Goal: Task Accomplishment & Management: Manage account settings

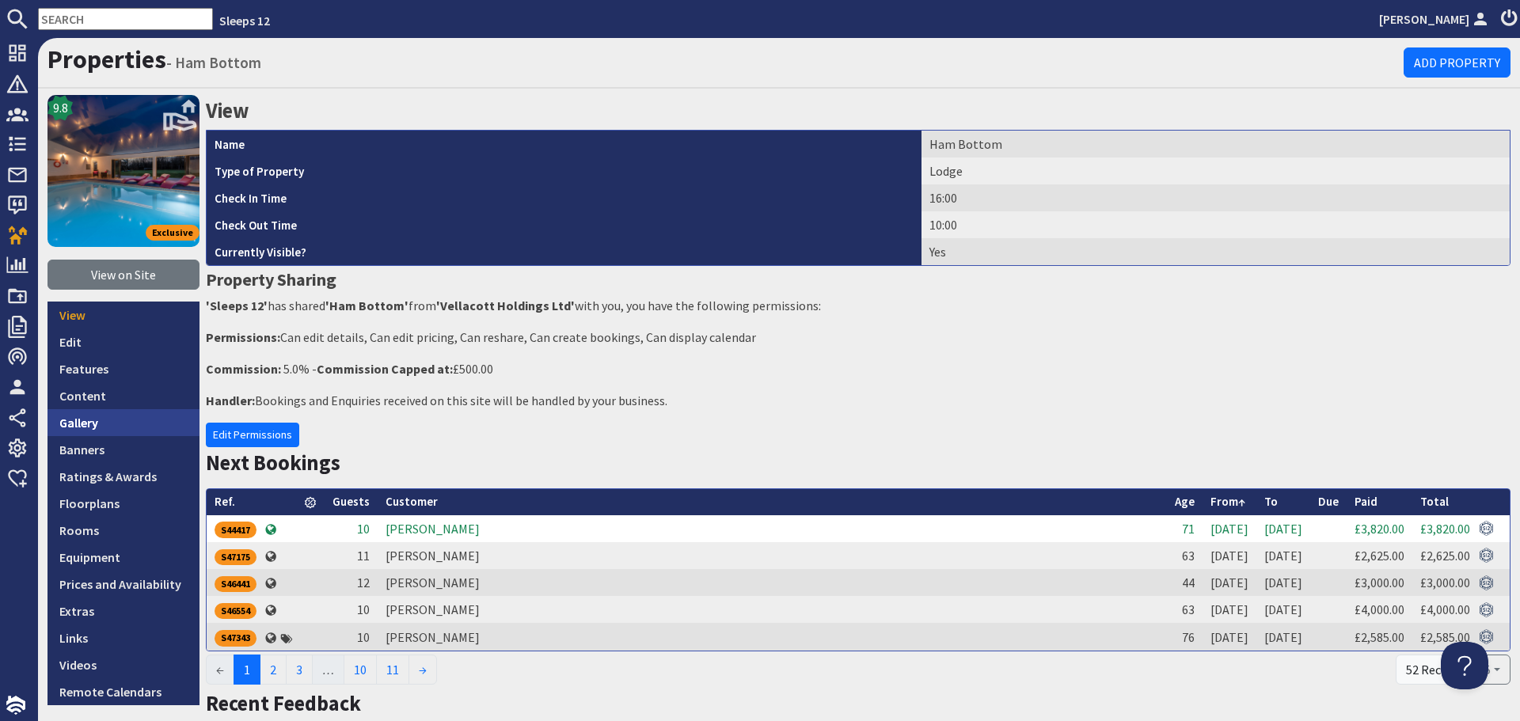
click at [78, 419] on link "Gallery" at bounding box center [124, 422] width 152 height 27
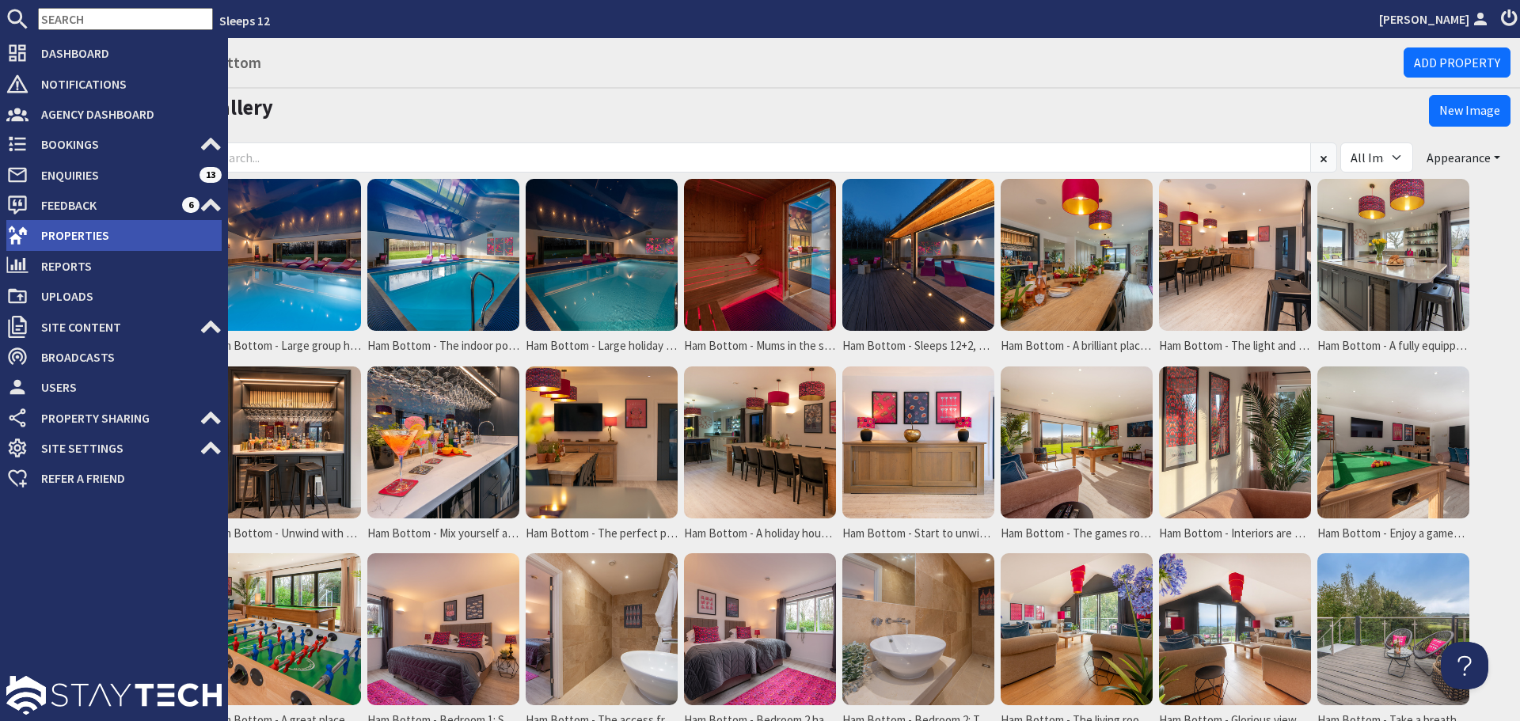
click at [11, 234] on icon at bounding box center [17, 235] width 22 height 22
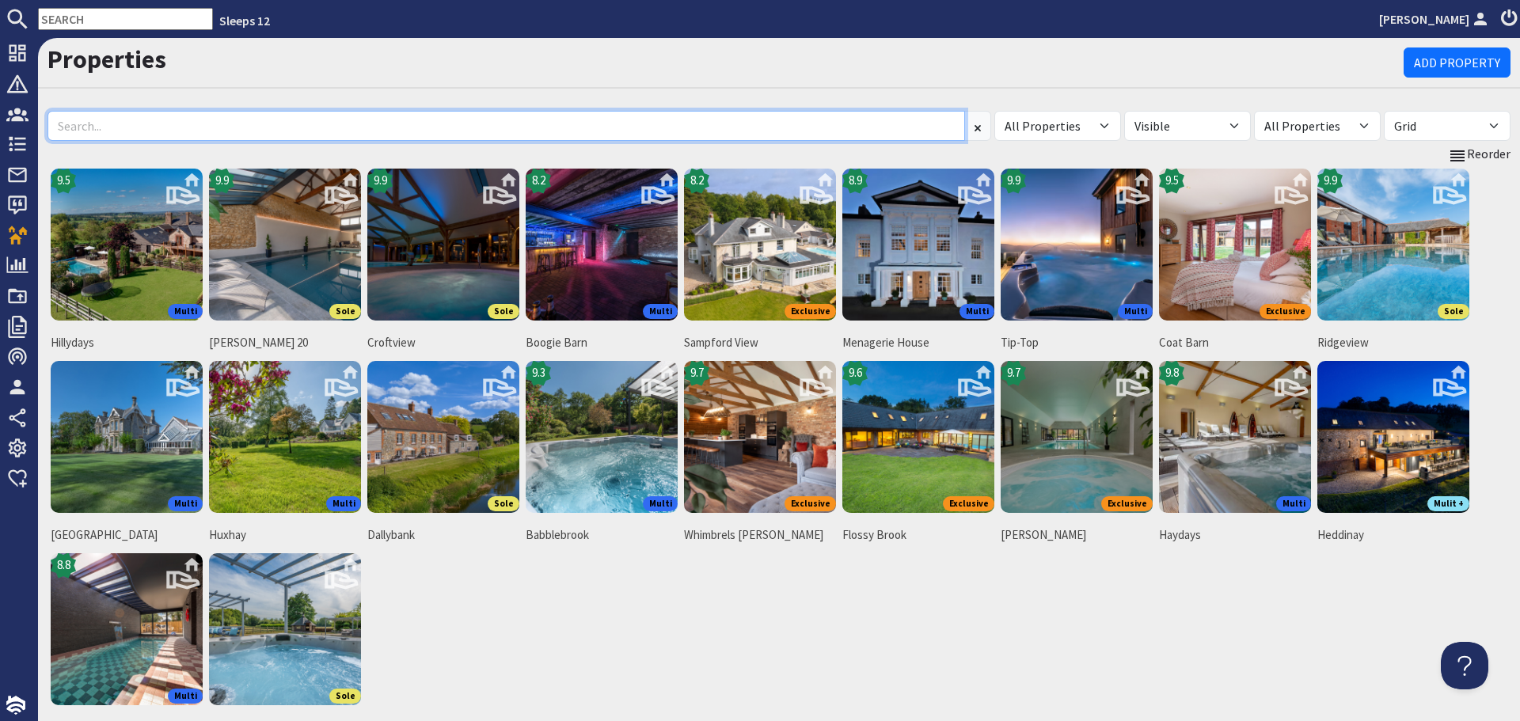
click at [368, 115] on input at bounding box center [507, 126] width 918 height 30
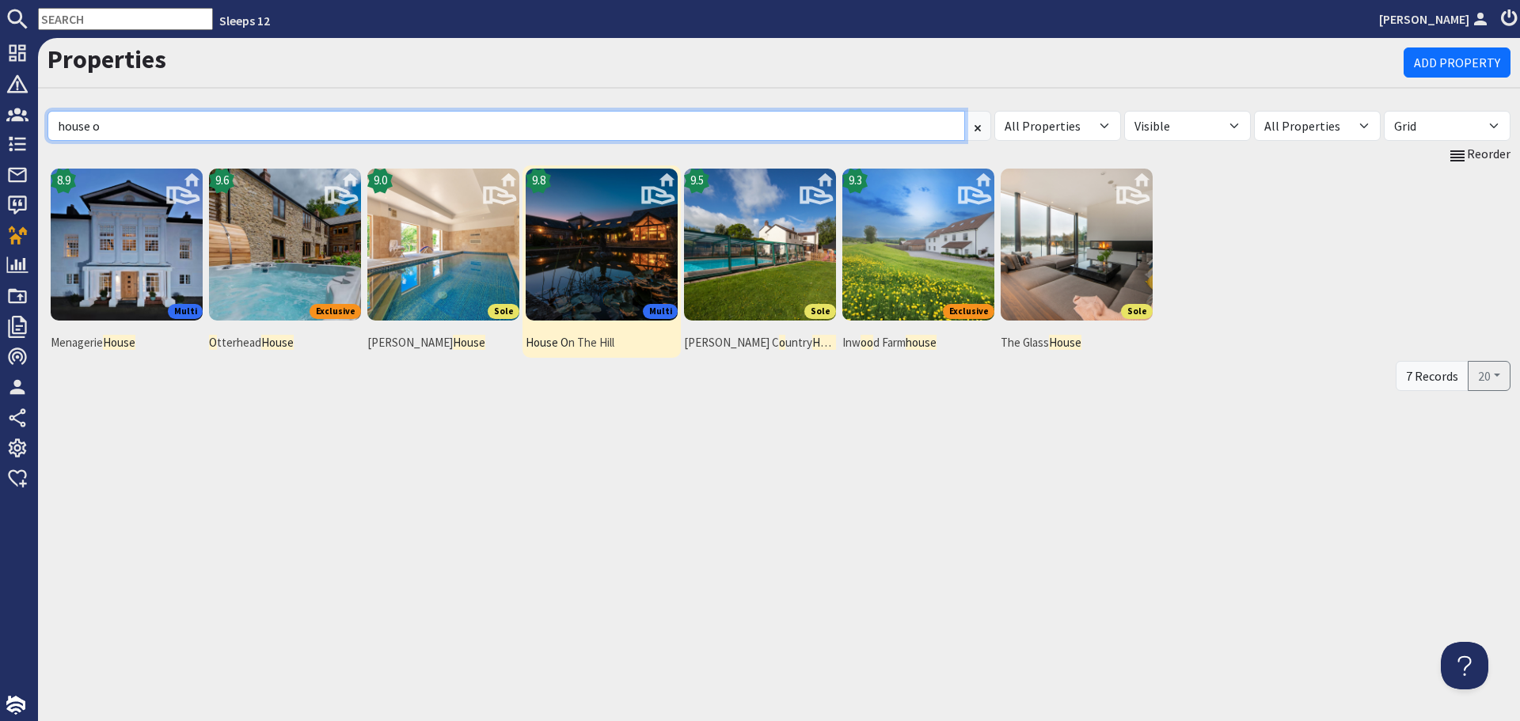
type input "house o"
click at [555, 264] on img at bounding box center [602, 245] width 152 height 152
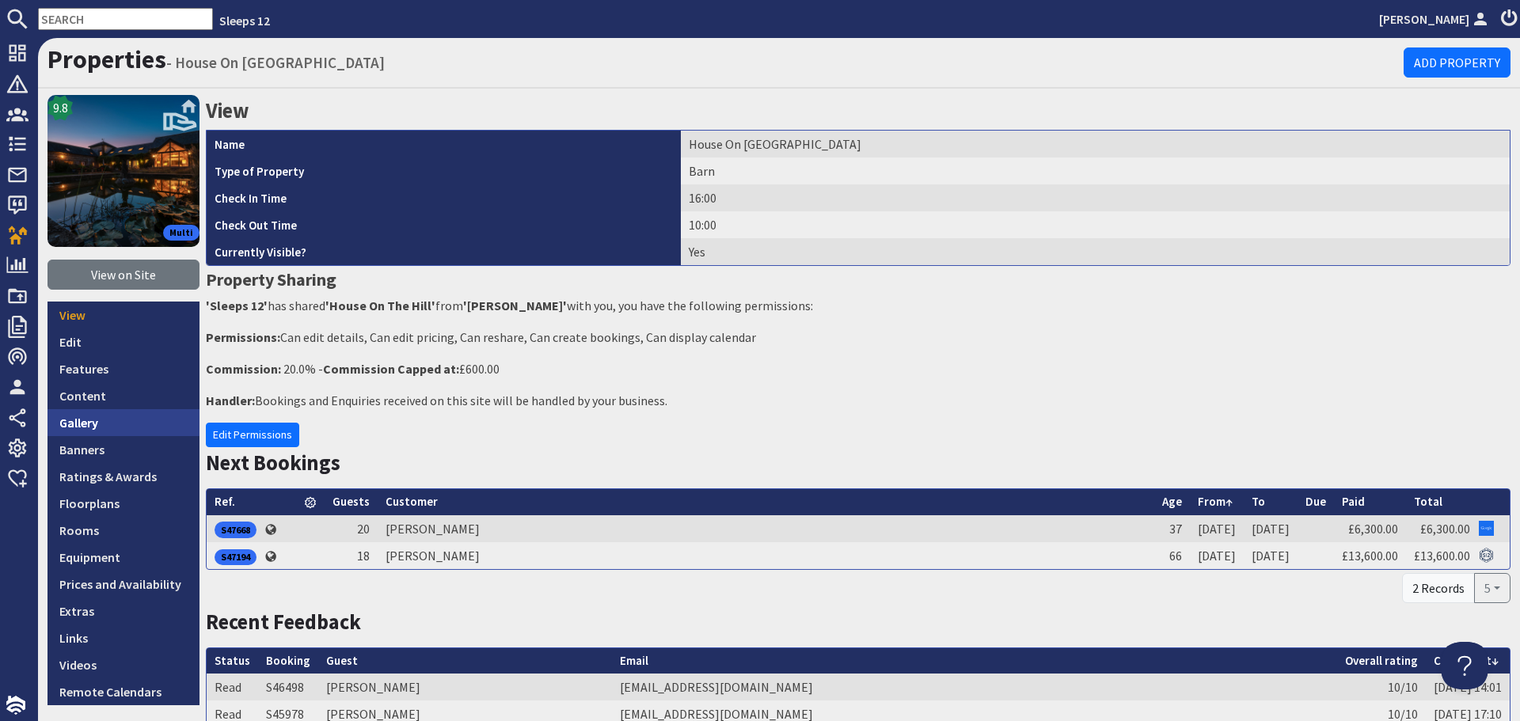
click at [82, 426] on link "Gallery" at bounding box center [124, 422] width 152 height 27
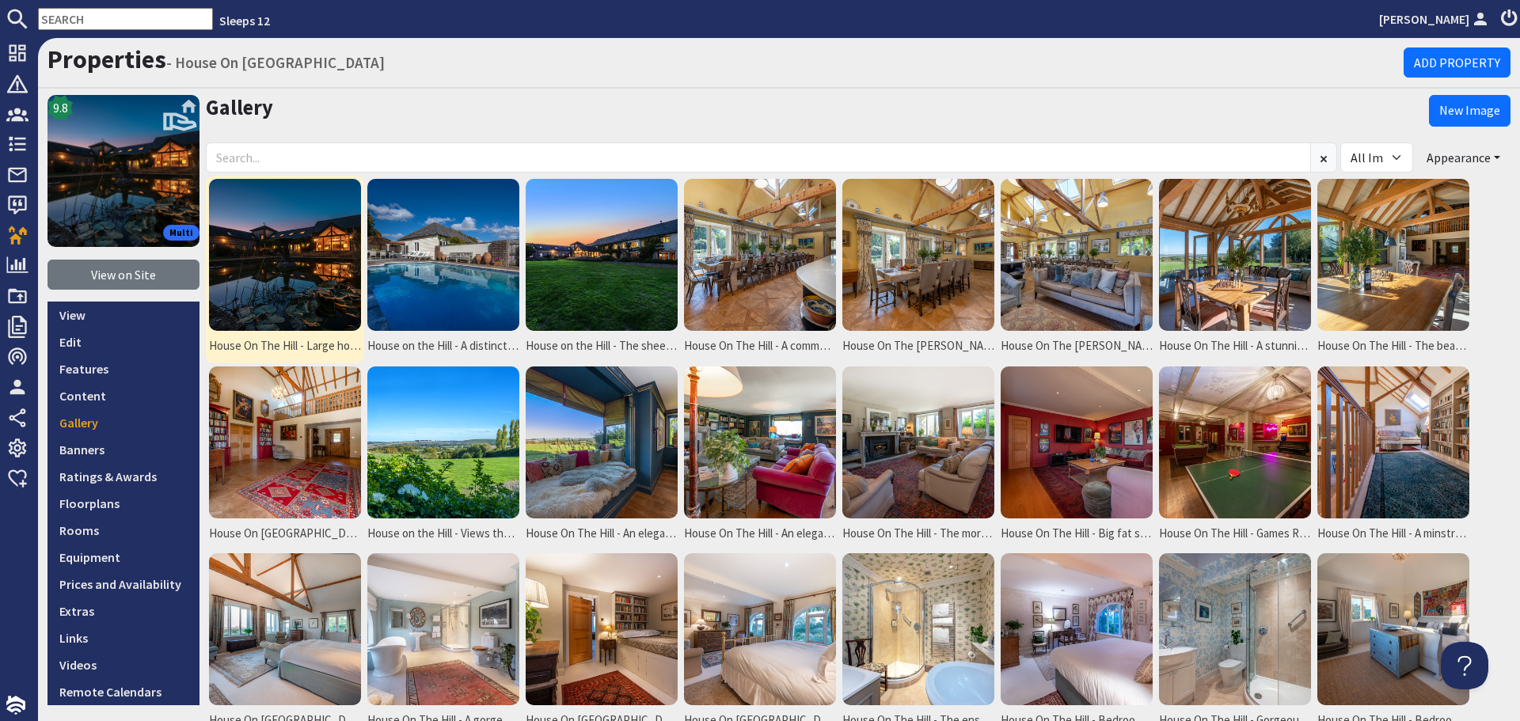
click at [256, 308] on img at bounding box center [285, 255] width 152 height 152
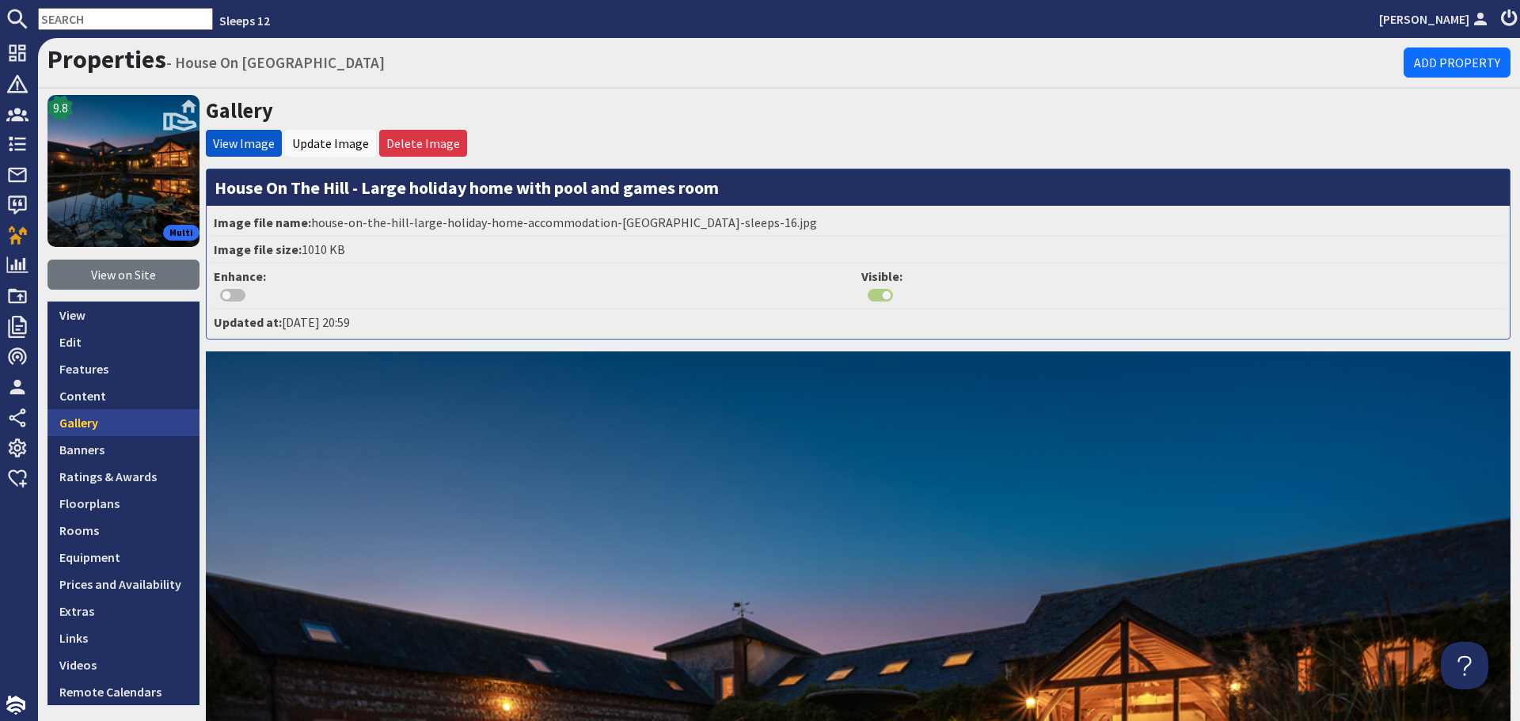
click at [118, 424] on link "Gallery" at bounding box center [124, 422] width 152 height 27
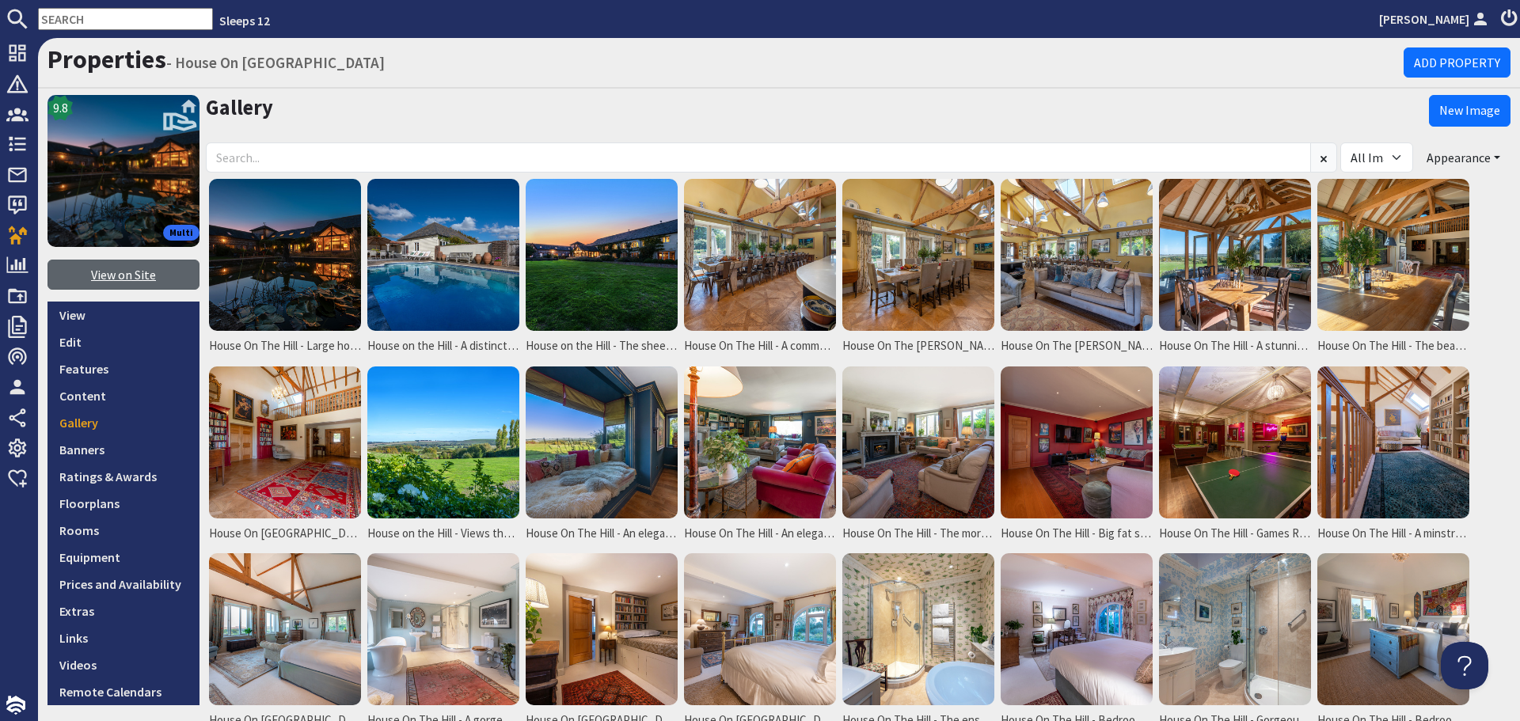
click at [162, 273] on link "View on Site" at bounding box center [124, 275] width 152 height 30
click at [473, 296] on img at bounding box center [443, 255] width 152 height 152
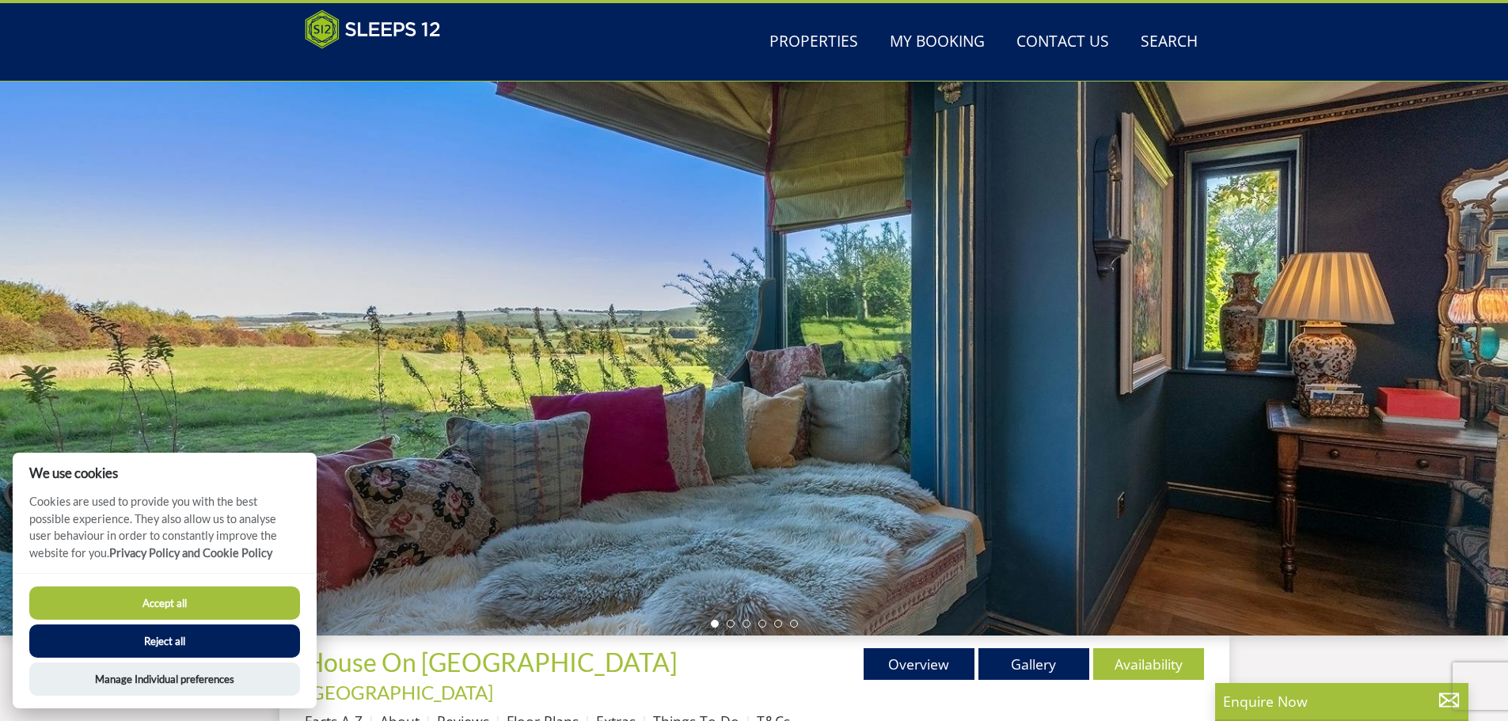
scroll to position [331, 0]
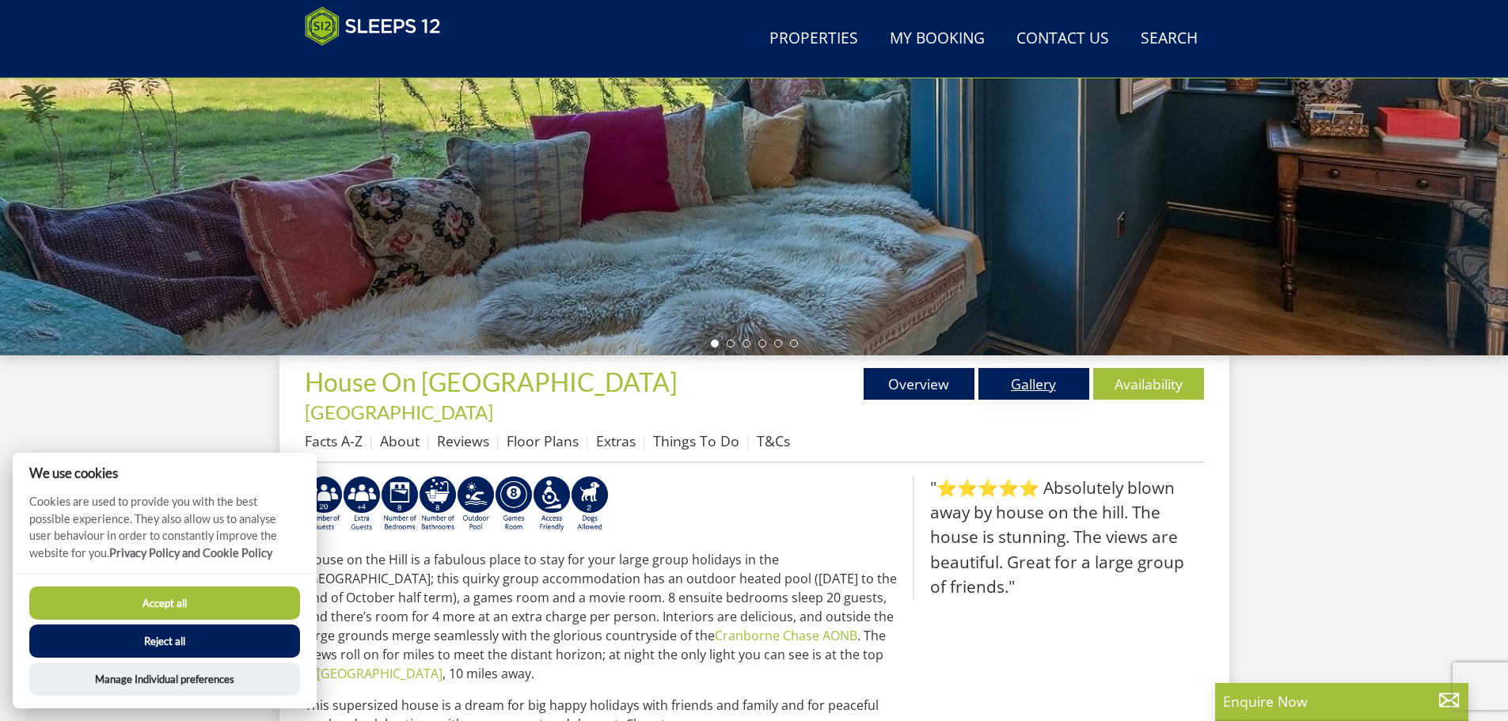
click at [1041, 381] on link "Gallery" at bounding box center [1034, 384] width 111 height 32
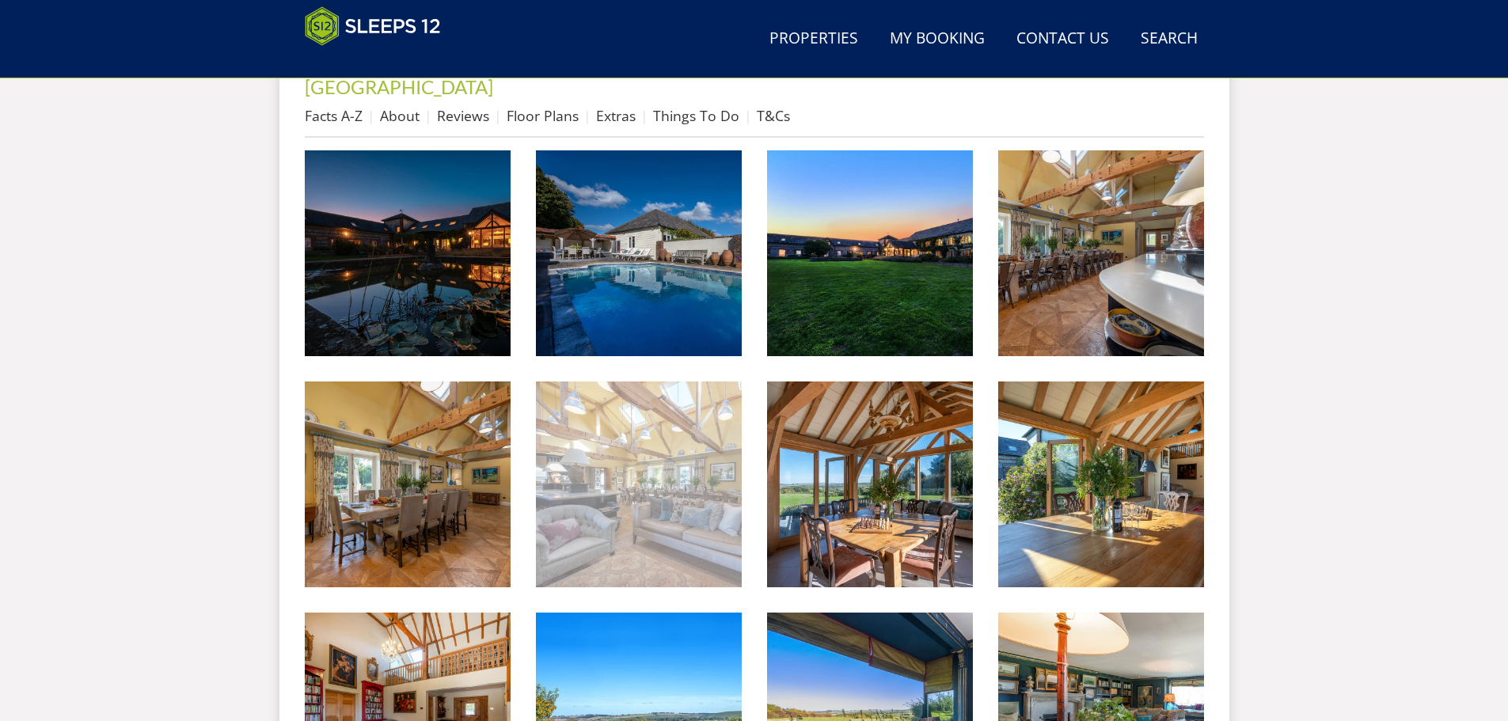
scroll to position [663, 0]
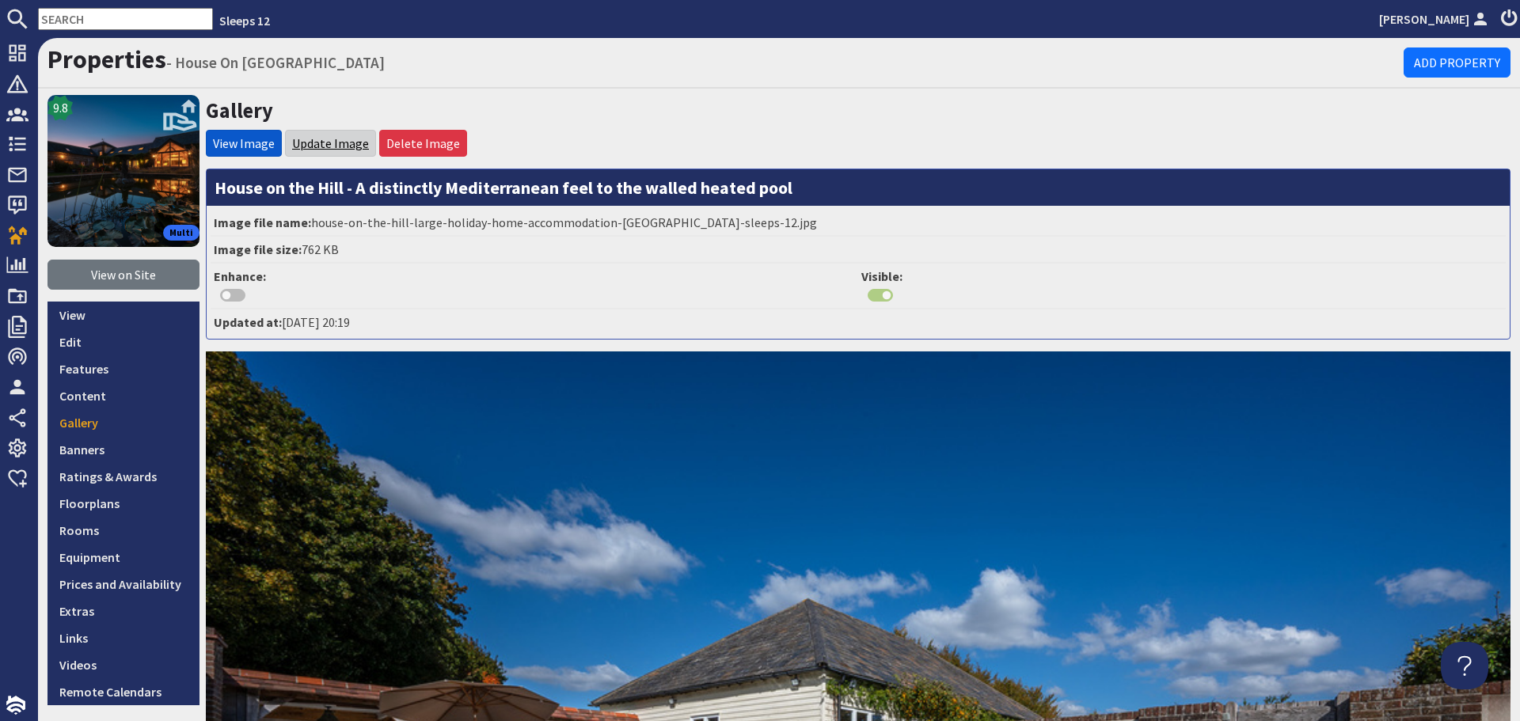
click at [316, 137] on link "Update Image" at bounding box center [330, 143] width 77 height 16
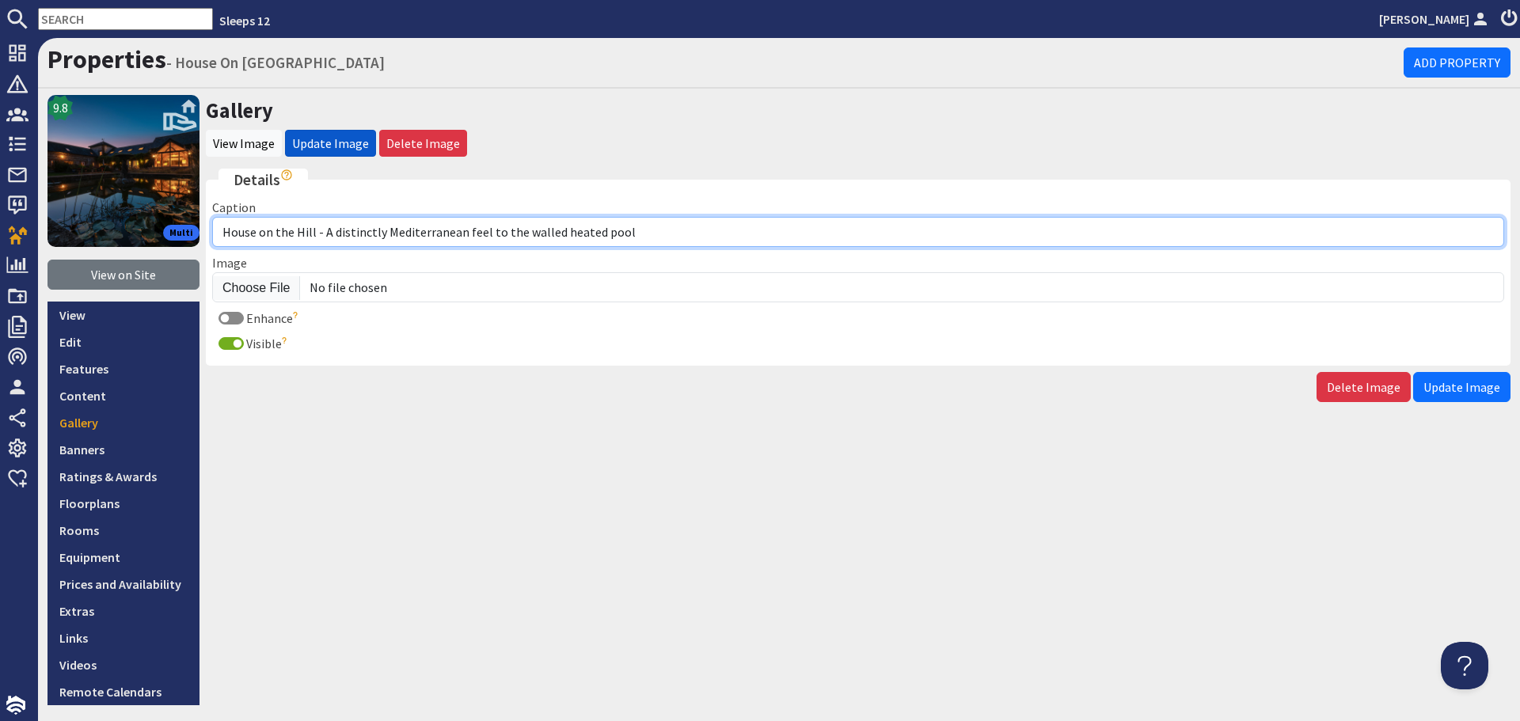
drag, startPoint x: 636, startPoint y: 234, endPoint x: 329, endPoint y: 237, distance: 307.2
click at [329, 237] on input "House on the Hill - A distinctly Mediterranean feel to the walled heated pool" at bounding box center [858, 232] width 1292 height 30
paste input "A Mediterranean vibe to the walled heated pool"
click at [323, 238] on input "House on the Hill - A Mediterranean vibe to the walled heated pool" at bounding box center [858, 232] width 1292 height 30
type input "House on the Hill - A Mediterranean vibe to the walled heated pool"
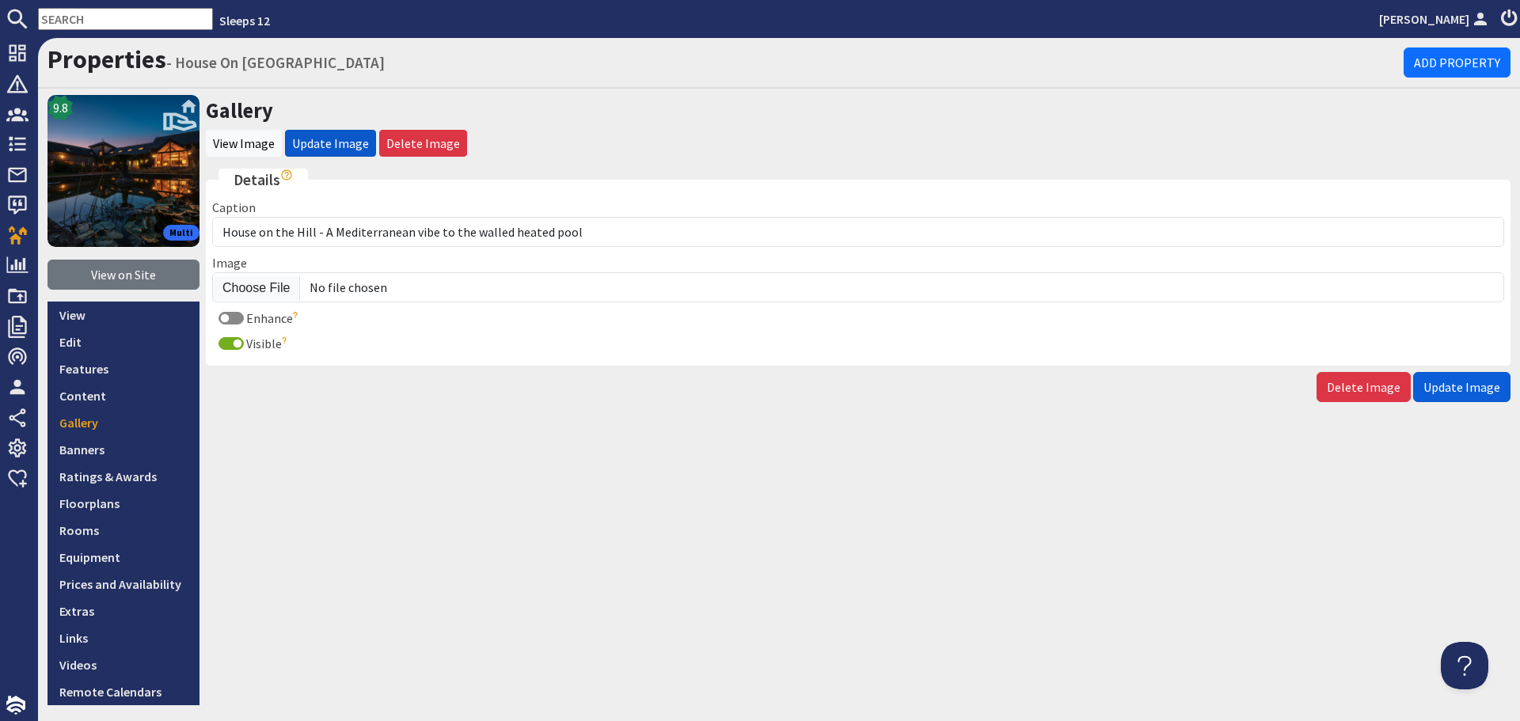
click at [1446, 376] on button "Update Image" at bounding box center [1461, 387] width 97 height 30
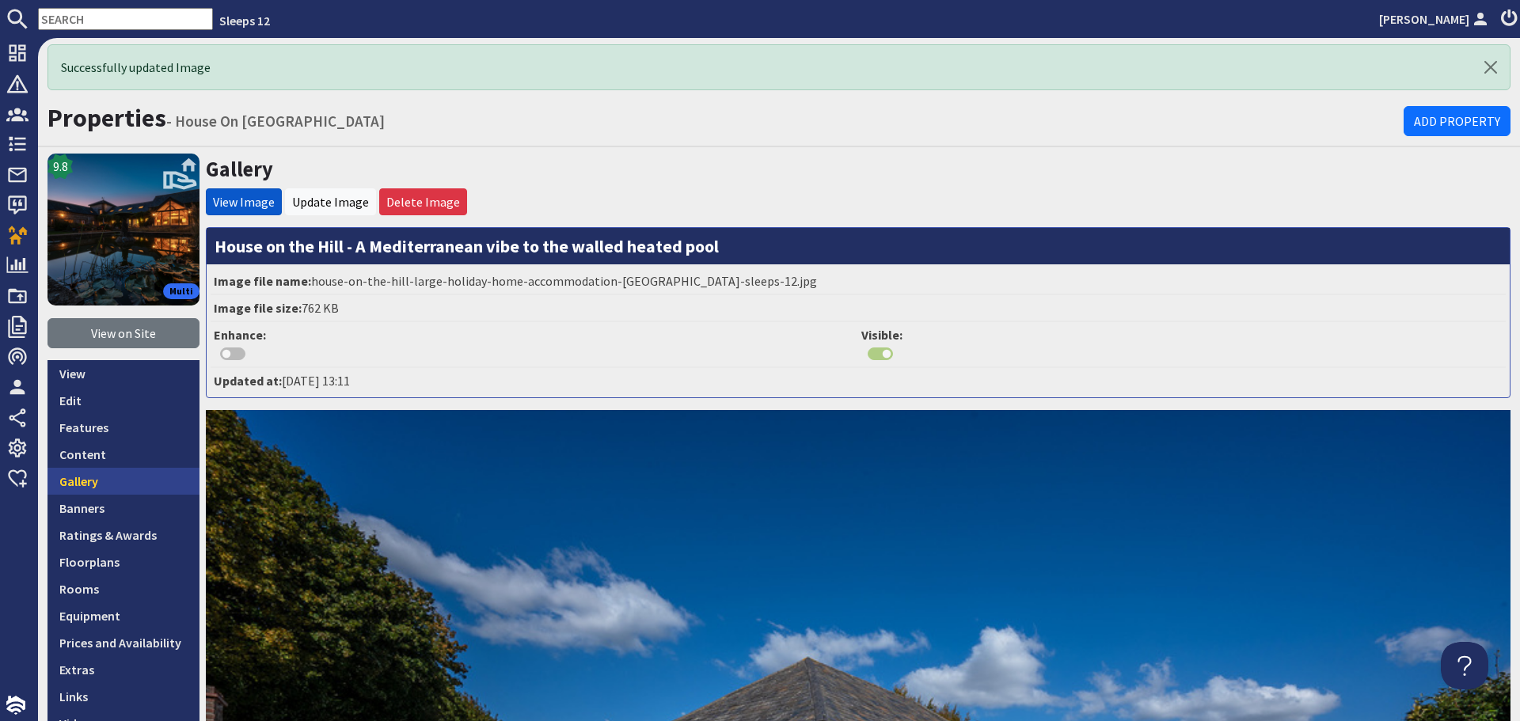
click at [157, 481] on link "Gallery" at bounding box center [124, 481] width 152 height 27
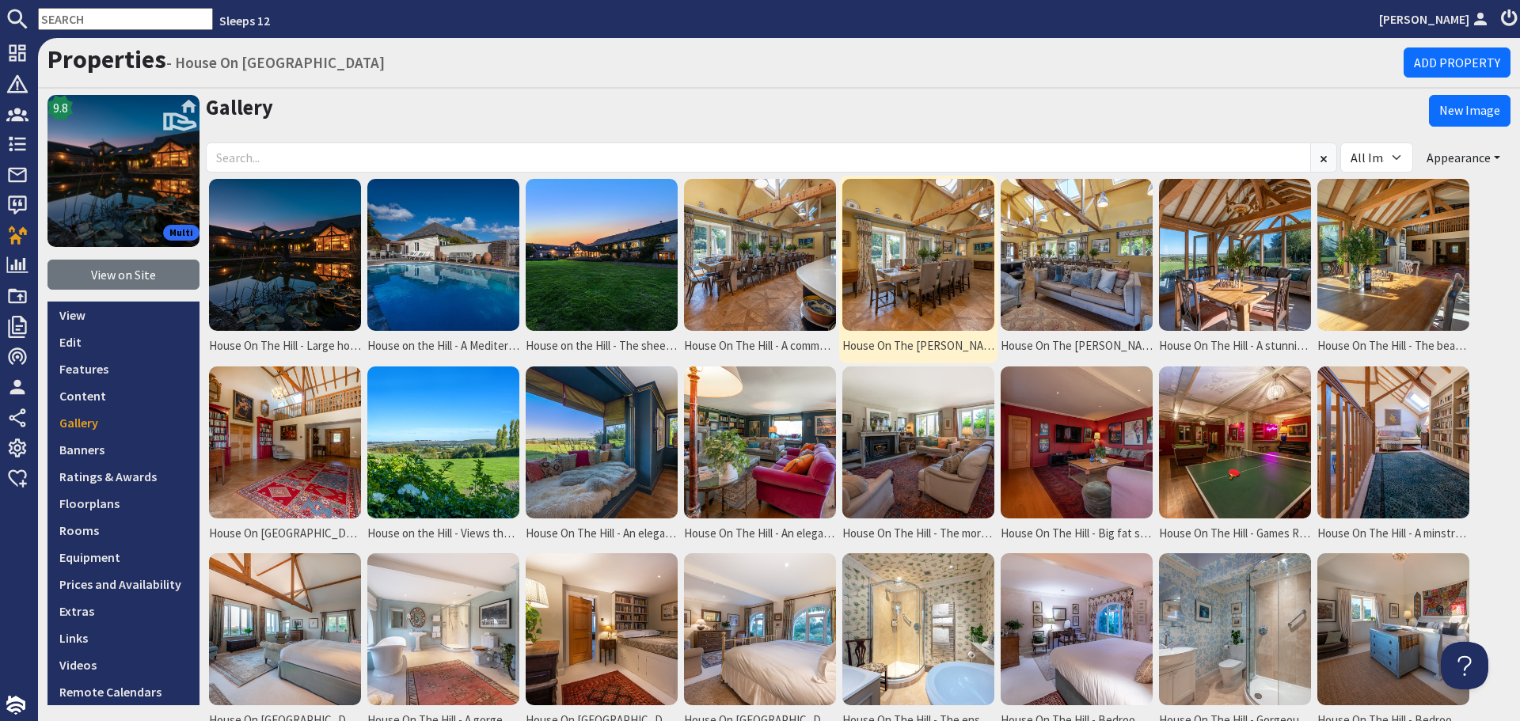
click at [905, 298] on img at bounding box center [918, 255] width 152 height 152
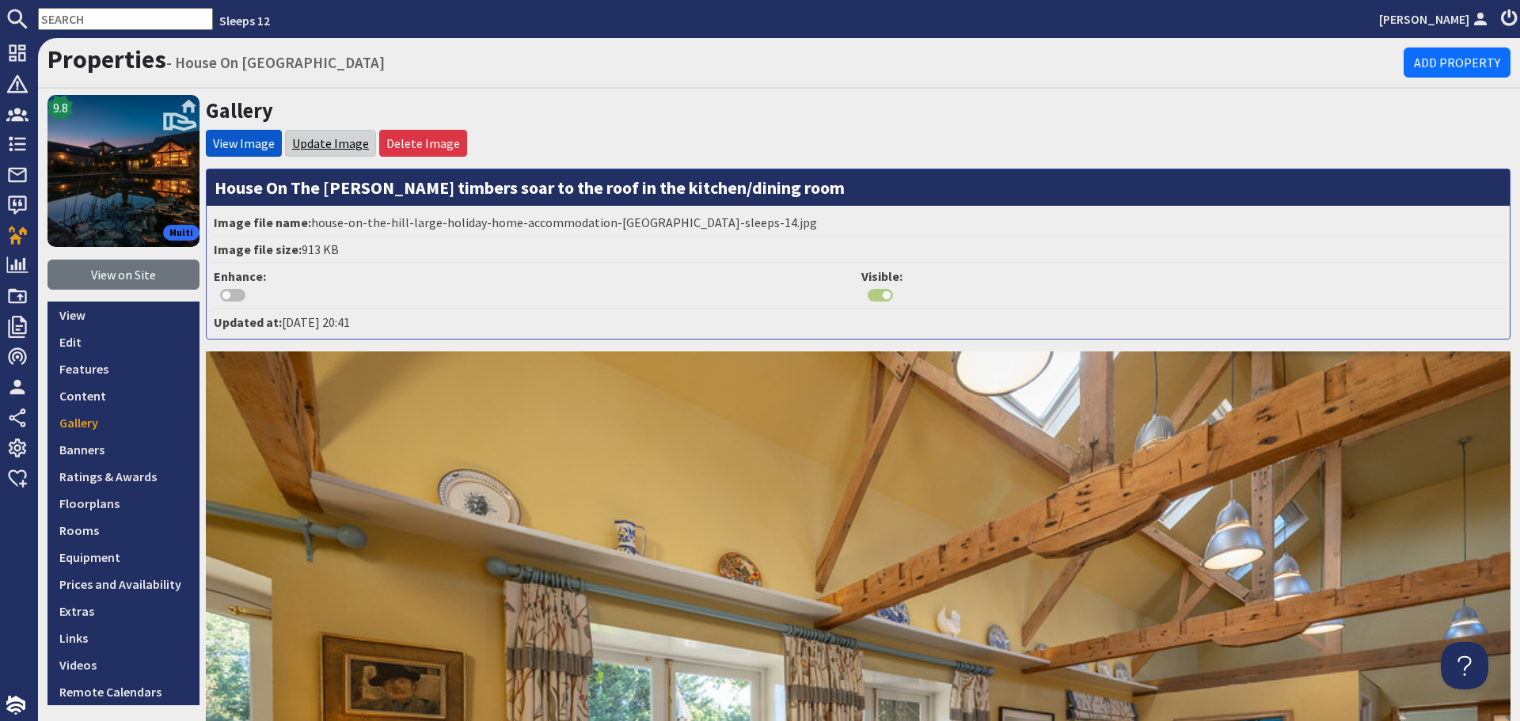
click at [306, 146] on link "Update Image" at bounding box center [330, 143] width 77 height 16
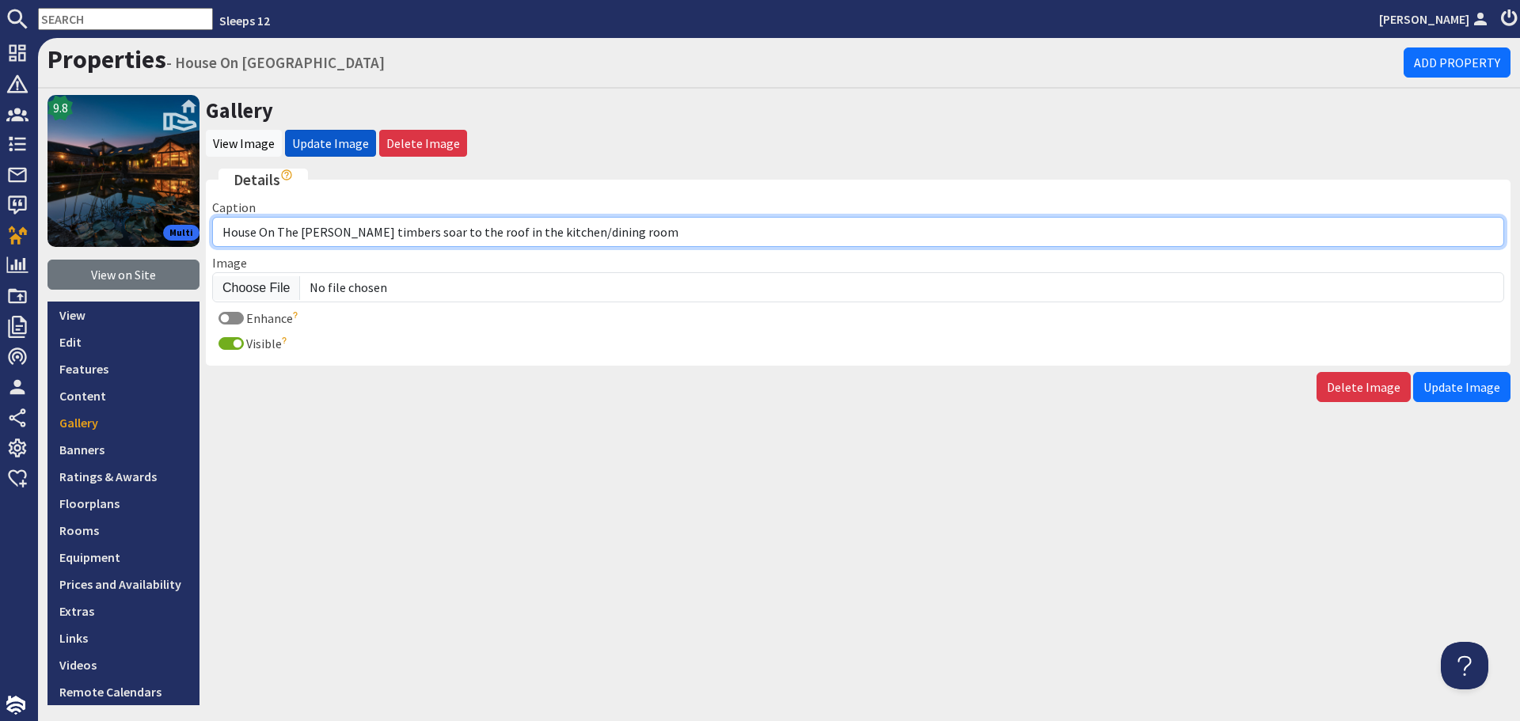
drag, startPoint x: 624, startPoint y: 234, endPoint x: 327, endPoint y: 230, distance: 296.9
click at [327, 230] on input "House On The [PERSON_NAME] timbers soar to the roof in the kitchen/dining room" at bounding box center [858, 232] width 1292 height 30
paste input "Perfect for family and friends celebrations"
type input "House On The Hill - Perfect for family and friends celebrations"
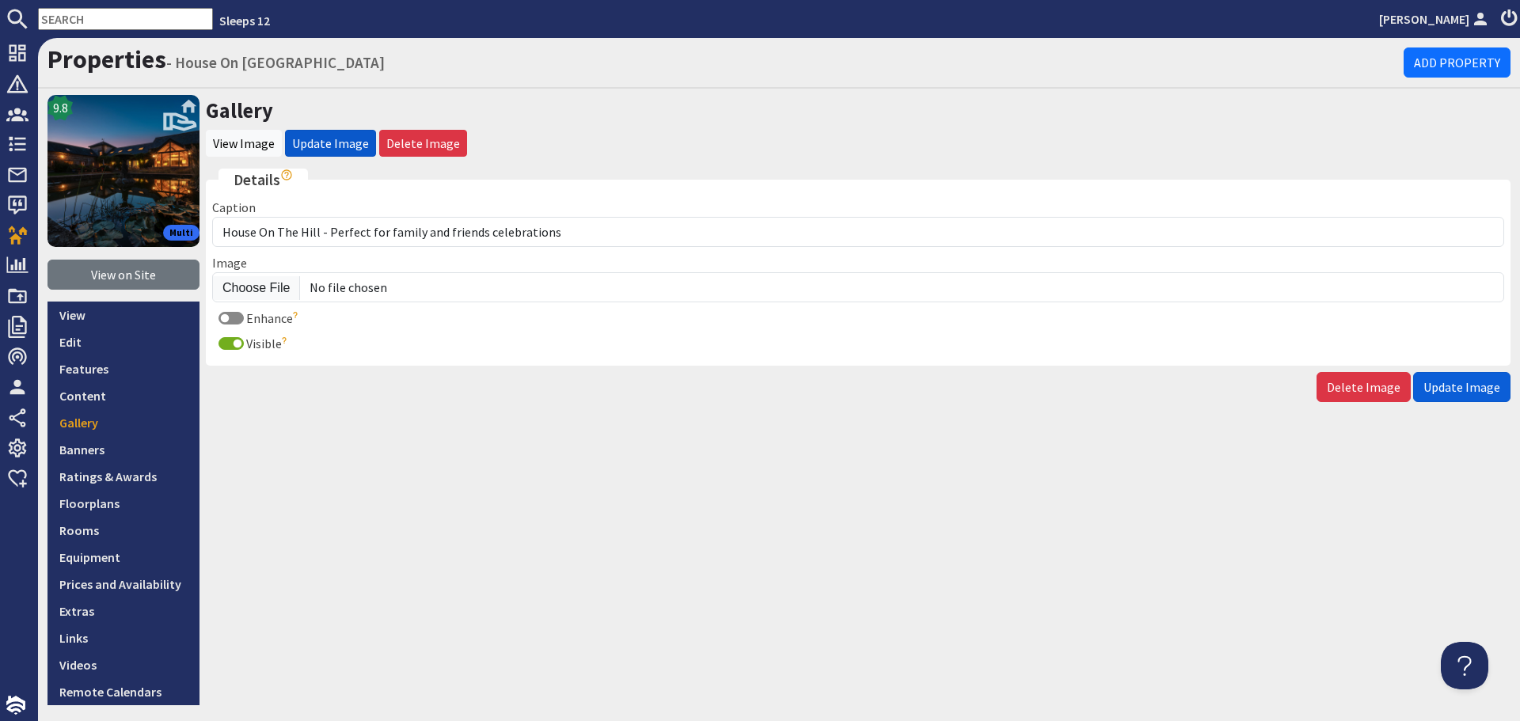
click at [1448, 391] on span "Update Image" at bounding box center [1462, 387] width 77 height 16
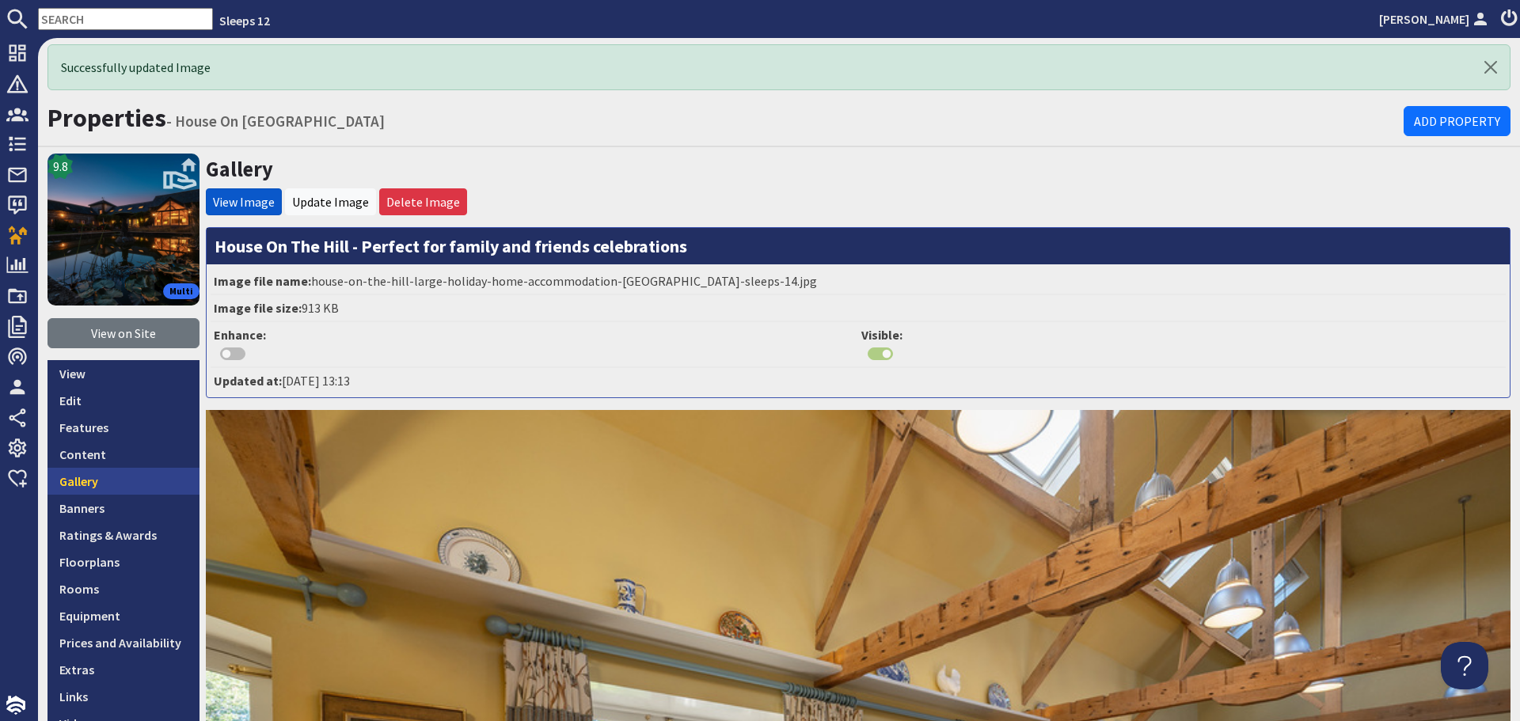
click at [135, 485] on link "Gallery" at bounding box center [124, 481] width 152 height 27
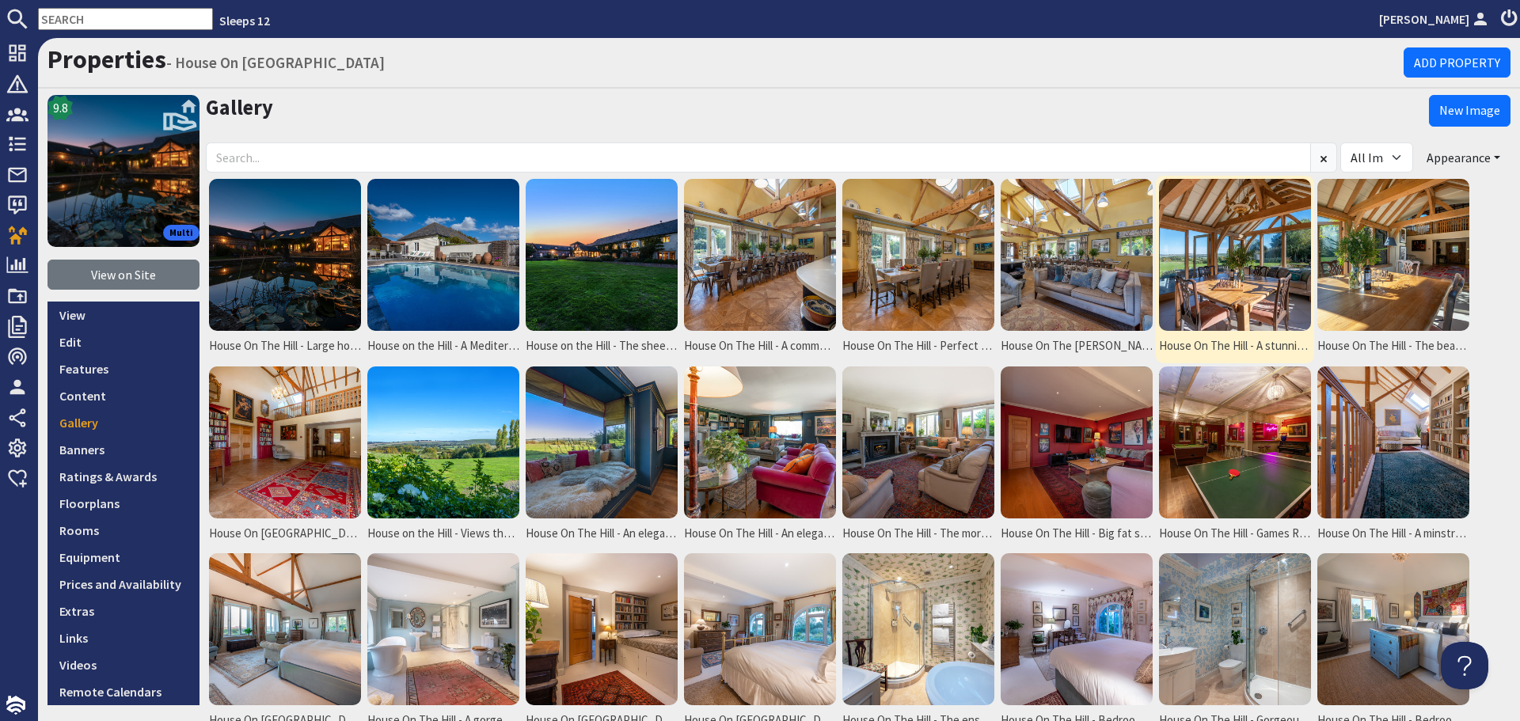
click at [1178, 267] on img at bounding box center [1235, 255] width 152 height 152
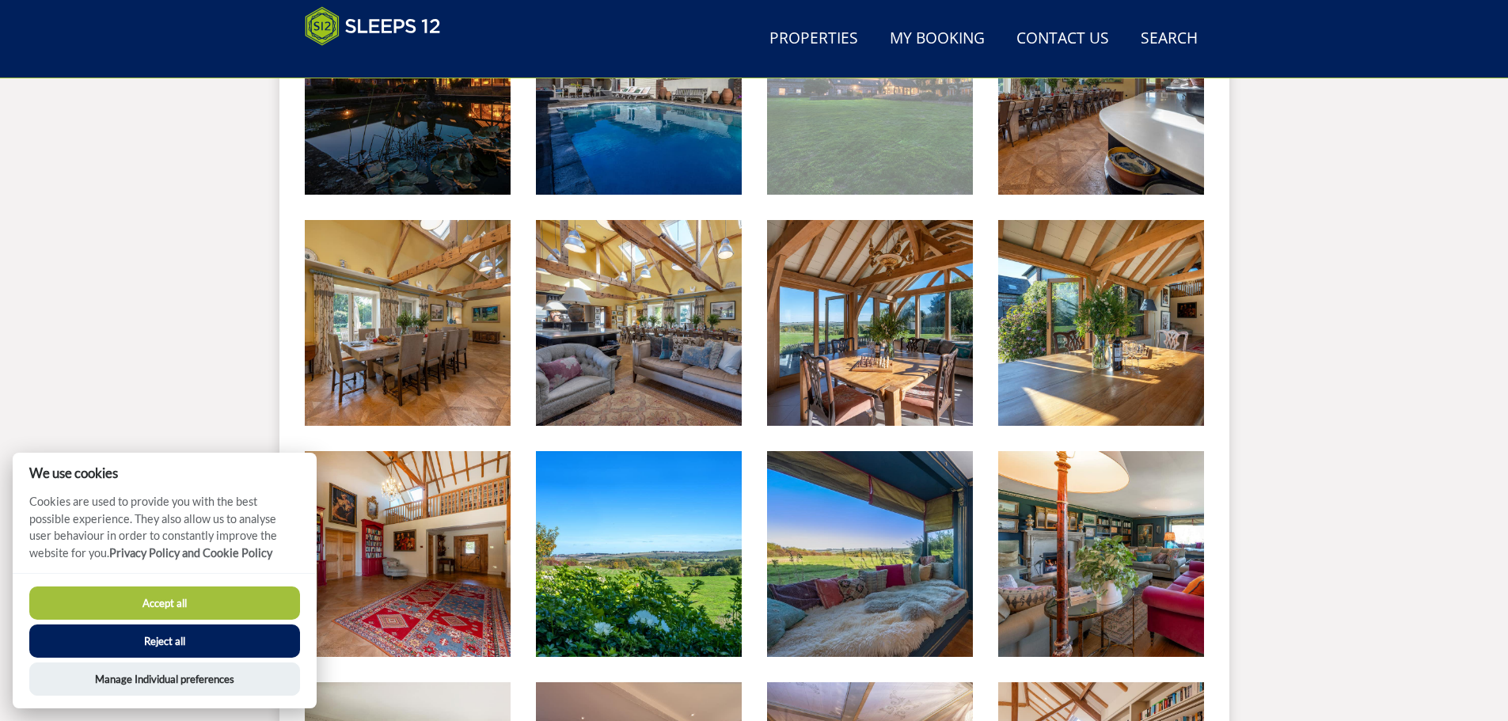
scroll to position [821, 0]
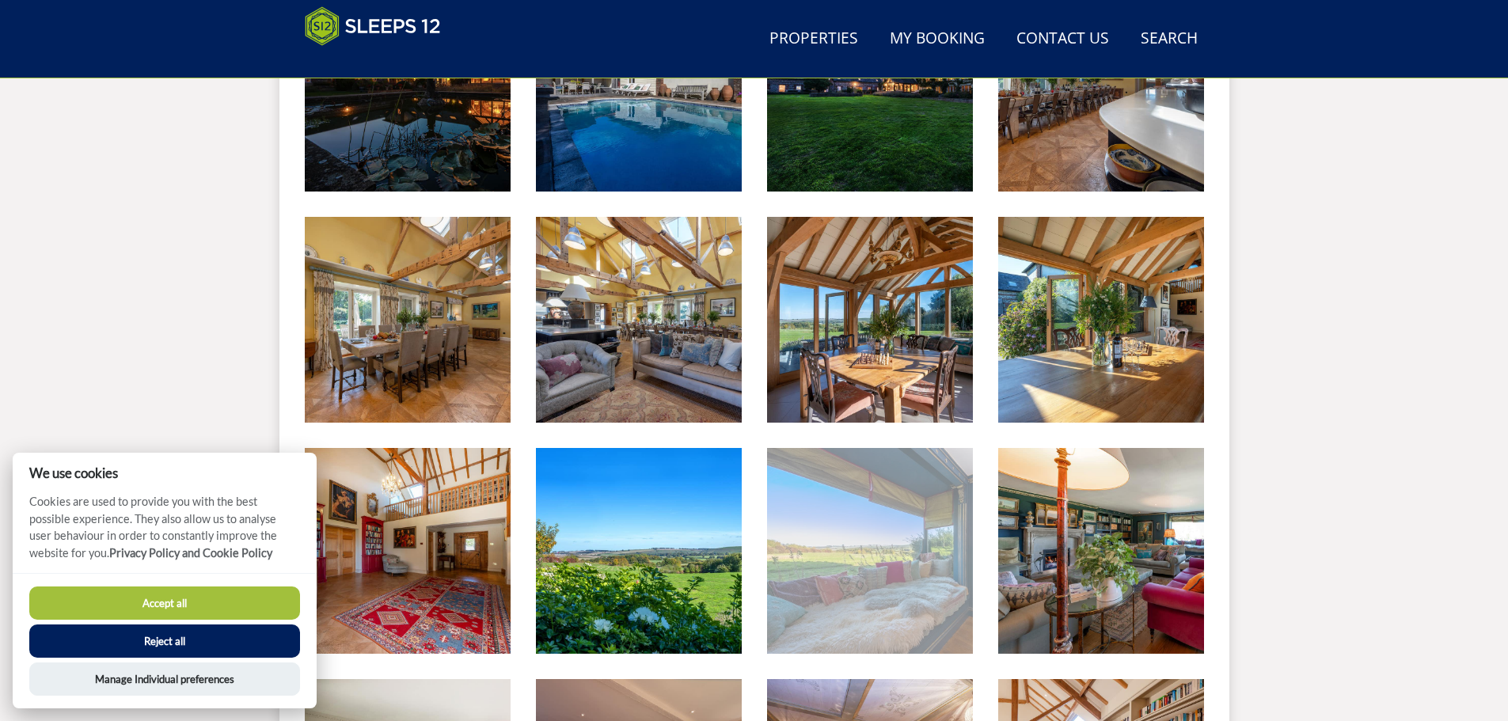
click at [819, 489] on img at bounding box center [870, 551] width 206 height 206
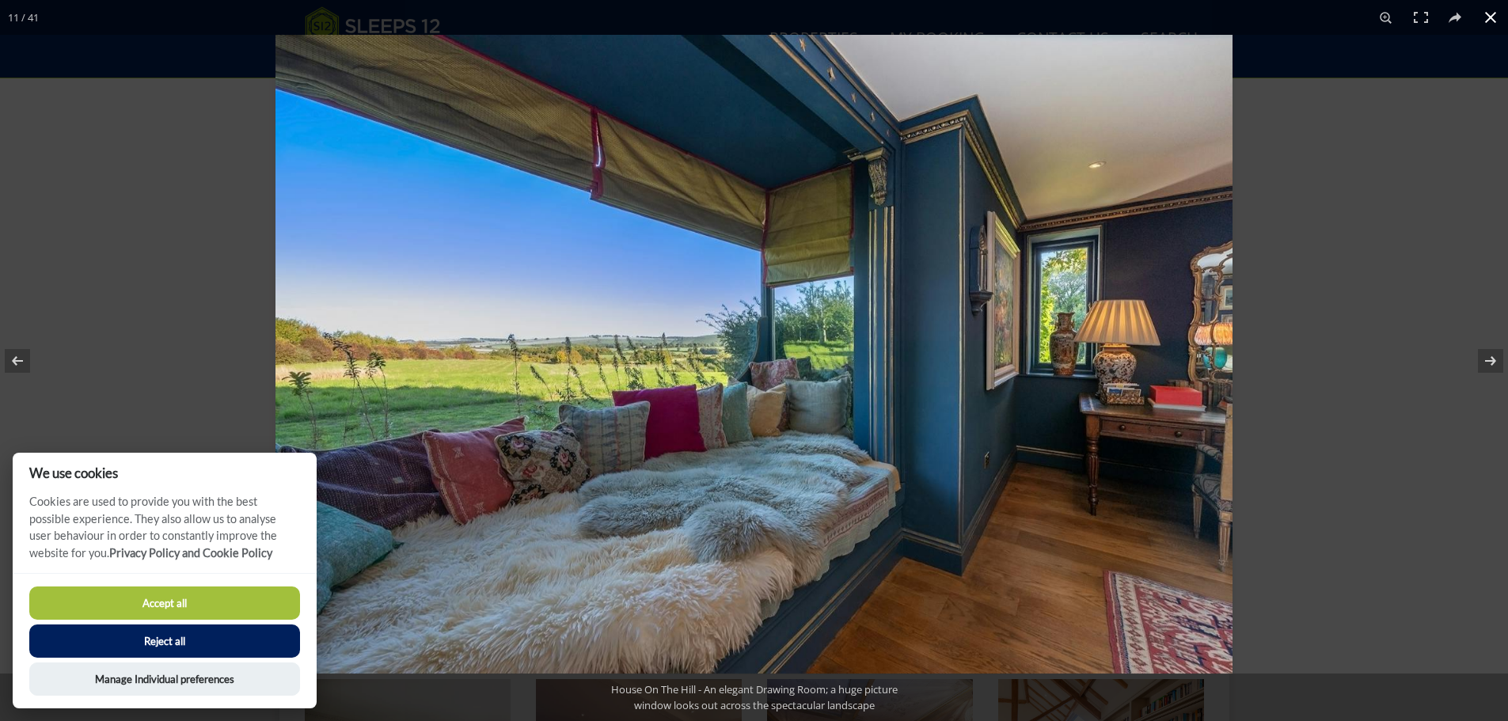
click at [1489, 17] on button at bounding box center [1490, 17] width 35 height 35
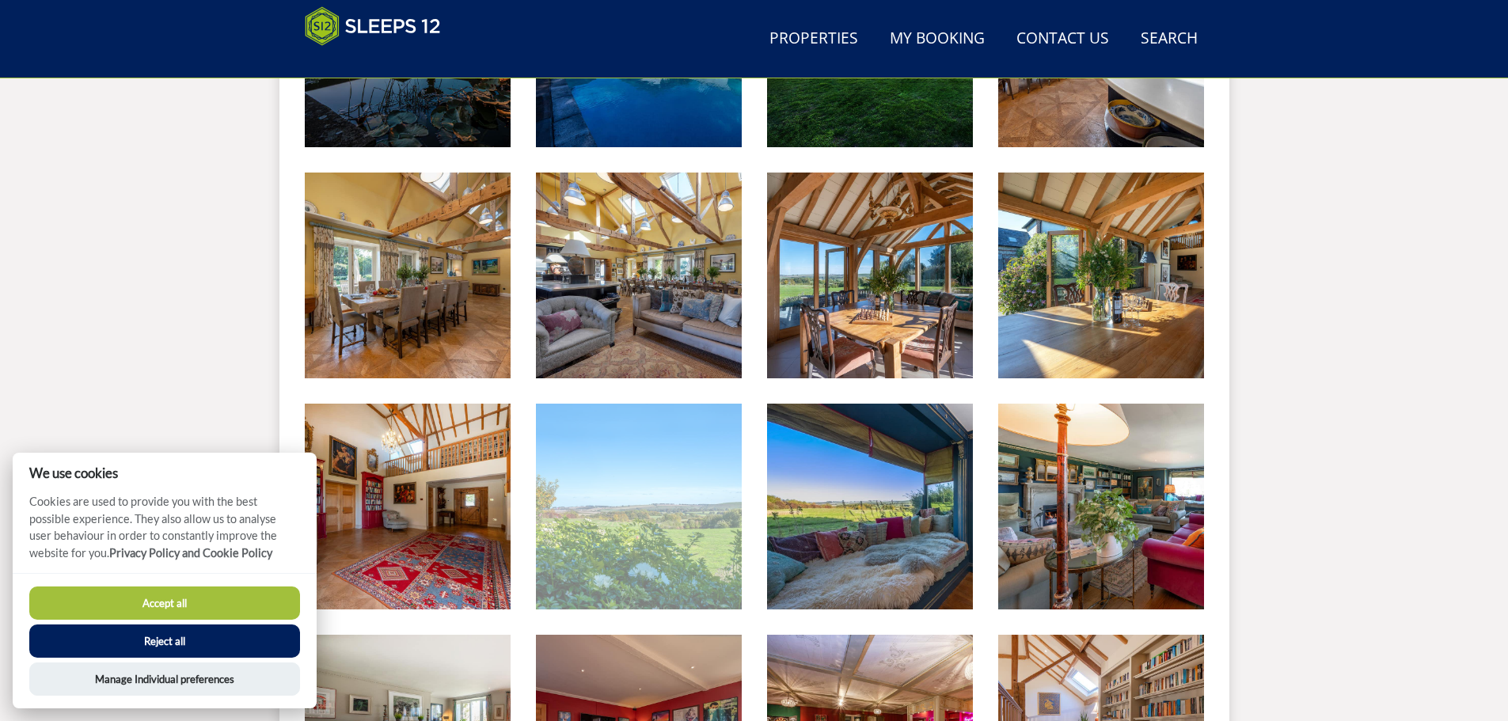
scroll to position [900, 0]
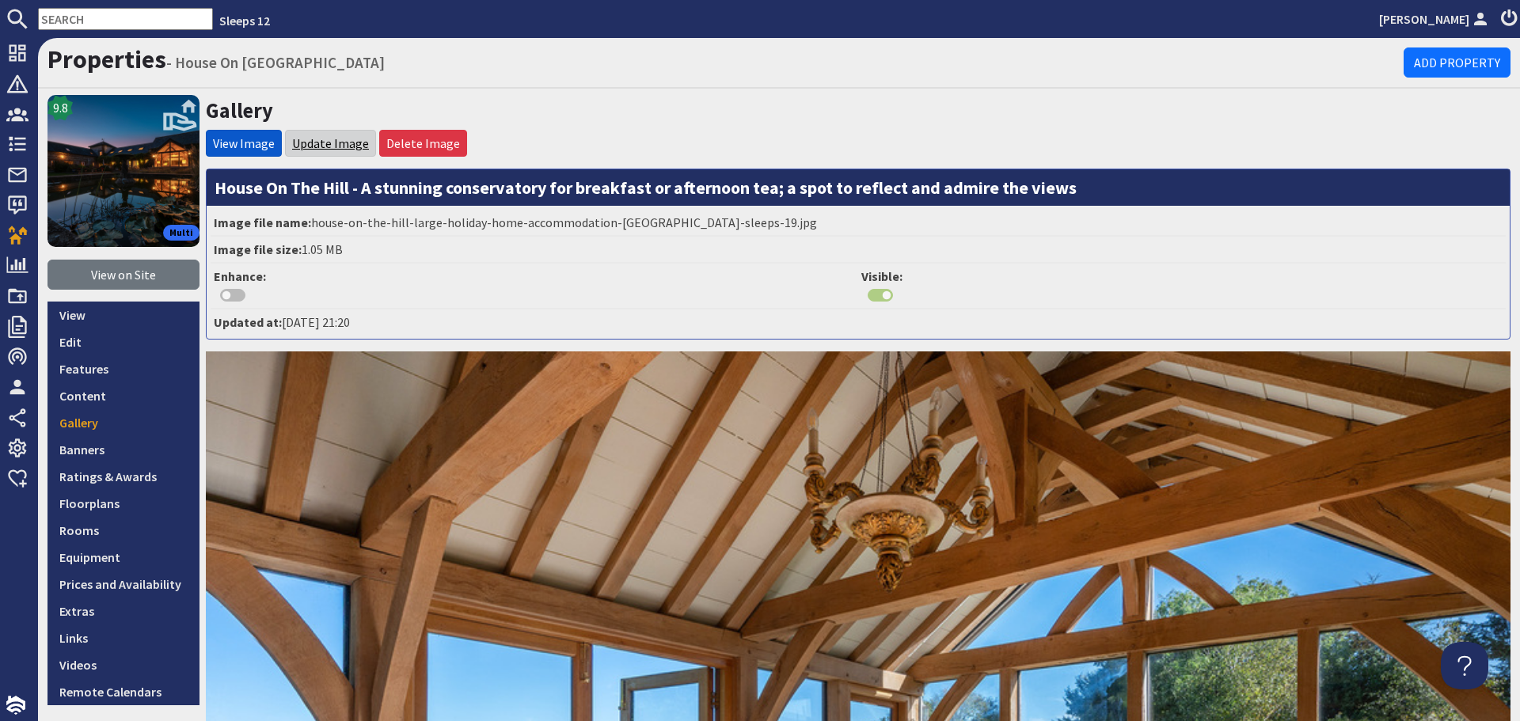
click at [333, 147] on link "Update Image" at bounding box center [330, 143] width 77 height 16
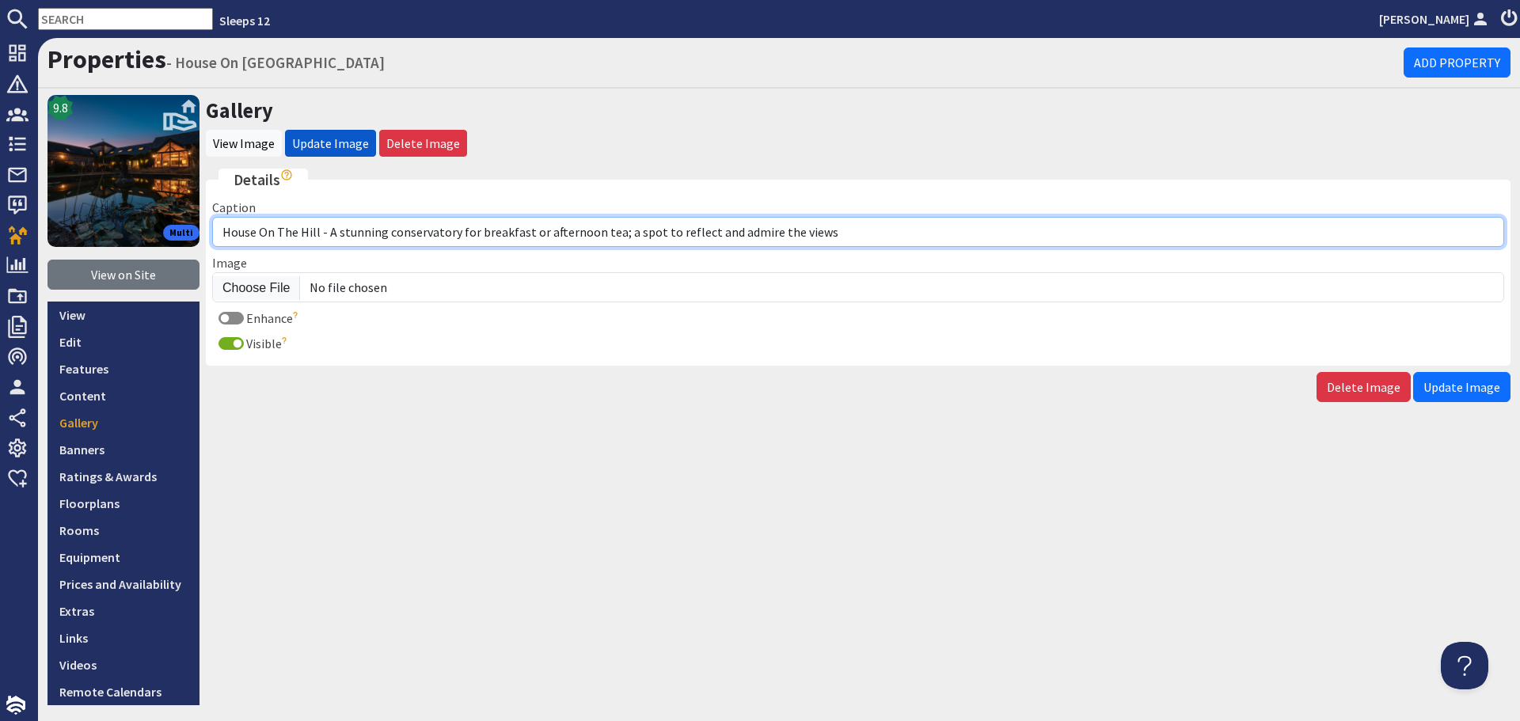
drag, startPoint x: 838, startPoint y: 232, endPoint x: 329, endPoint y: 241, distance: 510.0
click at [329, 241] on input "House On The Hill - A stunning conservatory for breakfast or afternoon tea; a s…" at bounding box center [858, 232] width 1292 height 30
paste input "Breath taking views from the conservatory"
type input "House On The Hill - Breath taking views from the conservatory"
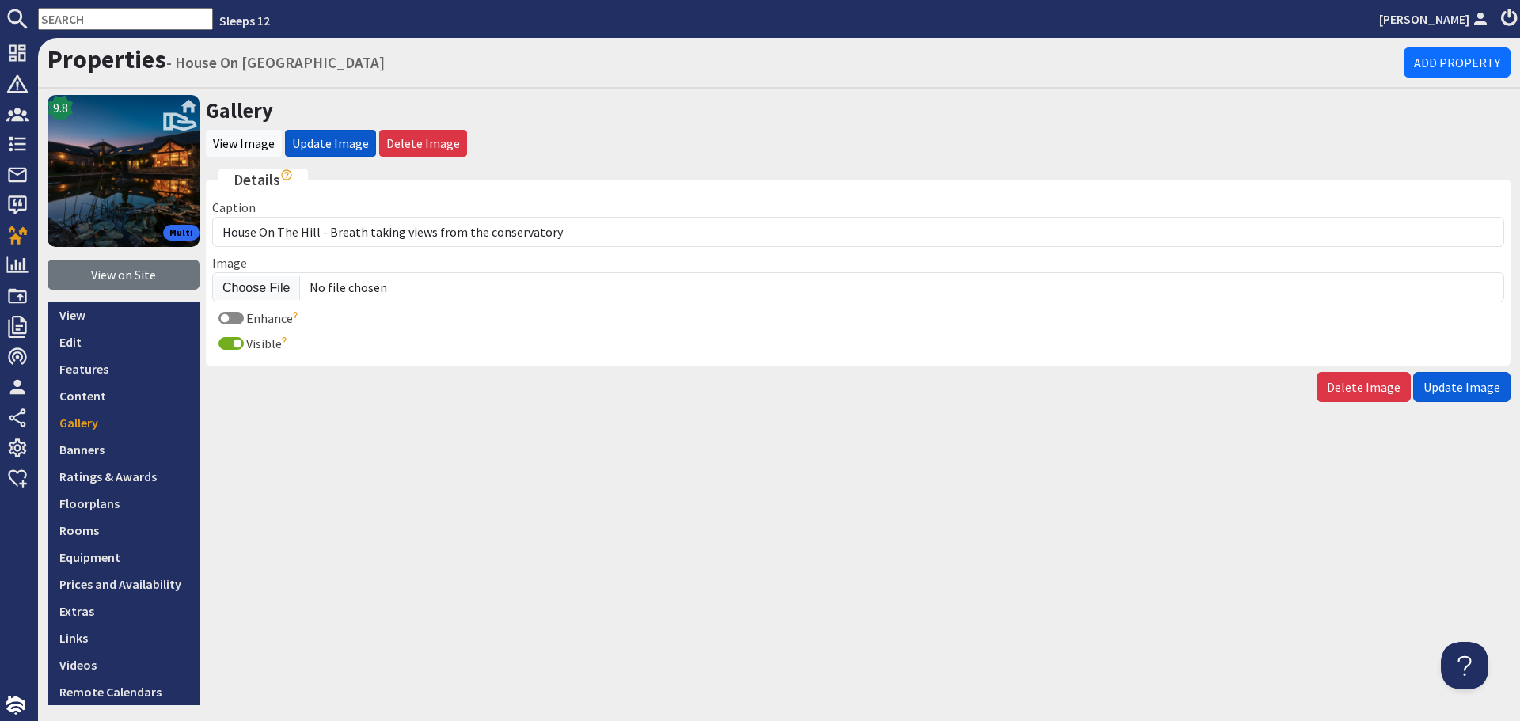
click at [1424, 385] on span "Update Image" at bounding box center [1462, 387] width 77 height 16
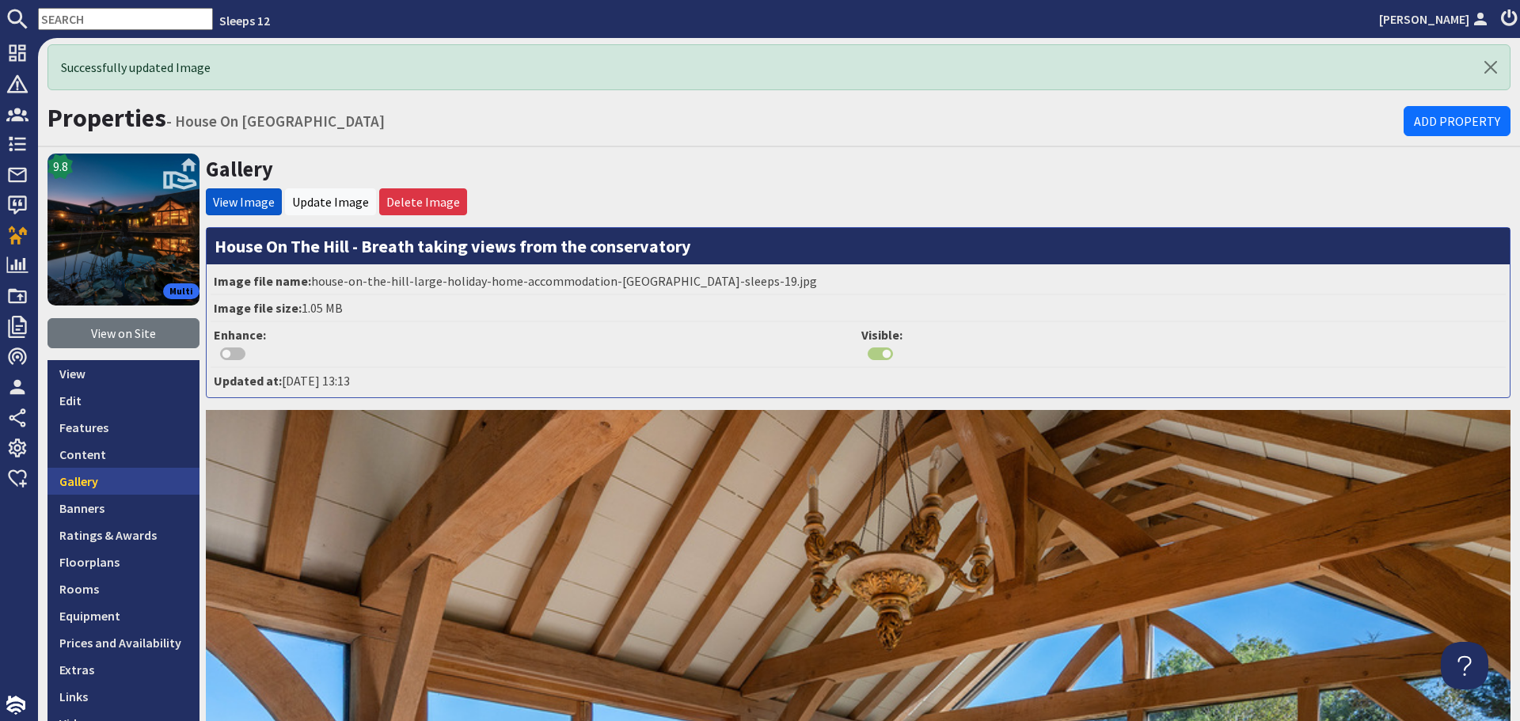
click at [112, 477] on link "Gallery" at bounding box center [124, 481] width 152 height 27
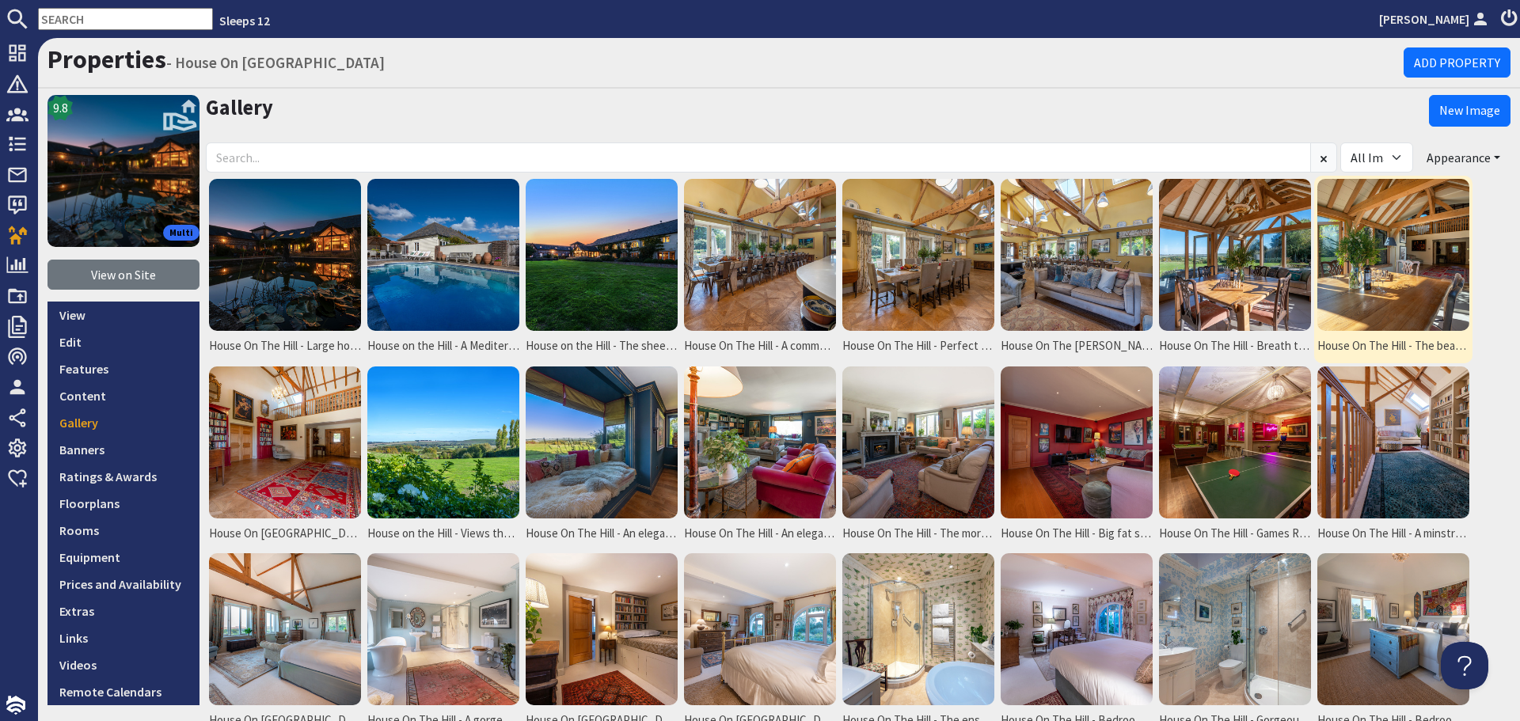
click at [1390, 308] on img at bounding box center [1393, 255] width 152 height 152
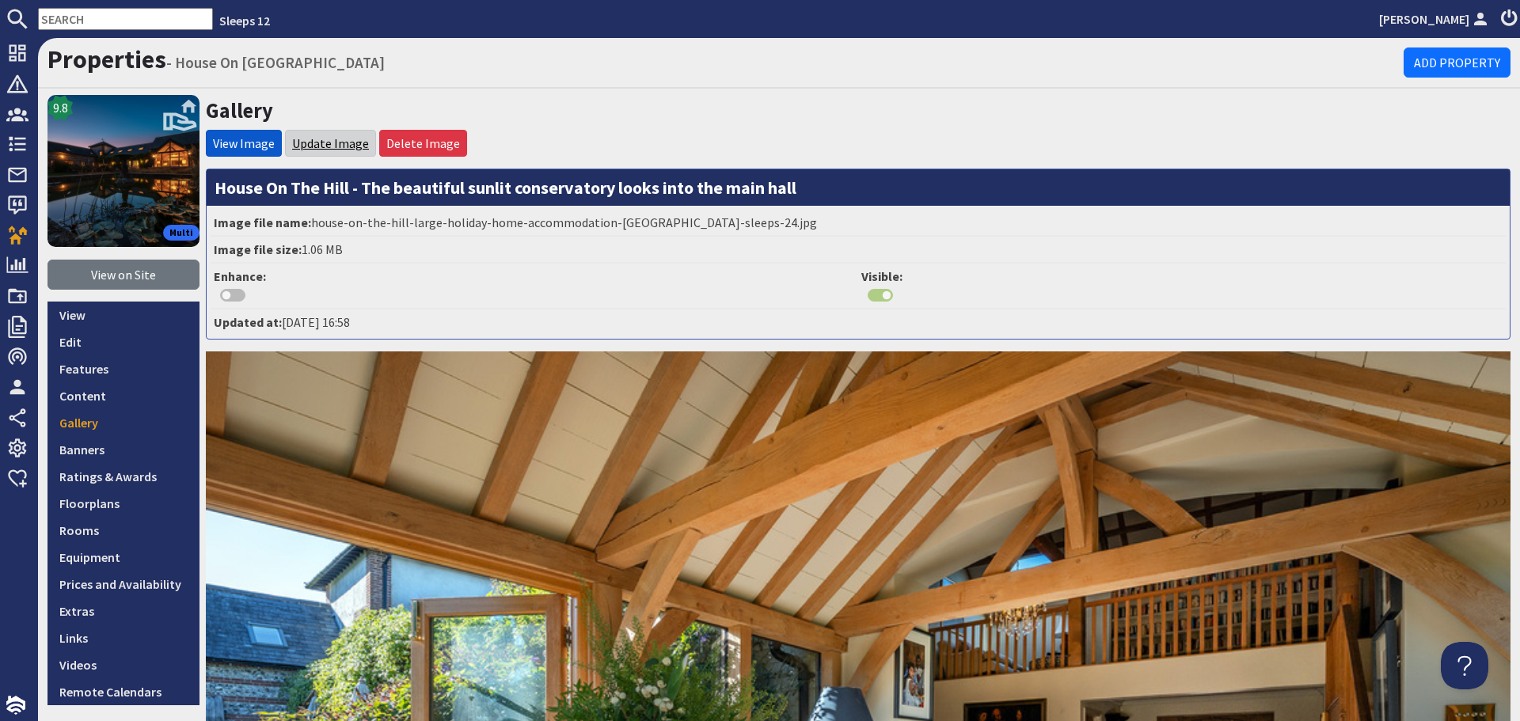
click at [337, 146] on link "Update Image" at bounding box center [330, 143] width 77 height 16
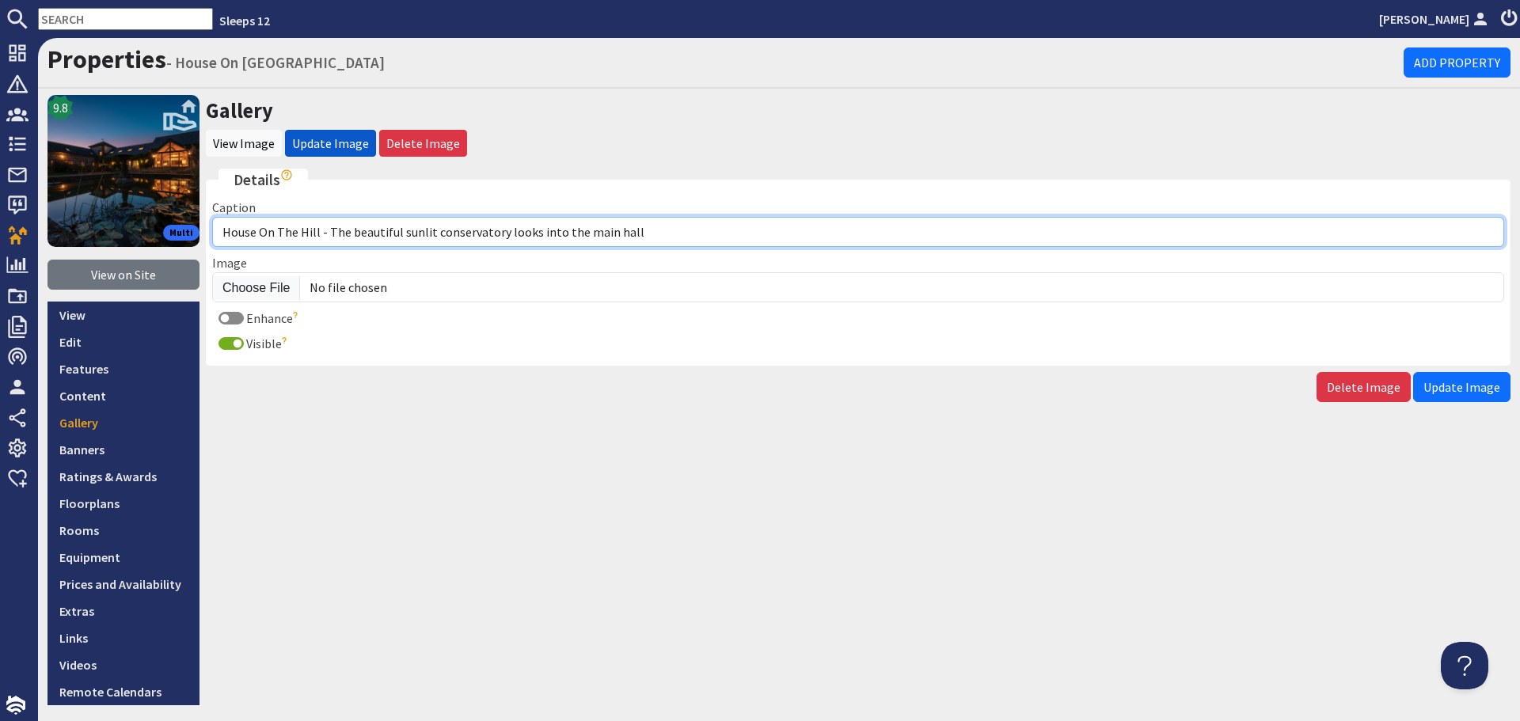
drag, startPoint x: 713, startPoint y: 230, endPoint x: 328, endPoint y: 230, distance: 385.6
click at [328, 230] on input "House On The Hill - The beautiful sunlit conservatory looks into the main hall" at bounding box center [858, 232] width 1292 height 30
paste input "The beautiful sunlit conservatory; off the main hall, with doors onto the terra…"
type input "House On The Hill - The beautiful [GEOGRAPHIC_DATA]; off the main hall, with do…"
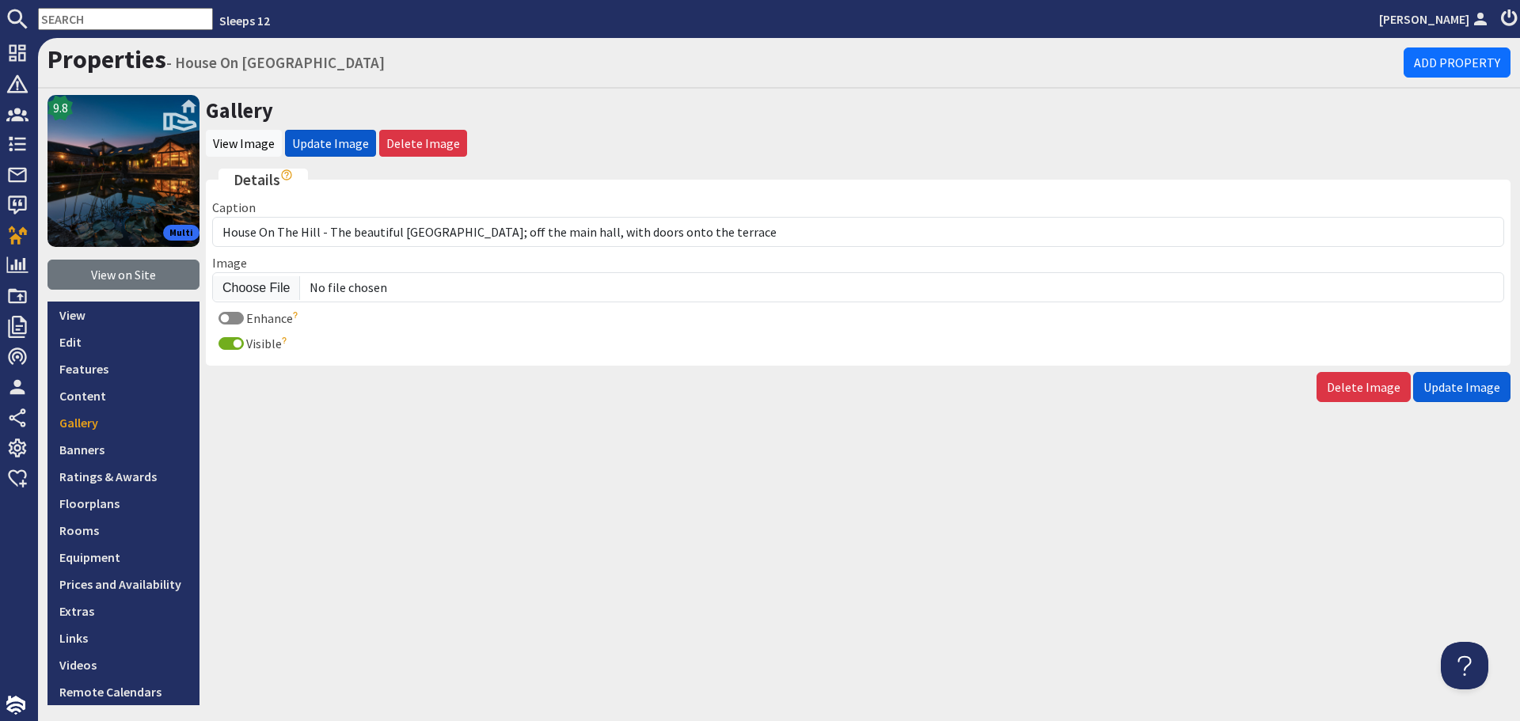
click at [1480, 387] on span "Update Image" at bounding box center [1462, 387] width 77 height 16
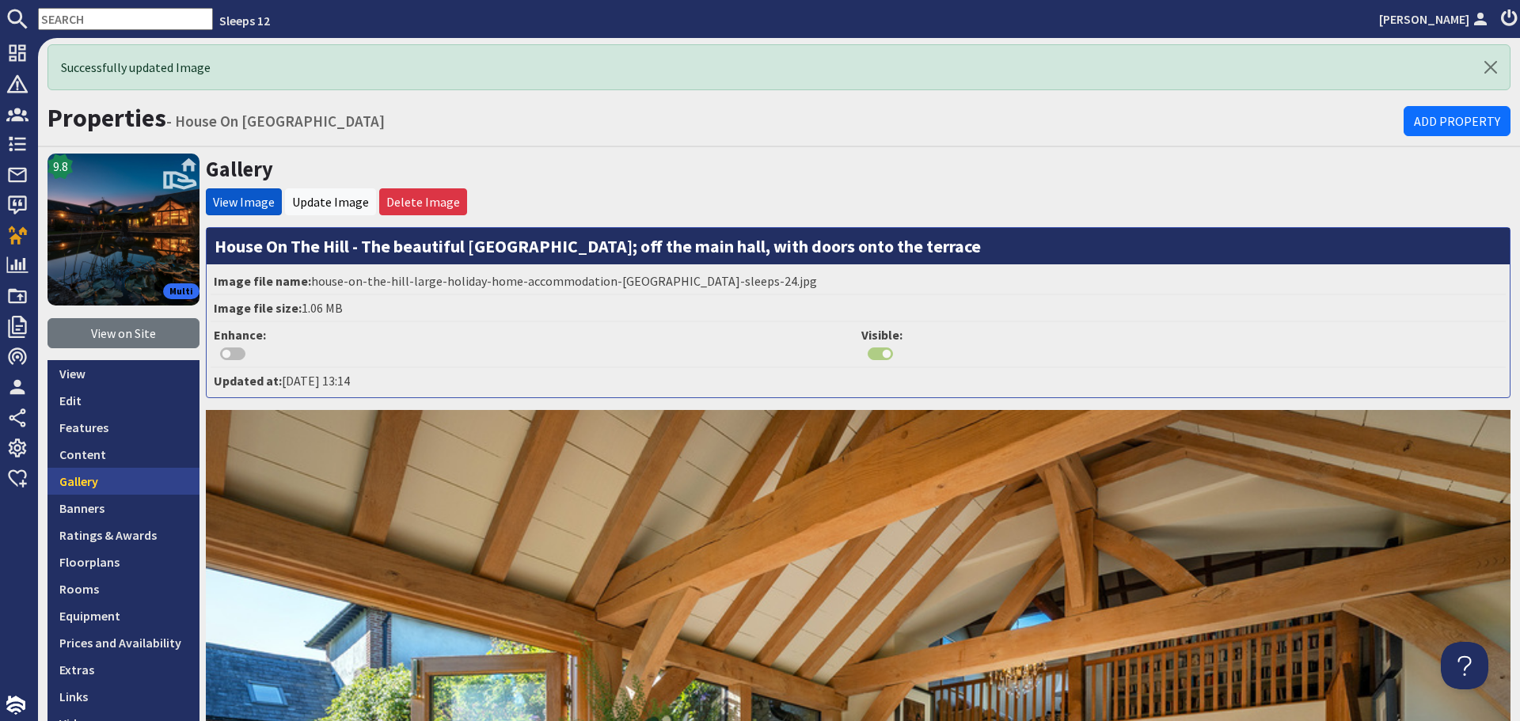
click at [139, 483] on link "Gallery" at bounding box center [124, 481] width 152 height 27
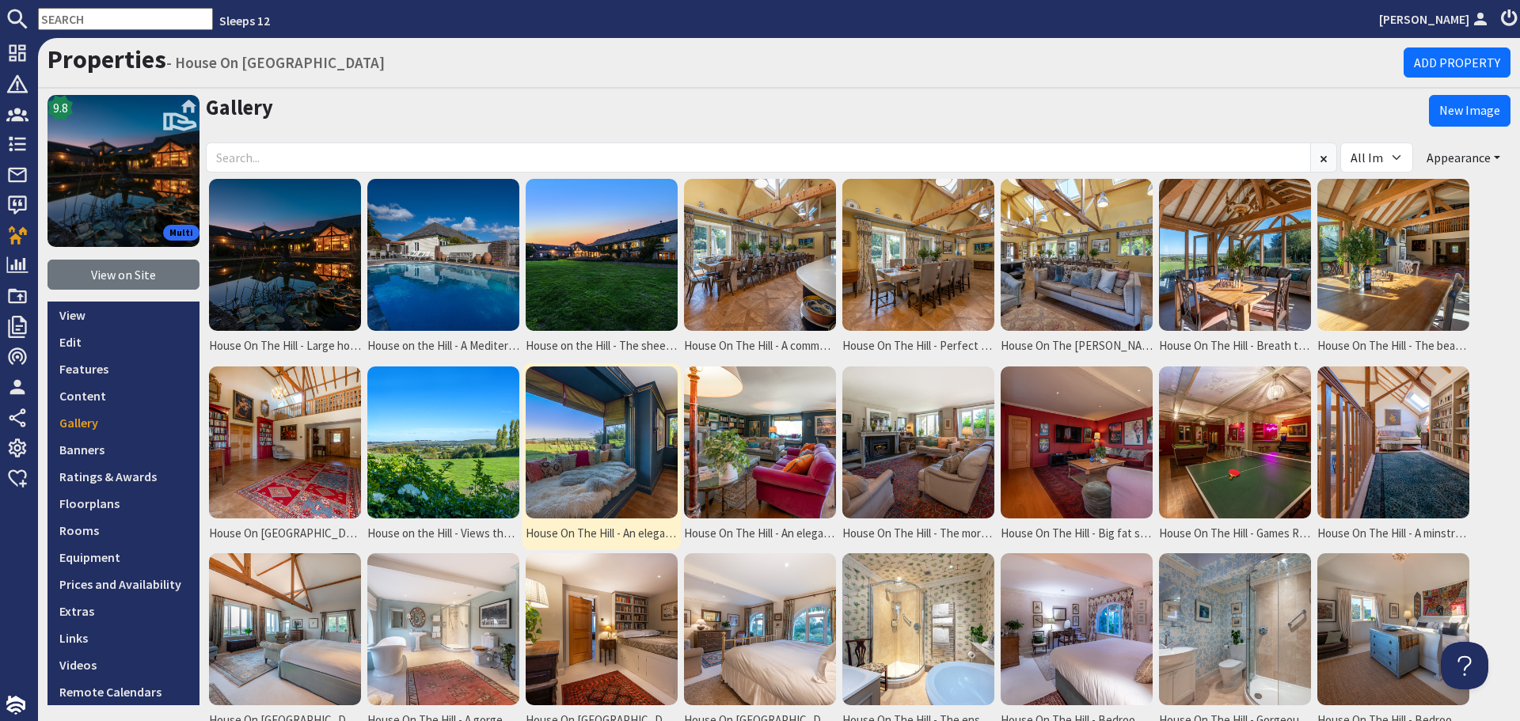
click at [560, 405] on img at bounding box center [602, 443] width 152 height 152
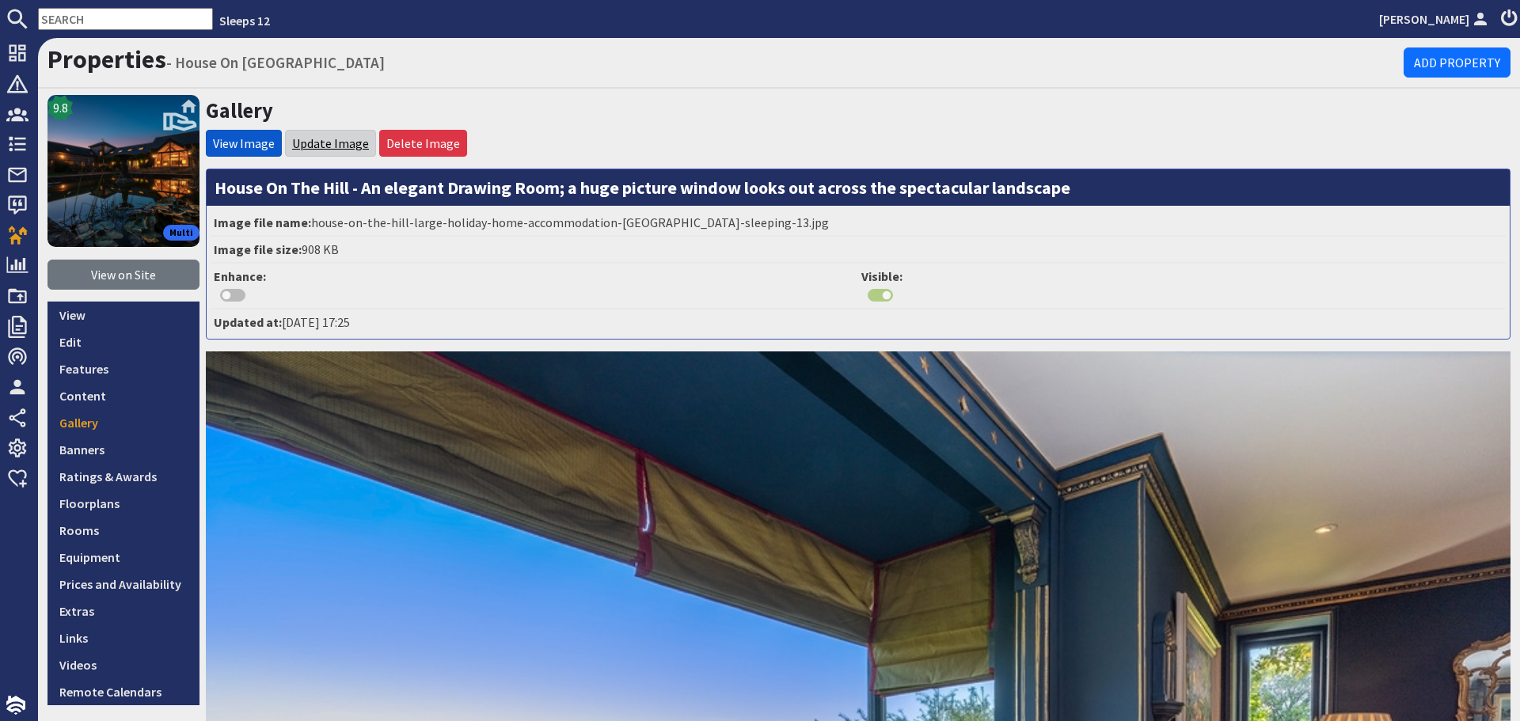
click at [317, 145] on link "Update Image" at bounding box center [330, 143] width 77 height 16
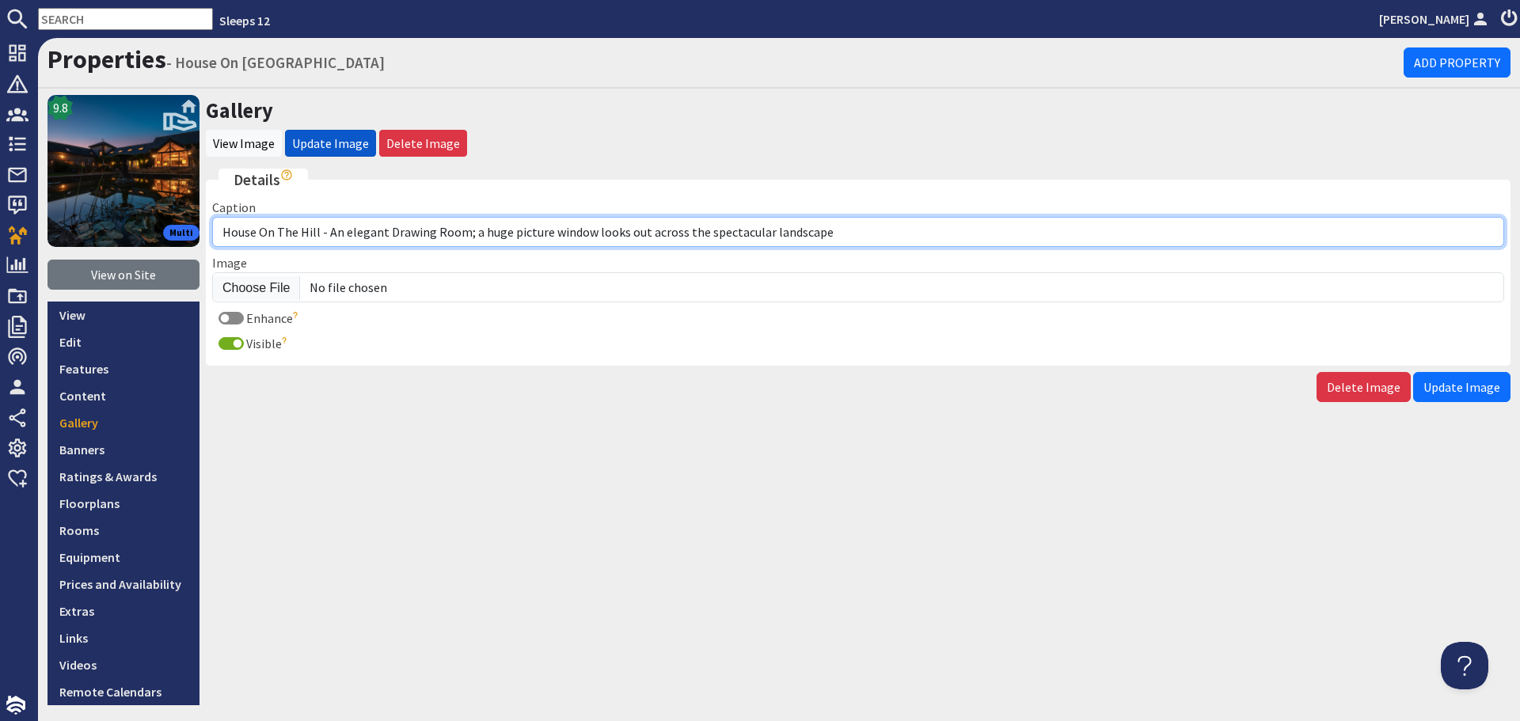
drag, startPoint x: 823, startPoint y: 230, endPoint x: 325, endPoint y: 226, distance: 498.0
click at [325, 226] on input "House On The Hill - An elegant Drawing Room; a huge picture window looks out ac…" at bounding box center [858, 232] width 1292 height 30
paste input "The Drawing Room has a huge picture window with views across the spectacular la…"
type input "House On The Hill - The Drawing Room has a huge picture window with views acros…"
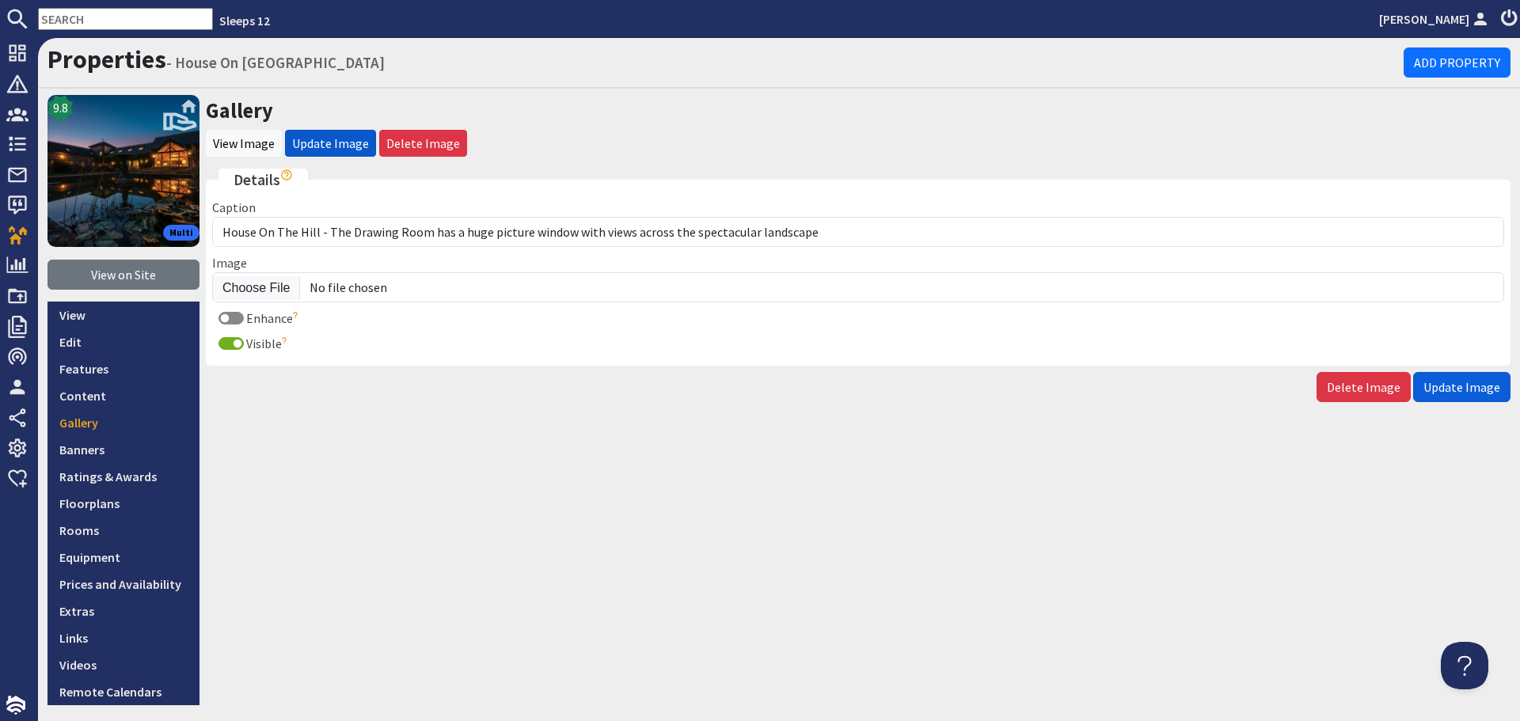
click at [1462, 379] on span "Update Image" at bounding box center [1462, 387] width 77 height 16
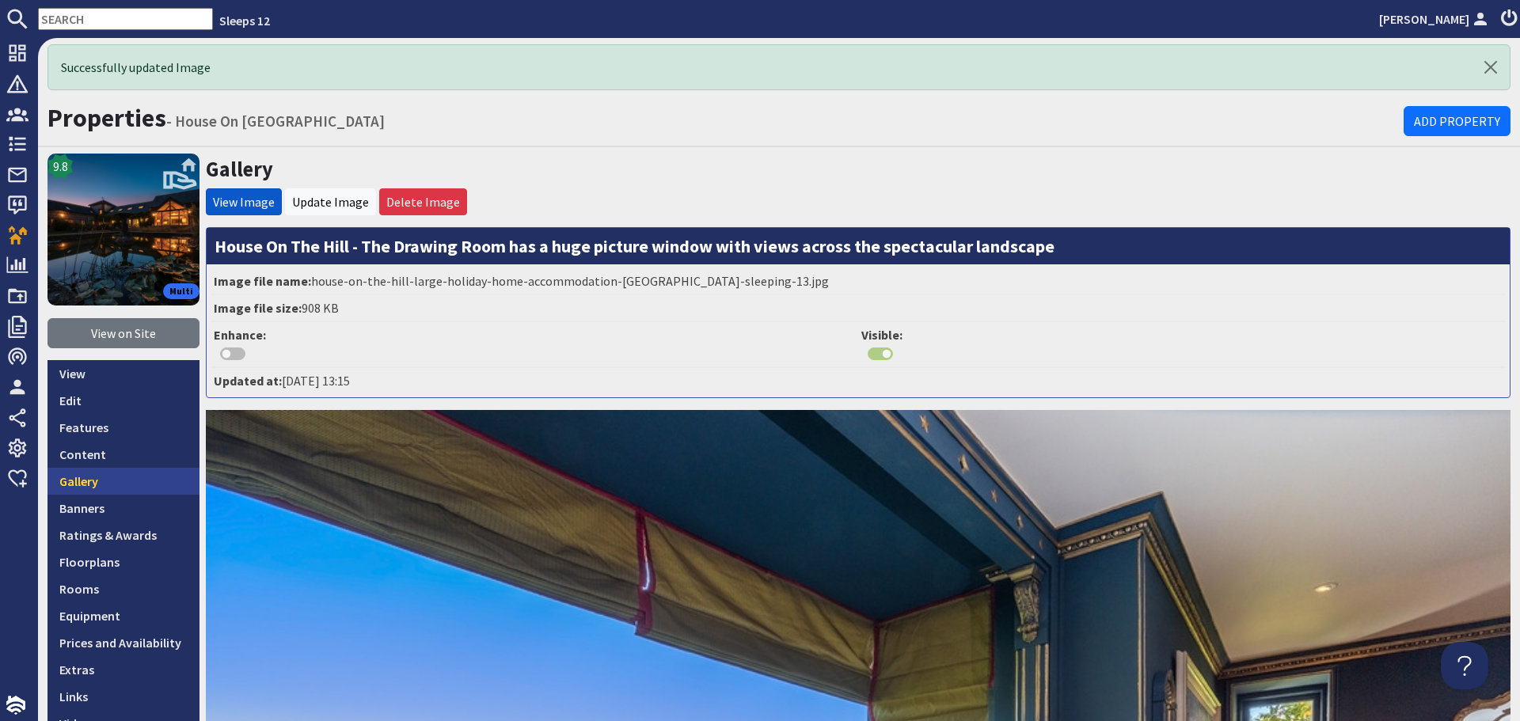
click at [150, 491] on link "Gallery" at bounding box center [124, 481] width 152 height 27
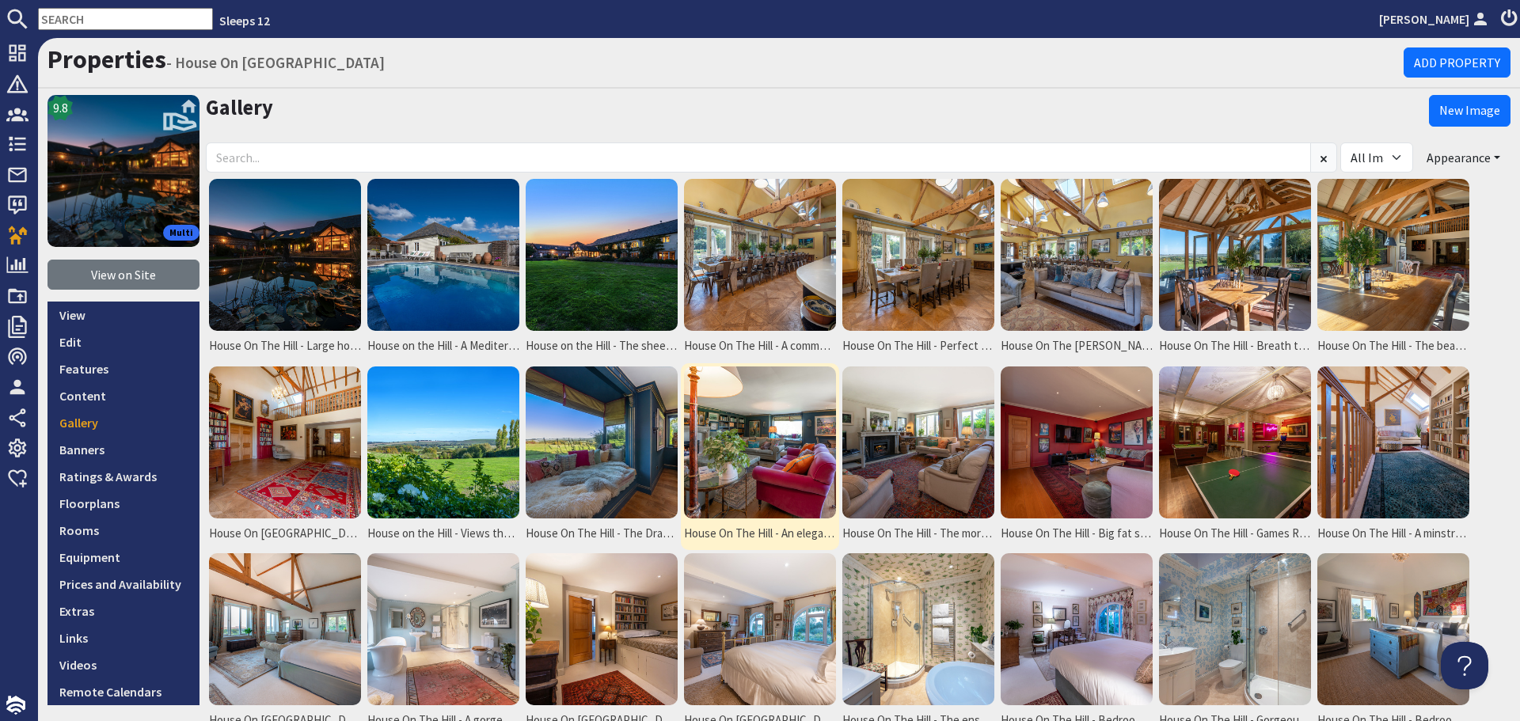
click at [768, 435] on img at bounding box center [760, 443] width 152 height 152
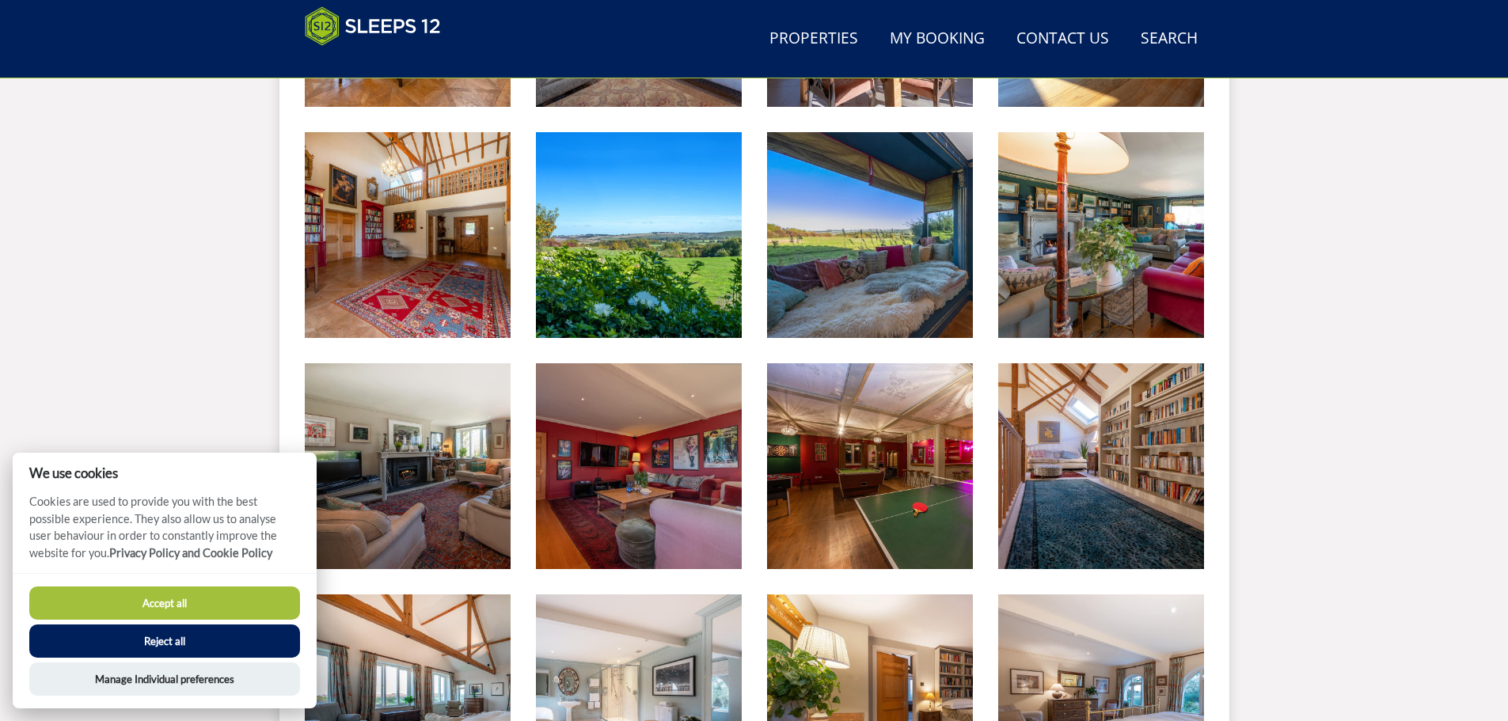
scroll to position [1138, 0]
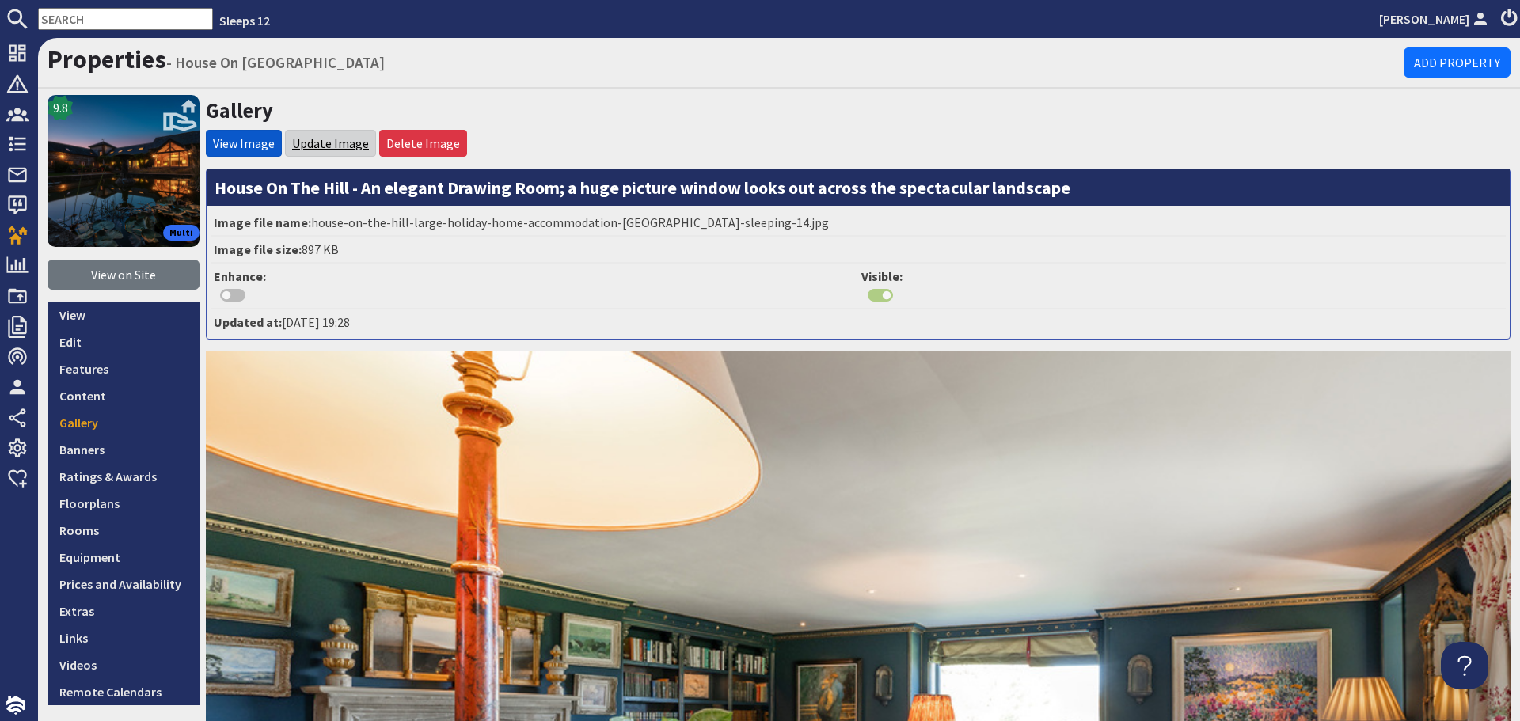
click at [344, 142] on link "Update Image" at bounding box center [330, 143] width 77 height 16
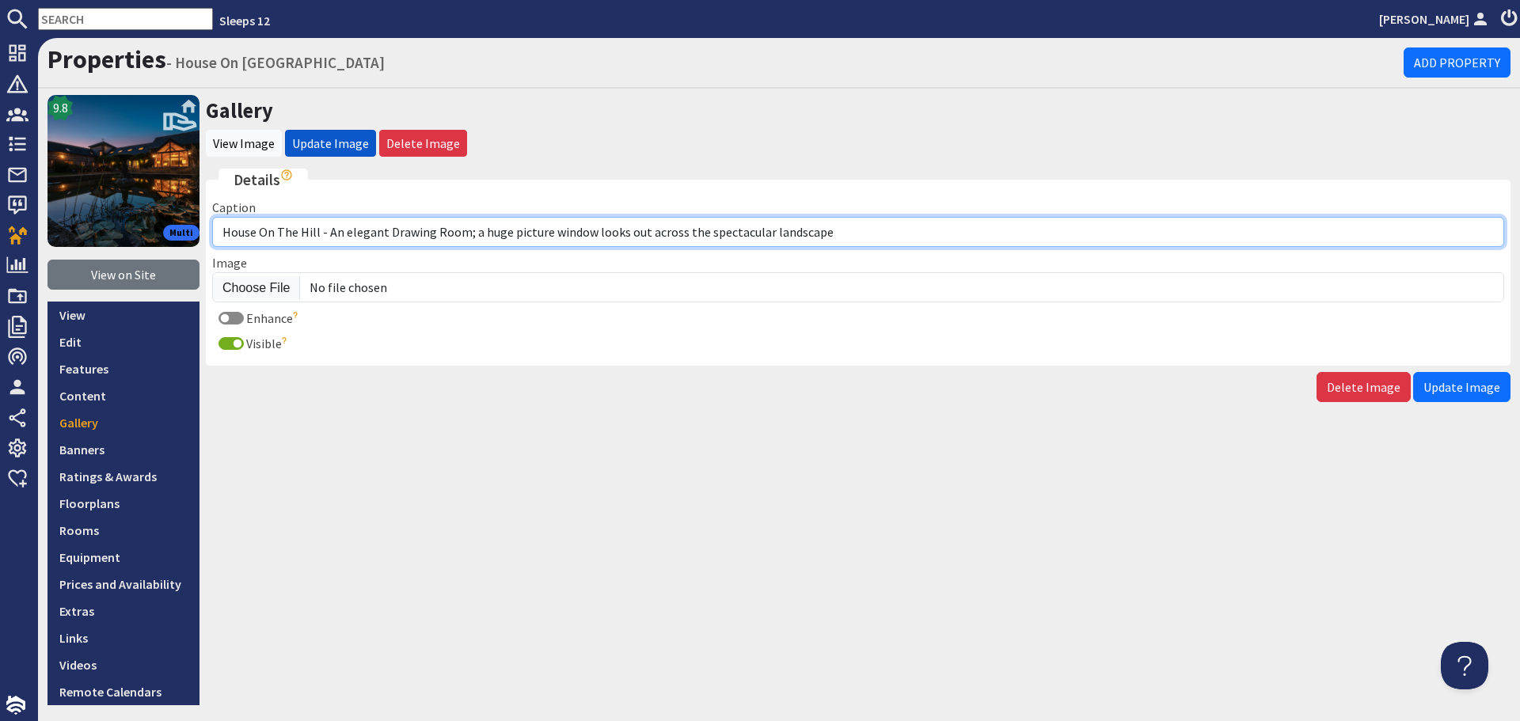
drag, startPoint x: 385, startPoint y: 234, endPoint x: 327, endPoint y: 233, distance: 57.8
click at [327, 233] on input "House On The Hill - An elegant Drawing Room; a huge picture window looks out ac…" at bounding box center [858, 232] width 1292 height 30
drag, startPoint x: 784, startPoint y: 238, endPoint x: 428, endPoint y: 234, distance: 356.3
click at [428, 234] on input "House On The Hill - The Drawing Room; a huge picture window looks out across th…" at bounding box center [858, 232] width 1292 height 30
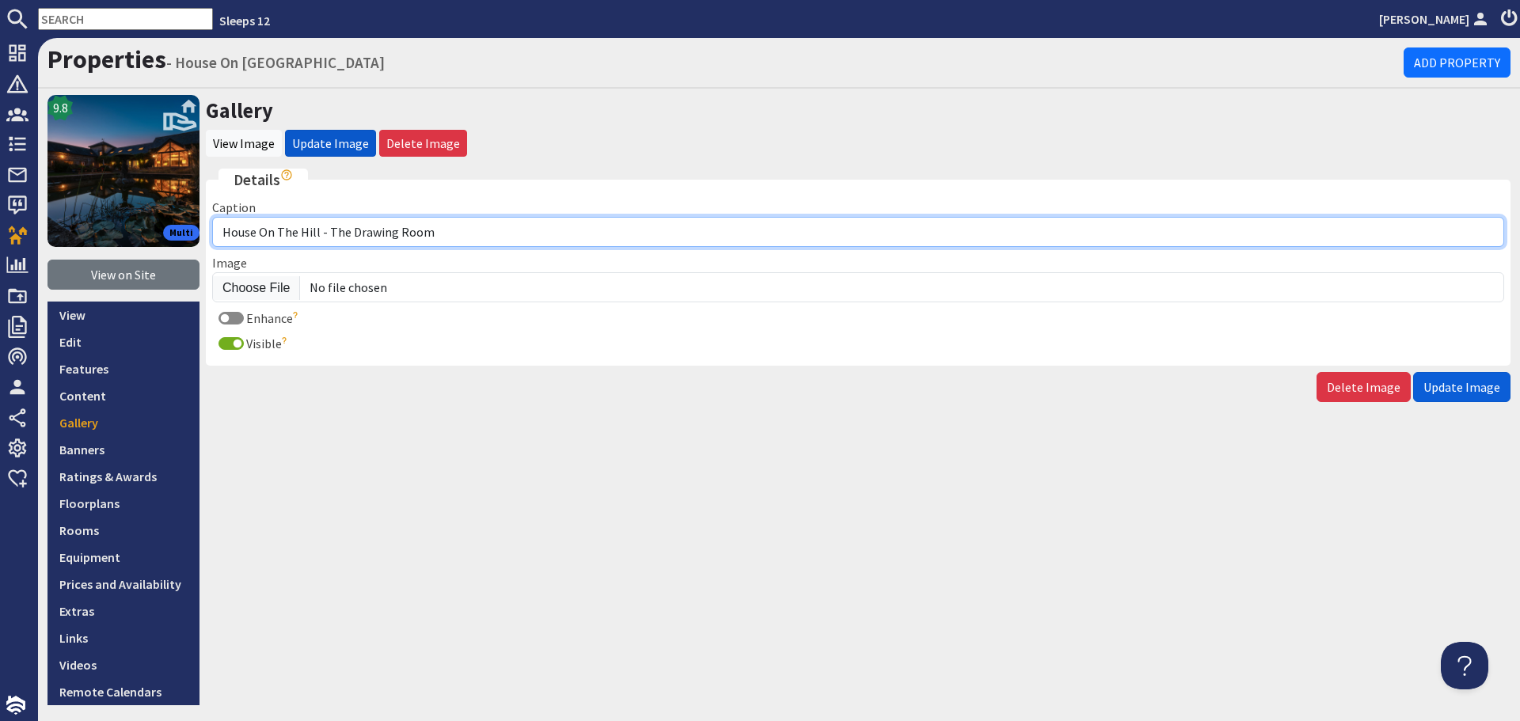
type input "House On The Hill - The Drawing Room"
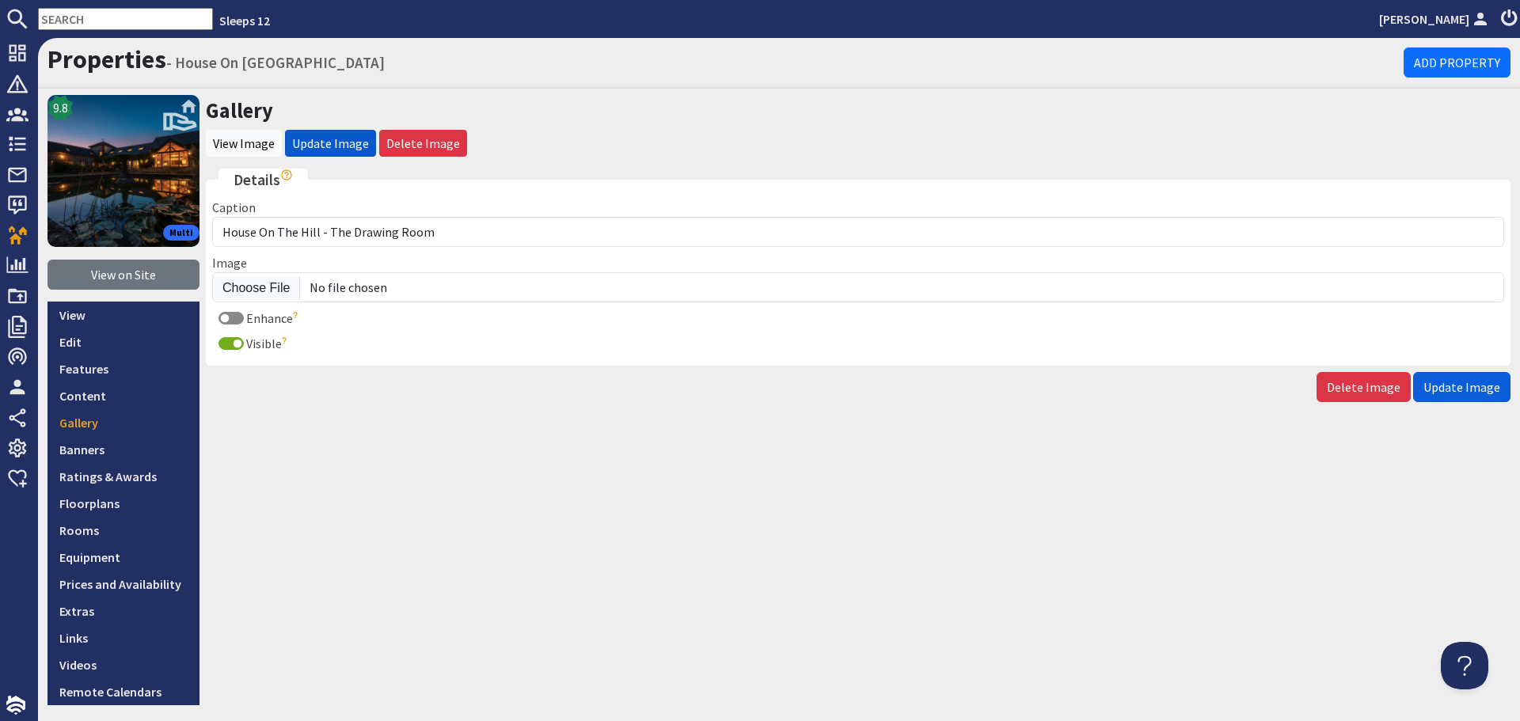
click at [1464, 385] on span "Update Image" at bounding box center [1462, 387] width 77 height 16
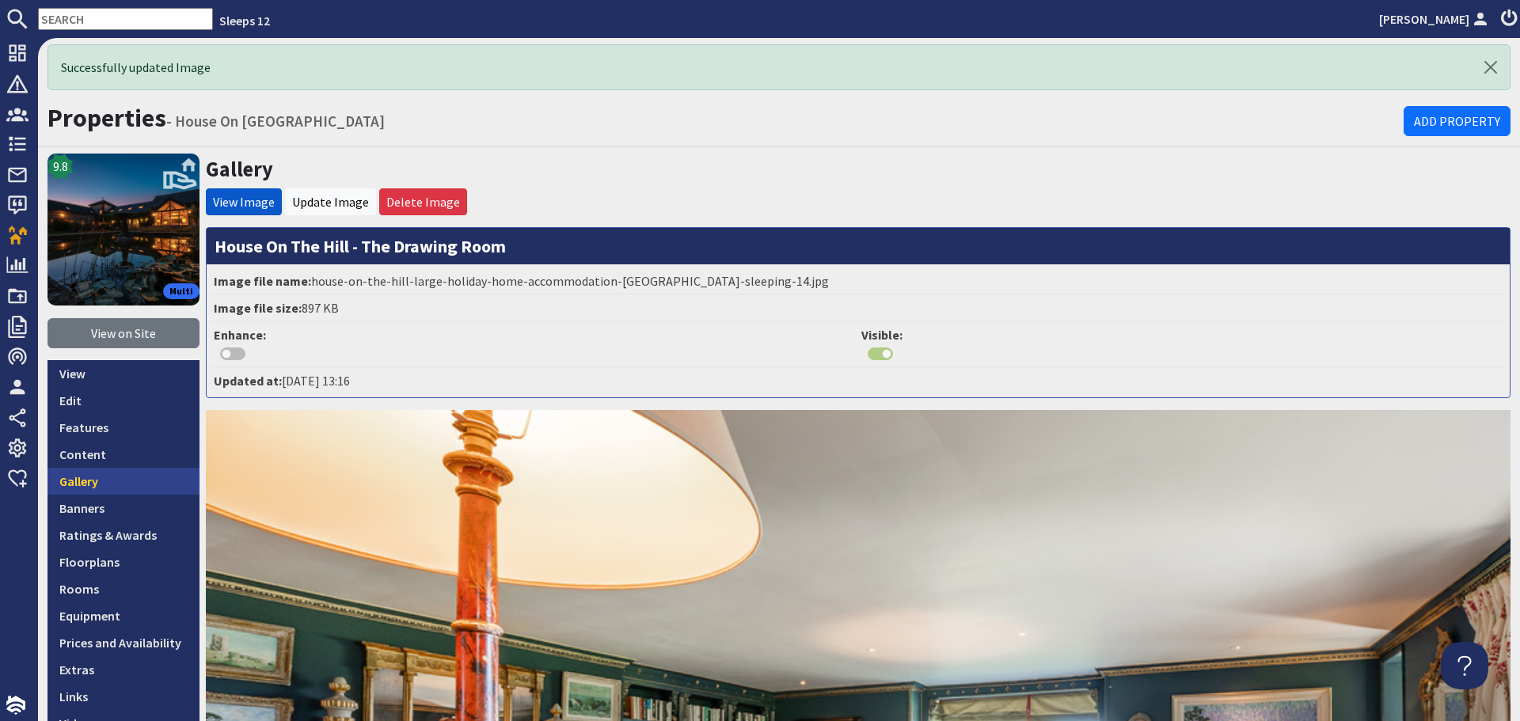
click at [106, 477] on link "Gallery" at bounding box center [124, 481] width 152 height 27
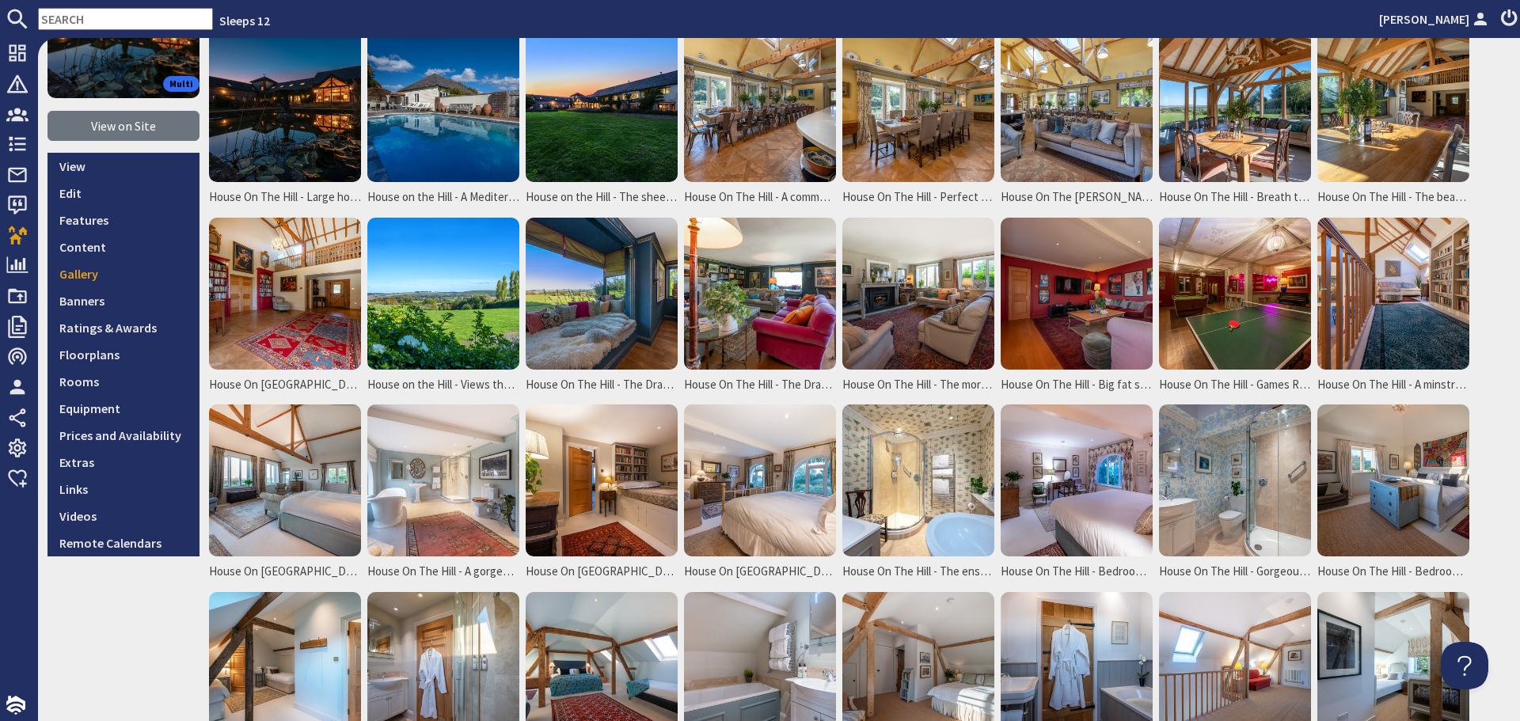
scroll to position [158, 0]
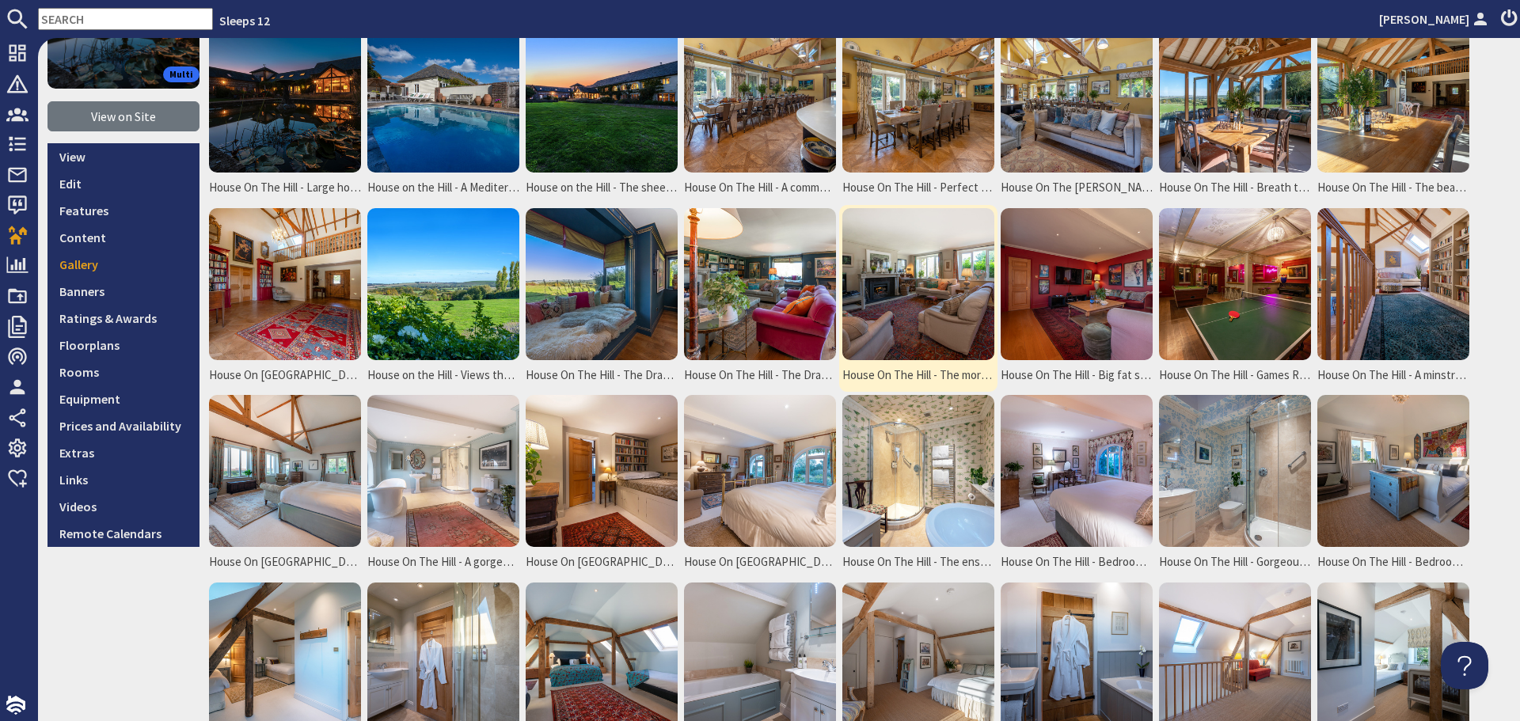
click at [949, 314] on img at bounding box center [918, 284] width 152 height 152
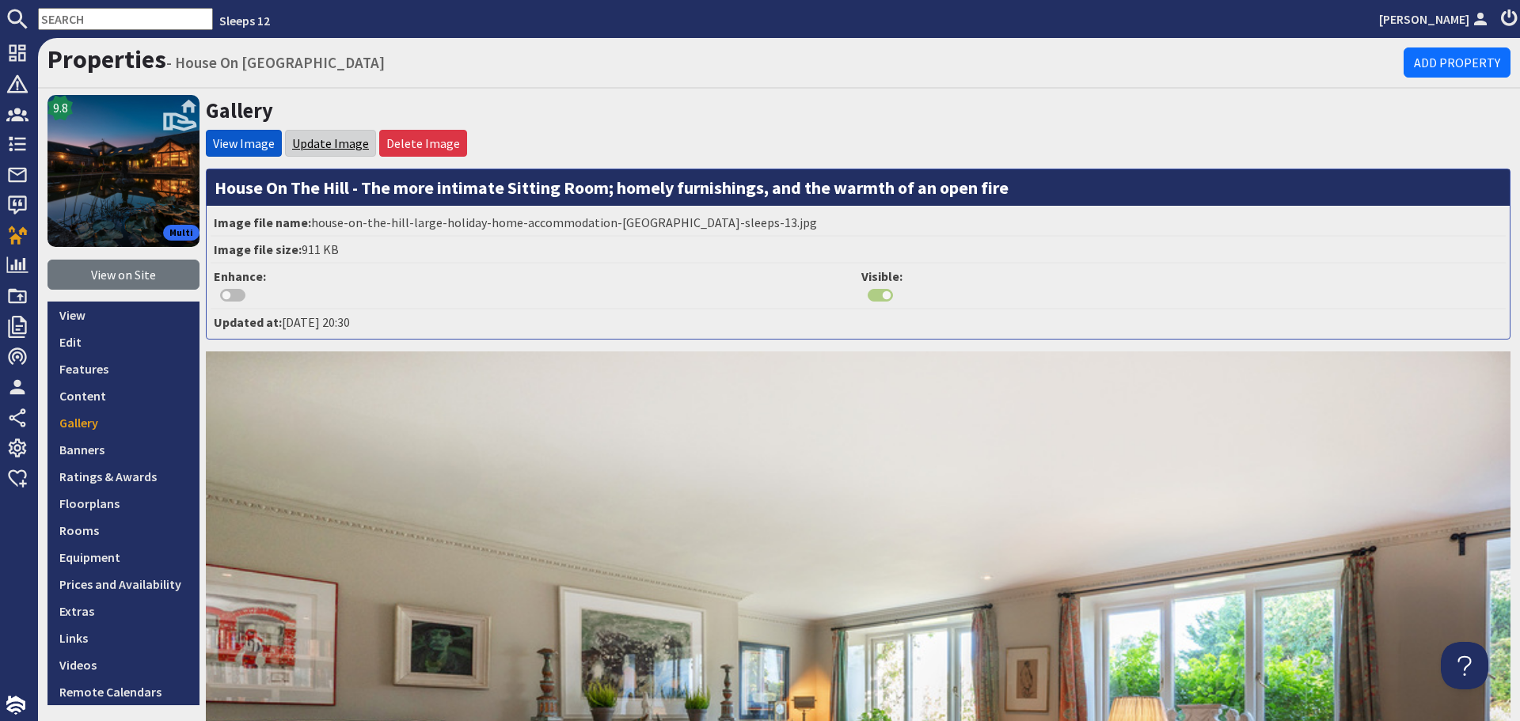
click at [313, 142] on link "Update Image" at bounding box center [330, 143] width 77 height 16
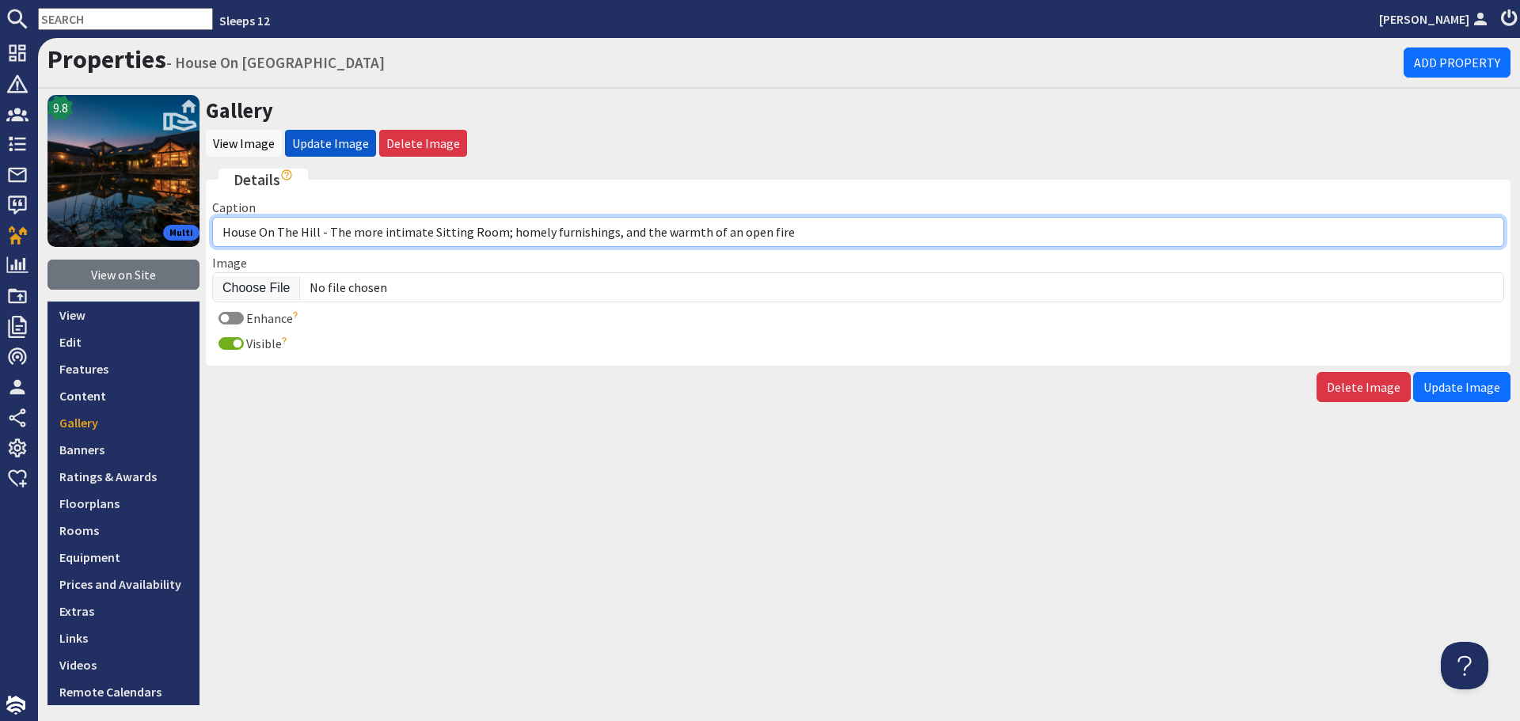
drag, startPoint x: 796, startPoint y: 235, endPoint x: 328, endPoint y: 237, distance: 467.9
click at [328, 237] on input "House On The Hill - The more intimate Sitting Room; homely furnishings, and the…" at bounding box center [858, 232] width 1292 height 30
paste input "The Sitting Room has an intimate feel, with homely furnishings, and the warmth …"
type input "House On The Hill - The Sitting Room has an intimate feel, with homely furnishi…"
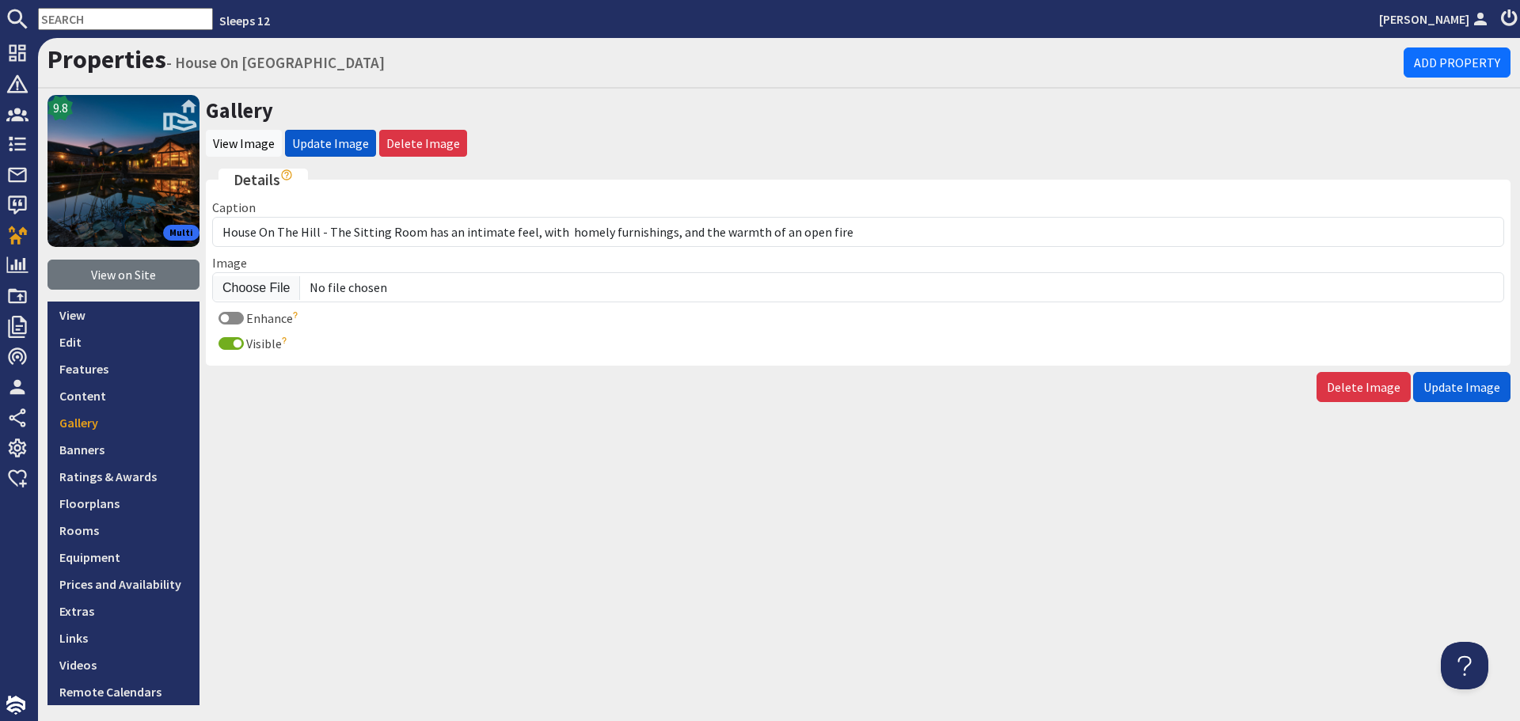
click at [1485, 383] on span "Update Image" at bounding box center [1462, 387] width 77 height 16
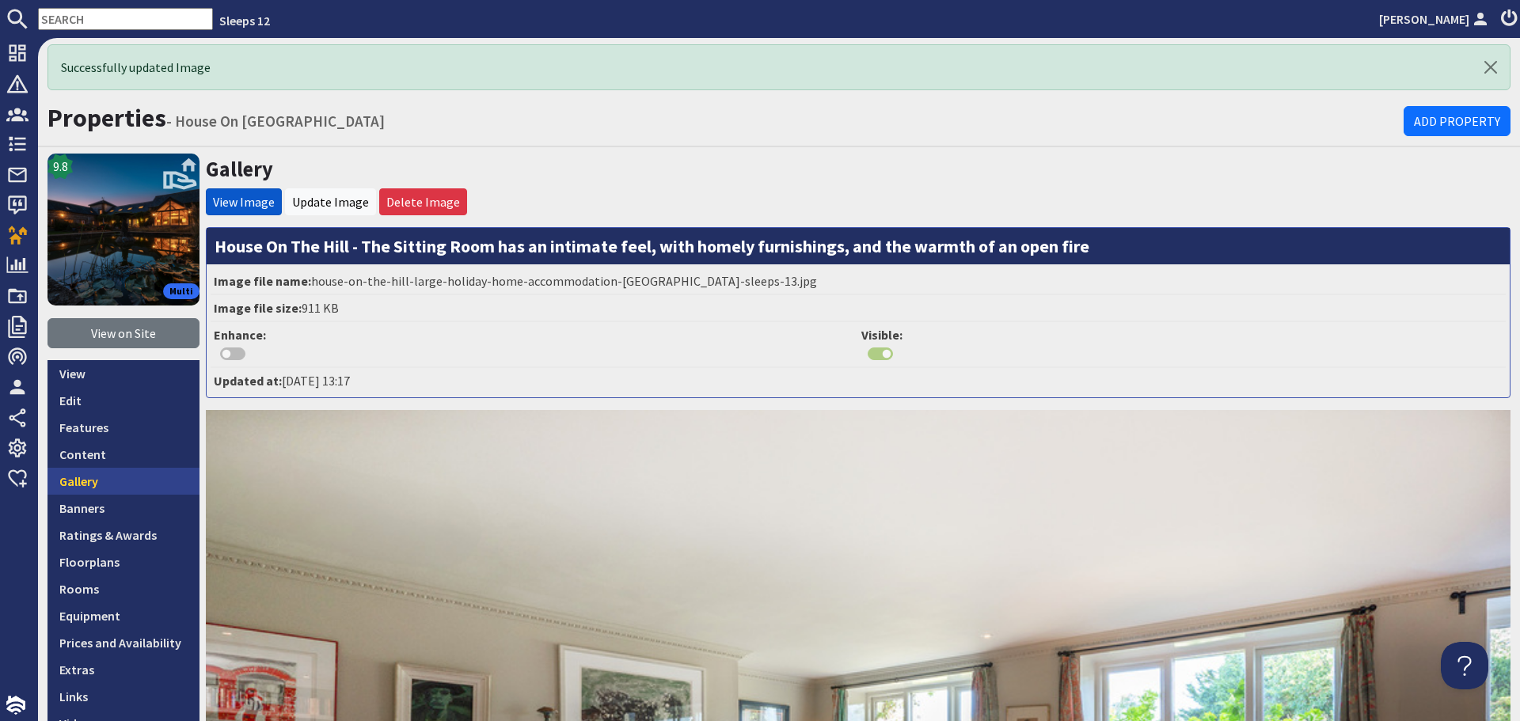
click at [66, 485] on link "Gallery" at bounding box center [124, 481] width 152 height 27
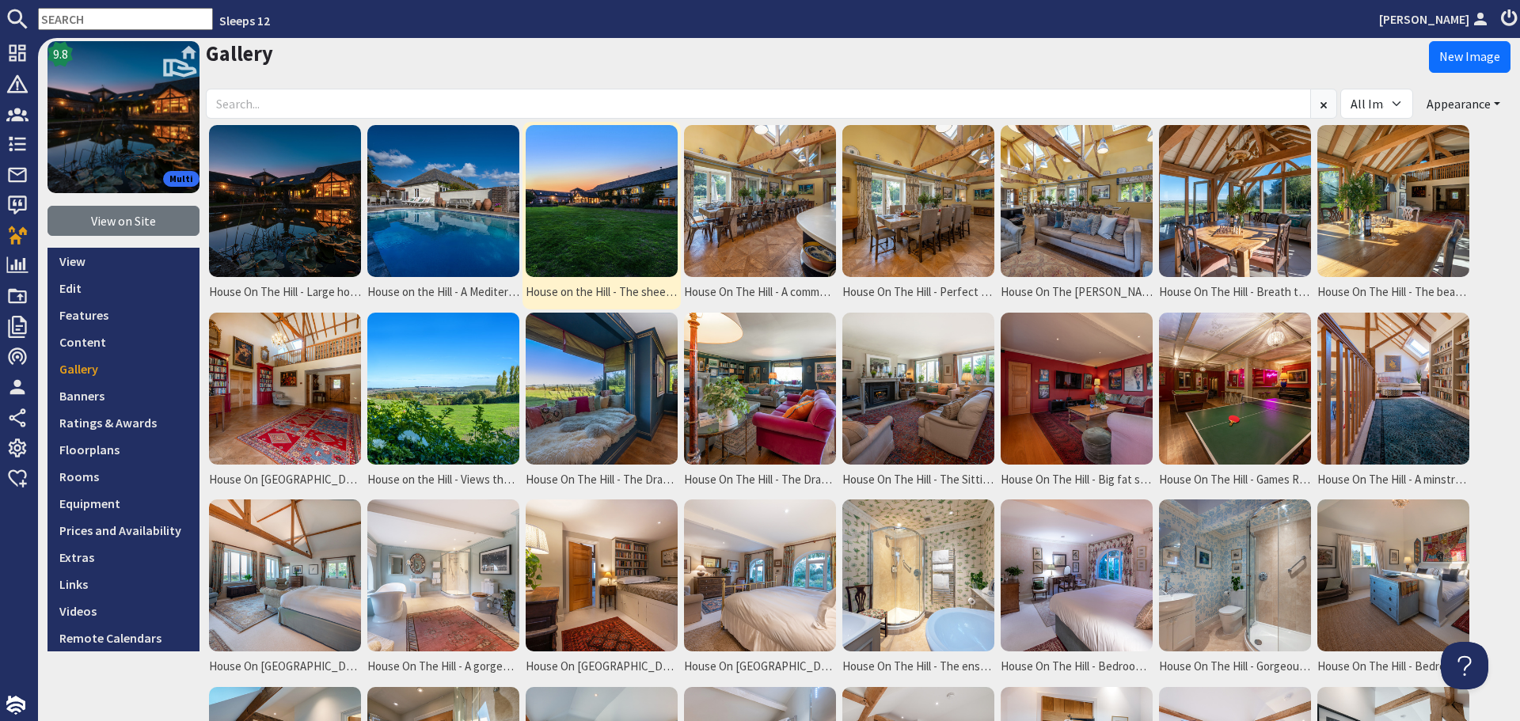
scroll to position [79, 0]
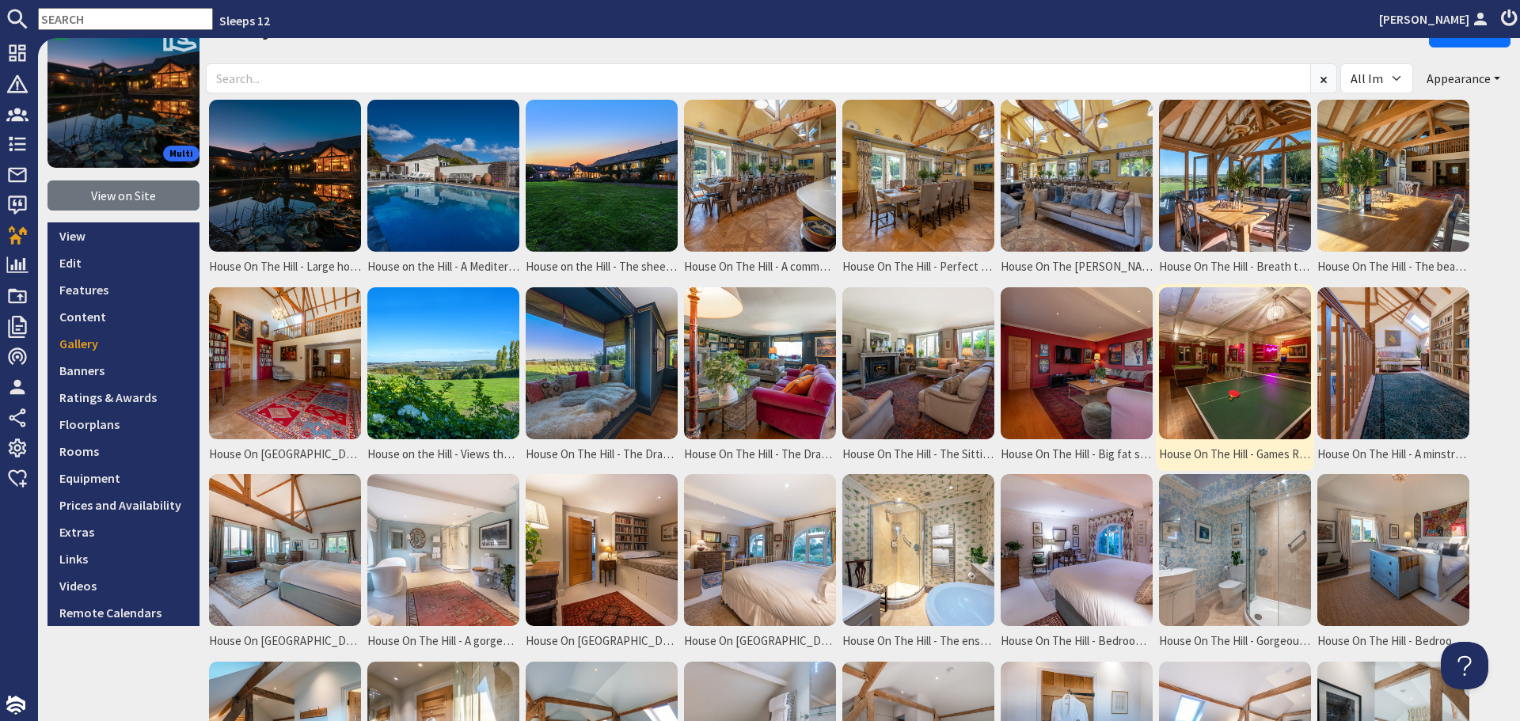
click at [1263, 363] on img at bounding box center [1235, 363] width 152 height 152
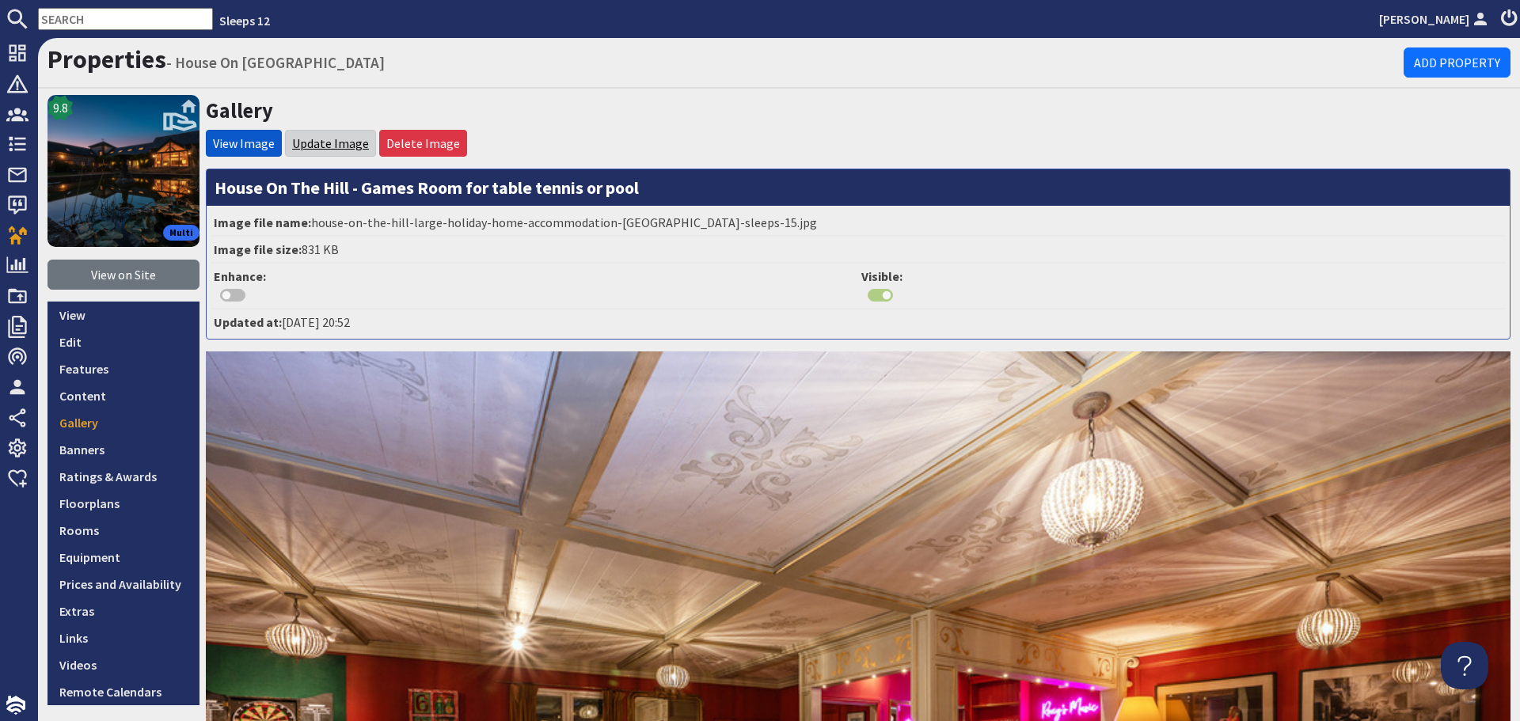
click at [340, 140] on link "Update Image" at bounding box center [330, 143] width 77 height 16
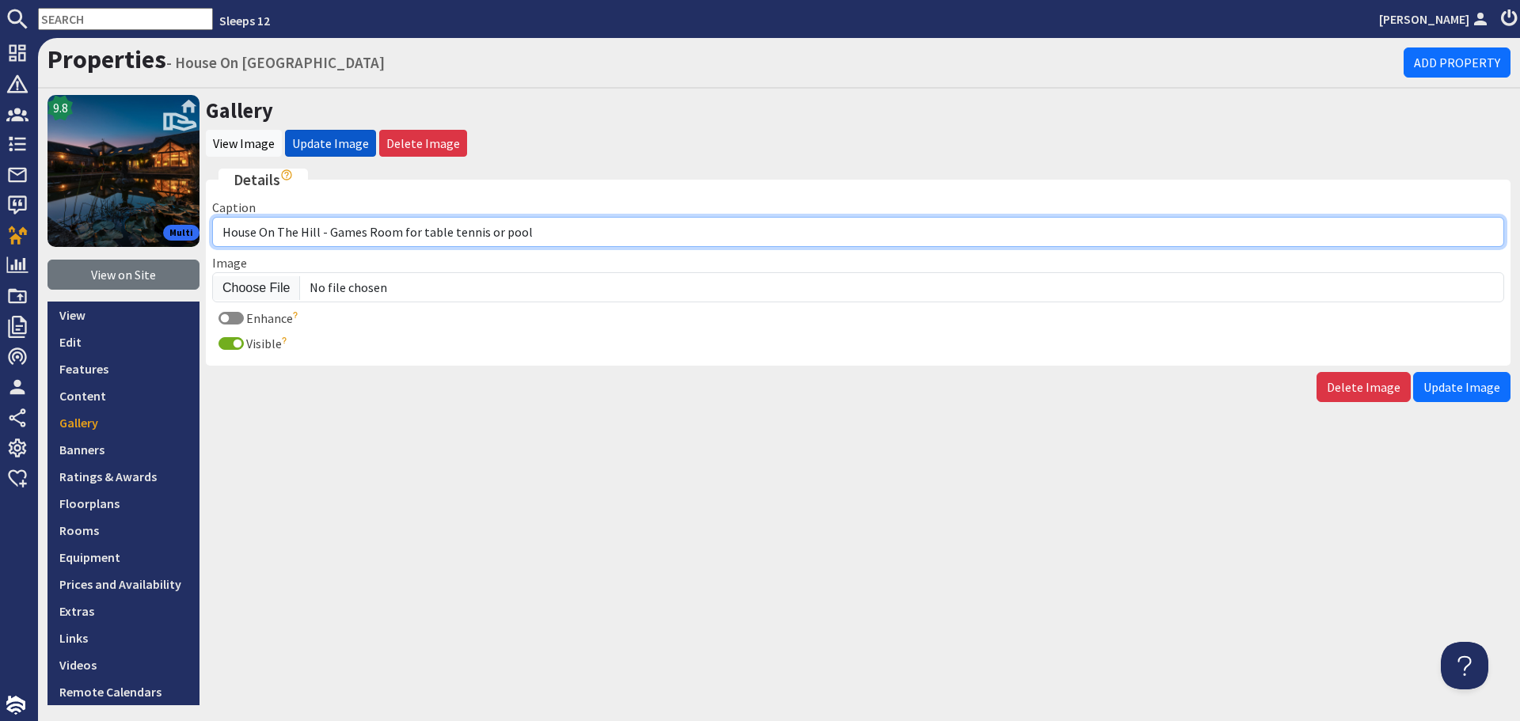
drag, startPoint x: 570, startPoint y: 237, endPoint x: 329, endPoint y: 234, distance: 241.5
click at [329, 234] on input "House On The Hill - Games Room for table tennis or pool" at bounding box center [858, 232] width 1292 height 30
paste input "There's a very funky Games Room"
type input "House On The Hill - There's a very funky Games Room"
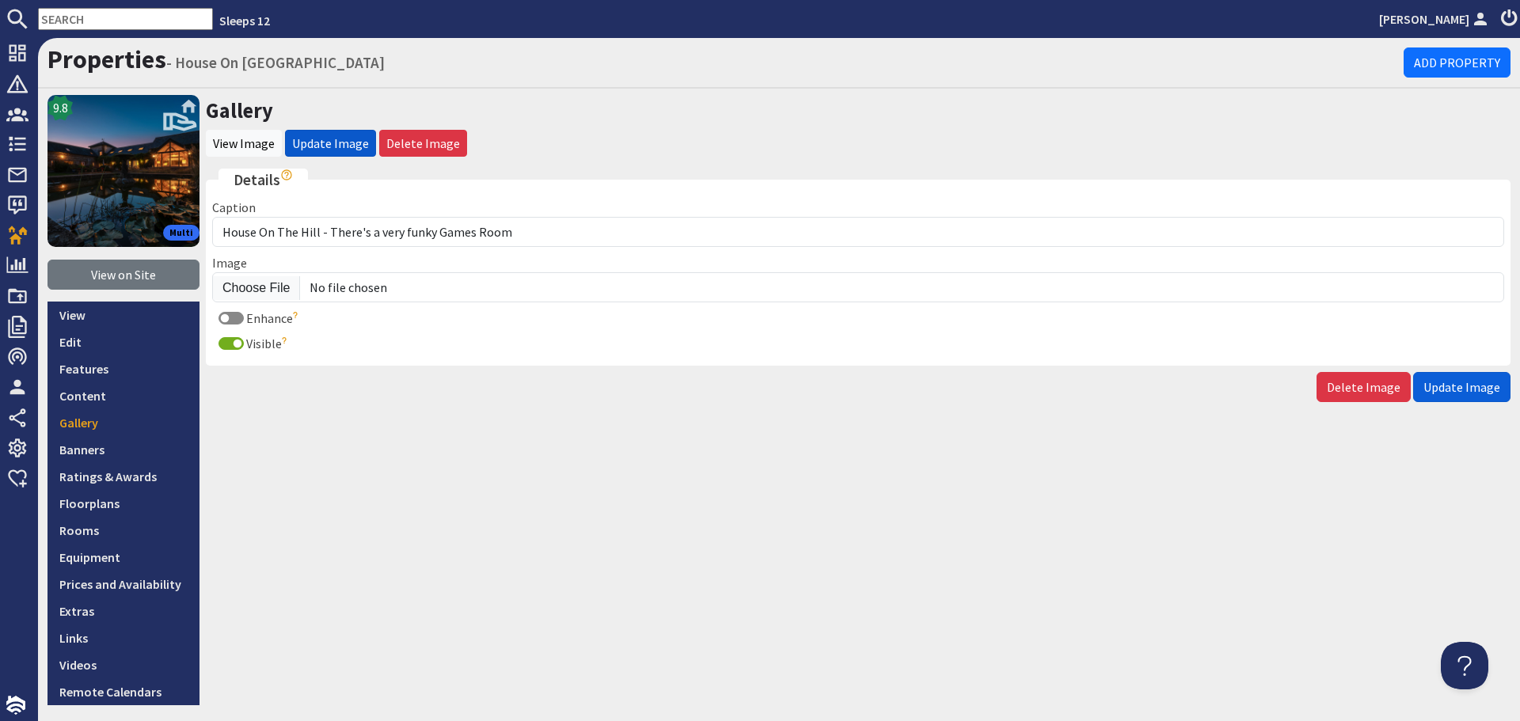
click at [1472, 392] on span "Update Image" at bounding box center [1462, 387] width 77 height 16
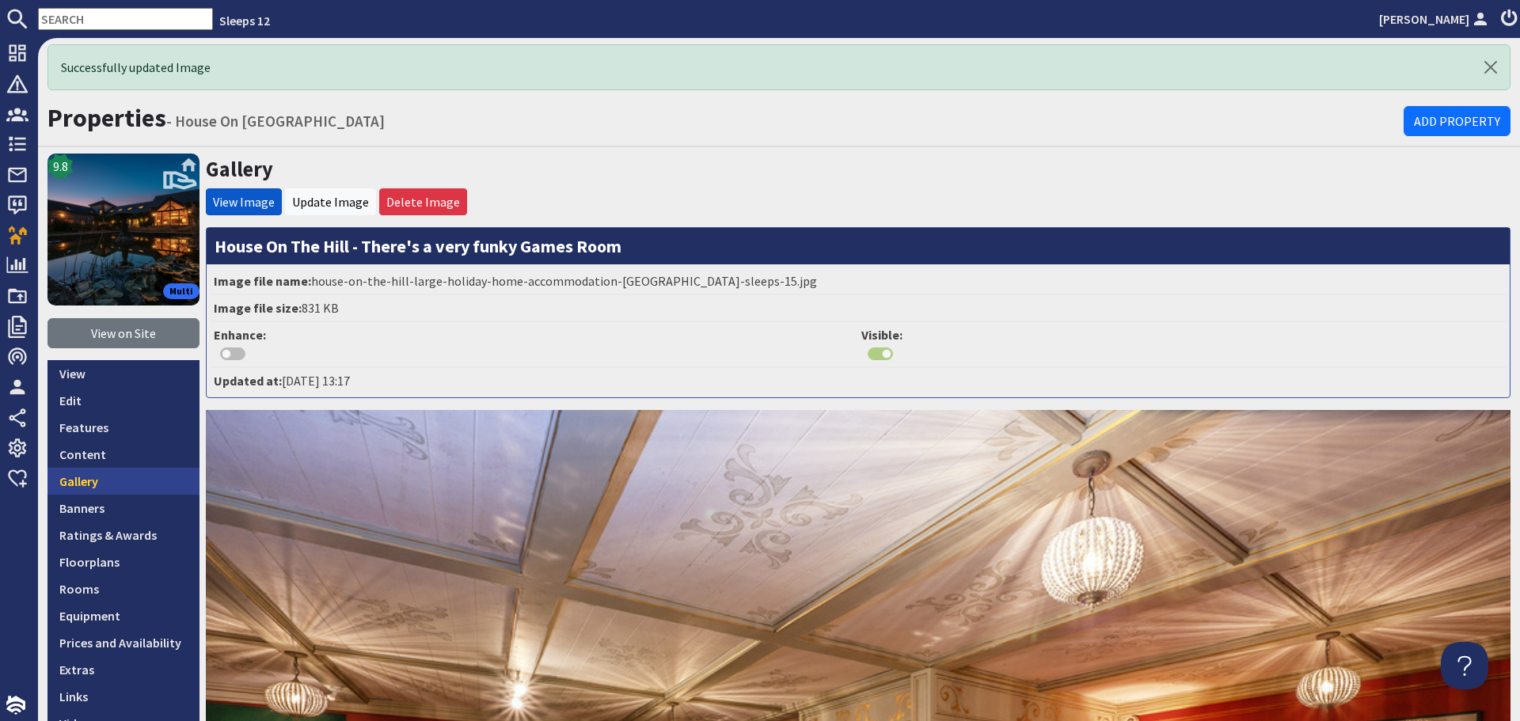
drag, startPoint x: 128, startPoint y: 483, endPoint x: 134, endPoint y: 470, distance: 14.6
click at [128, 483] on link "Gallery" at bounding box center [124, 481] width 152 height 27
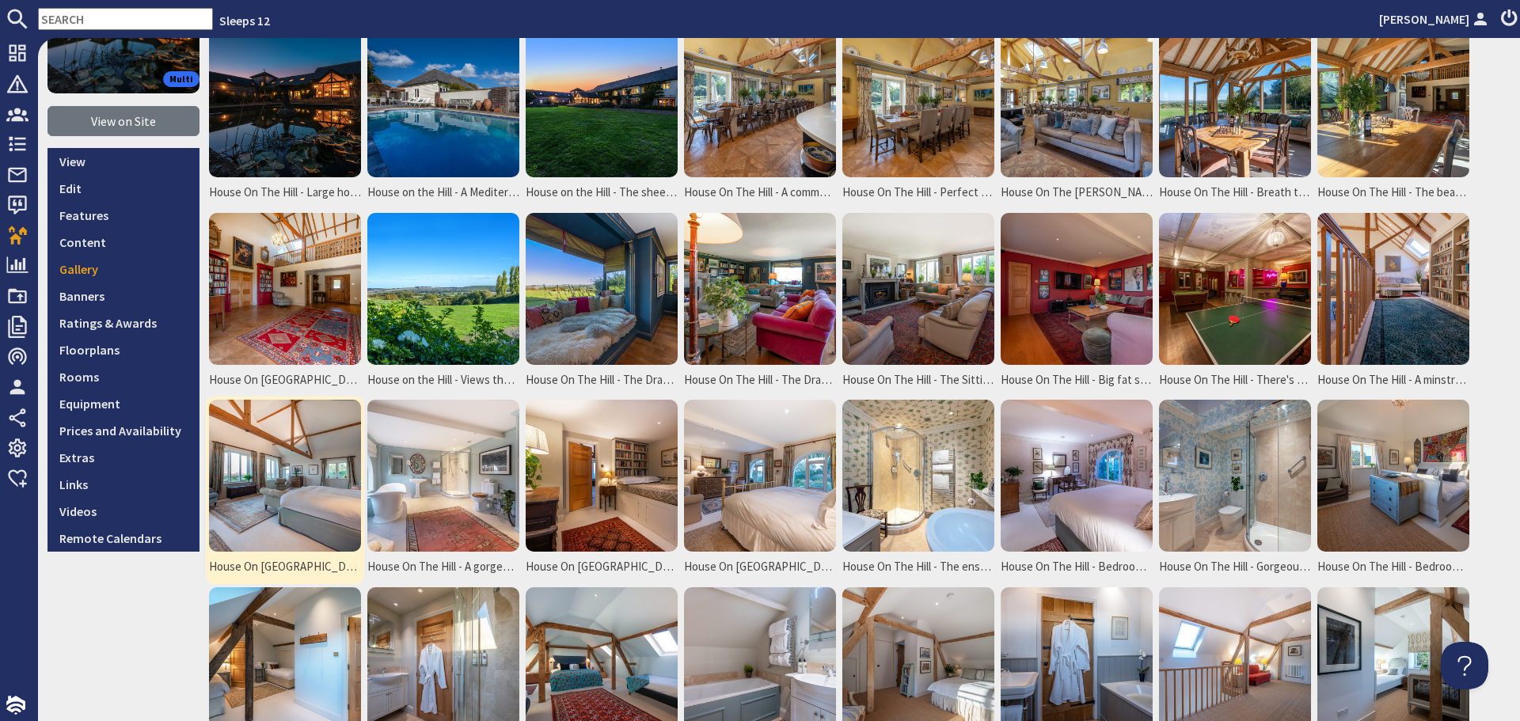
scroll to position [158, 0]
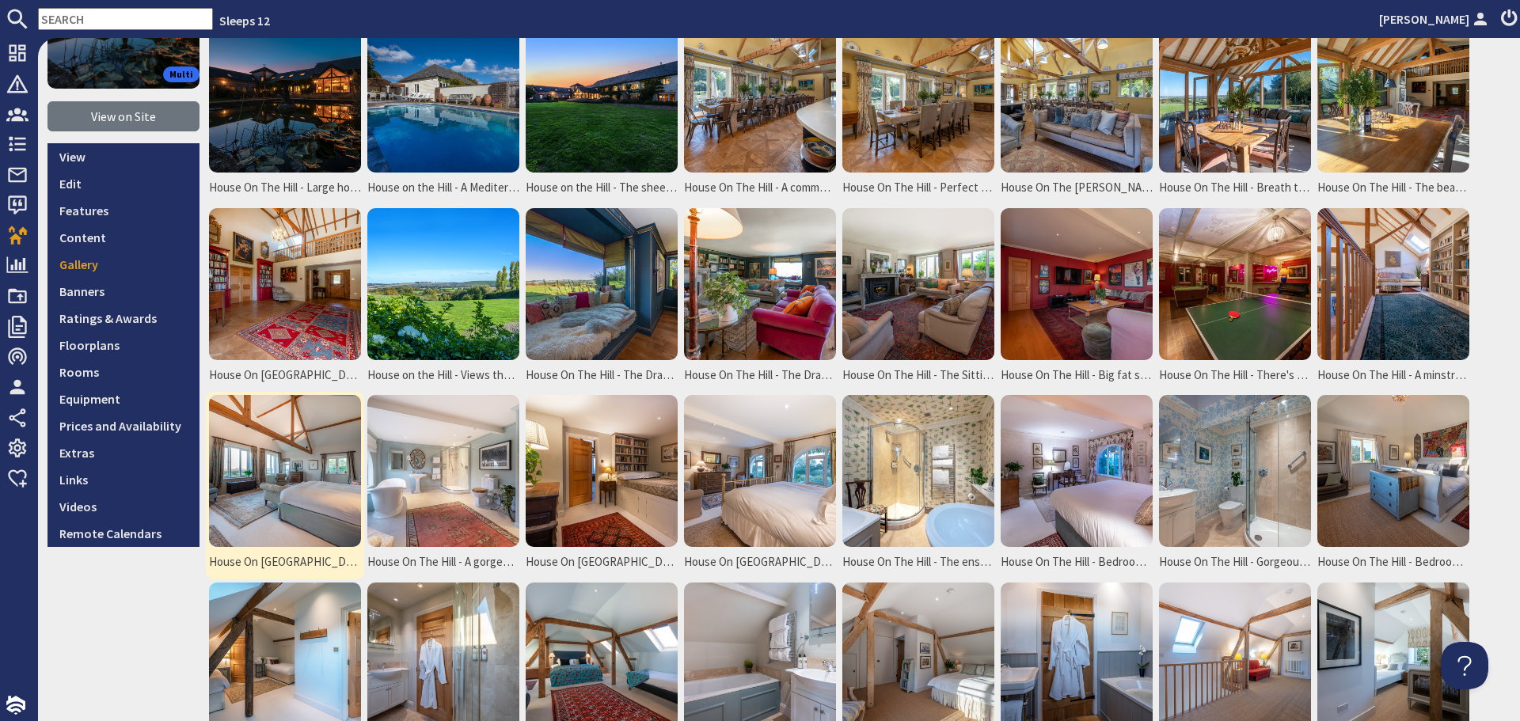
click at [297, 520] on img at bounding box center [285, 471] width 152 height 152
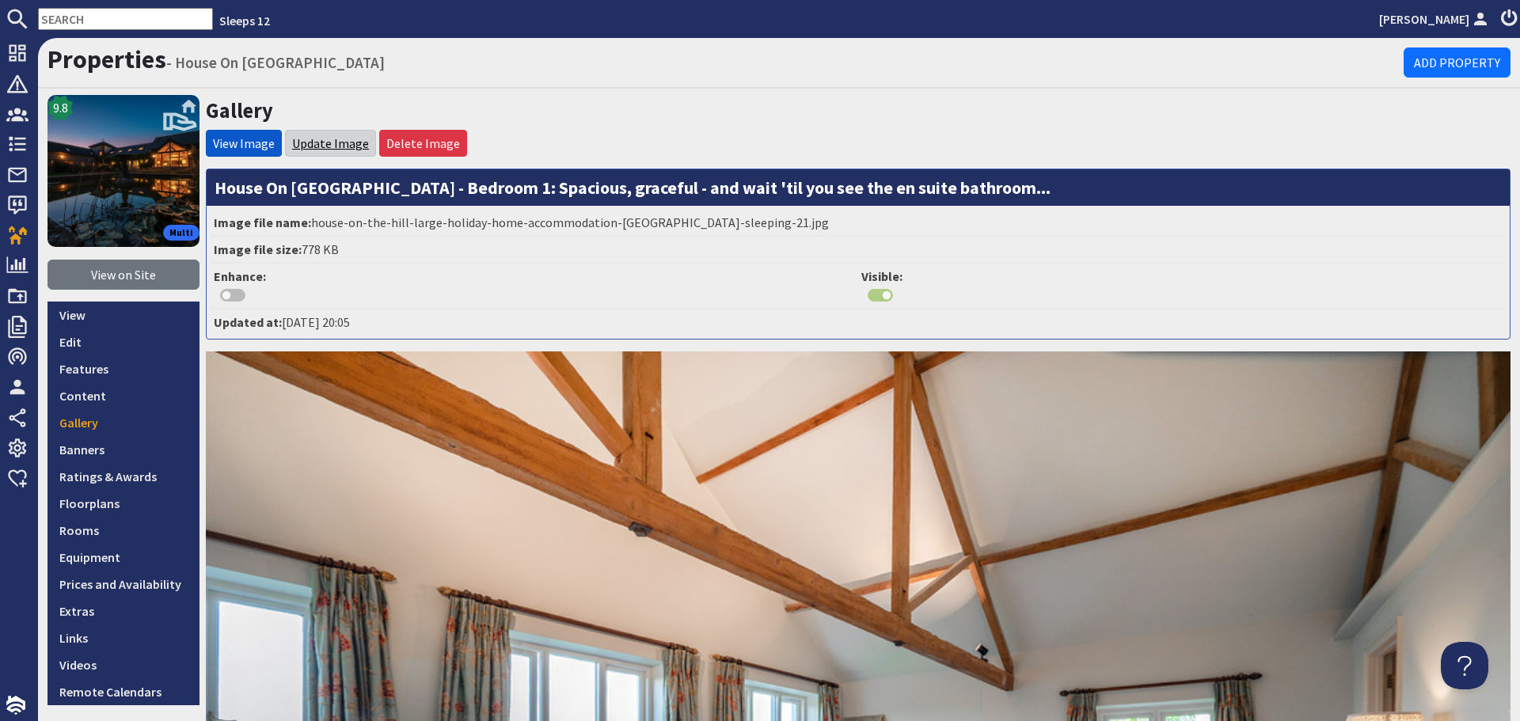
click at [331, 150] on link "Update Image" at bounding box center [330, 143] width 77 height 16
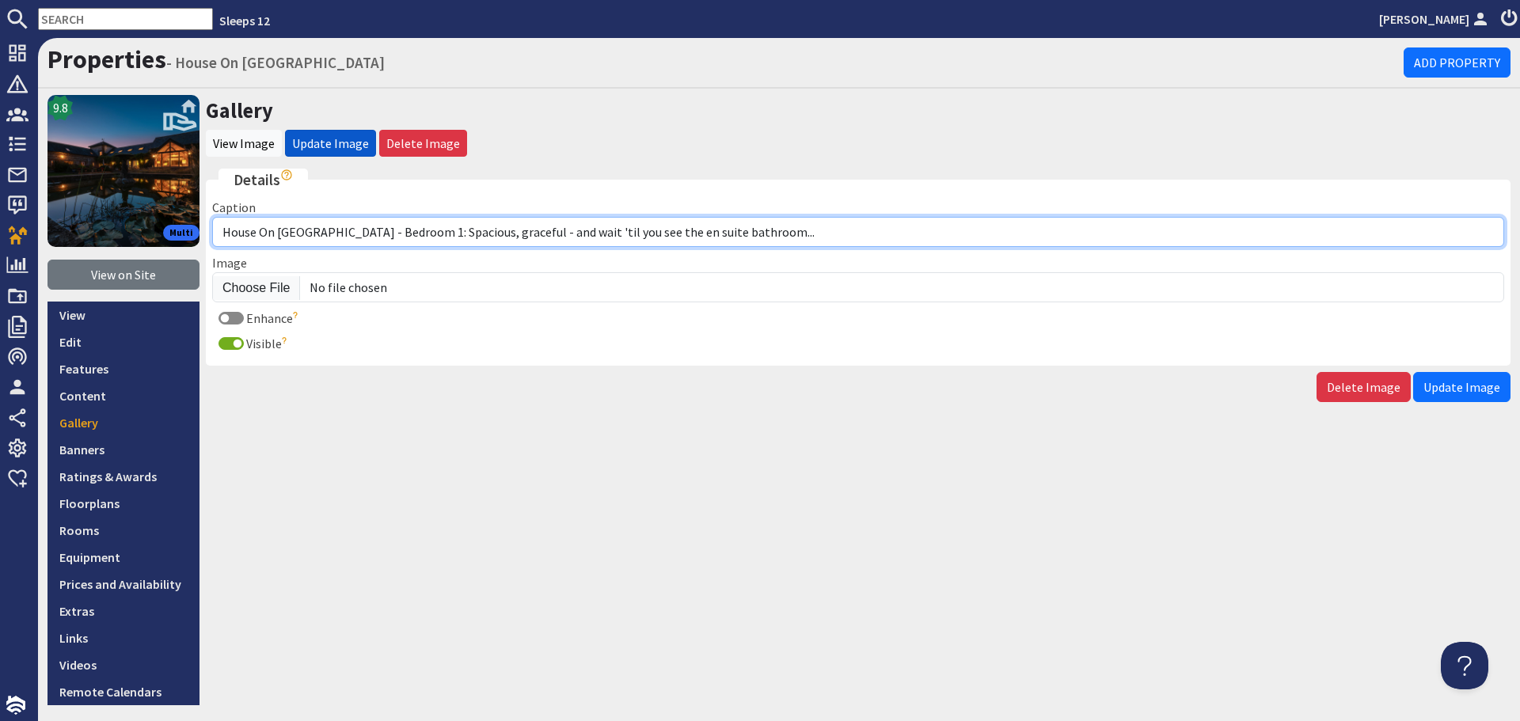
drag, startPoint x: 753, startPoint y: 237, endPoint x: 328, endPoint y: 241, distance: 425.2
click at [328, 241] on input "House On [GEOGRAPHIC_DATA] - Bedroom 1: Spacious, graceful - and wait 'til you …" at bounding box center [858, 232] width 1292 height 30
paste input "Bedroom 1 sleeps 2 in a super king bed"
type input "House On [GEOGRAPHIC_DATA] - Bedroom 1 sleeps 2 in a super king bed"
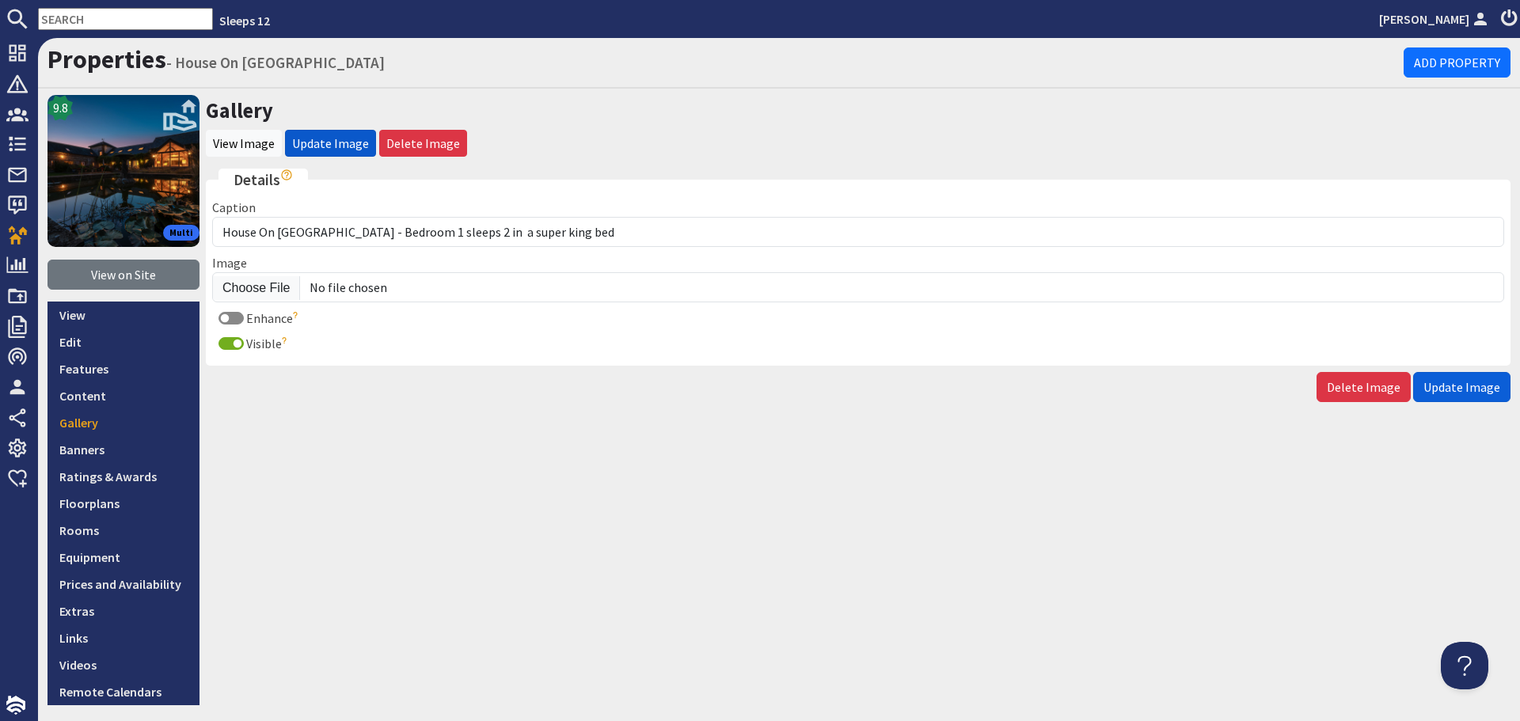
click at [1469, 393] on span "Update Image" at bounding box center [1462, 387] width 77 height 16
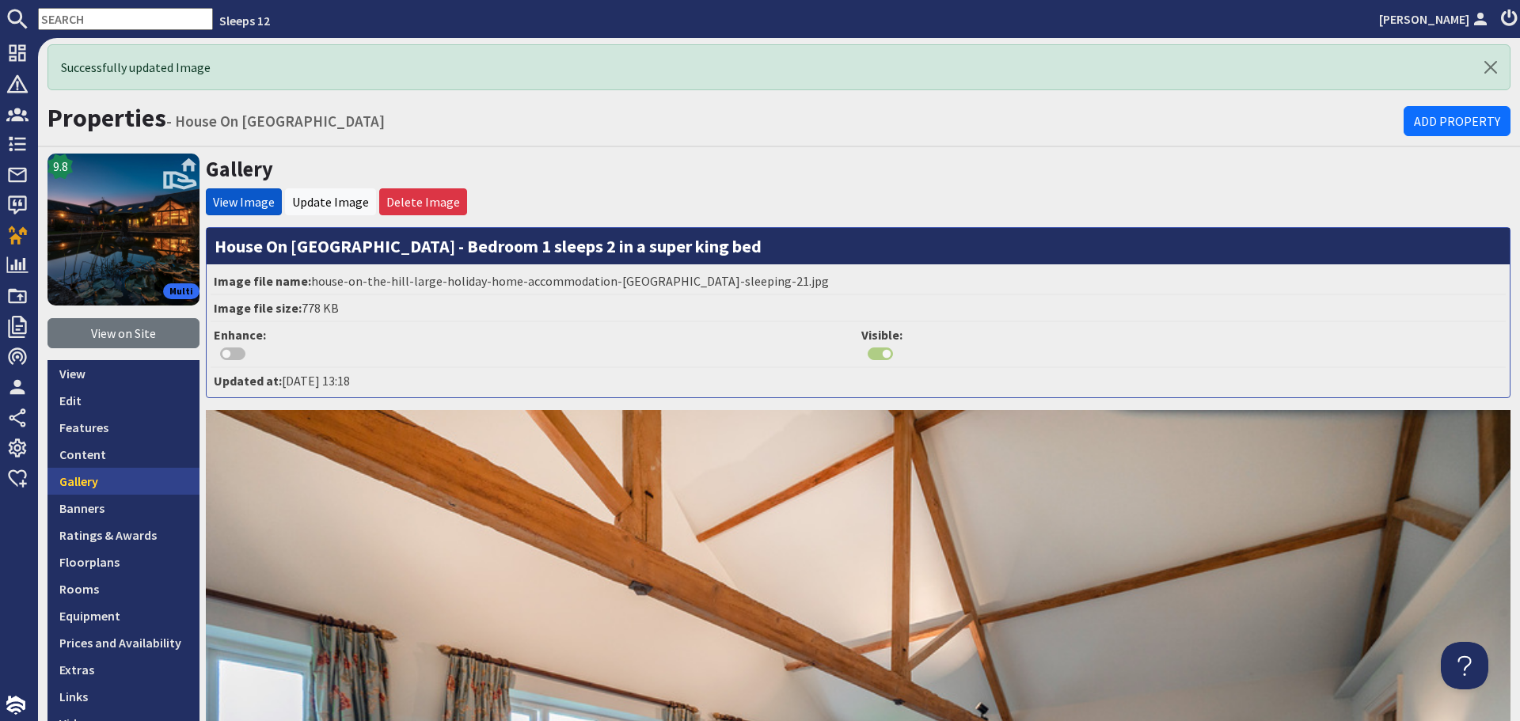
click at [91, 483] on link "Gallery" at bounding box center [124, 481] width 152 height 27
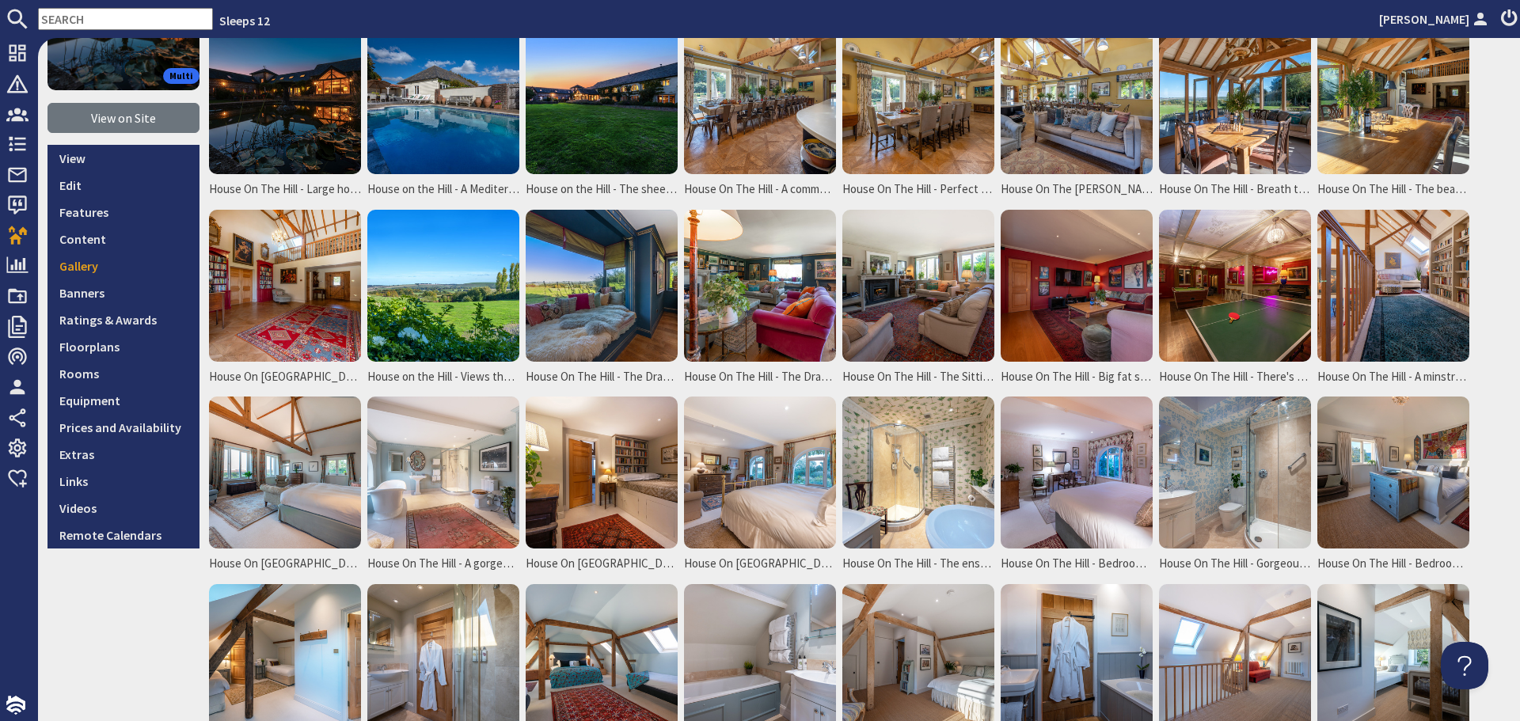
scroll to position [158, 0]
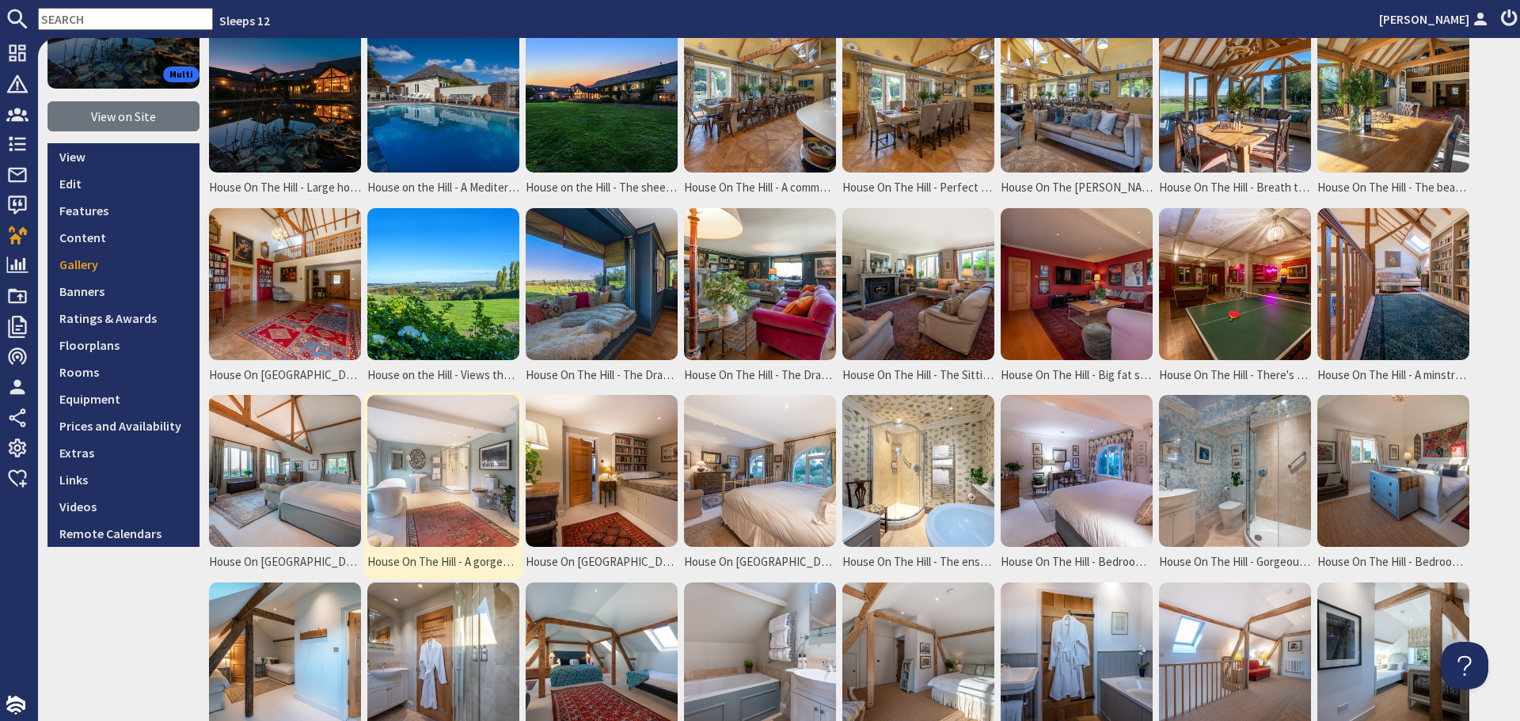
click at [433, 481] on img at bounding box center [443, 471] width 152 height 152
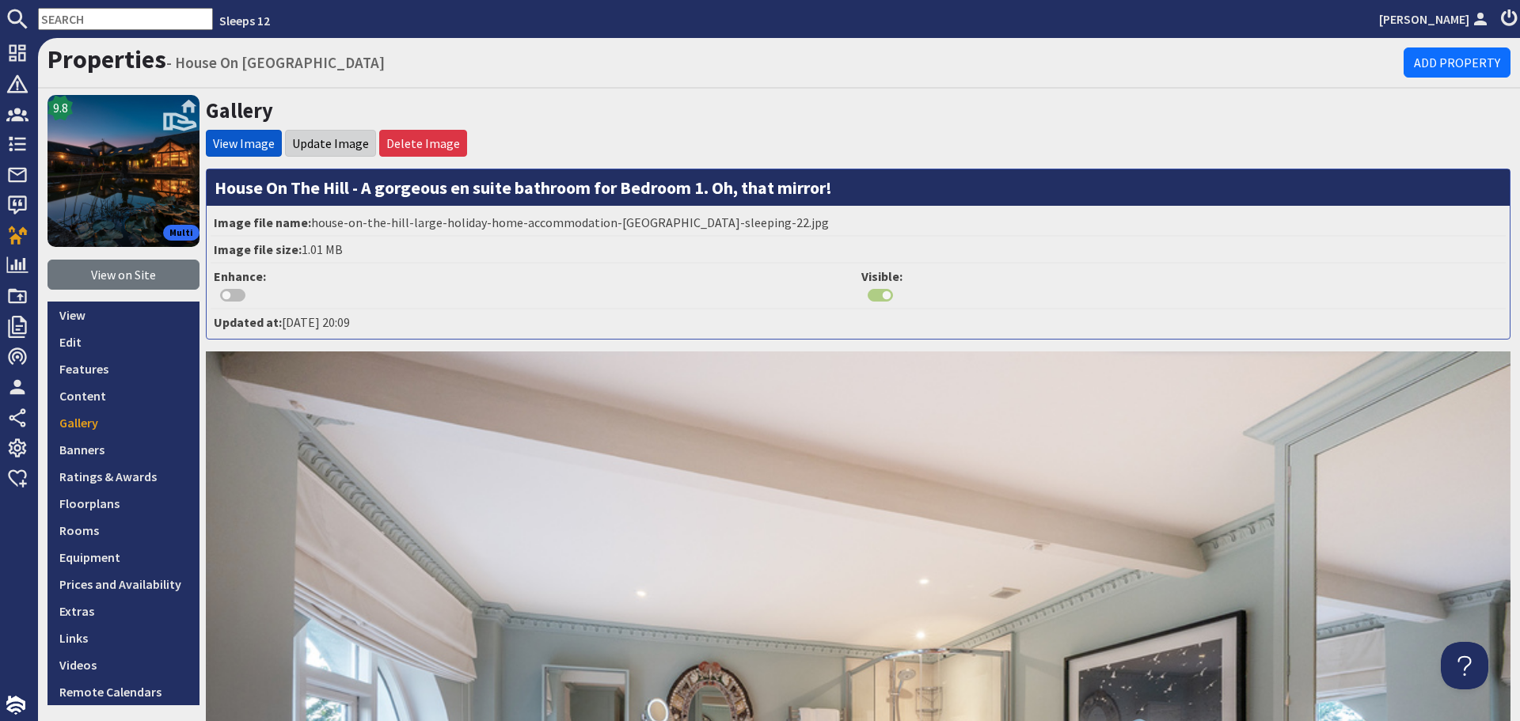
click at [329, 135] on li "Update Image" at bounding box center [330, 143] width 91 height 27
click at [326, 145] on link "Update Image" at bounding box center [330, 143] width 77 height 16
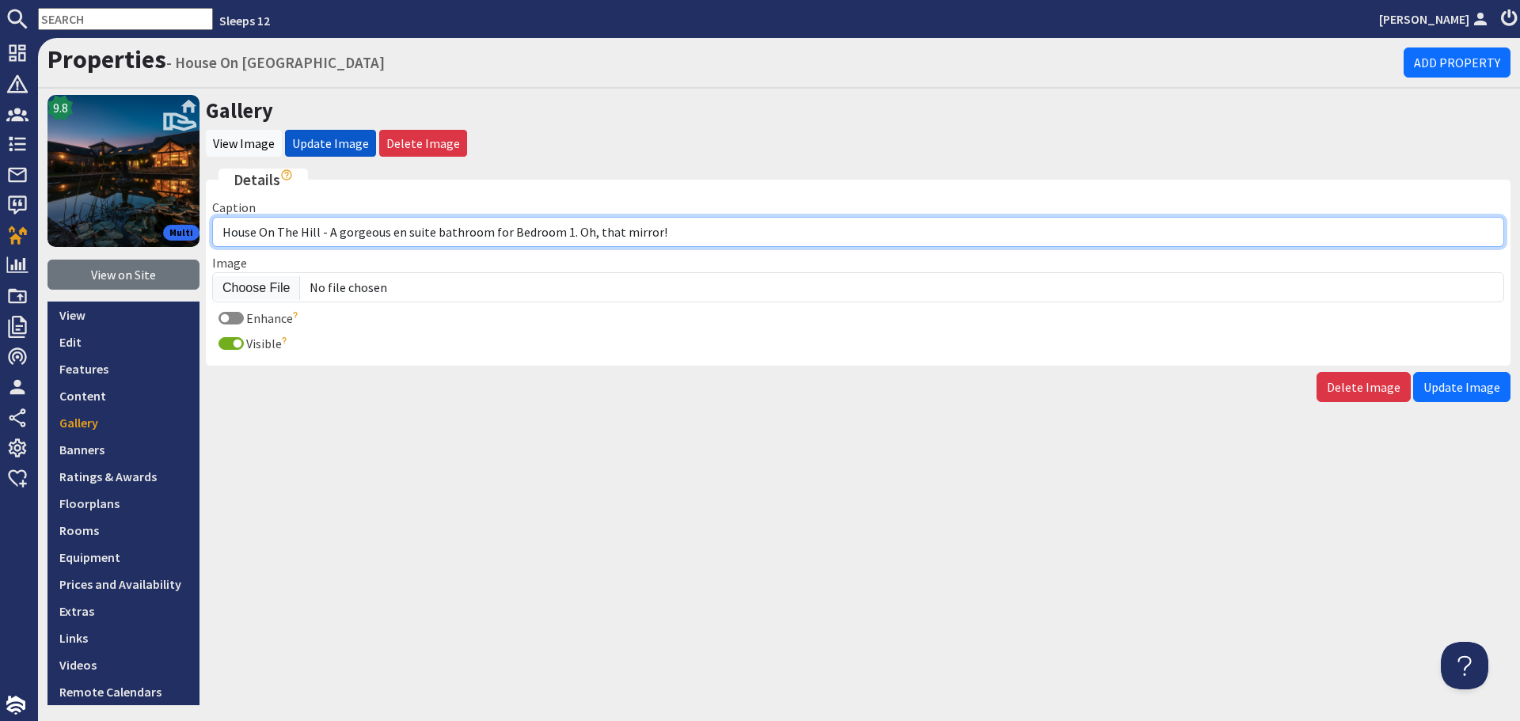
drag, startPoint x: 656, startPoint y: 236, endPoint x: 325, endPoint y: 233, distance: 331.0
click at [325, 233] on input "House On The Hill - A gorgeous en suite bathroom for Bedroom 1. Oh, that mirror!" at bounding box center [858, 232] width 1292 height 30
paste input "The ensuite bathroom for Bedroom 1. Oh, that mirror!"
type input "House On [GEOGRAPHIC_DATA] - The ensuite bathroom for Bedroom 1. Oh, that mirro…"
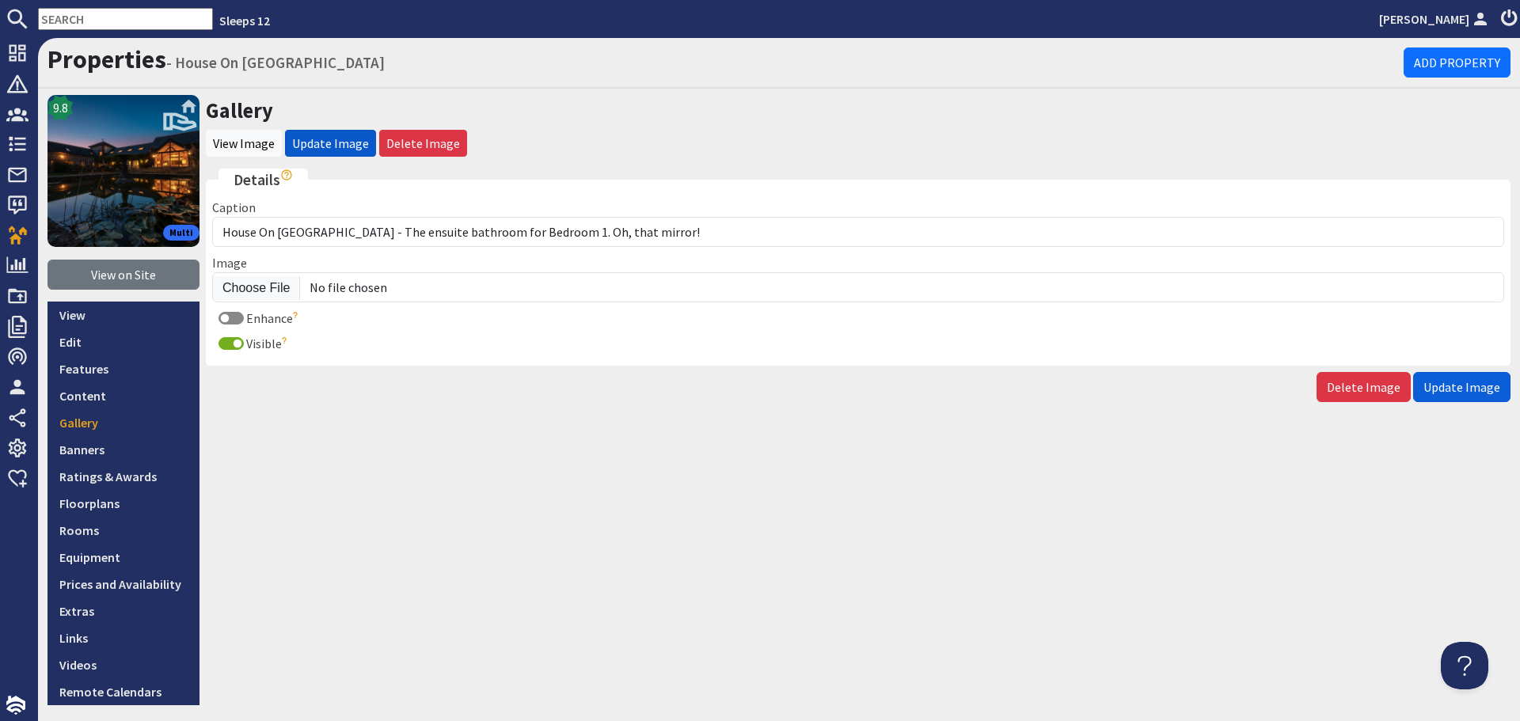
click at [1451, 384] on span "Update Image" at bounding box center [1462, 387] width 77 height 16
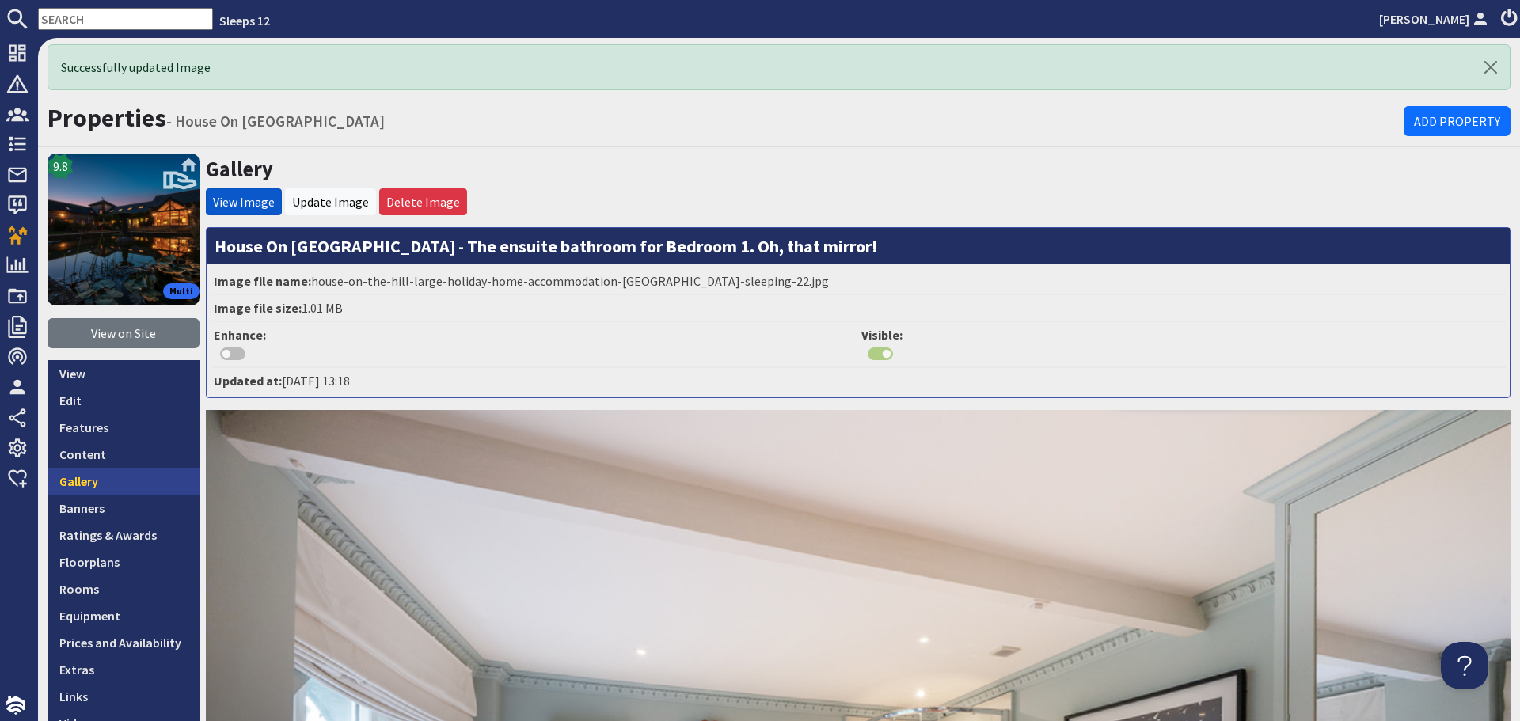
click at [112, 489] on link "Gallery" at bounding box center [124, 481] width 152 height 27
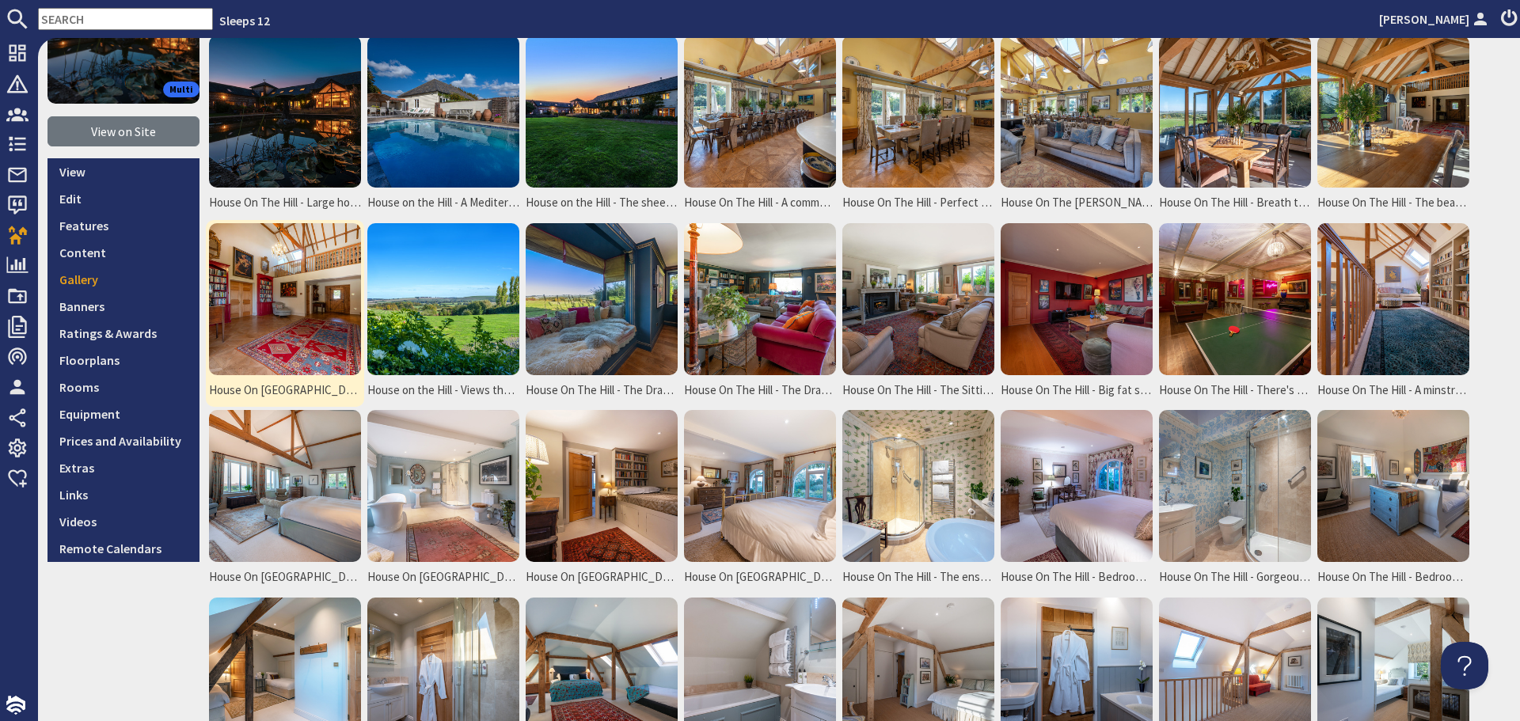
scroll to position [158, 0]
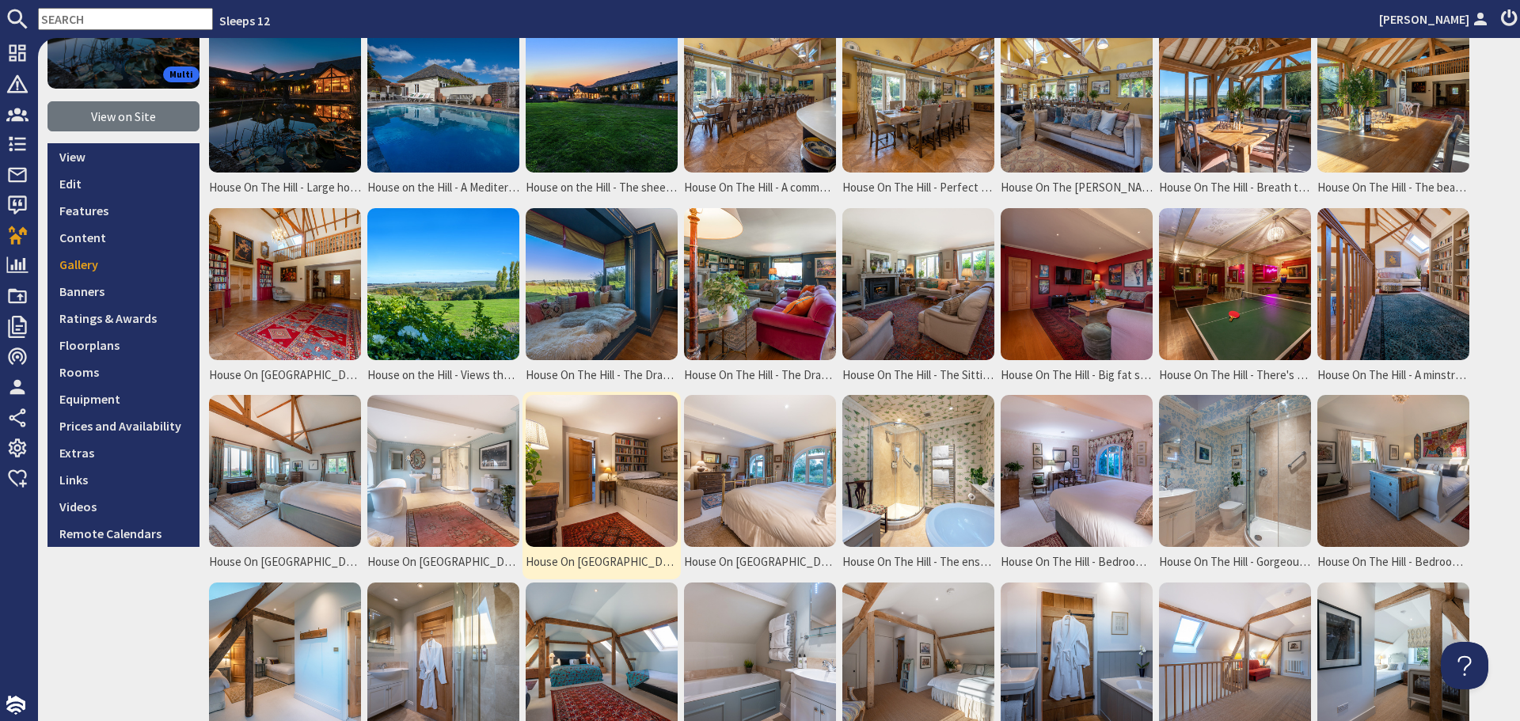
click at [604, 473] on img at bounding box center [602, 471] width 152 height 152
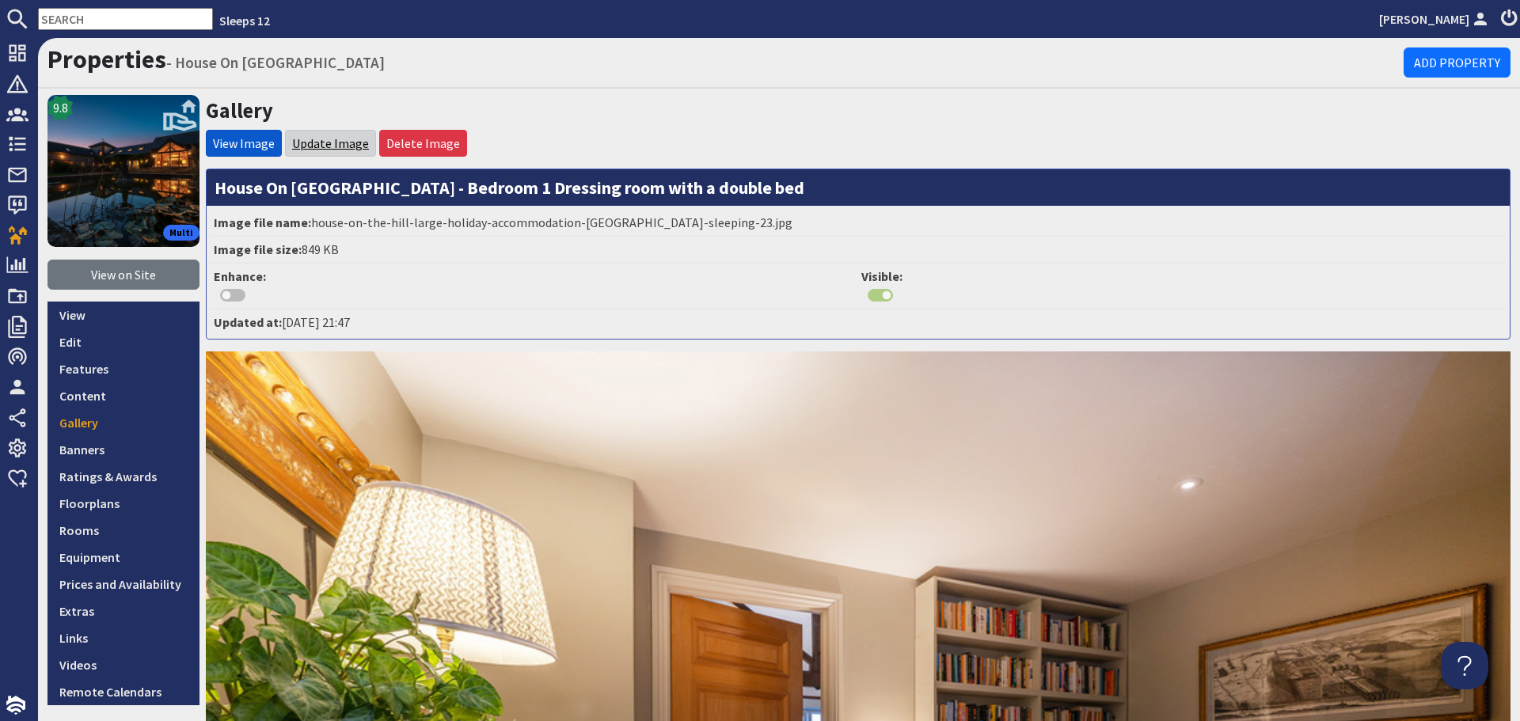
click at [339, 140] on link "Update Image" at bounding box center [330, 143] width 77 height 16
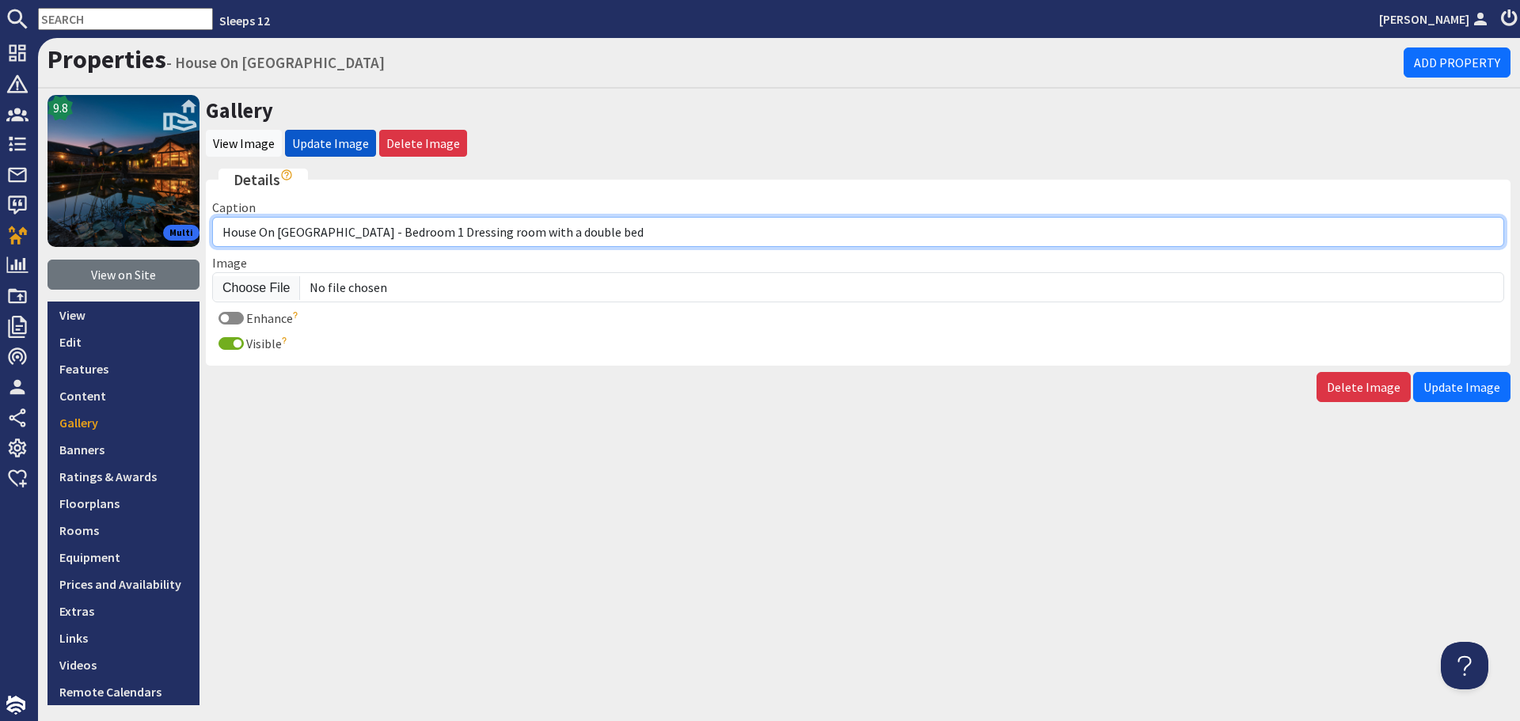
drag, startPoint x: 587, startPoint y: 234, endPoint x: 328, endPoint y: 235, distance: 258.9
click at [328, 235] on input "House On [GEOGRAPHIC_DATA] - Bedroom 1 Dressing room with a double bed" at bounding box center [858, 232] width 1292 height 30
paste input "Bedroom 1: The Dressing Room can sleep 2 extra guests in a small double bed (ex…"
type input "House On The Hill - Bedroom 1: The Dressing Room can sleep 2 extra guests in a …"
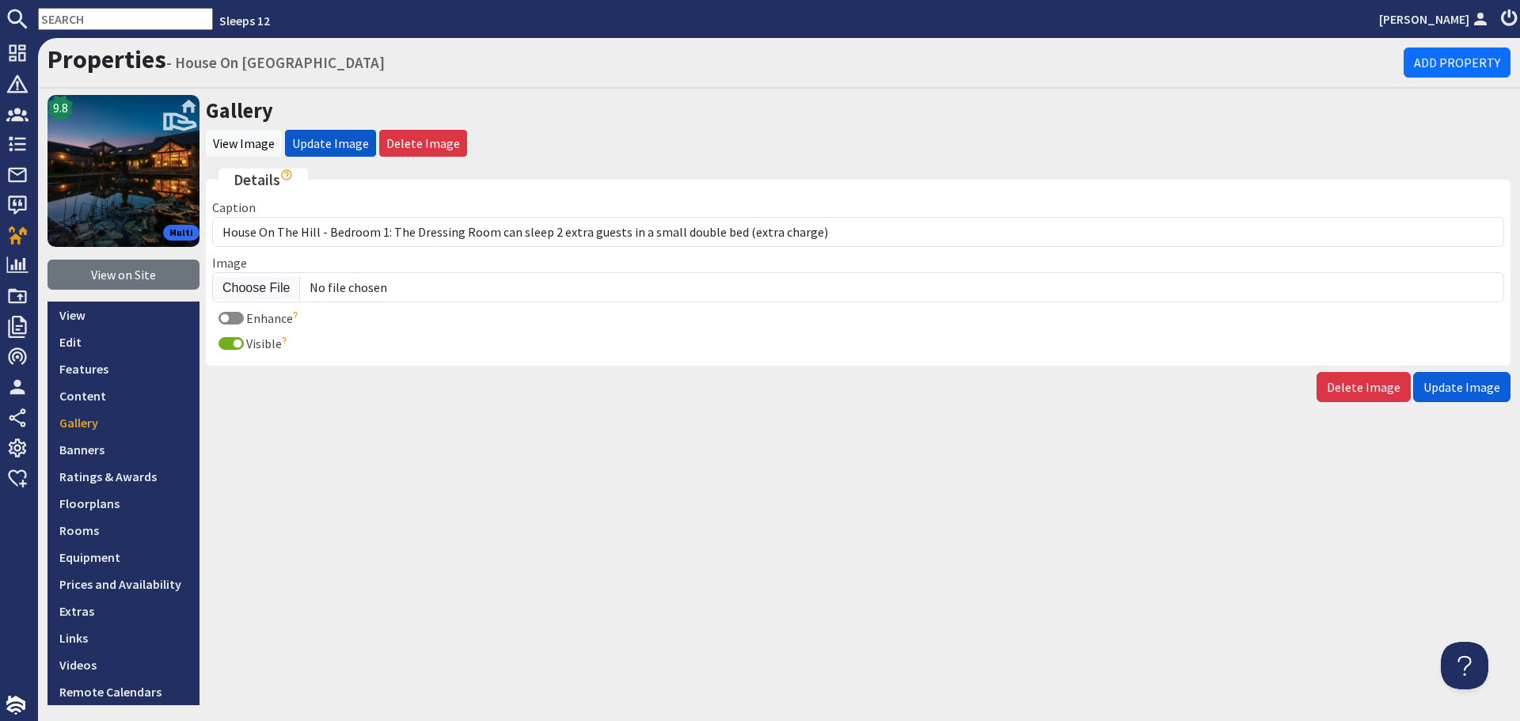
click at [1447, 389] on span "Update Image" at bounding box center [1462, 387] width 77 height 16
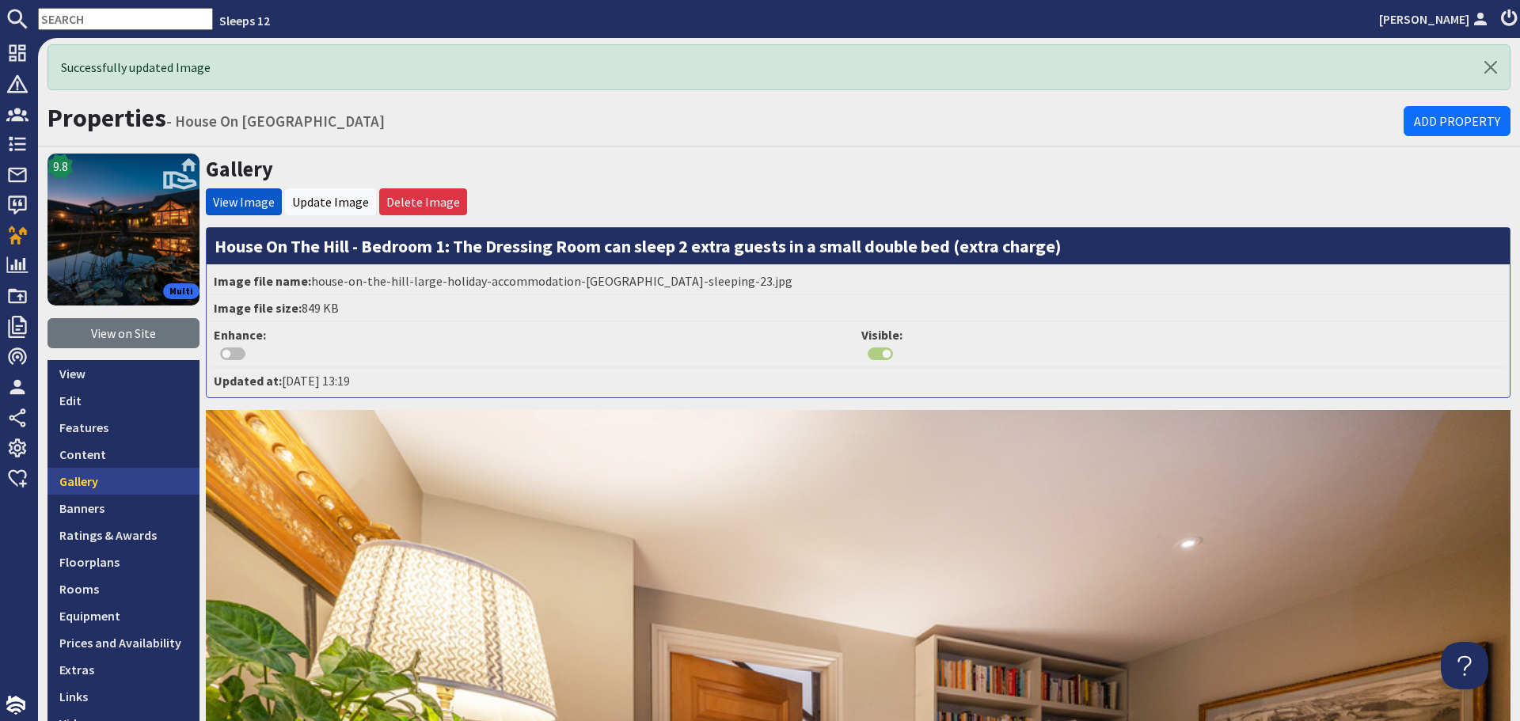
click at [161, 484] on link "Gallery" at bounding box center [124, 481] width 152 height 27
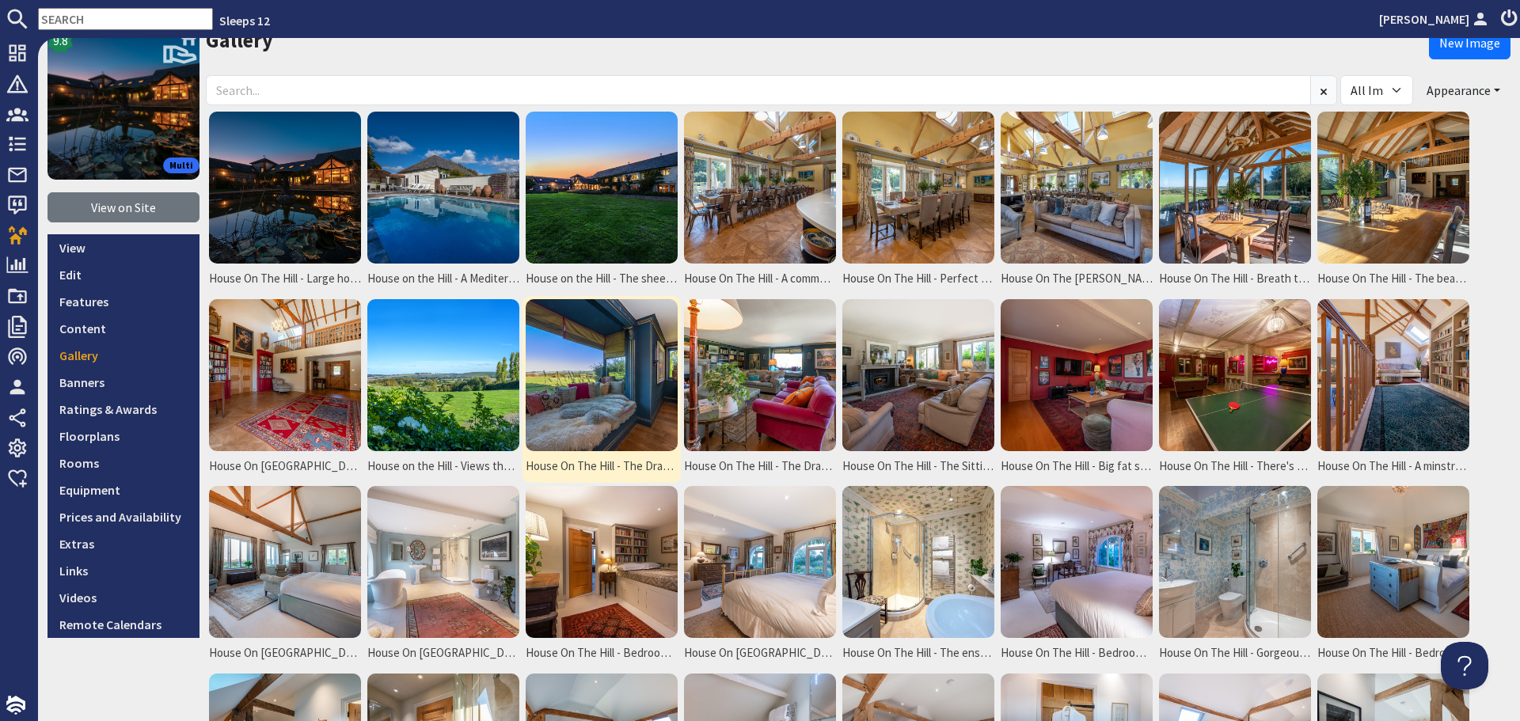
scroll to position [158, 0]
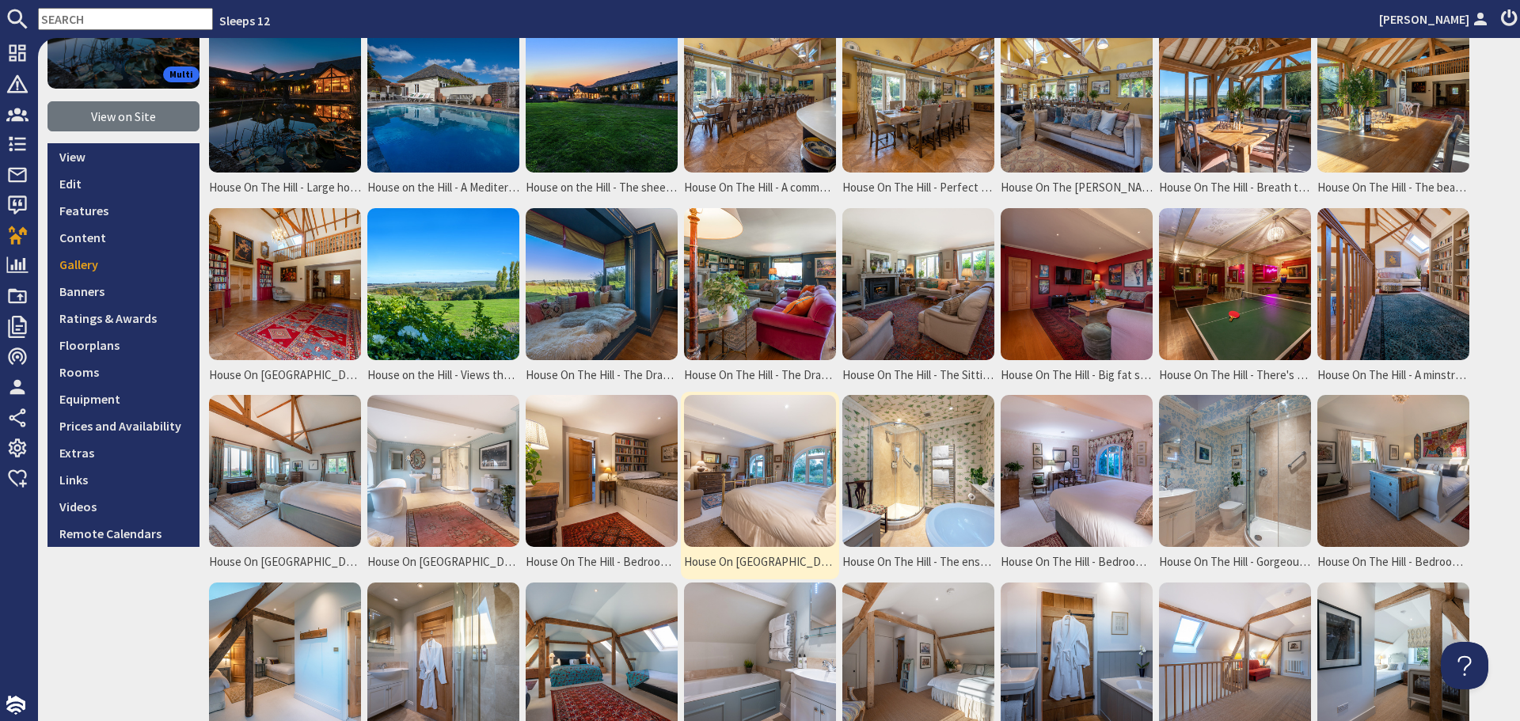
click at [760, 472] on img at bounding box center [760, 471] width 152 height 152
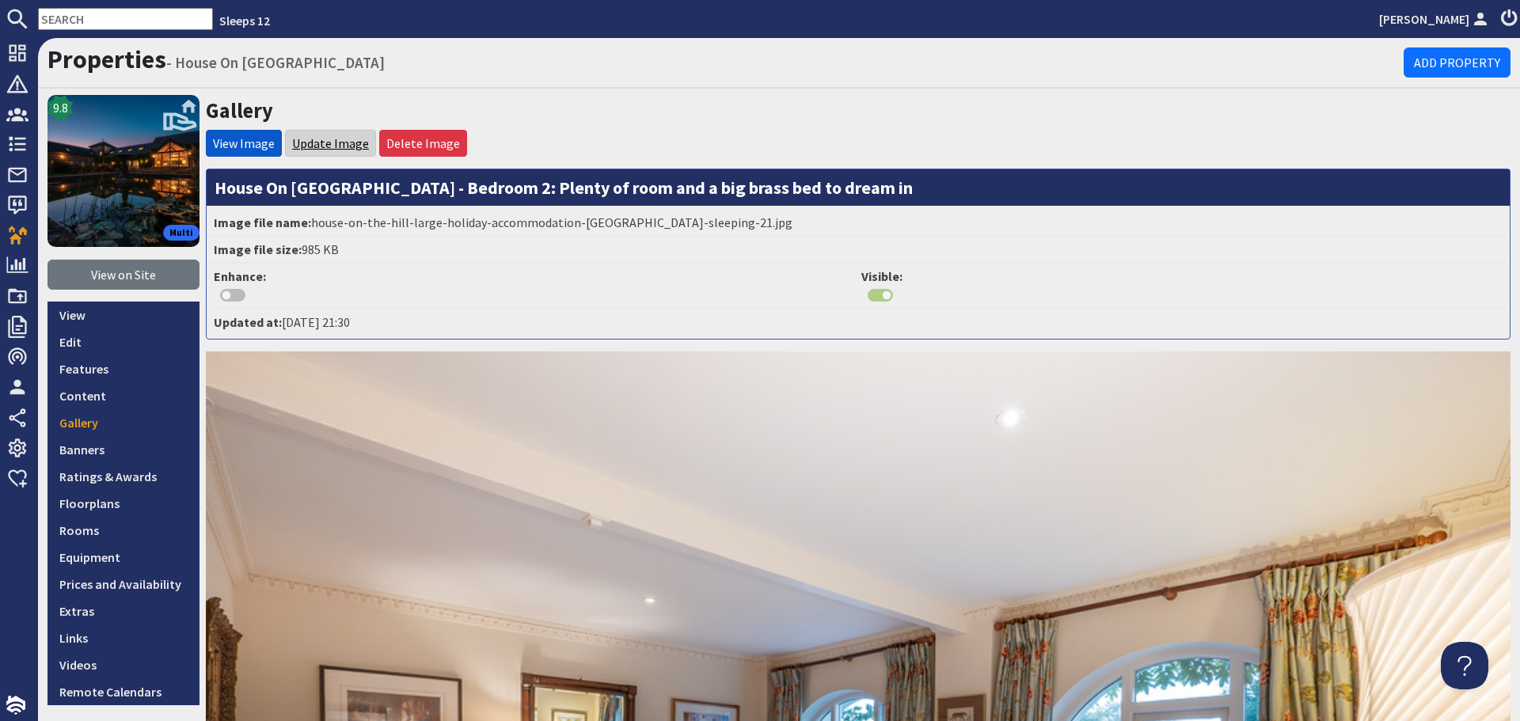
click at [335, 144] on link "Update Image" at bounding box center [330, 143] width 77 height 16
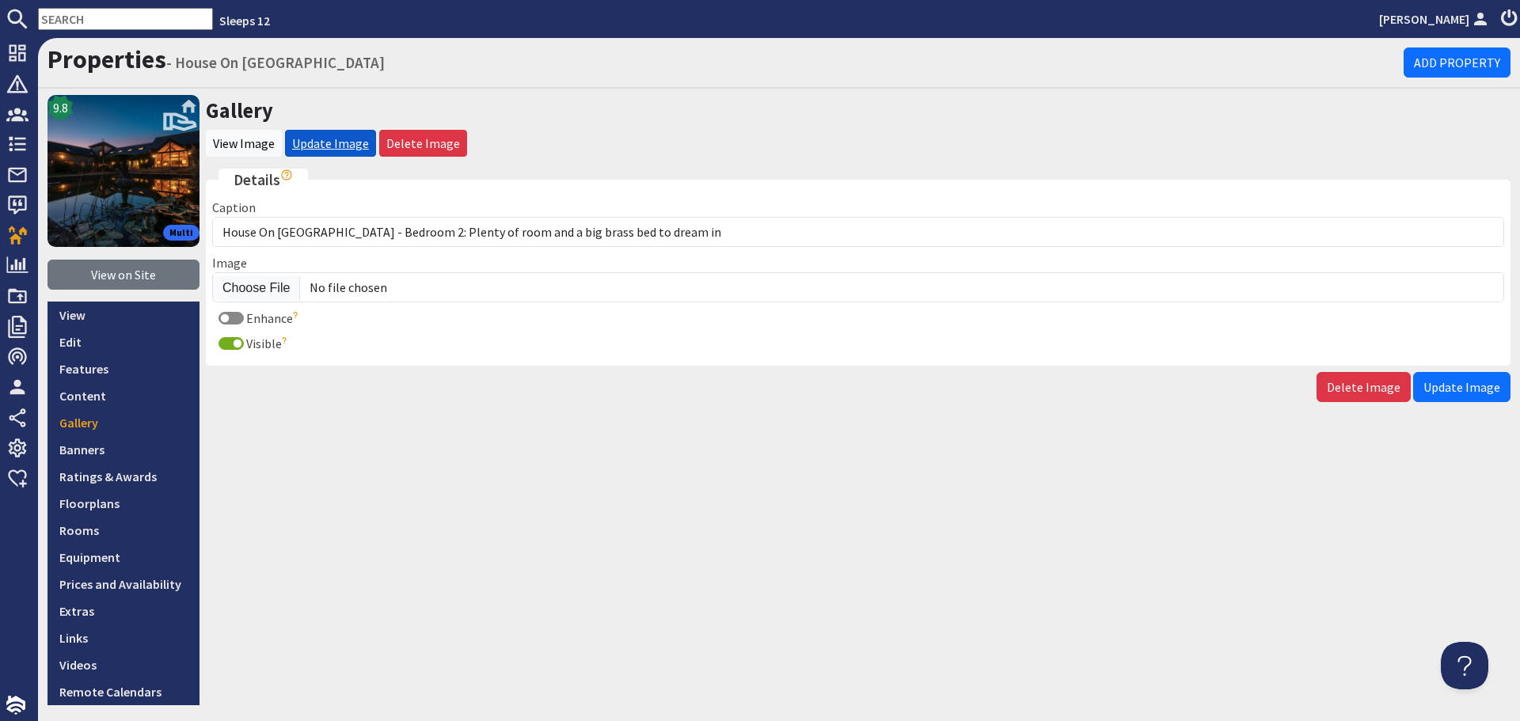
click at [329, 146] on link "Update Image" at bounding box center [330, 143] width 77 height 16
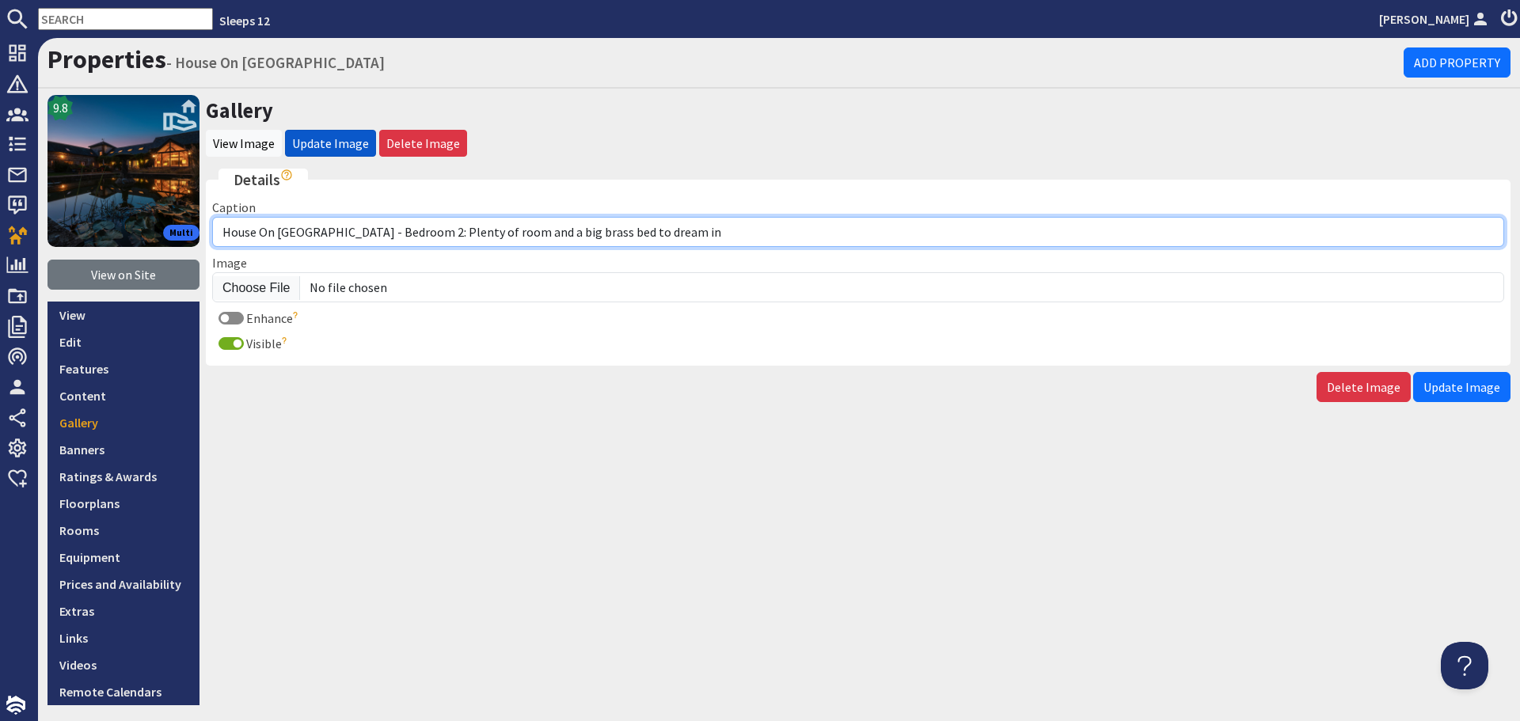
drag, startPoint x: 659, startPoint y: 230, endPoint x: 325, endPoint y: 222, distance: 333.4
click at [325, 222] on input "House On The Hill - Bedroom 2: Plenty of room and a big brass bed to dream in" at bounding box center [858, 232] width 1292 height 30
paste input "Bedroom 2 sleeps 2 in a super king bed"
type input "House On [GEOGRAPHIC_DATA] - Bedroom 2 sleeps 2 in a super king bed"
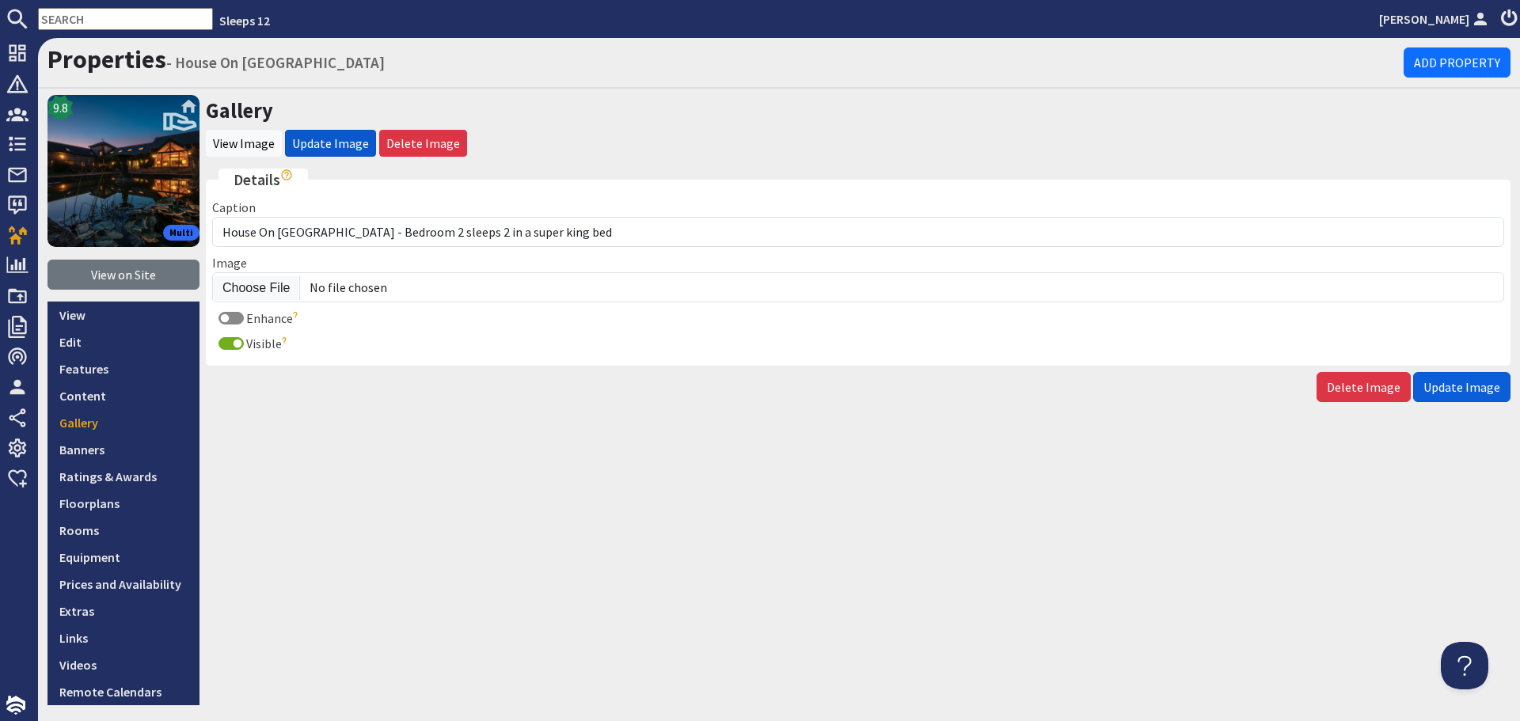
click at [1452, 390] on span "Update Image" at bounding box center [1462, 387] width 77 height 16
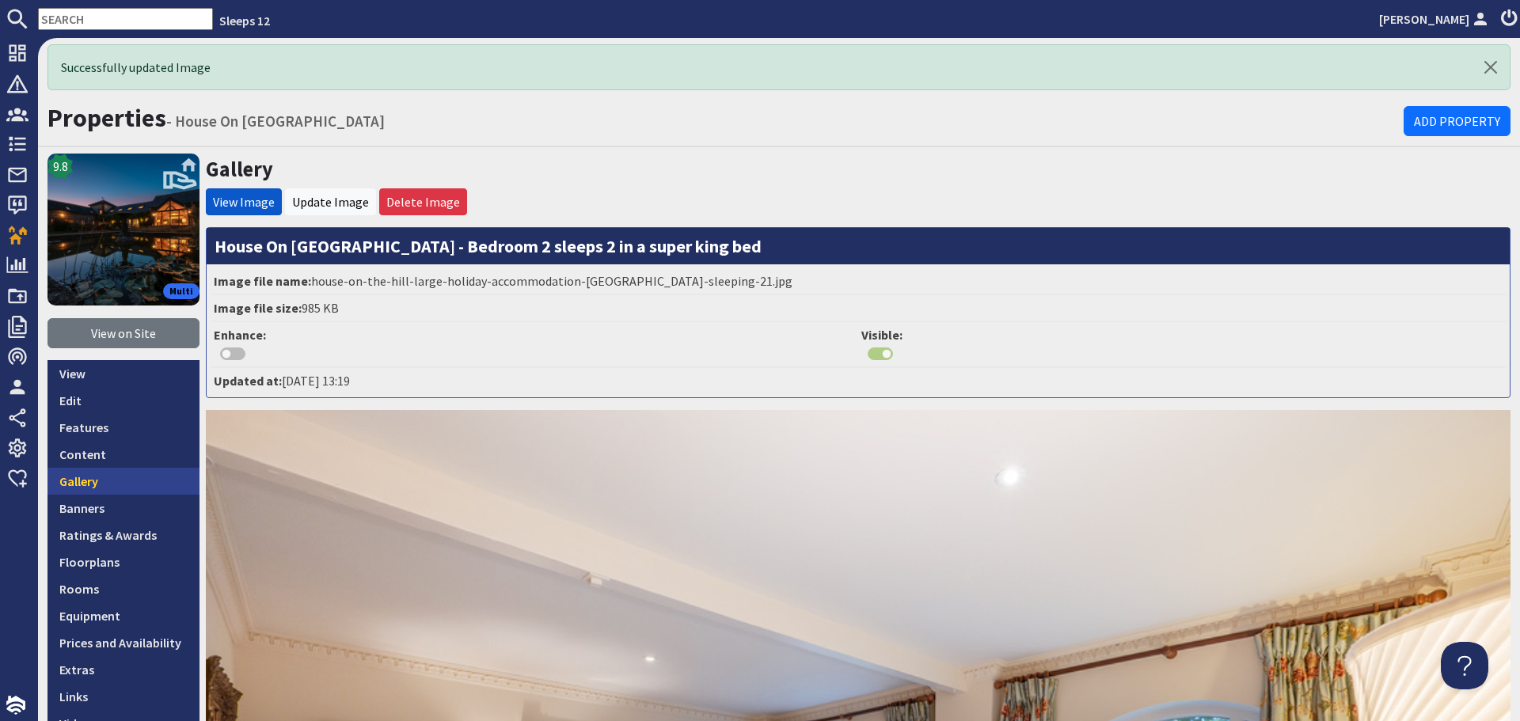
click at [96, 477] on link "Gallery" at bounding box center [124, 481] width 152 height 27
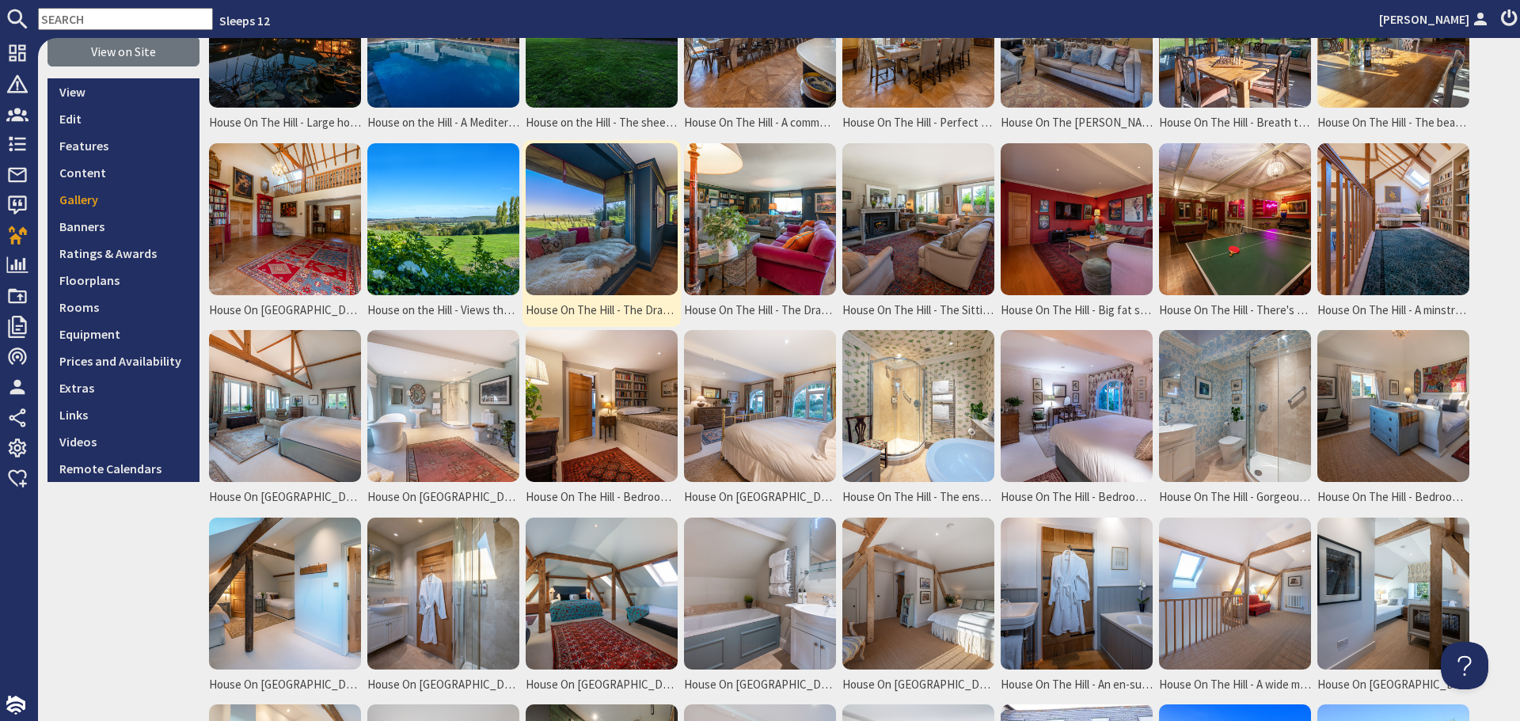
scroll to position [238, 0]
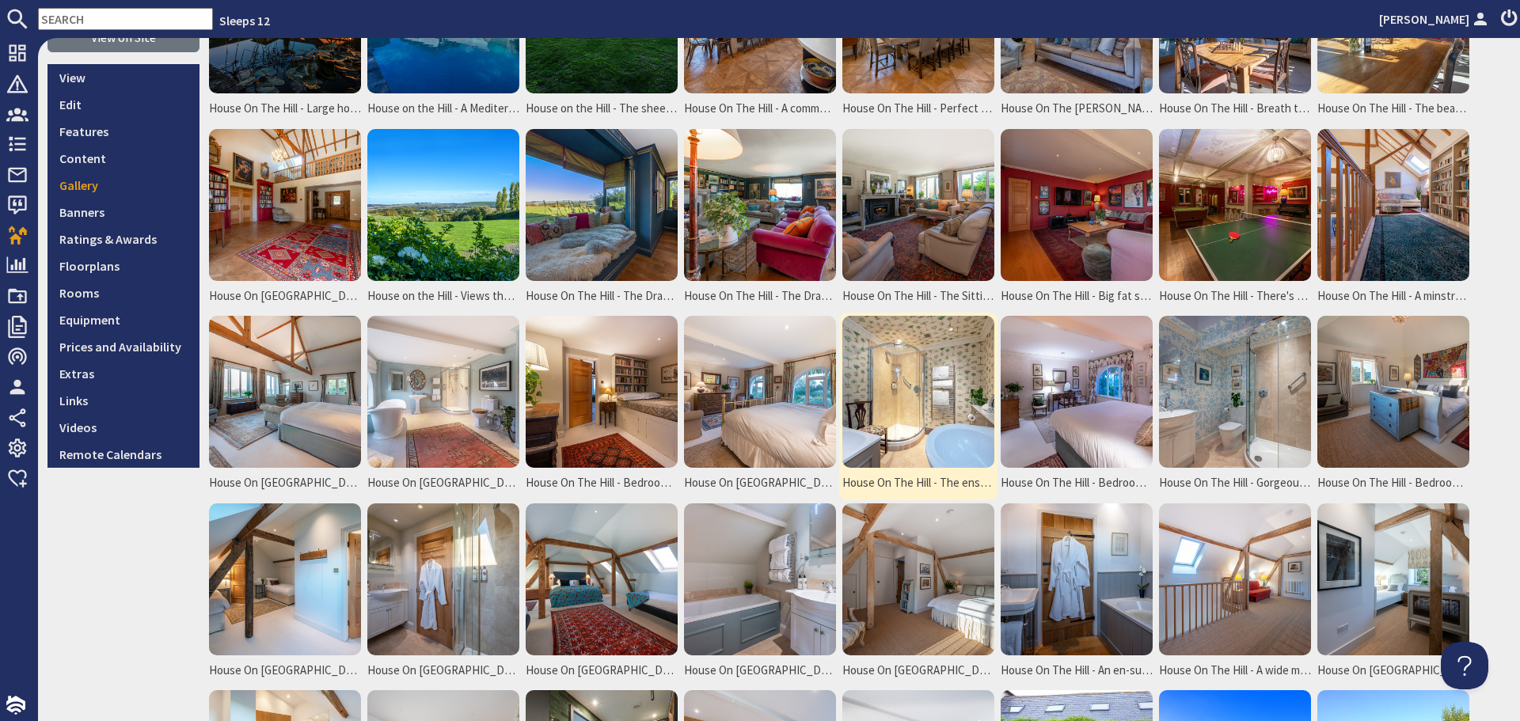
click at [948, 428] on img at bounding box center [918, 392] width 152 height 152
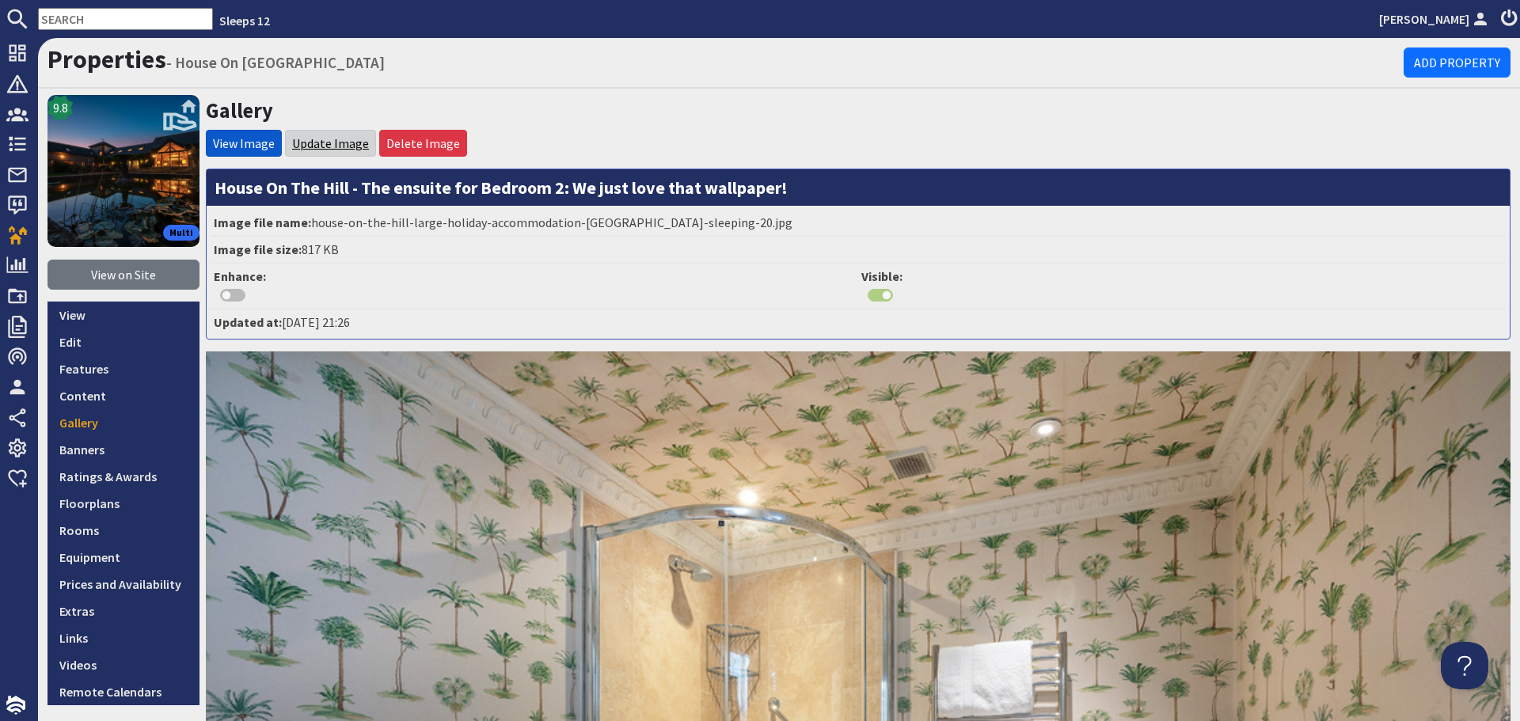
click at [310, 139] on link "Update Image" at bounding box center [330, 143] width 77 height 16
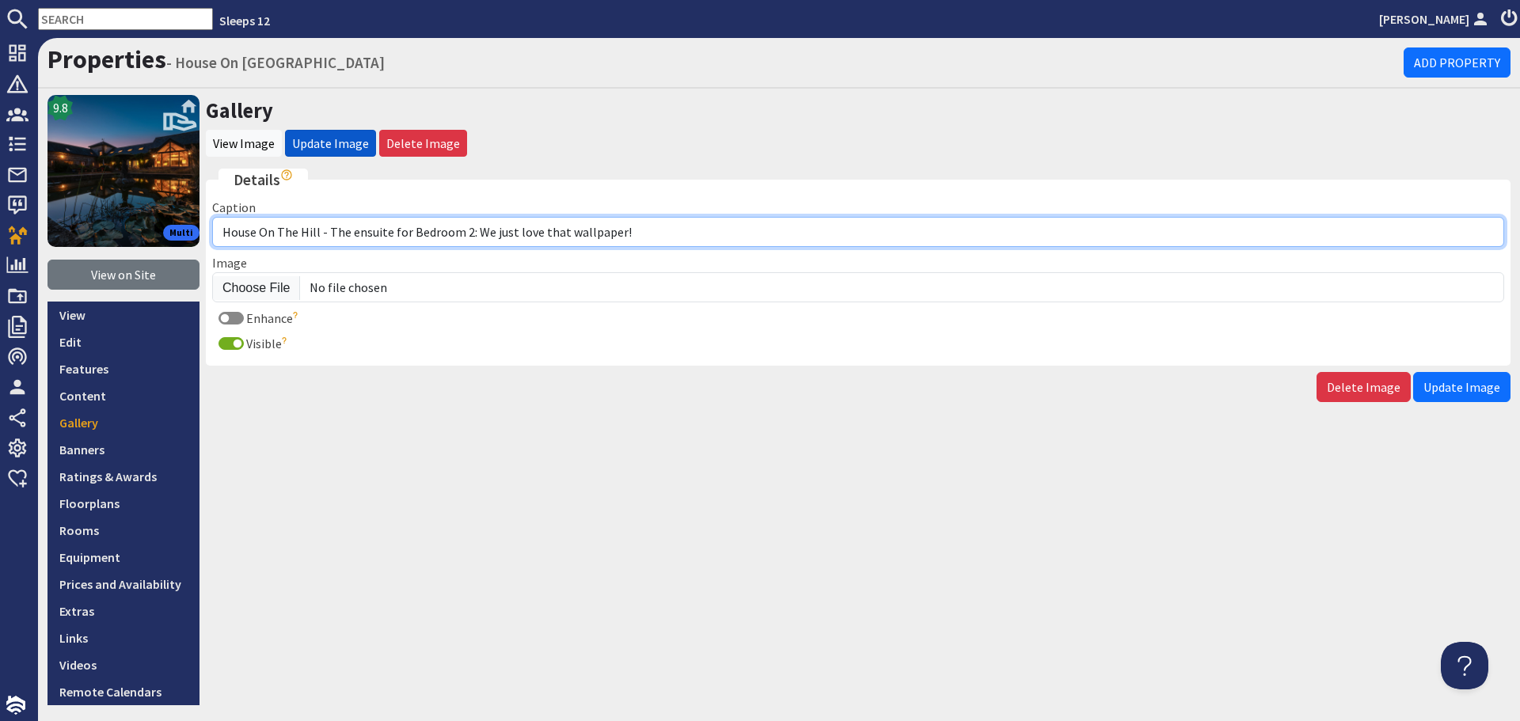
drag, startPoint x: 651, startPoint y: 232, endPoint x: 331, endPoint y: 222, distance: 320.0
click at [331, 222] on input "House On The Hill - The ensuite for Bedroom 2: We just love that wallpaper!" at bounding box center [858, 232] width 1292 height 30
click at [699, 233] on input "House On The Hill - The ensuite for Bedroom 2: We just love that wallpaper!" at bounding box center [858, 232] width 1292 height 30
click at [514, 233] on input "House On The Hill - The ensuite for Bedroom 2: We just love that wallpaper!" at bounding box center [858, 232] width 1292 height 30
type input "House On The Hill - The ensuite for Bedroom 2 - love that wallpaper!"
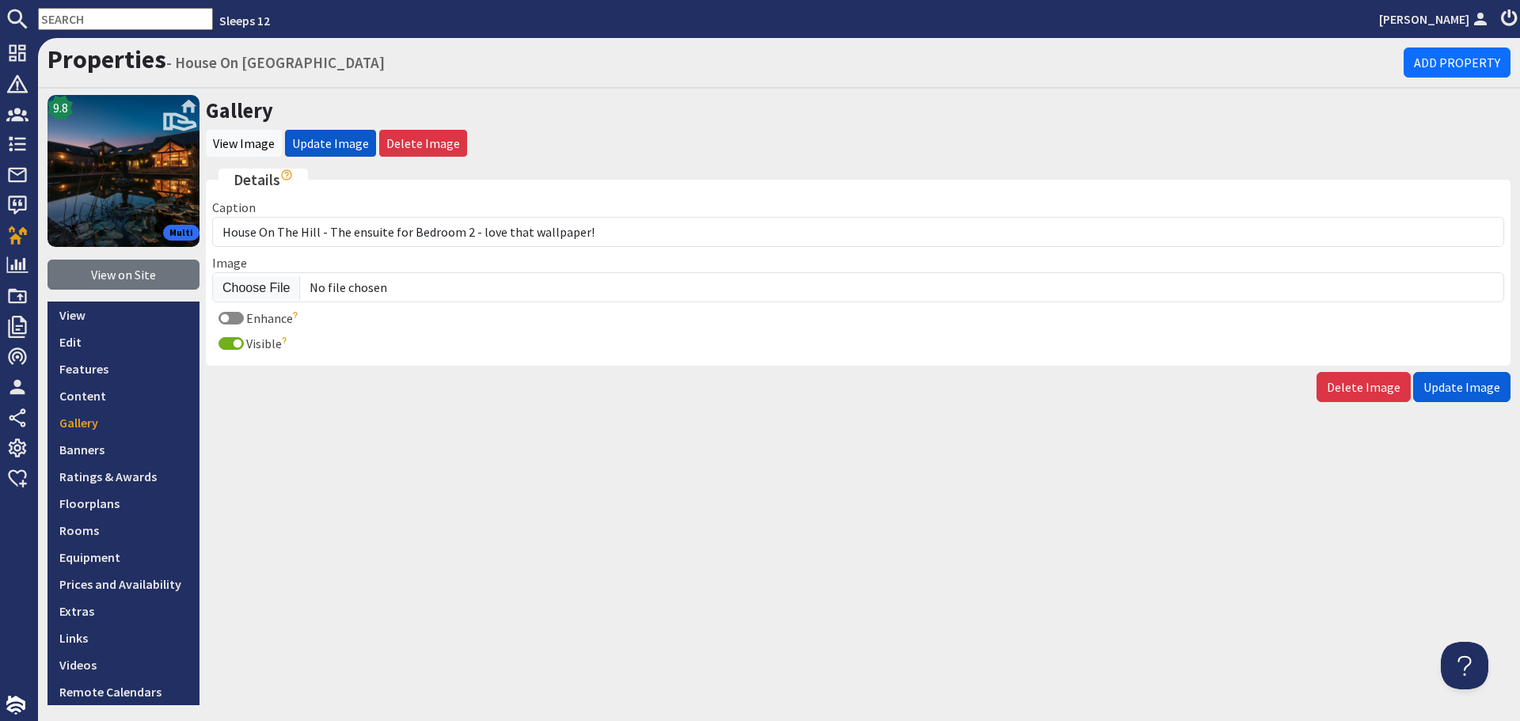
click at [1444, 382] on span "Update Image" at bounding box center [1462, 387] width 77 height 16
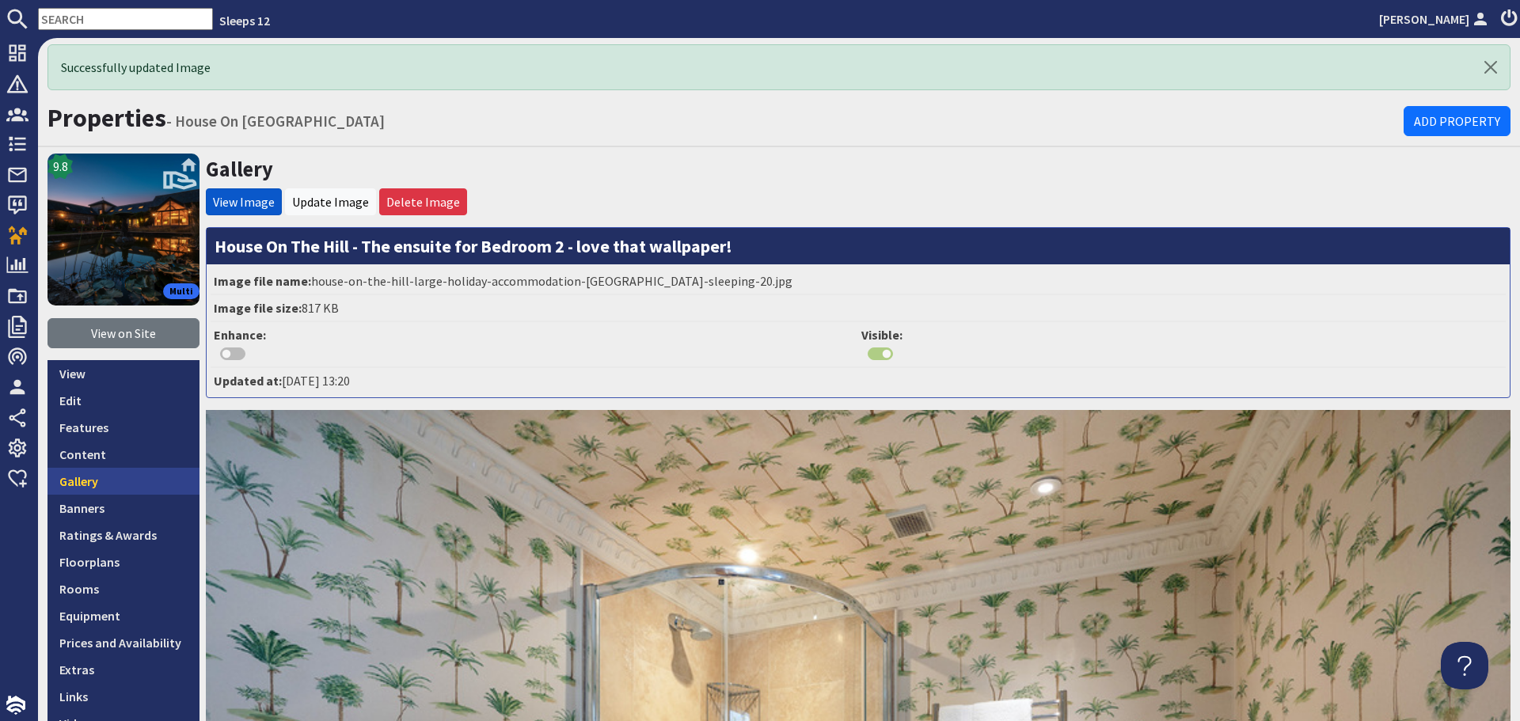
click at [107, 486] on link "Gallery" at bounding box center [124, 481] width 152 height 27
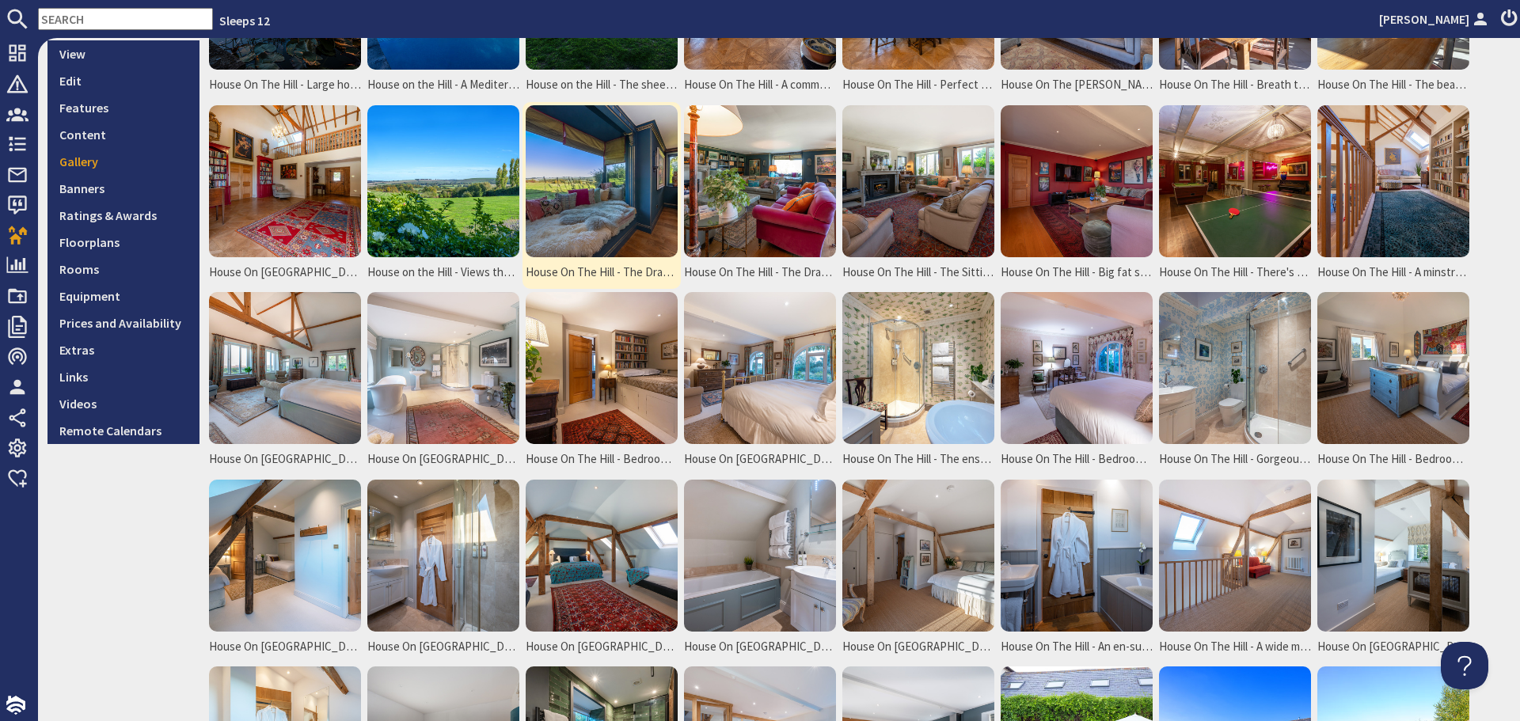
scroll to position [317, 0]
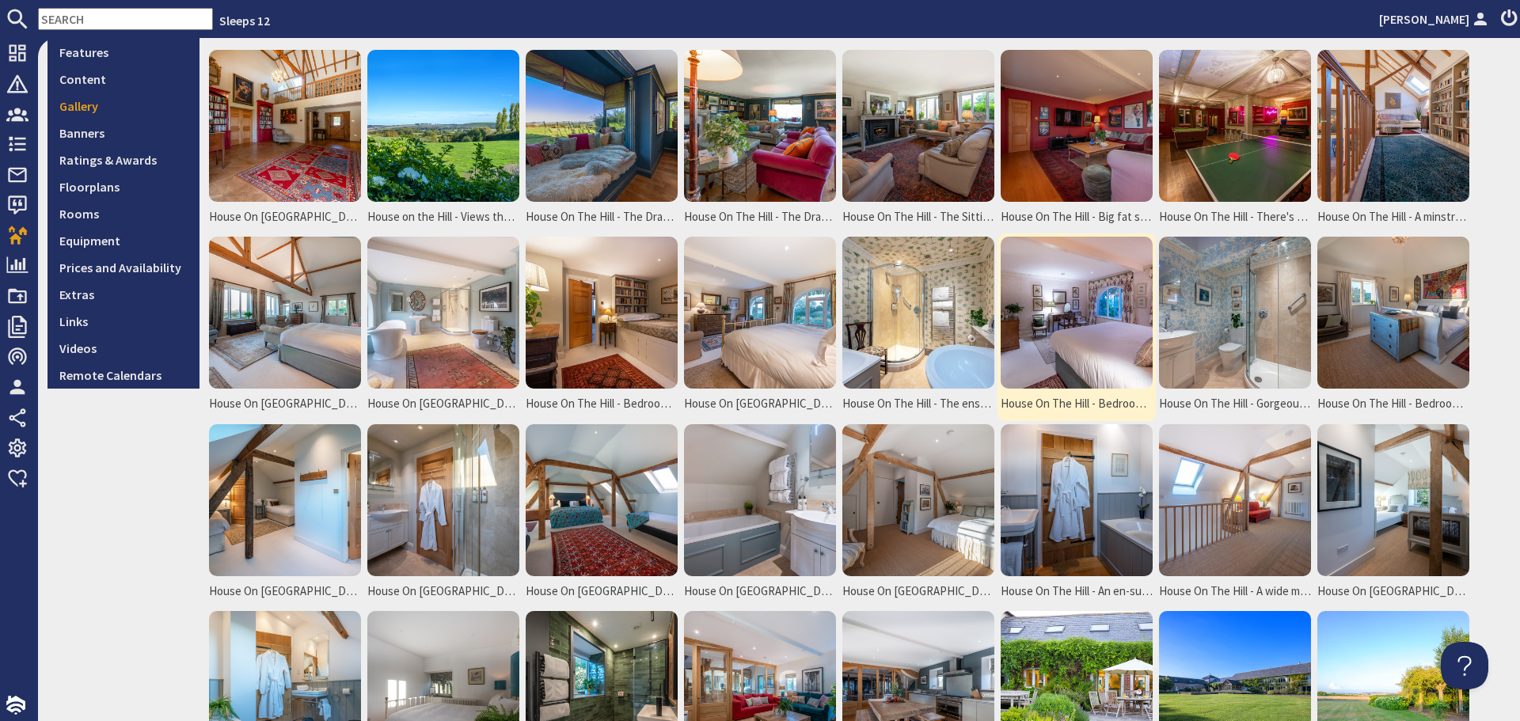
click at [1044, 335] on img at bounding box center [1077, 313] width 152 height 152
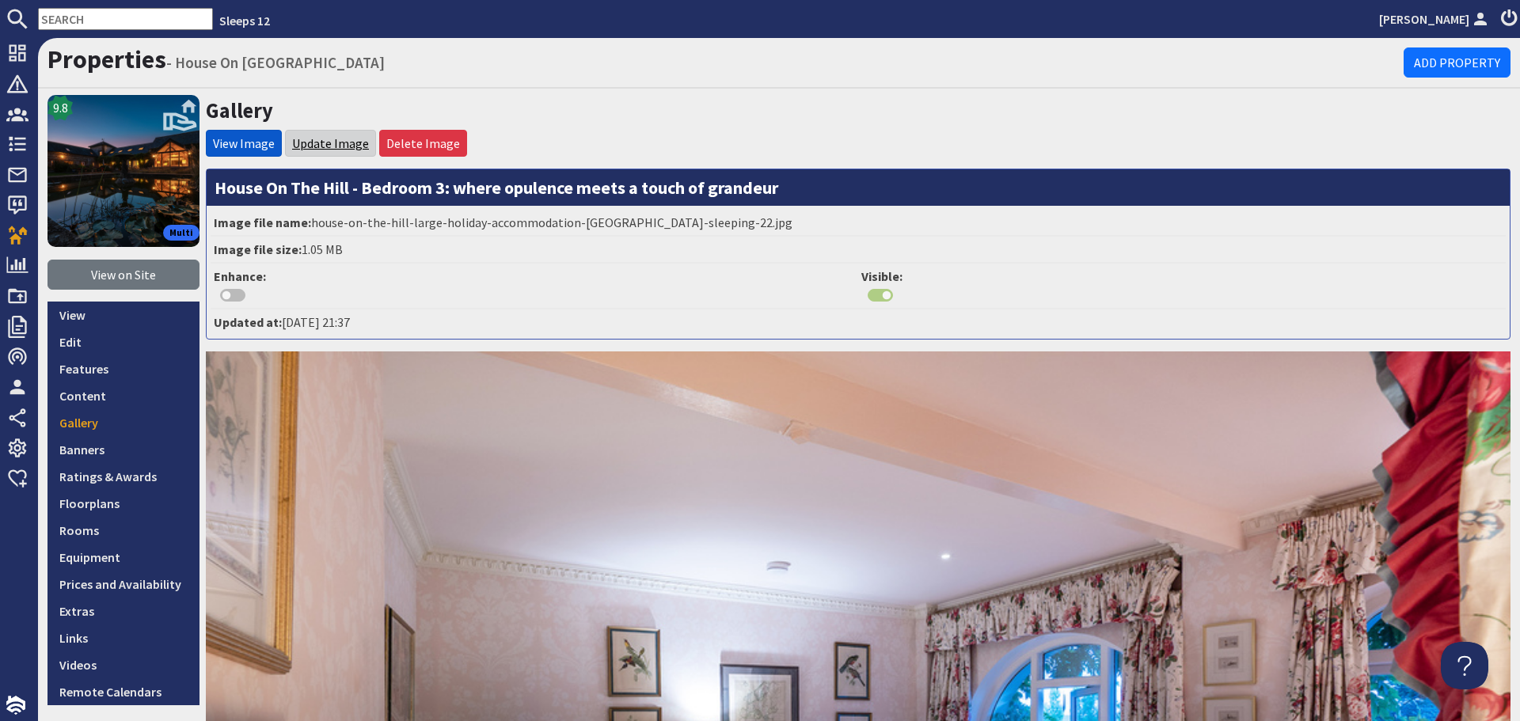
click at [321, 137] on link "Update Image" at bounding box center [330, 143] width 77 height 16
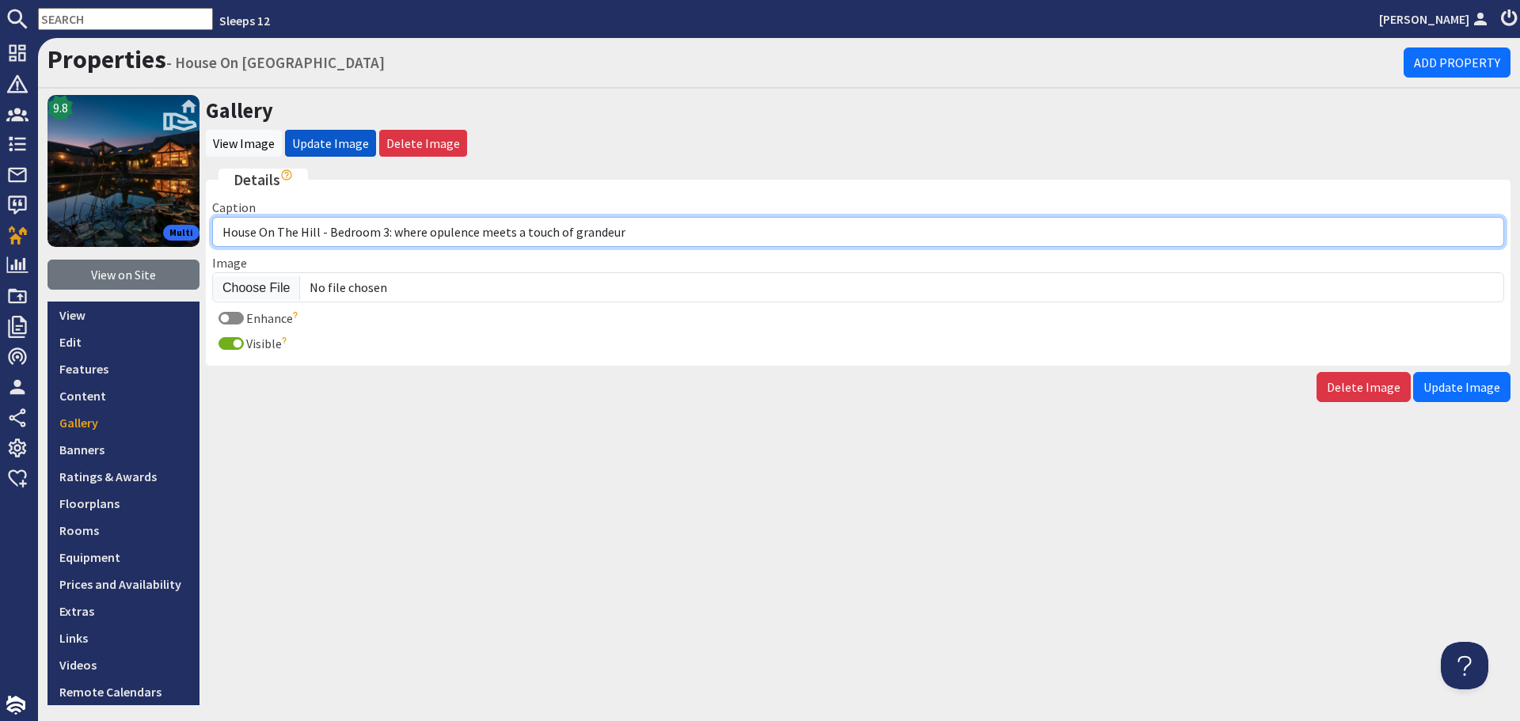
drag, startPoint x: 643, startPoint y: 238, endPoint x: 326, endPoint y: 234, distance: 316.7
click at [326, 234] on input "House On The Hill - Bedroom 3: where opulence meets a touch of grandeur" at bounding box center [858, 232] width 1292 height 30
paste input "Bedroom 3 sleeps 2 in a super king bed"
type input "House On [GEOGRAPHIC_DATA] - Bedroom 3 sleeps 2 in a super king bed"
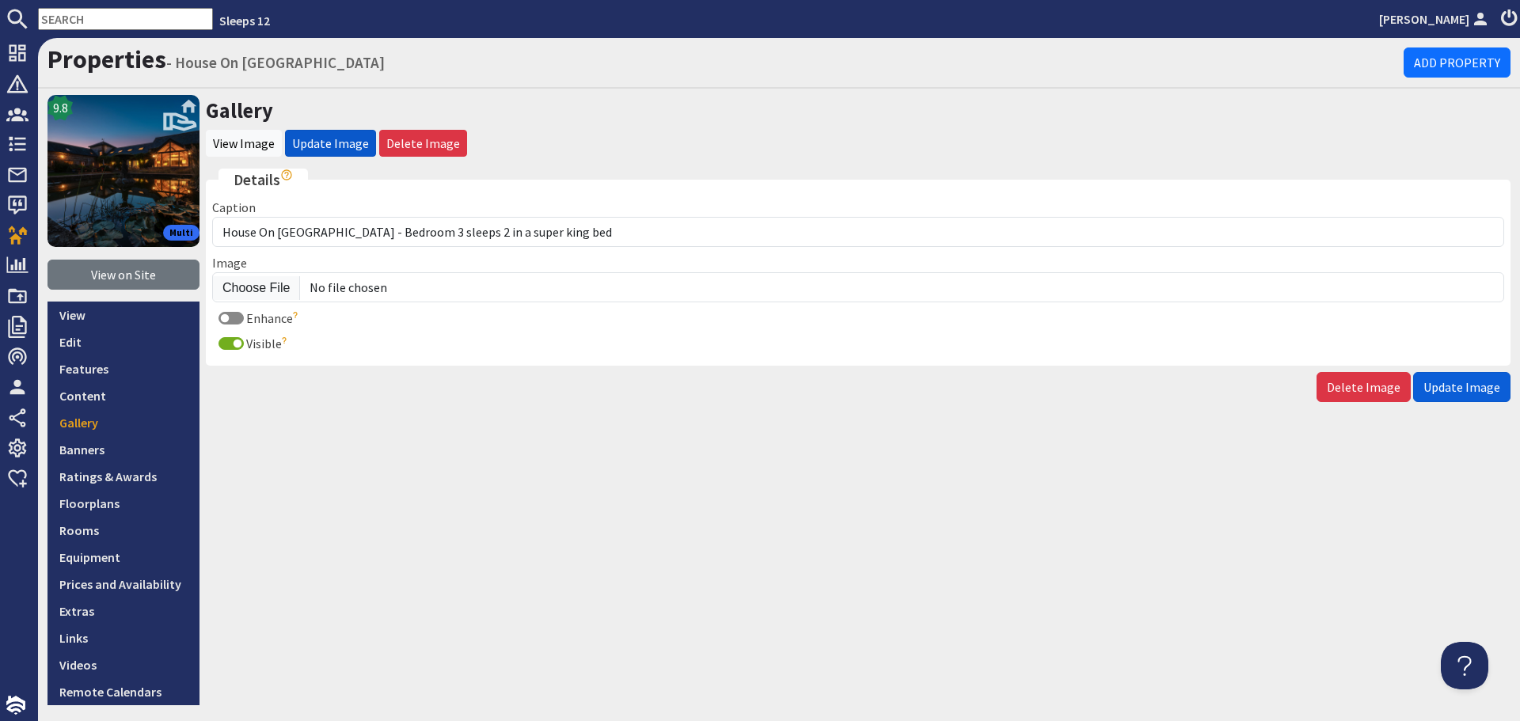
click at [1475, 391] on span "Update Image" at bounding box center [1462, 387] width 77 height 16
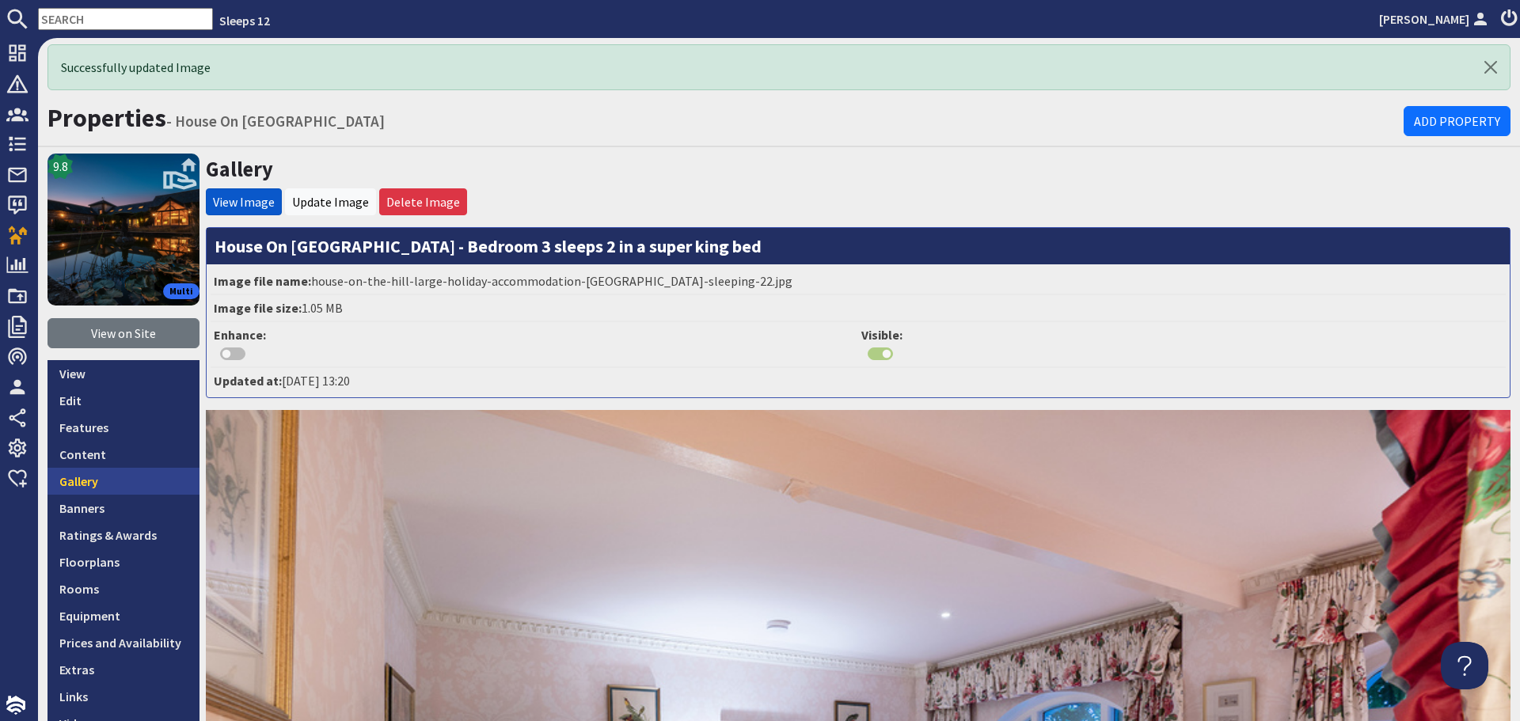
click at [78, 484] on link "Gallery" at bounding box center [124, 481] width 152 height 27
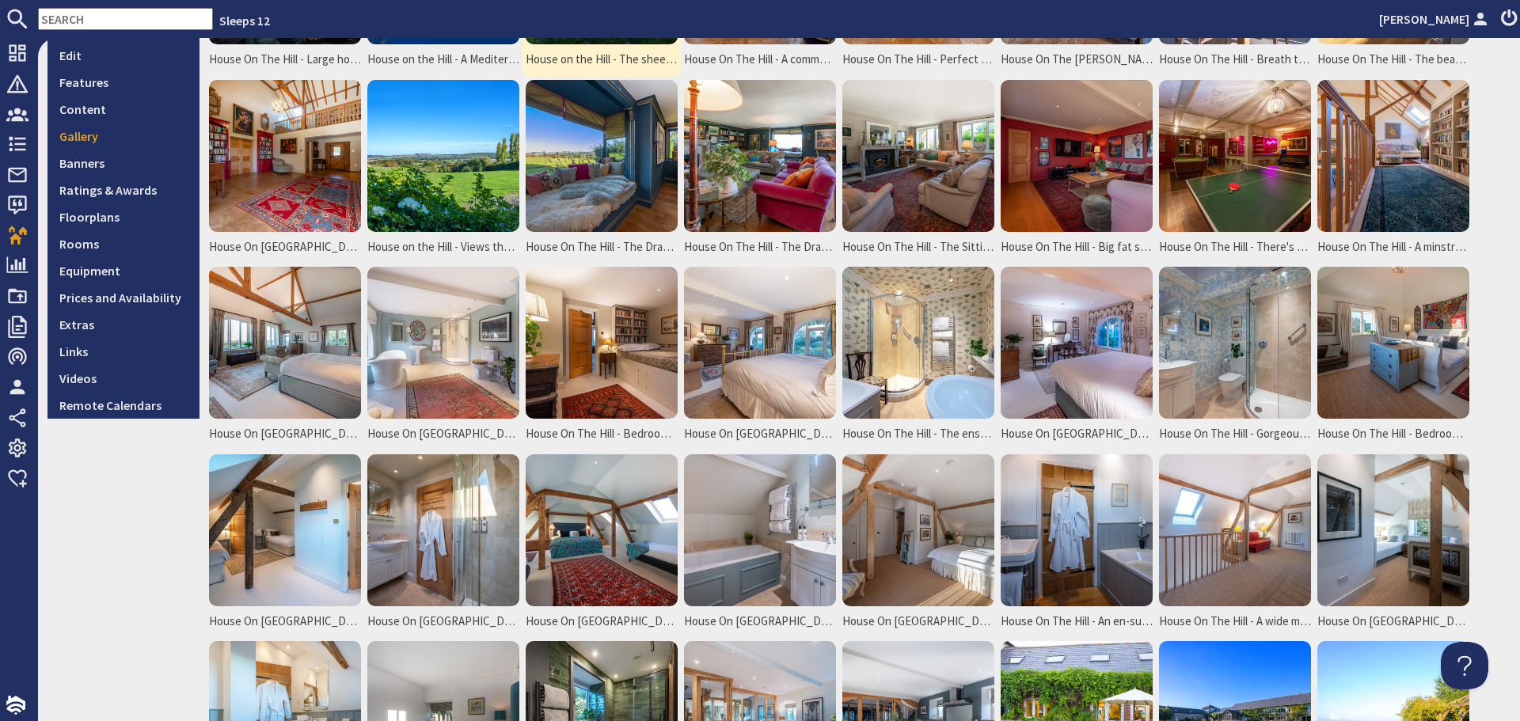
scroll to position [396, 0]
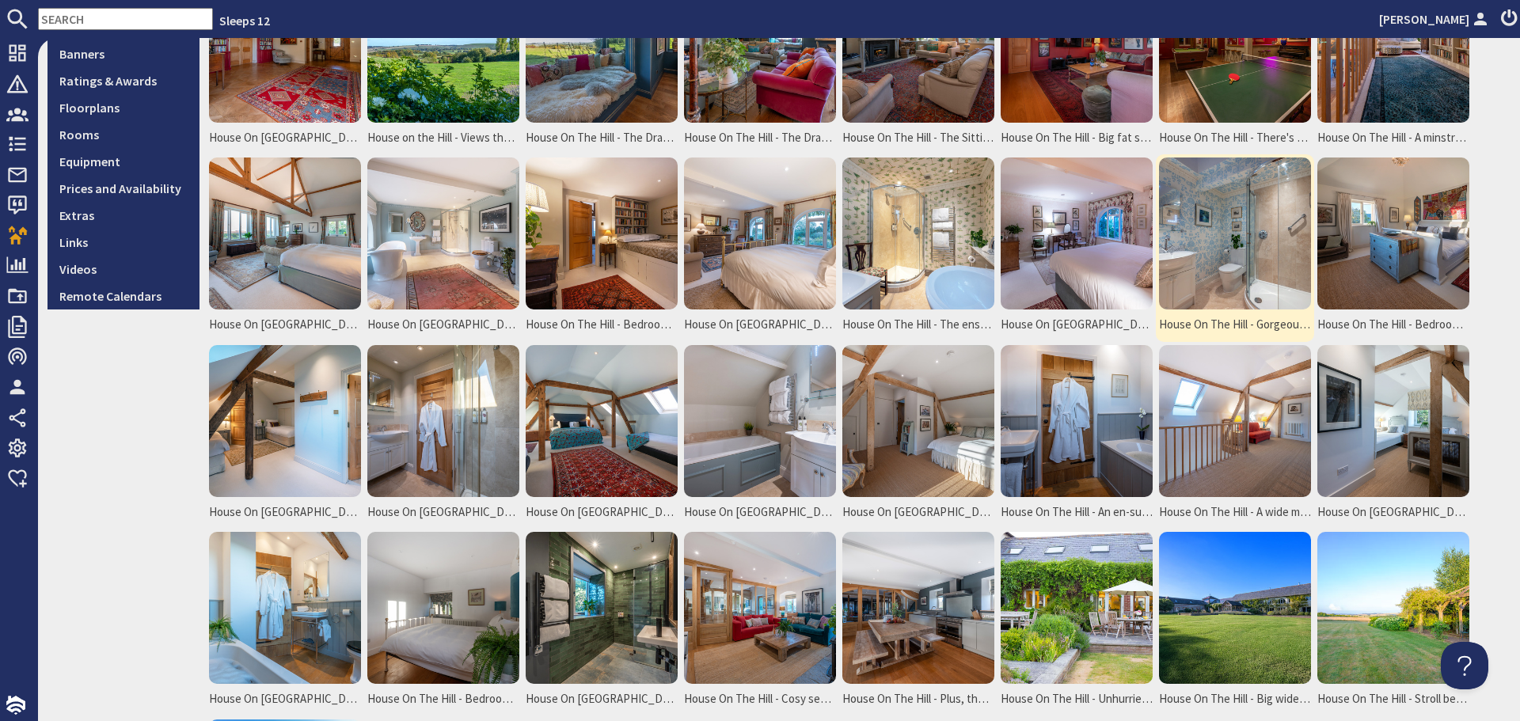
click at [1237, 263] on img at bounding box center [1235, 234] width 152 height 152
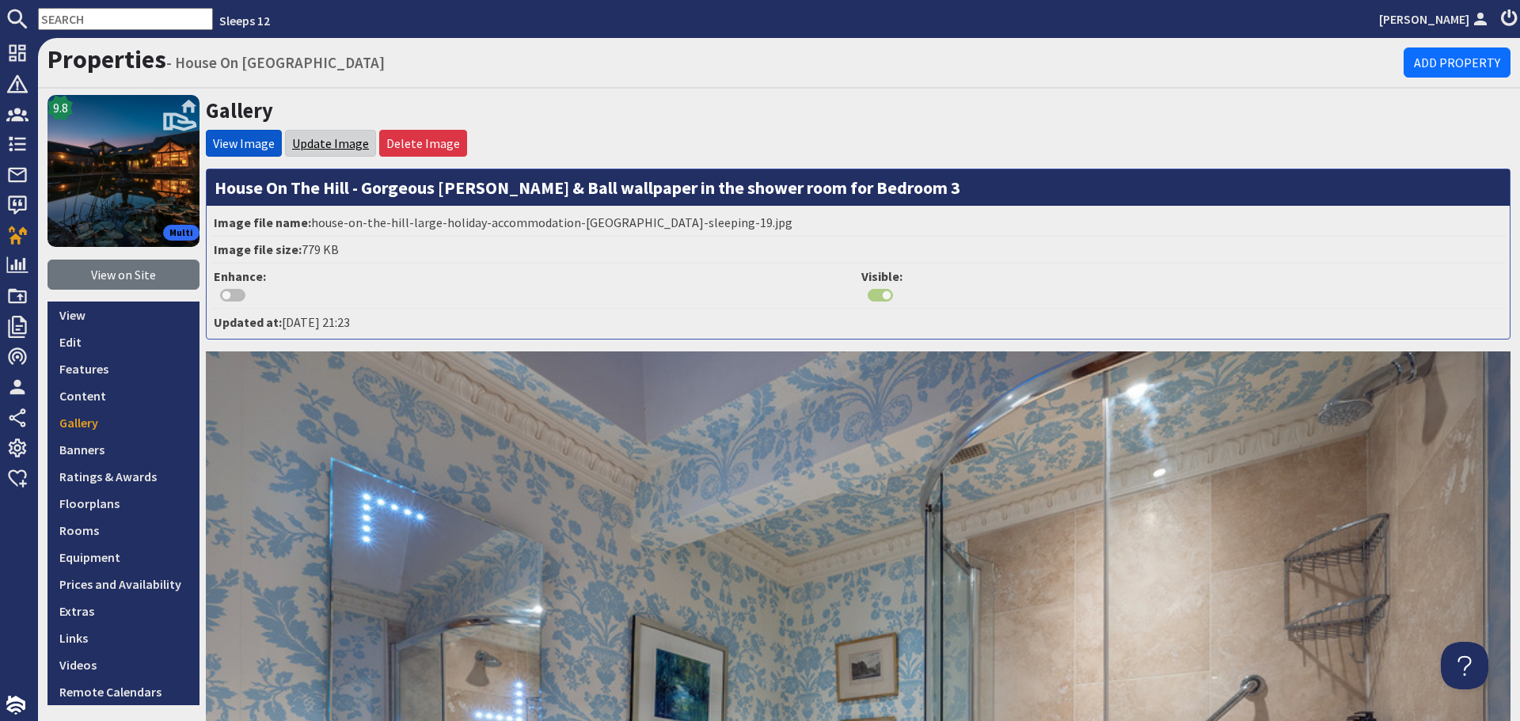
click at [333, 140] on link "Update Image" at bounding box center [330, 143] width 77 height 16
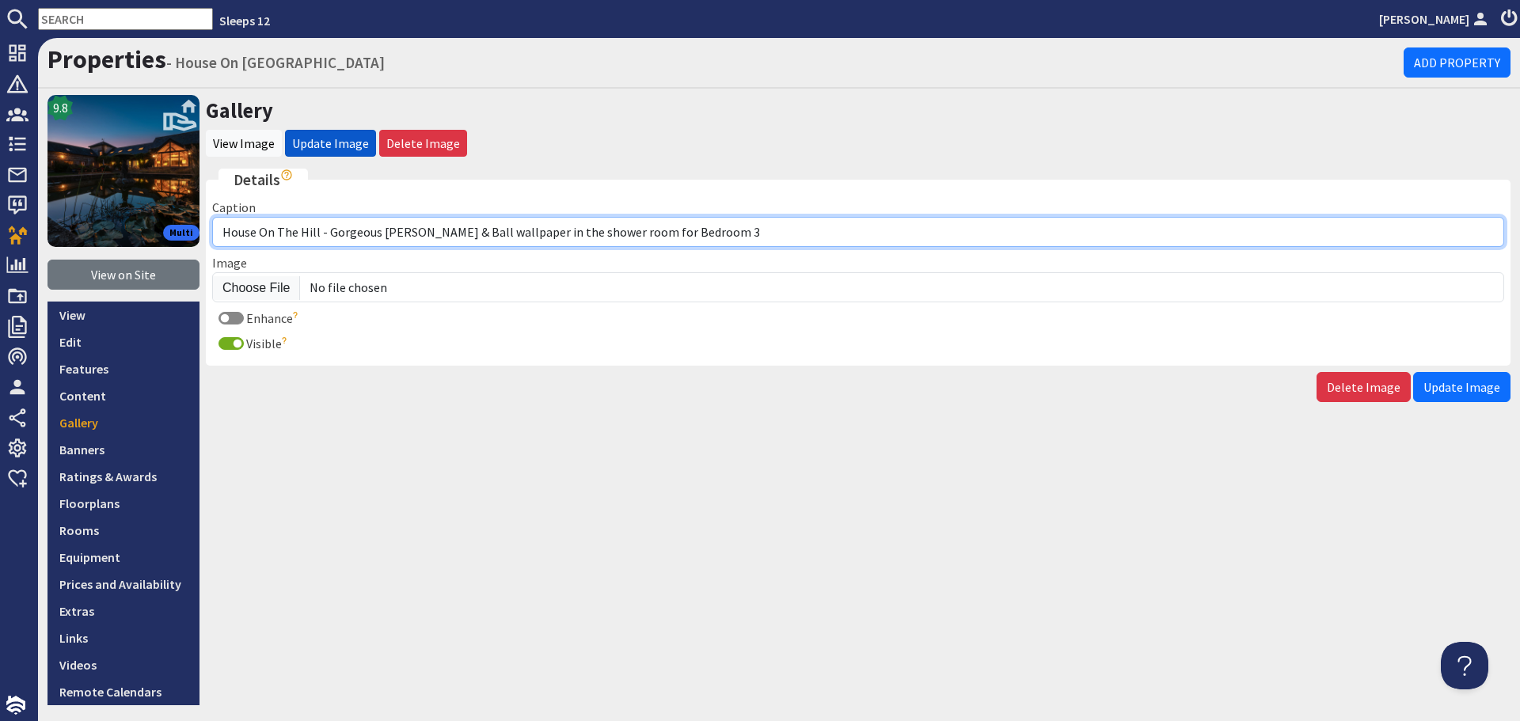
drag, startPoint x: 713, startPoint y: 239, endPoint x: 327, endPoint y: 245, distance: 386.4
click at [327, 245] on input "House On The Hill - Gorgeous [PERSON_NAME] & Ball wallpaper in the shower room …" at bounding box center [858, 232] width 1292 height 30
paste input "The shower room for Bedroom 3"
type input "House On The Hill - The shower room for Bedroom 3"
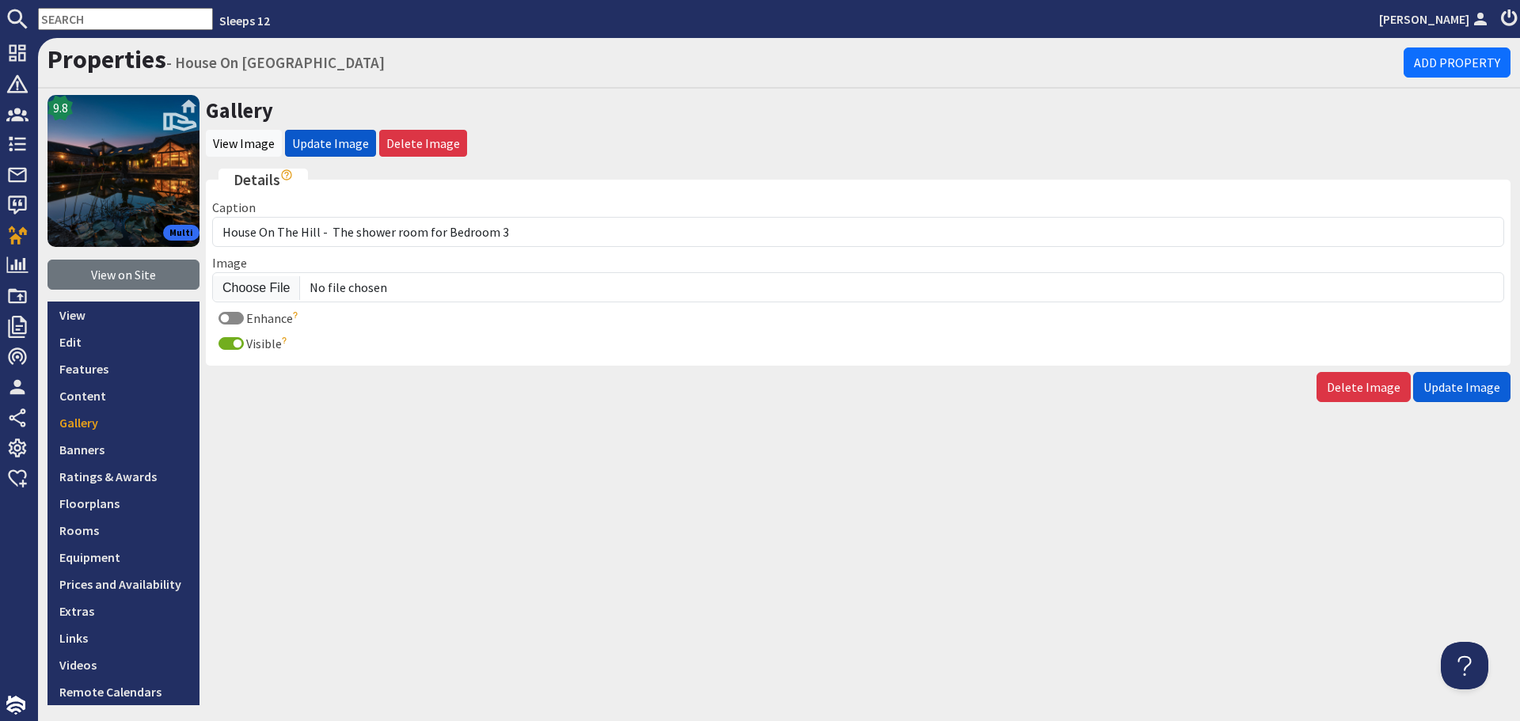
click at [1452, 391] on span "Update Image" at bounding box center [1462, 387] width 77 height 16
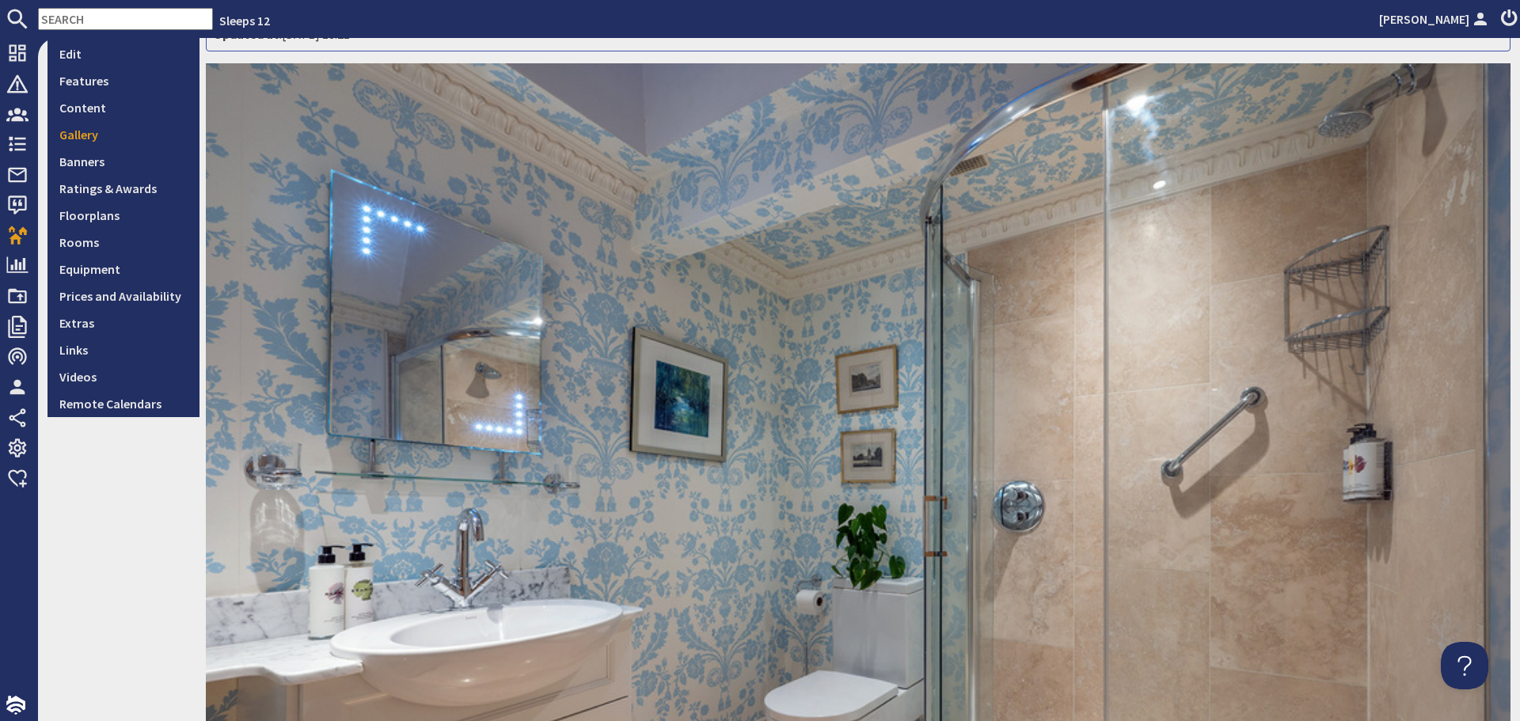
scroll to position [317, 0]
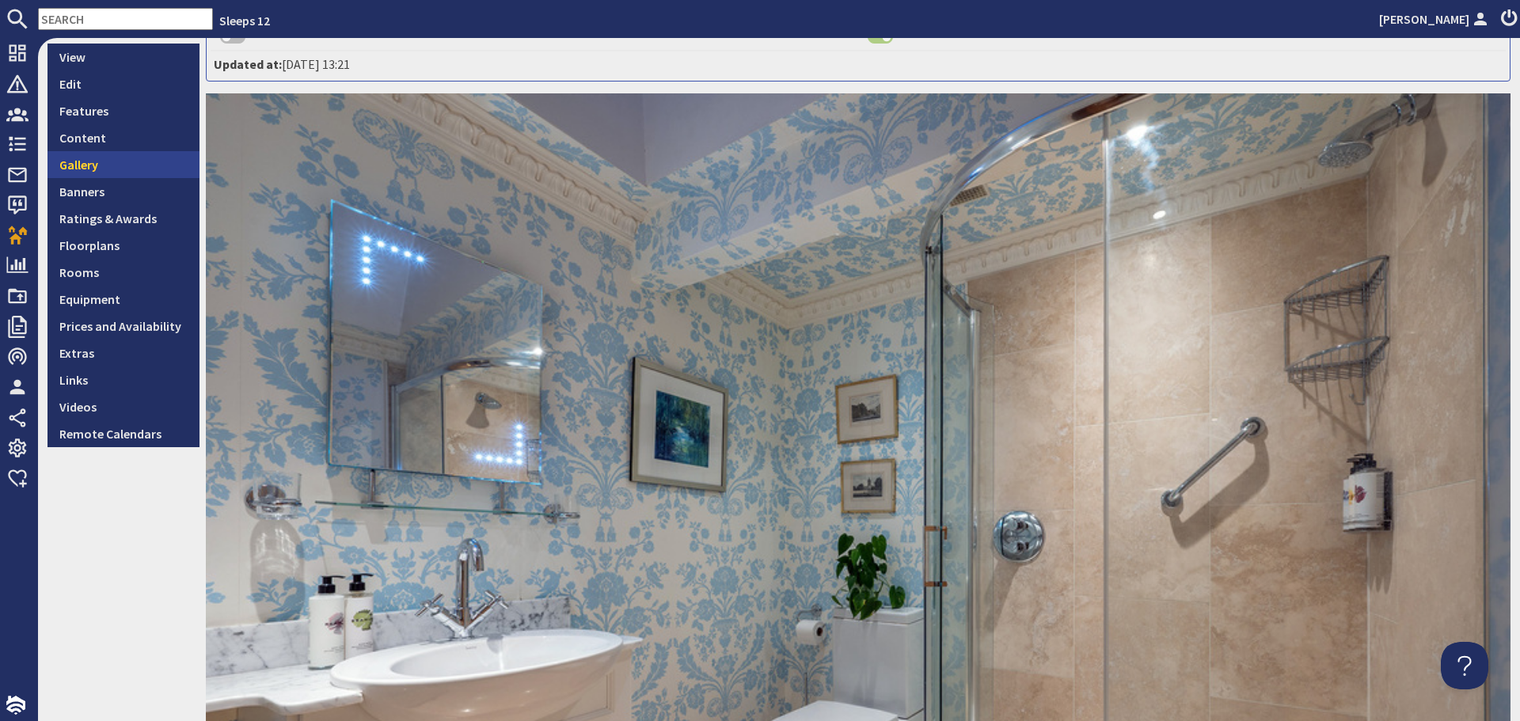
click at [123, 165] on link "Gallery" at bounding box center [124, 164] width 152 height 27
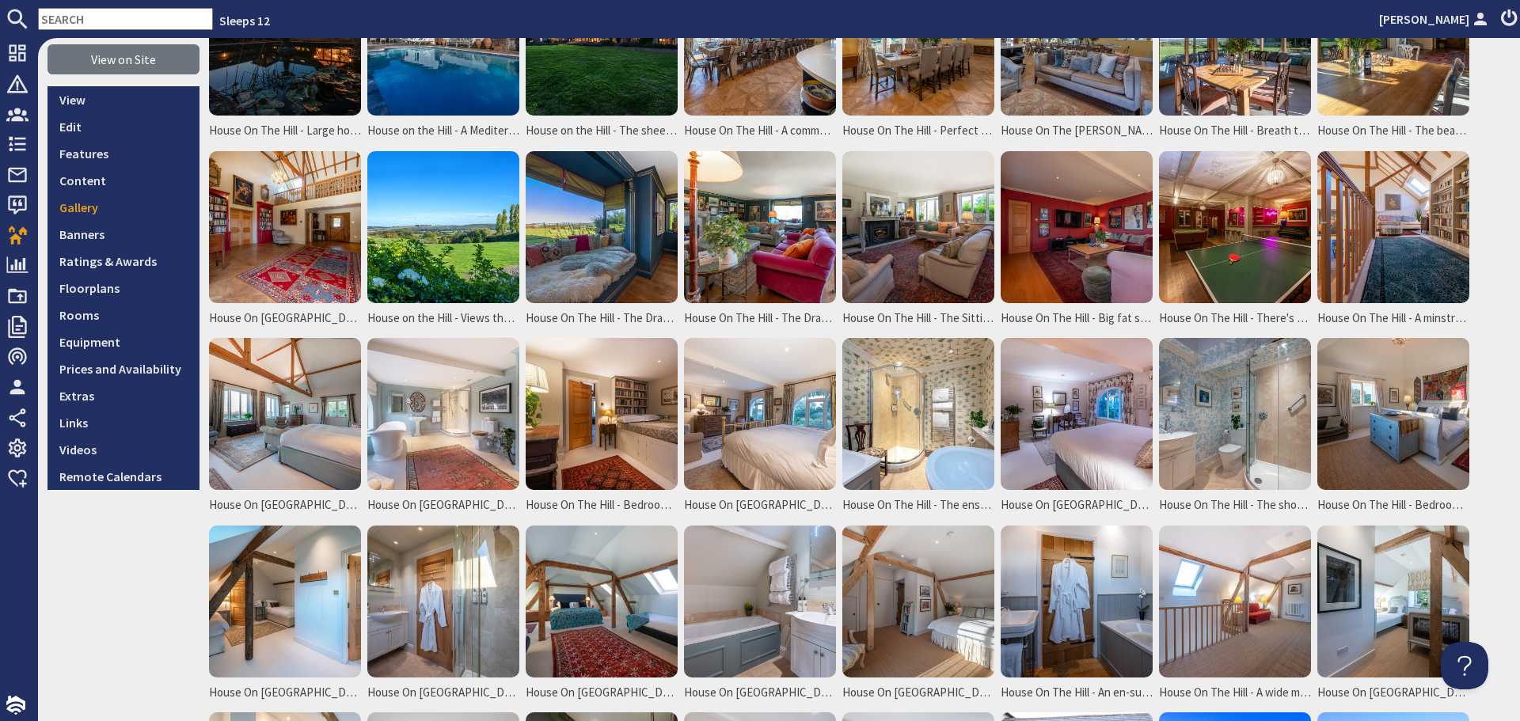
scroll to position [238, 0]
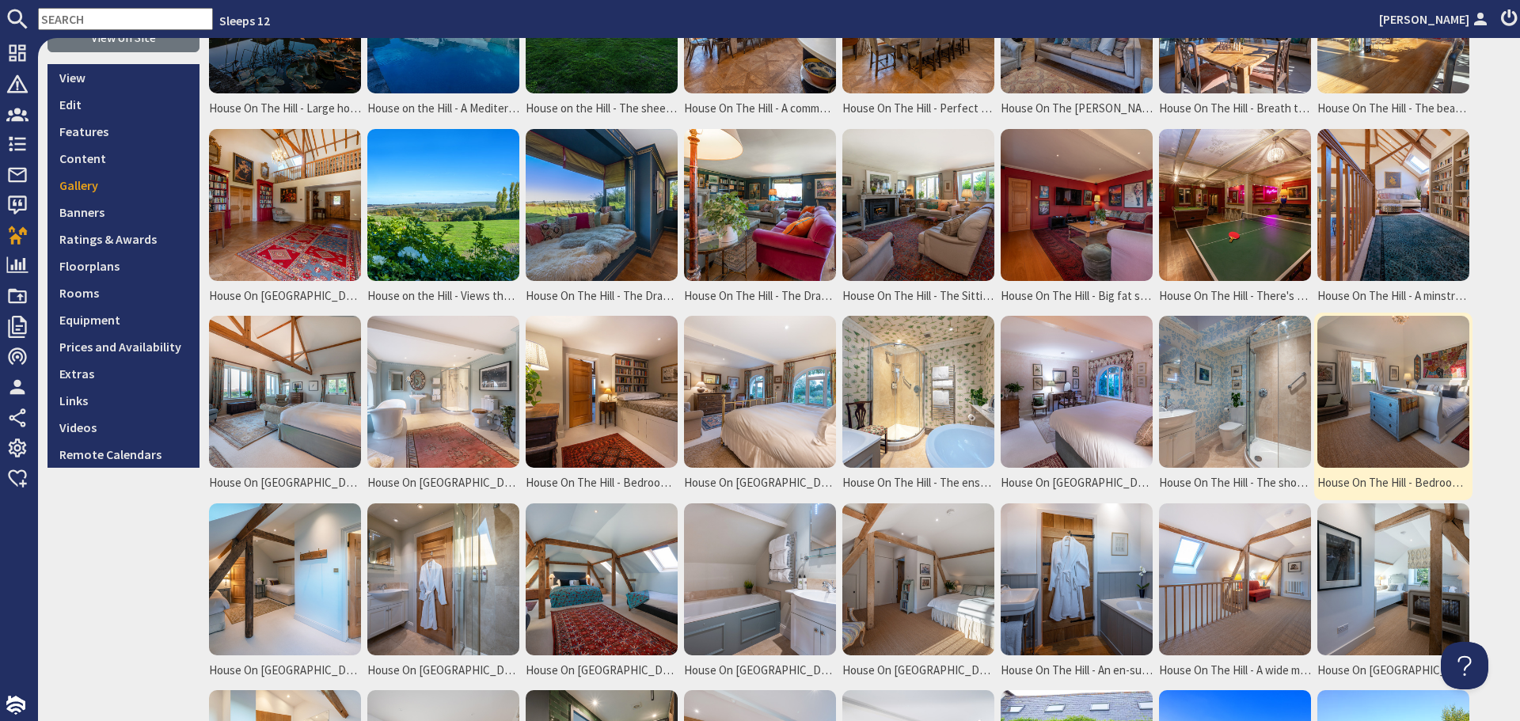
click at [1391, 399] on img at bounding box center [1393, 392] width 152 height 152
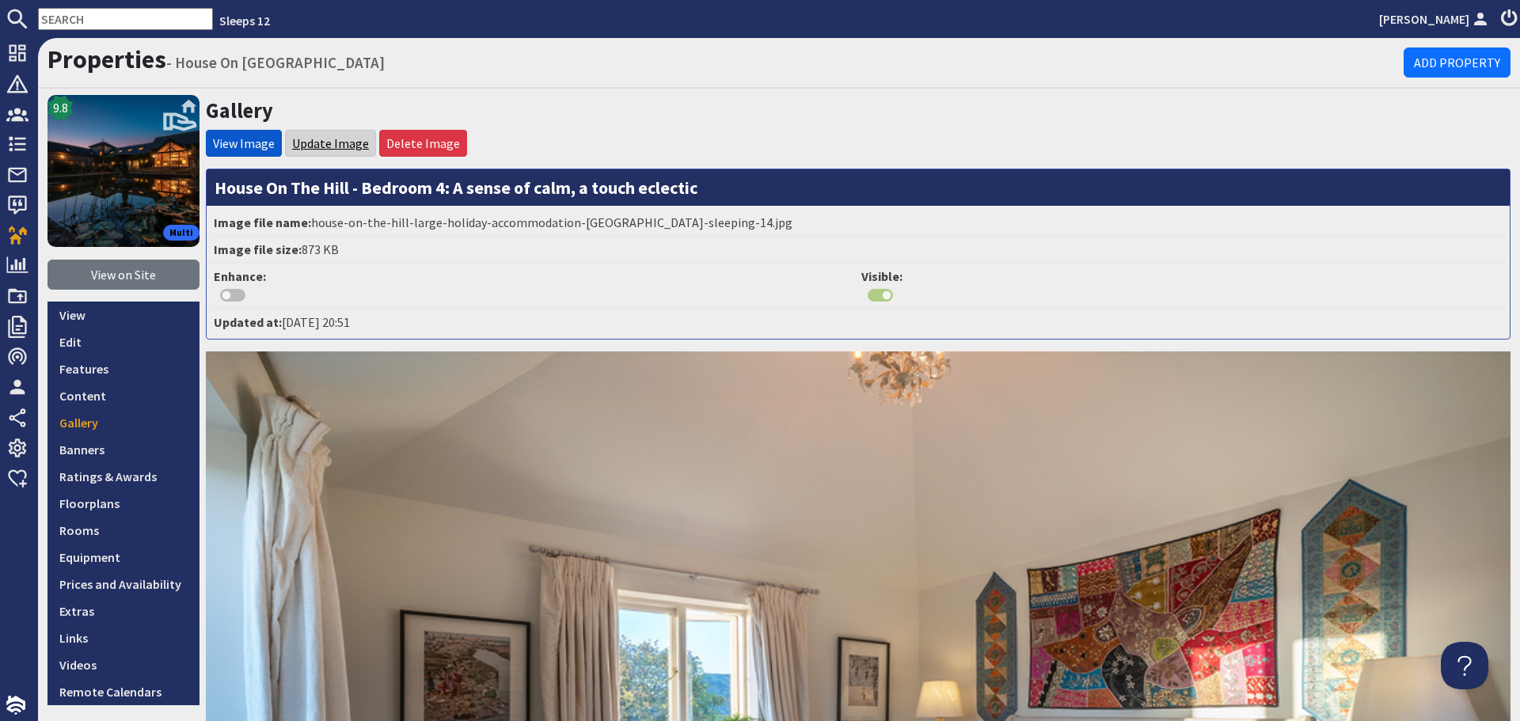
click at [355, 146] on link "Update Image" at bounding box center [330, 143] width 77 height 16
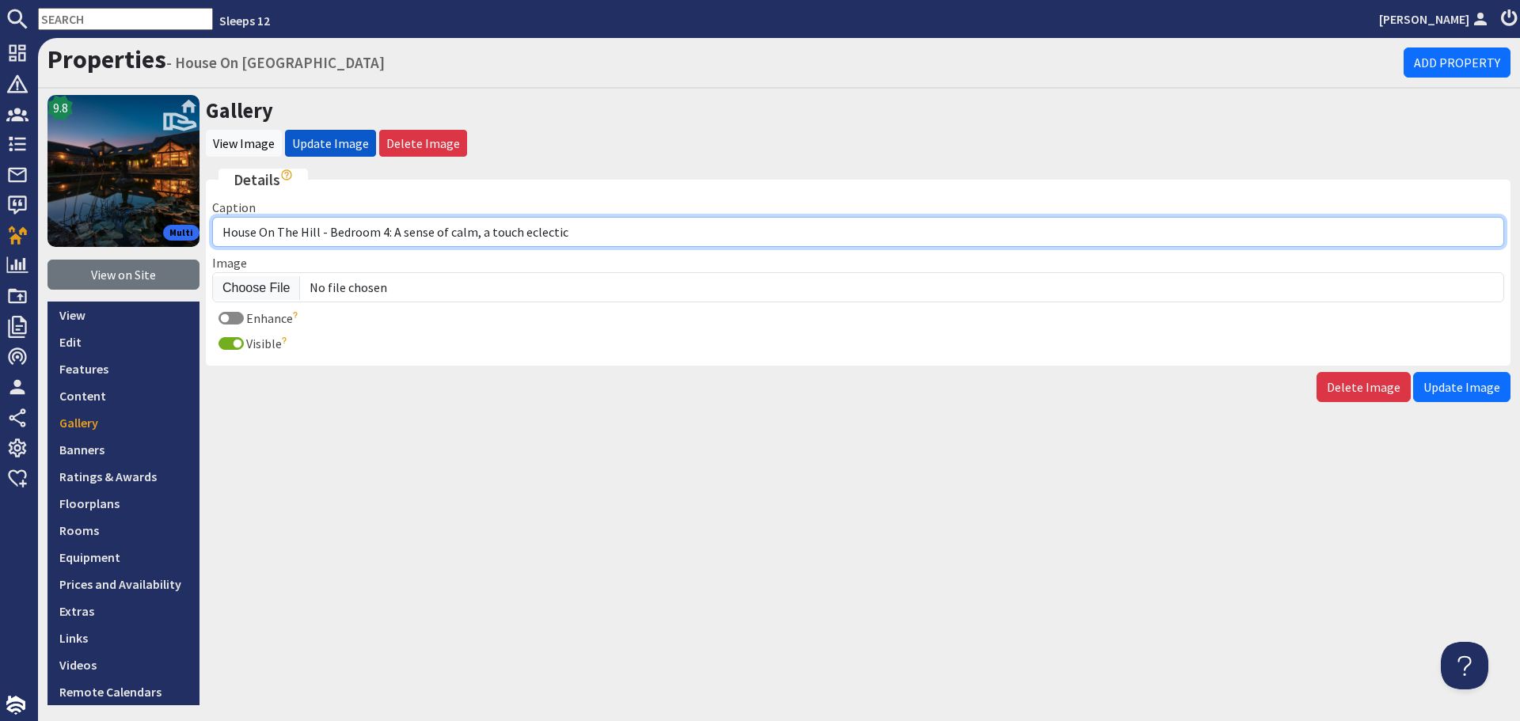
drag, startPoint x: 595, startPoint y: 244, endPoint x: 329, endPoint y: 234, distance: 266.2
click at [329, 234] on input "House On The Hill - Bedroom 4: A sense of calm, a touch eclectic" at bounding box center [858, 232] width 1292 height 30
paste input "Bedroom 4 has a super king sleigh bed"
type input "House On The Hill - Bedroom 4 has a super king sleigh bed"
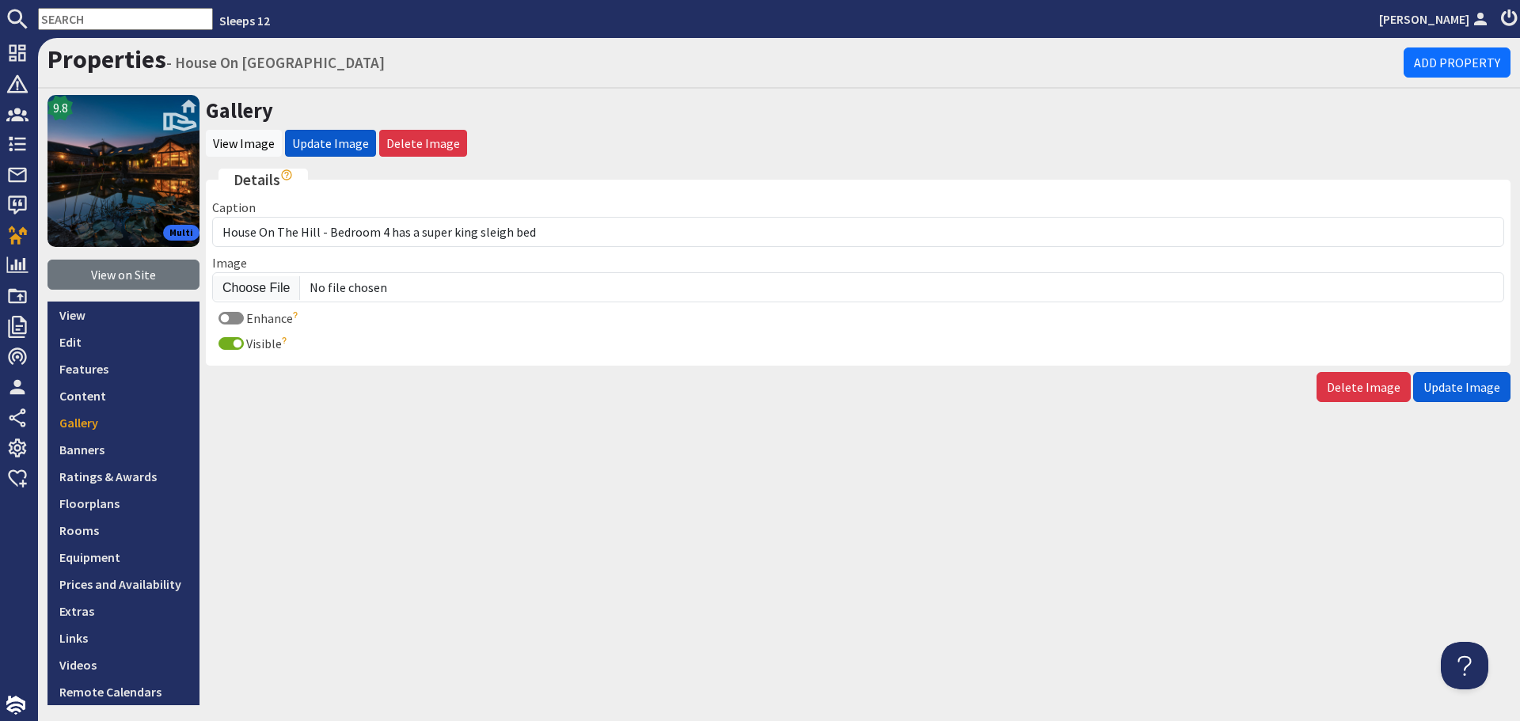
click at [1453, 385] on span "Update Image" at bounding box center [1462, 387] width 77 height 16
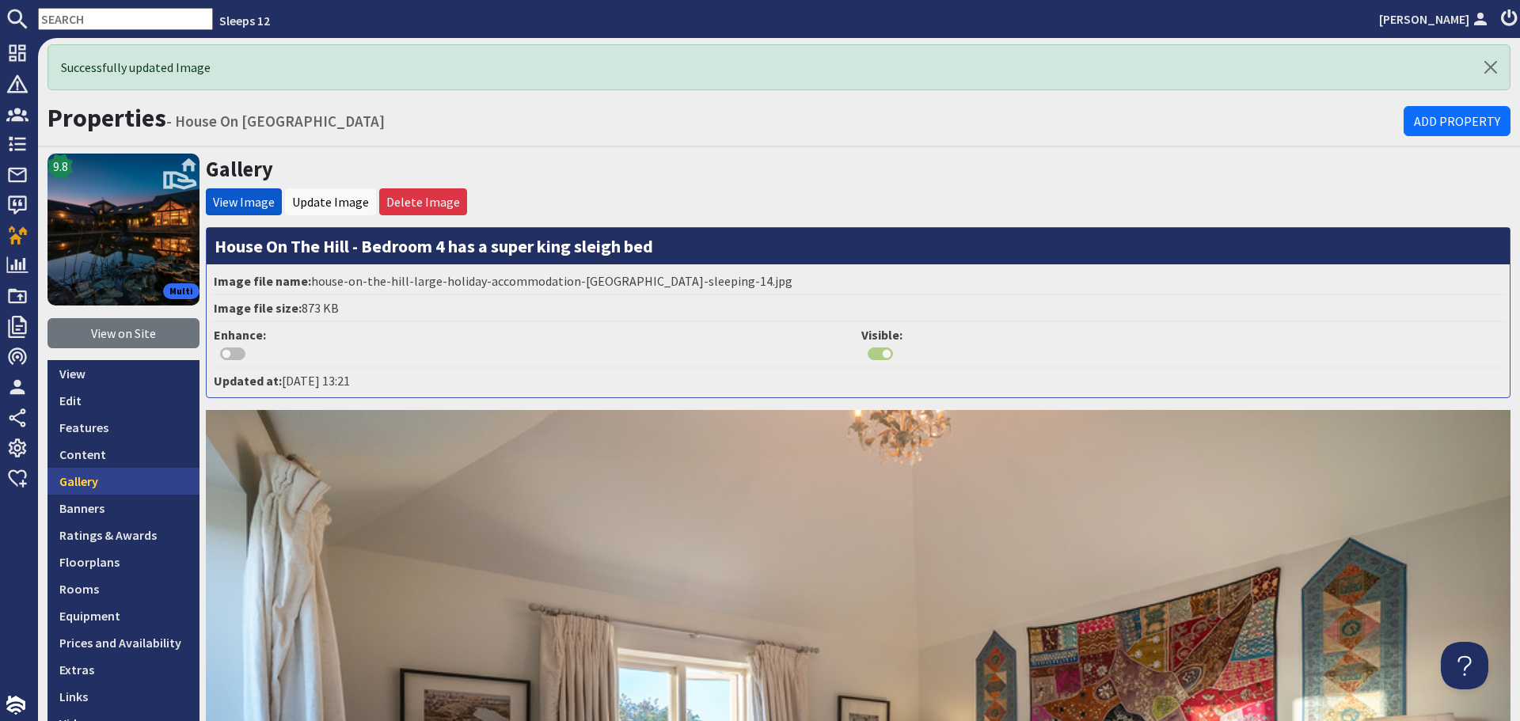
click at [167, 483] on link "Gallery" at bounding box center [124, 481] width 152 height 27
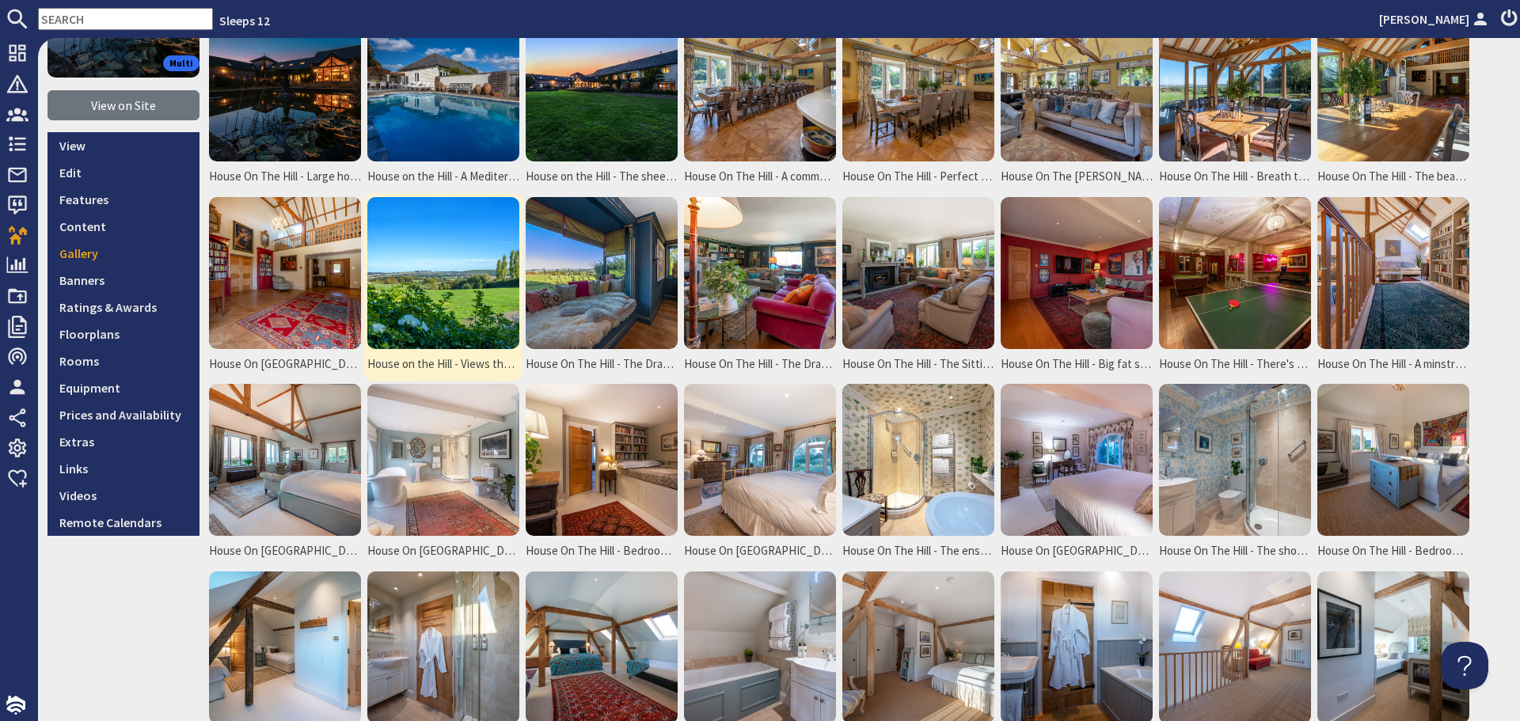
scroll to position [238, 0]
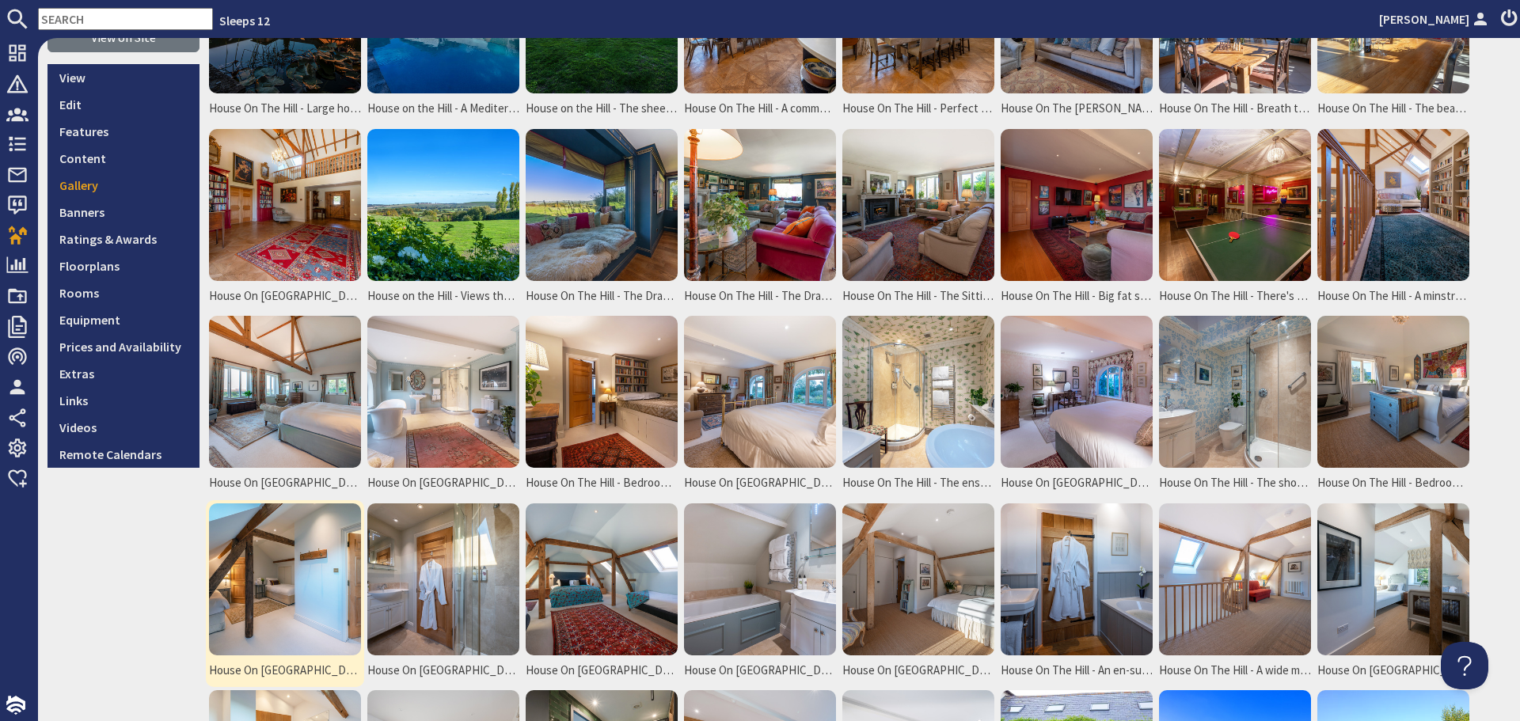
click at [277, 555] on img at bounding box center [285, 580] width 152 height 152
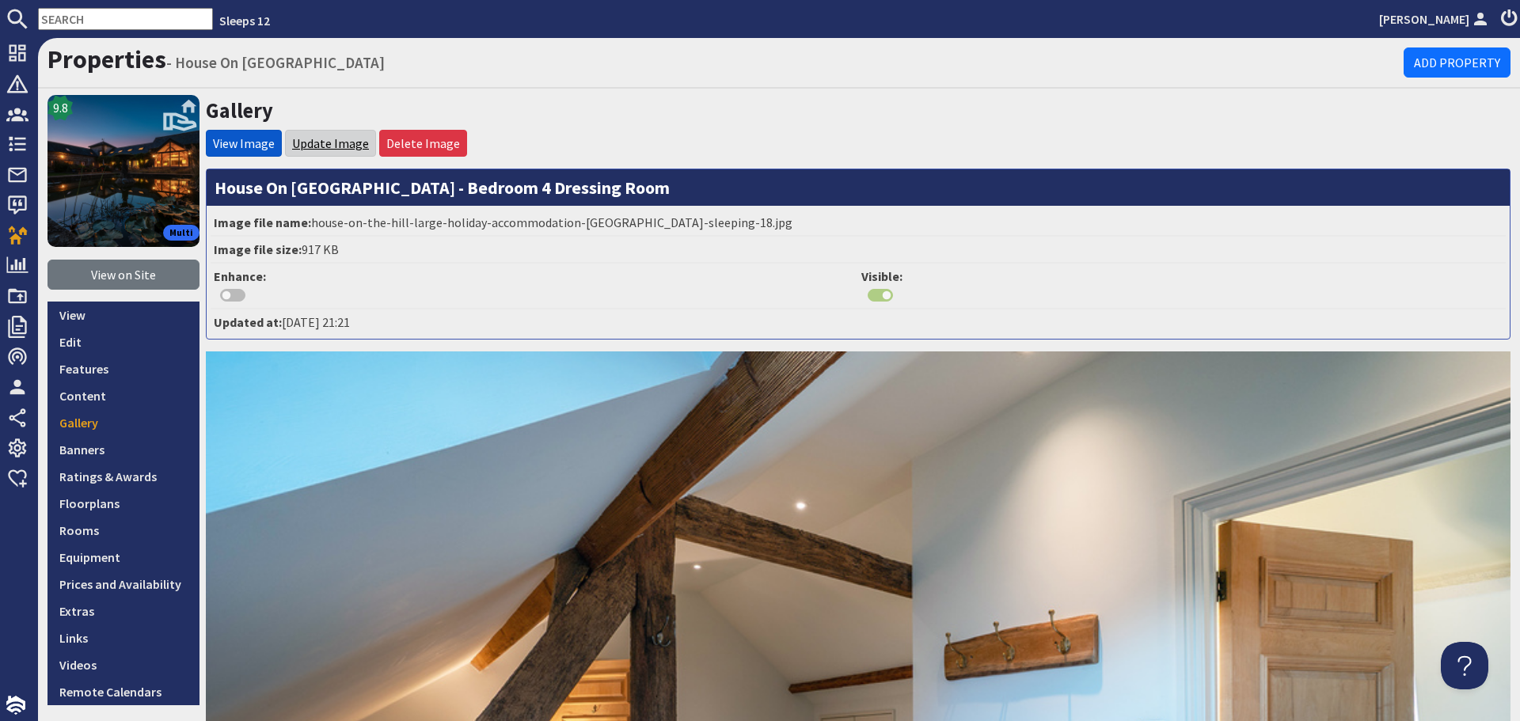
click at [339, 146] on link "Update Image" at bounding box center [330, 143] width 77 height 16
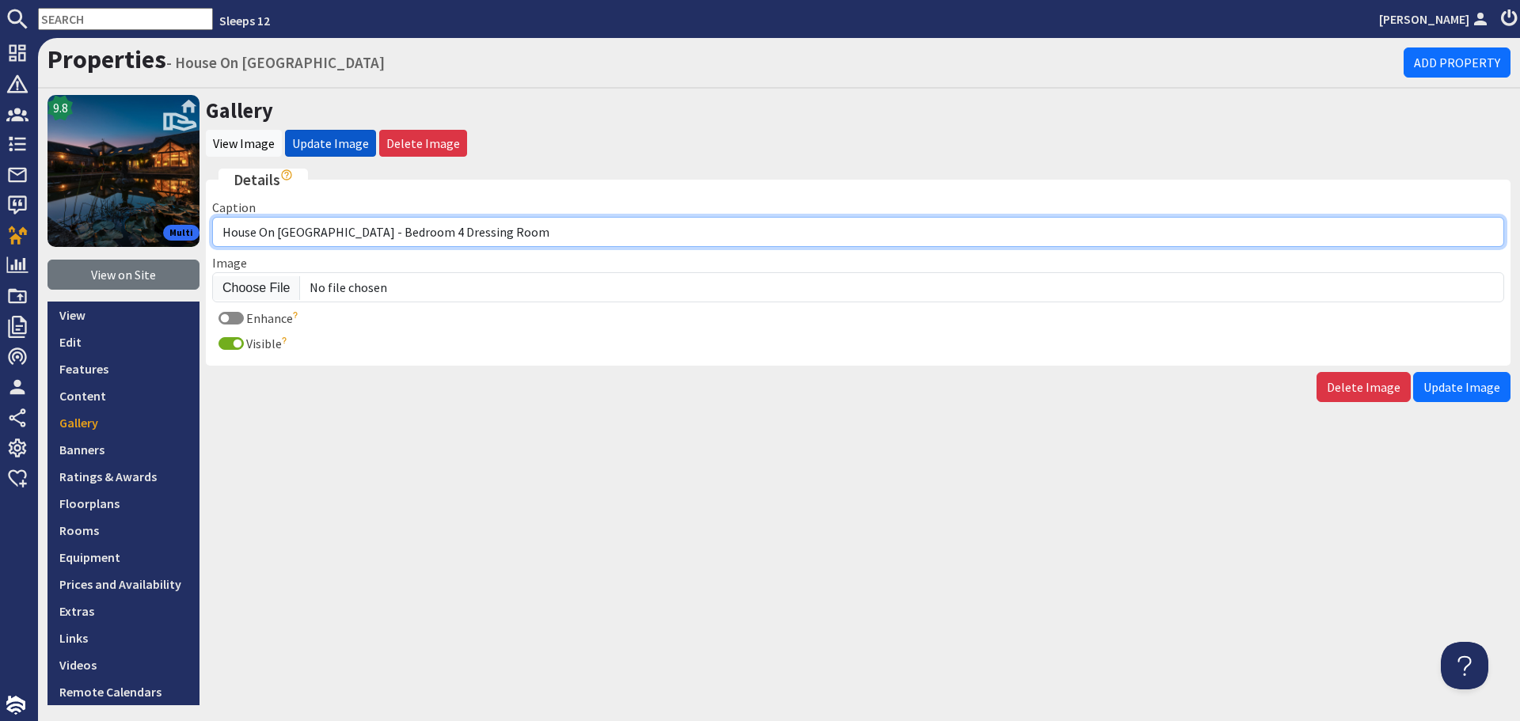
drag, startPoint x: 515, startPoint y: 234, endPoint x: 329, endPoint y: 241, distance: 187.0
click at [329, 241] on input "House On [GEOGRAPHIC_DATA] - Bedroom 4 Dressing Room" at bounding box center [858, 232] width 1292 height 30
paste input "Bedroom 4: The Dressing Room has 2 single beds"
type input "House On [GEOGRAPHIC_DATA] - Bedroom 4: The Dressing Room has 2 single beds"
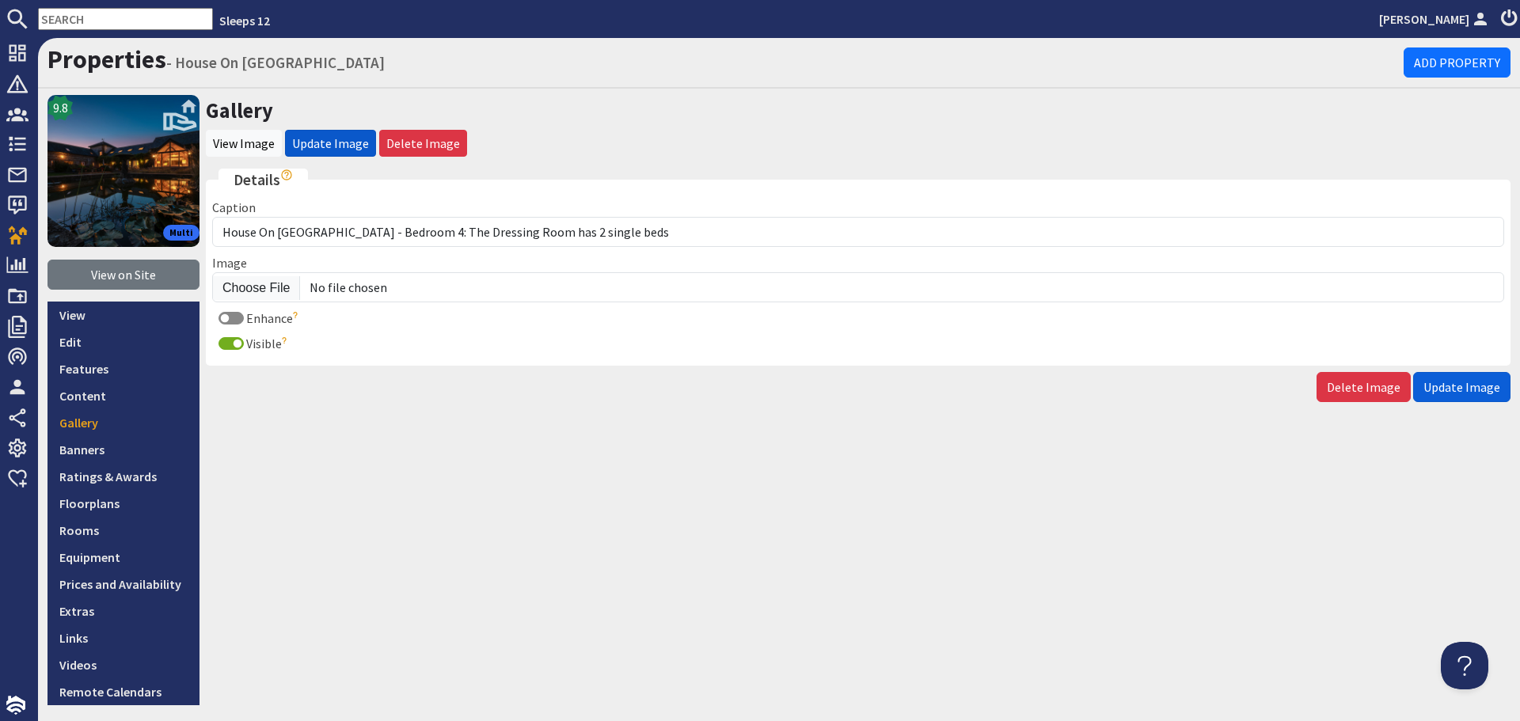
click at [1448, 391] on span "Update Image" at bounding box center [1462, 387] width 77 height 16
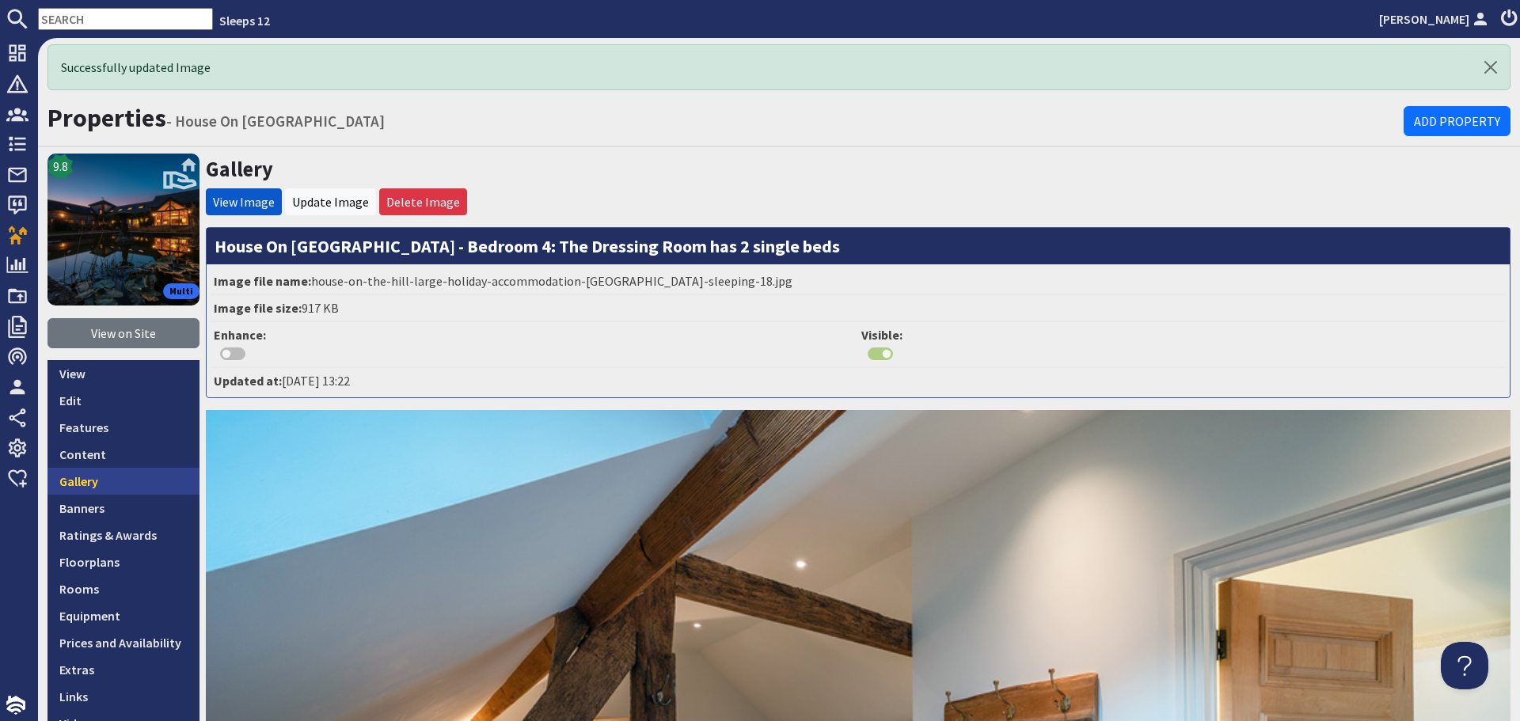
click at [111, 477] on link "Gallery" at bounding box center [124, 481] width 152 height 27
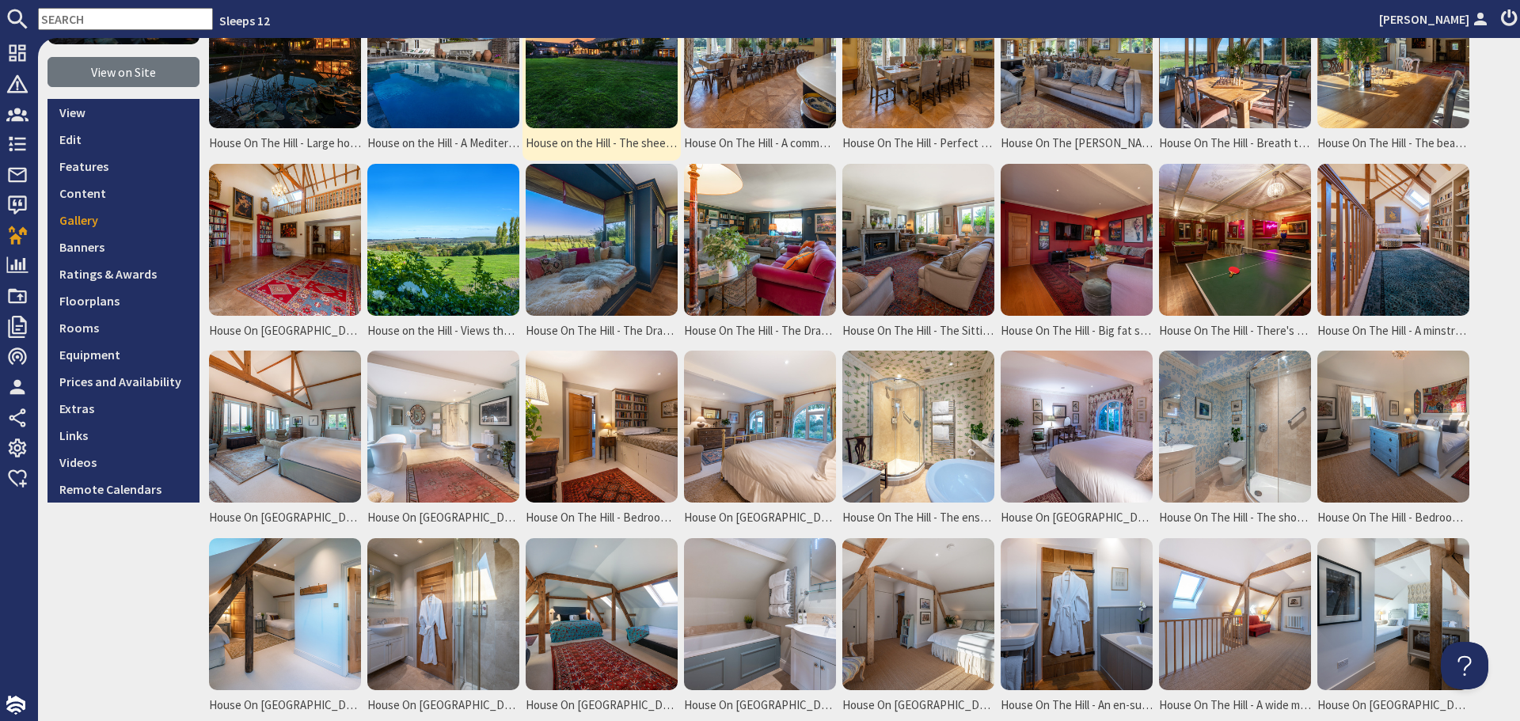
scroll to position [238, 0]
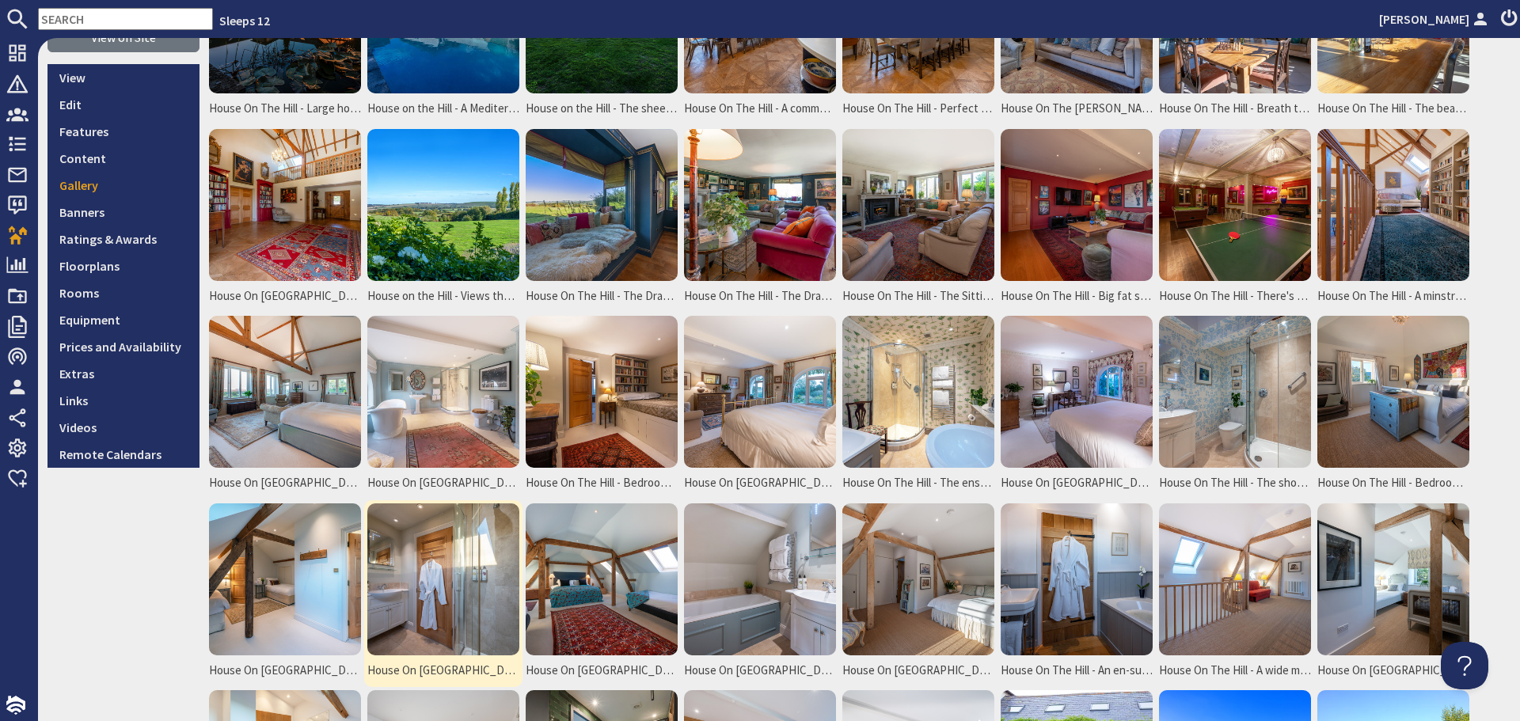
click at [433, 561] on img at bounding box center [443, 580] width 152 height 152
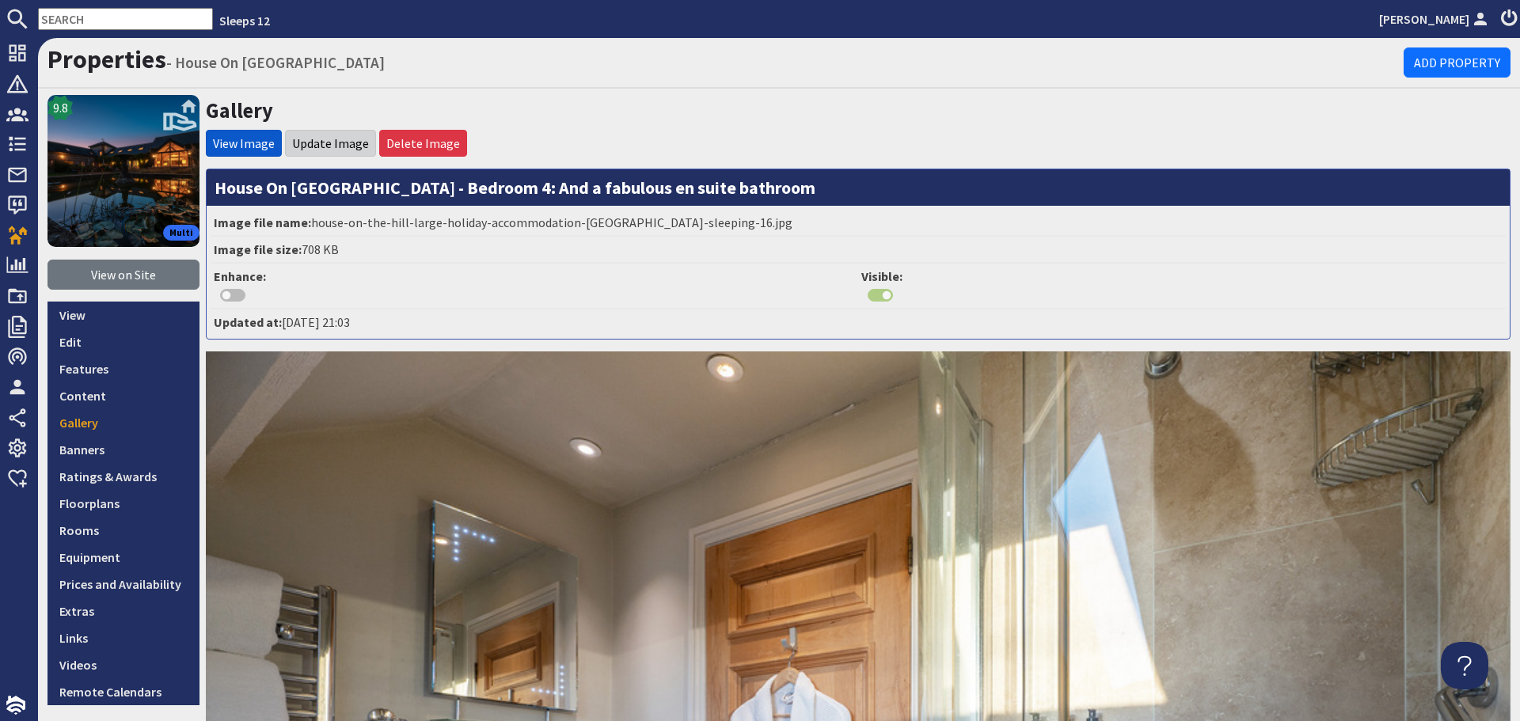
click at [314, 134] on li "Update Image" at bounding box center [330, 143] width 91 height 27
click at [350, 148] on link "Update Image" at bounding box center [330, 143] width 77 height 16
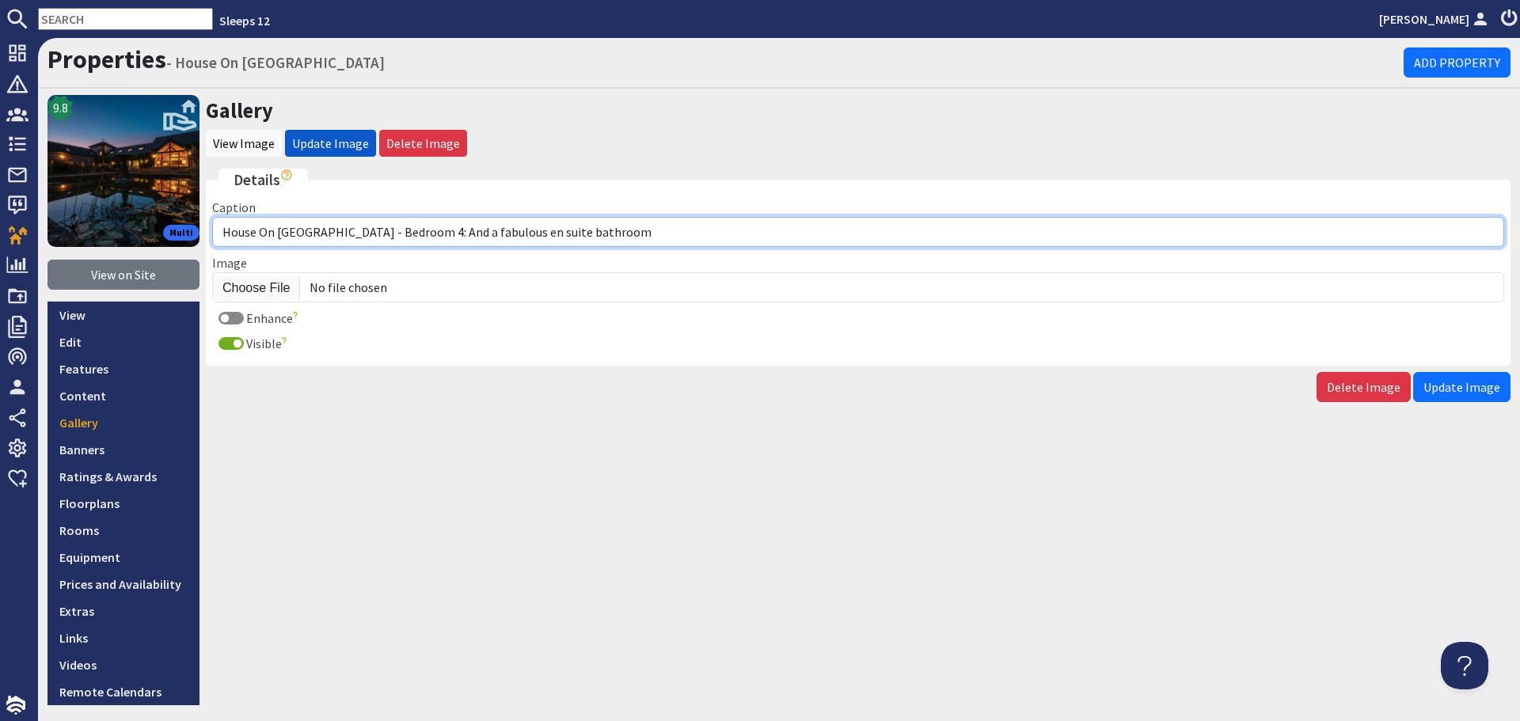
drag, startPoint x: 576, startPoint y: 240, endPoint x: 327, endPoint y: 237, distance: 249.4
click at [327, 237] on input "House On [GEOGRAPHIC_DATA] - Bedroom 4: And a fabulous en suite bathroom" at bounding box center [858, 232] width 1292 height 30
paste input "The ensuite bathroom for Bedroom 4"
type input "House On [GEOGRAPHIC_DATA] - The ensuite bathroom for Bedroom 4"
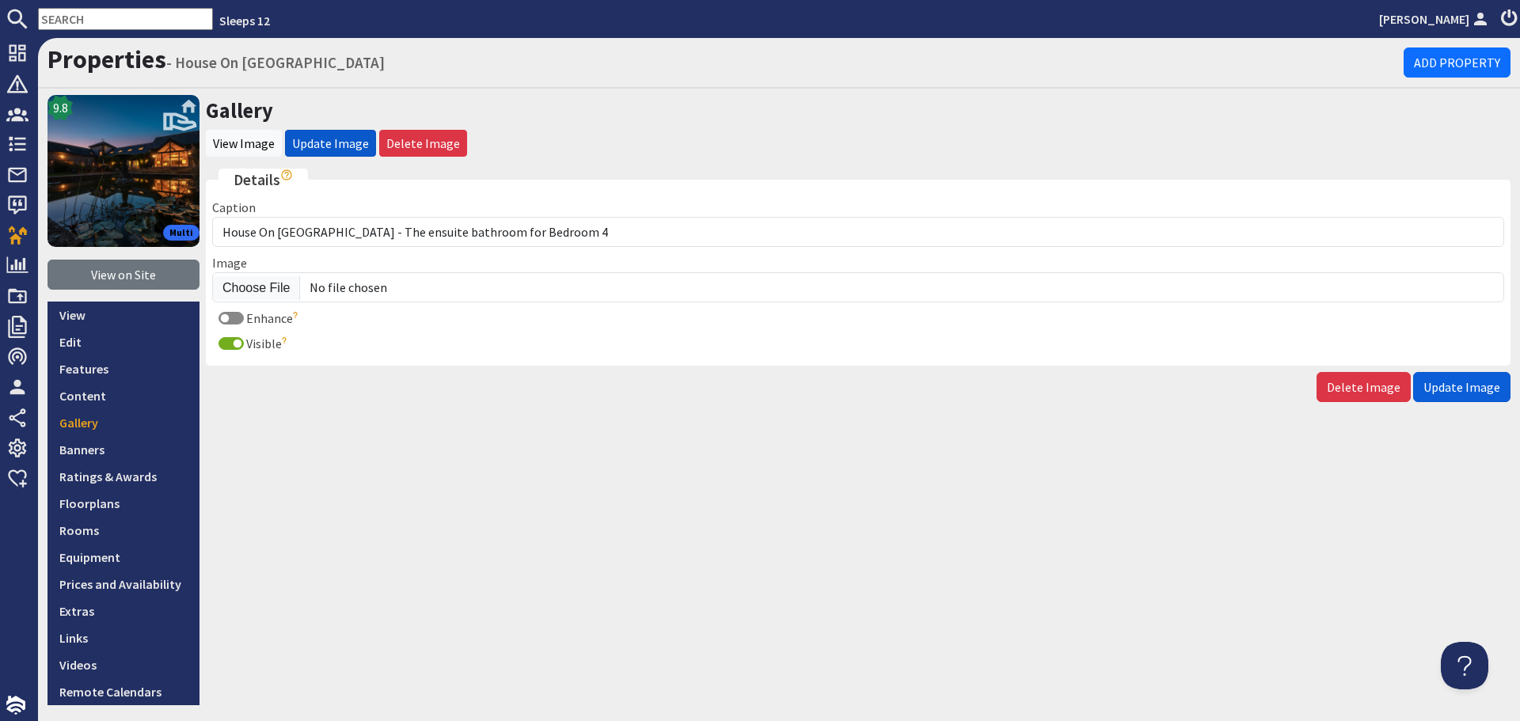
click at [1466, 386] on span "Update Image" at bounding box center [1462, 387] width 77 height 16
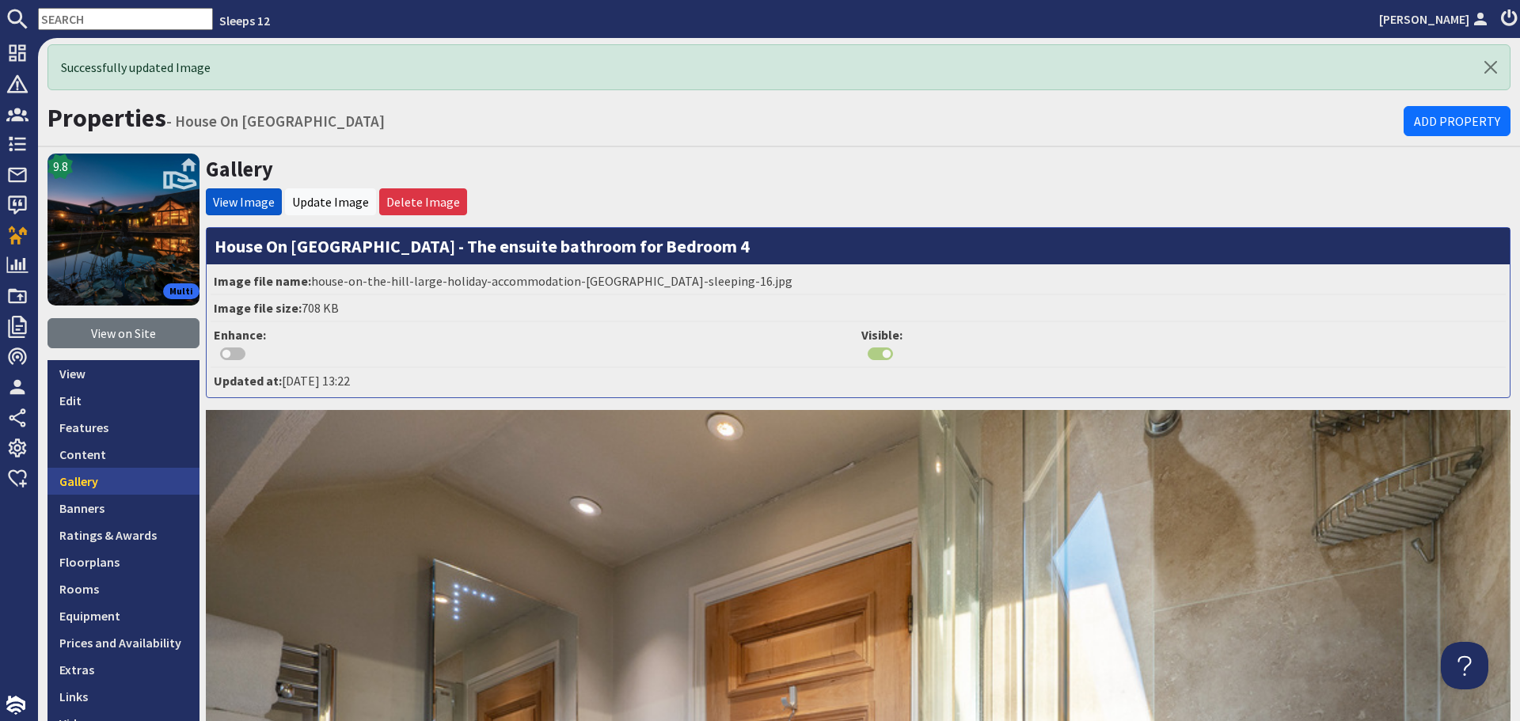
click at [81, 478] on link "Gallery" at bounding box center [124, 481] width 152 height 27
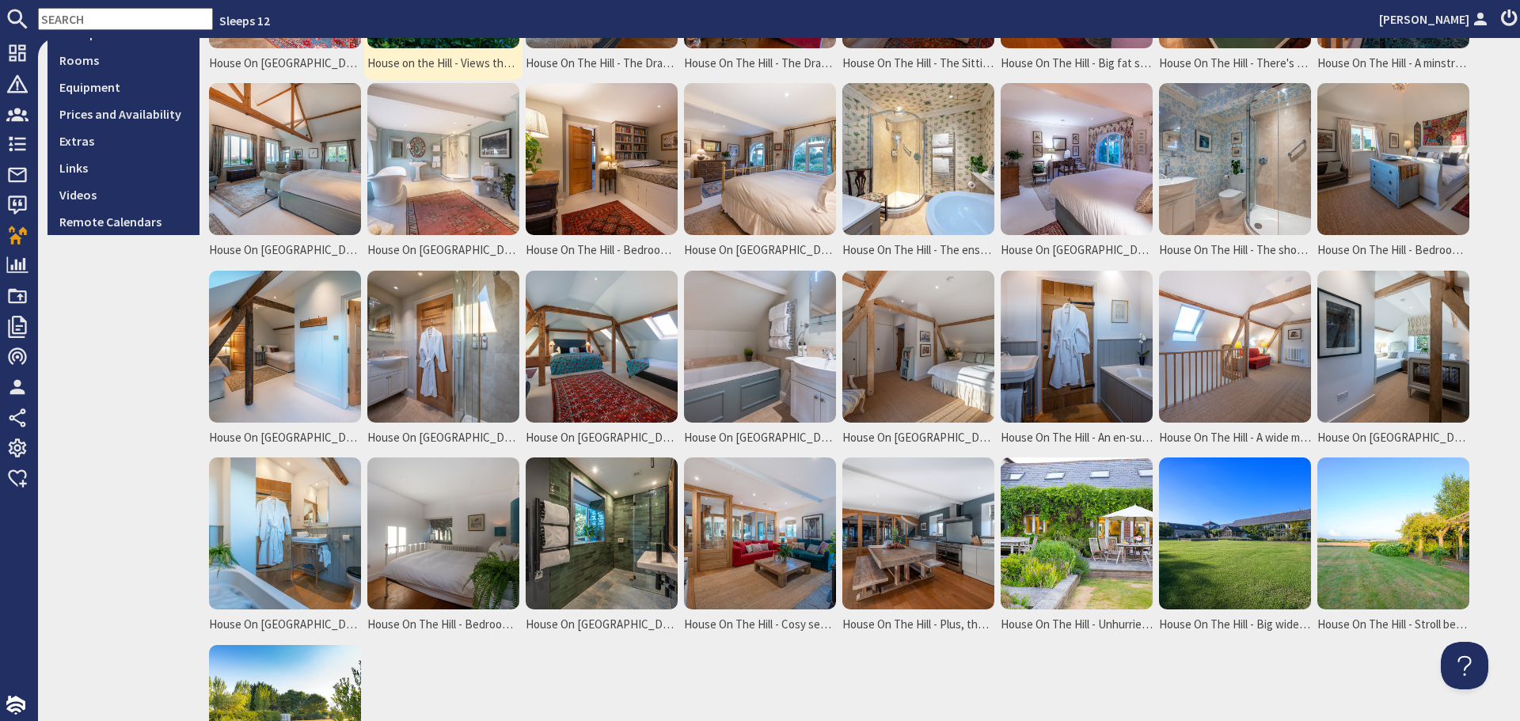
scroll to position [475, 0]
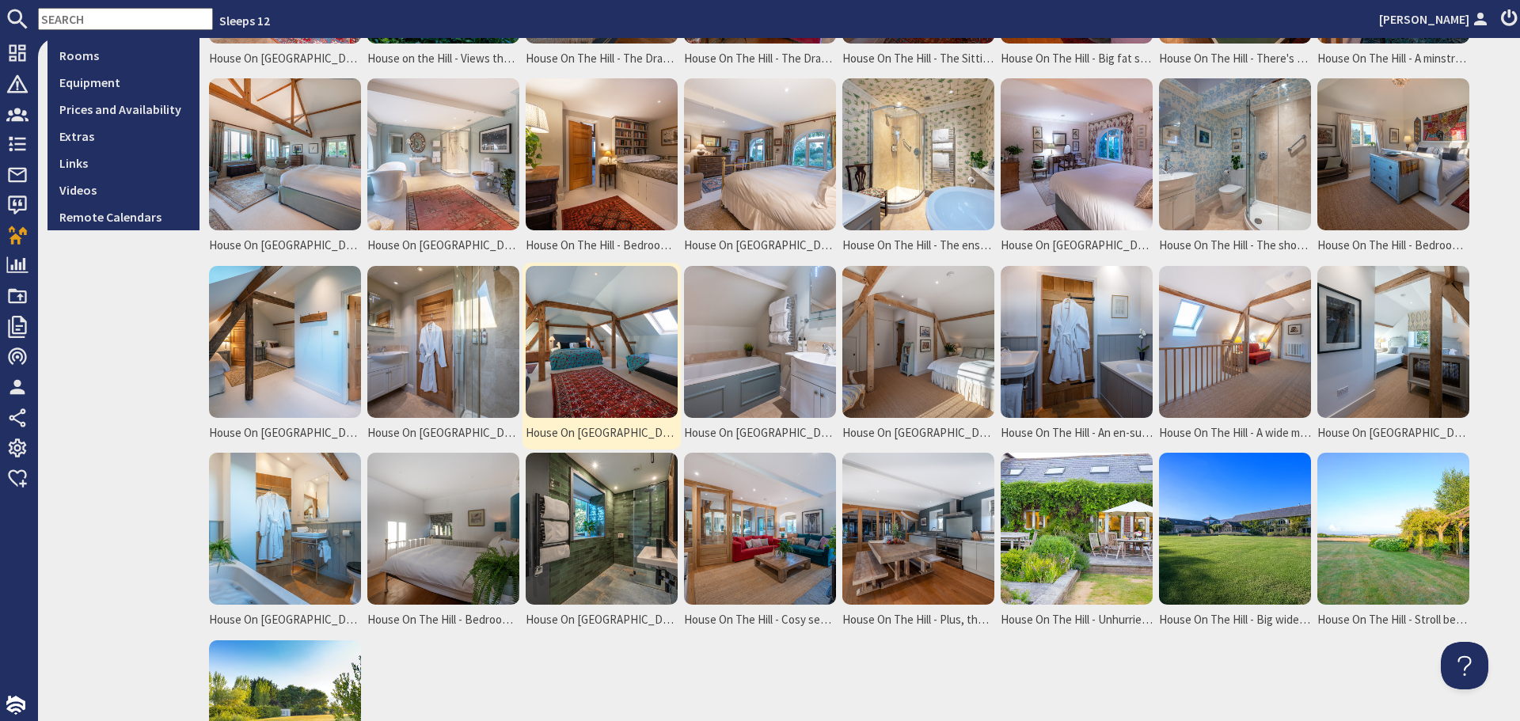
click at [628, 367] on img at bounding box center [602, 342] width 152 height 152
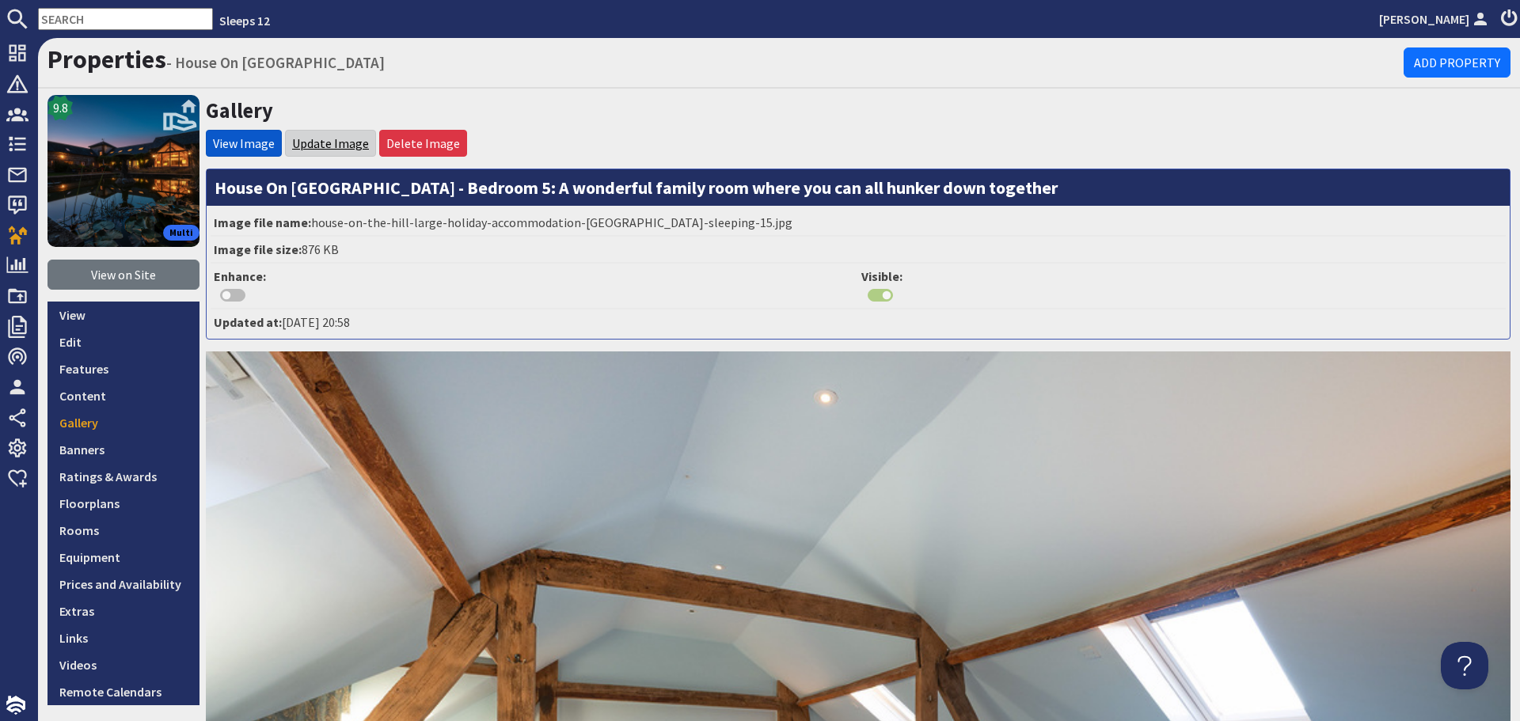
click at [340, 151] on link "Update Image" at bounding box center [330, 143] width 77 height 16
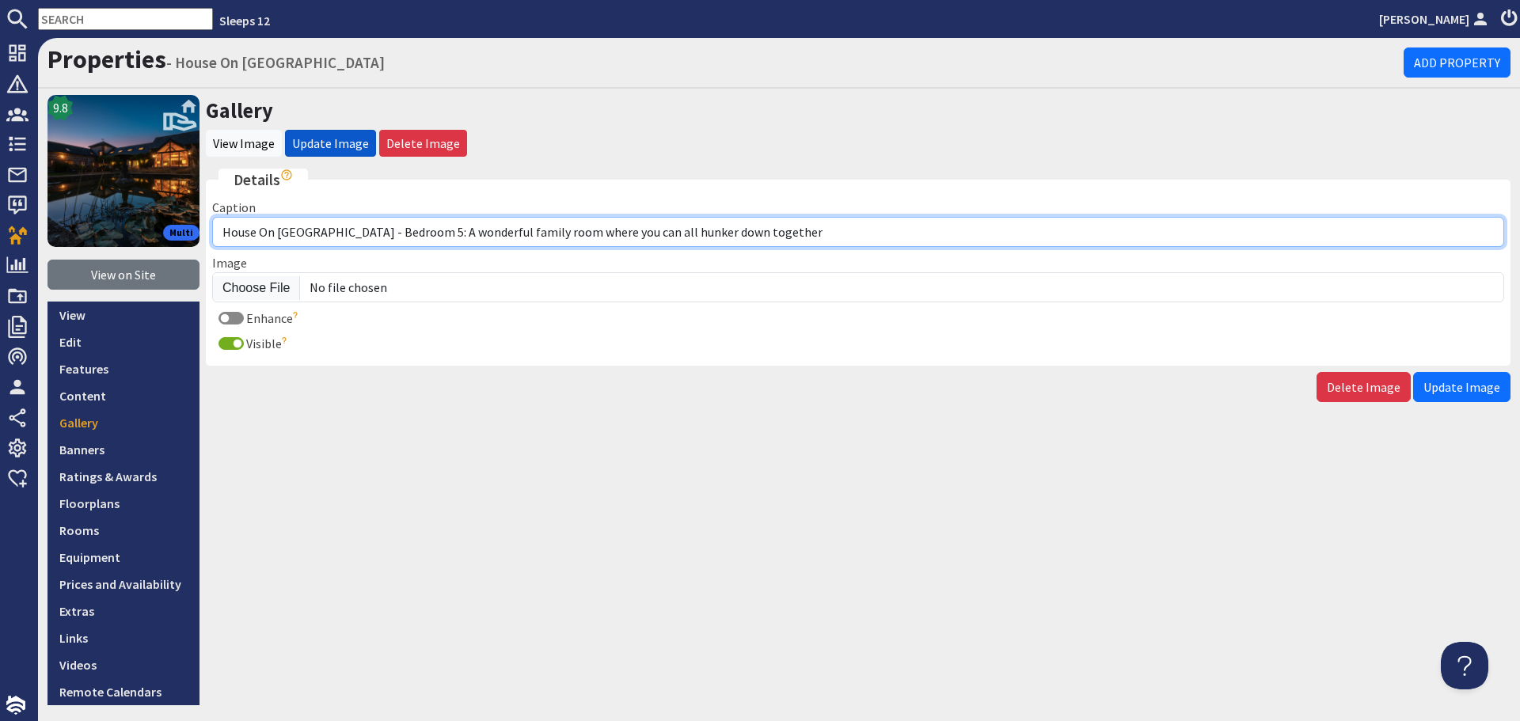
drag, startPoint x: 754, startPoint y: 231, endPoint x: 326, endPoint y: 244, distance: 427.7
click at [326, 244] on input "House On The Hill - Bedroom 5: A wonderful family room where you can all hunker…" at bounding box center [858, 232] width 1292 height 30
paste input "Bedroom 5 sleeps 4 so it makes a great family room"
type input "House On [GEOGRAPHIC_DATA] - Bedroom 5 sleeps 4 so it makes a great family room"
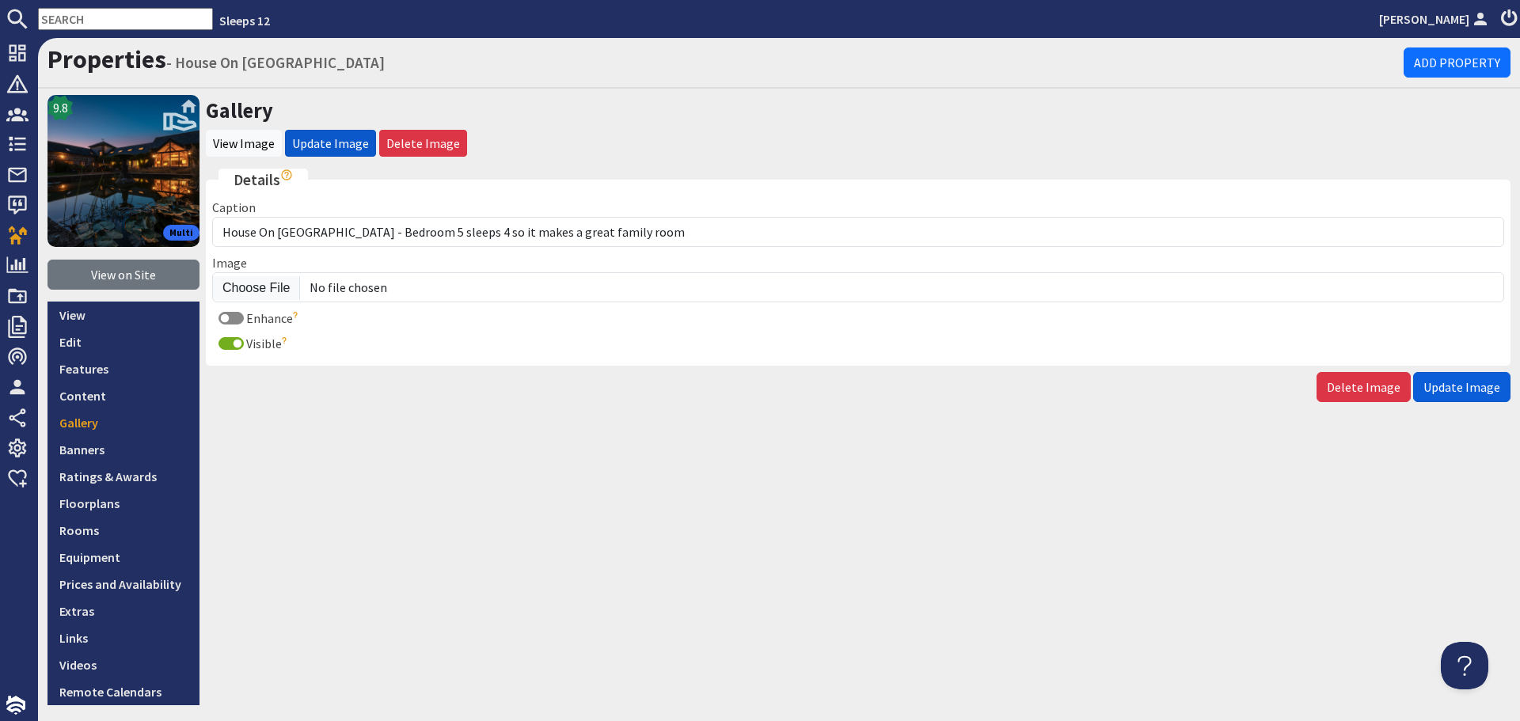
click at [1452, 384] on span "Update Image" at bounding box center [1462, 387] width 77 height 16
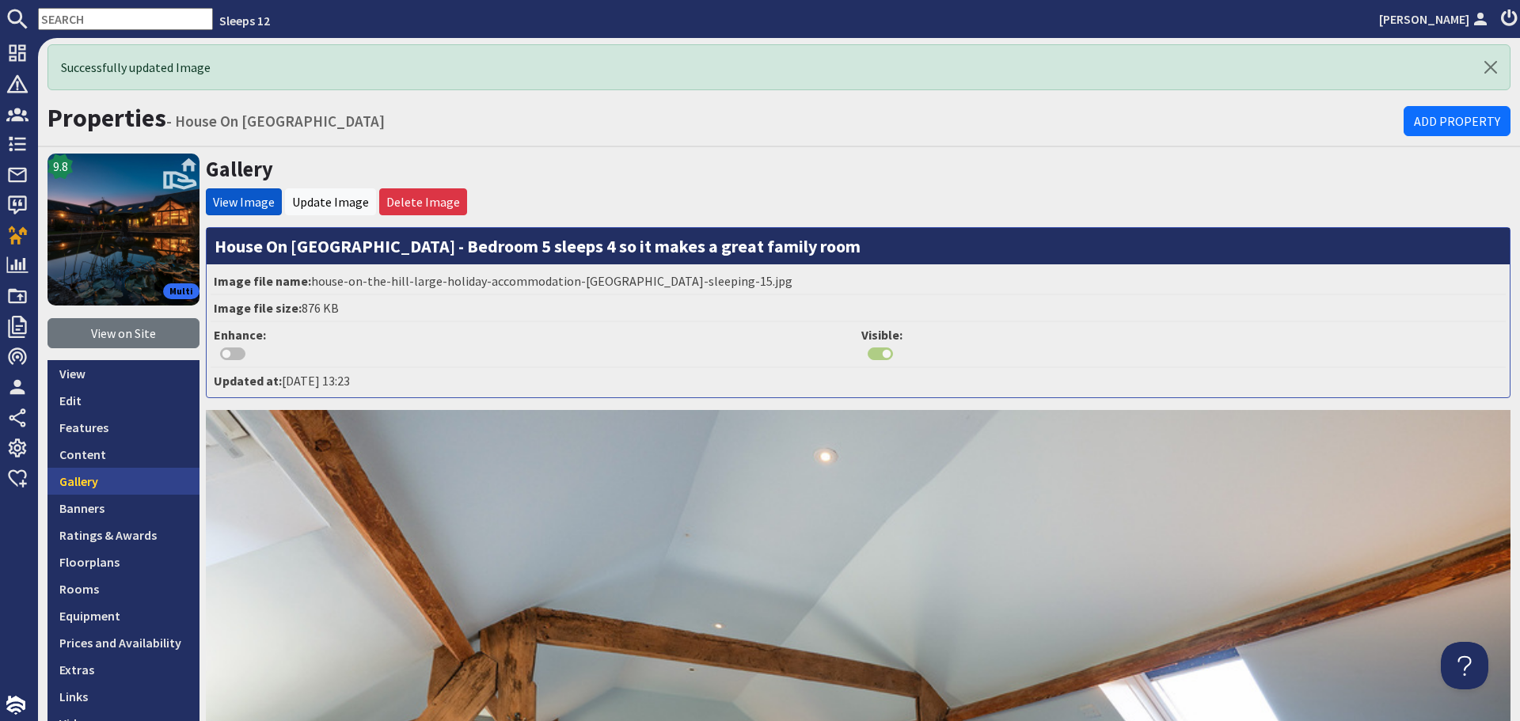
click at [134, 481] on link "Gallery" at bounding box center [124, 481] width 152 height 27
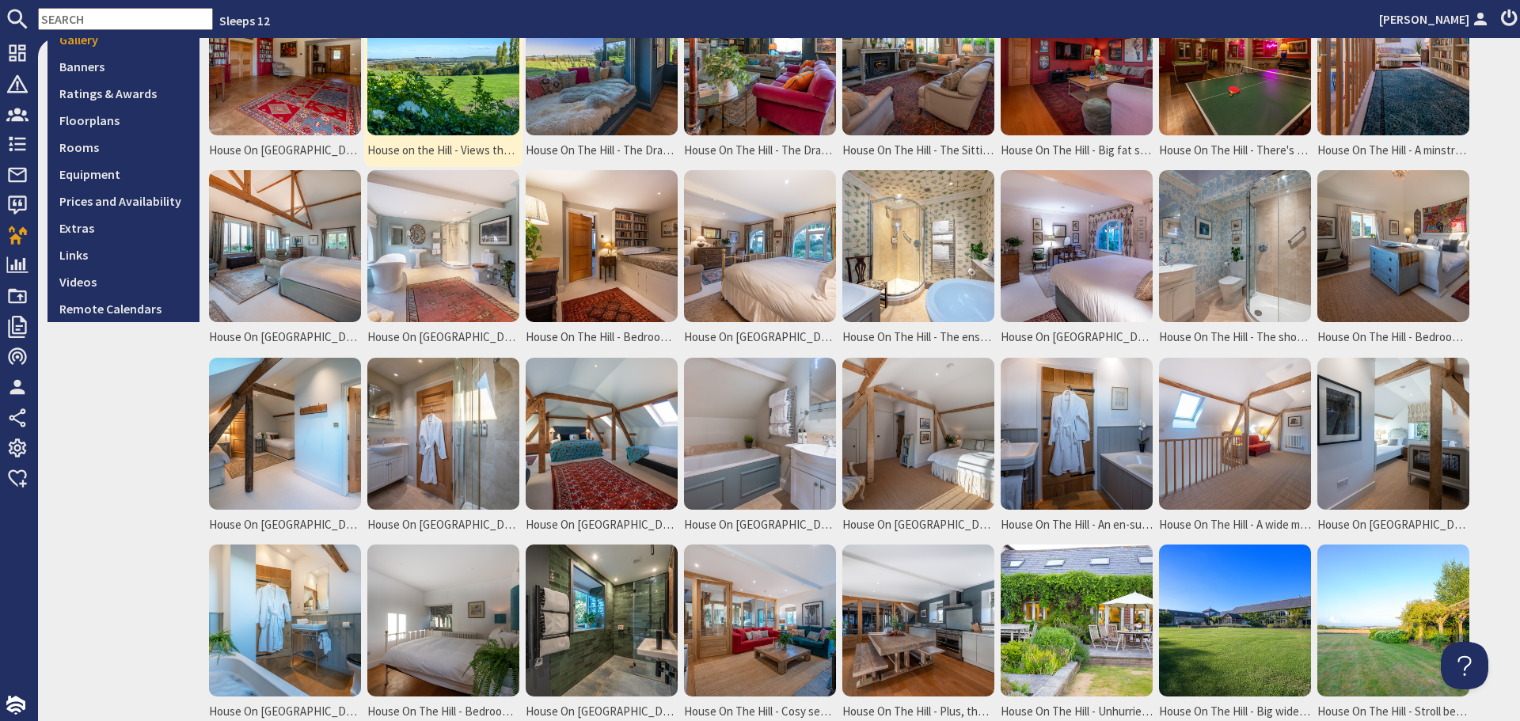
scroll to position [396, 0]
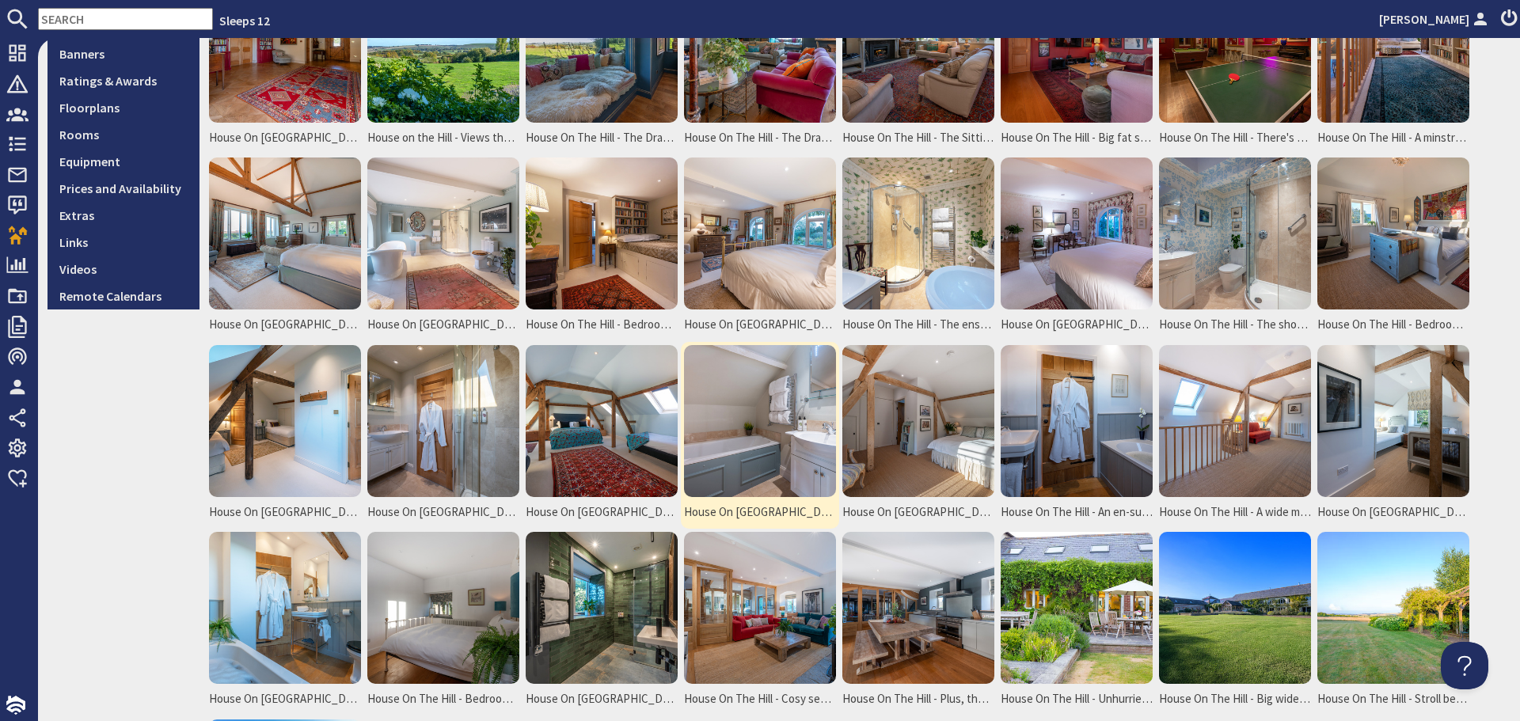
click at [756, 426] on img at bounding box center [760, 421] width 152 height 152
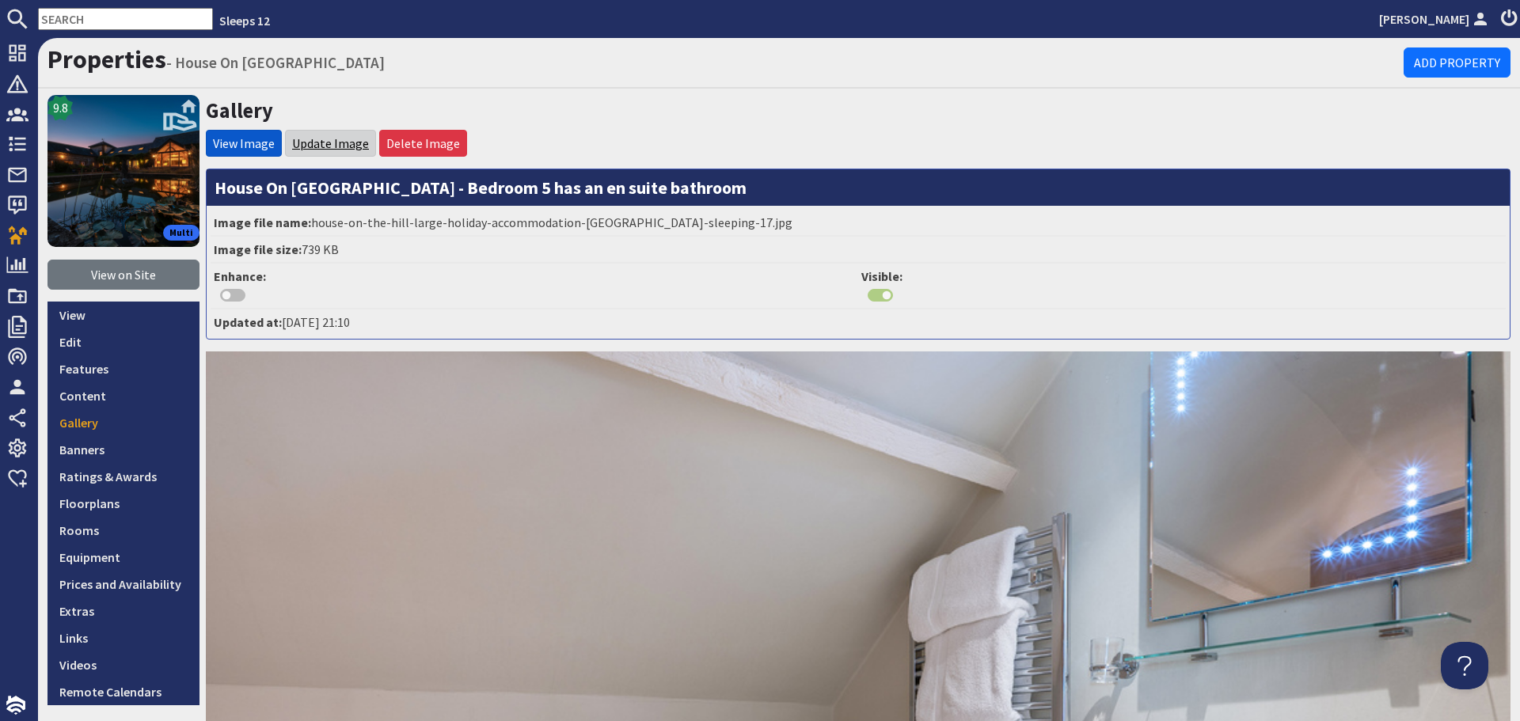
click at [358, 149] on link "Update Image" at bounding box center [330, 143] width 77 height 16
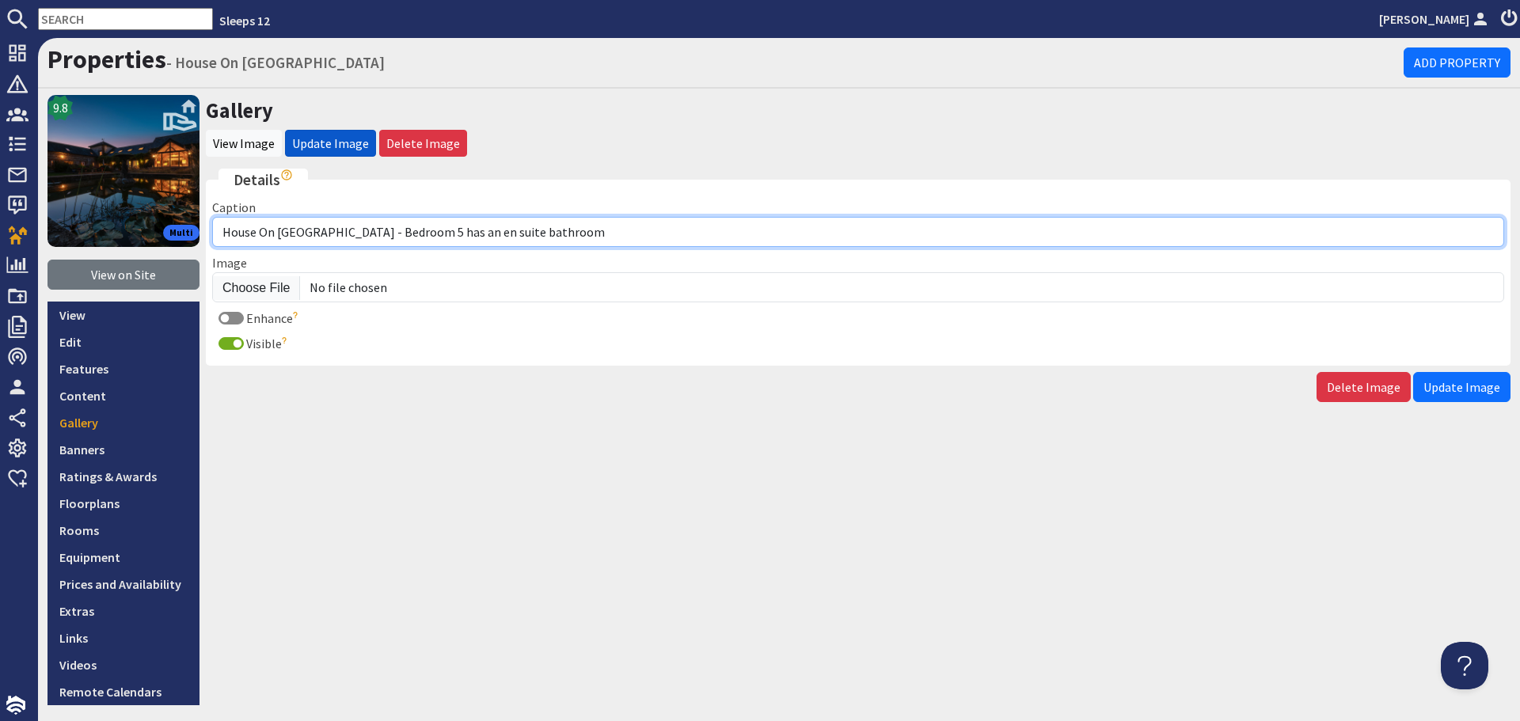
click at [441, 233] on input "House On [GEOGRAPHIC_DATA] - Bedroom 5 has an en suite bathroom" at bounding box center [858, 232] width 1292 height 30
type input "House On [GEOGRAPHIC_DATA] - Bedroom 5 has an ensuite bathroom"
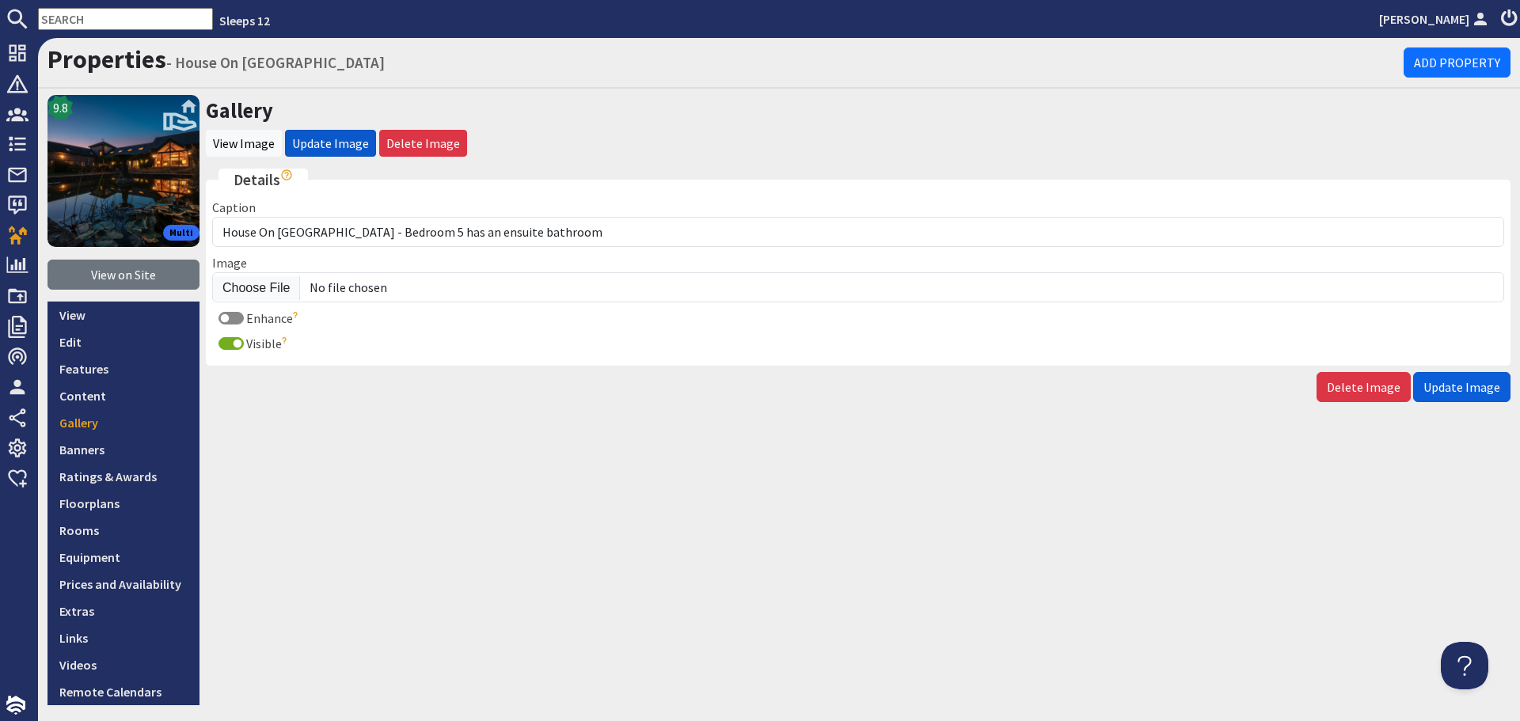
click at [1473, 382] on span "Update Image" at bounding box center [1462, 387] width 77 height 16
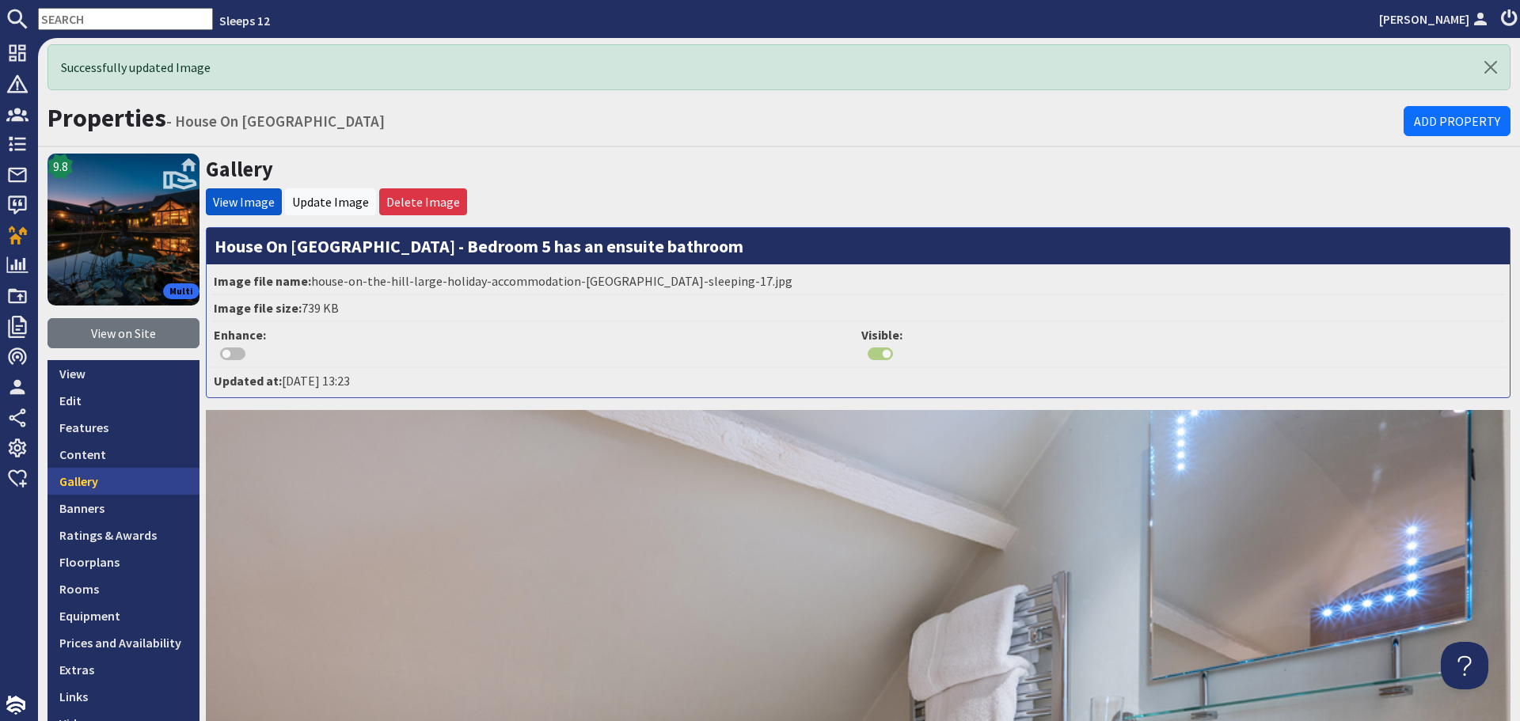
click at [139, 473] on link "Gallery" at bounding box center [124, 481] width 152 height 27
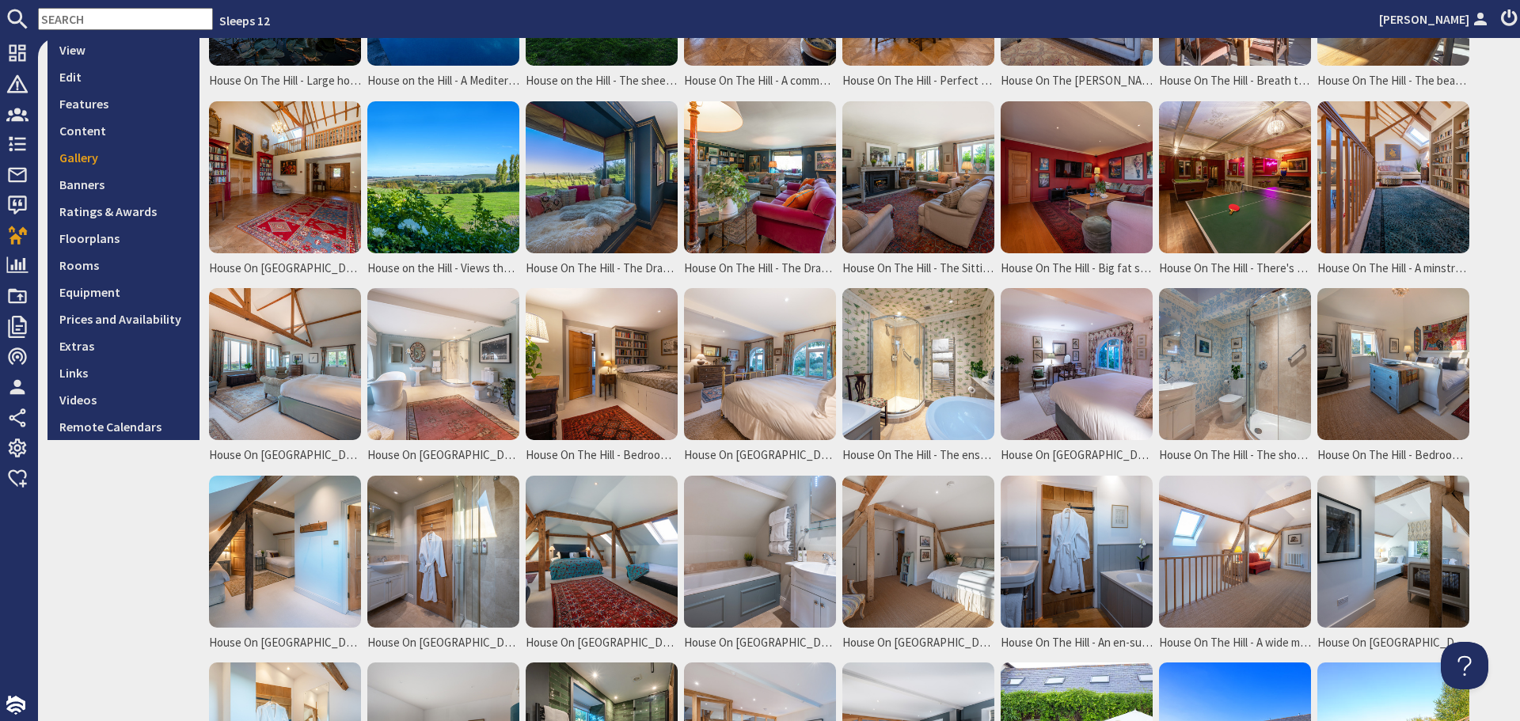
scroll to position [317, 0]
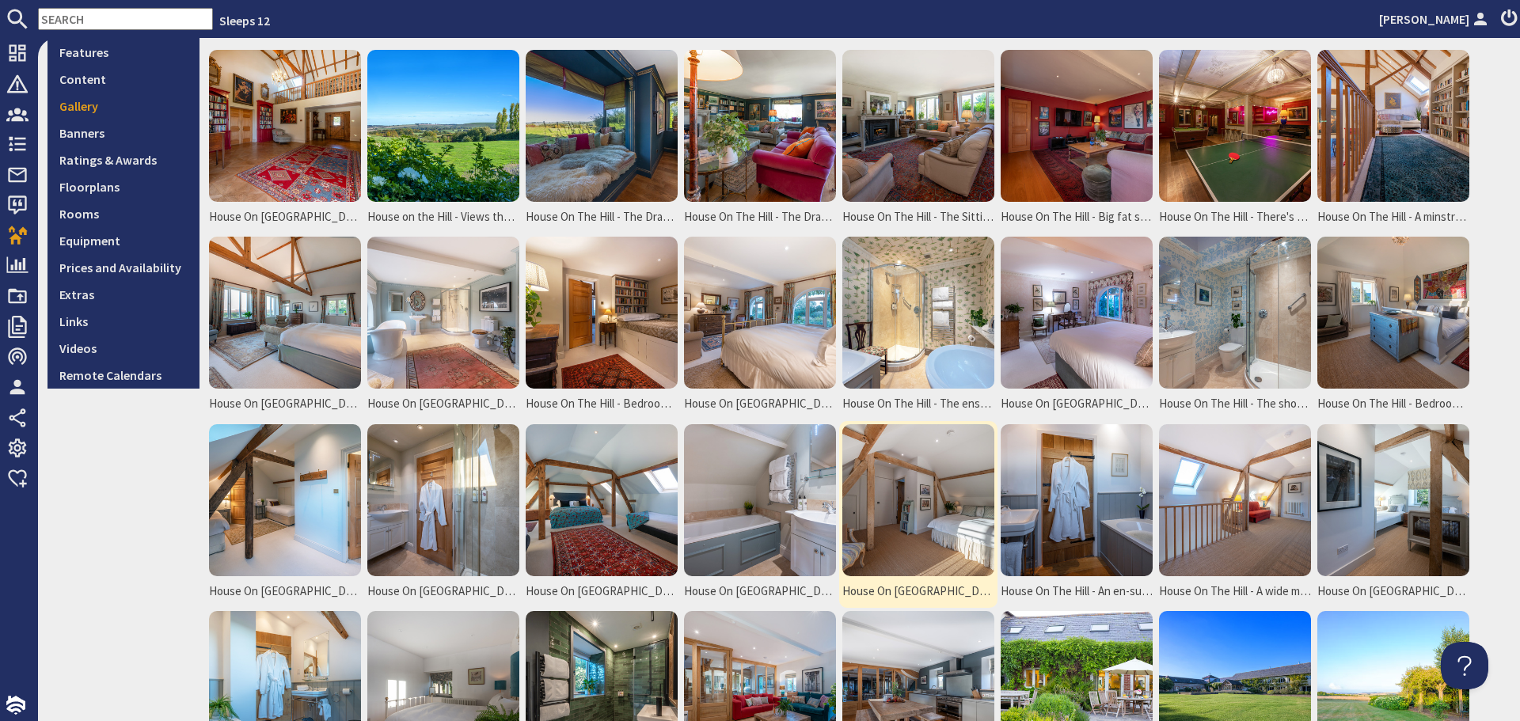
click at [907, 494] on img at bounding box center [918, 500] width 152 height 152
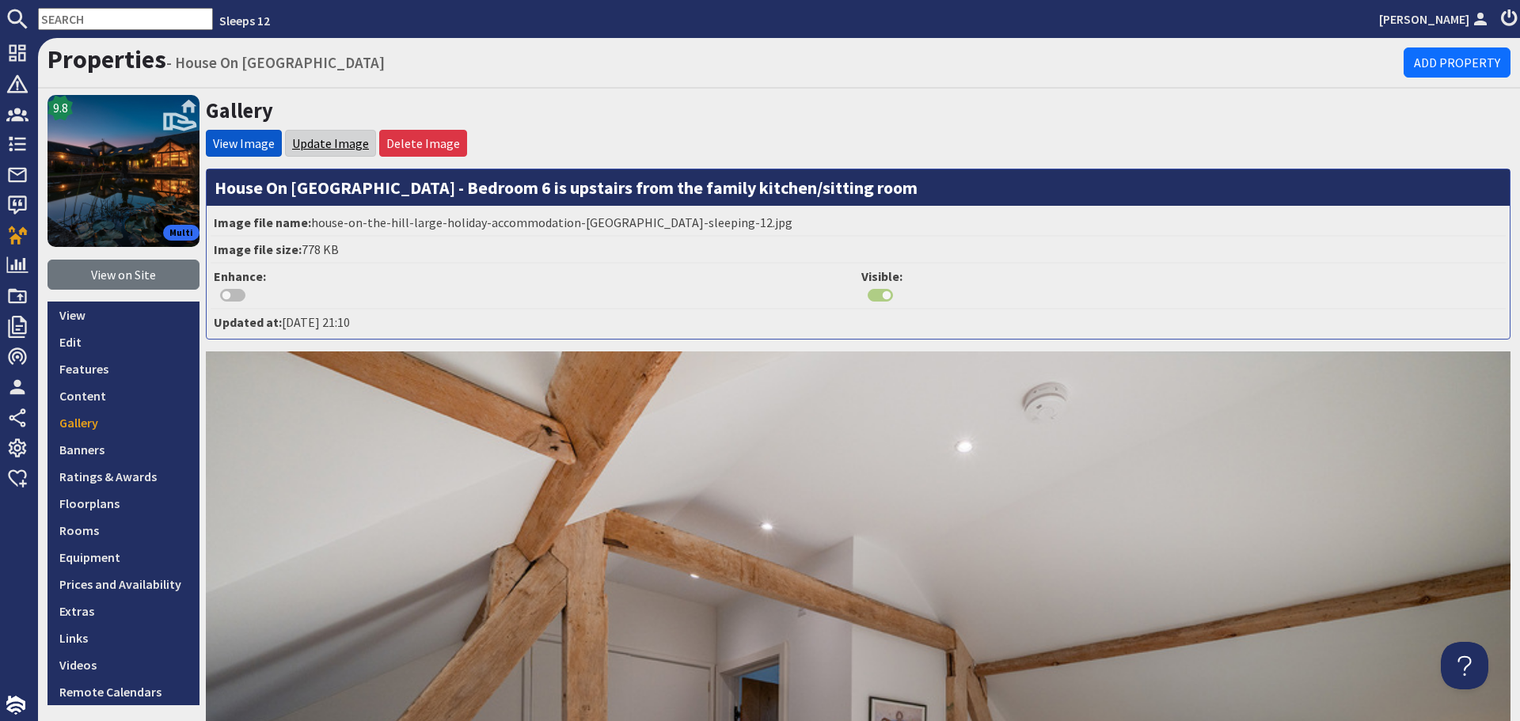
click at [351, 143] on link "Update Image" at bounding box center [330, 143] width 77 height 16
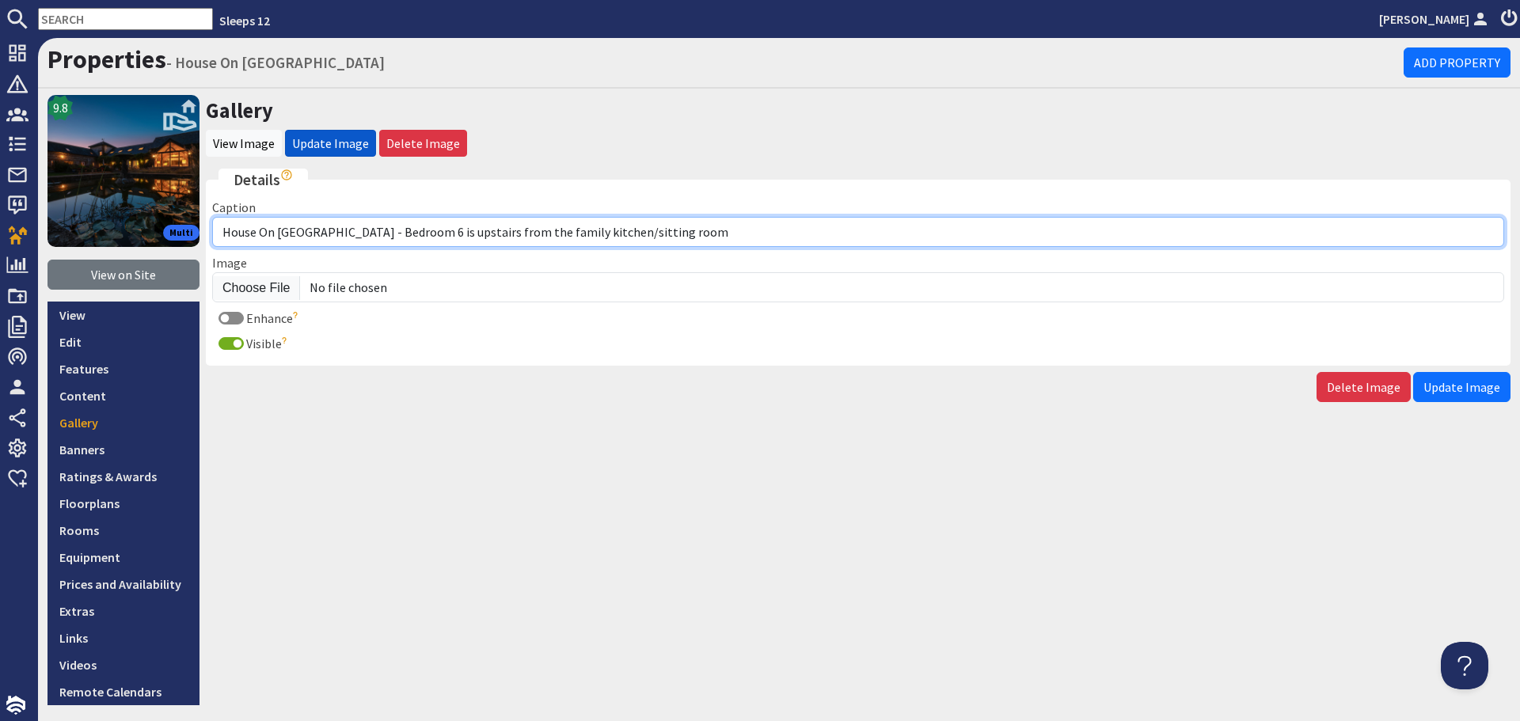
drag, startPoint x: 679, startPoint y: 245, endPoint x: 326, endPoint y: 230, distance: 352.7
click at [326, 230] on input "House On The Hill - Bedroom 6 is upstairs from the family kitchen/sitting room" at bounding box center [858, 232] width 1292 height 30
paste input "Bedroom 6 has a king size bed"
type input "House On [GEOGRAPHIC_DATA] - Bedroom 6 has a king size bed"
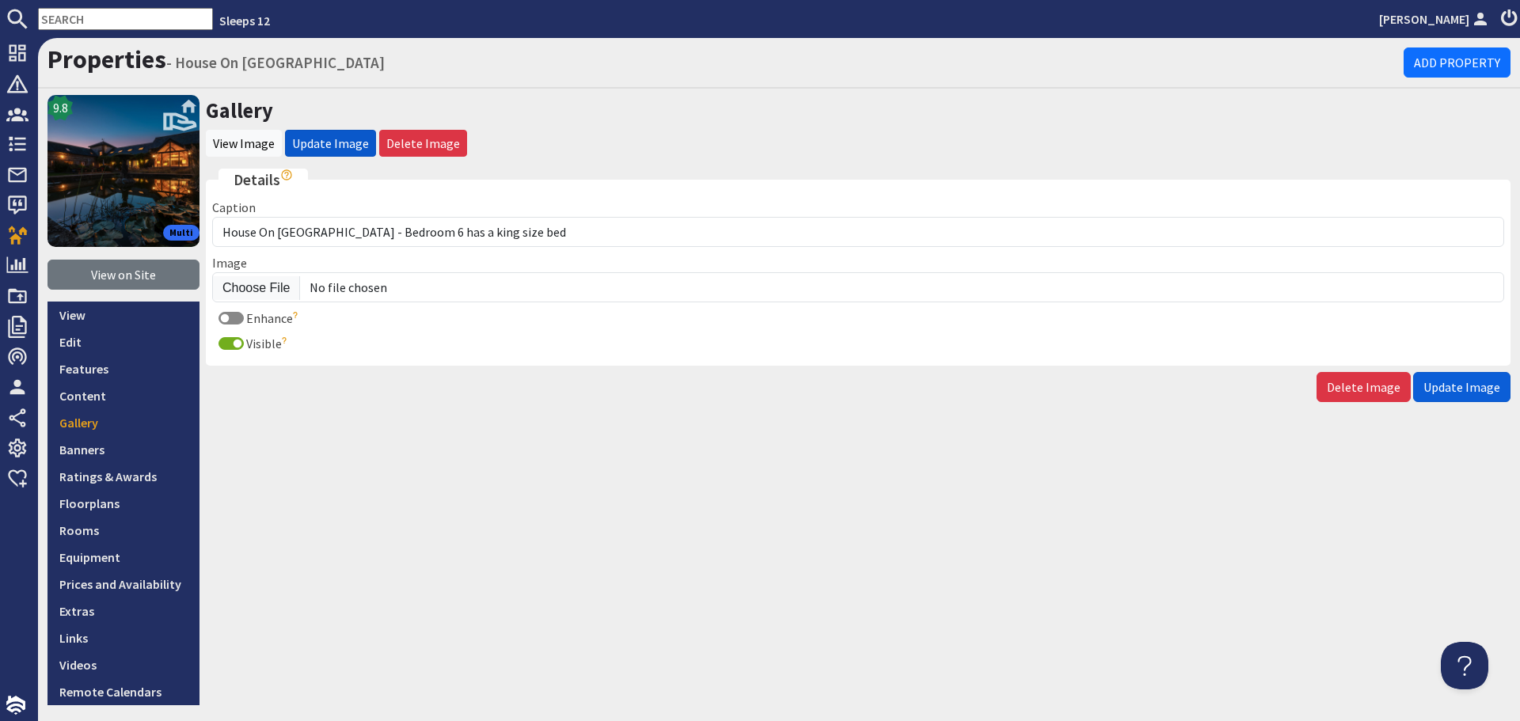
click at [1426, 382] on span "Update Image" at bounding box center [1462, 387] width 77 height 16
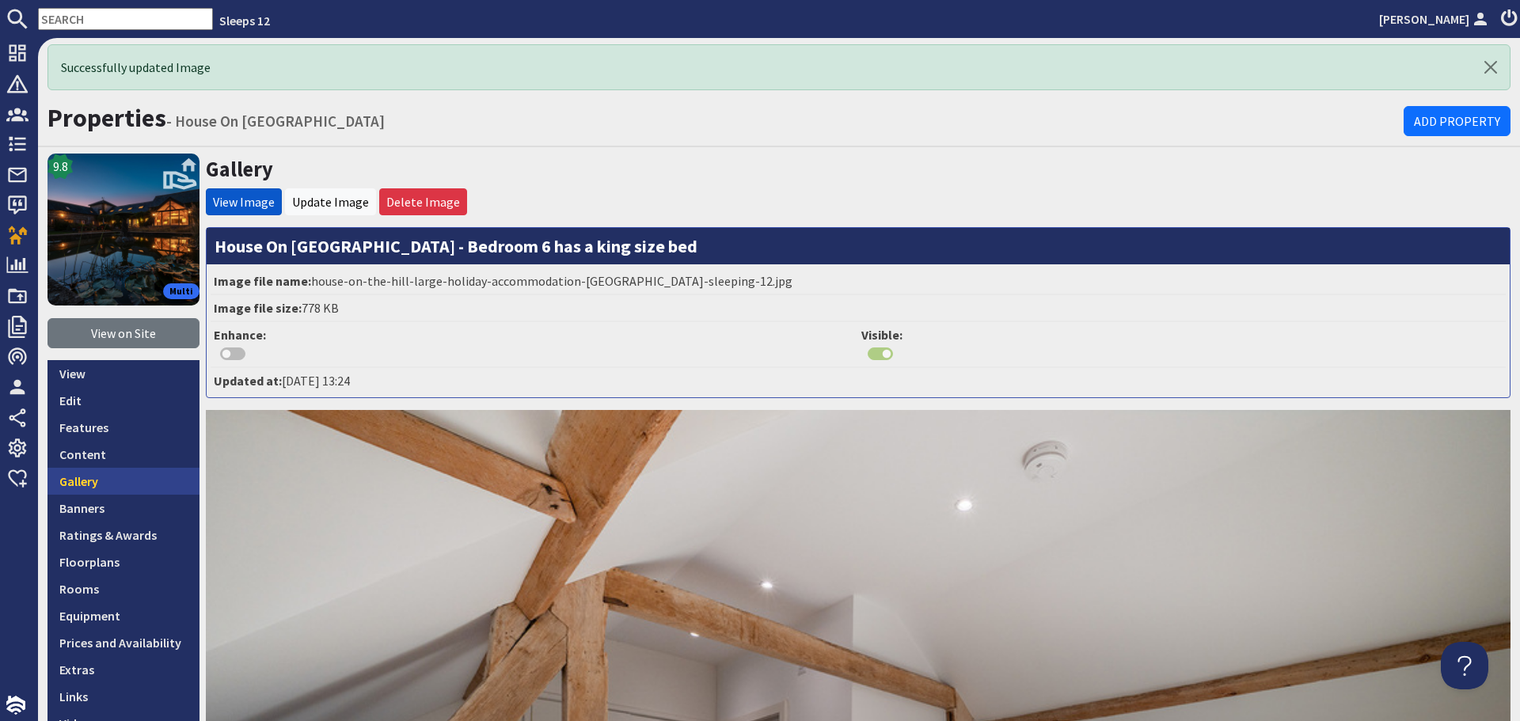
click at [120, 491] on link "Gallery" at bounding box center [124, 481] width 152 height 27
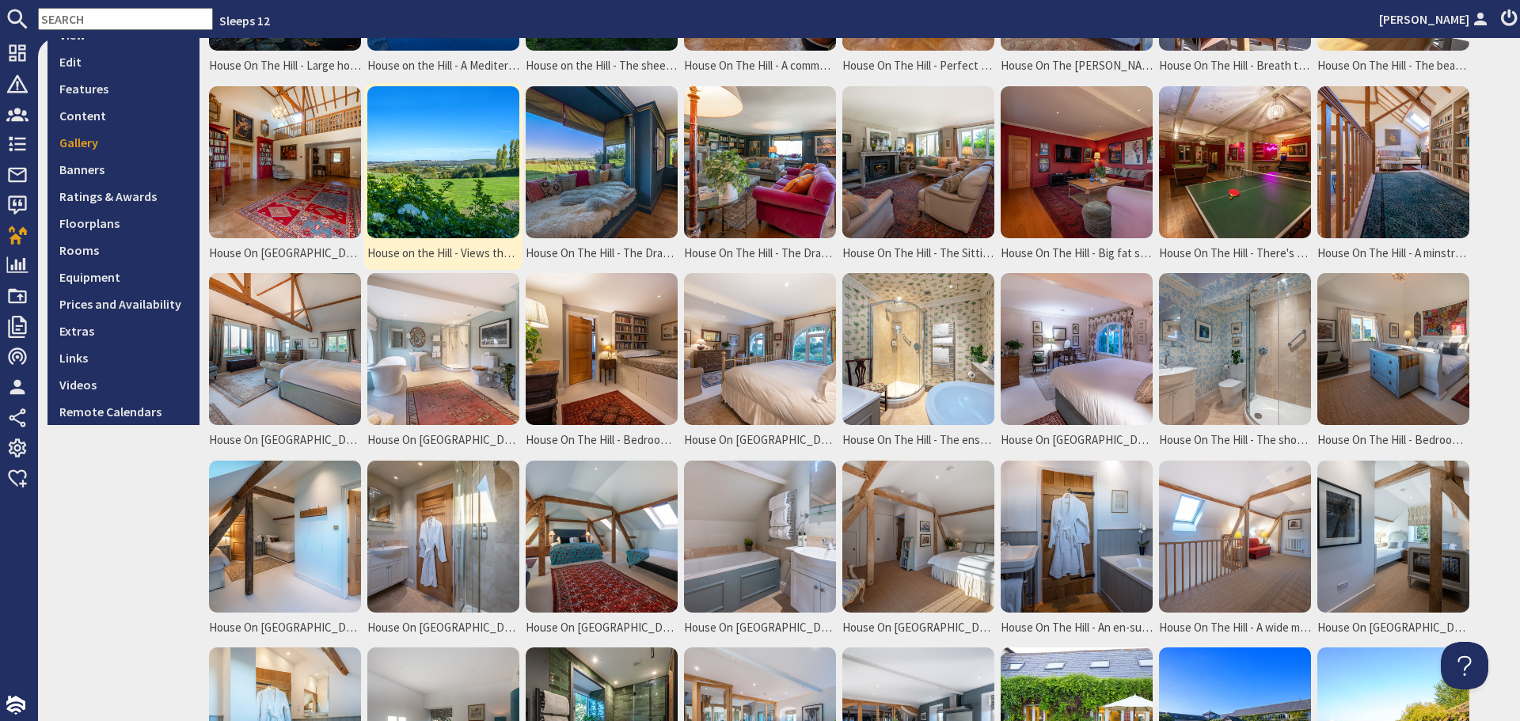
scroll to position [396, 0]
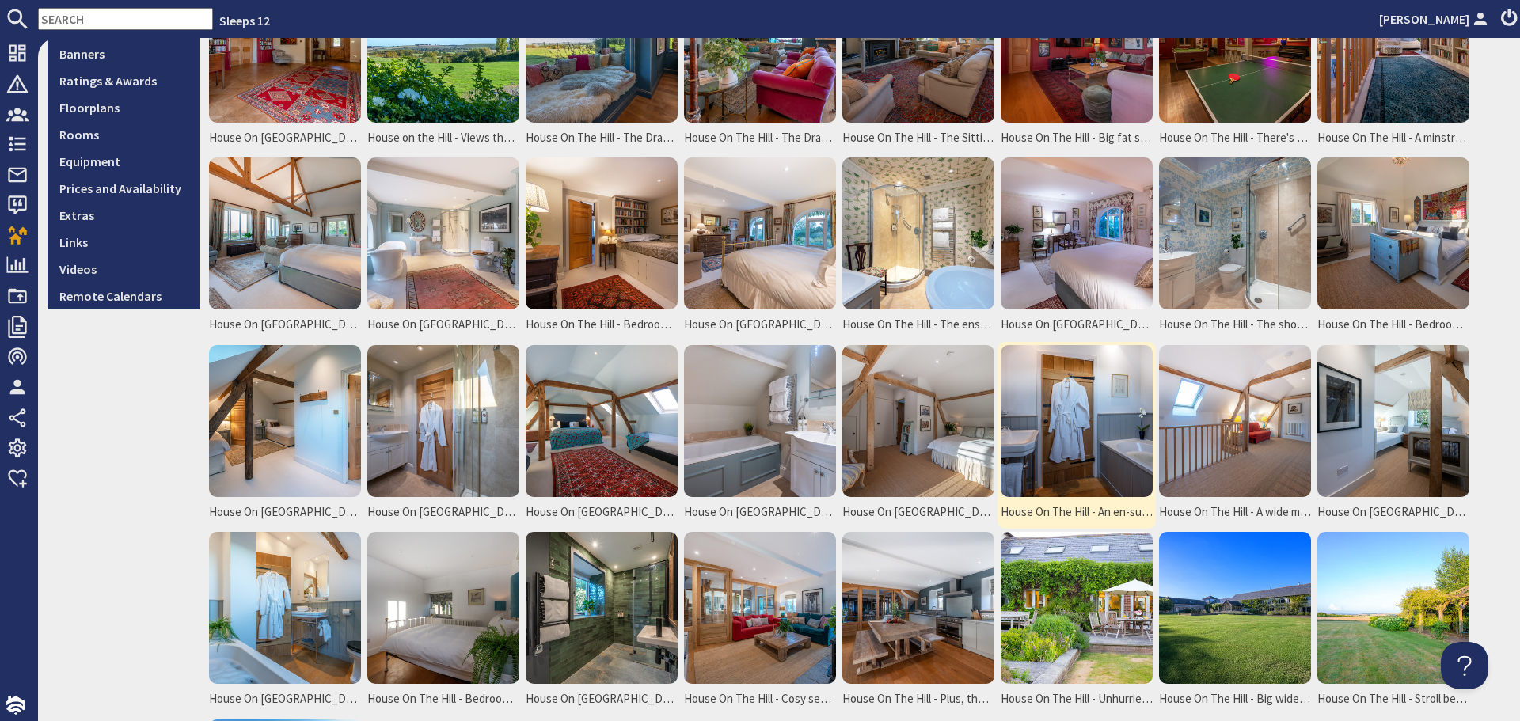
click at [1104, 441] on img at bounding box center [1077, 421] width 152 height 152
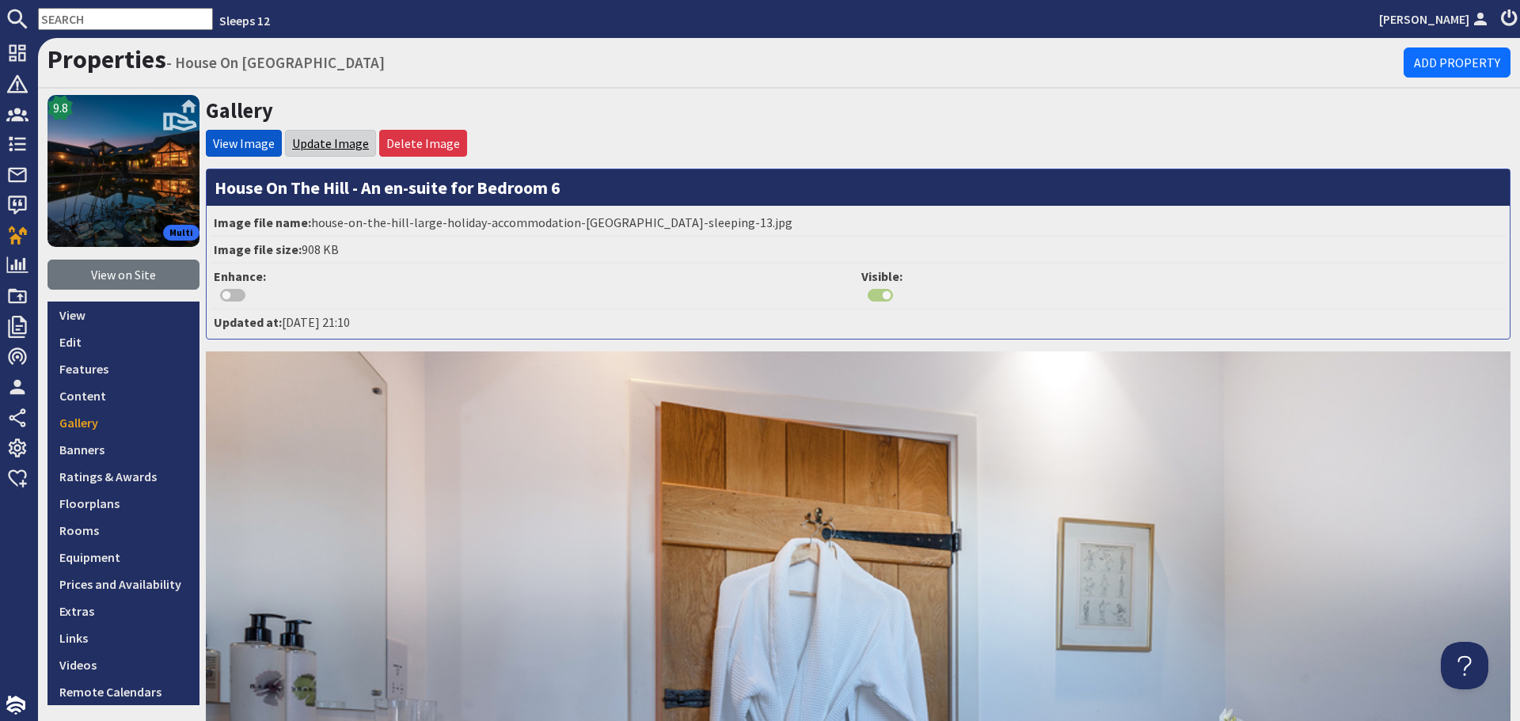
click at [321, 137] on link "Update Image" at bounding box center [330, 143] width 77 height 16
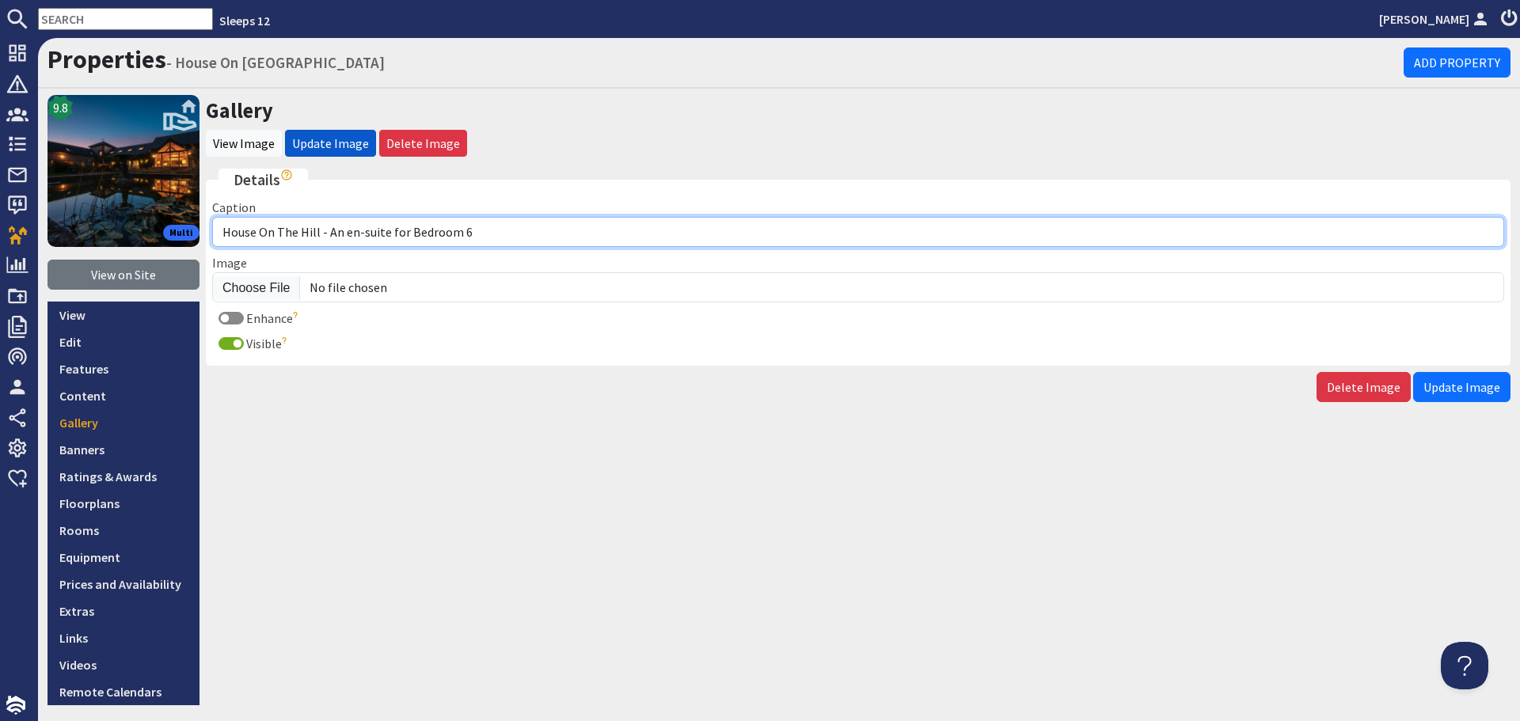
drag, startPoint x: 500, startPoint y: 234, endPoint x: 329, endPoint y: 234, distance: 171.8
click at [329, 234] on input "House On The Hill - An en-suite for Bedroom 6" at bounding box center [858, 232] width 1292 height 30
paste input "Bedroom 6 has an ensuite bathroom"
type input "House On The Hill - Bedroom 6 has an ensuite bathroom"
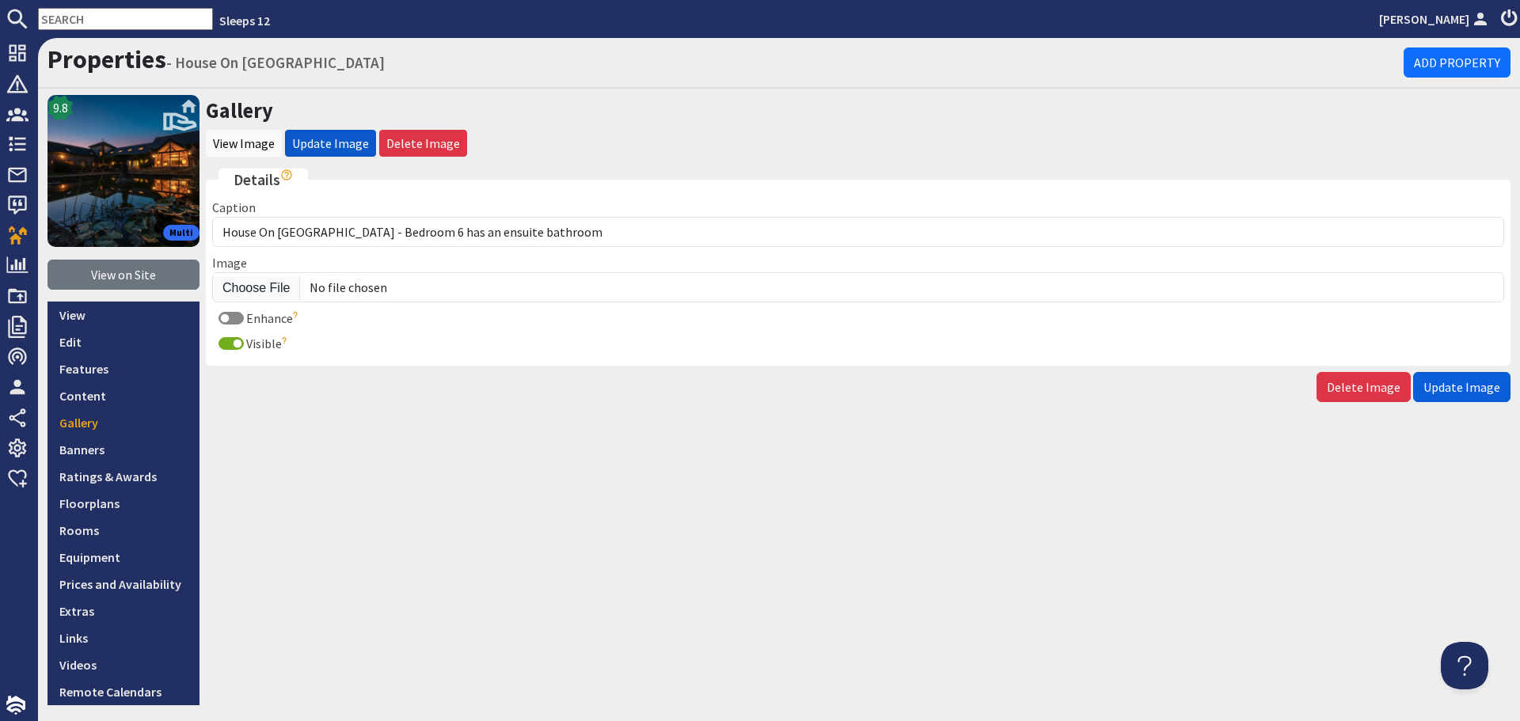
click at [1430, 390] on span "Update Image" at bounding box center [1462, 387] width 77 height 16
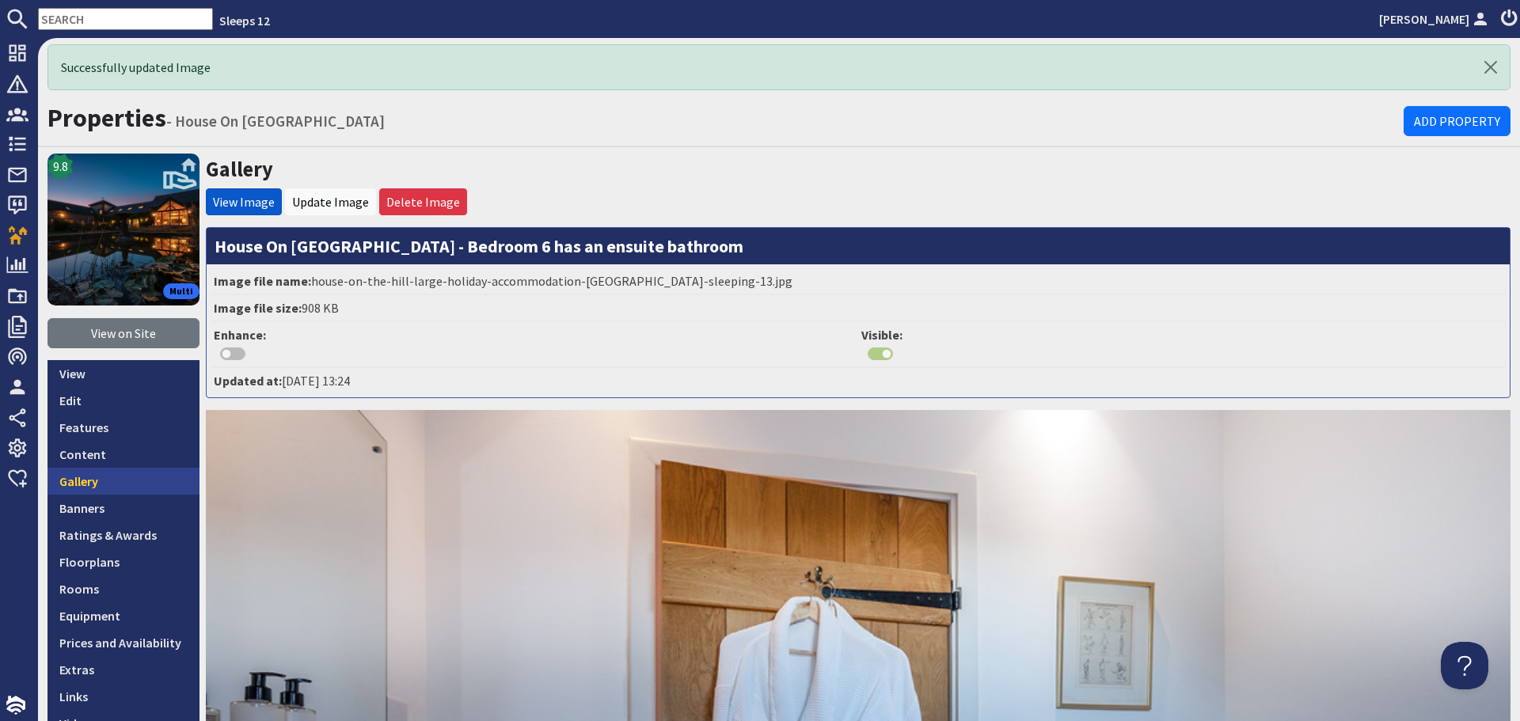
click at [118, 485] on link "Gallery" at bounding box center [124, 481] width 152 height 27
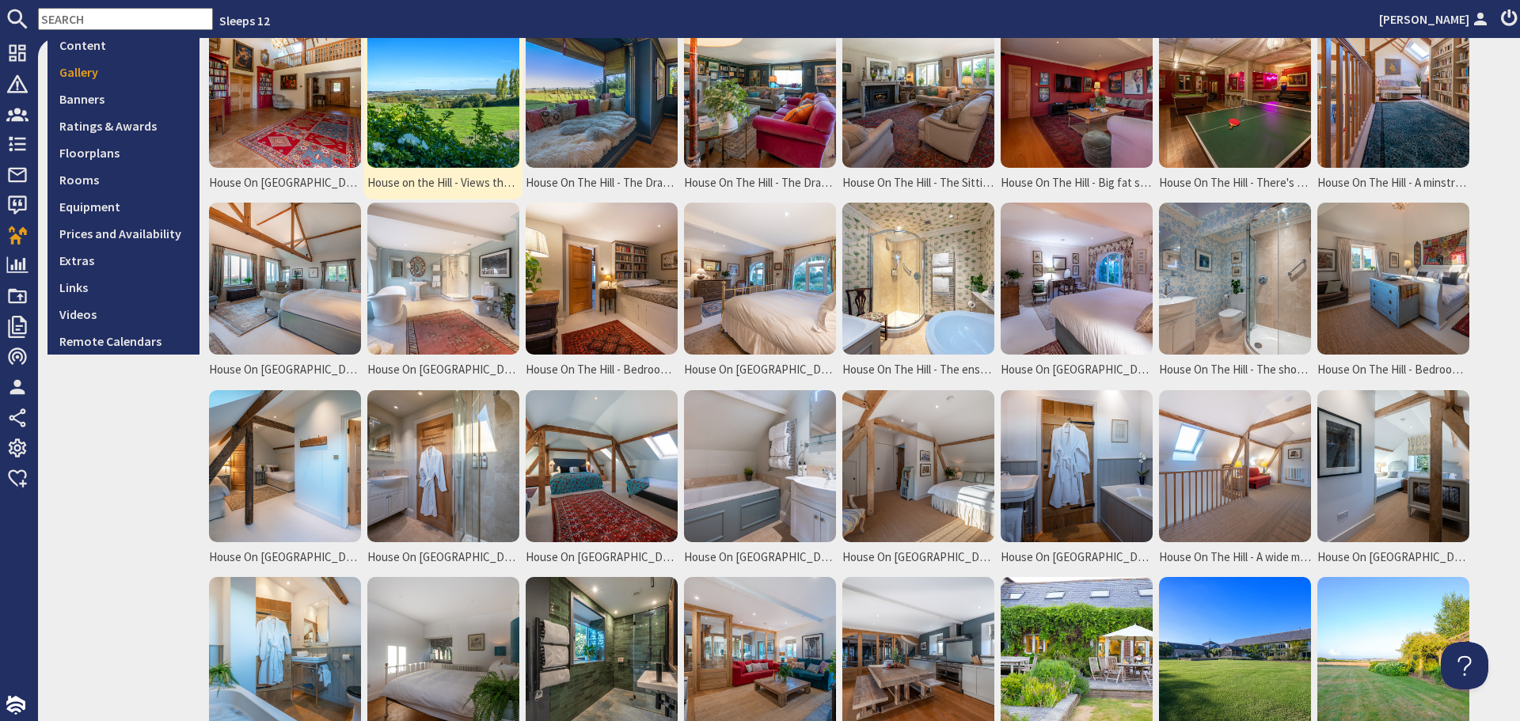
scroll to position [396, 0]
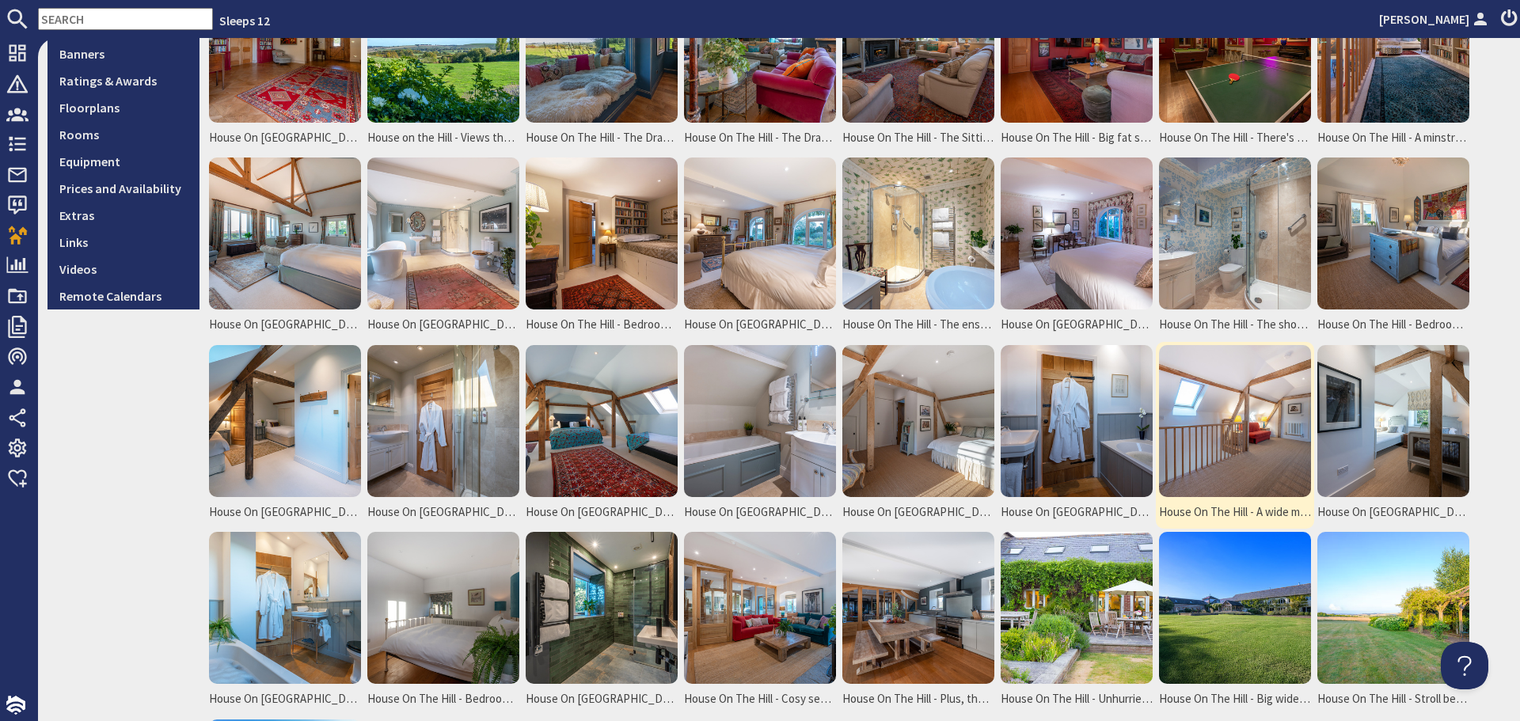
click at [1191, 427] on img at bounding box center [1235, 421] width 152 height 152
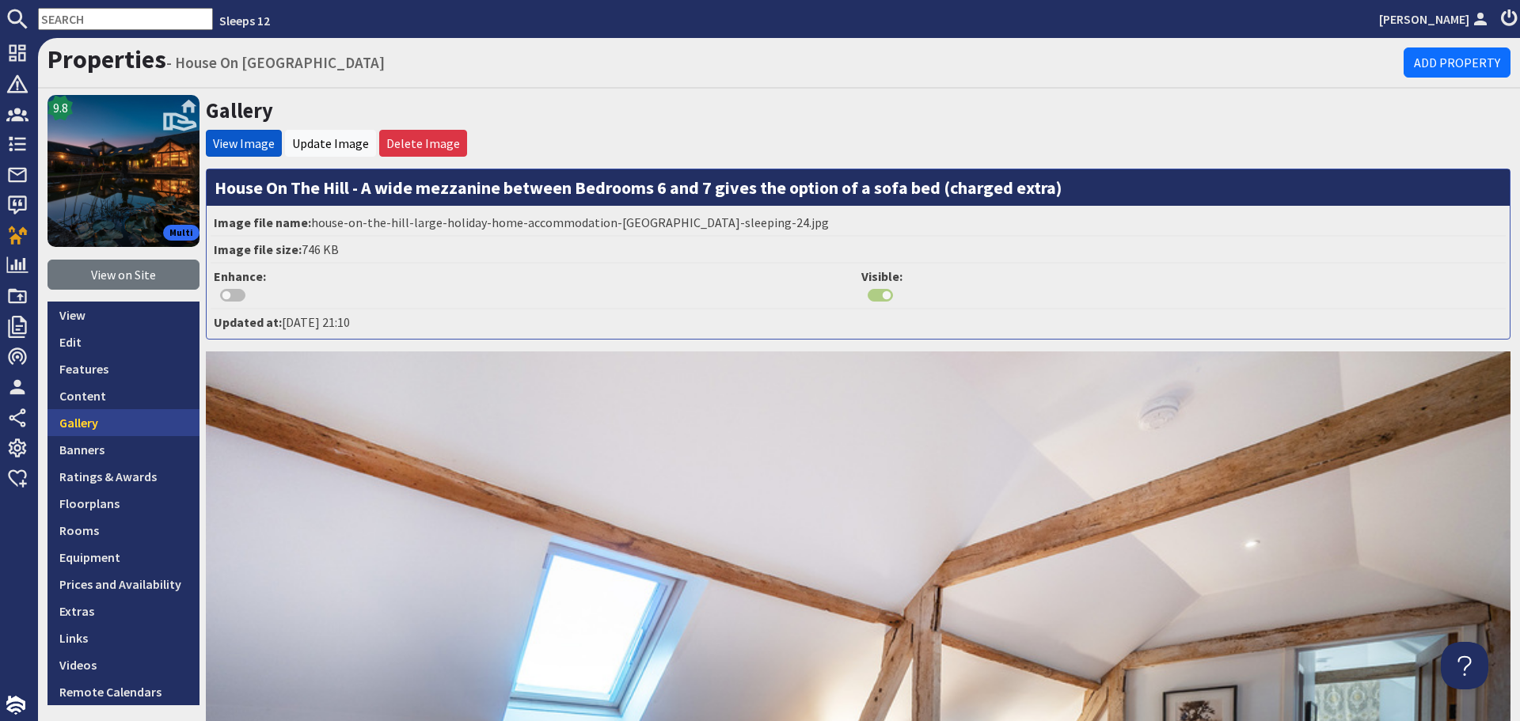
click at [142, 430] on link "Gallery" at bounding box center [124, 422] width 152 height 27
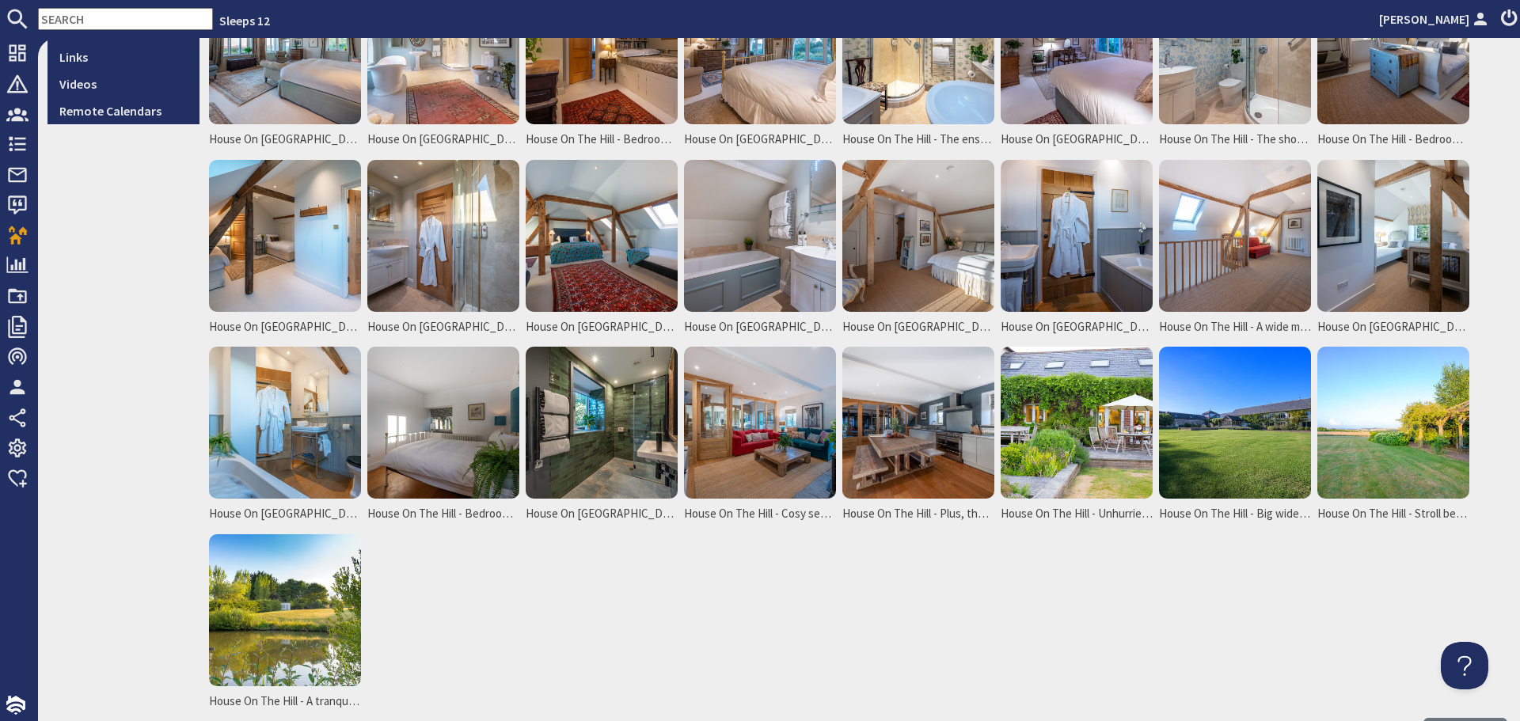
scroll to position [554, 0]
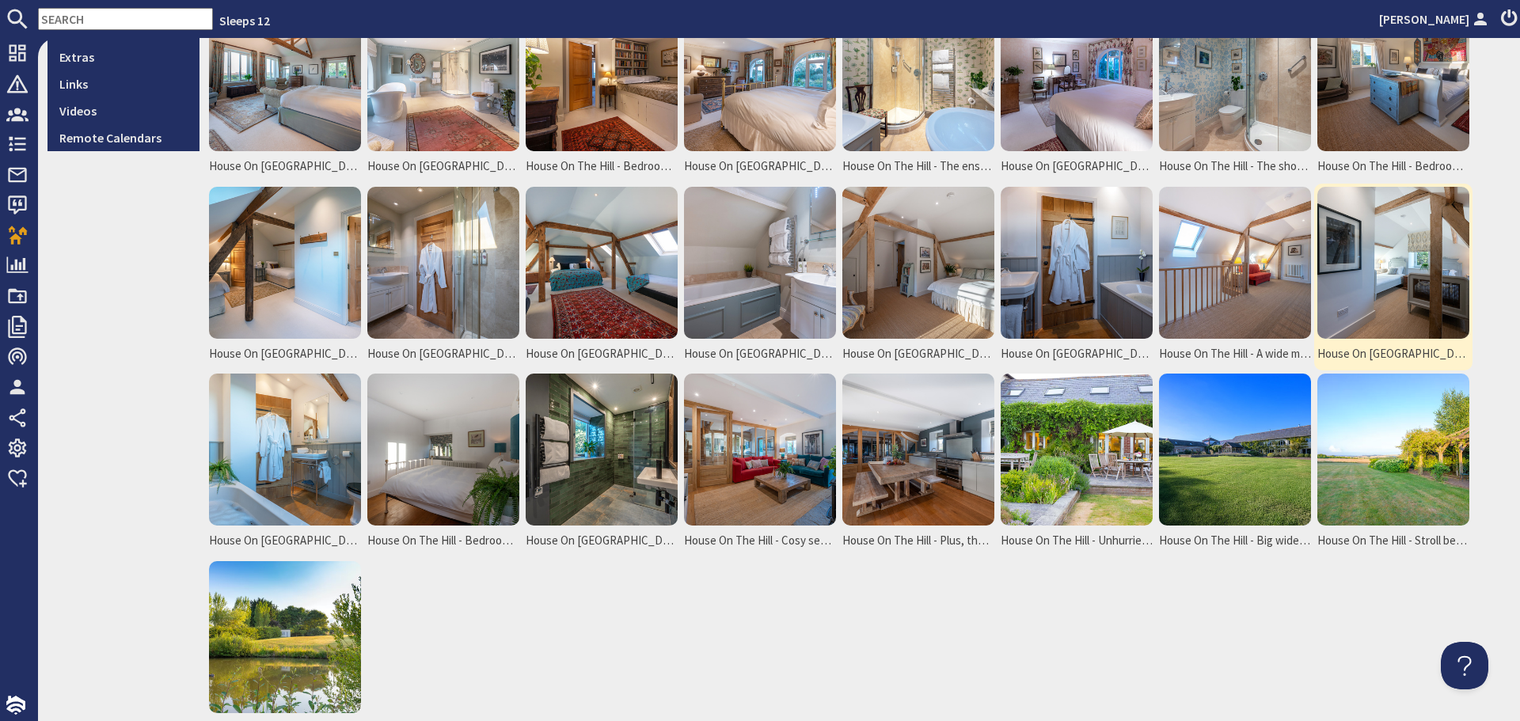
click at [1348, 259] on img at bounding box center [1393, 263] width 152 height 152
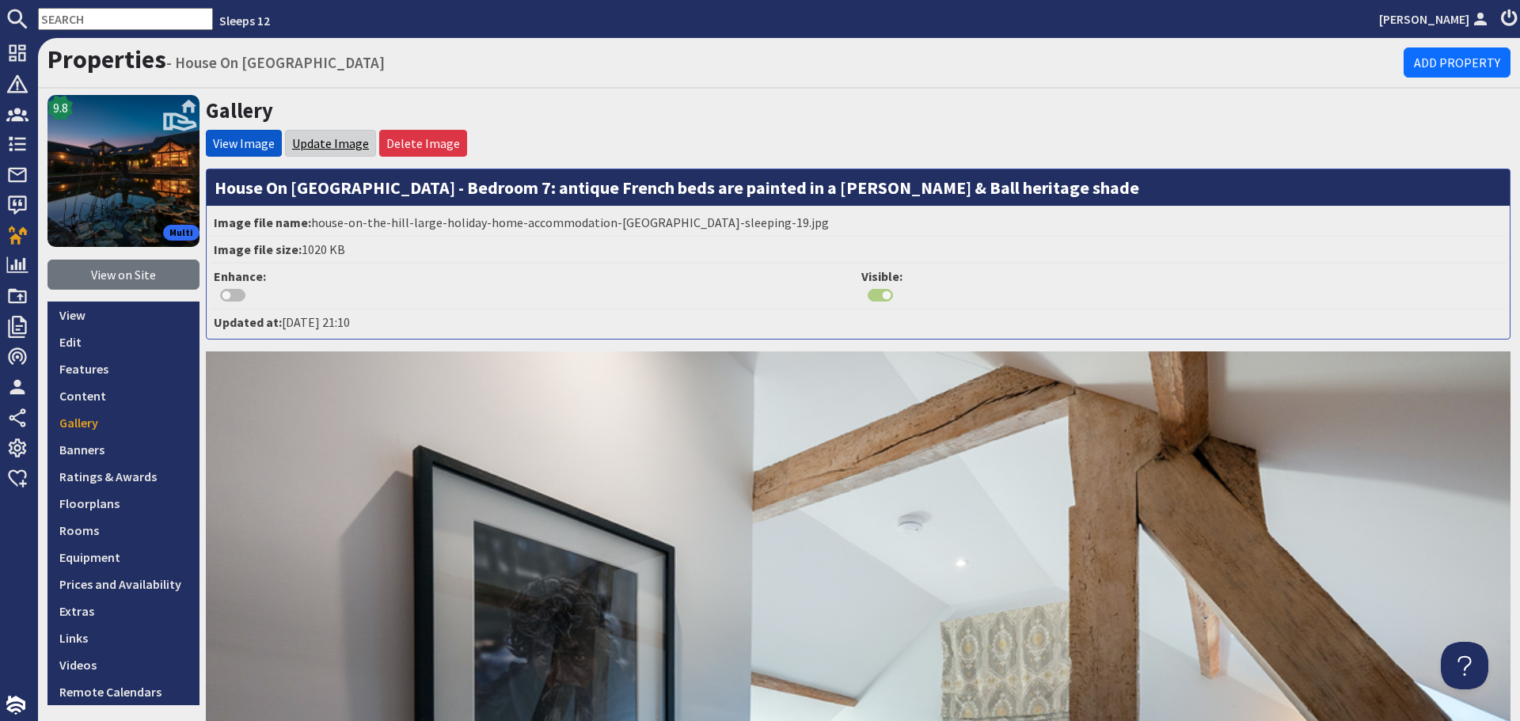
click at [333, 147] on link "Update Image" at bounding box center [330, 143] width 77 height 16
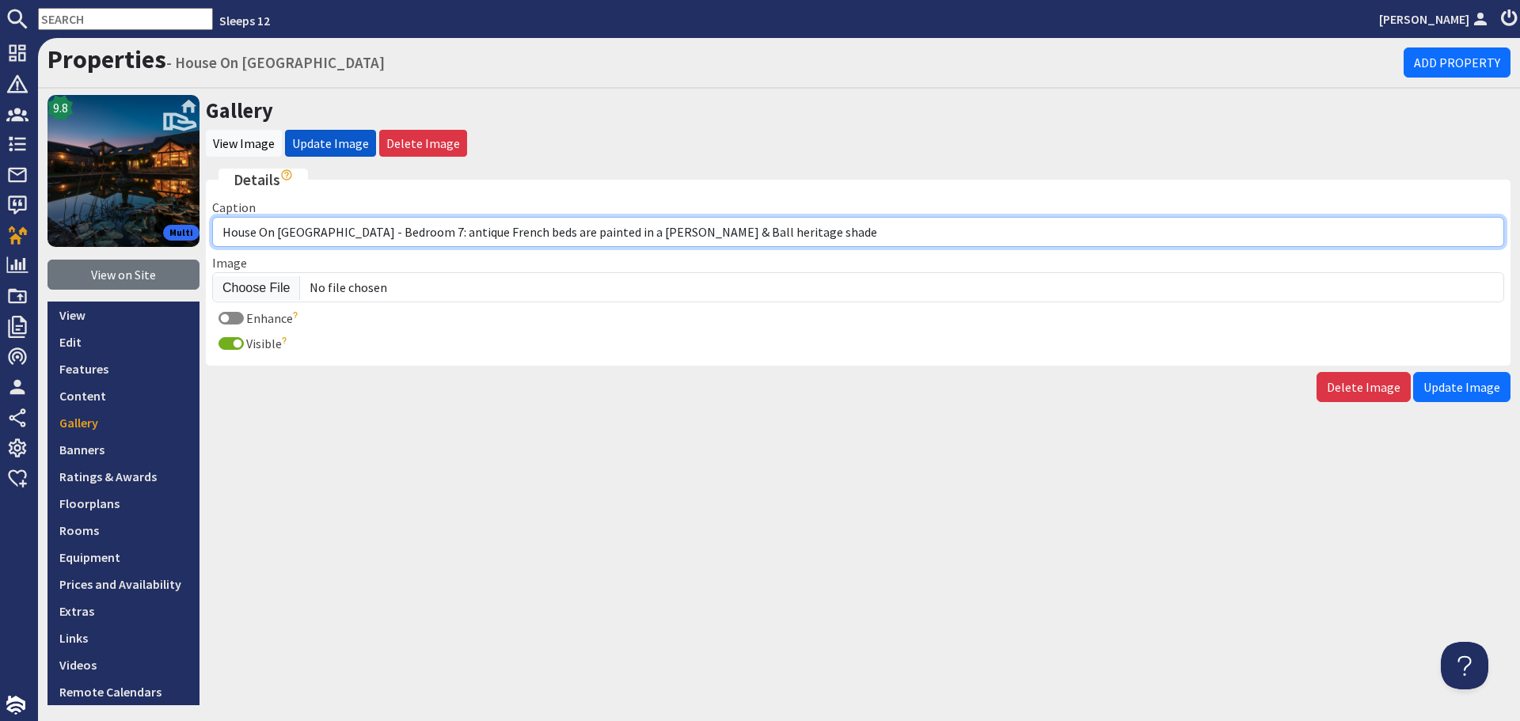
drag, startPoint x: 740, startPoint y: 233, endPoint x: 326, endPoint y: 238, distance: 414.1
click at [326, 238] on input "House On [GEOGRAPHIC_DATA] - Bedroom 7: antique French beds are painted in a [P…" at bounding box center [858, 232] width 1292 height 30
paste input "Bedroom 7 is a twin room"
type input "House On [GEOGRAPHIC_DATA] - Bedroom 7 is a twin room"
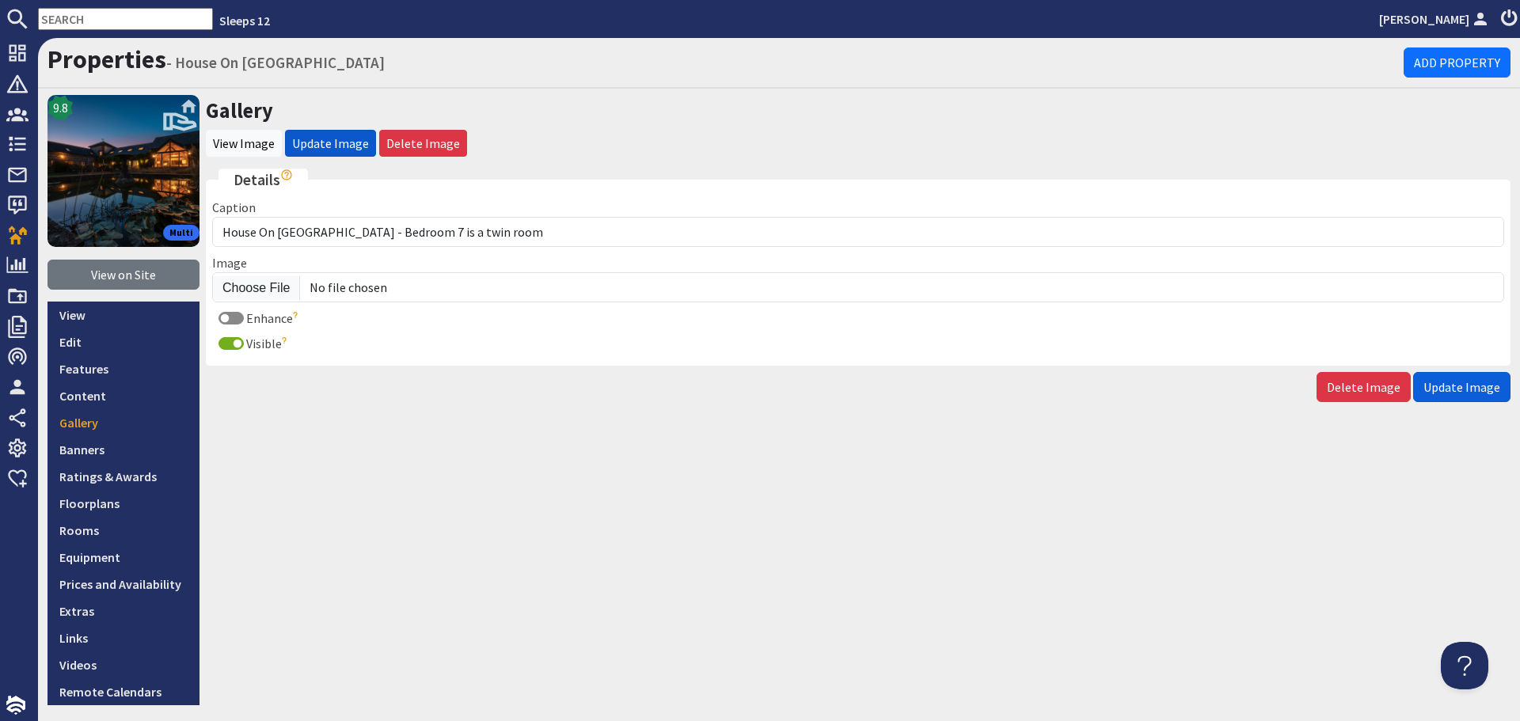
click at [1463, 392] on span "Update Image" at bounding box center [1462, 387] width 77 height 16
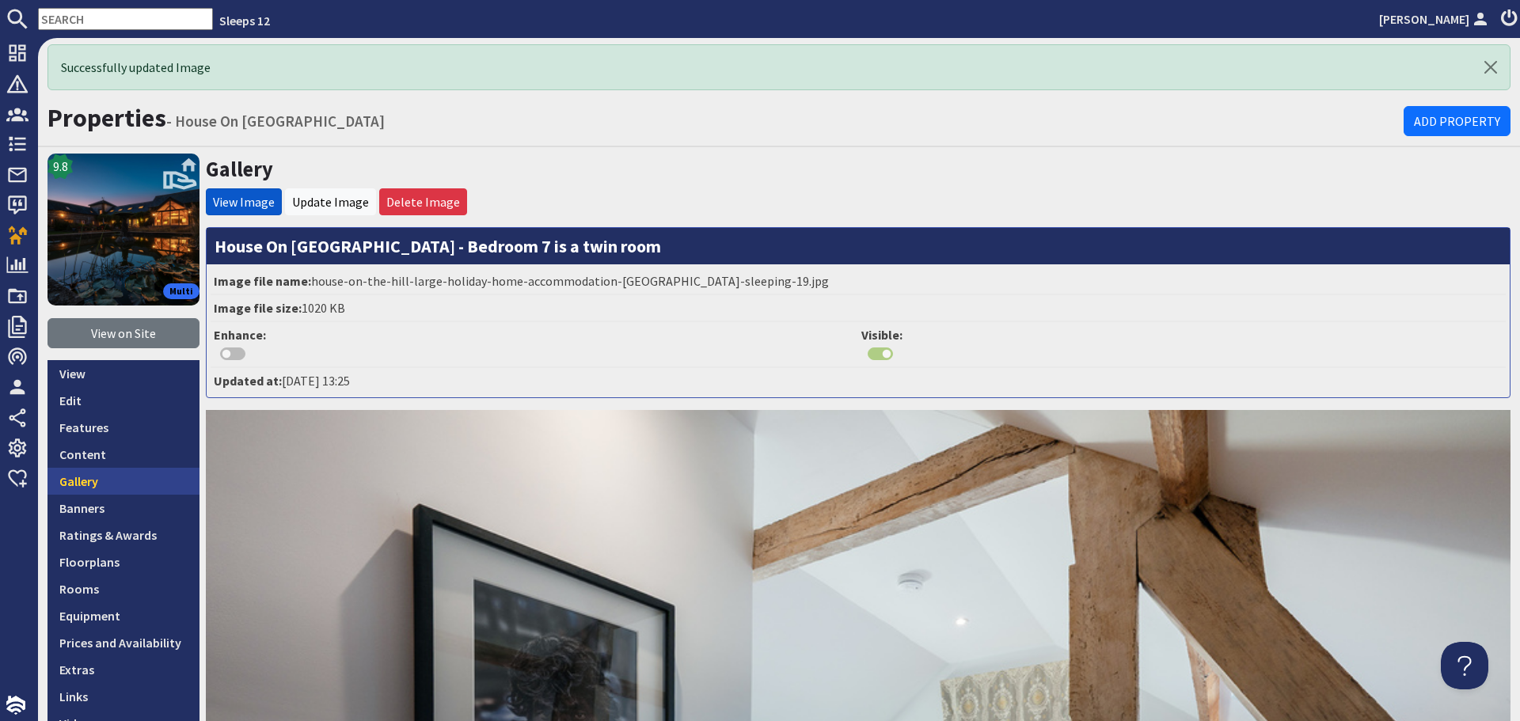
click at [63, 477] on link "Gallery" at bounding box center [124, 481] width 152 height 27
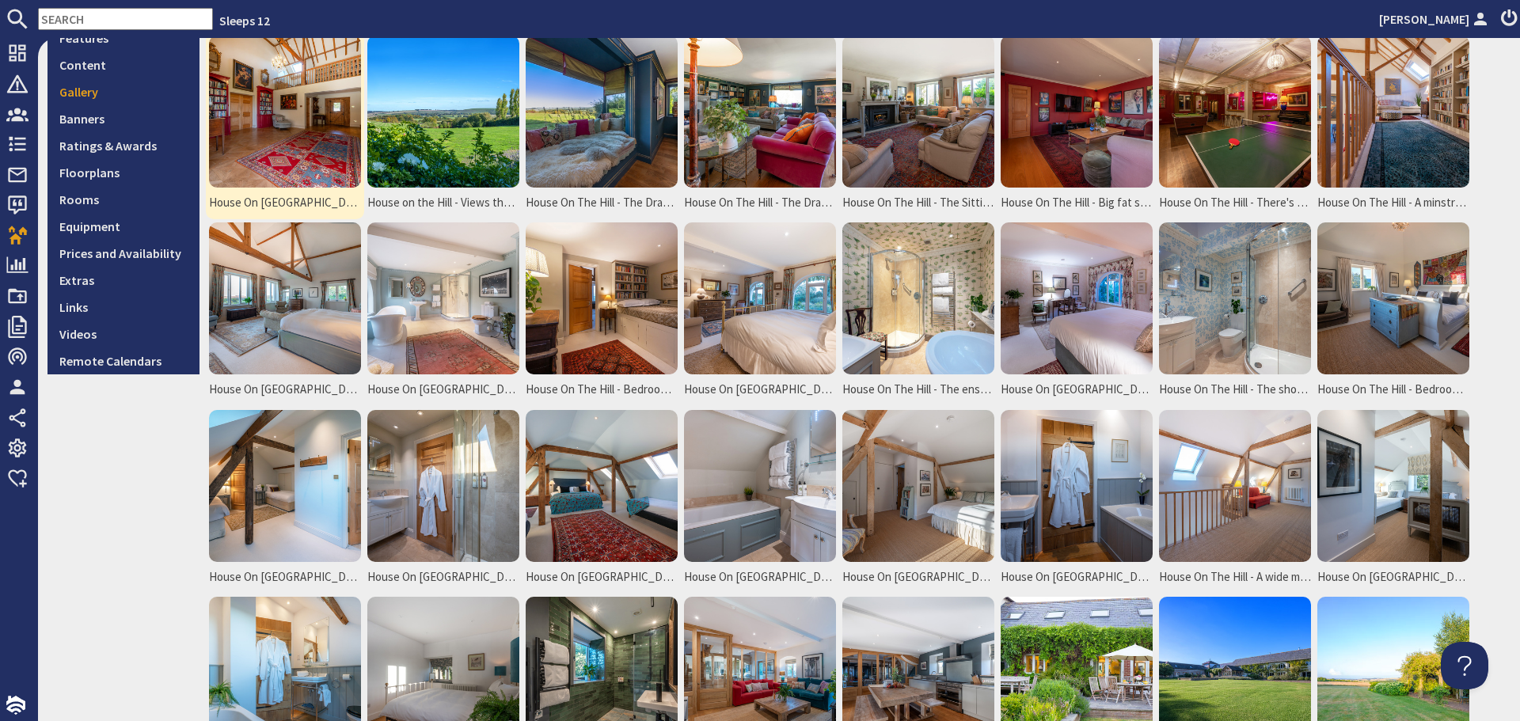
scroll to position [396, 0]
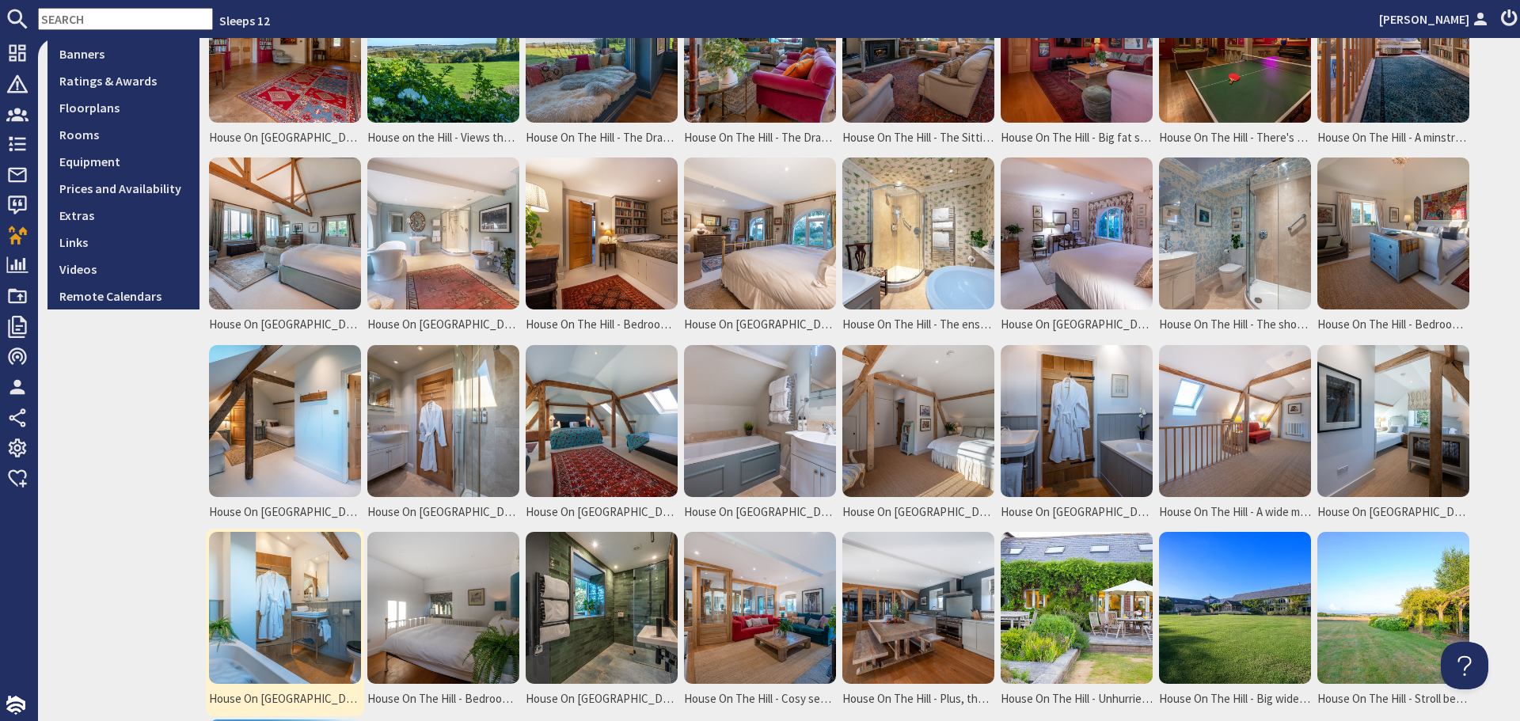
click at [281, 596] on img at bounding box center [285, 608] width 152 height 152
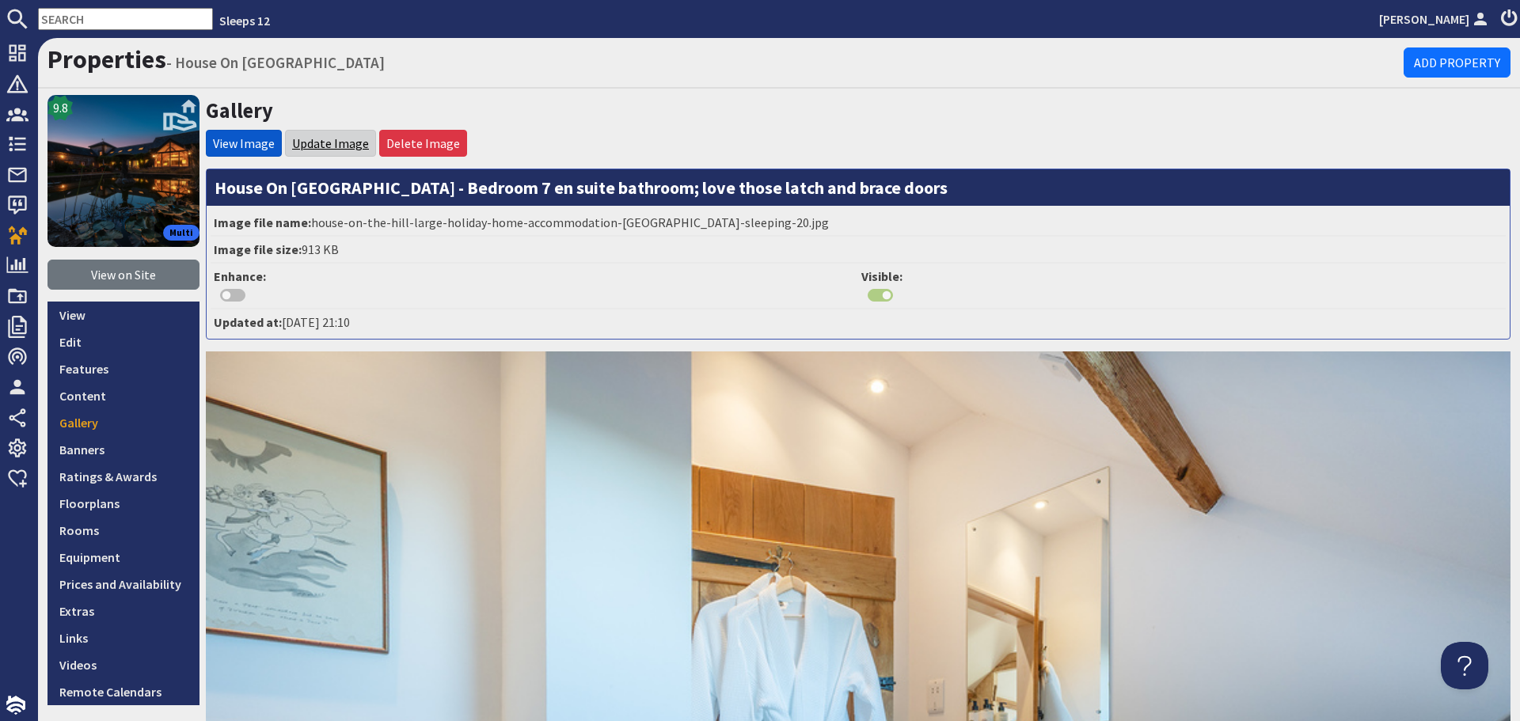
click at [327, 143] on link "Update Image" at bounding box center [330, 143] width 77 height 16
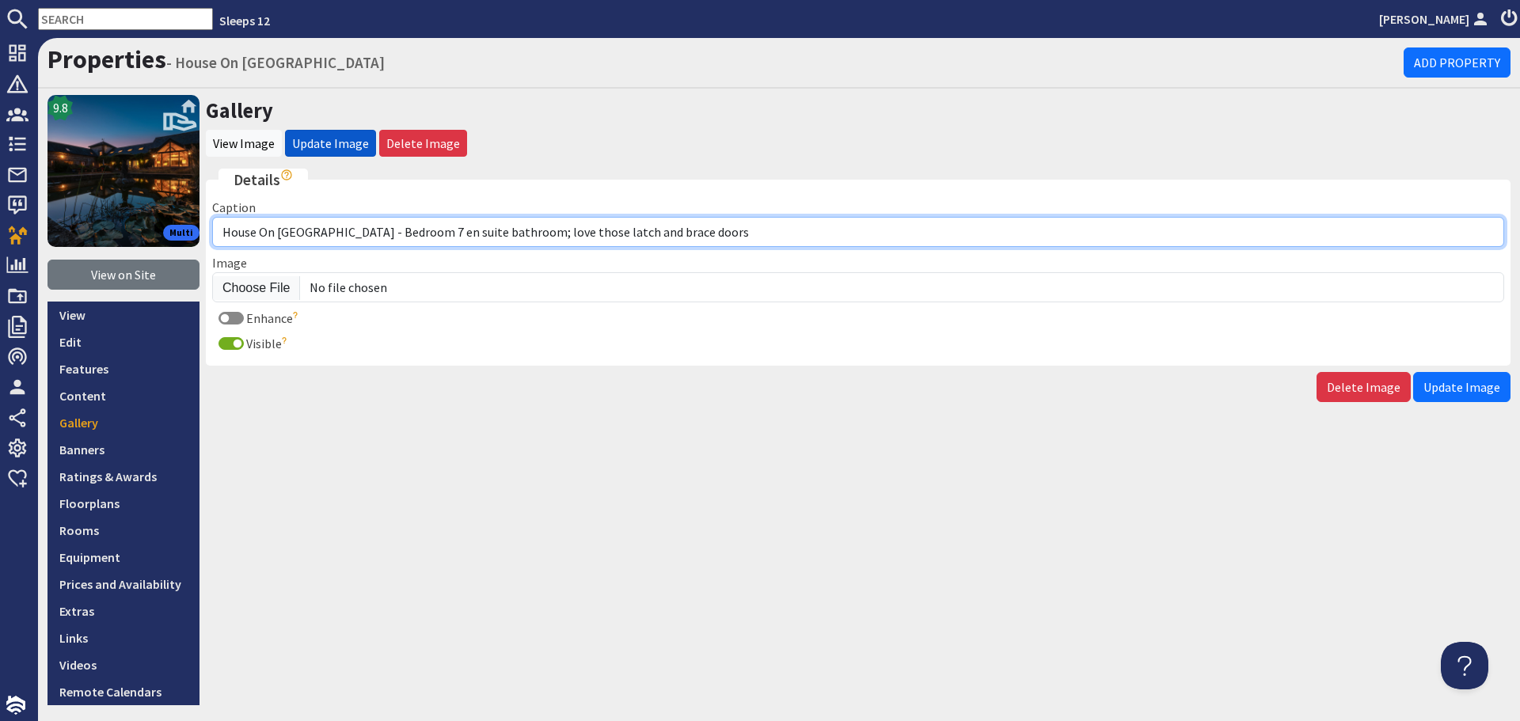
drag, startPoint x: 705, startPoint y: 229, endPoint x: 492, endPoint y: 238, distance: 214.0
click at [492, 238] on input "House On [GEOGRAPHIC_DATA] - Bedroom 7 en suite bathroom; love those latch and …" at bounding box center [858, 232] width 1292 height 30
click at [404, 235] on input "House On [GEOGRAPHIC_DATA] - Bedroom 7 en suite bathroom" at bounding box center [858, 232] width 1292 height 30
click at [389, 234] on input "House On [GEOGRAPHIC_DATA] - Bedroom 7 ensuite bathroom" at bounding box center [858, 232] width 1292 height 30
type input "House On [GEOGRAPHIC_DATA] - Bedroom 7 has an ensuite bathroom"
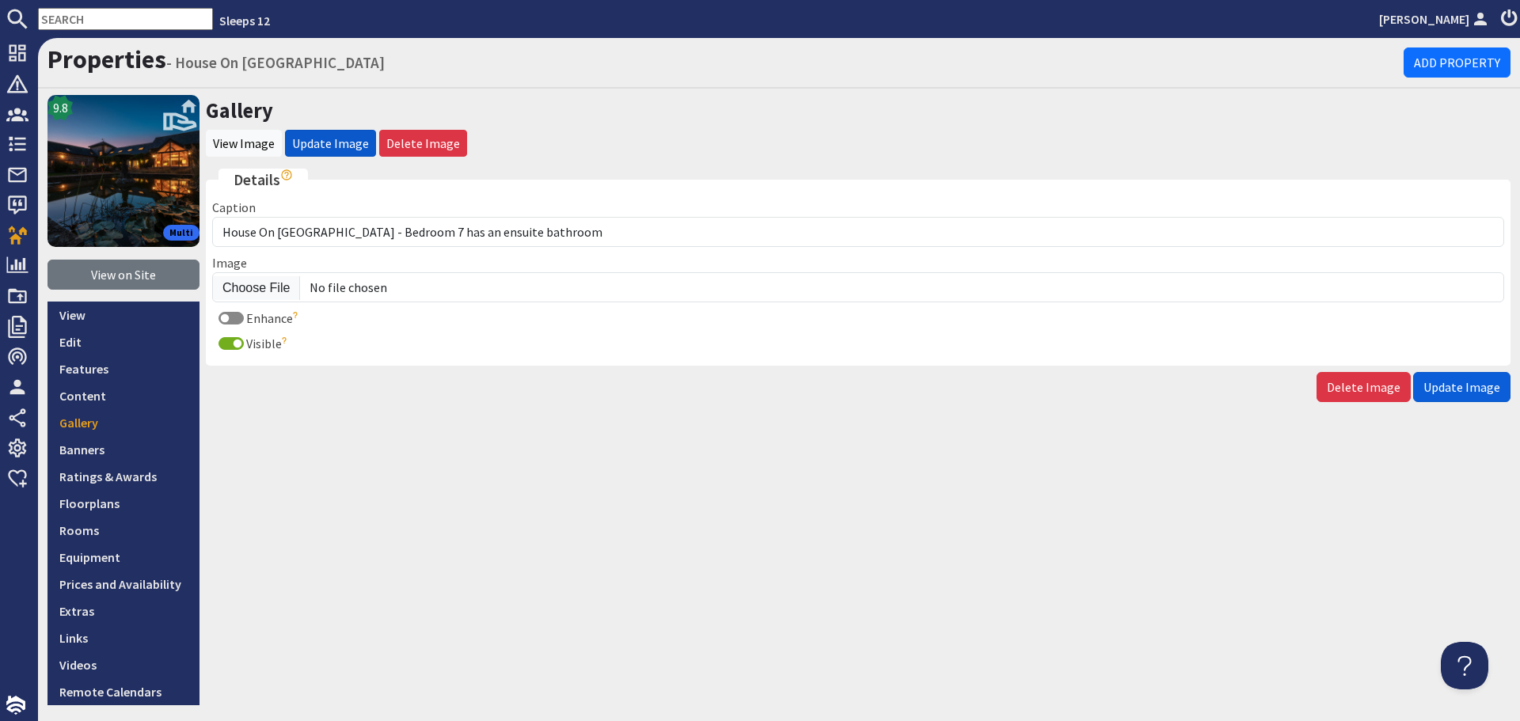
click at [1426, 395] on button "Update Image" at bounding box center [1461, 387] width 97 height 30
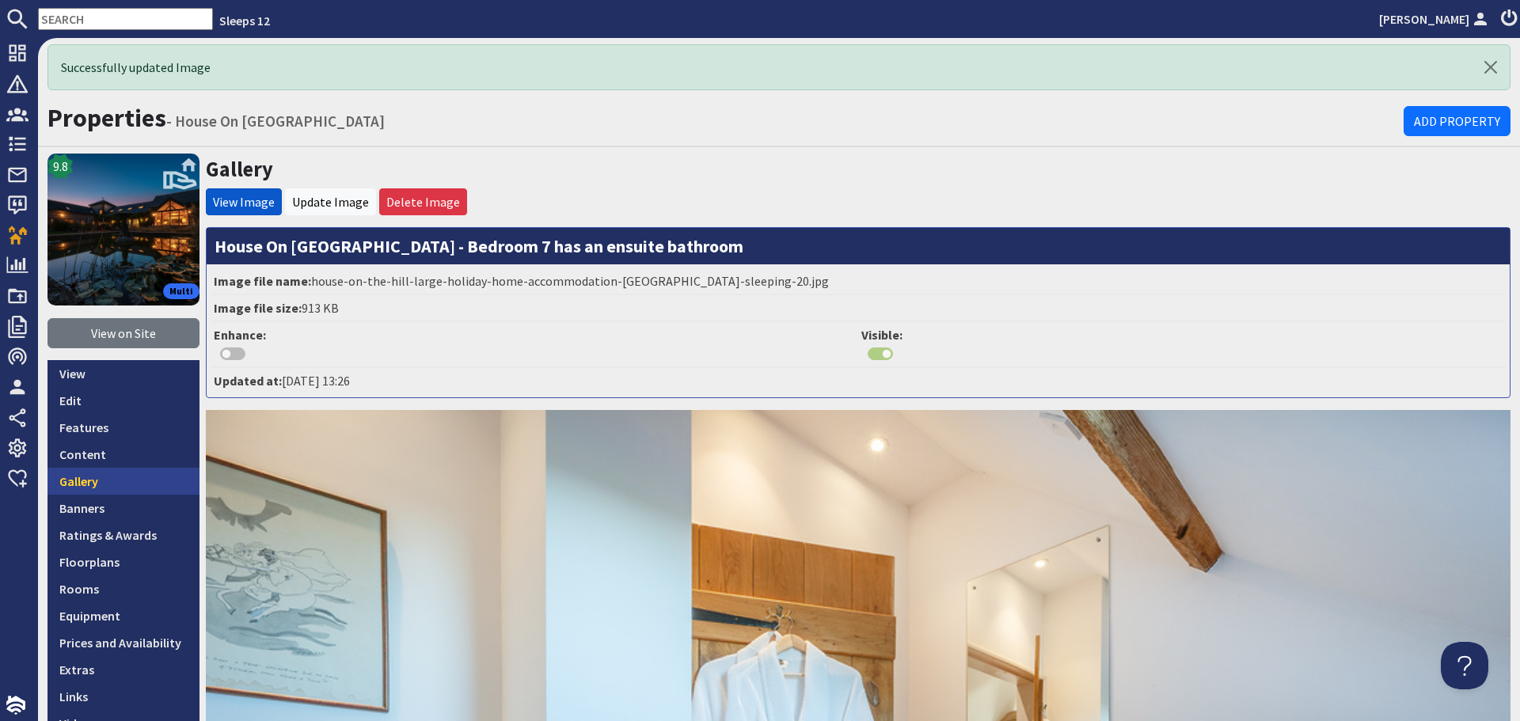
click at [164, 487] on link "Gallery" at bounding box center [124, 481] width 152 height 27
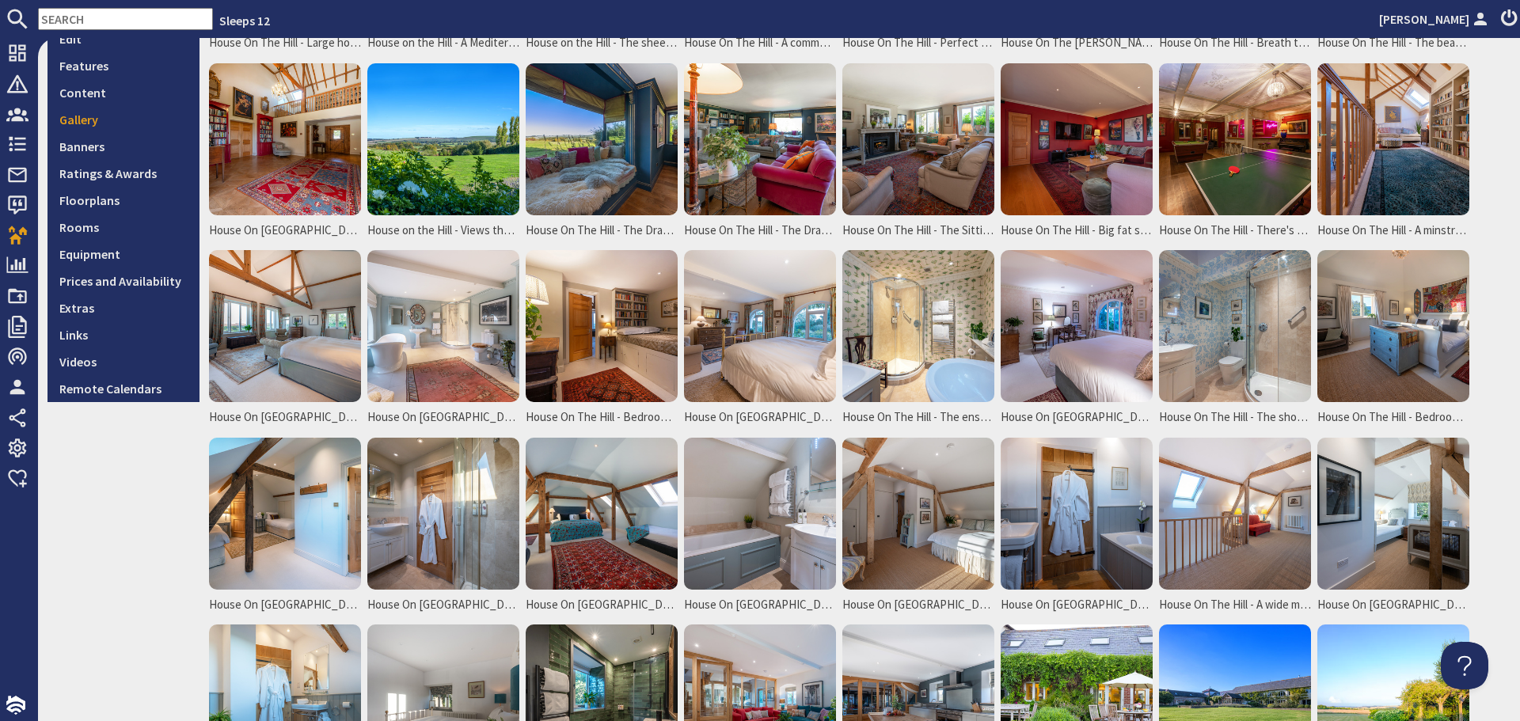
scroll to position [475, 0]
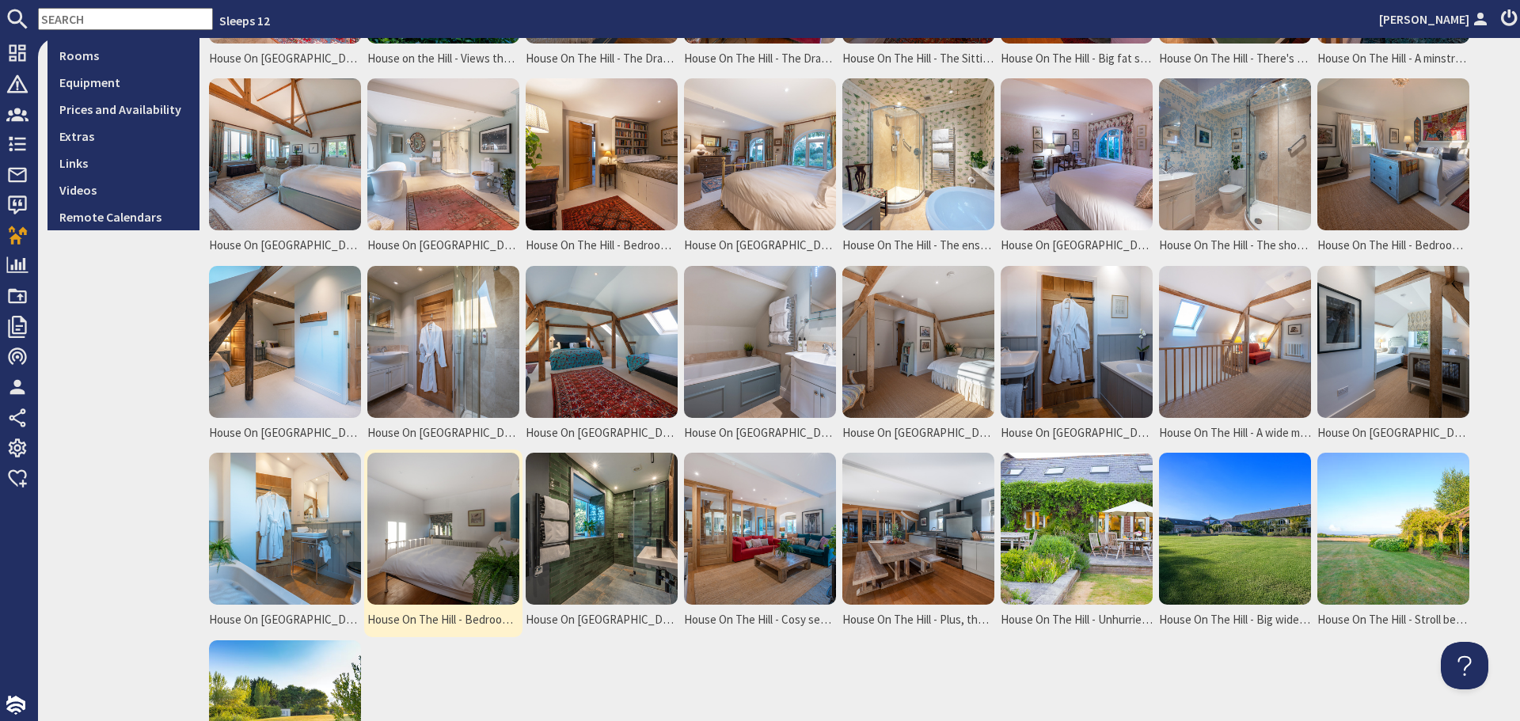
click at [408, 494] on img at bounding box center [443, 529] width 152 height 152
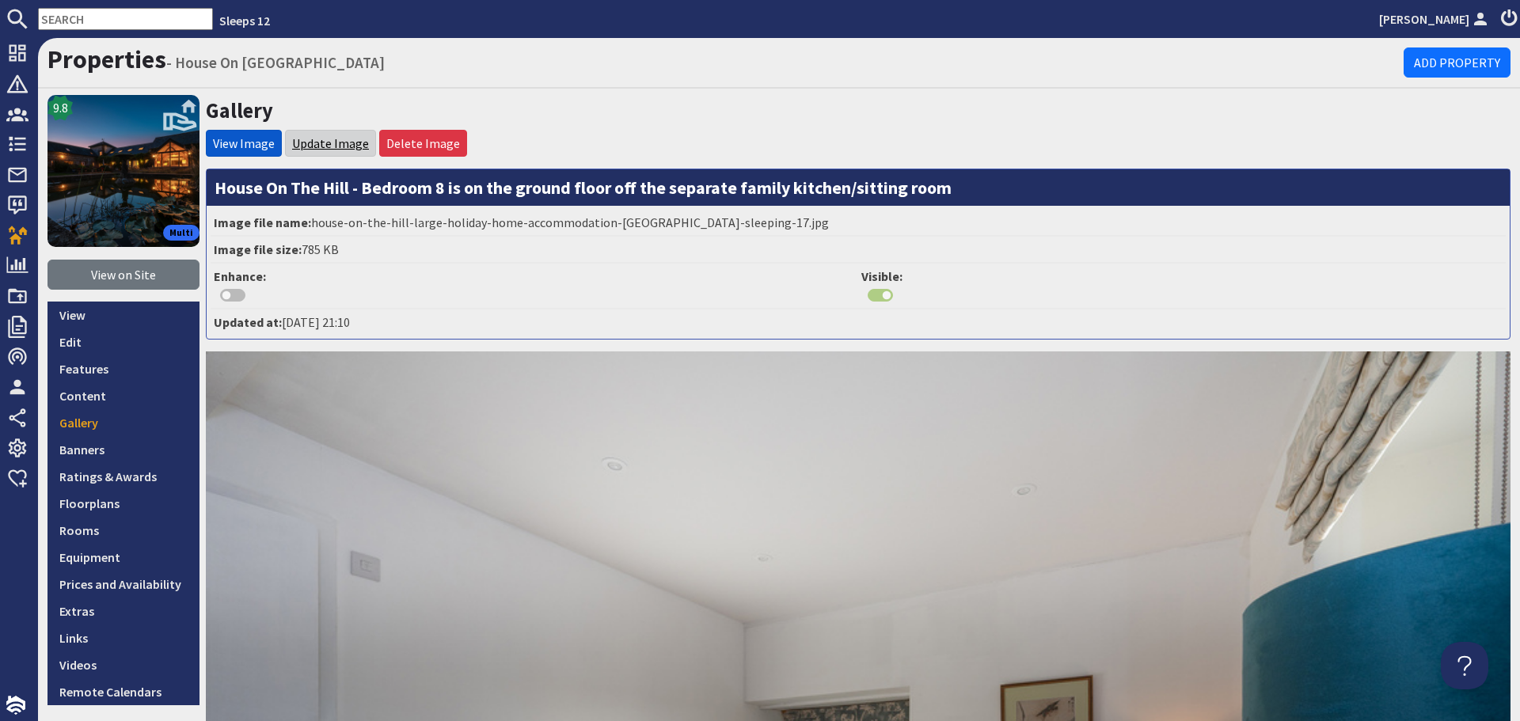
click at [319, 146] on link "Update Image" at bounding box center [330, 143] width 77 height 16
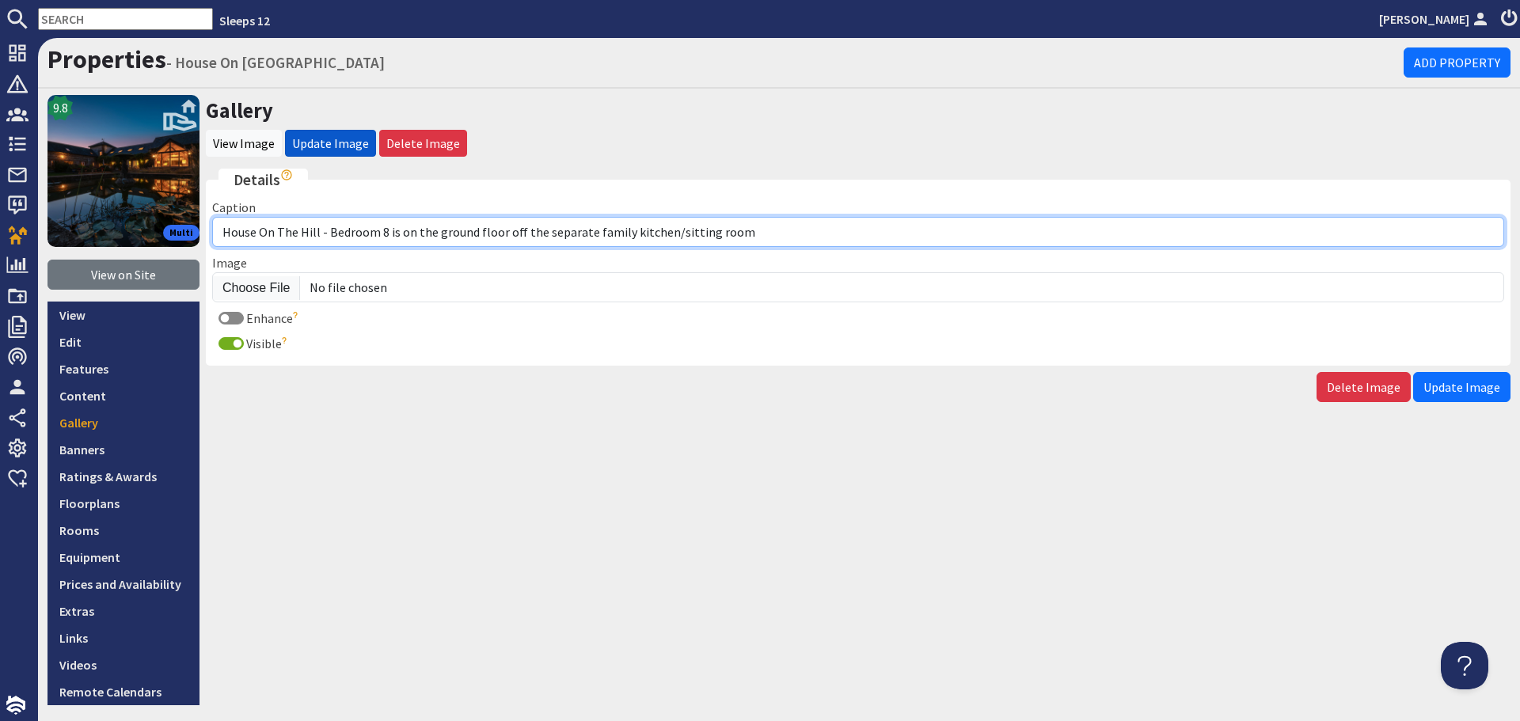
drag, startPoint x: 734, startPoint y: 231, endPoint x: 326, endPoint y: 235, distance: 407.8
click at [326, 235] on input "House On The Hill - Bedroom 8 is on the ground floor off the separate family ki…" at bounding box center [858, 232] width 1292 height 30
paste input "Bedroom 8 has a king size bed"
type input "House On [GEOGRAPHIC_DATA] - Bedroom 8 has a king size bed"
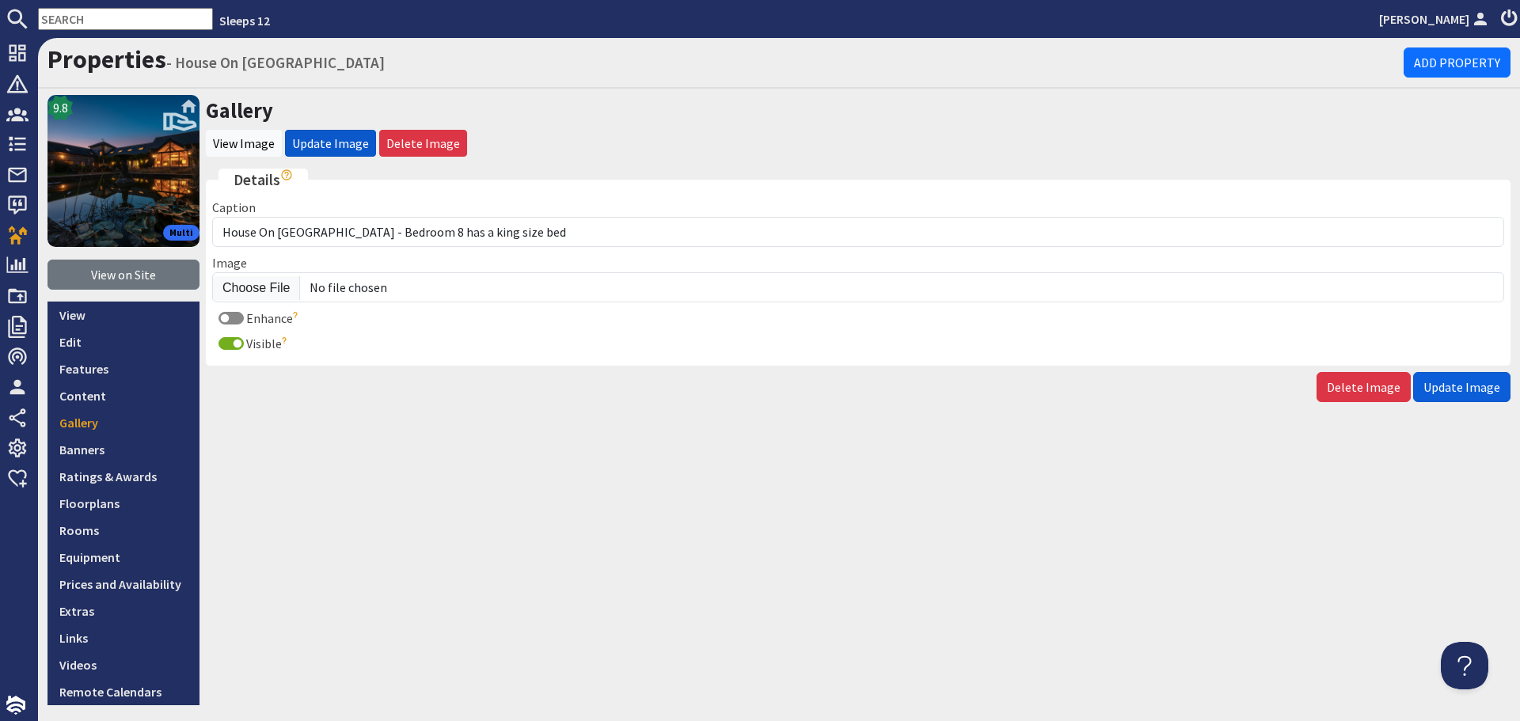
click at [1435, 379] on span "Update Image" at bounding box center [1462, 387] width 77 height 16
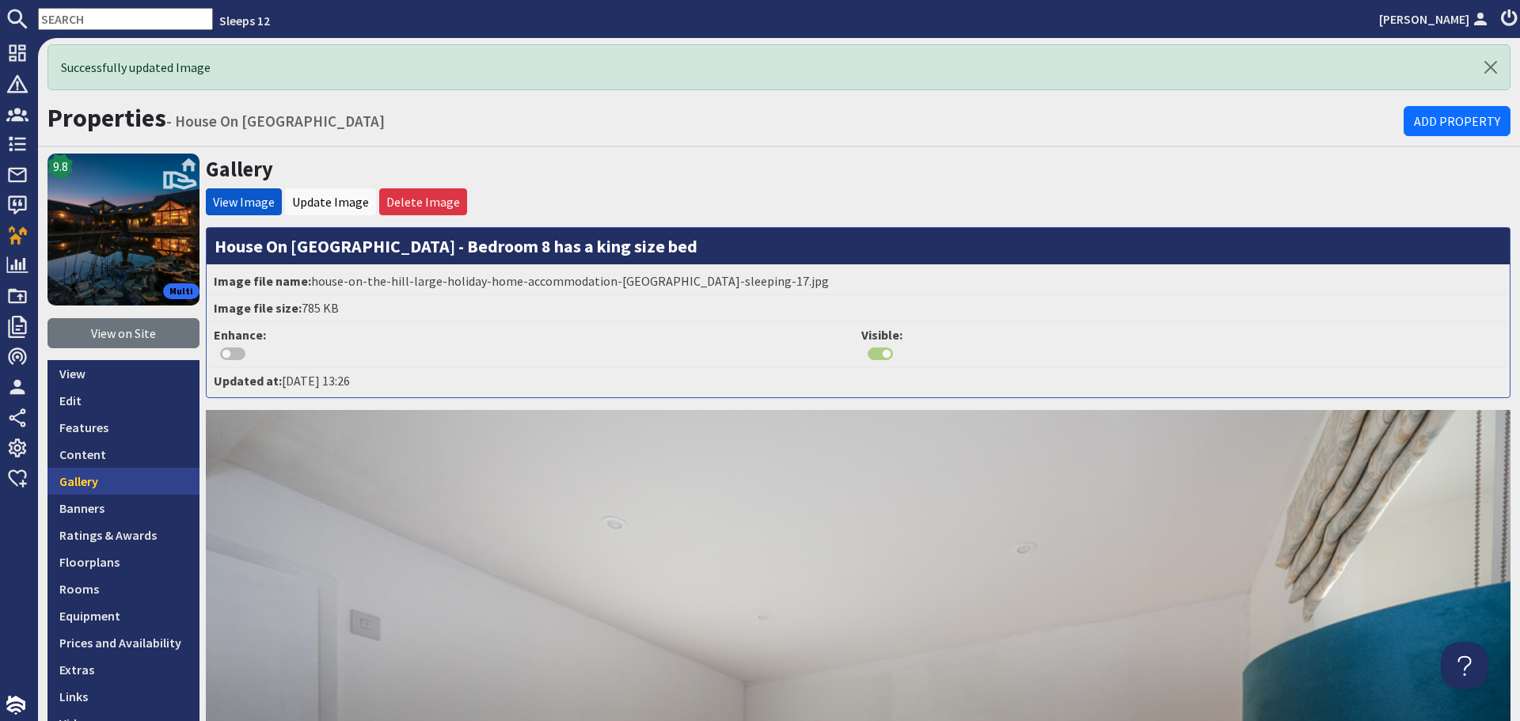
click at [119, 483] on link "Gallery" at bounding box center [124, 481] width 152 height 27
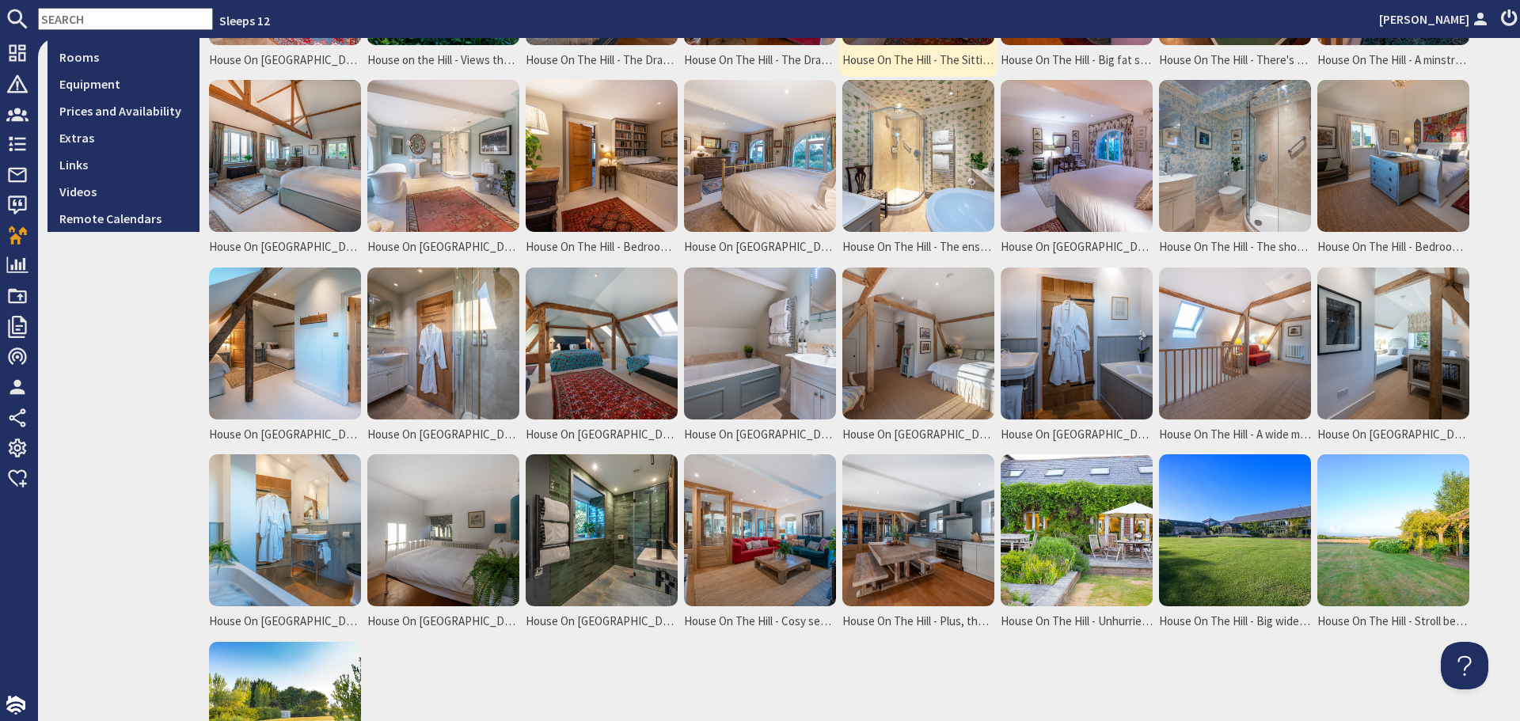
scroll to position [554, 0]
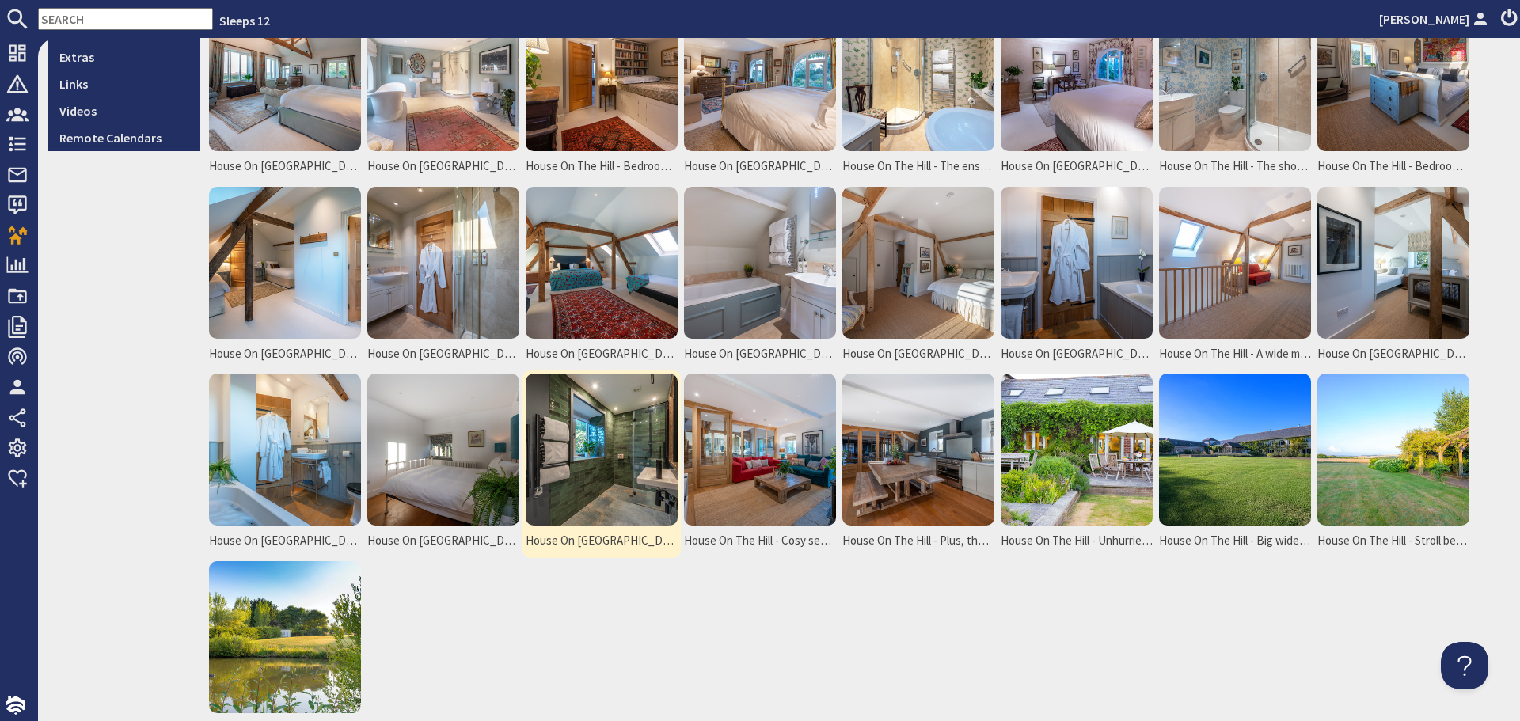
click at [629, 496] on img at bounding box center [602, 450] width 152 height 152
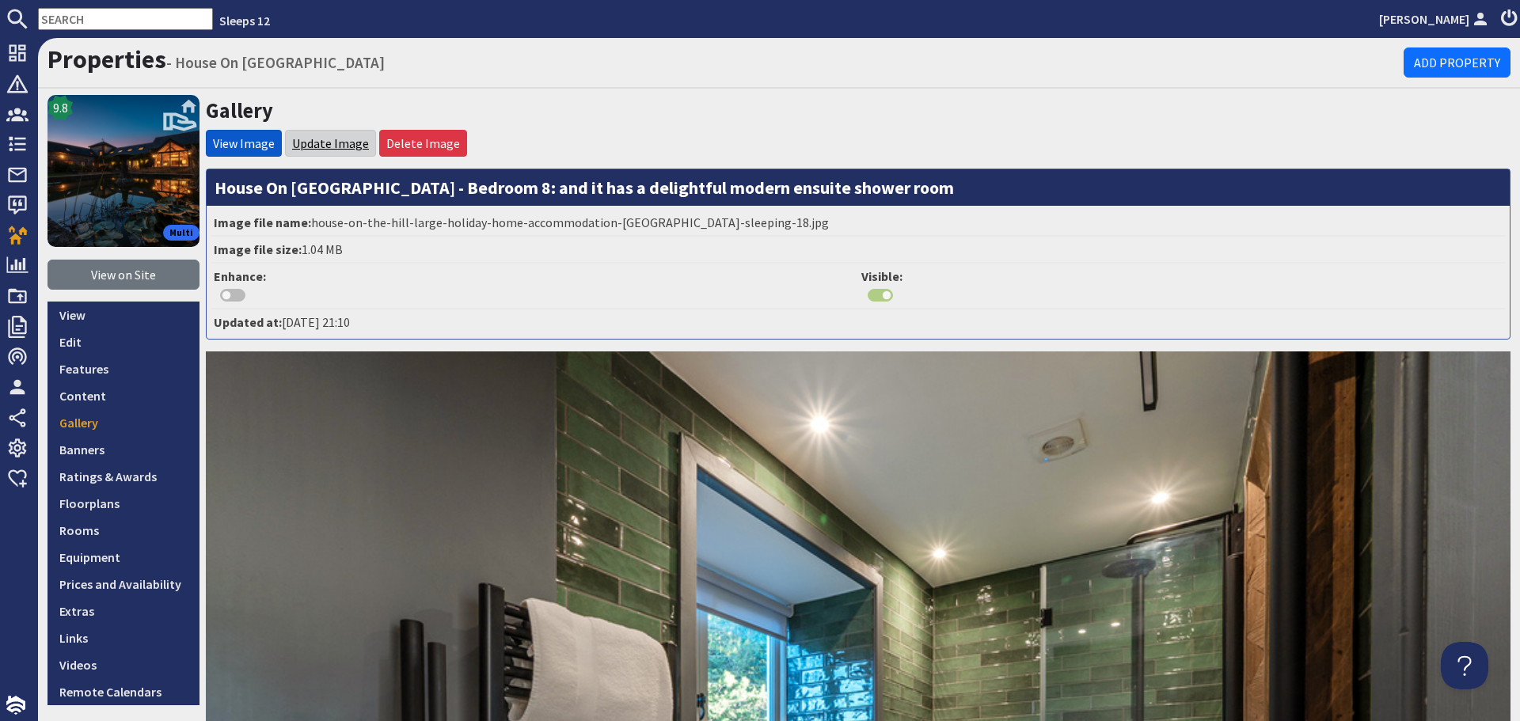
click at [322, 145] on link "Update Image" at bounding box center [330, 143] width 77 height 16
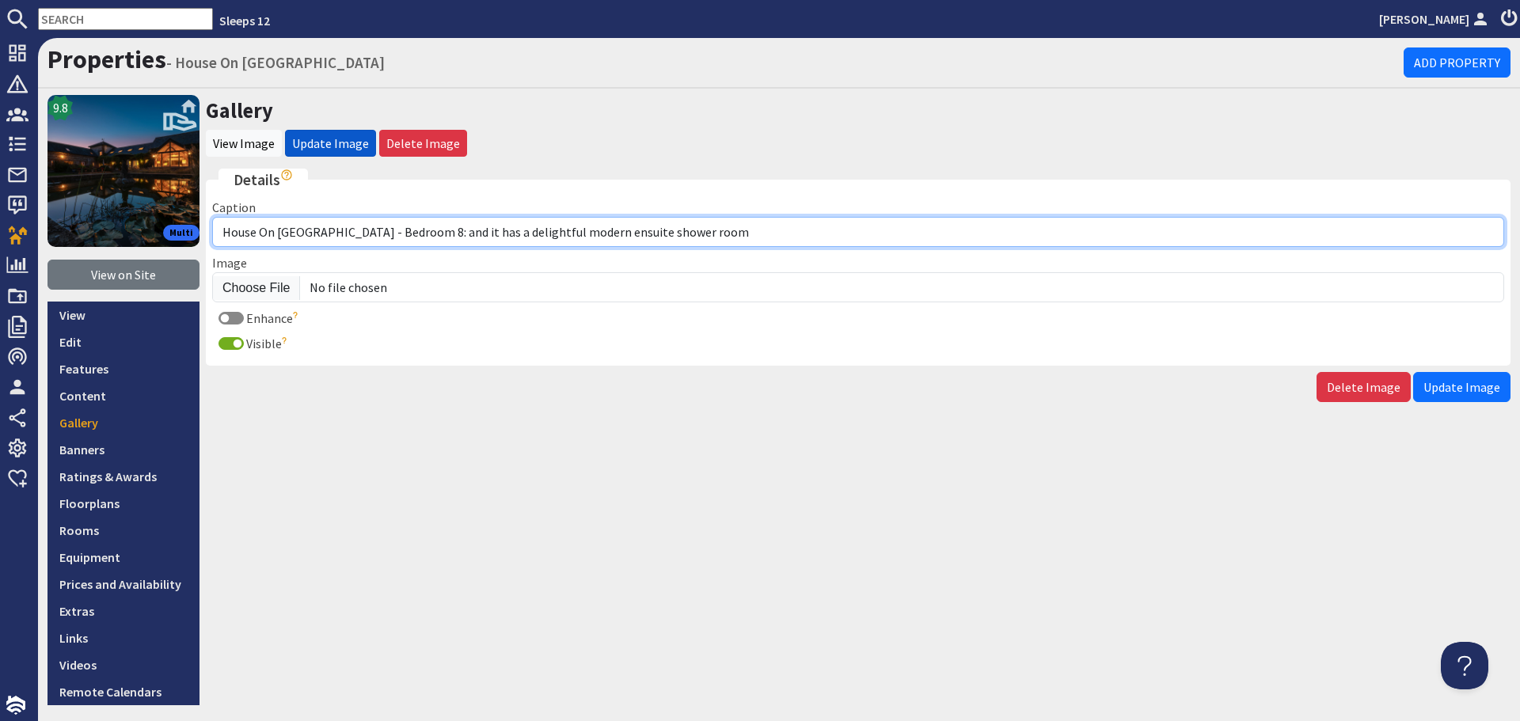
drag, startPoint x: 679, startPoint y: 238, endPoint x: 326, endPoint y: 237, distance: 353.1
click at [326, 237] on input "House On [GEOGRAPHIC_DATA] - Bedroom 8: and it has a delightful modern ensuite …" at bounding box center [858, 232] width 1292 height 30
paste input "Bedroom 8 has an ensuite wet room"
type input "House On [GEOGRAPHIC_DATA] - Bedroom 8 has an ensuite wet room"
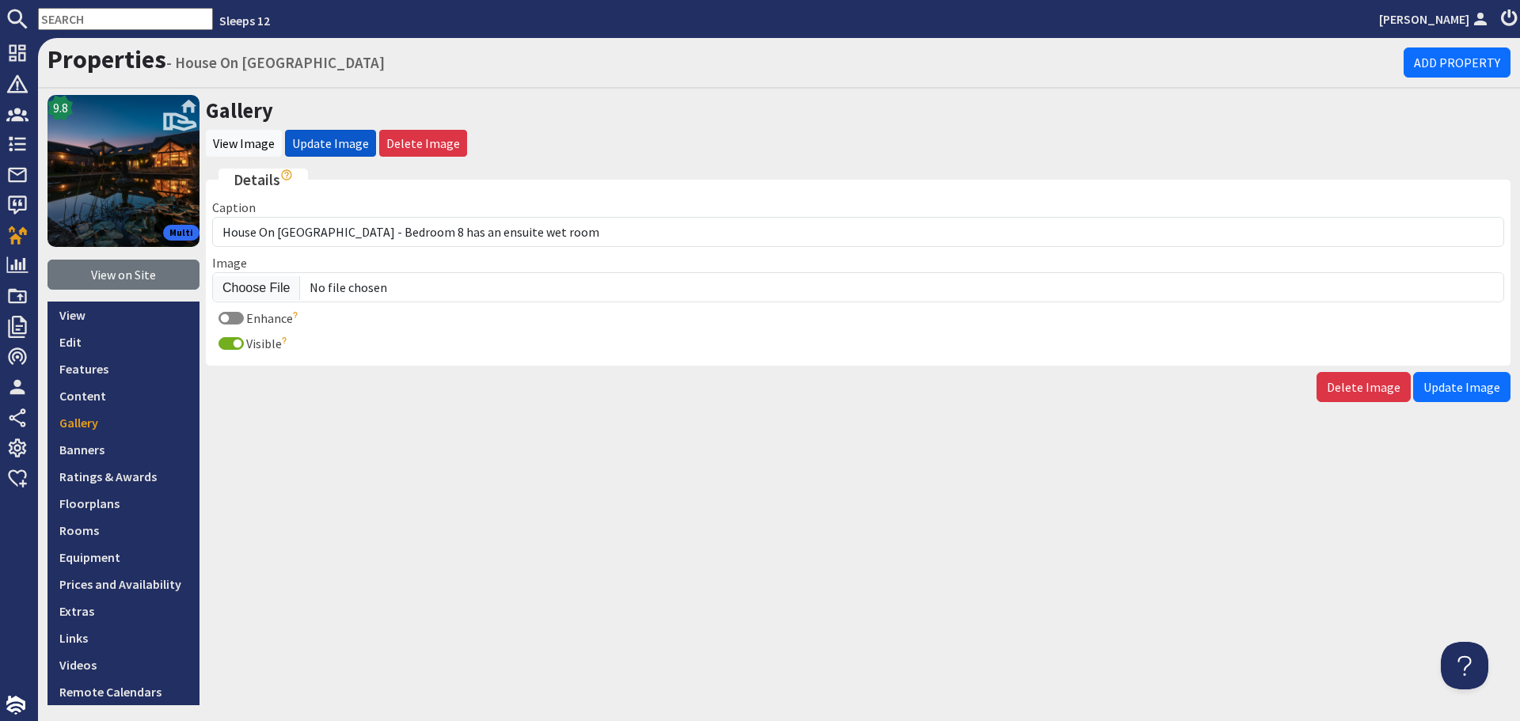
drag, startPoint x: 1468, startPoint y: 379, endPoint x: 1450, endPoint y: 395, distance: 24.1
click at [1468, 379] on span "Update Image" at bounding box center [1462, 387] width 77 height 16
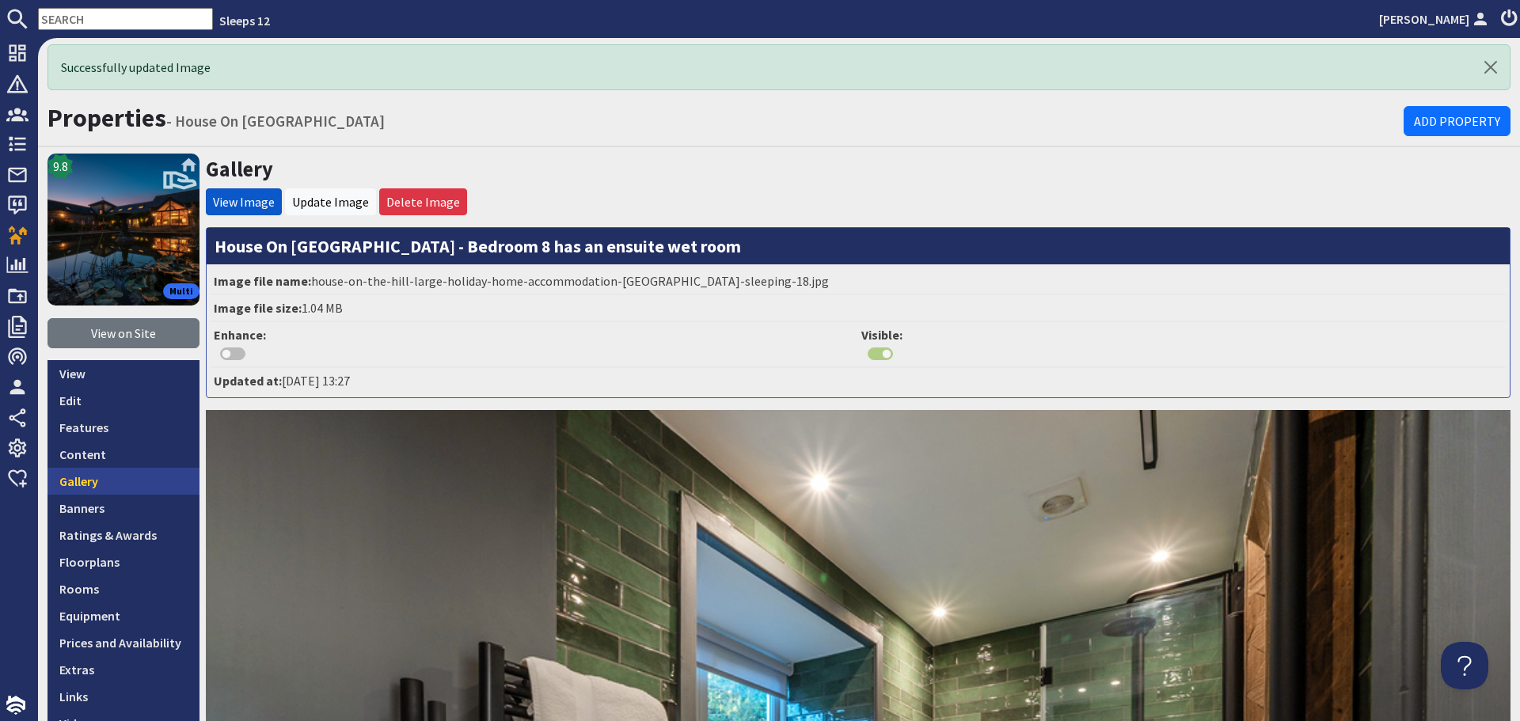
click at [112, 478] on link "Gallery" at bounding box center [124, 481] width 152 height 27
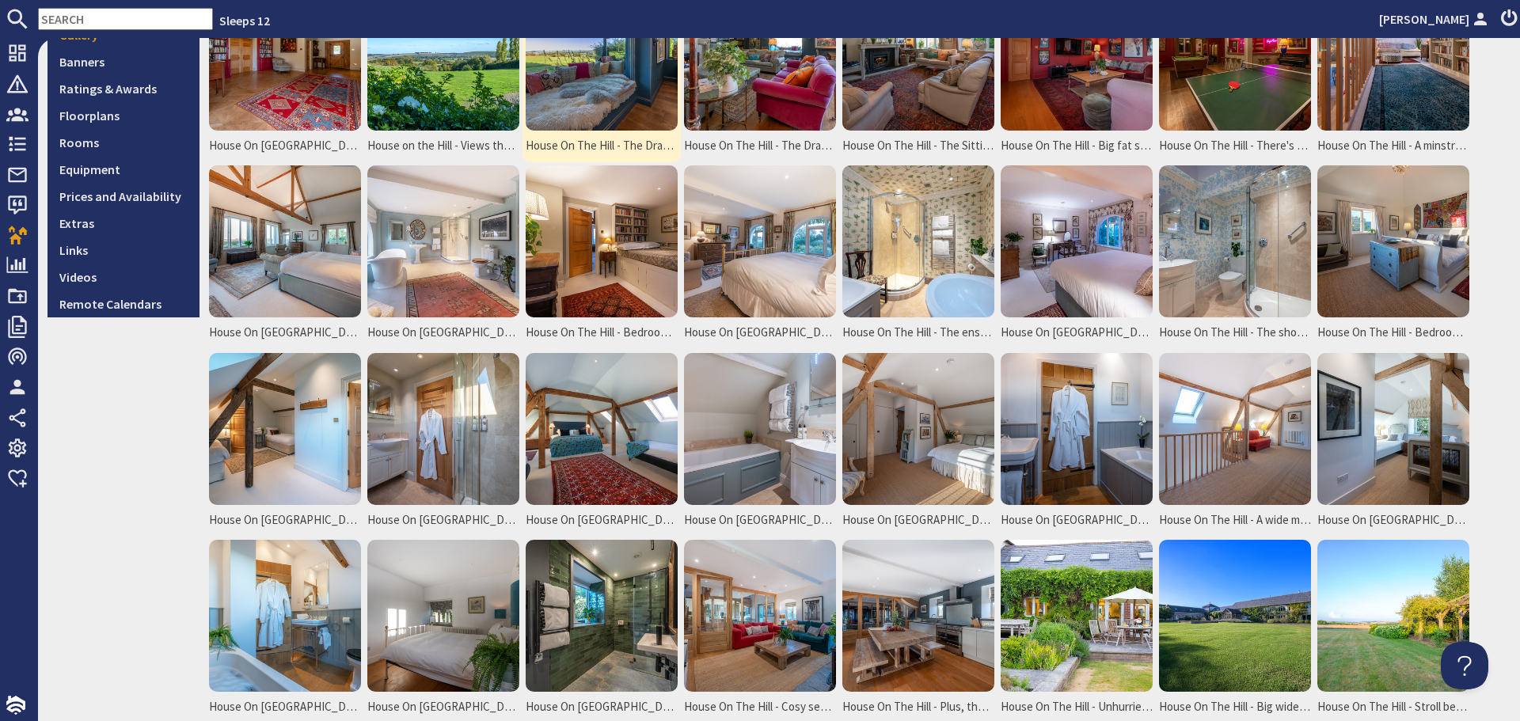
scroll to position [475, 0]
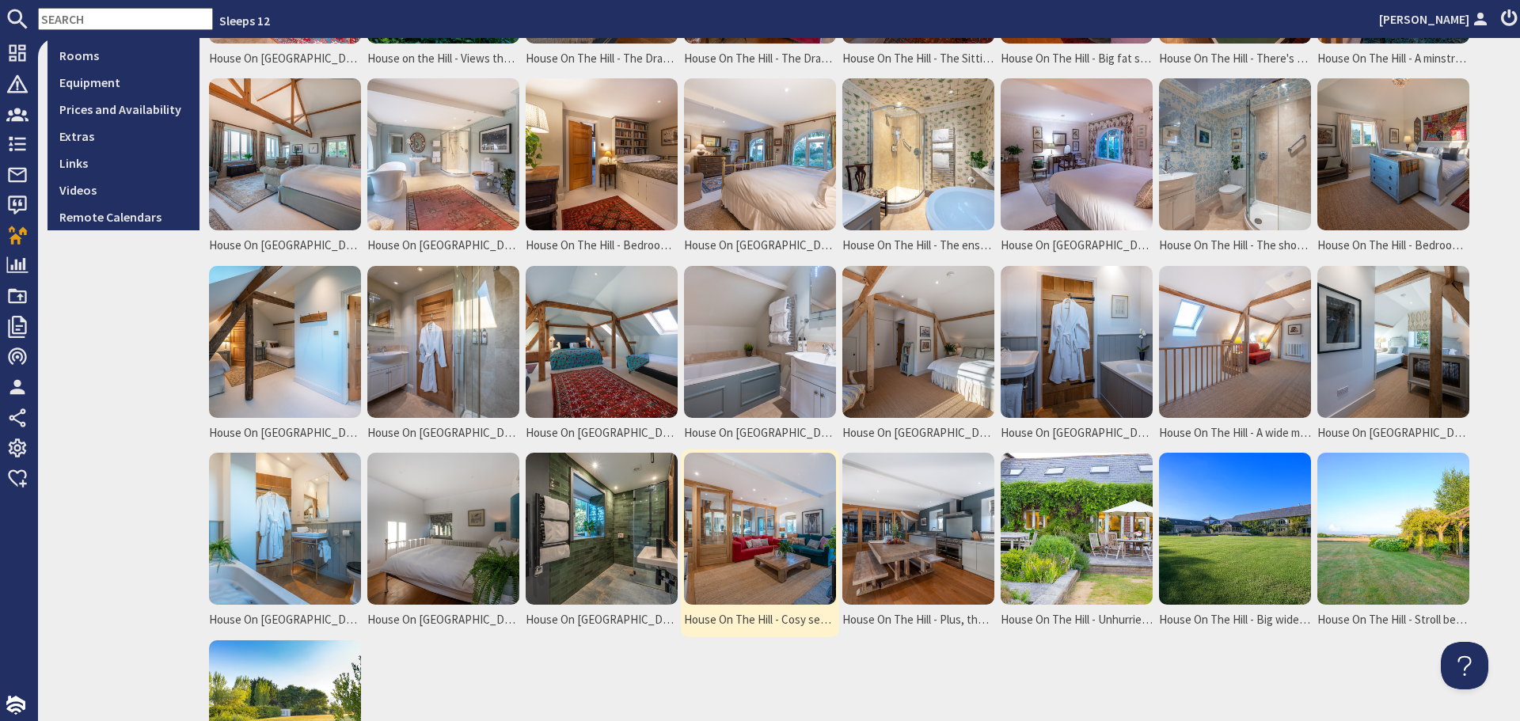
click at [769, 520] on img at bounding box center [760, 529] width 152 height 152
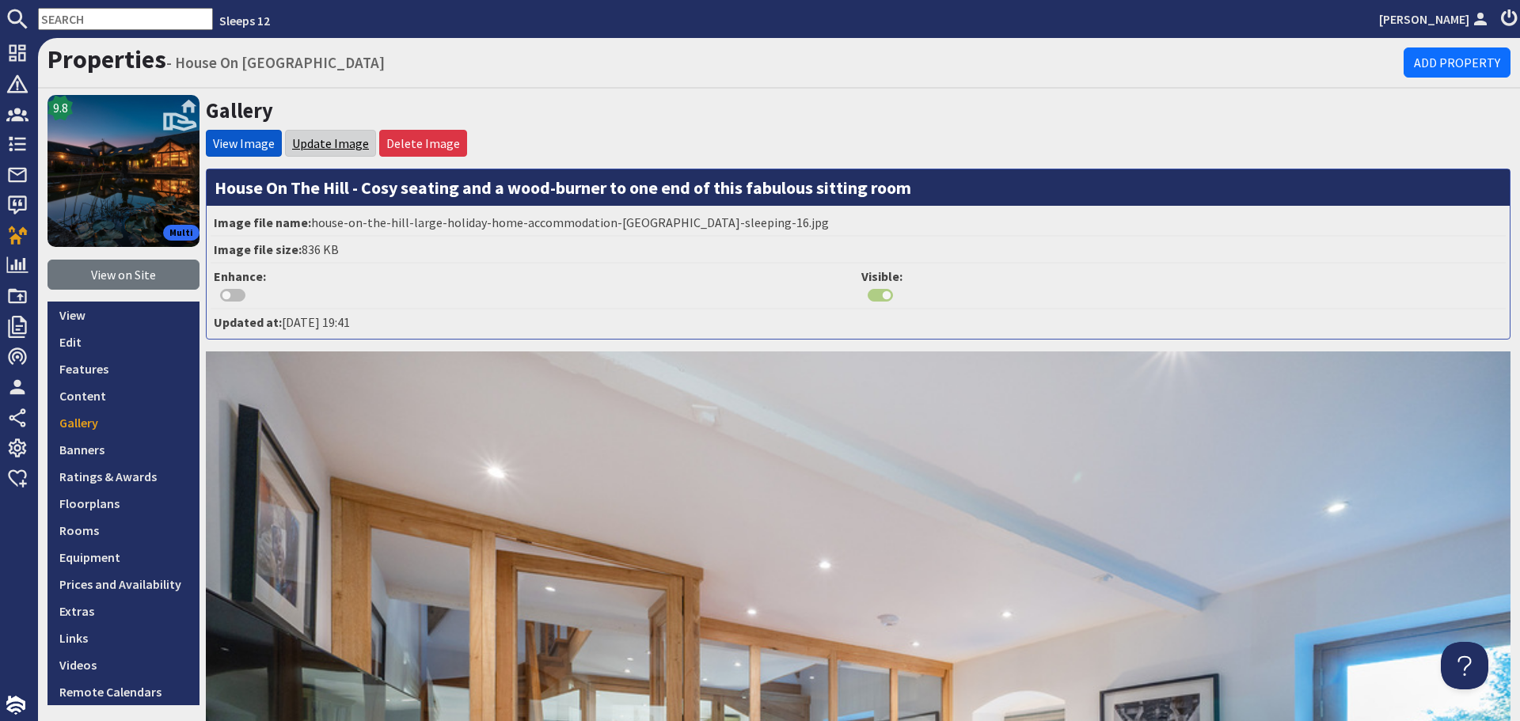
click at [323, 150] on link "Update Image" at bounding box center [330, 143] width 77 height 16
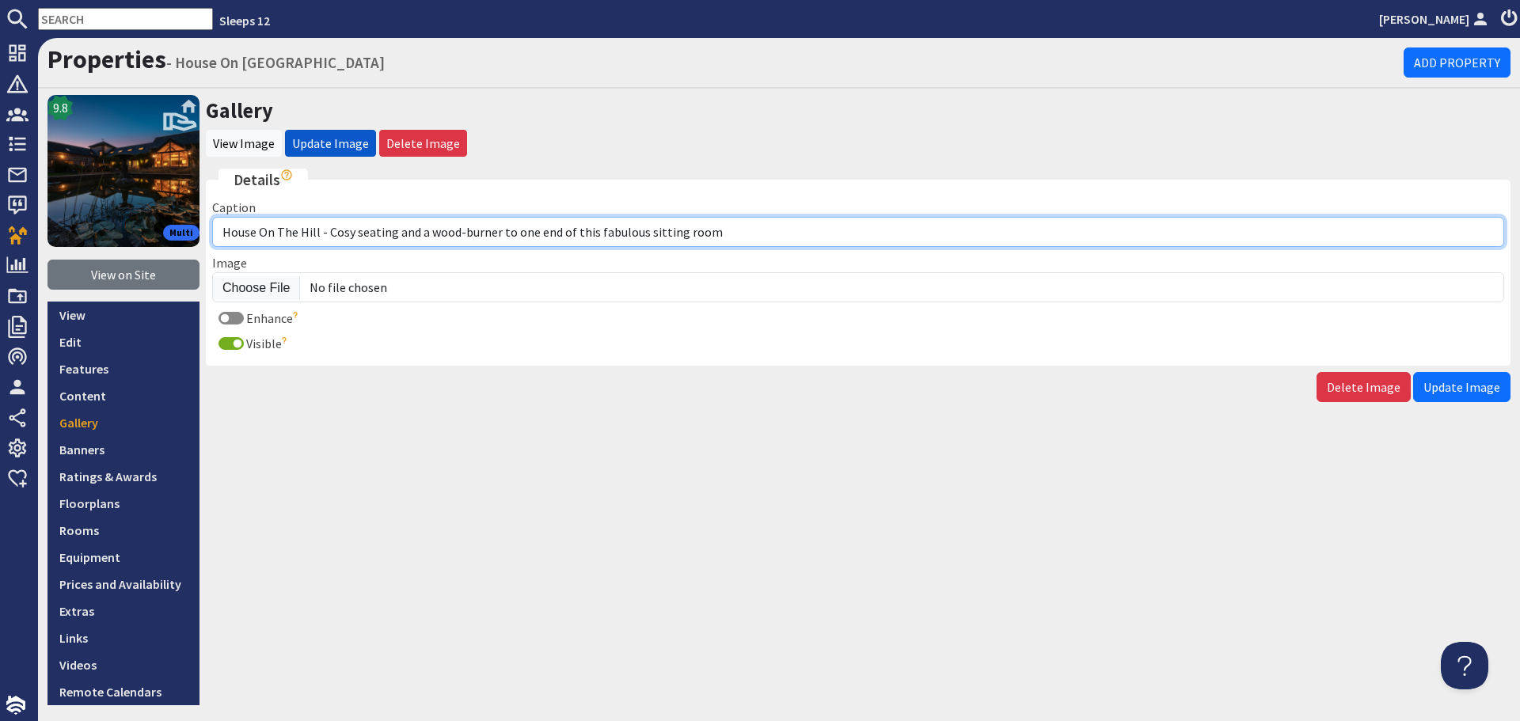
drag, startPoint x: 711, startPoint y: 235, endPoint x: 326, endPoint y: 238, distance: 384.8
click at [326, 238] on input "House On The Hill - Cosy seating and a wood-burner to one end of this fabulous …" at bounding box center [858, 232] width 1292 height 30
paste input "The second kitchen/living space - this end of the house is great for people who…"
type input "House On The Hill - The second kitchen/living space - this end of the house is …"
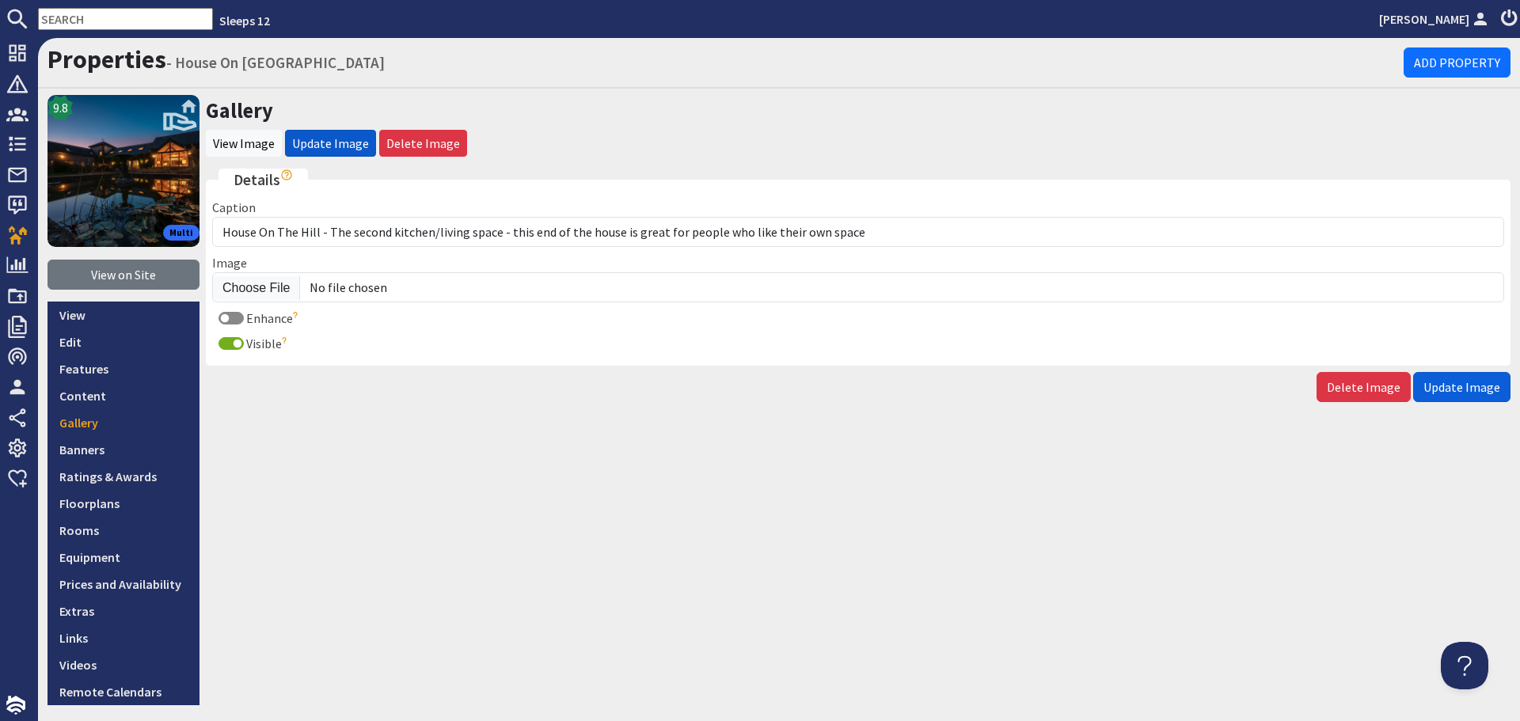
click at [1467, 392] on span "Update Image" at bounding box center [1462, 387] width 77 height 16
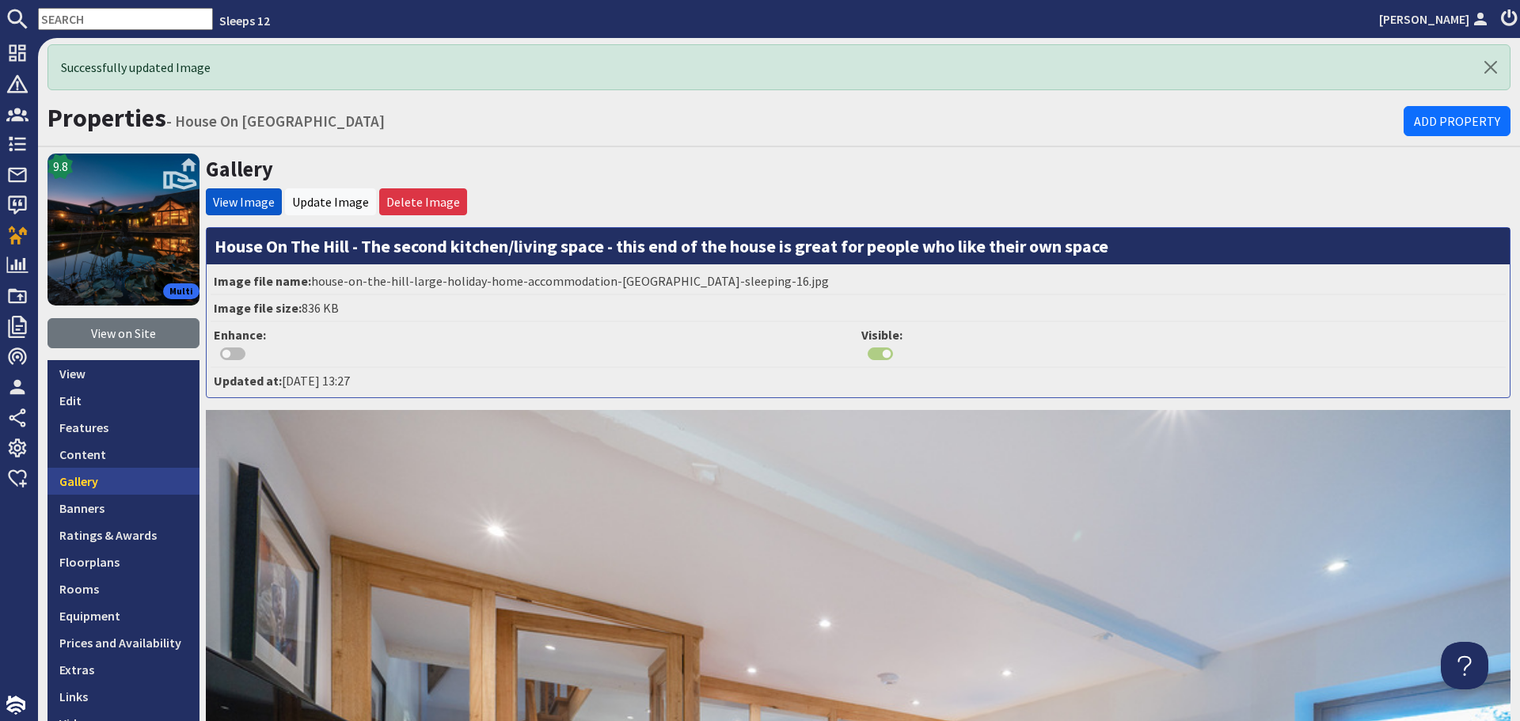
click at [90, 484] on link "Gallery" at bounding box center [124, 481] width 152 height 27
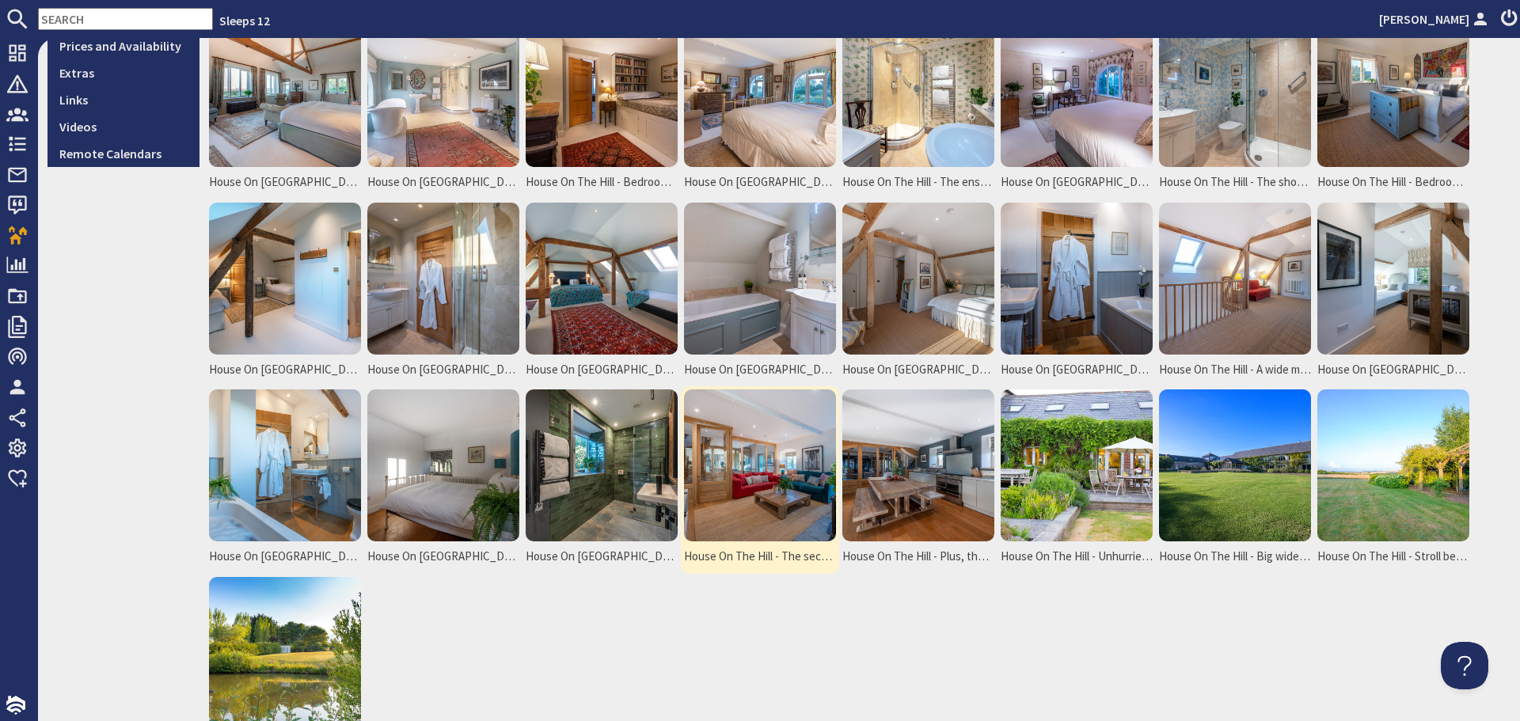
scroll to position [554, 0]
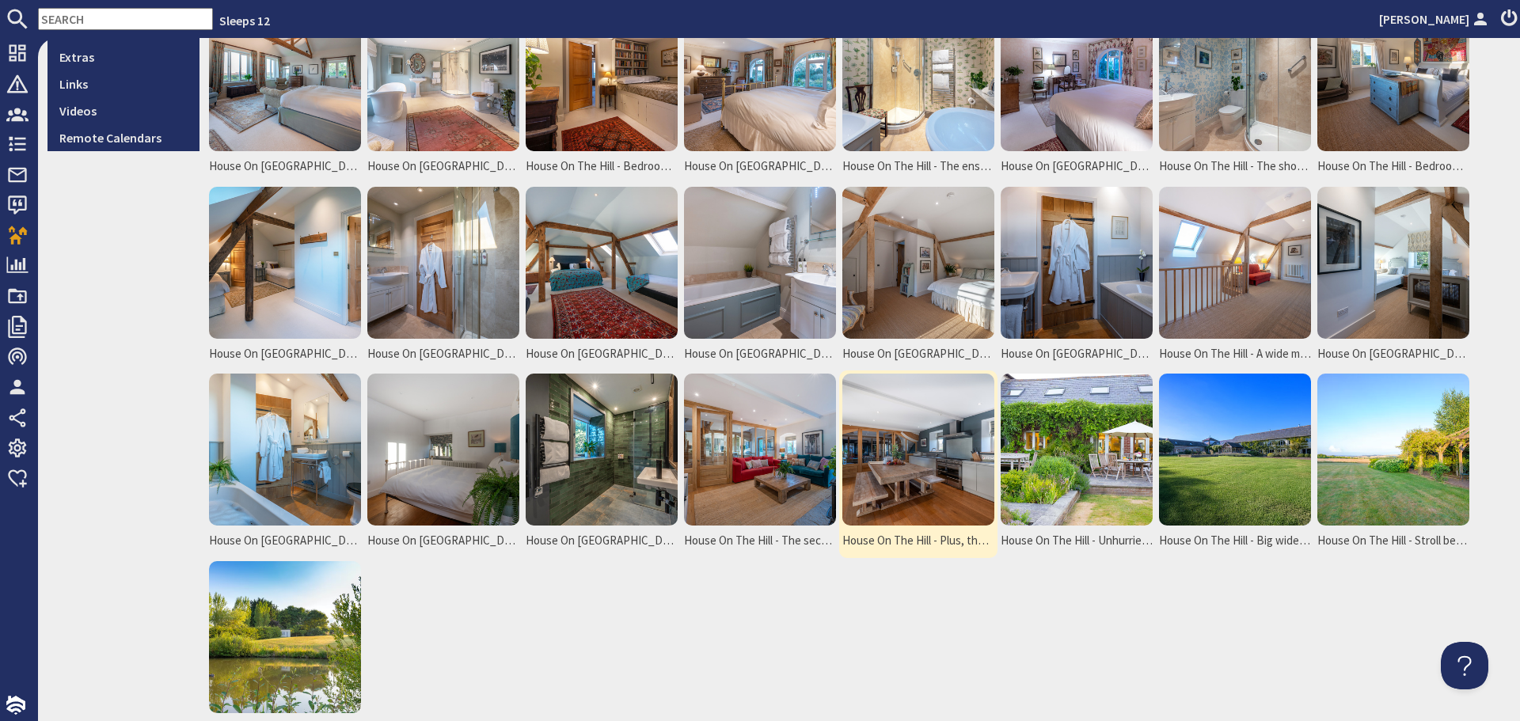
click at [893, 416] on img at bounding box center [918, 450] width 152 height 152
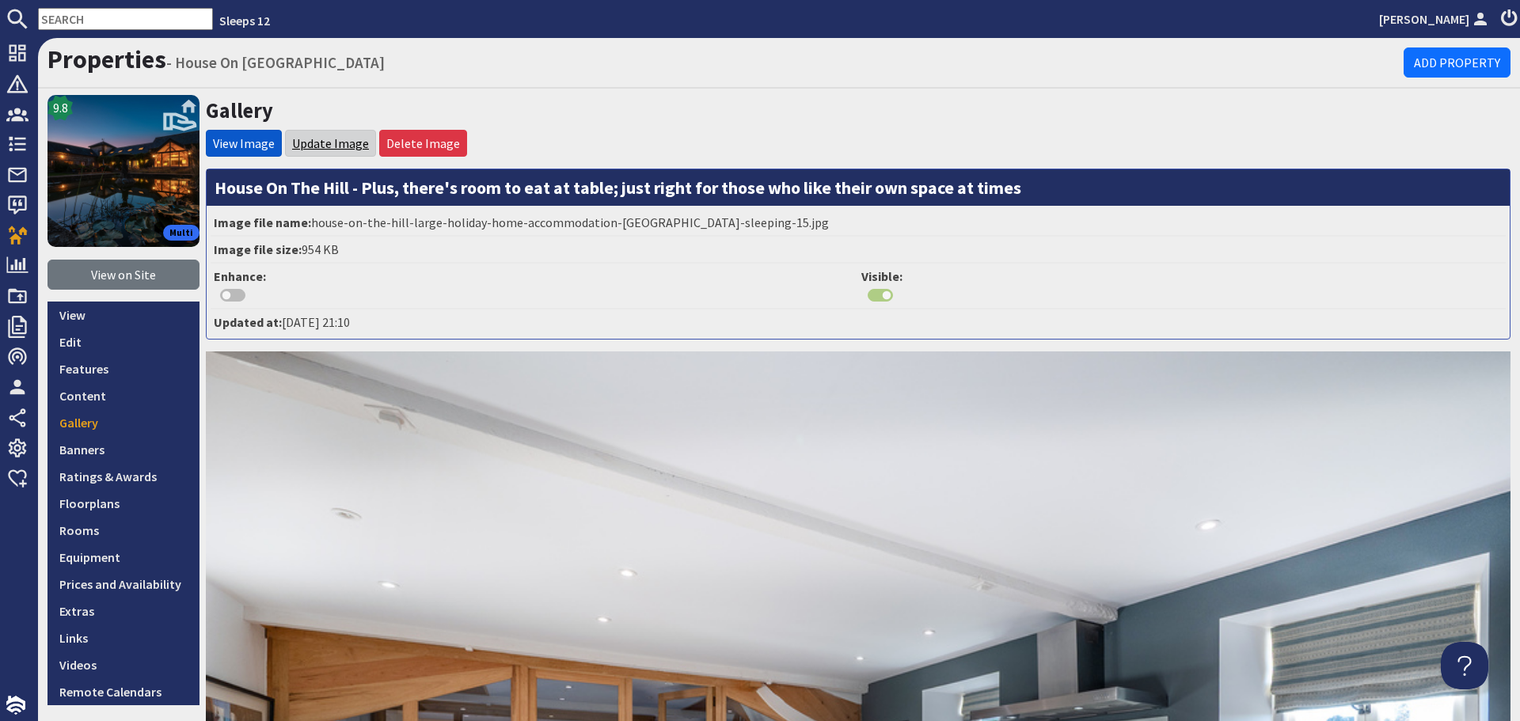
click at [345, 145] on link "Update Image" at bounding box center [330, 143] width 77 height 16
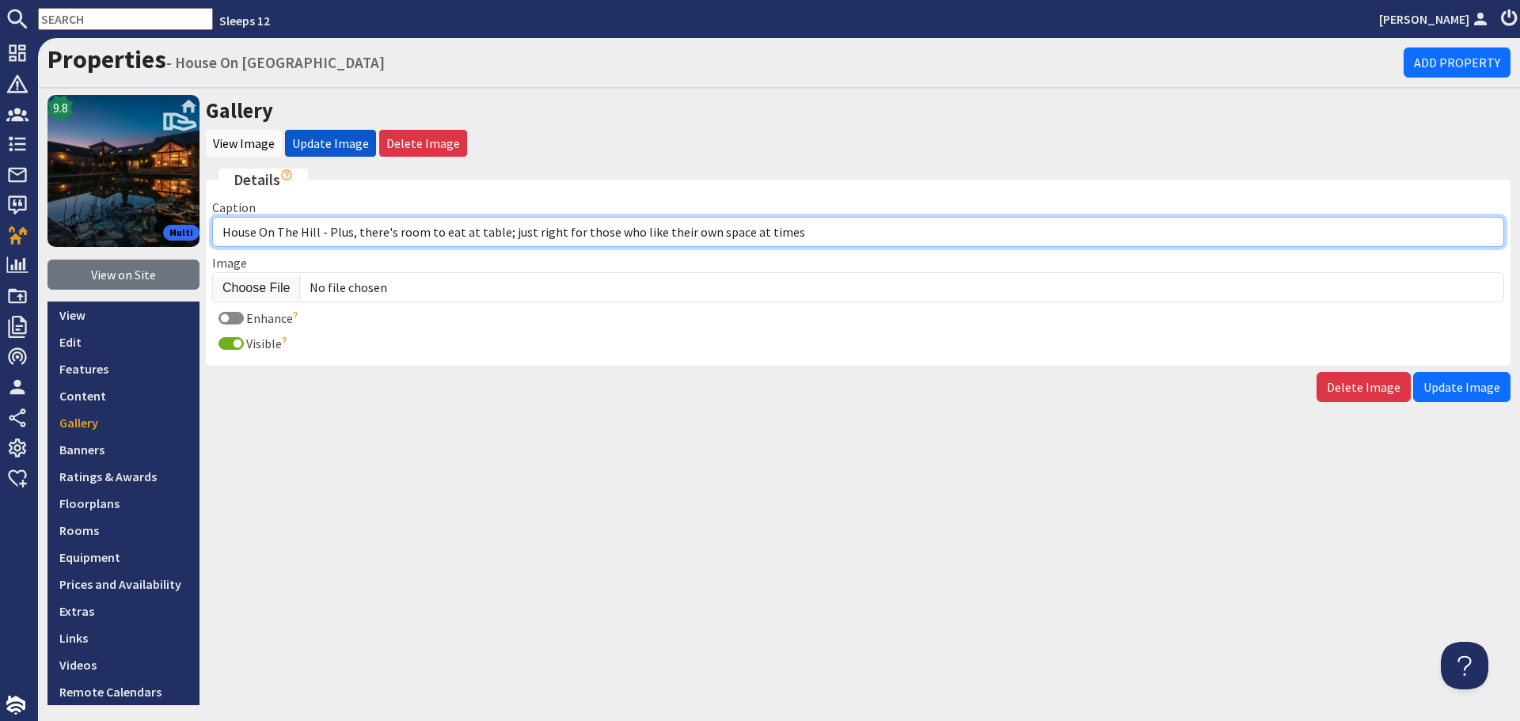
drag, startPoint x: 793, startPoint y: 234, endPoint x: 328, endPoint y: 230, distance: 464.8
click at [328, 230] on input "House On The Hill - Plus, there's room to eat at table; just right for those wh…" at bounding box center [858, 232] width 1292 height 30
paste input "Style and space everywhere at this fabulously enormous house"
type input "House On The Hill - Style and space everywhere at this fabulously enormous house"
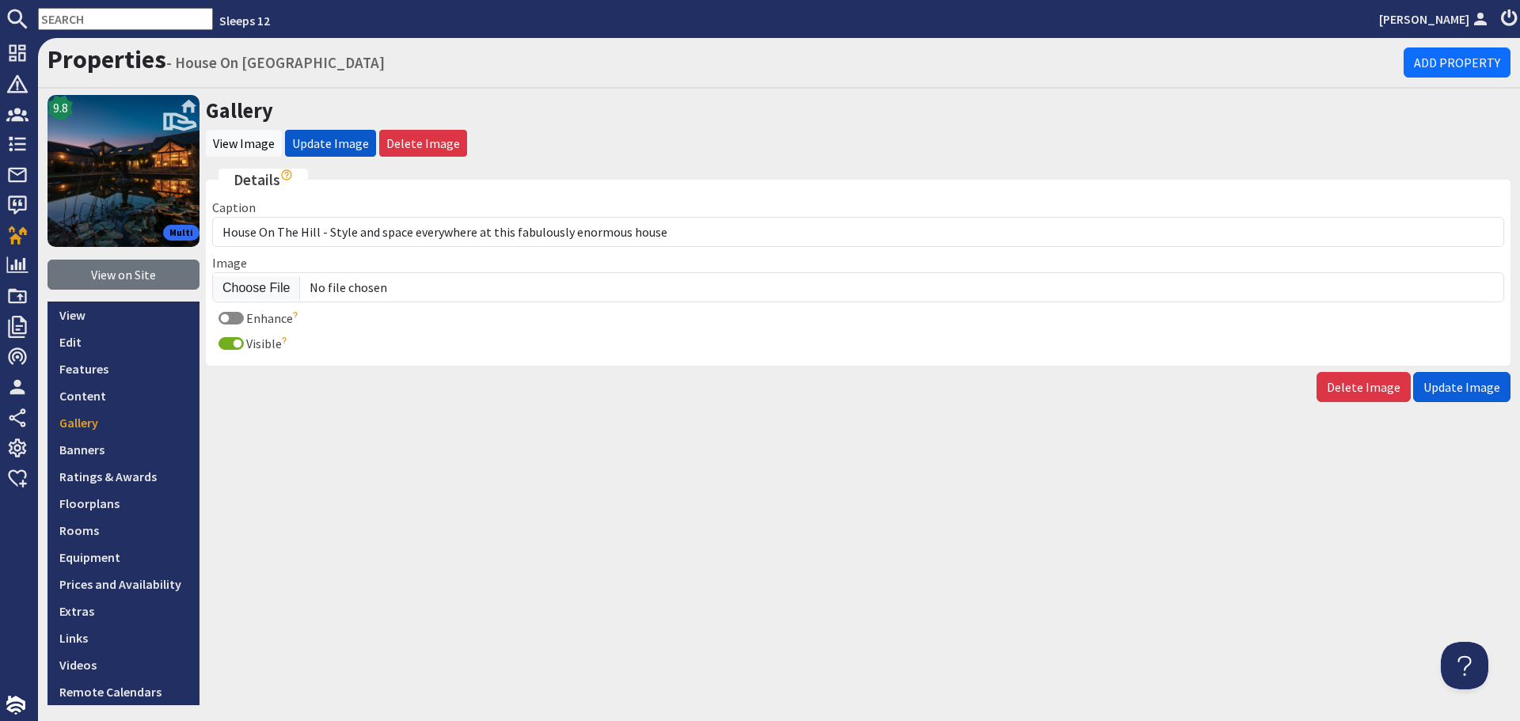
click at [1458, 391] on span "Update Image" at bounding box center [1462, 387] width 77 height 16
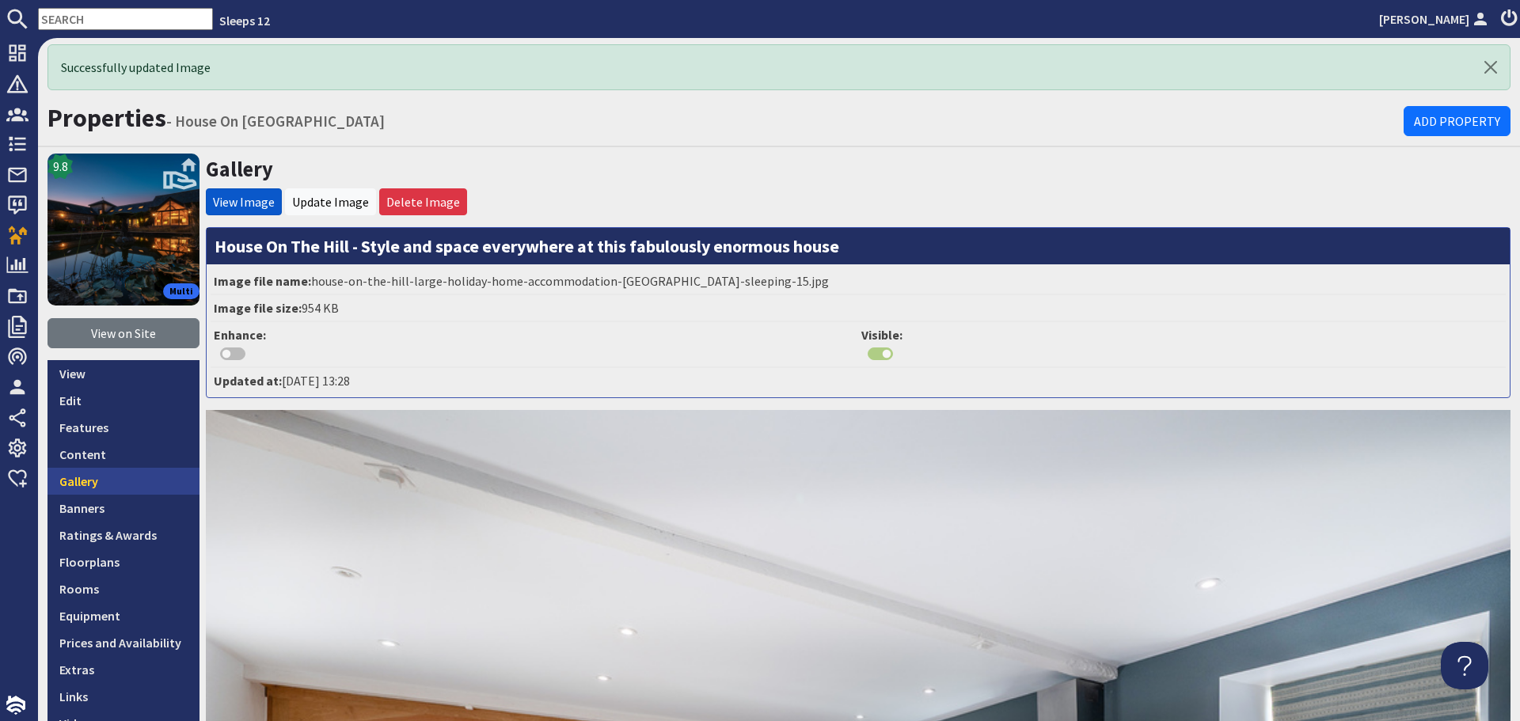
click at [145, 481] on link "Gallery" at bounding box center [124, 481] width 152 height 27
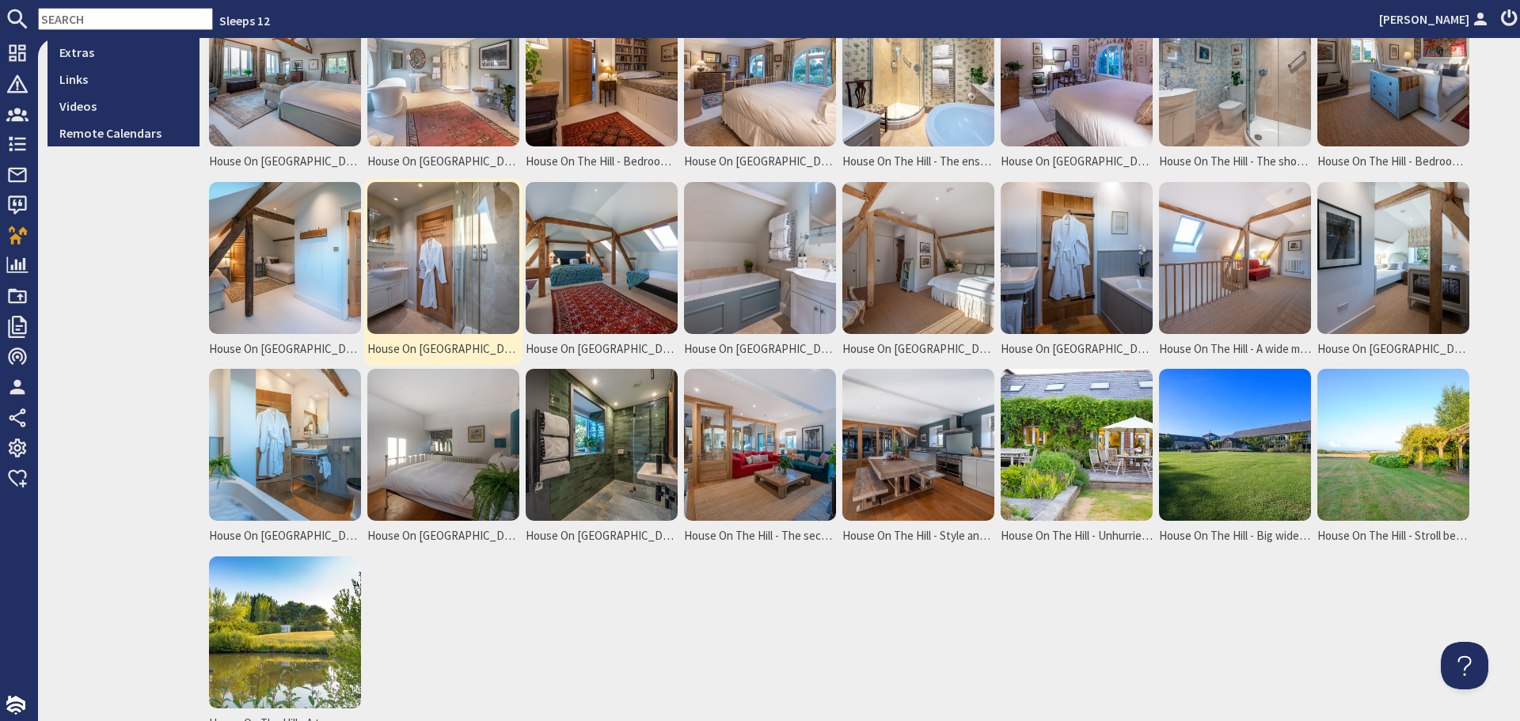
scroll to position [633, 0]
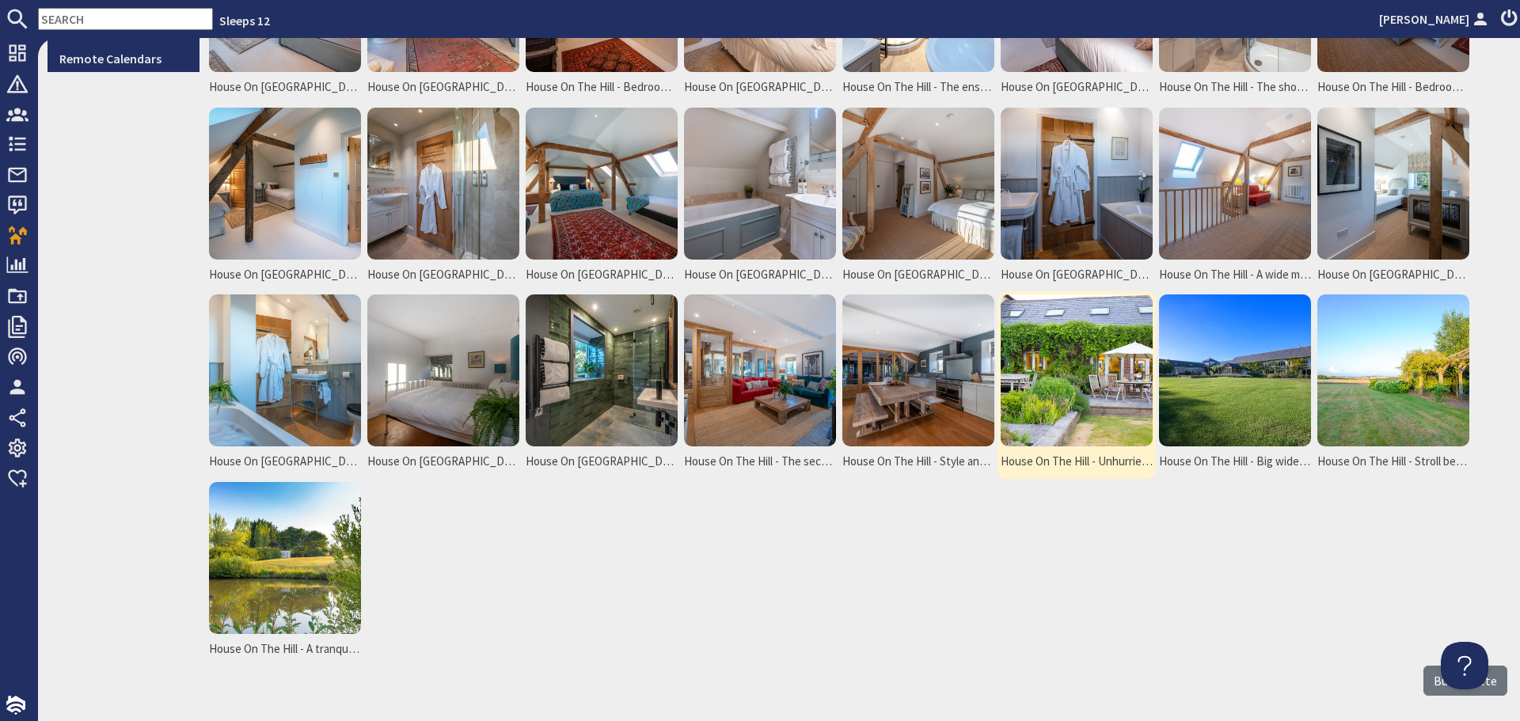
click at [1063, 367] on img at bounding box center [1077, 371] width 152 height 152
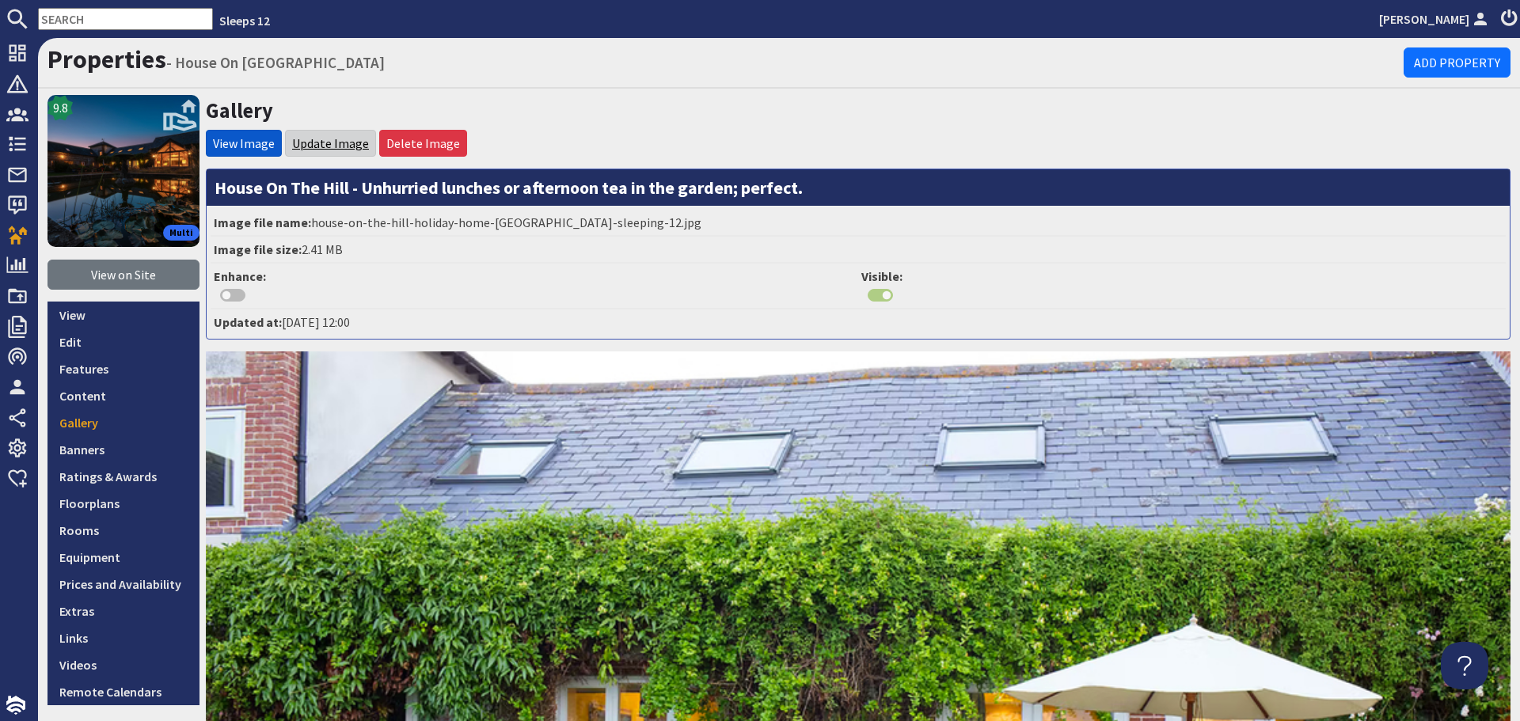
click at [342, 143] on link "Update Image" at bounding box center [330, 143] width 77 height 16
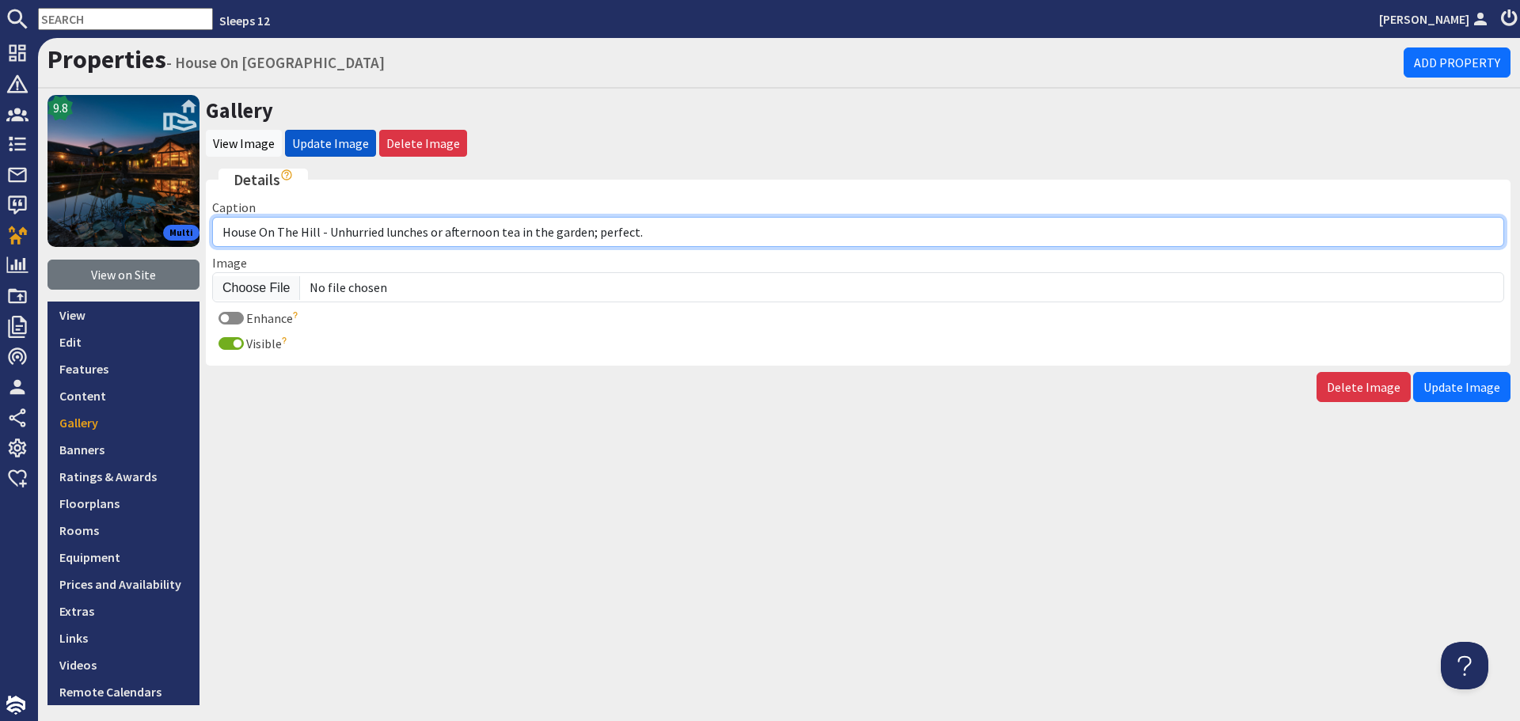
drag, startPoint x: 663, startPoint y: 237, endPoint x: 587, endPoint y: 233, distance: 76.1
click at [587, 233] on input "House On The Hill - Unhurried lunches or afternoon tea in the garden; perfect." at bounding box center [858, 232] width 1292 height 30
click at [330, 232] on input "House On The Hill - Unhurried lunches or afternoon tea in the garden" at bounding box center [858, 232] width 1292 height 30
type input "House On The Hill - Enjoy unhurried lunches or afternoon tea in the garden"
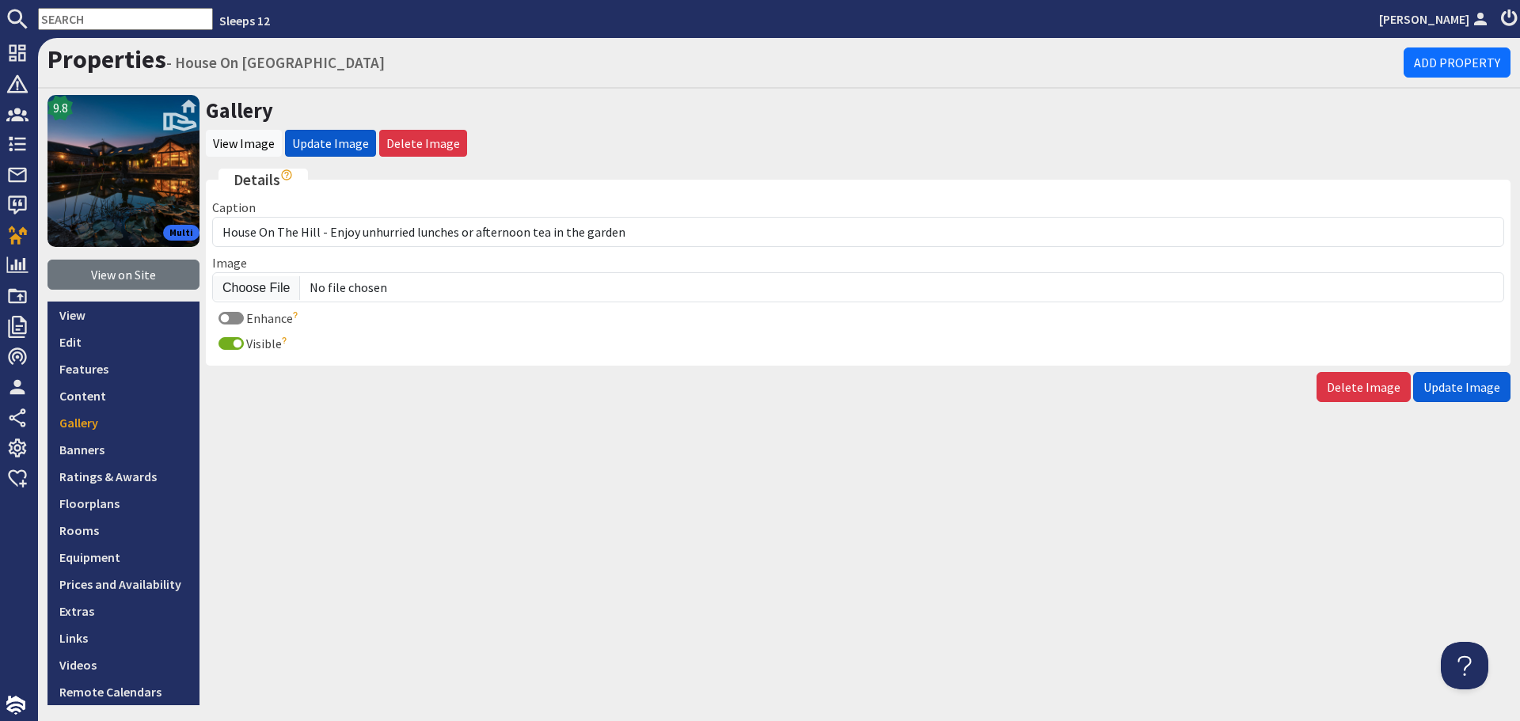
click at [1445, 393] on span "Update Image" at bounding box center [1462, 387] width 77 height 16
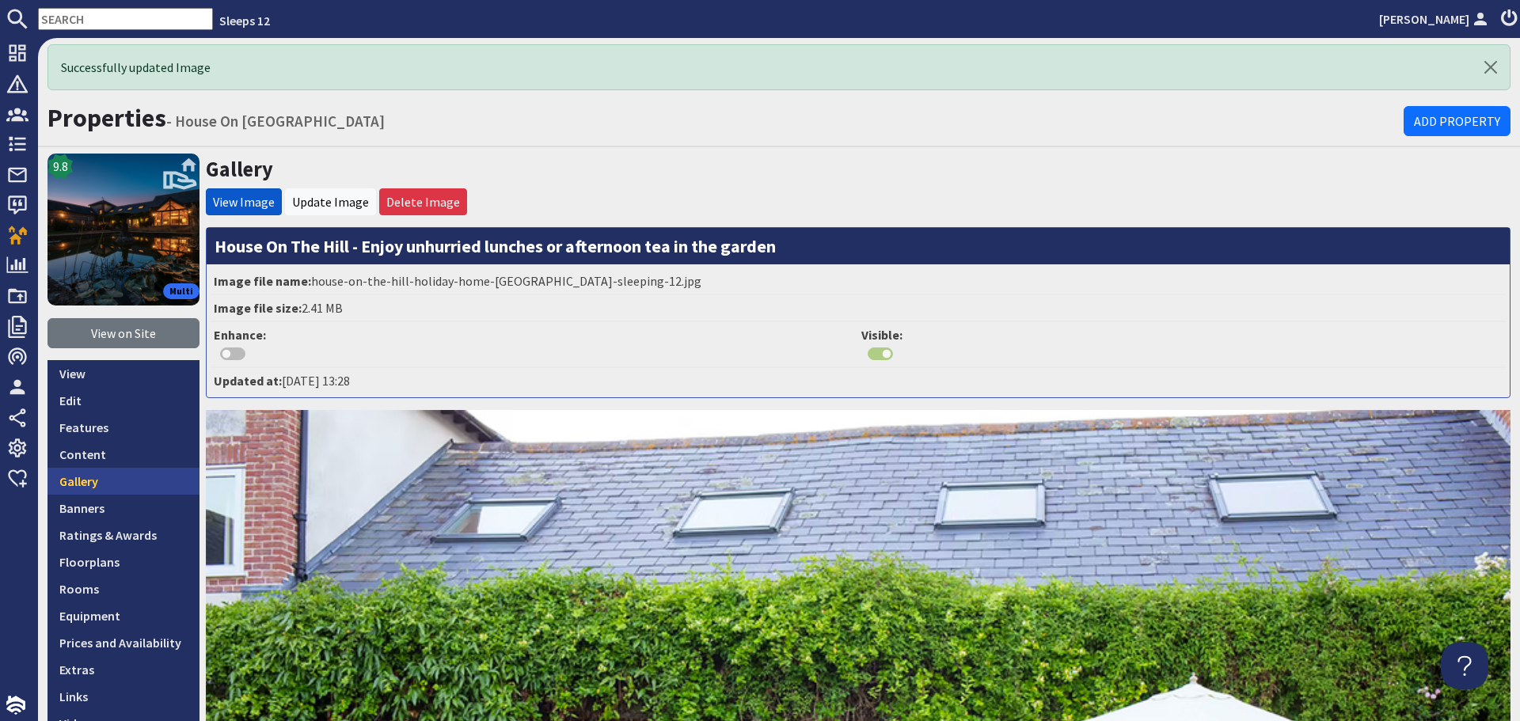
click at [112, 469] on link "Gallery" at bounding box center [124, 481] width 152 height 27
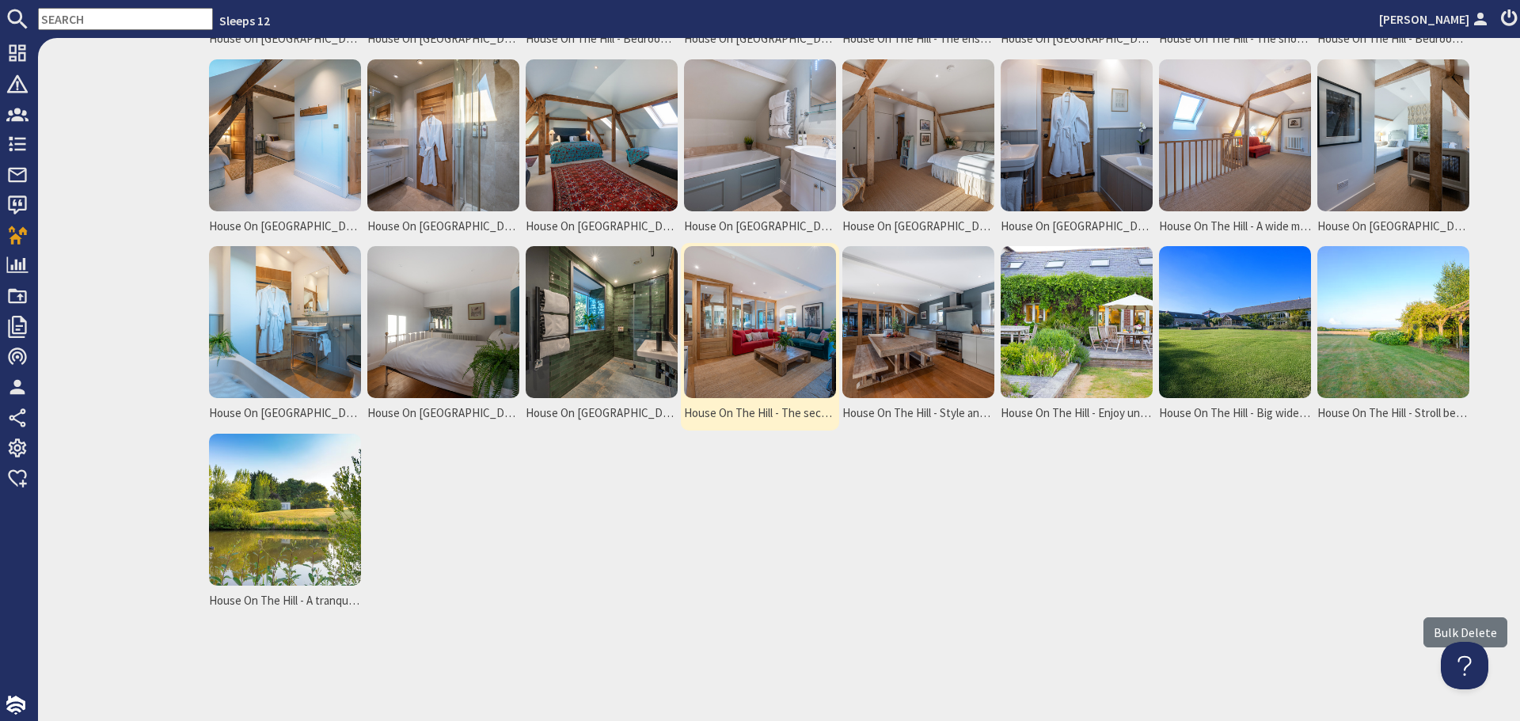
scroll to position [695, 0]
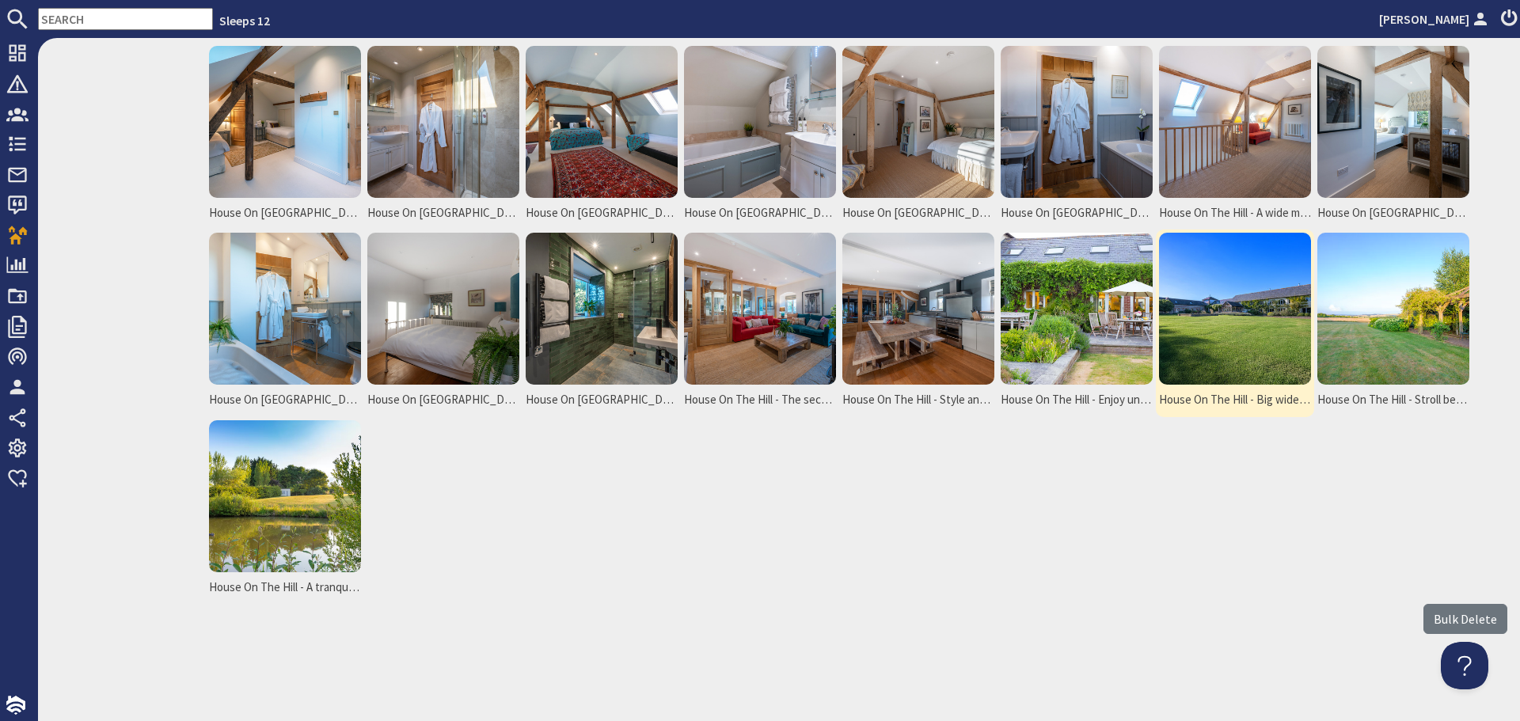
click at [1219, 308] on img at bounding box center [1235, 309] width 152 height 152
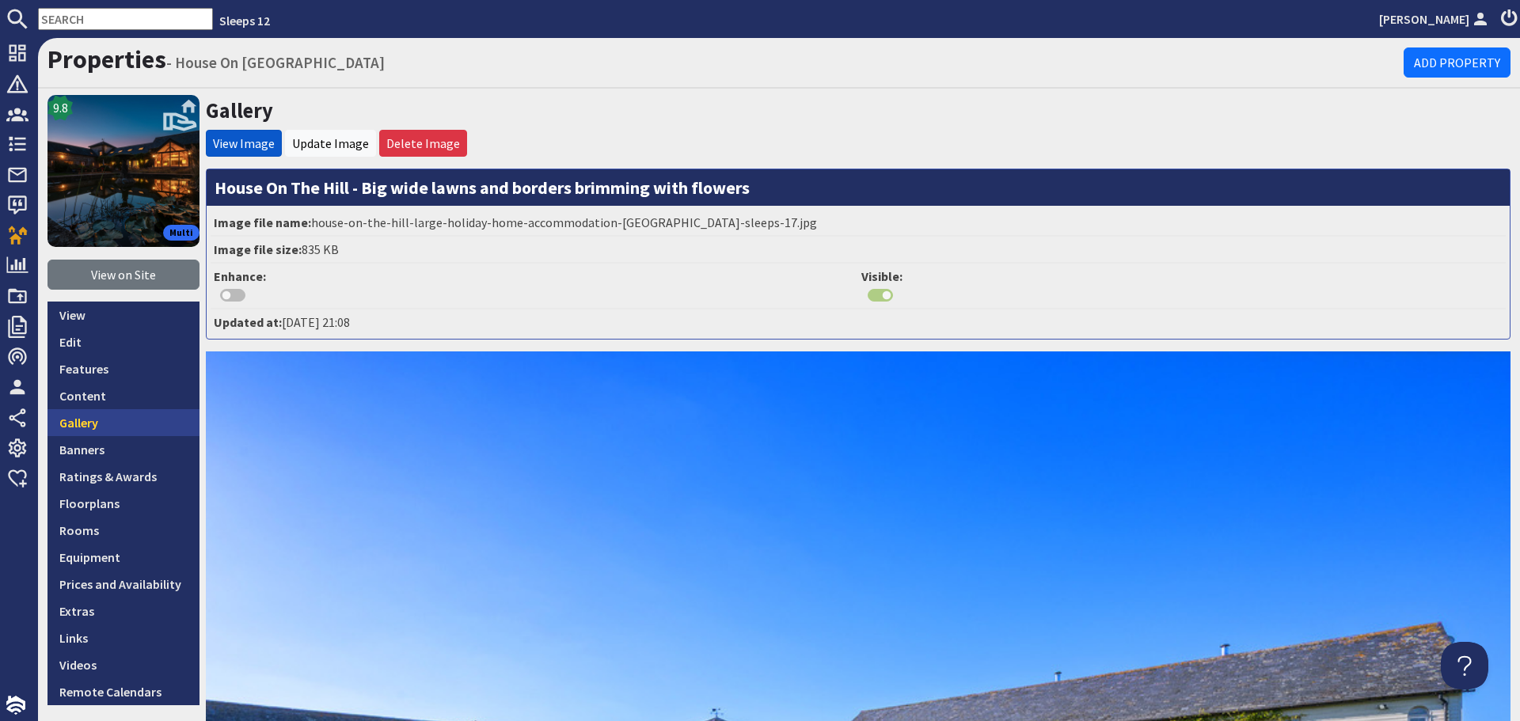
click at [123, 420] on link "Gallery" at bounding box center [124, 422] width 152 height 27
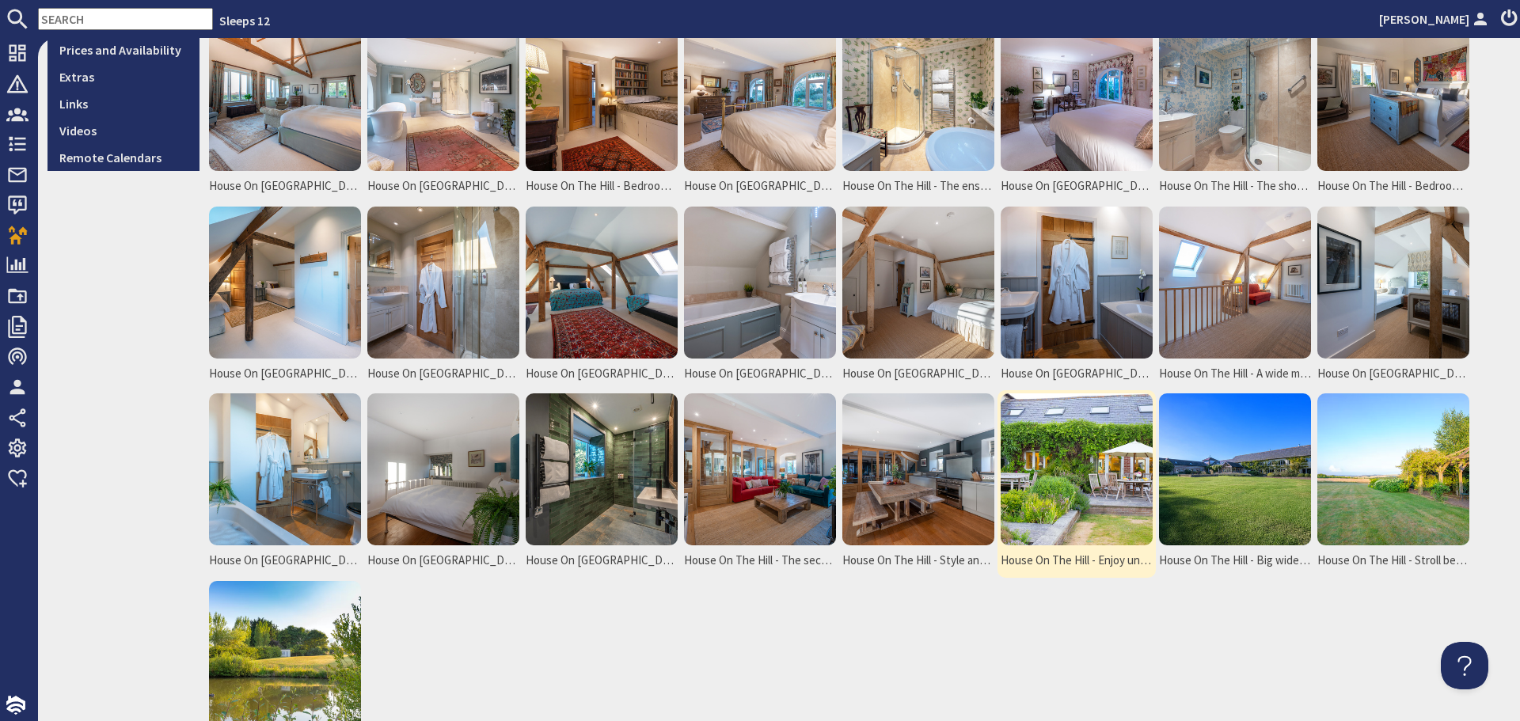
scroll to position [554, 0]
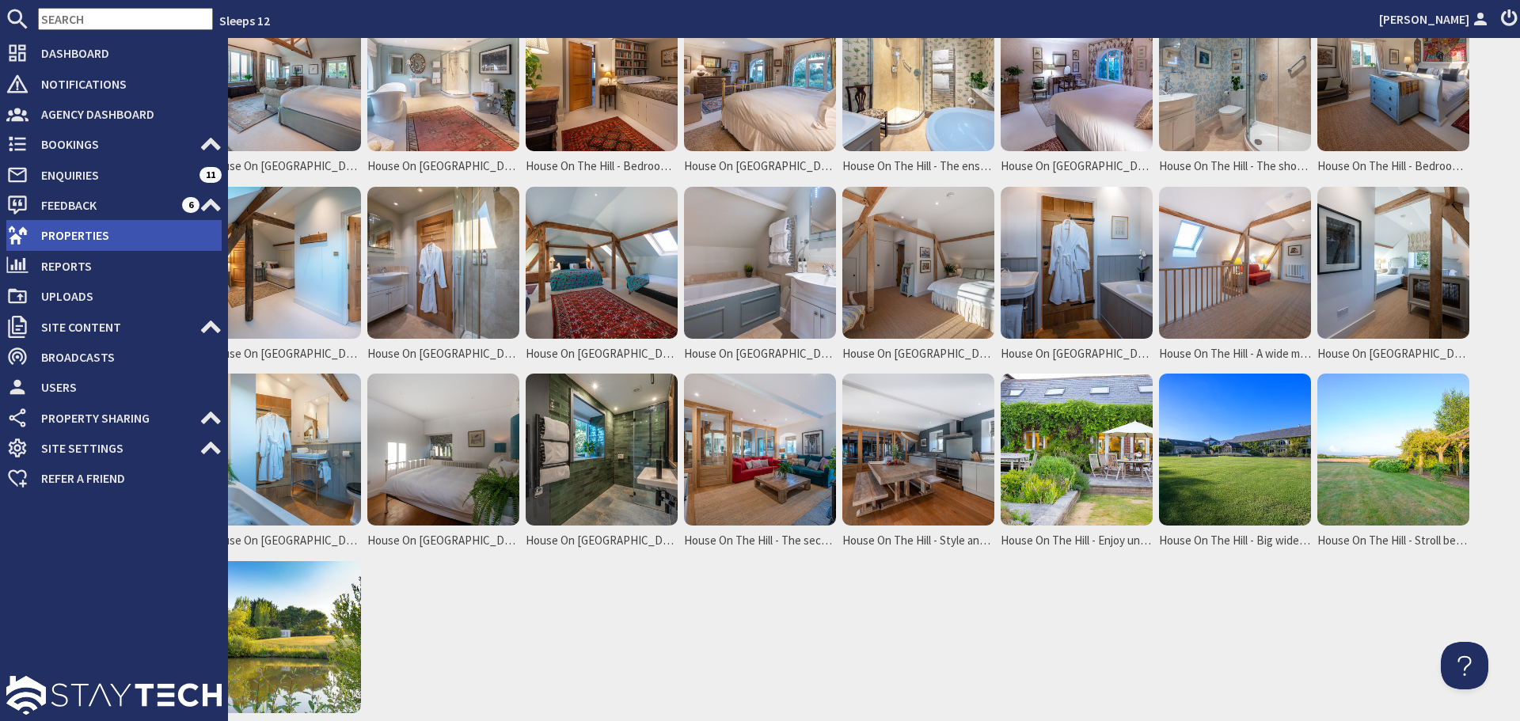
click at [55, 238] on span "Properties" at bounding box center [125, 234] width 193 height 25
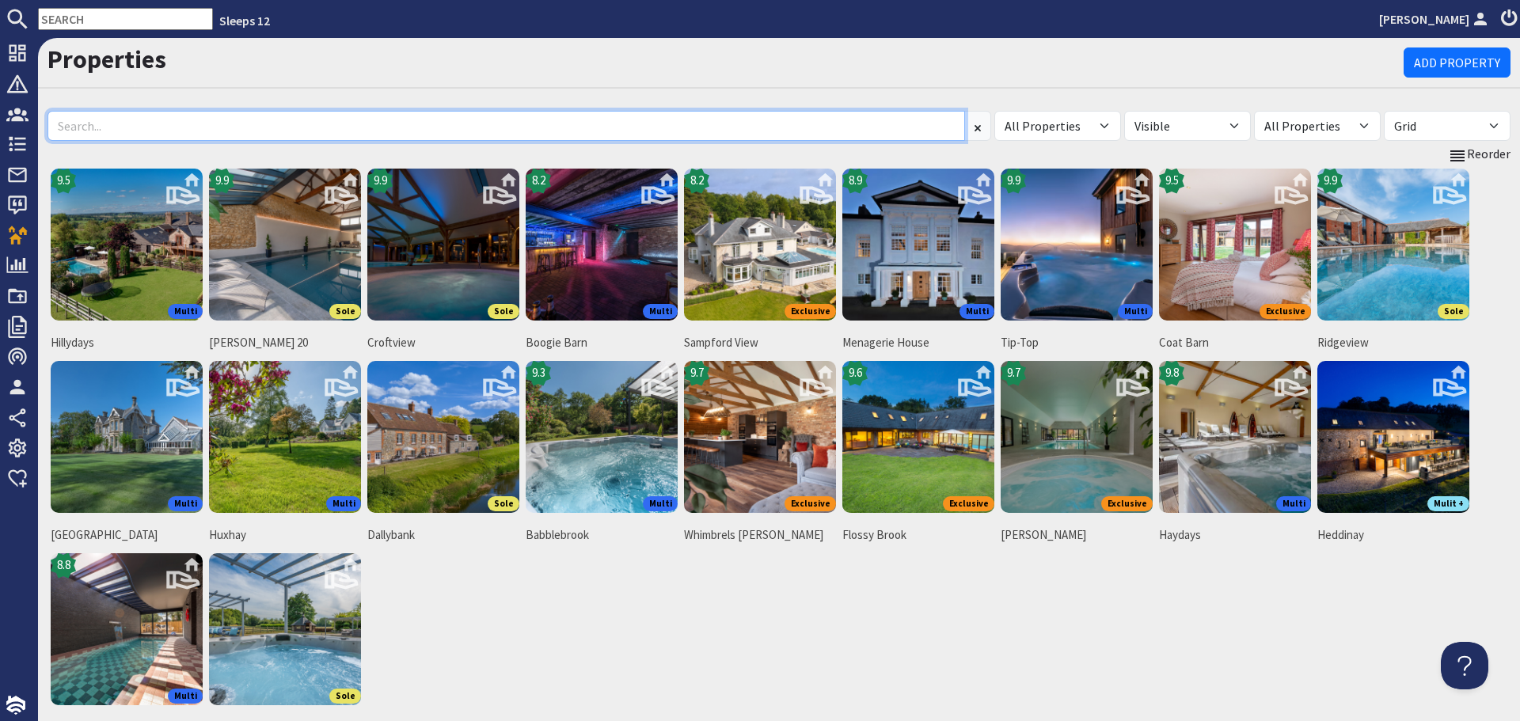
click at [405, 121] on input at bounding box center [507, 126] width 918 height 30
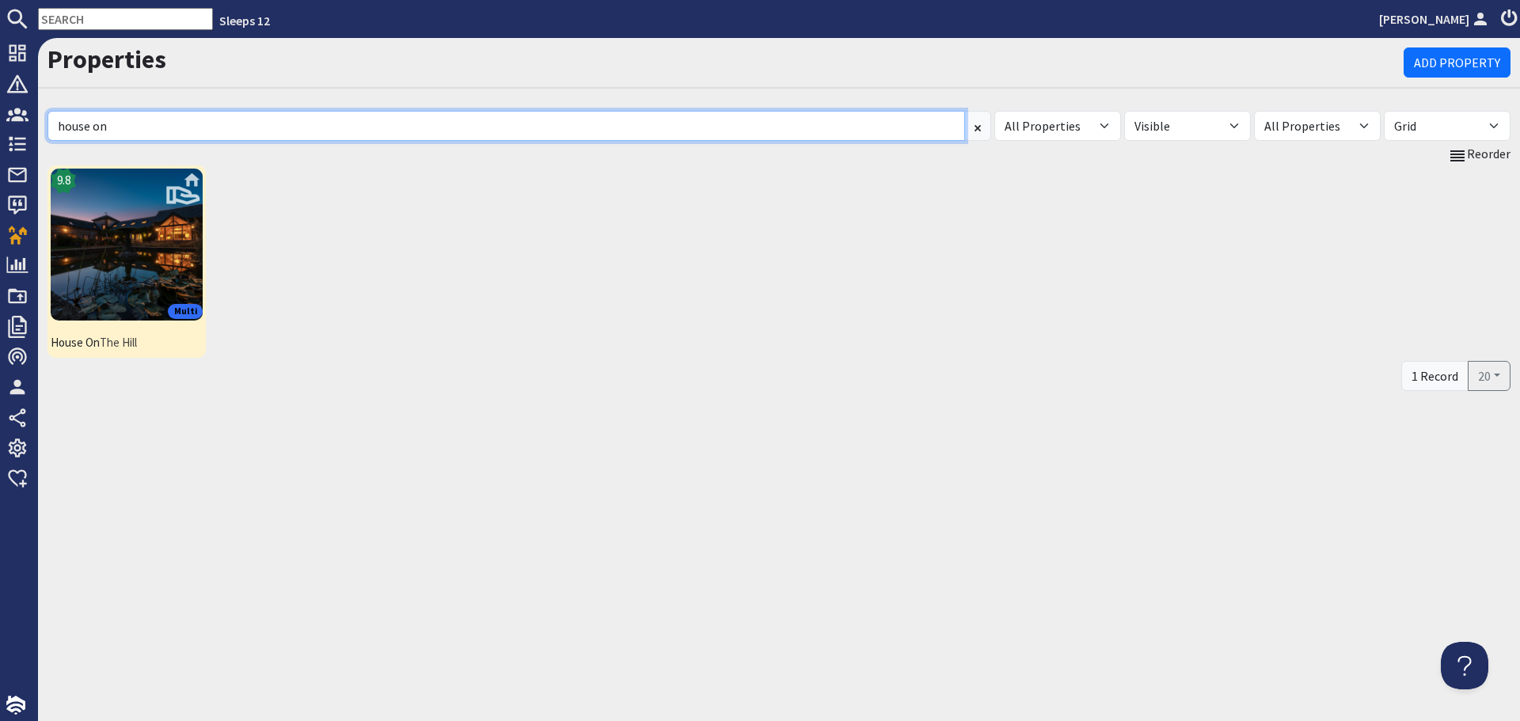
type input "house on"
click at [130, 224] on img at bounding box center [127, 245] width 152 height 152
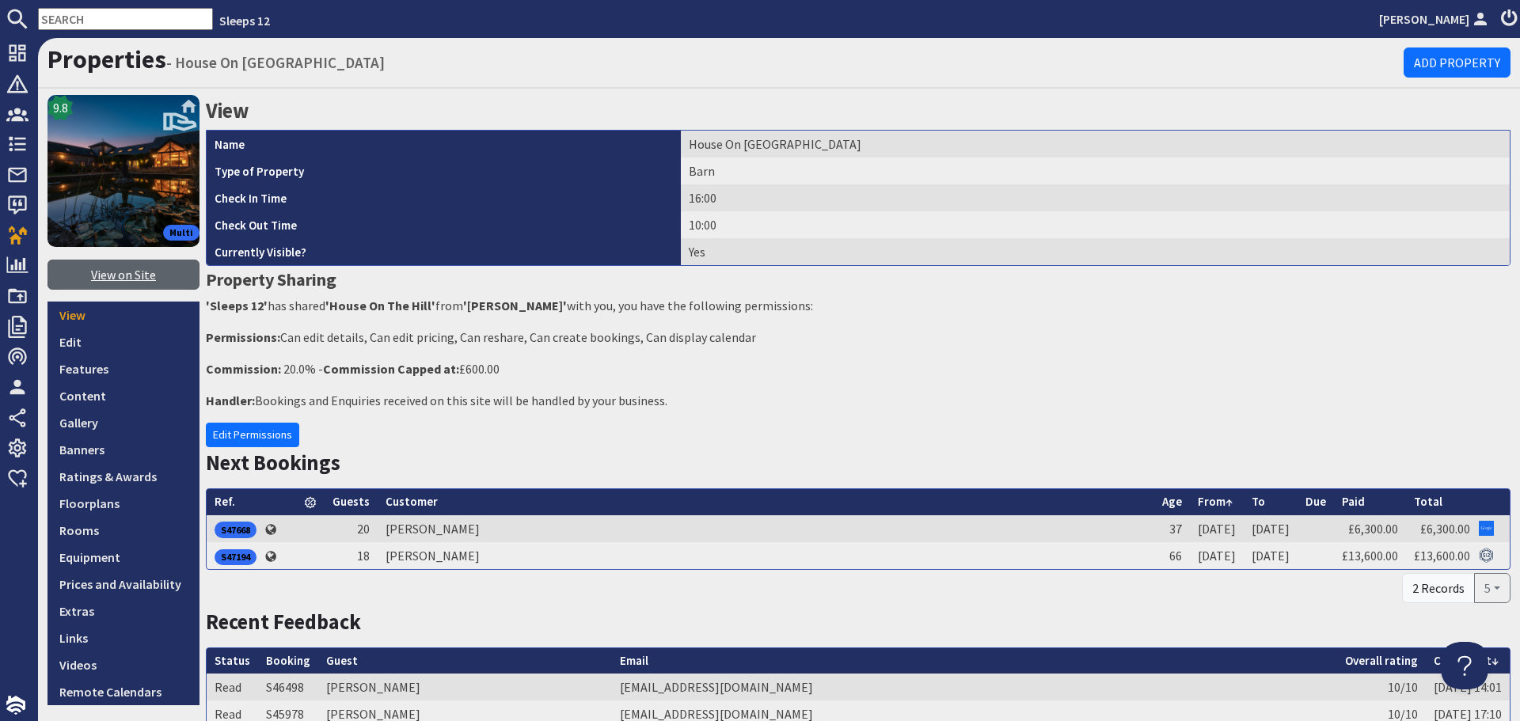
click at [165, 282] on link "View on Site" at bounding box center [124, 275] width 152 height 30
click at [114, 401] on link "Content" at bounding box center [124, 395] width 152 height 27
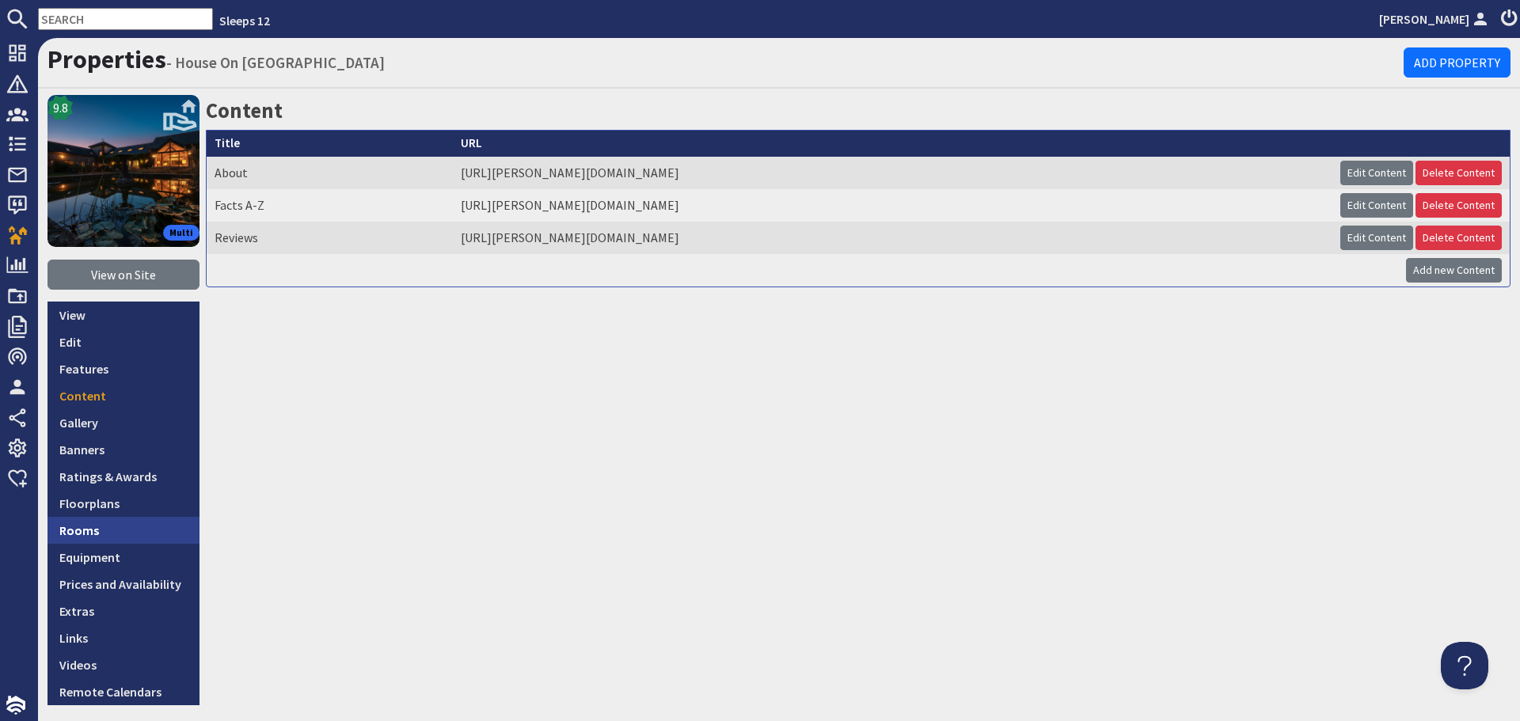
click at [133, 524] on link "Rooms" at bounding box center [124, 530] width 152 height 27
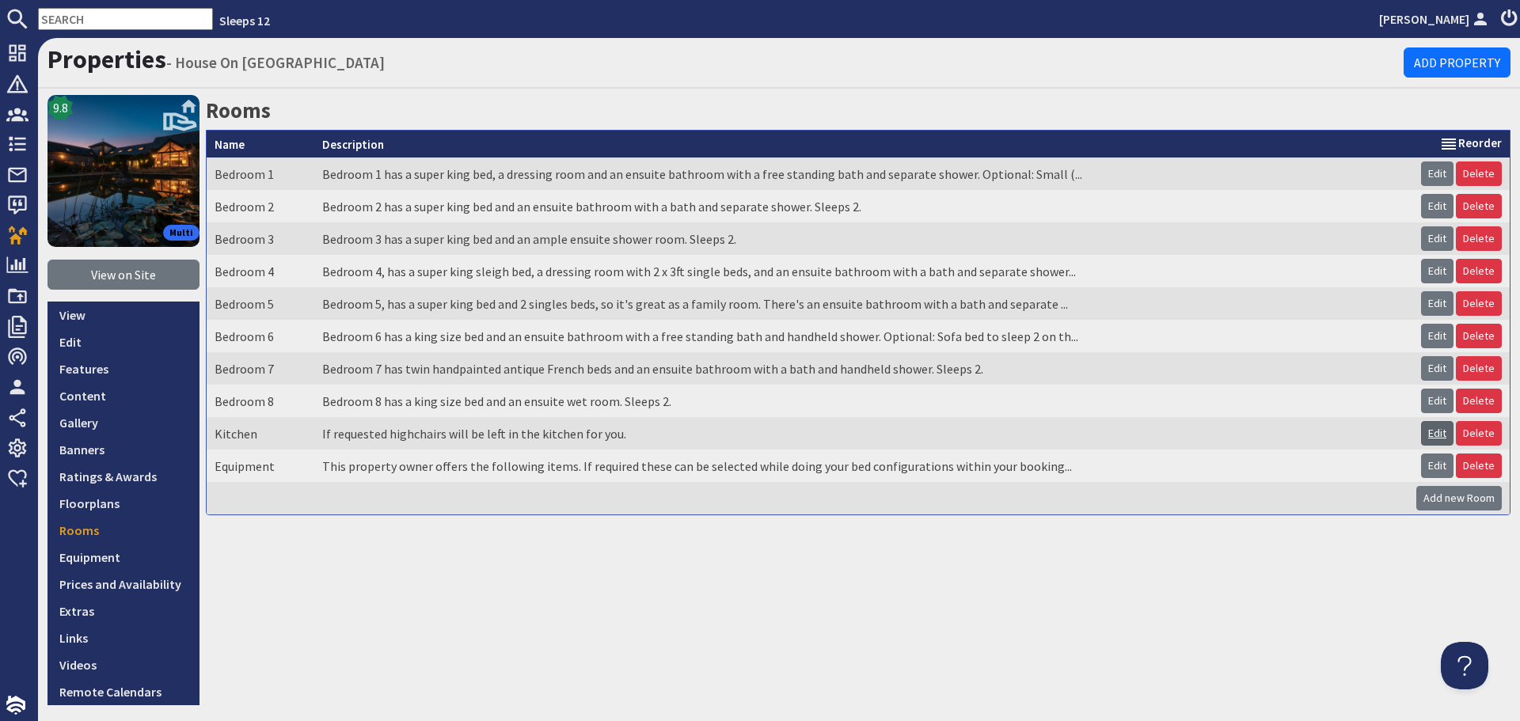
click at [1421, 432] on link "Edit" at bounding box center [1437, 433] width 32 height 25
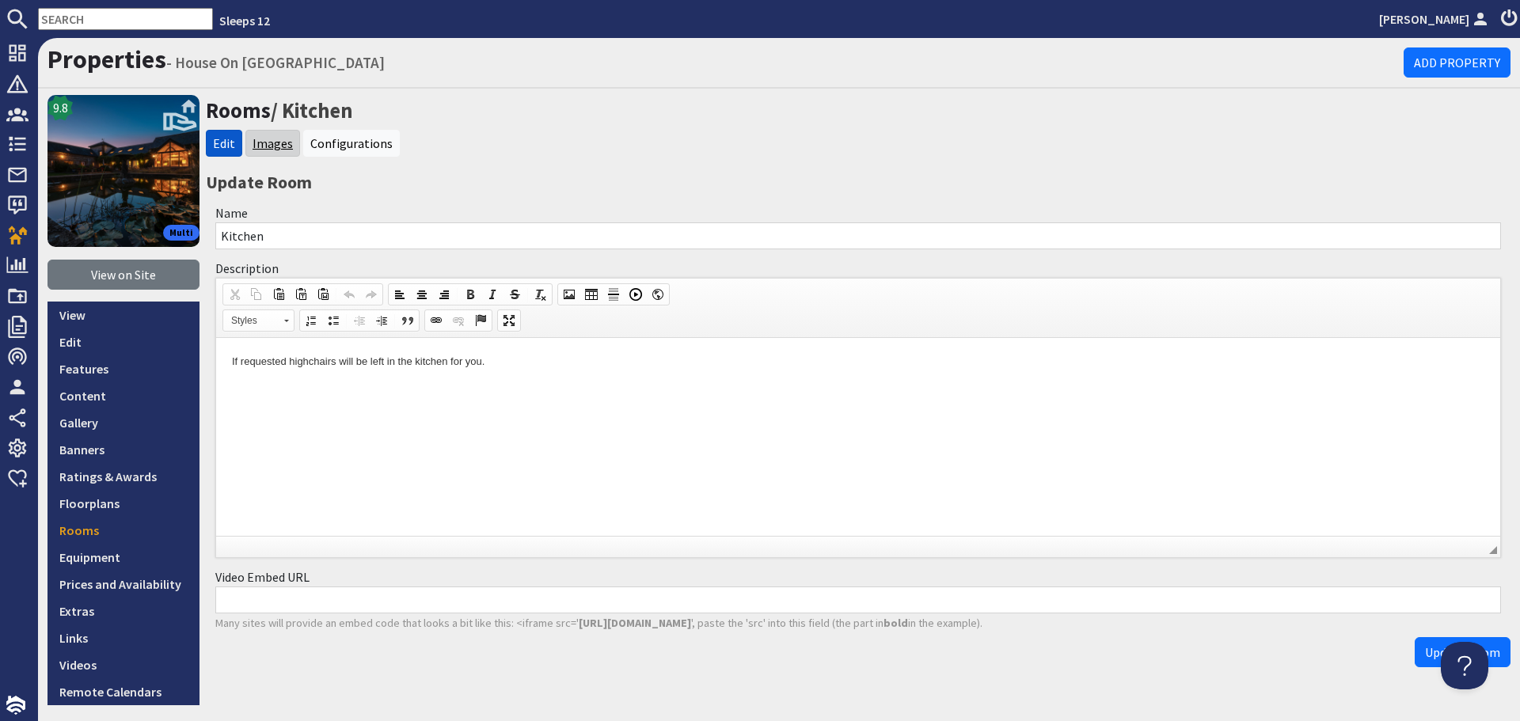
click at [281, 143] on link "Images" at bounding box center [273, 143] width 40 height 16
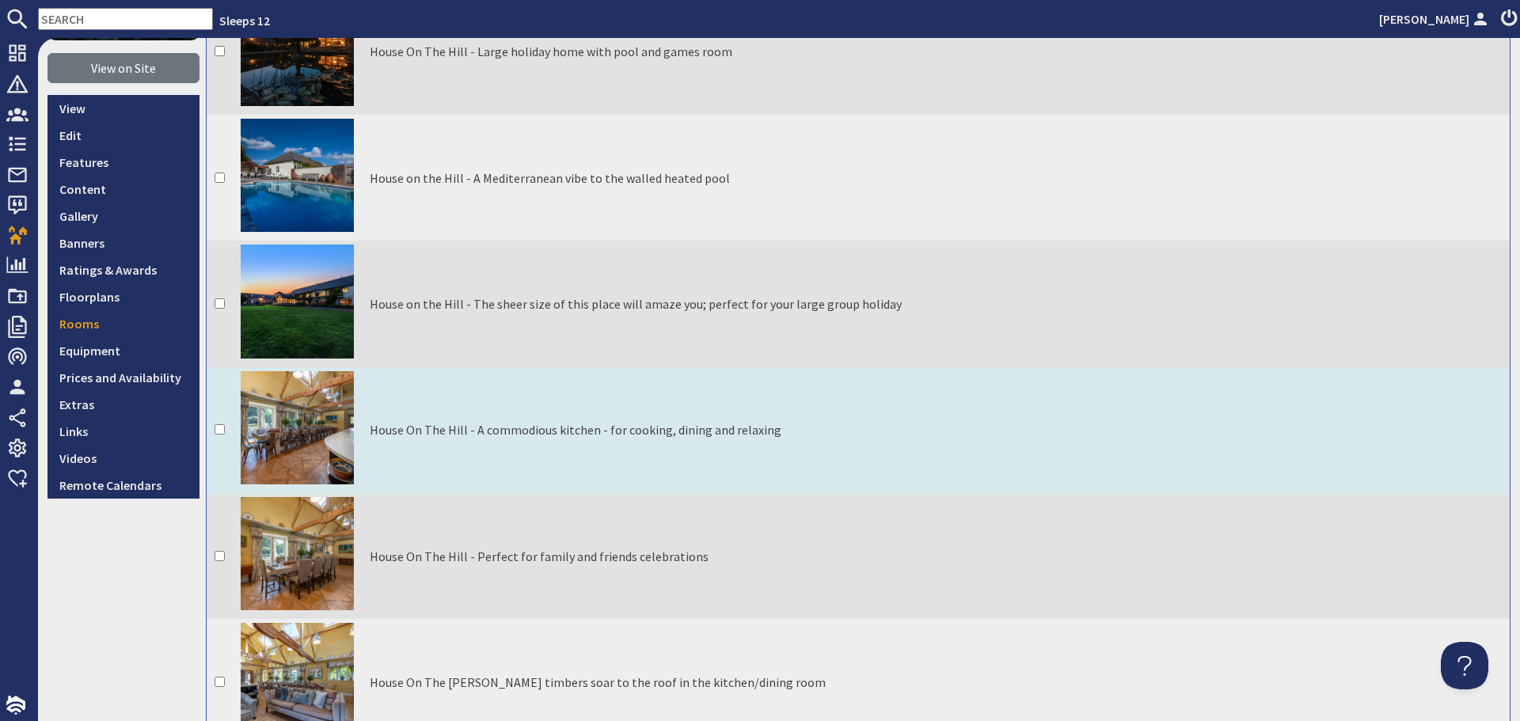
scroll to position [396, 0]
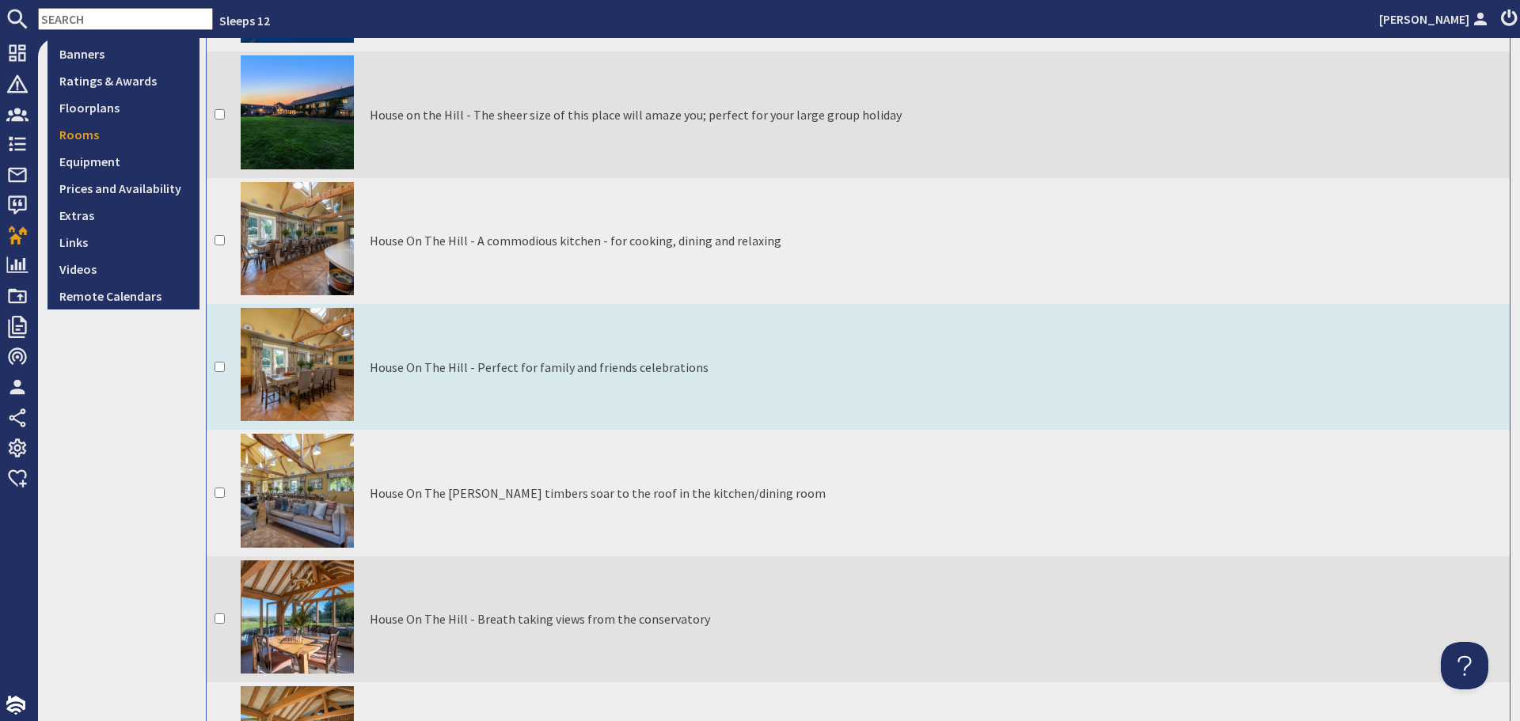
click at [216, 362] on input "checkbox" at bounding box center [220, 367] width 10 height 10
checkbox input "true"
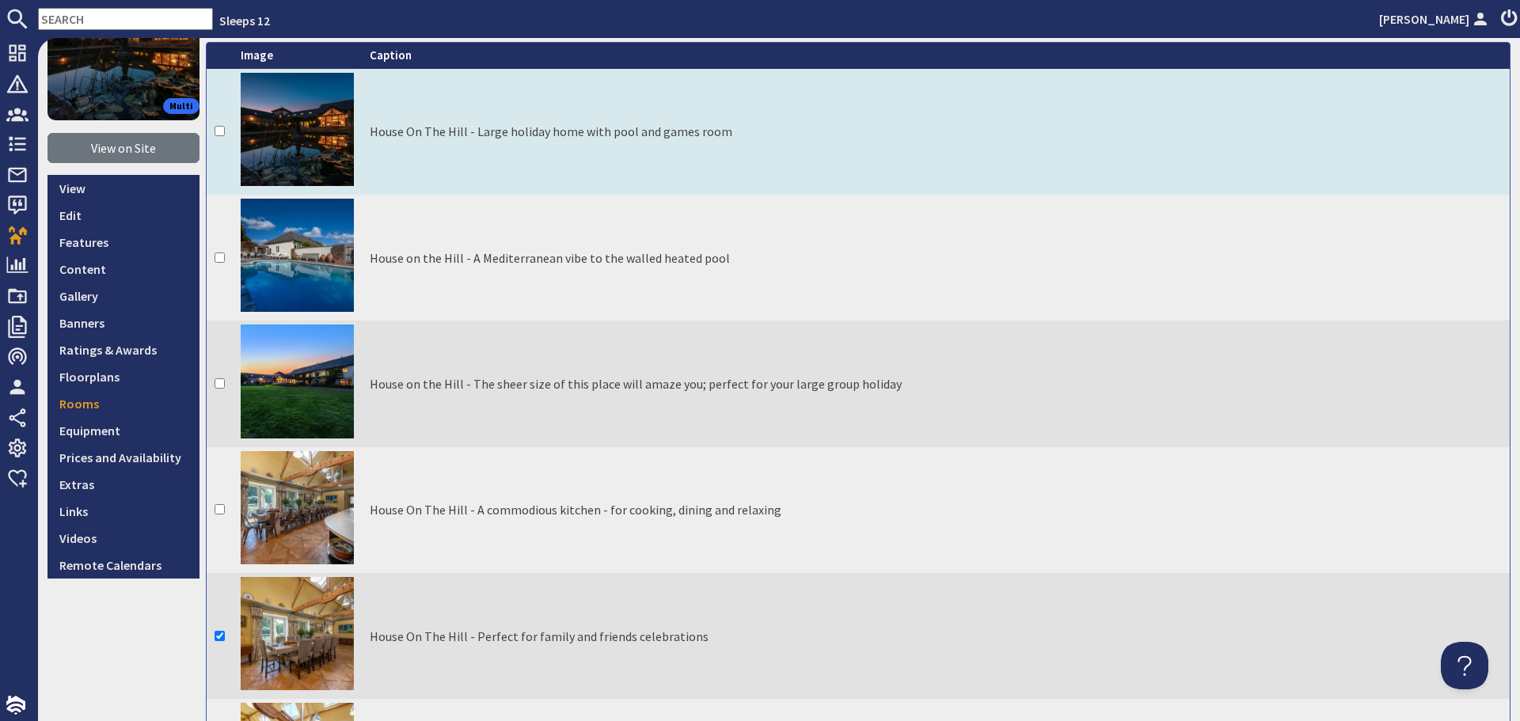
scroll to position [79, 0]
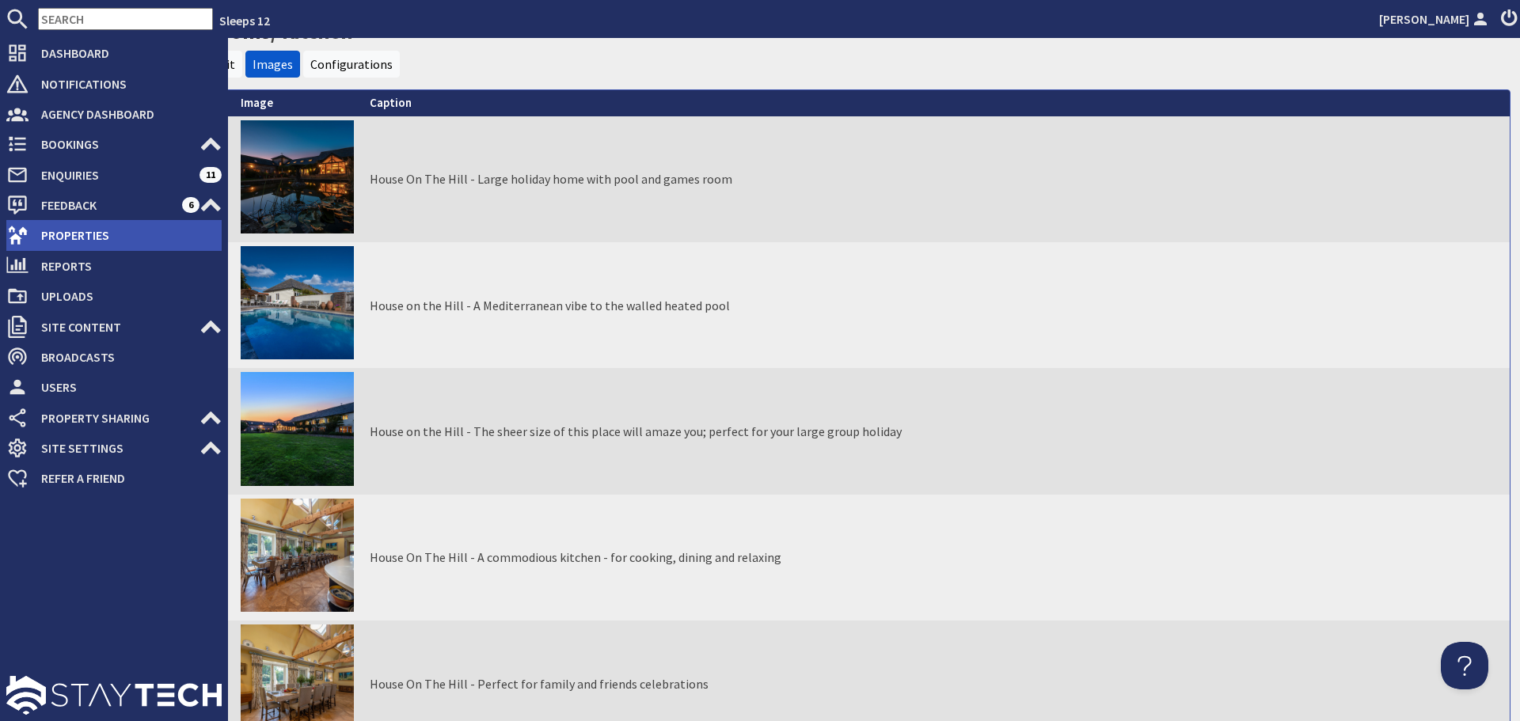
drag, startPoint x: 10, startPoint y: 240, endPoint x: 22, endPoint y: 240, distance: 12.7
click at [10, 240] on icon at bounding box center [17, 235] width 22 height 22
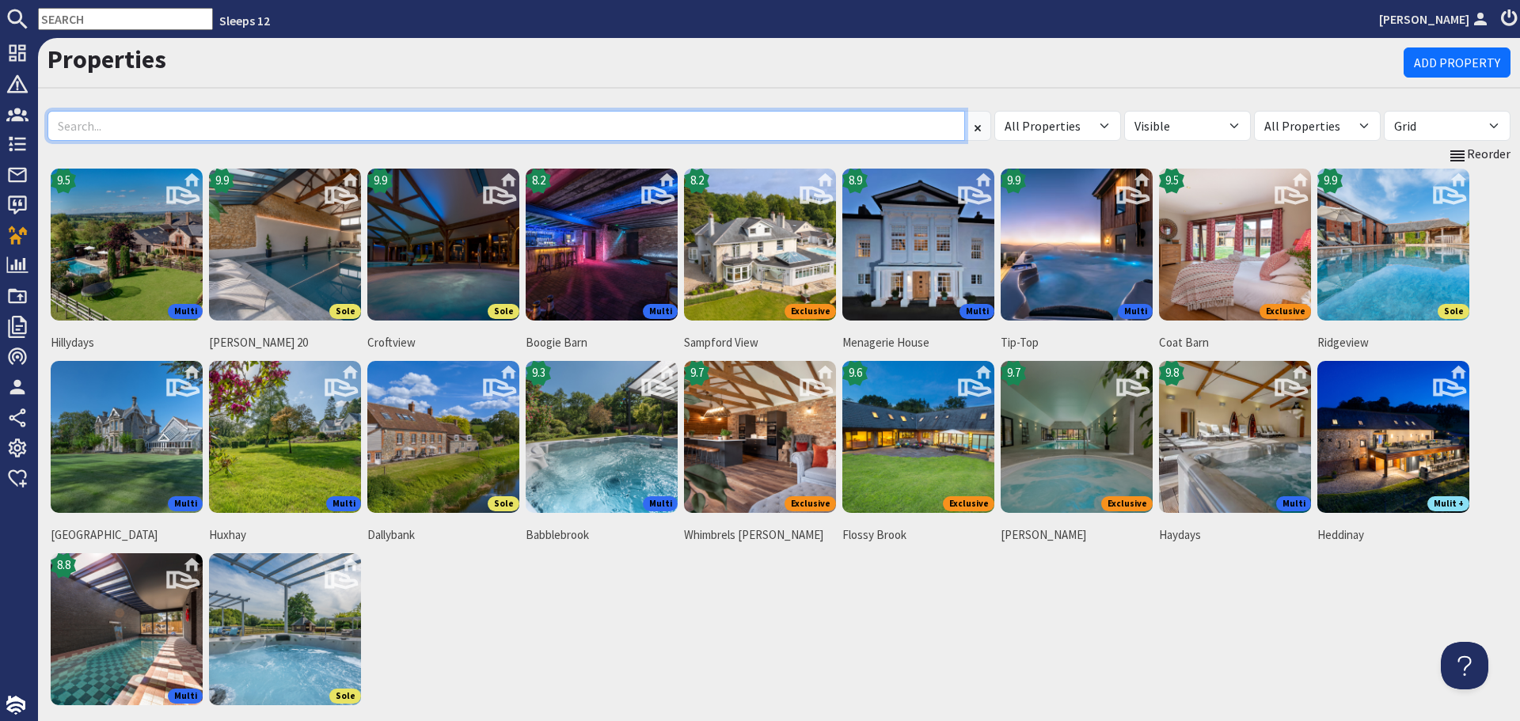
click at [383, 131] on input at bounding box center [507, 126] width 918 height 30
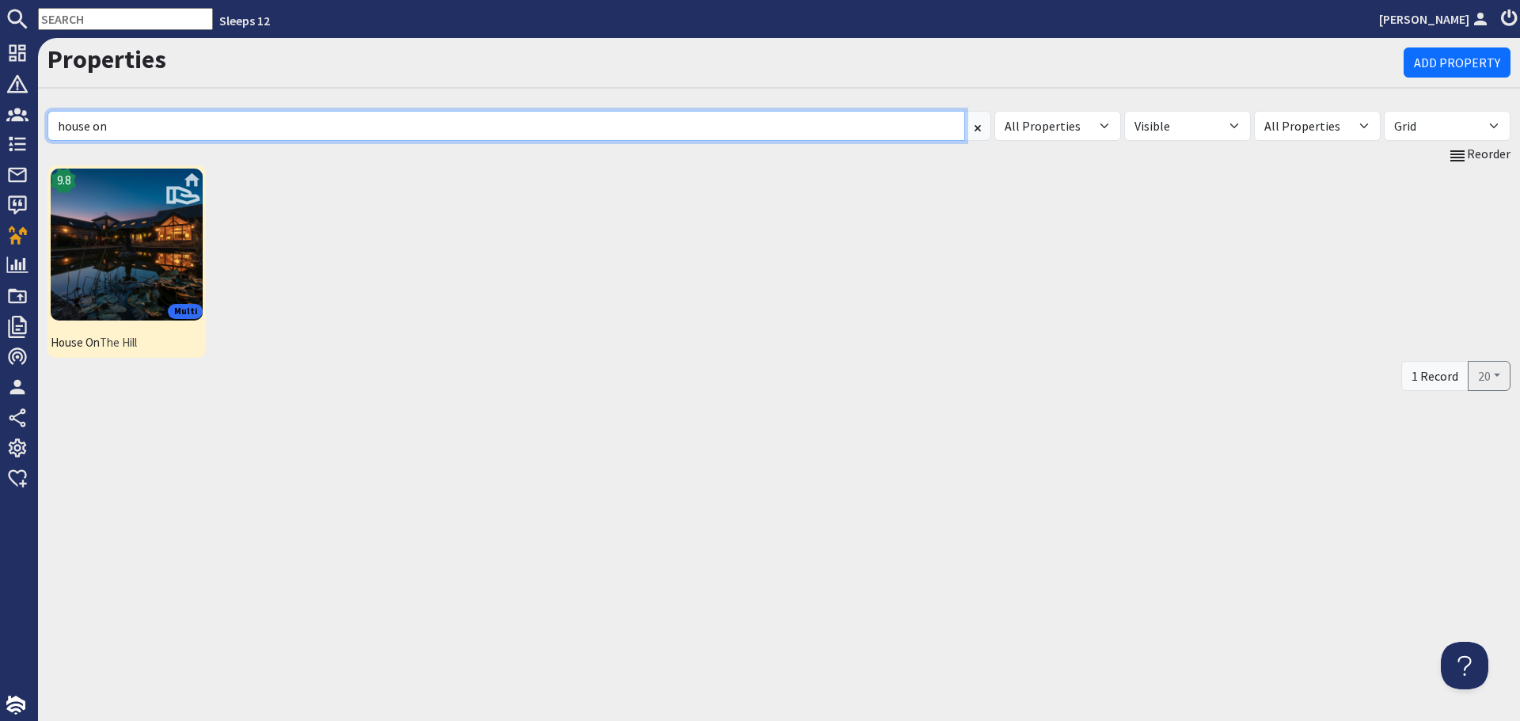
type input "house on"
click at [115, 297] on img at bounding box center [127, 245] width 152 height 152
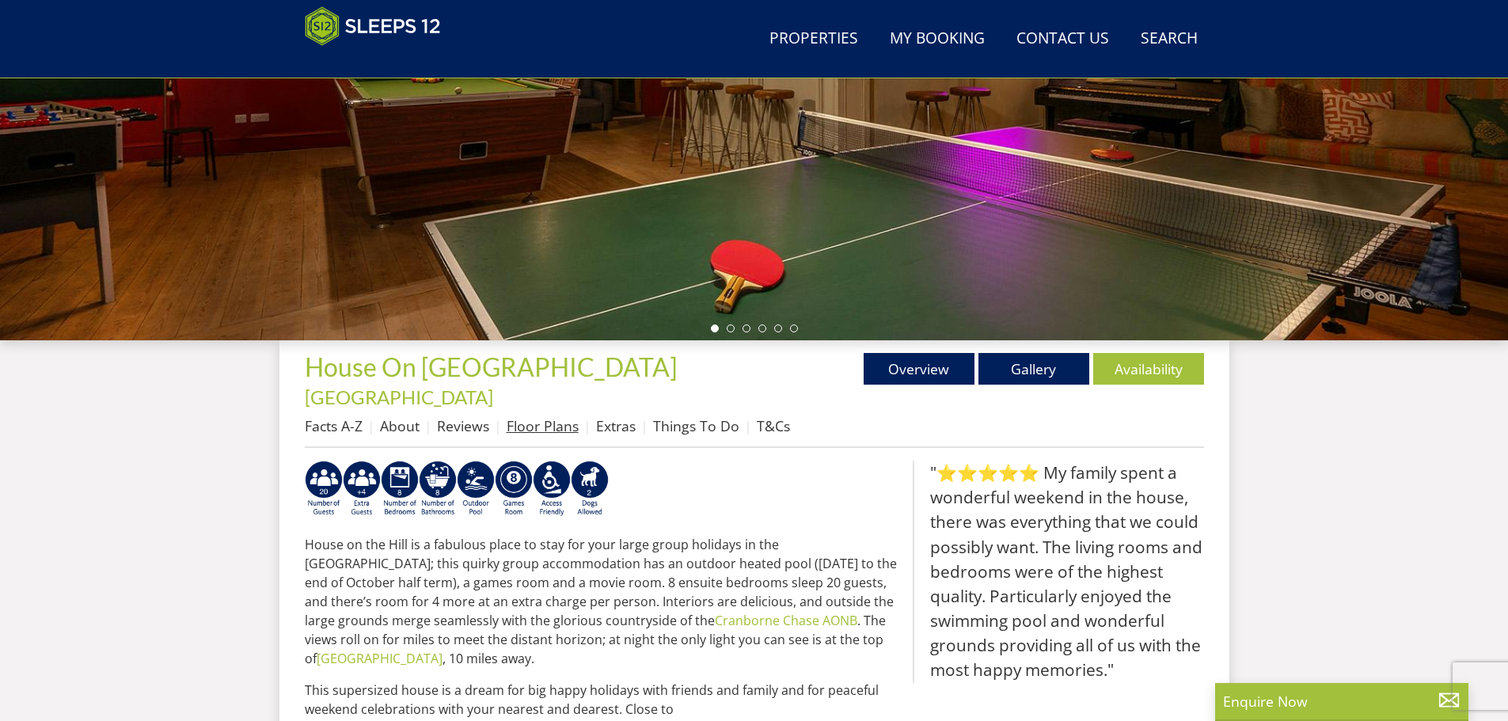
scroll to position [346, 0]
click at [520, 416] on link "Floor Plans" at bounding box center [543, 425] width 72 height 19
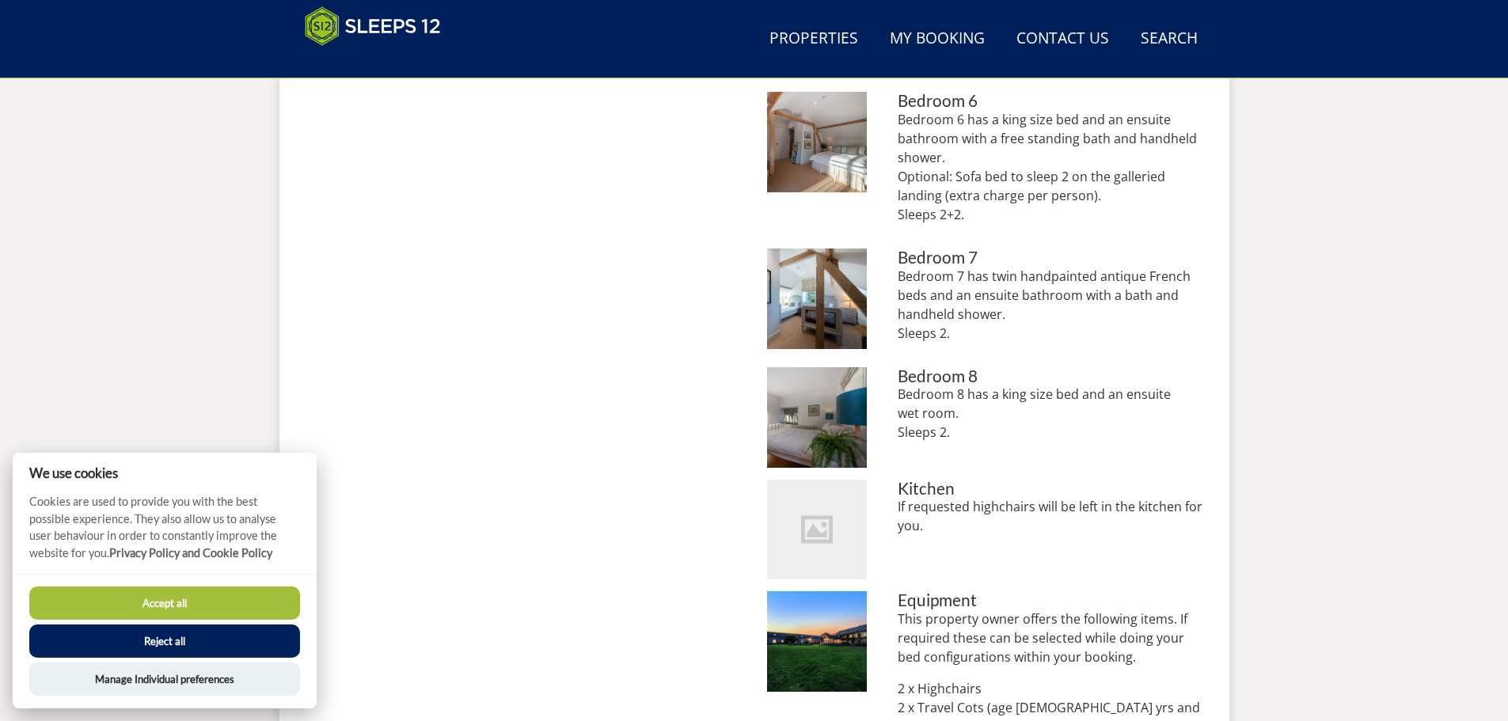
scroll to position [1534, 0]
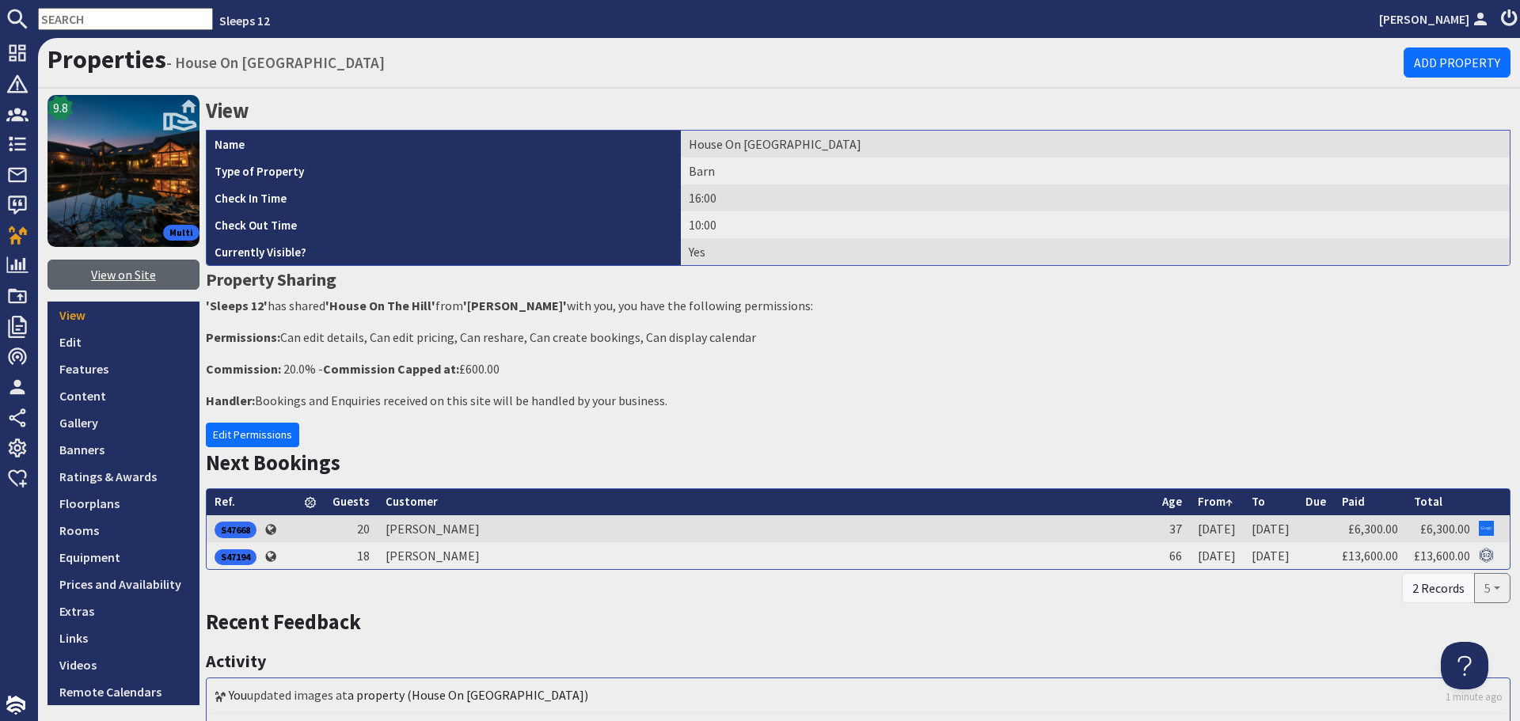
click at [114, 283] on link "View on Site" at bounding box center [124, 275] width 152 height 30
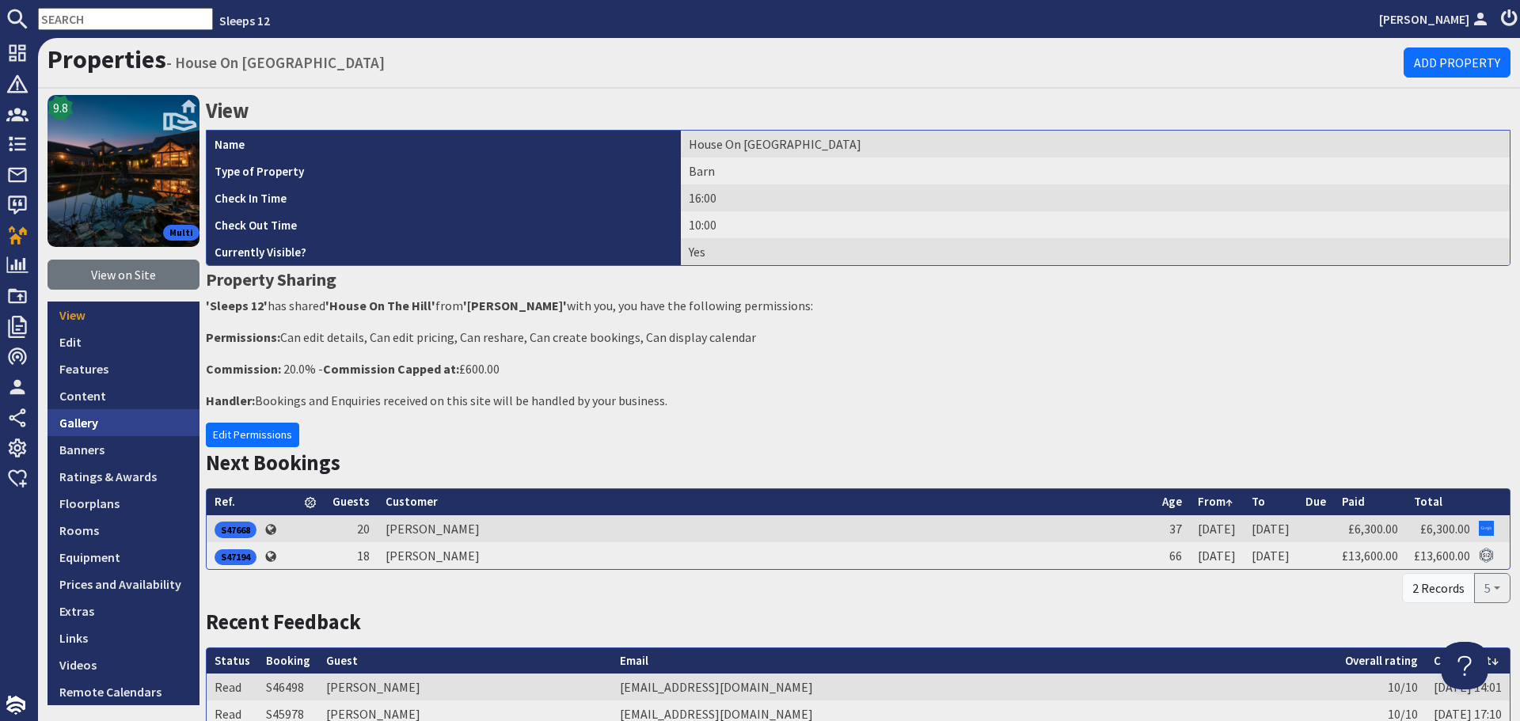
click at [84, 424] on link "Gallery" at bounding box center [124, 422] width 152 height 27
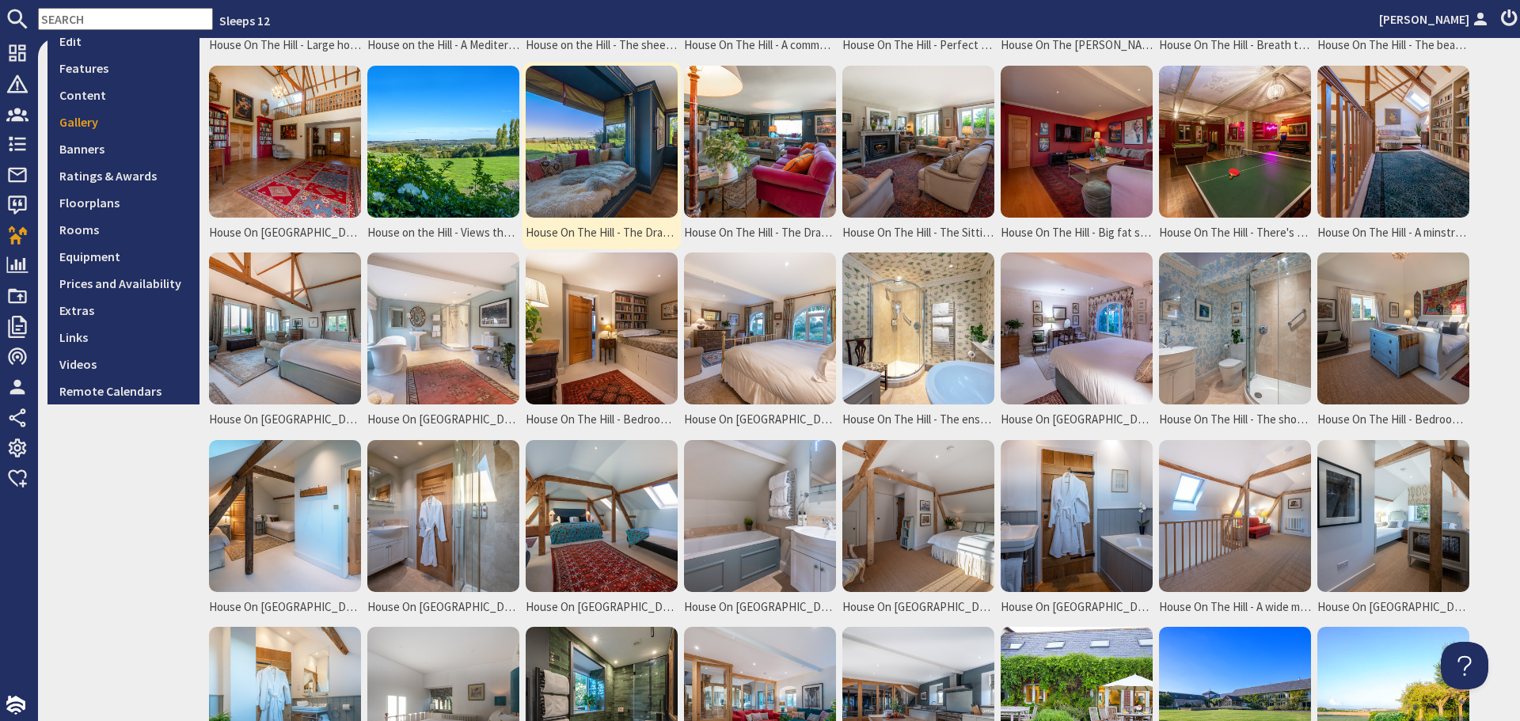
scroll to position [396, 0]
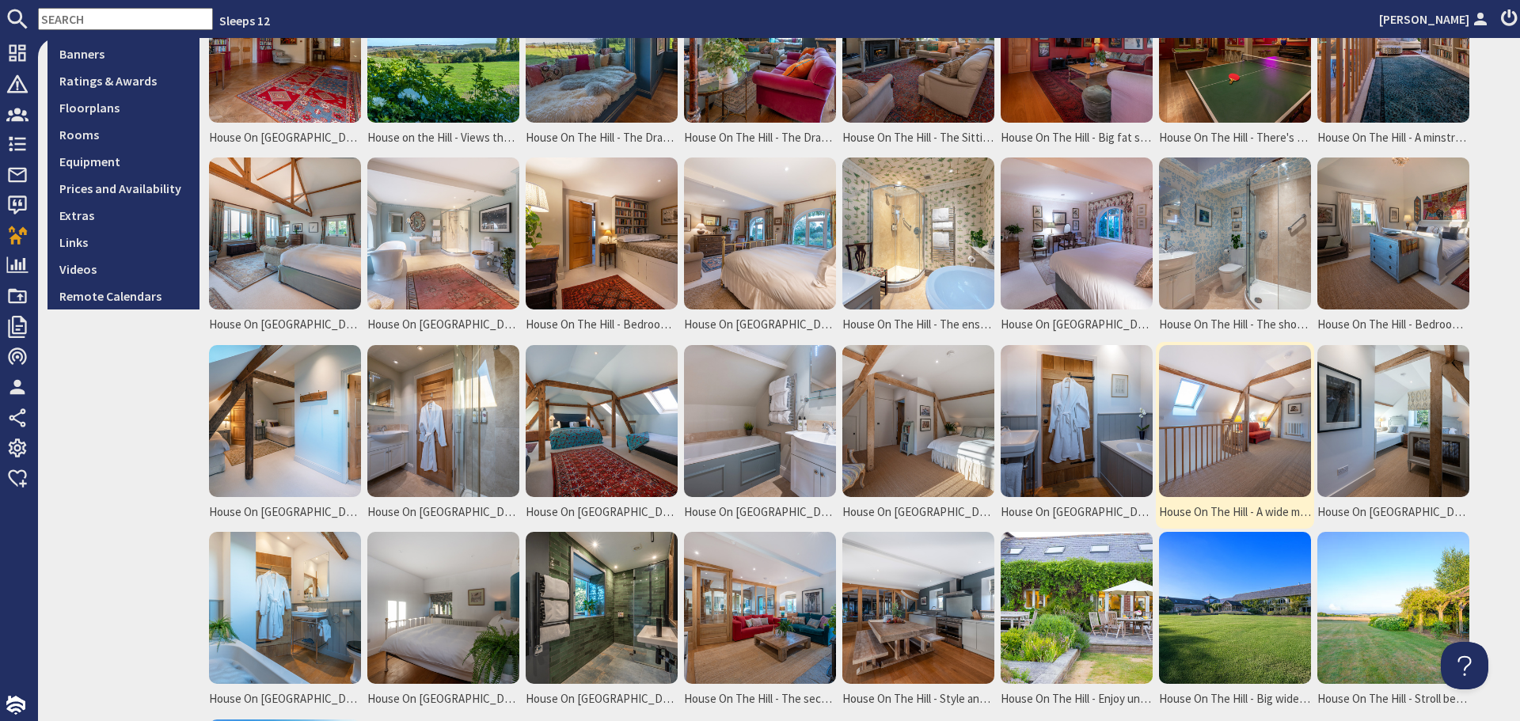
click at [1194, 451] on img at bounding box center [1235, 421] width 152 height 152
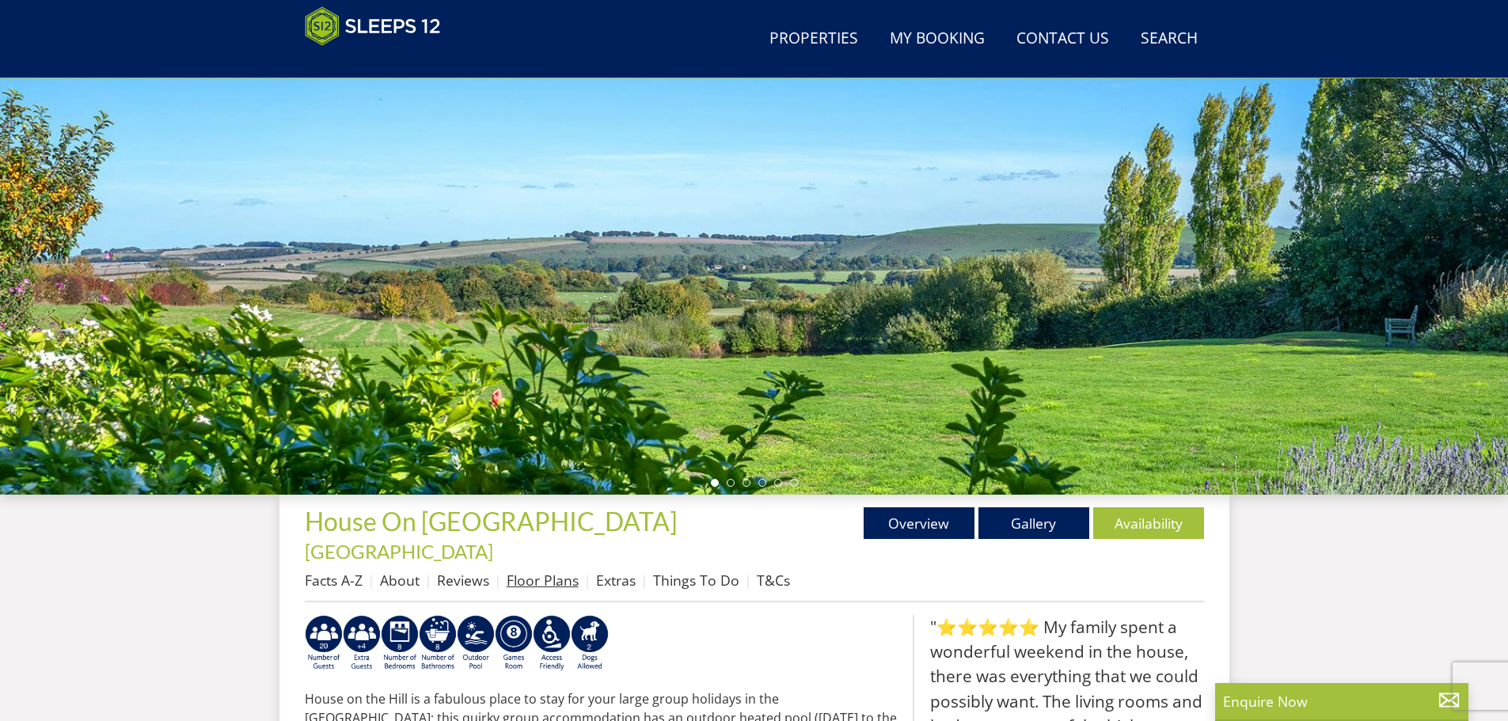
click at [519, 571] on link "Floor Plans" at bounding box center [543, 580] width 72 height 19
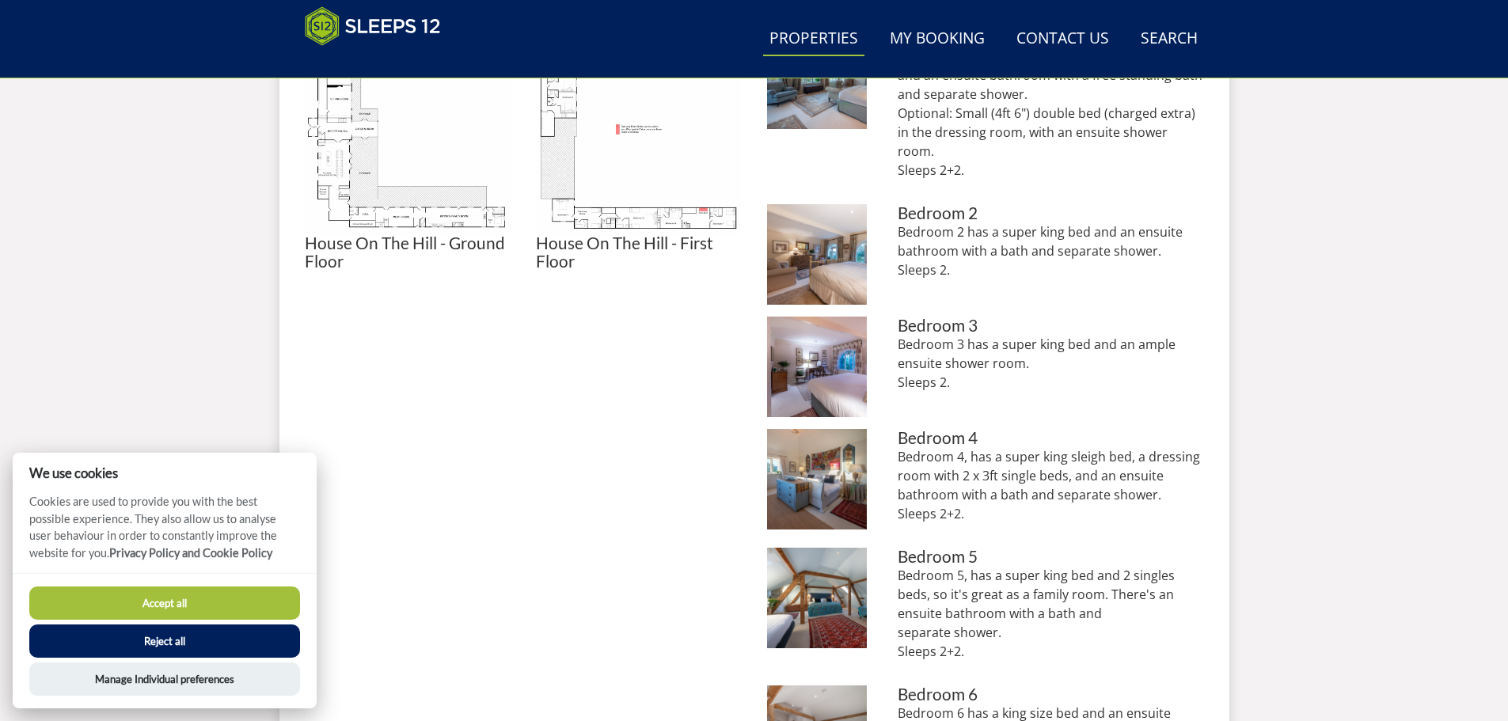
scroll to position [826, 0]
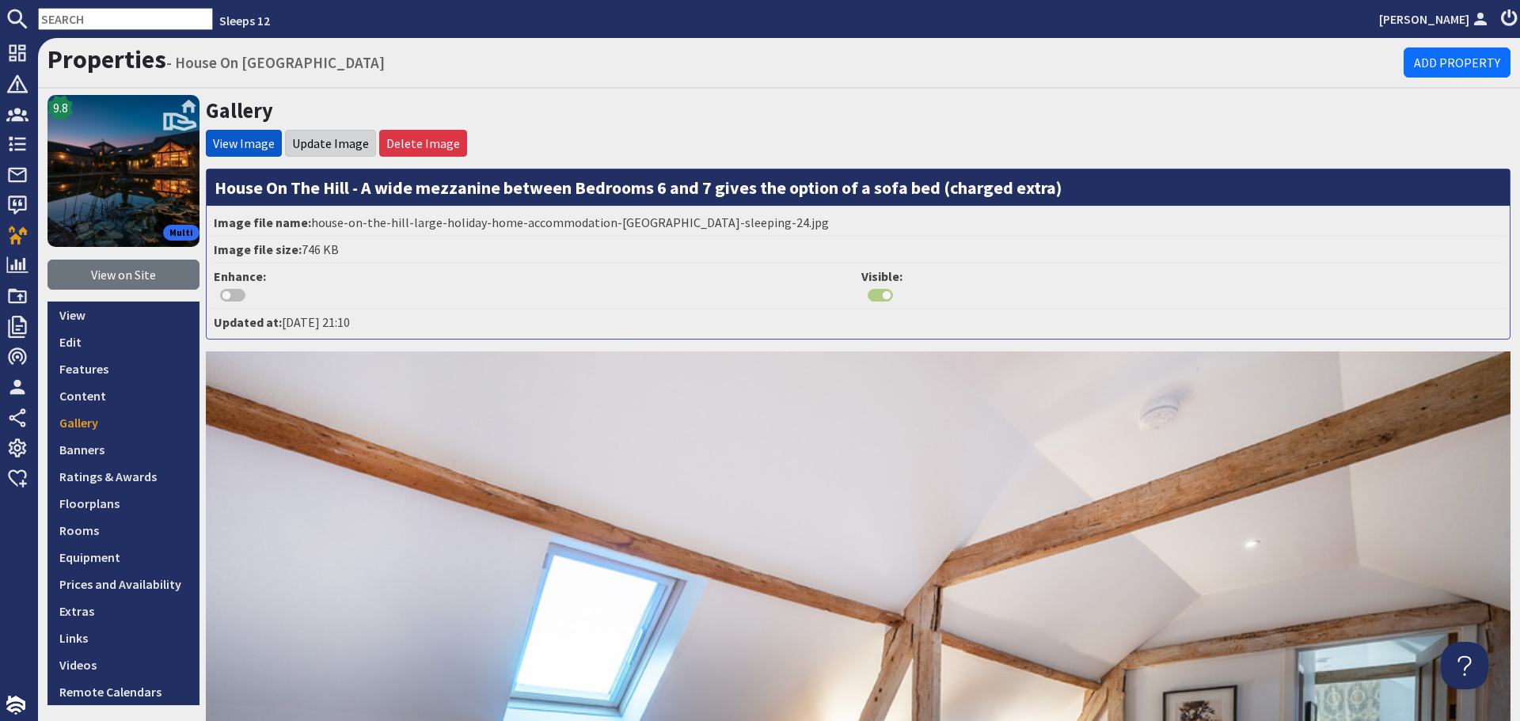
click at [316, 152] on li "Update Image" at bounding box center [330, 143] width 91 height 27
click at [321, 141] on link "Update Image" at bounding box center [330, 143] width 77 height 16
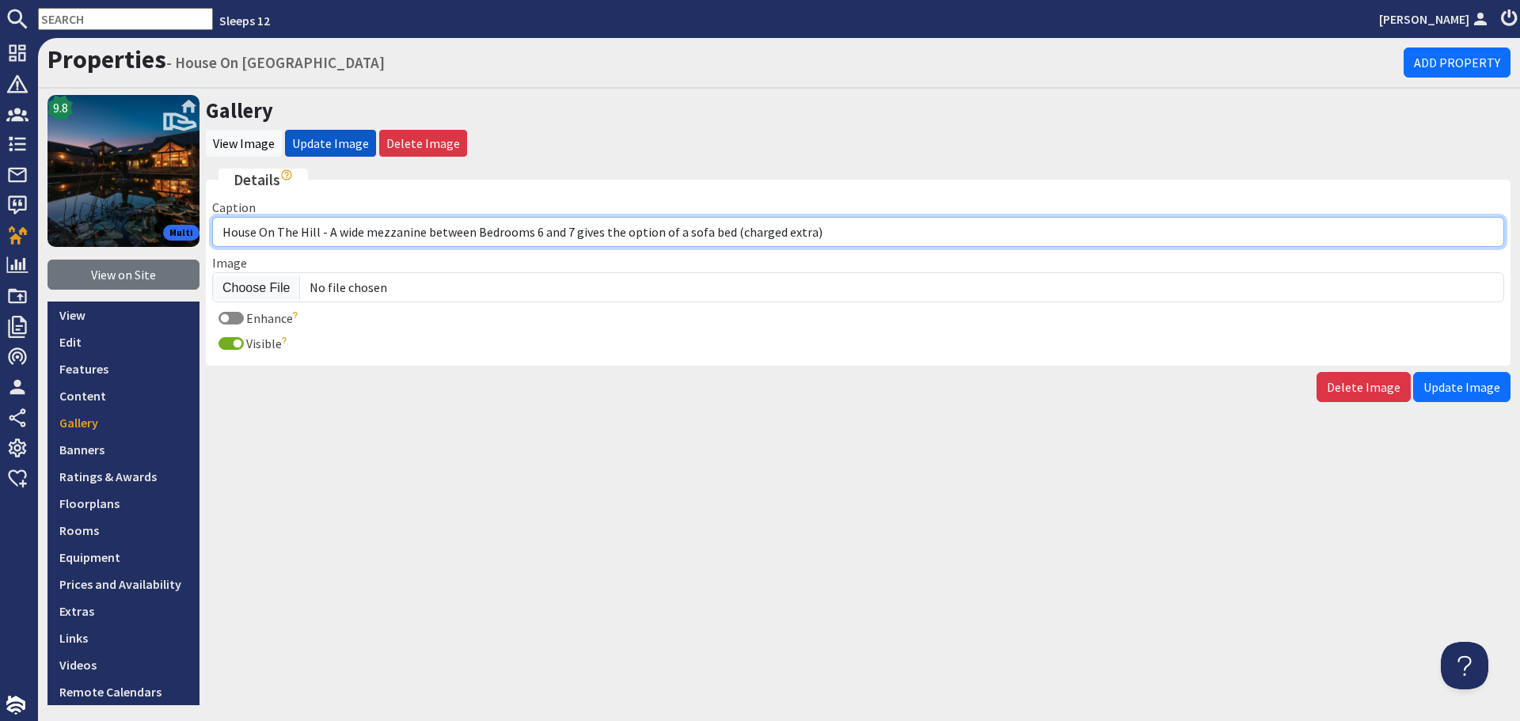
click at [678, 231] on input "House On The Hill - A wide mezzanine between Bedrooms 6 and 7 gives the option …" at bounding box center [858, 232] width 1292 height 30
type input "House On The Hill - A wide mezzanine between Bedrooms 6 and 7 gives the option …"
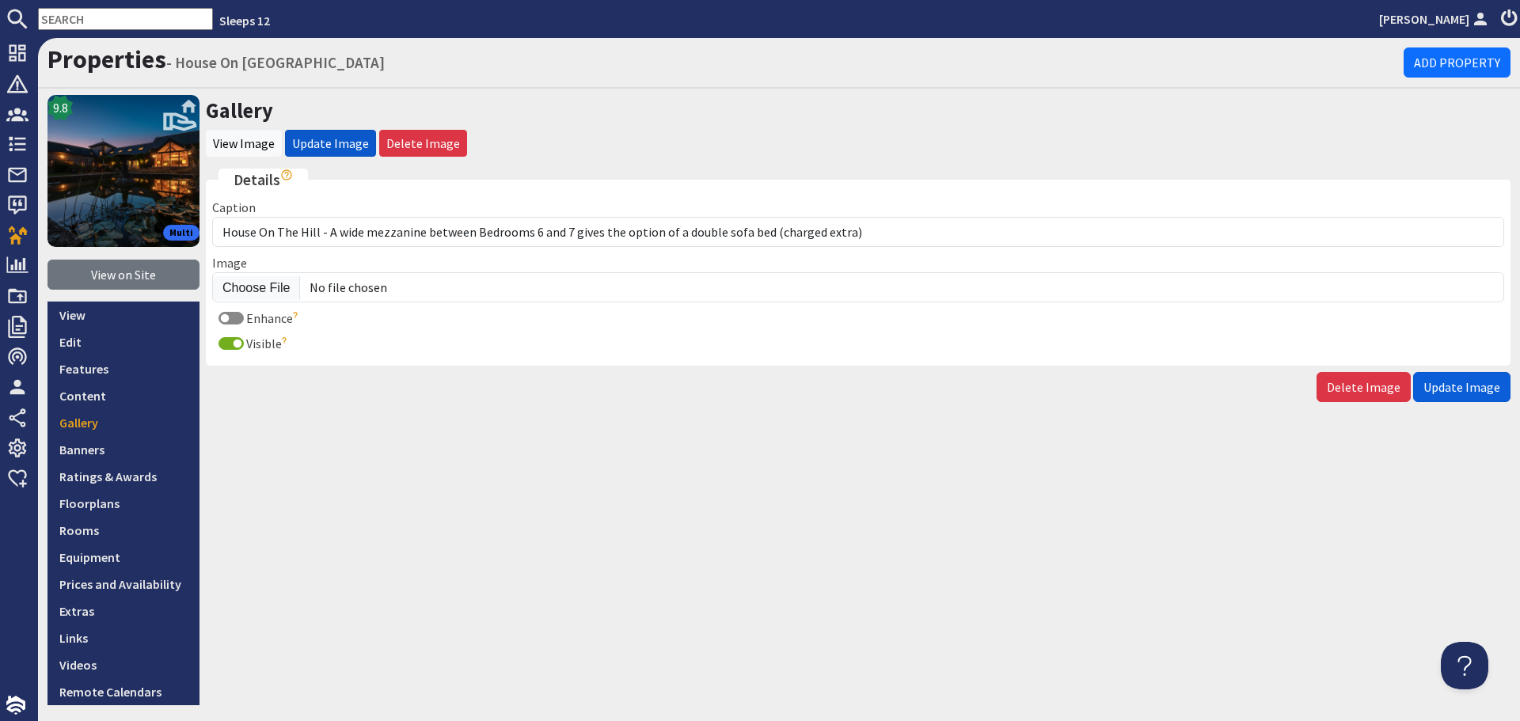
click at [1428, 382] on span "Update Image" at bounding box center [1462, 387] width 77 height 16
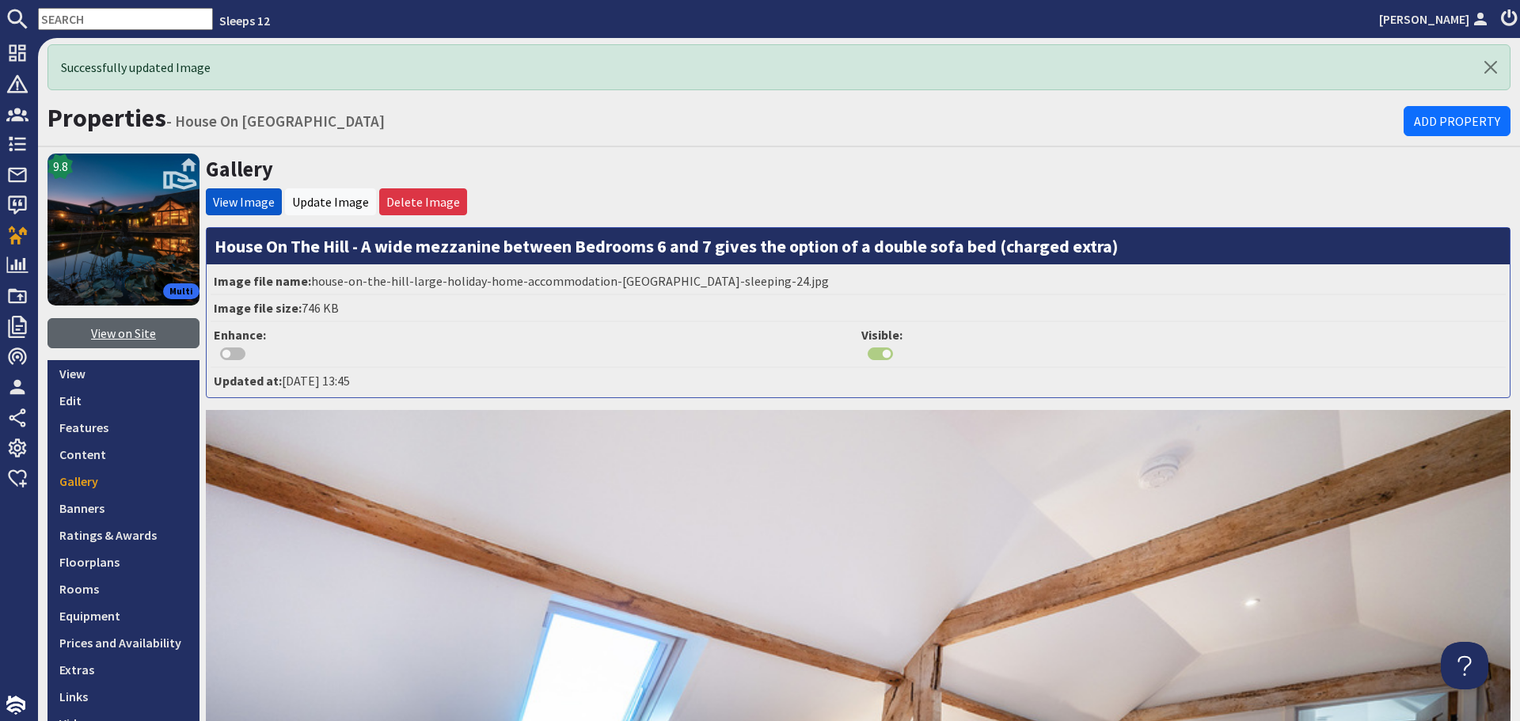
click at [135, 339] on link "View on Site" at bounding box center [124, 333] width 152 height 30
click at [112, 484] on link "Gallery" at bounding box center [124, 481] width 152 height 27
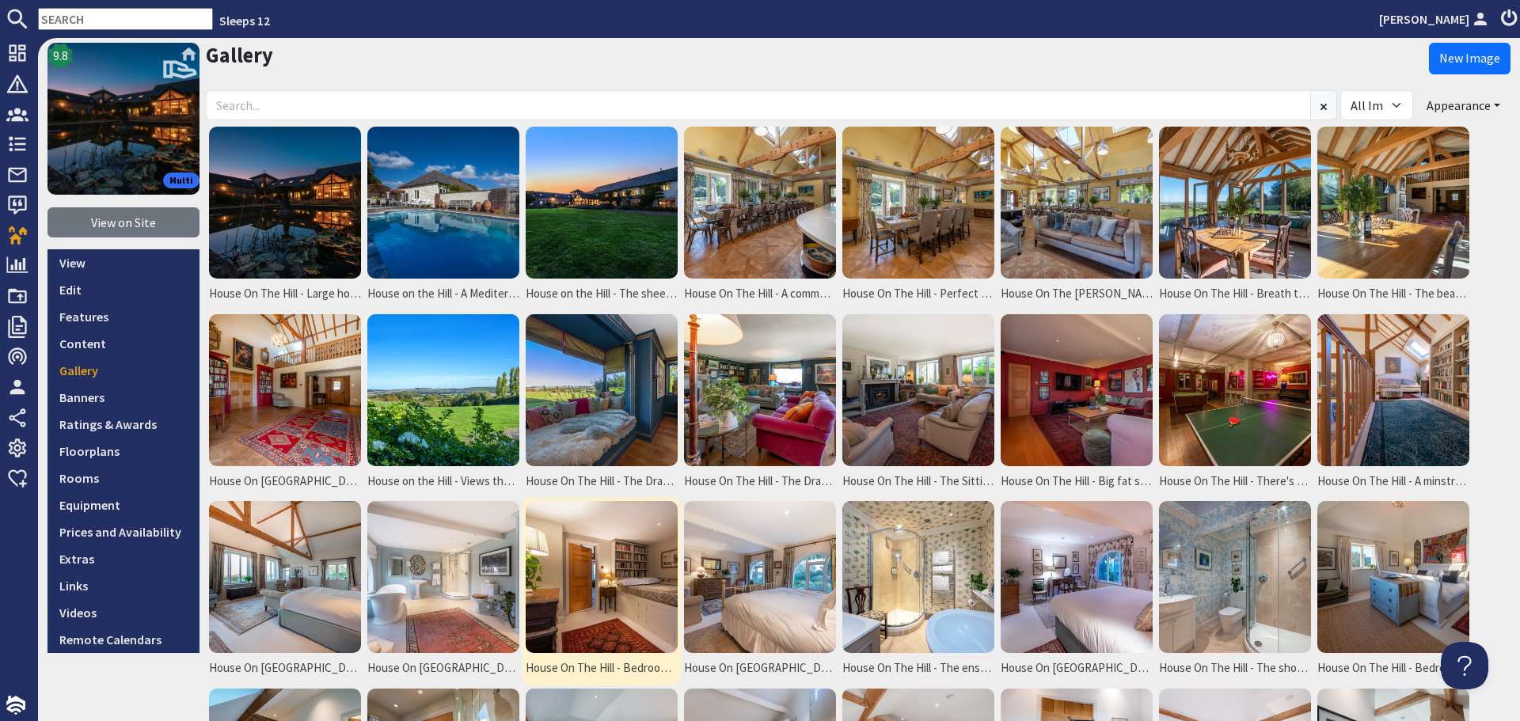
scroll to position [79, 0]
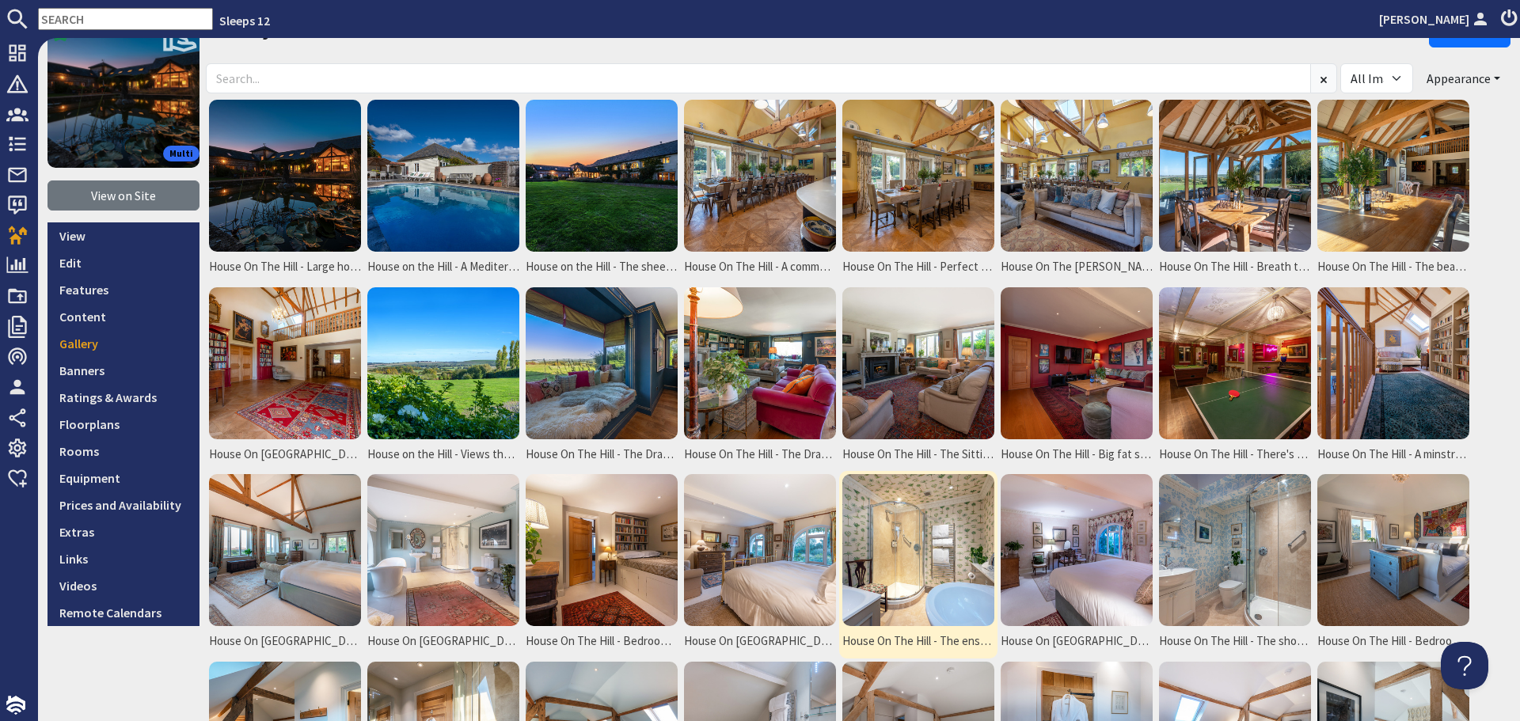
click at [919, 601] on img at bounding box center [918, 550] width 152 height 152
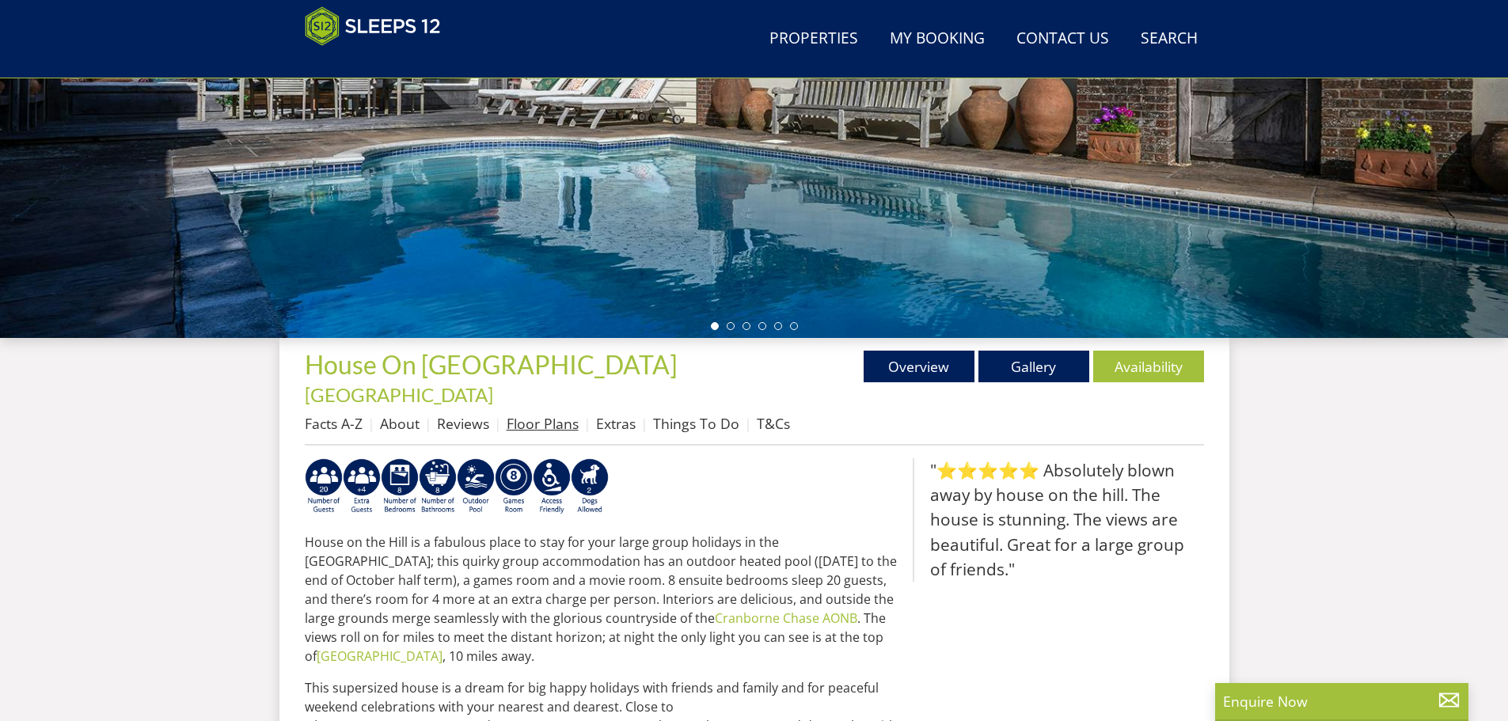
click at [539, 414] on link "Floor Plans" at bounding box center [543, 423] width 72 height 19
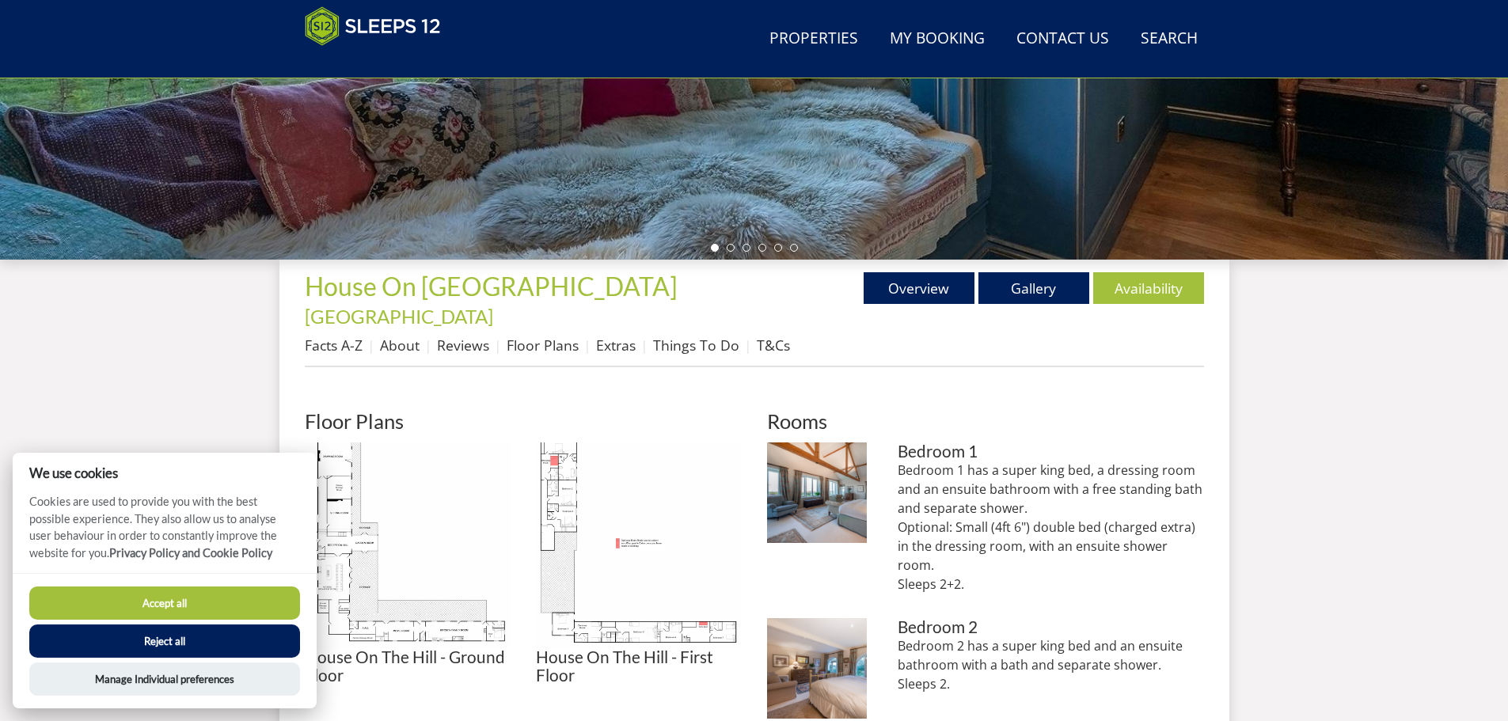
scroll to position [425, 0]
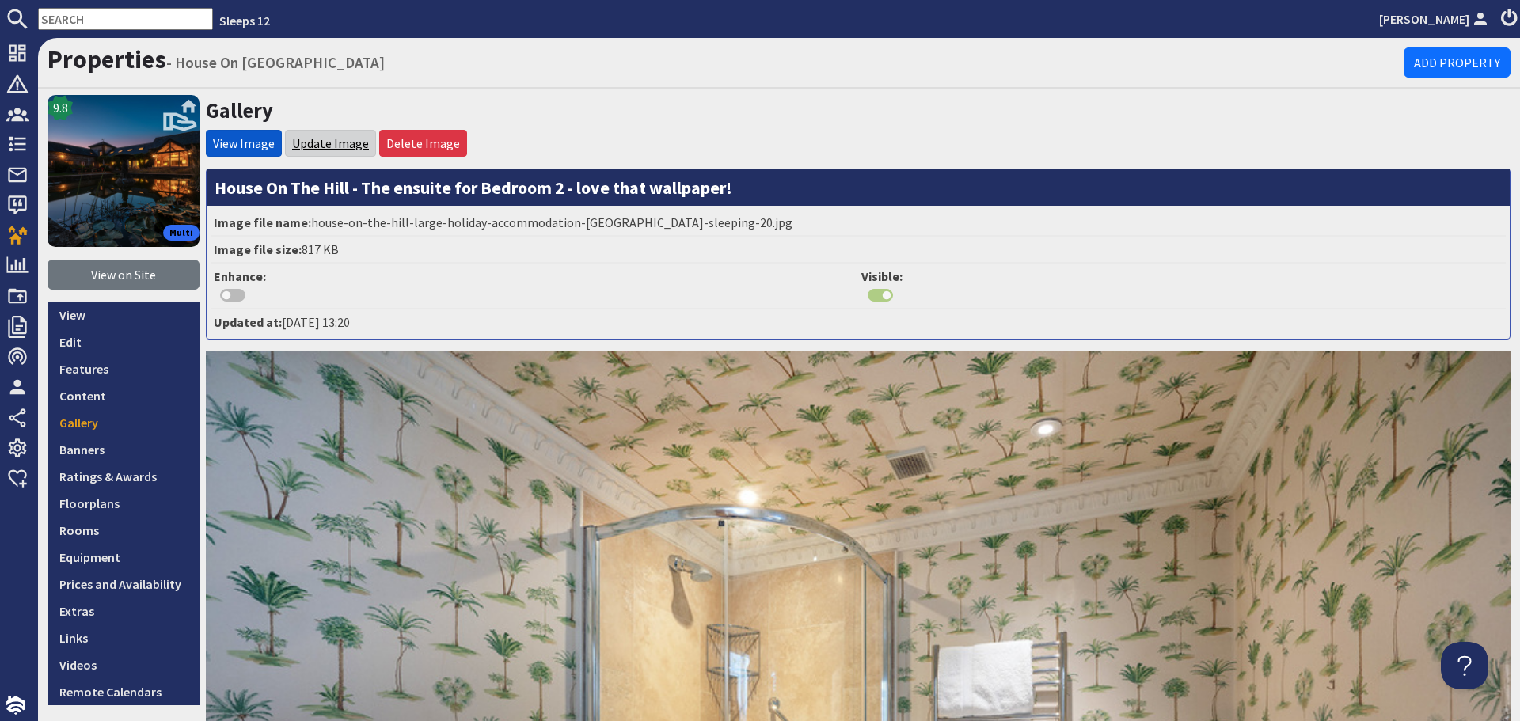
click at [351, 144] on link "Update Image" at bounding box center [330, 143] width 77 height 16
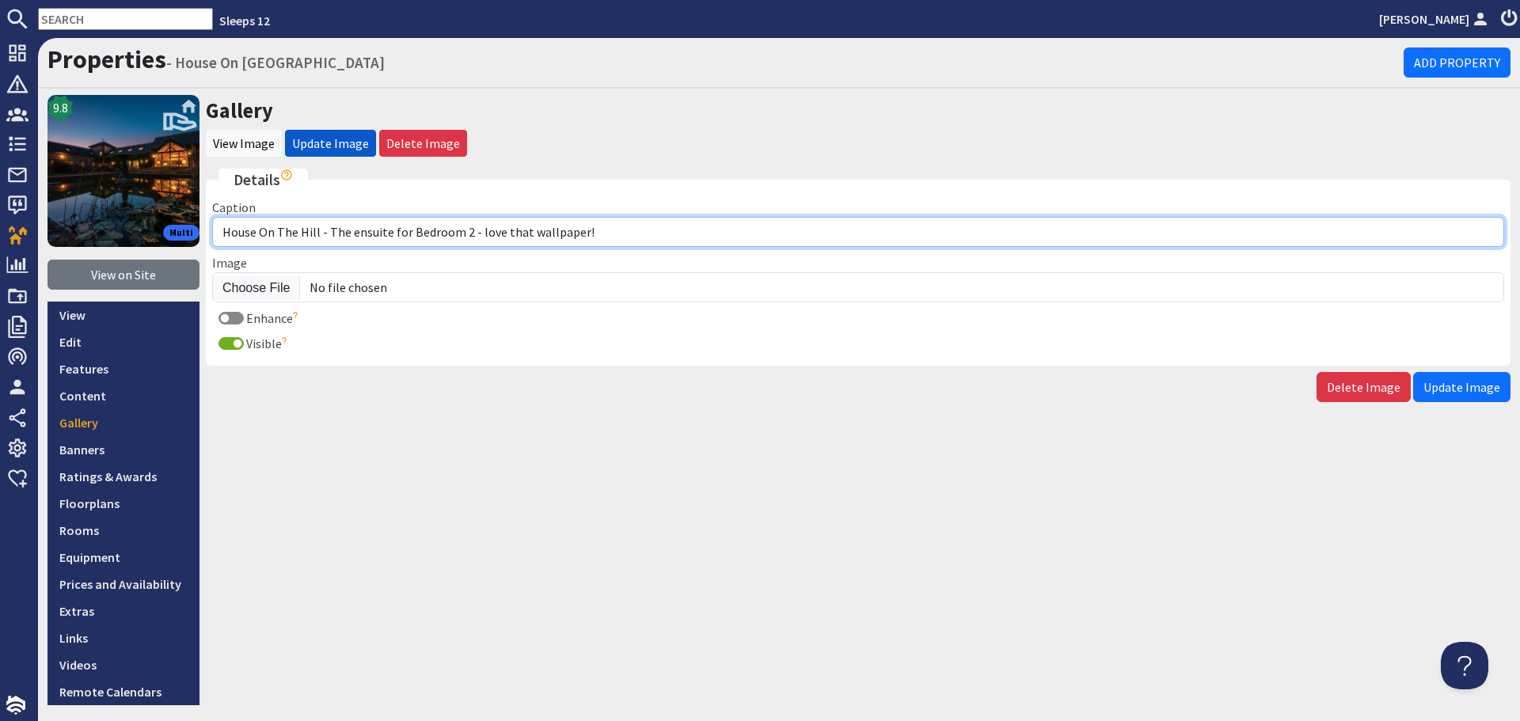
click at [393, 235] on input "House On The Hill - The ensuite for Bedroom 2 - love that wallpaper!" at bounding box center [858, 232] width 1292 height 30
type input "House On The Hill - The ensuite bathroom for Bedroom 2 - love that wallpaper!"
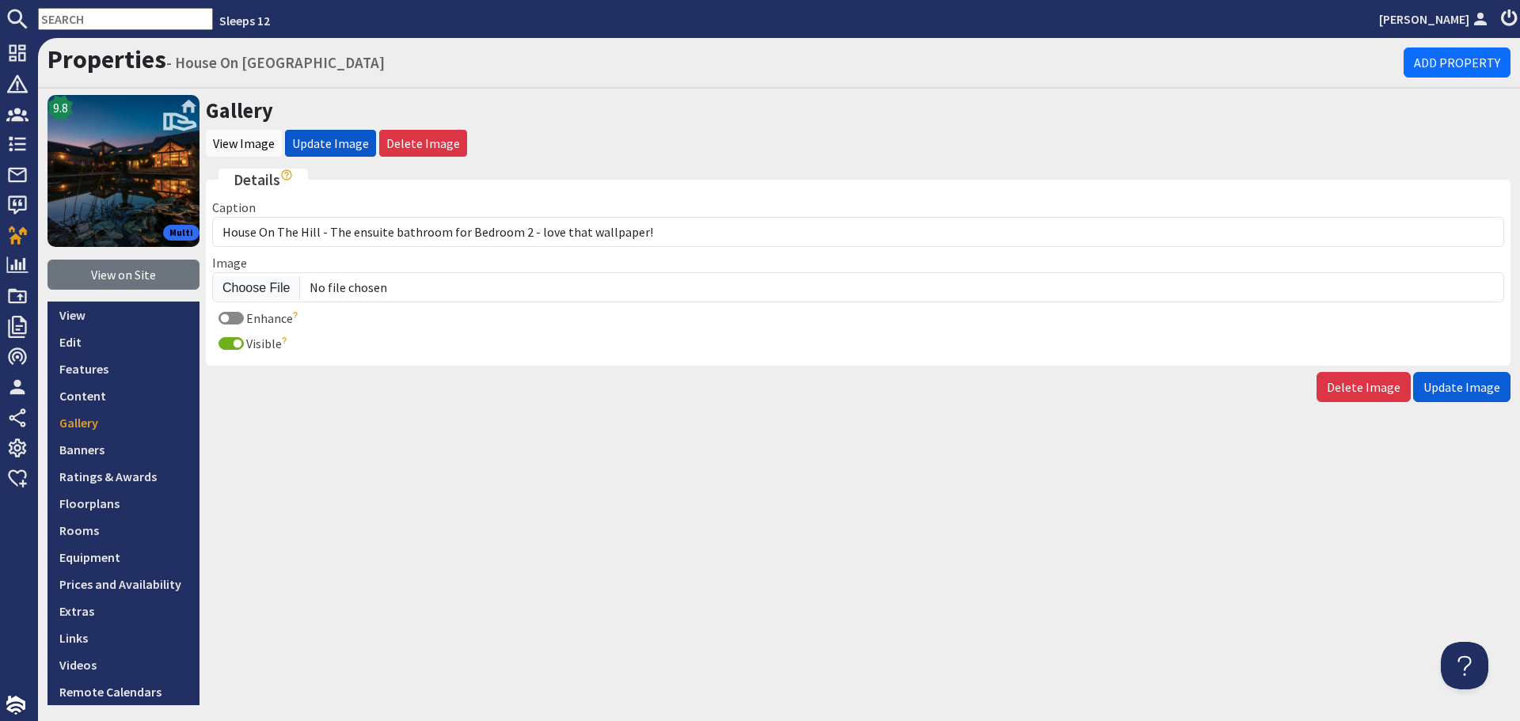
click at [1439, 394] on span "Update Image" at bounding box center [1462, 387] width 77 height 16
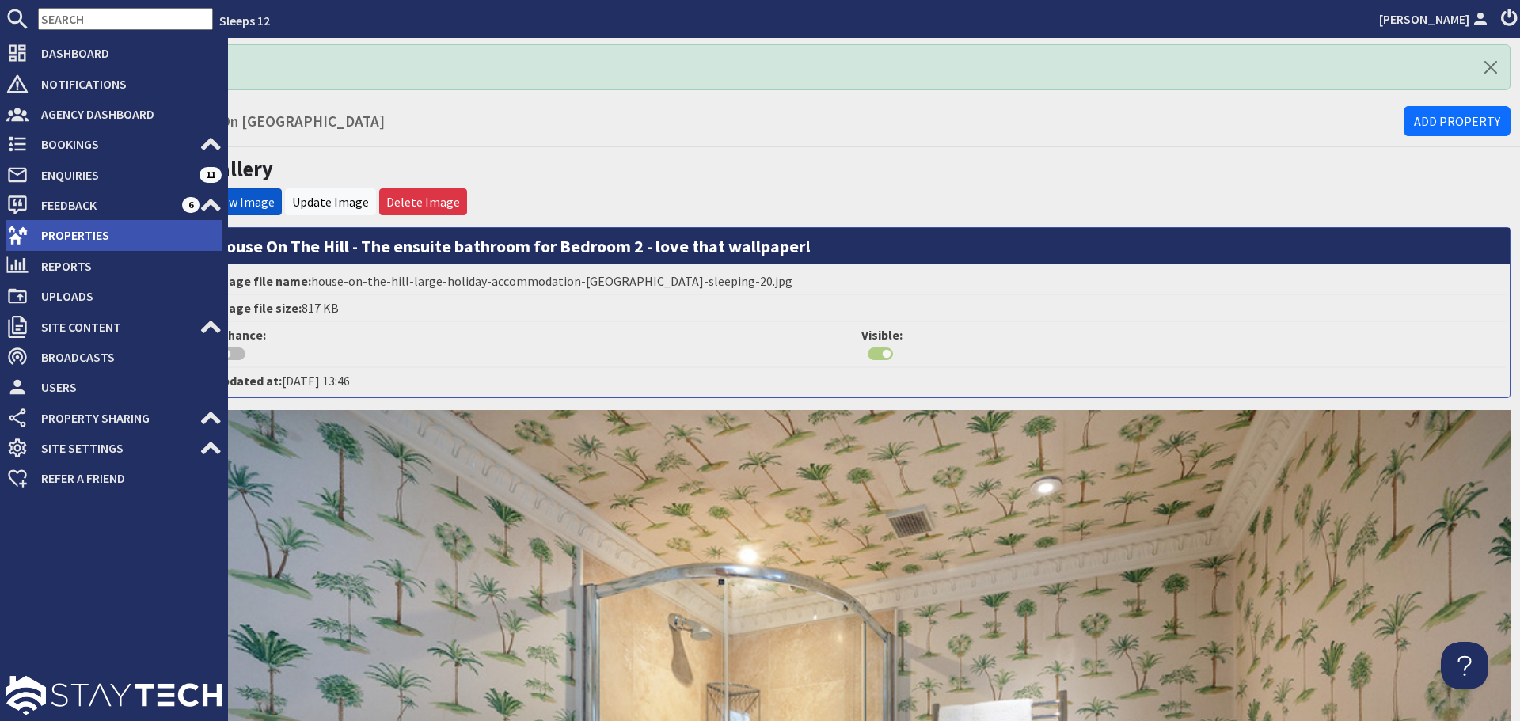
click at [78, 238] on span "Properties" at bounding box center [125, 234] width 193 height 25
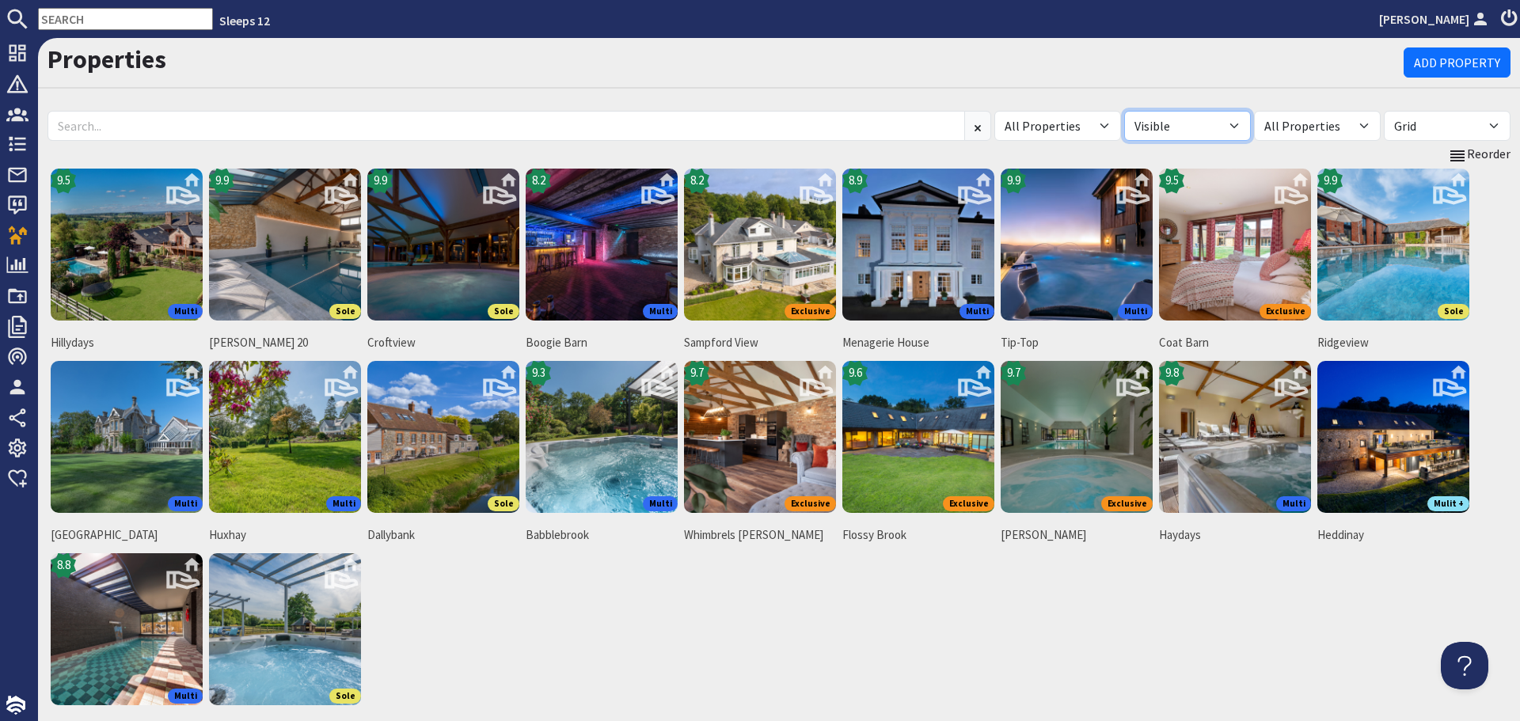
click at [1219, 127] on select "All Visible Not Visible" at bounding box center [1187, 126] width 127 height 30
select select "false"
click at [1124, 111] on select "All Visible Not Visible" at bounding box center [1187, 126] width 127 height 30
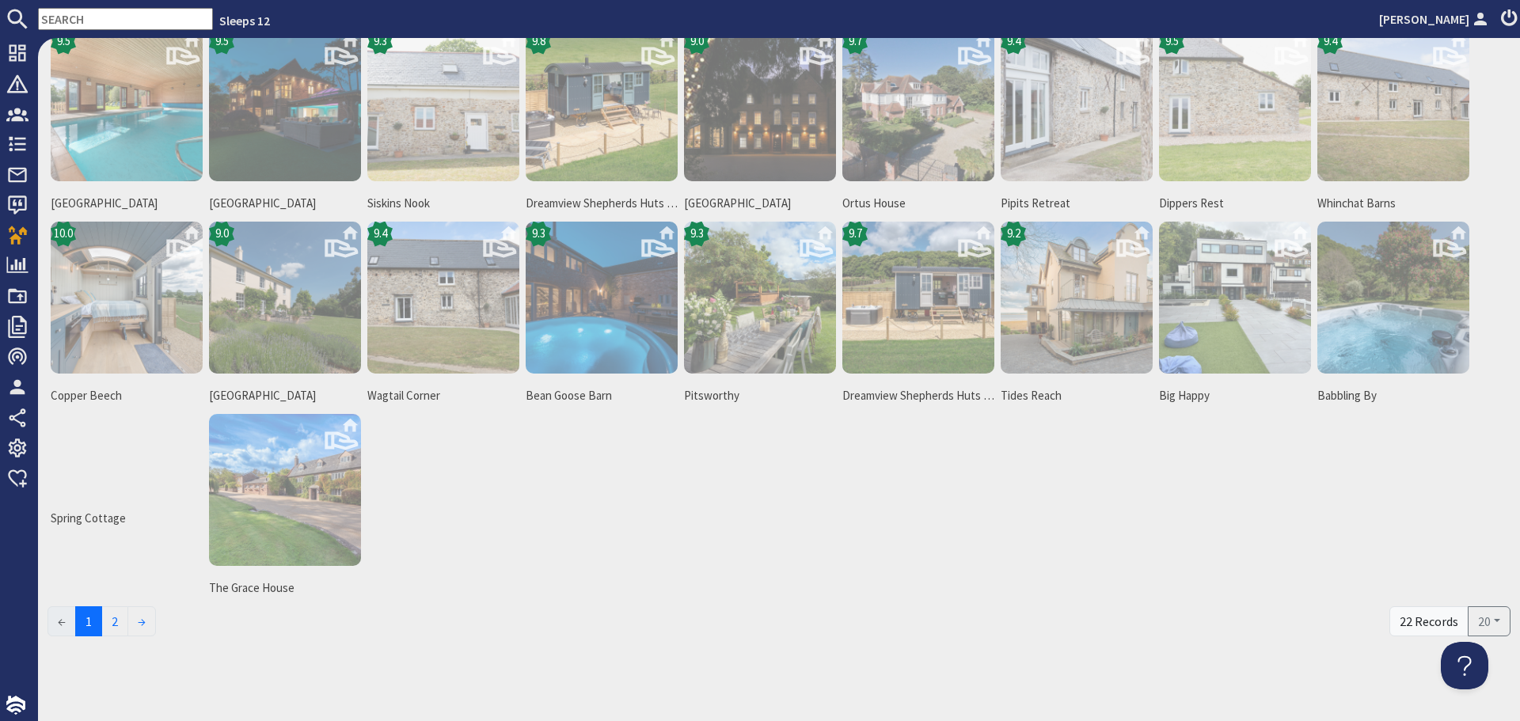
scroll to position [140, 0]
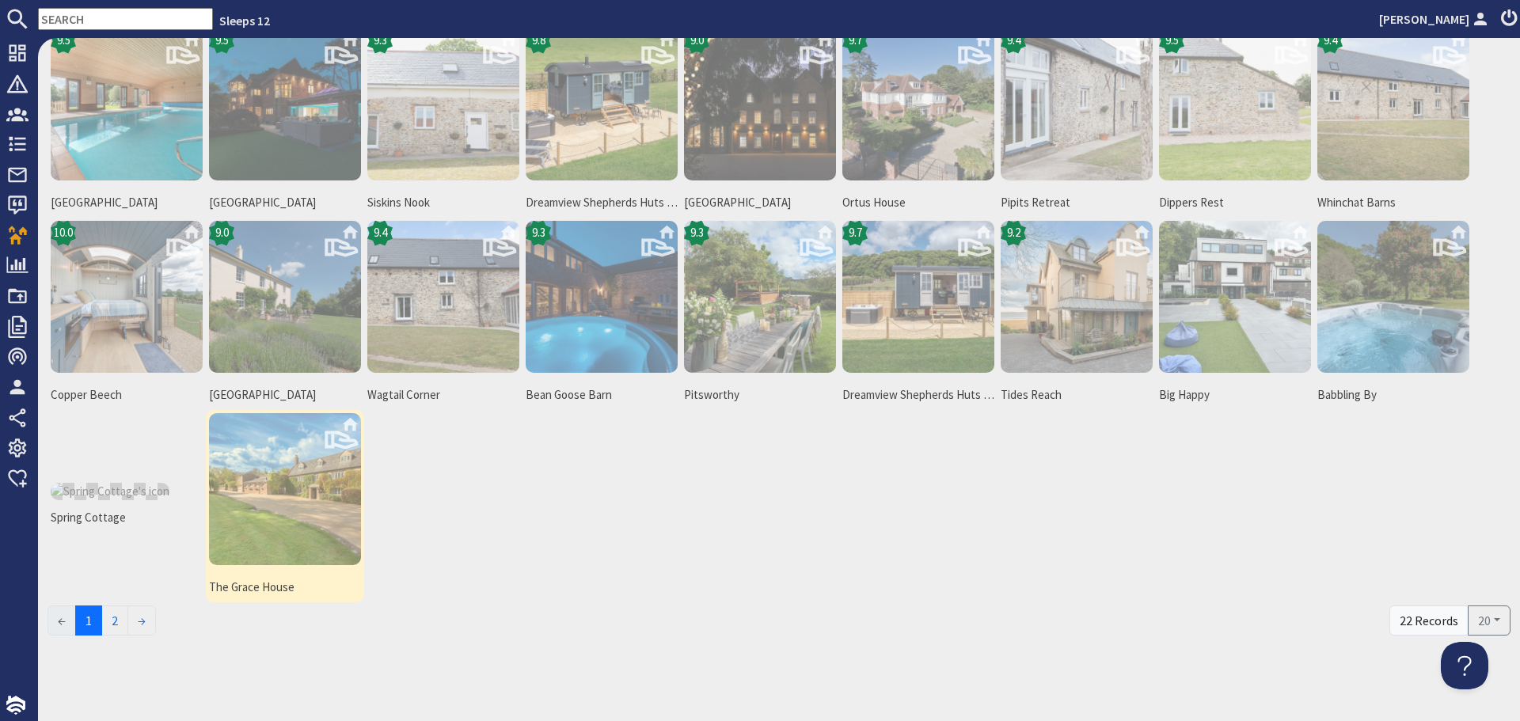
click at [315, 493] on img at bounding box center [285, 489] width 152 height 152
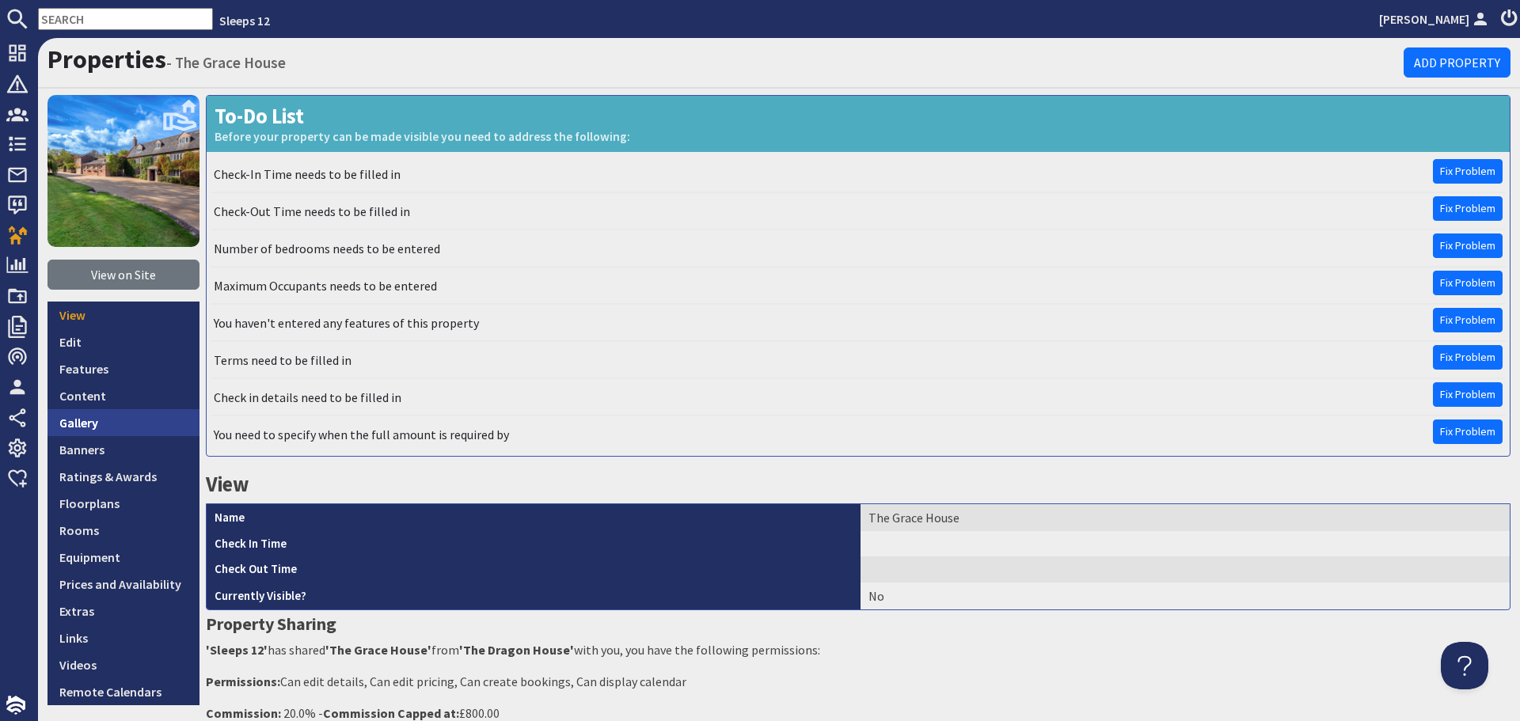
click at [78, 421] on link "Gallery" at bounding box center [124, 422] width 152 height 27
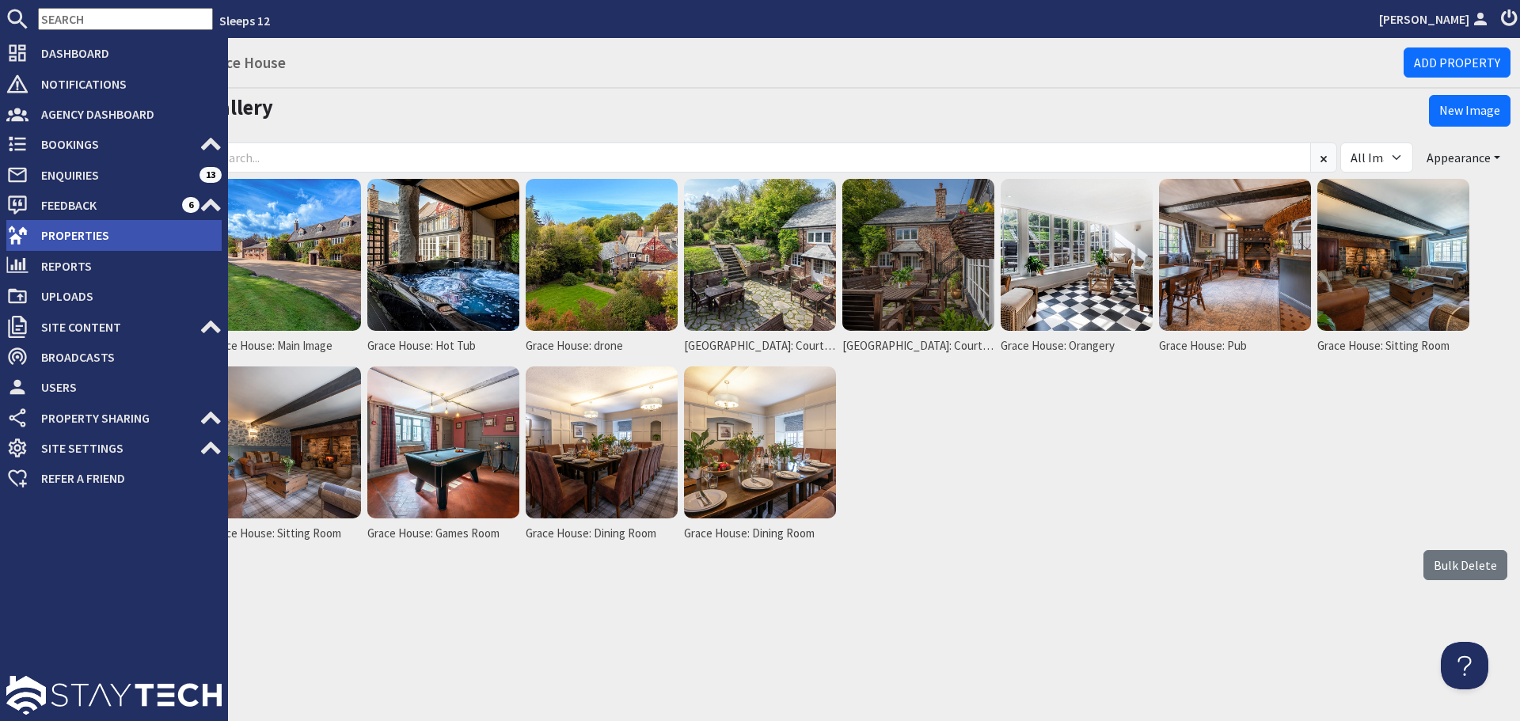
click at [36, 239] on span "Properties" at bounding box center [125, 234] width 193 height 25
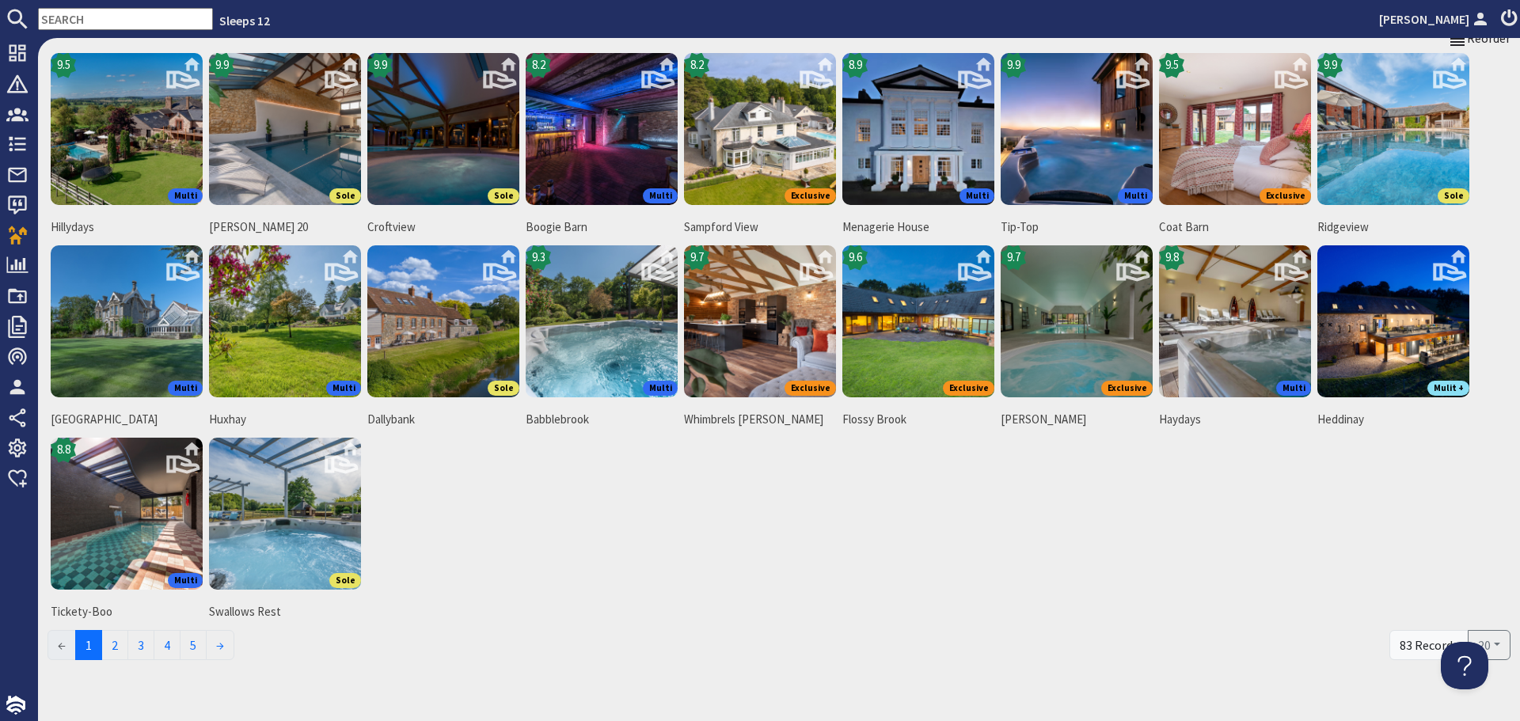
scroll to position [140, 0]
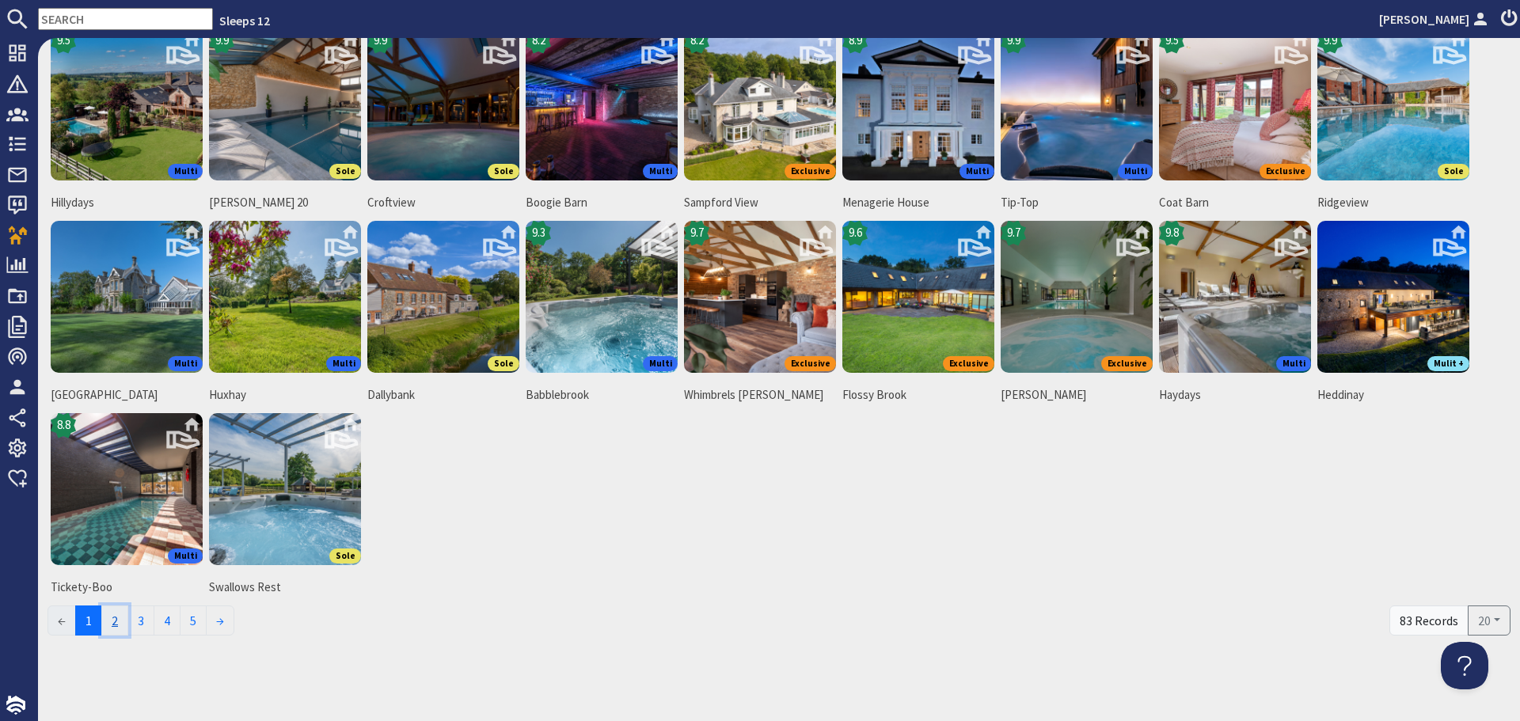
click at [119, 625] on link "2" at bounding box center [114, 621] width 27 height 30
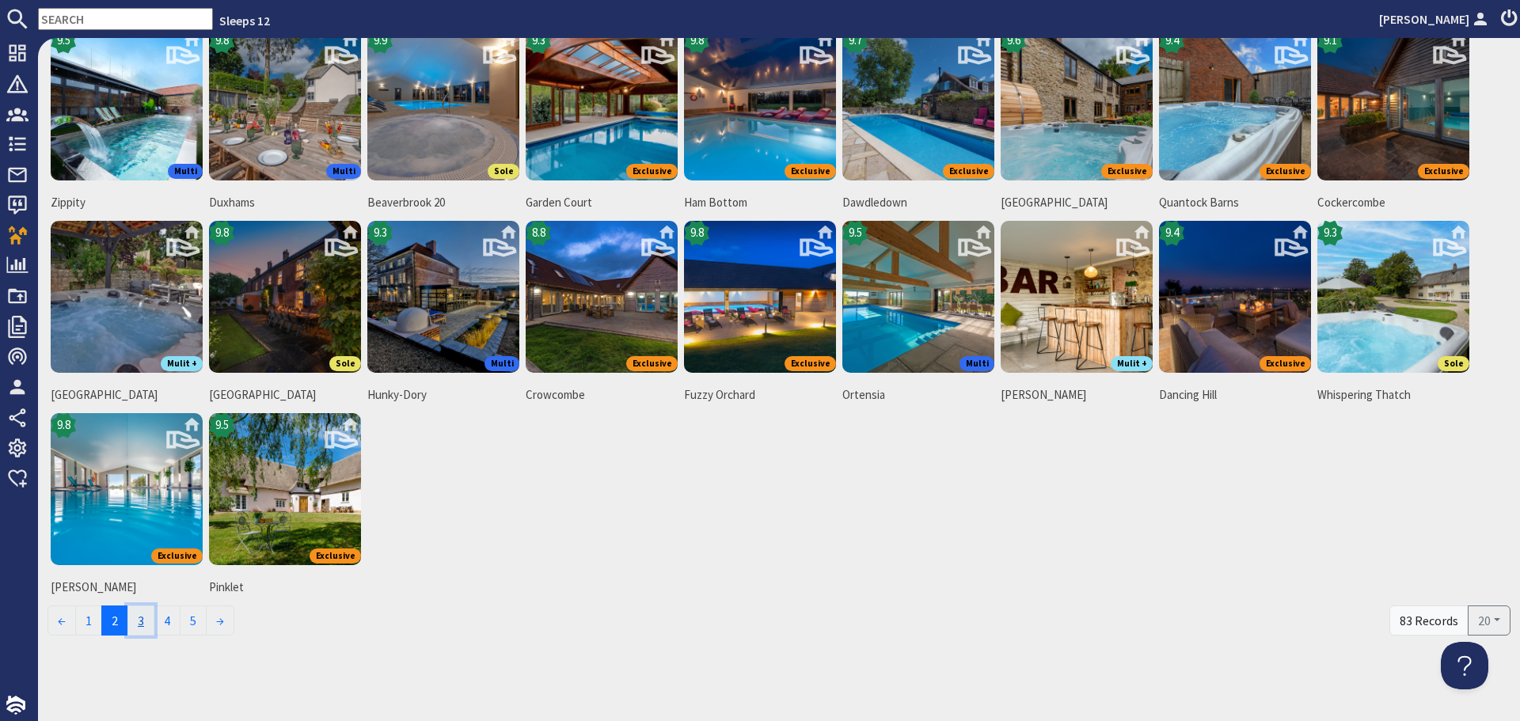
click at [146, 623] on link "3" at bounding box center [140, 621] width 27 height 30
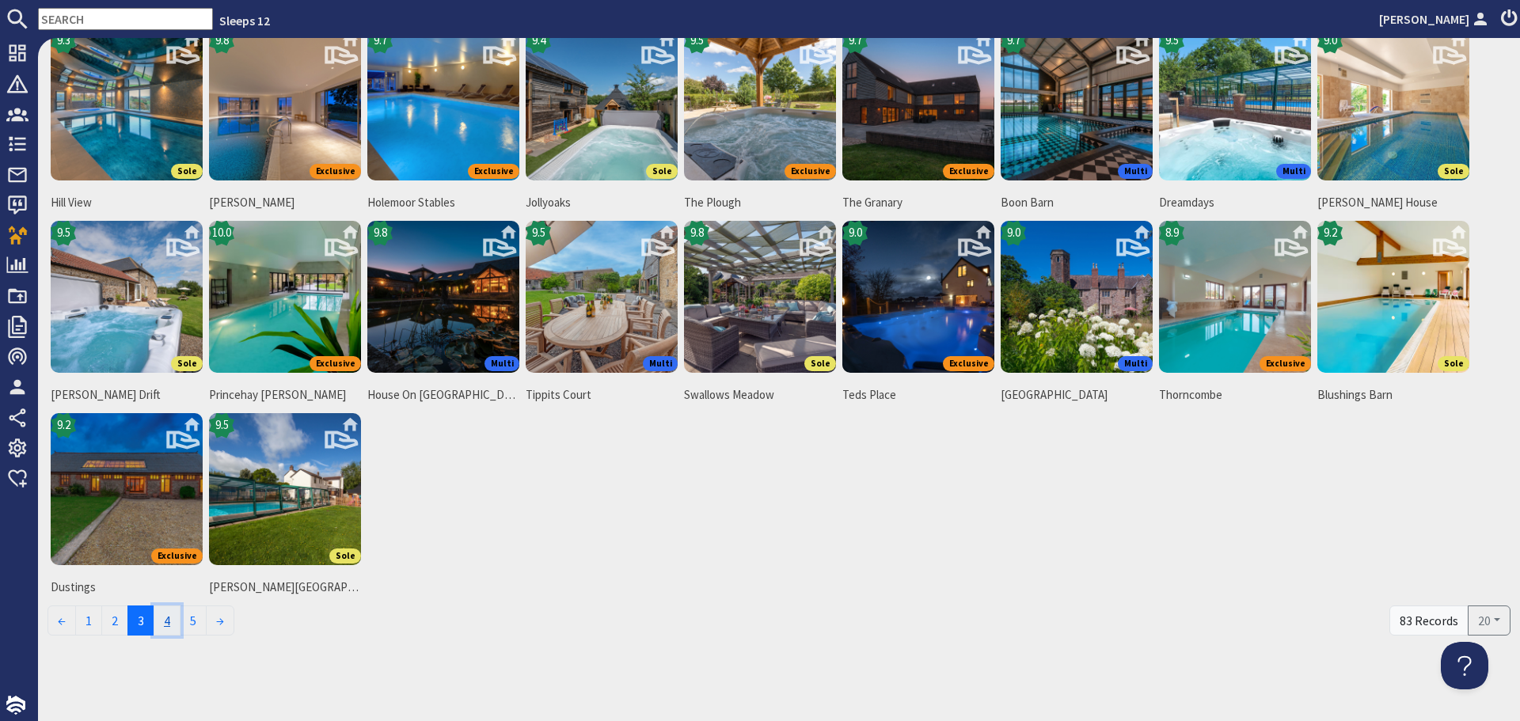
click at [176, 625] on link "4" at bounding box center [167, 621] width 27 height 30
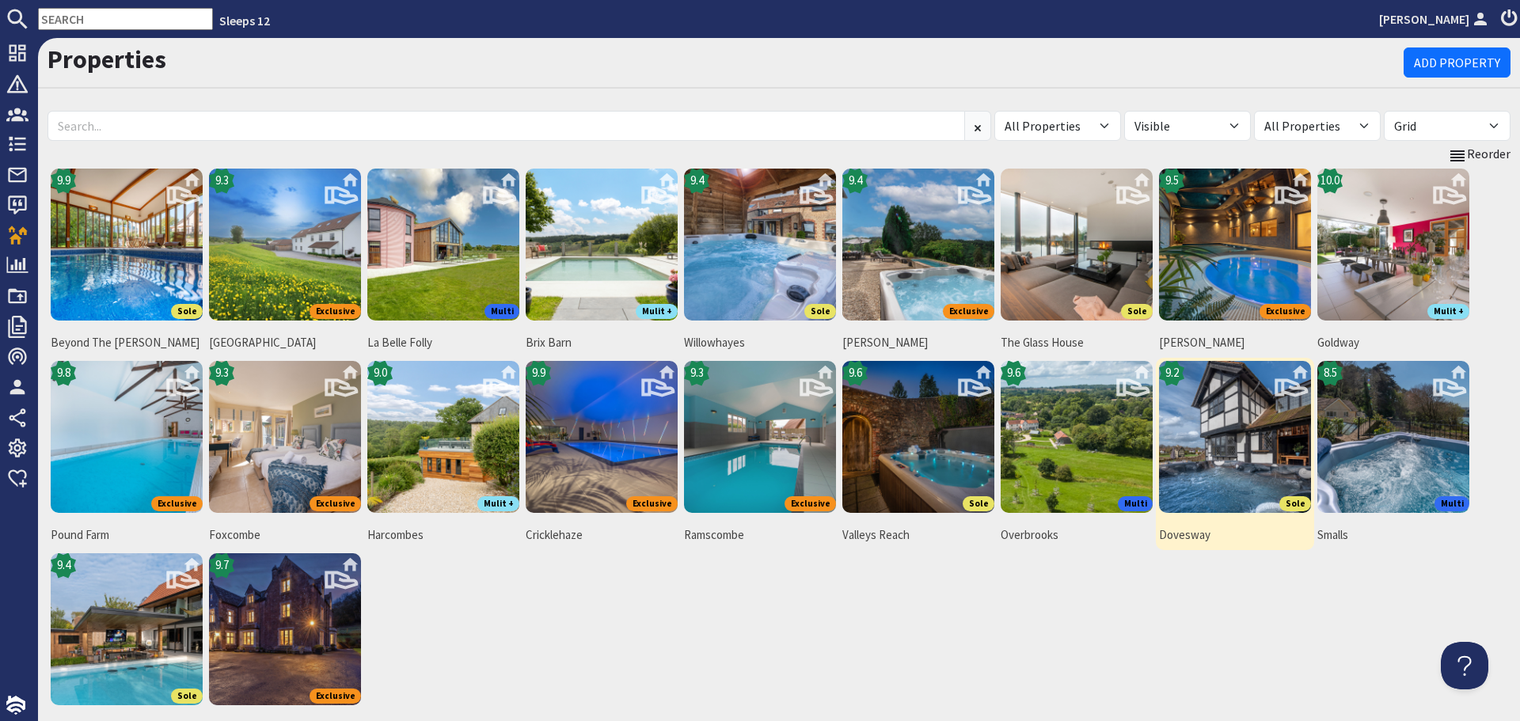
click at [1256, 455] on img at bounding box center [1235, 437] width 152 height 152
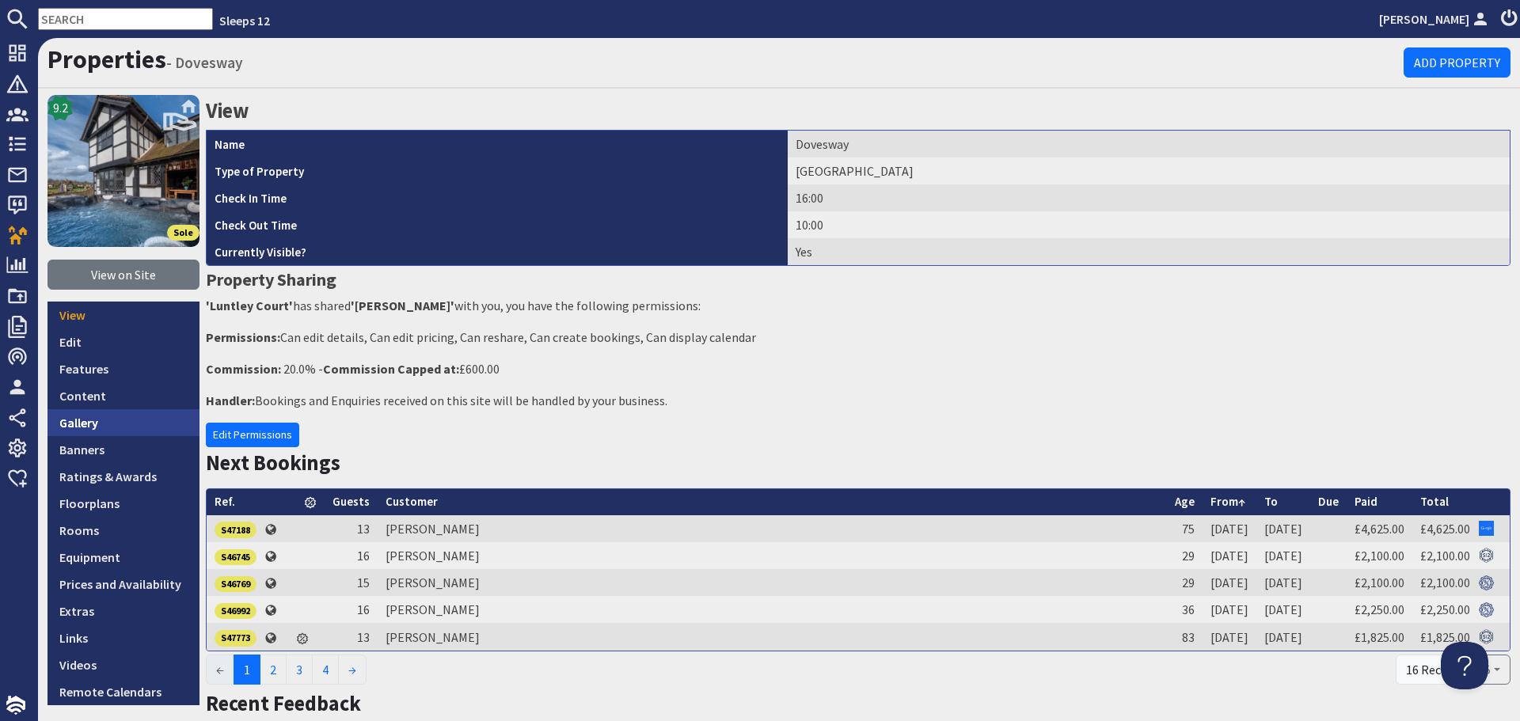
click at [62, 431] on link "Gallery" at bounding box center [124, 422] width 152 height 27
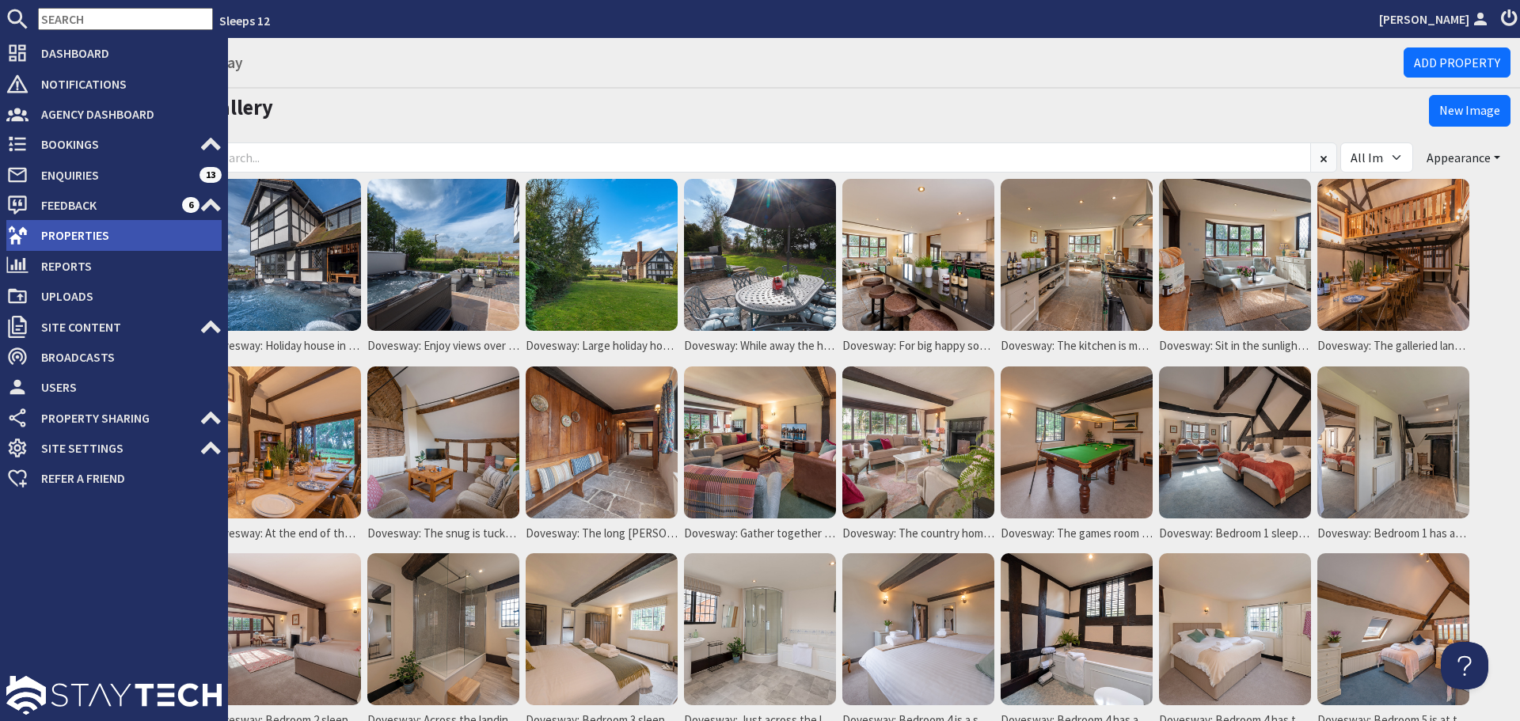
click at [13, 231] on icon at bounding box center [17, 235] width 22 height 22
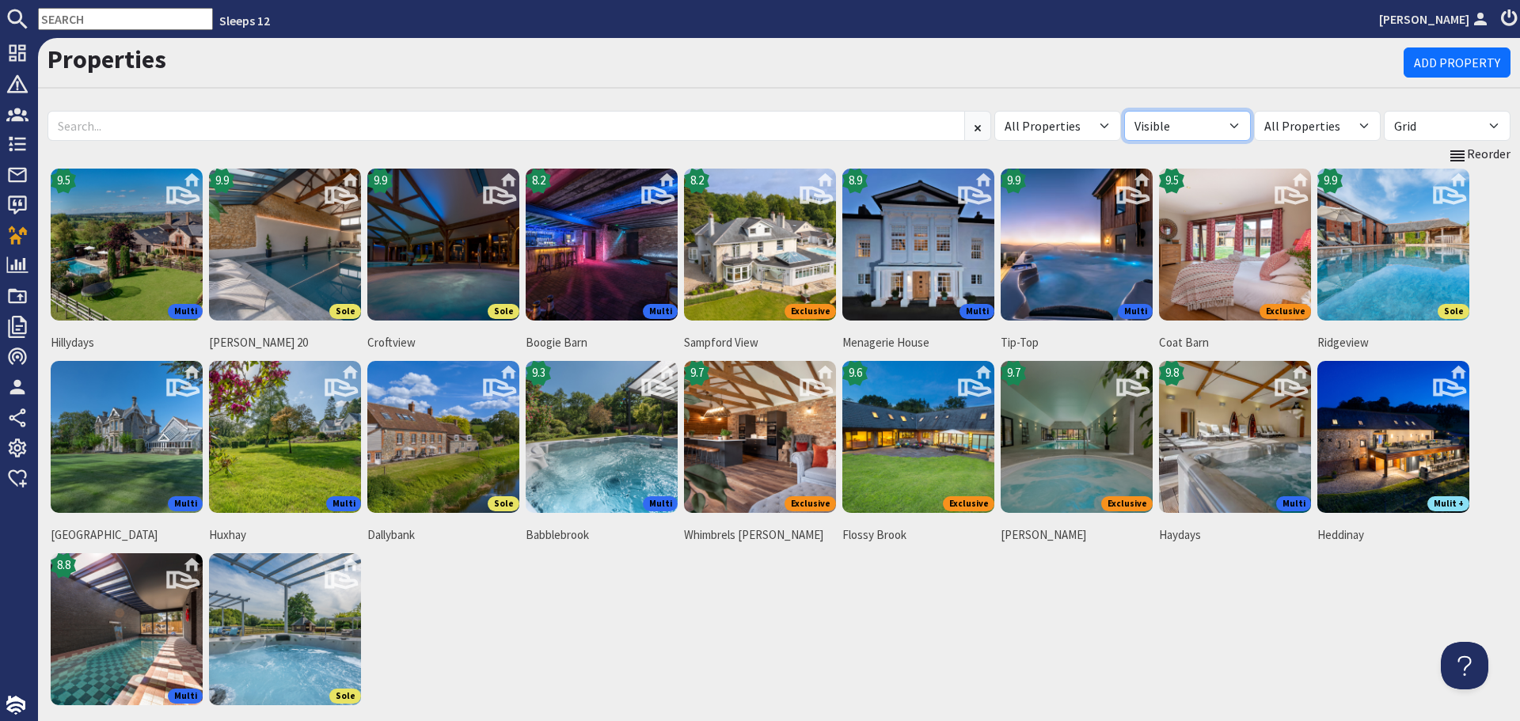
click at [1215, 130] on select "All Visible Not Visible" at bounding box center [1187, 126] width 127 height 30
select select "false"
click at [1124, 111] on select "All Visible Not Visible" at bounding box center [1187, 126] width 127 height 30
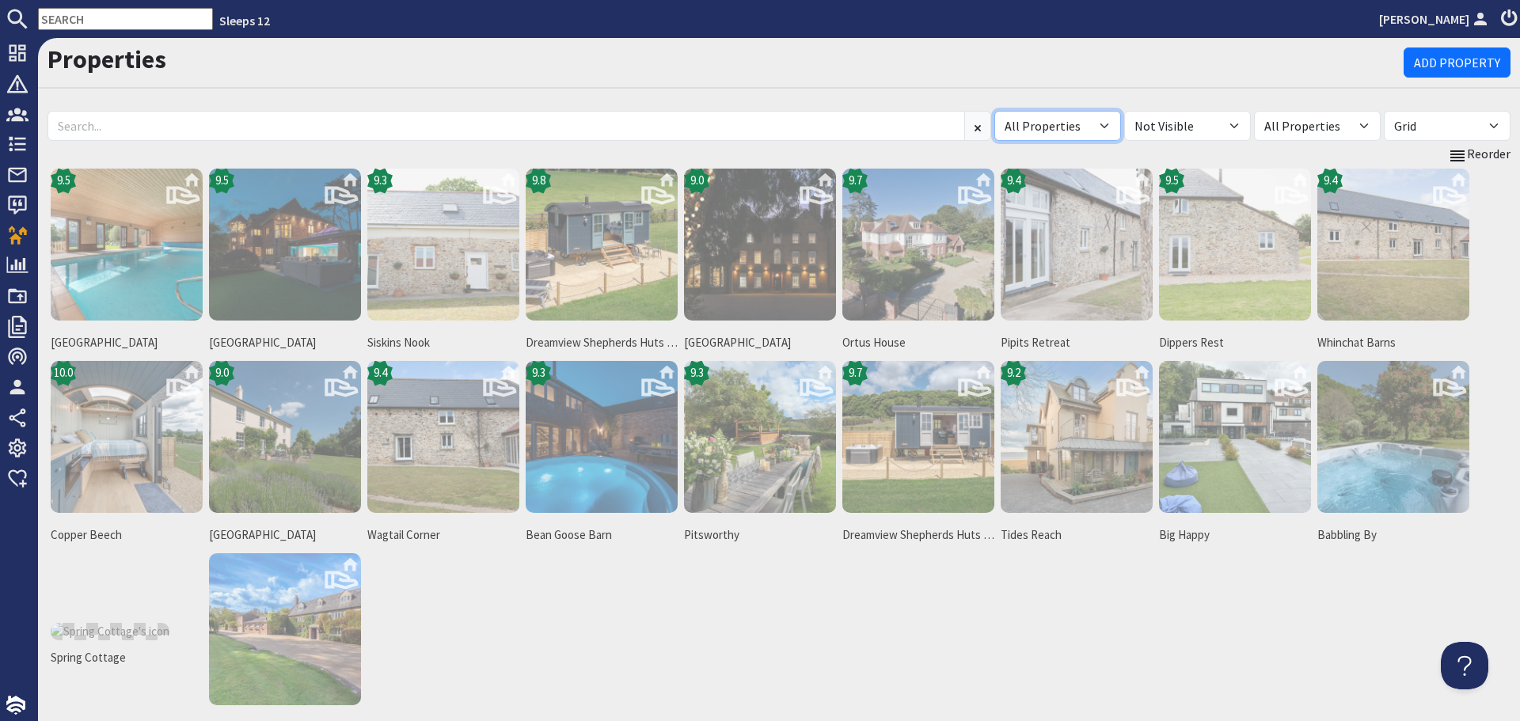
click at [1027, 125] on select "All Properties Asham House Babbling By Bean Goose Barn Big Happy Copper Beech D…" at bounding box center [1057, 126] width 127 height 30
click at [994, 111] on select "All Properties Asham House Babbling By Bean Goose Barn Big Happy Copper Beech D…" at bounding box center [1057, 126] width 127 height 30
drag, startPoint x: 1222, startPoint y: 126, endPoint x: 1216, endPoint y: 135, distance: 10.8
click at [1222, 126] on select "All Visible Not Visible" at bounding box center [1187, 126] width 127 height 30
select select "true"
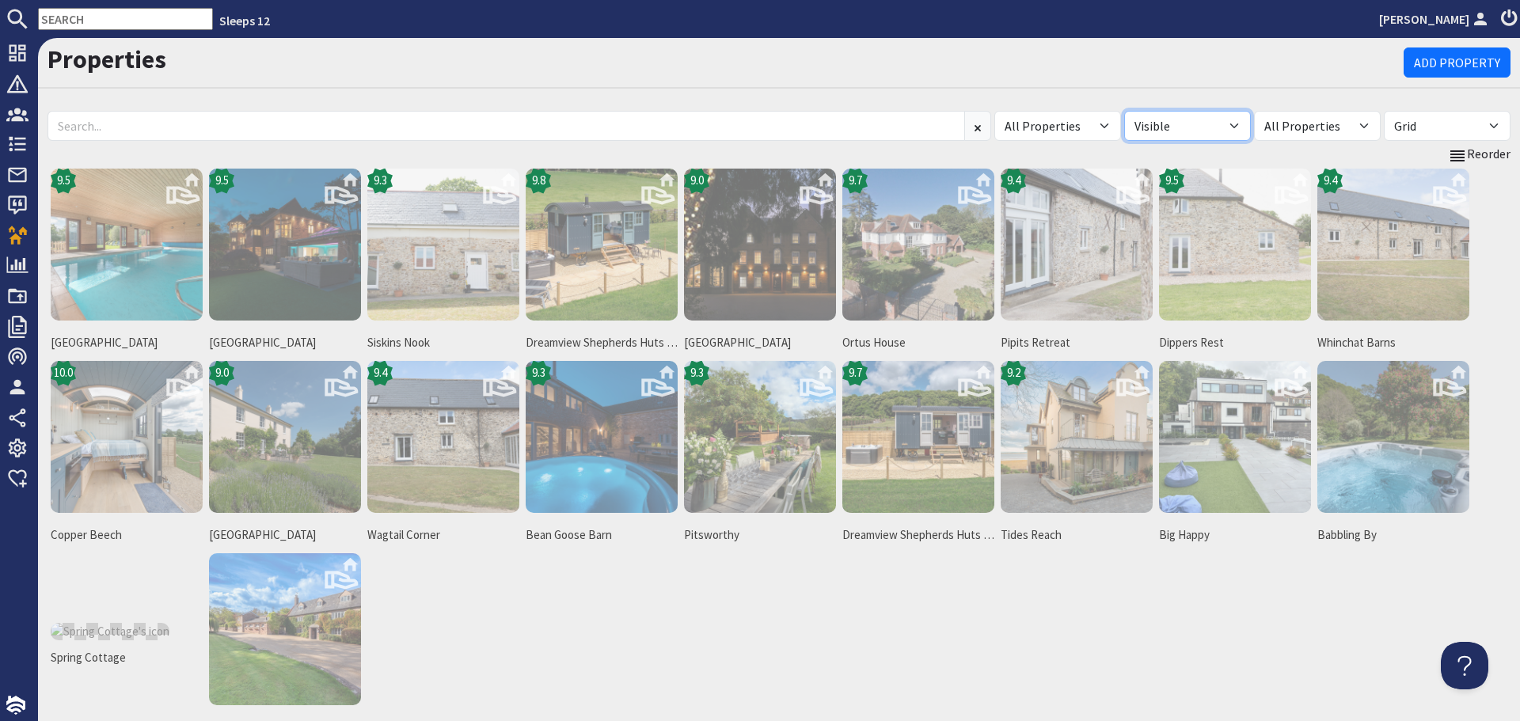
click at [1124, 111] on select "All Visible Not Visible" at bounding box center [1187, 126] width 127 height 30
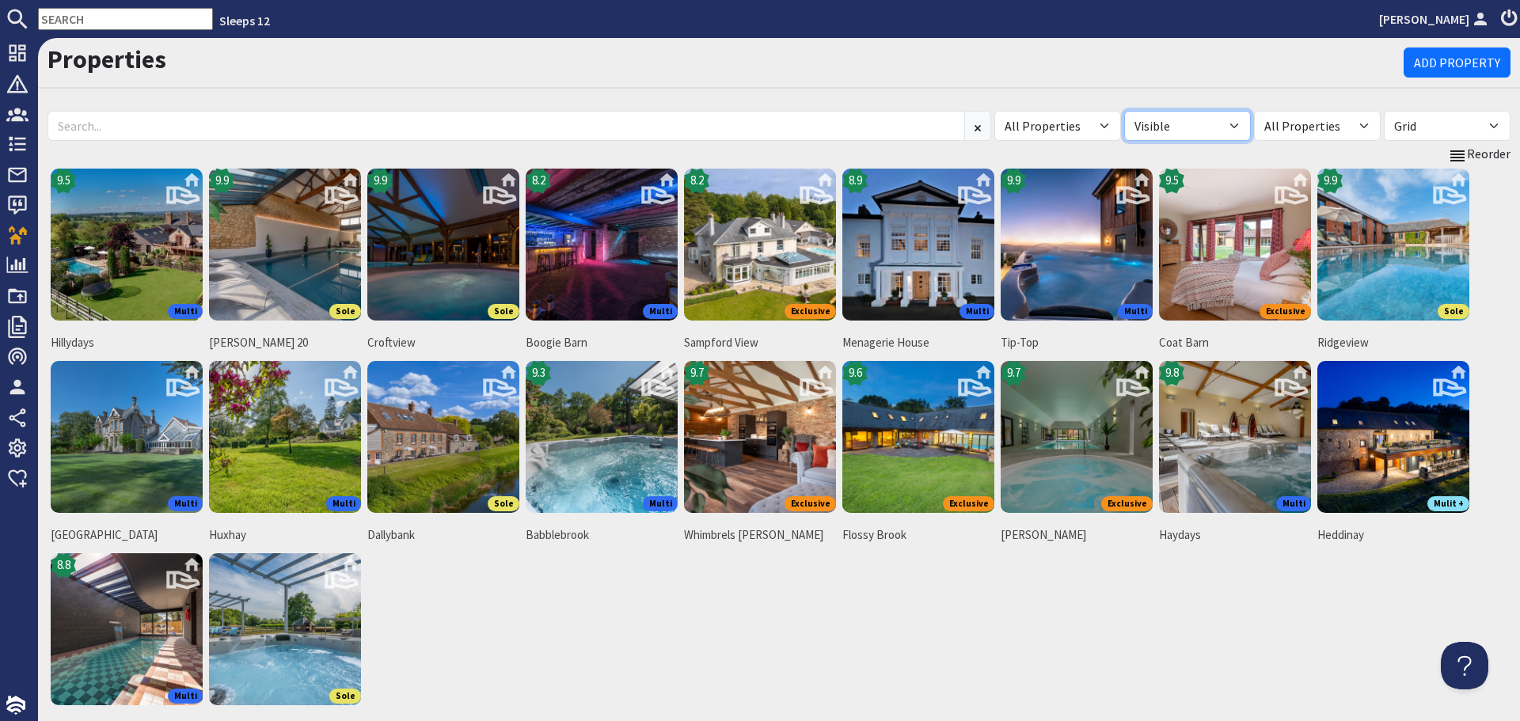
click at [1221, 125] on select "All Visible Not Visible" at bounding box center [1187, 126] width 127 height 30
select select "false"
click at [1124, 111] on select "All Visible Not Visible" at bounding box center [1187, 126] width 127 height 30
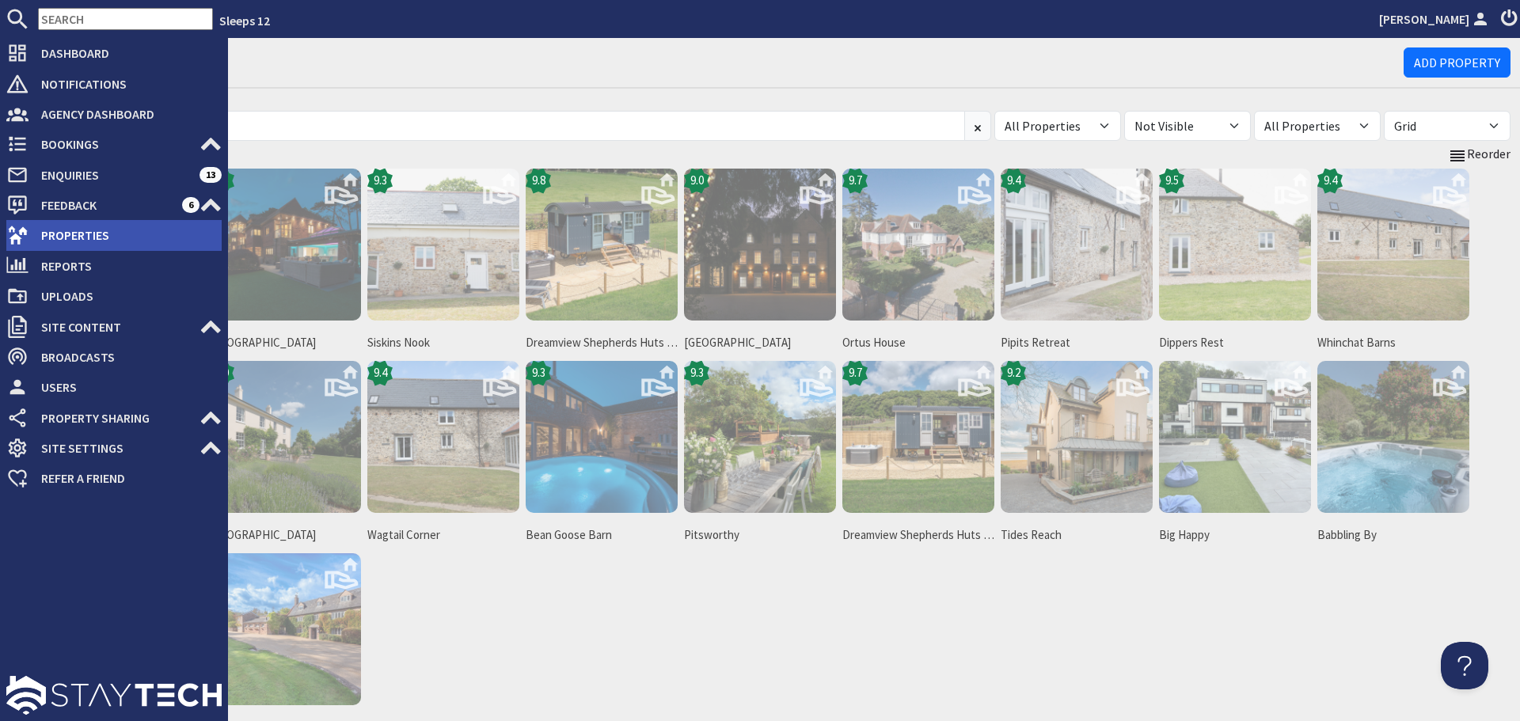
click at [32, 230] on span "Properties" at bounding box center [125, 234] width 193 height 25
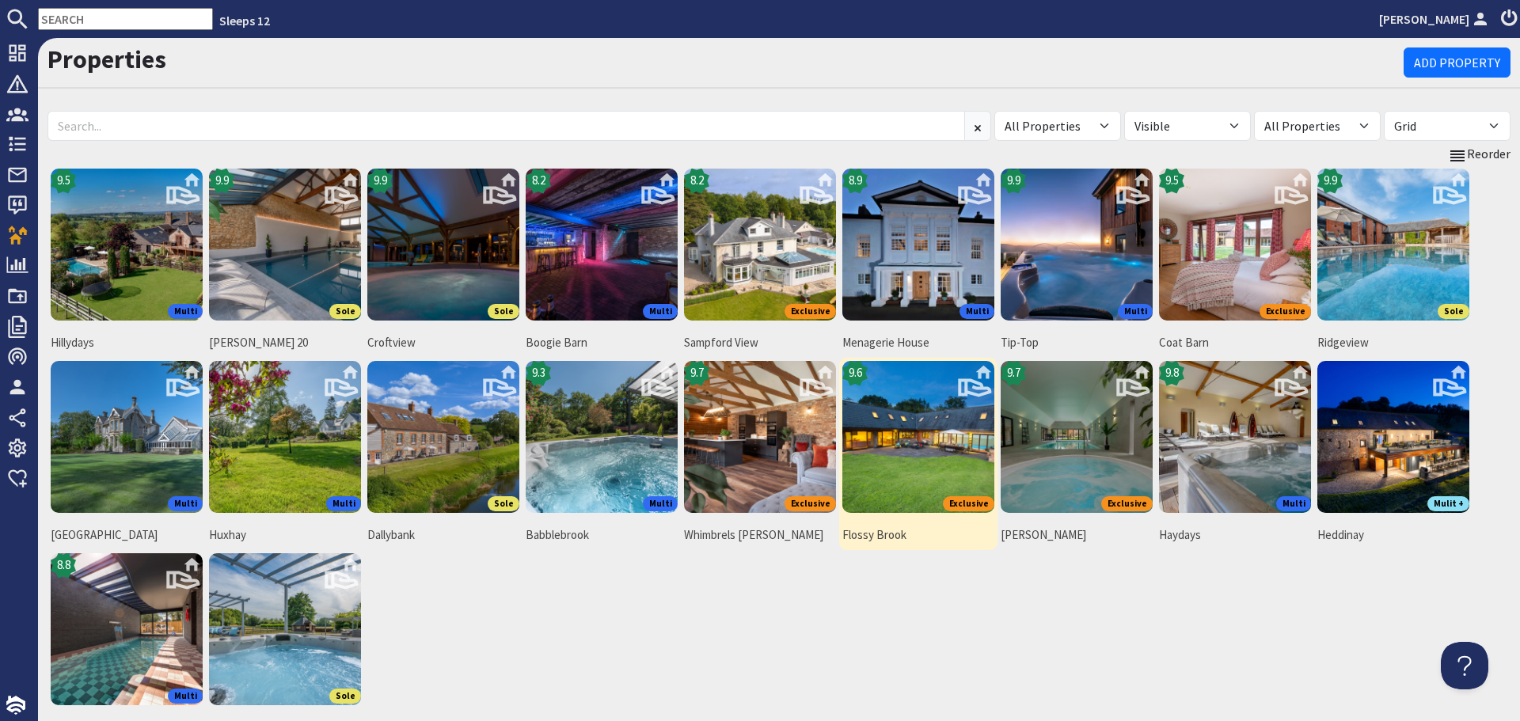
click at [905, 414] on img at bounding box center [918, 437] width 152 height 152
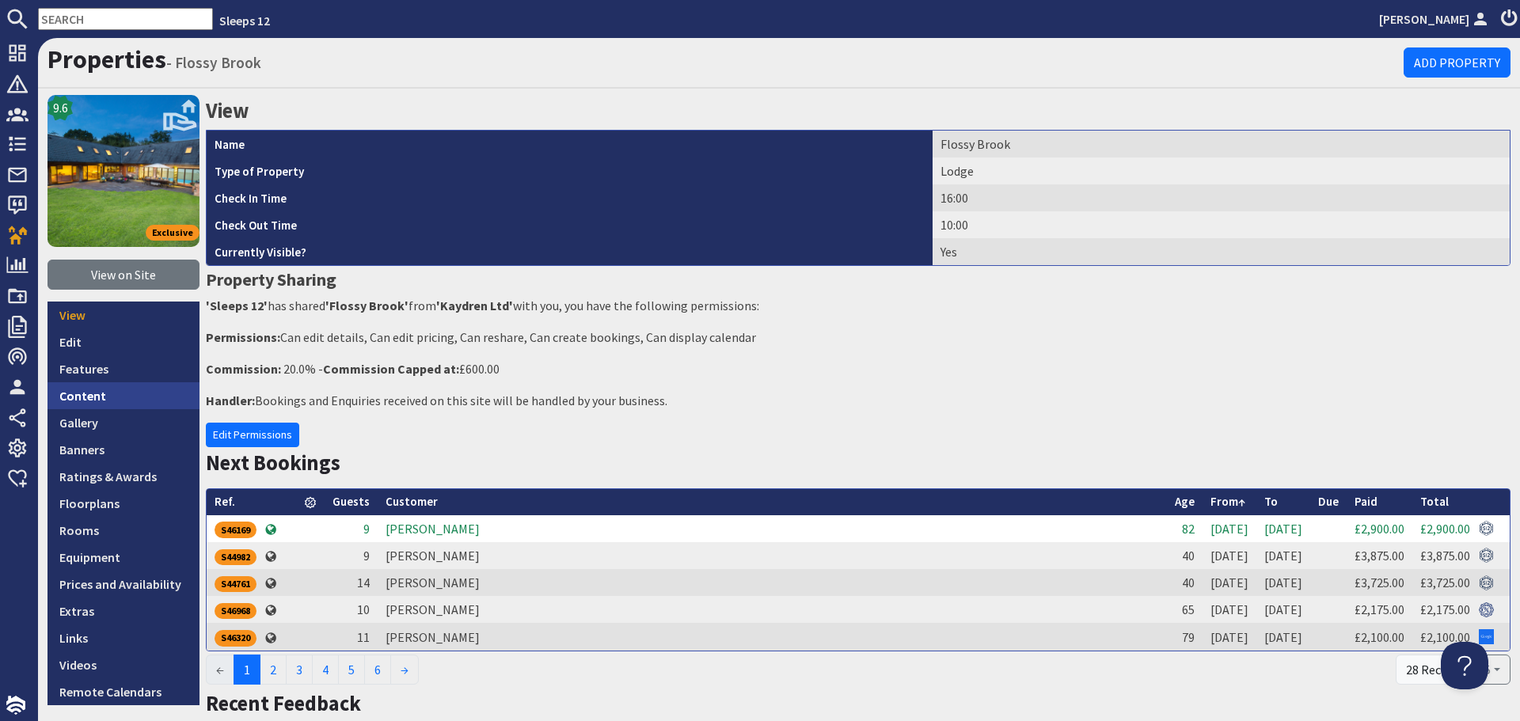
click at [132, 395] on link "Content" at bounding box center [124, 395] width 152 height 27
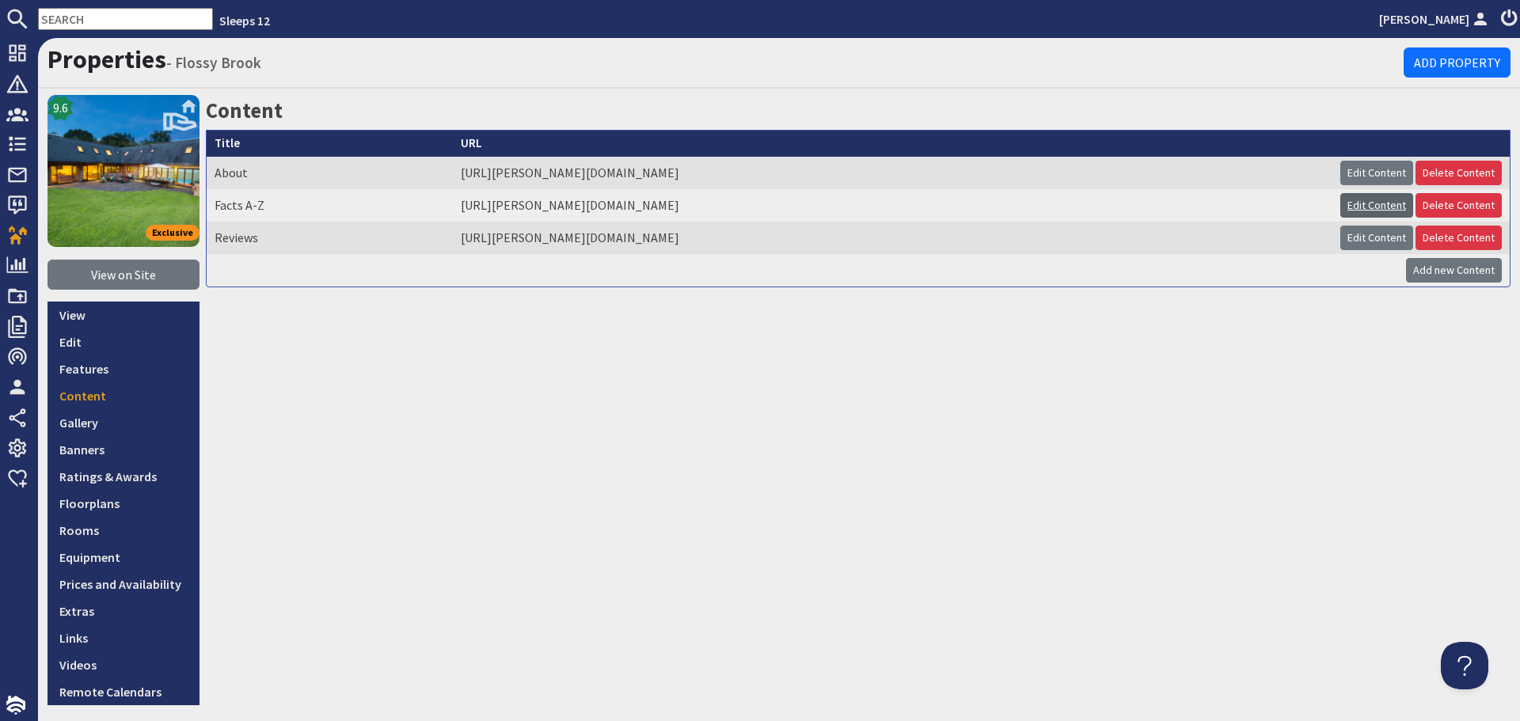
click at [1343, 207] on link "Edit Content" at bounding box center [1376, 205] width 73 height 25
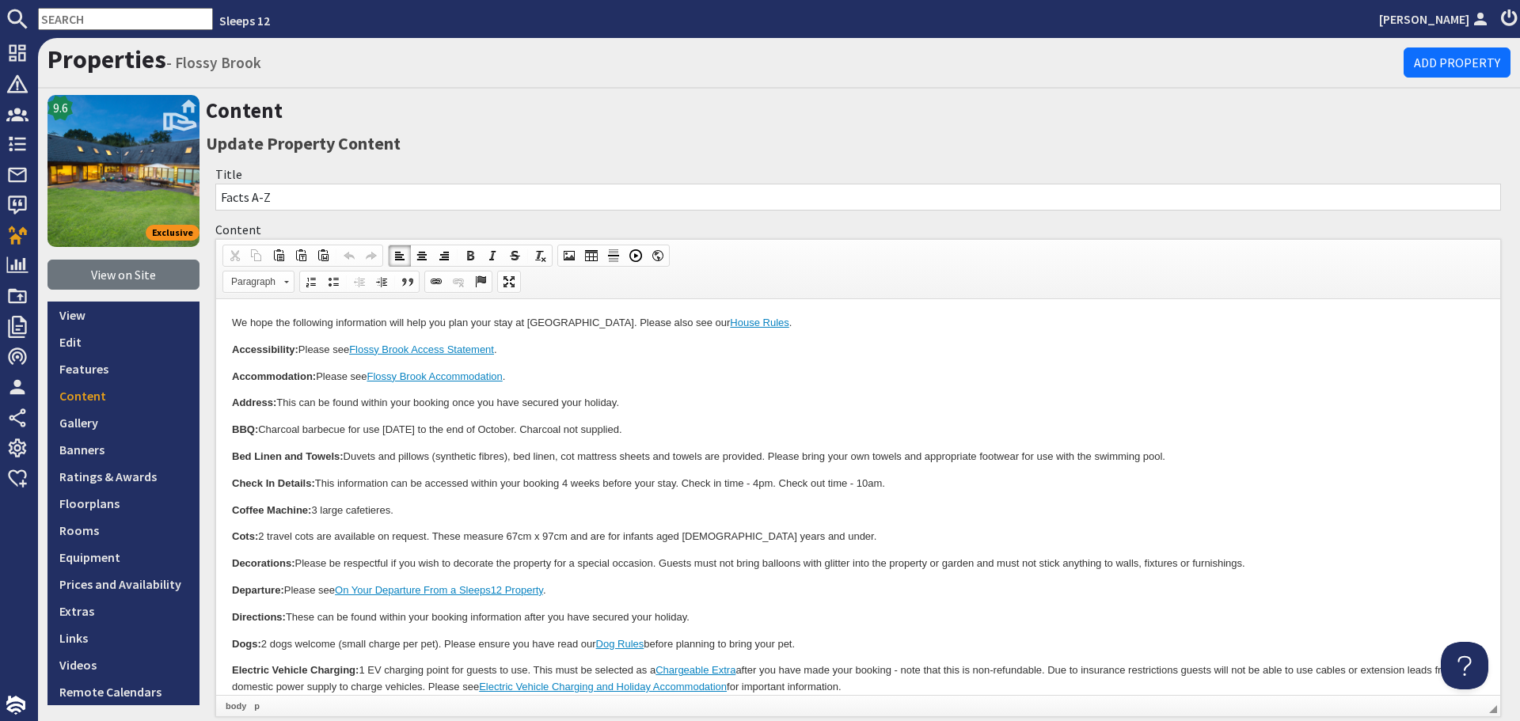
click at [937, 375] on p "Accommodation: Please see Flossy Brook Accommodation ." at bounding box center [858, 377] width 1253 height 17
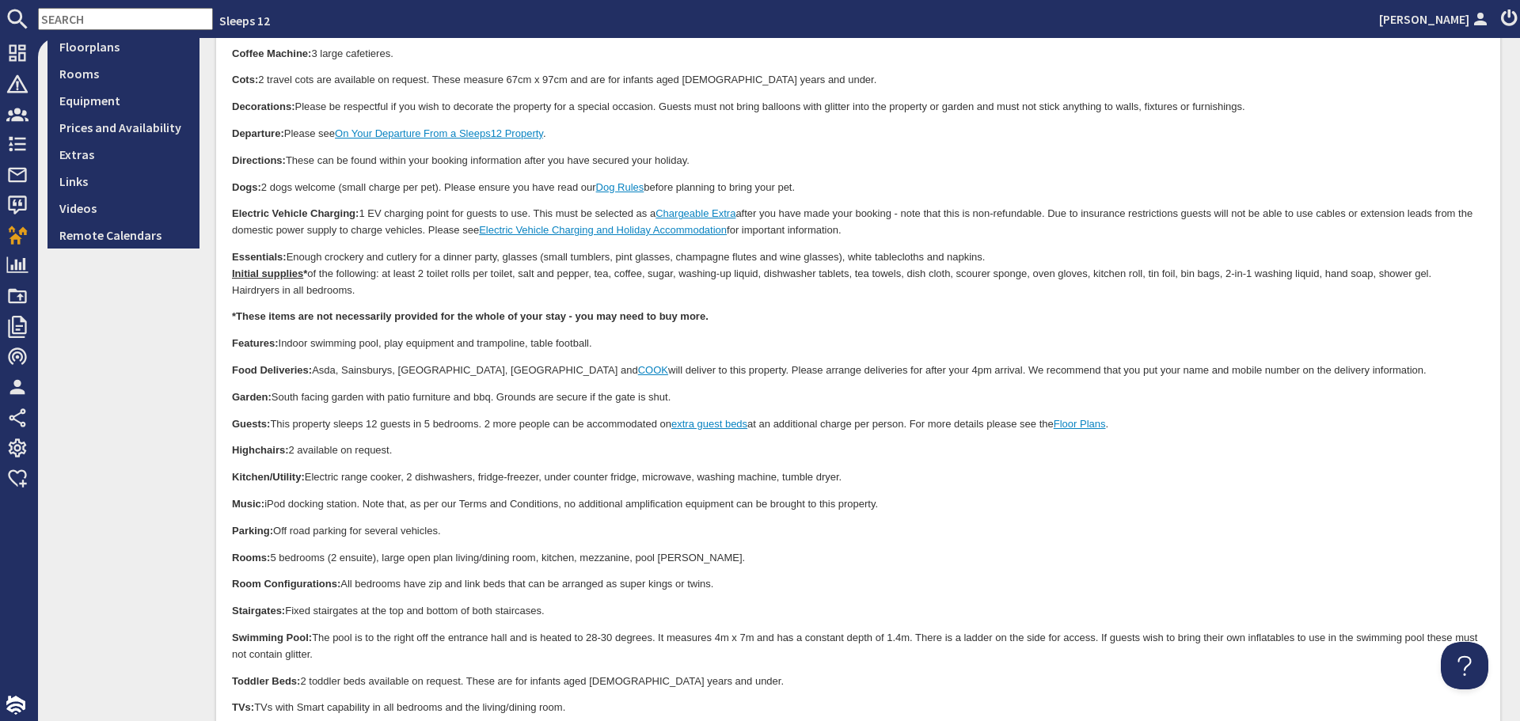
scroll to position [475, 0]
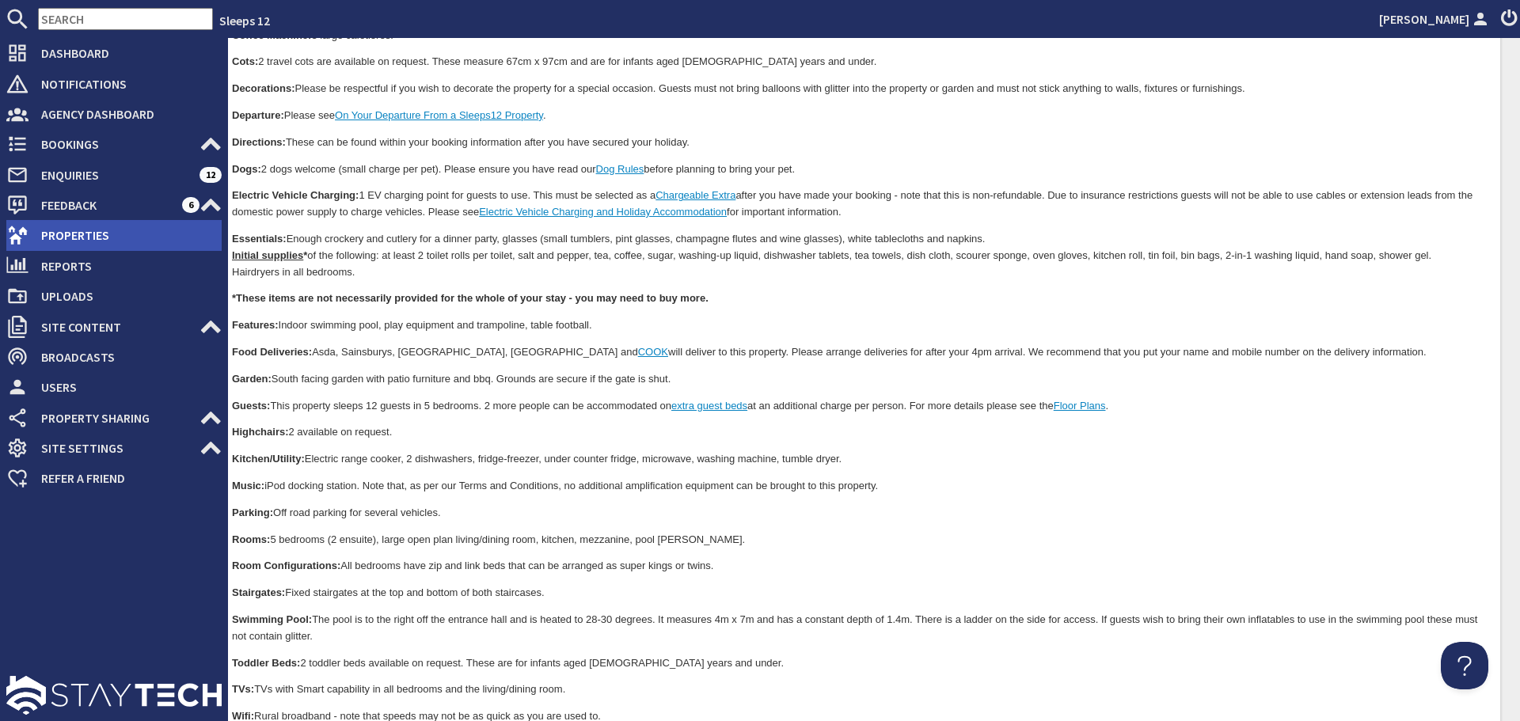
click at [89, 225] on span "Properties" at bounding box center [125, 234] width 193 height 25
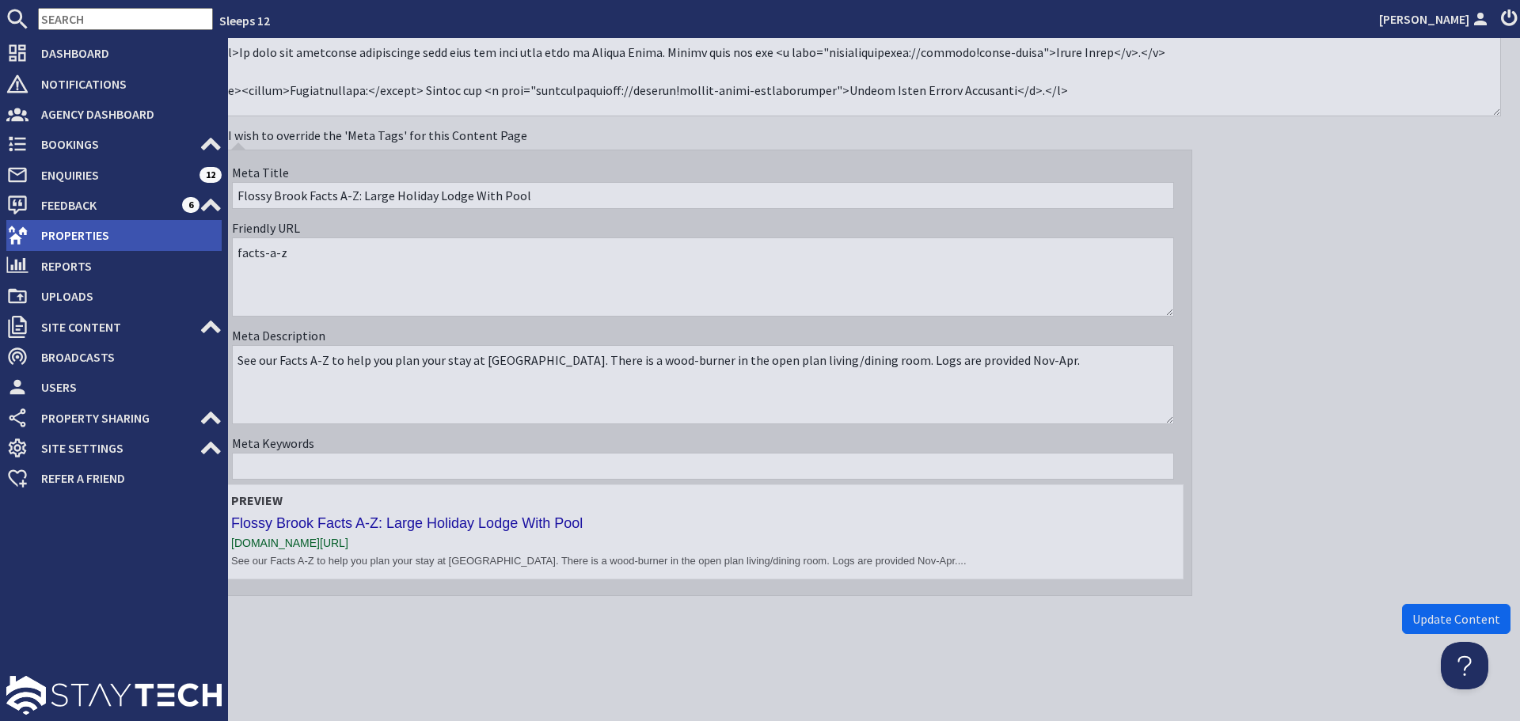
scroll to position [202, 0]
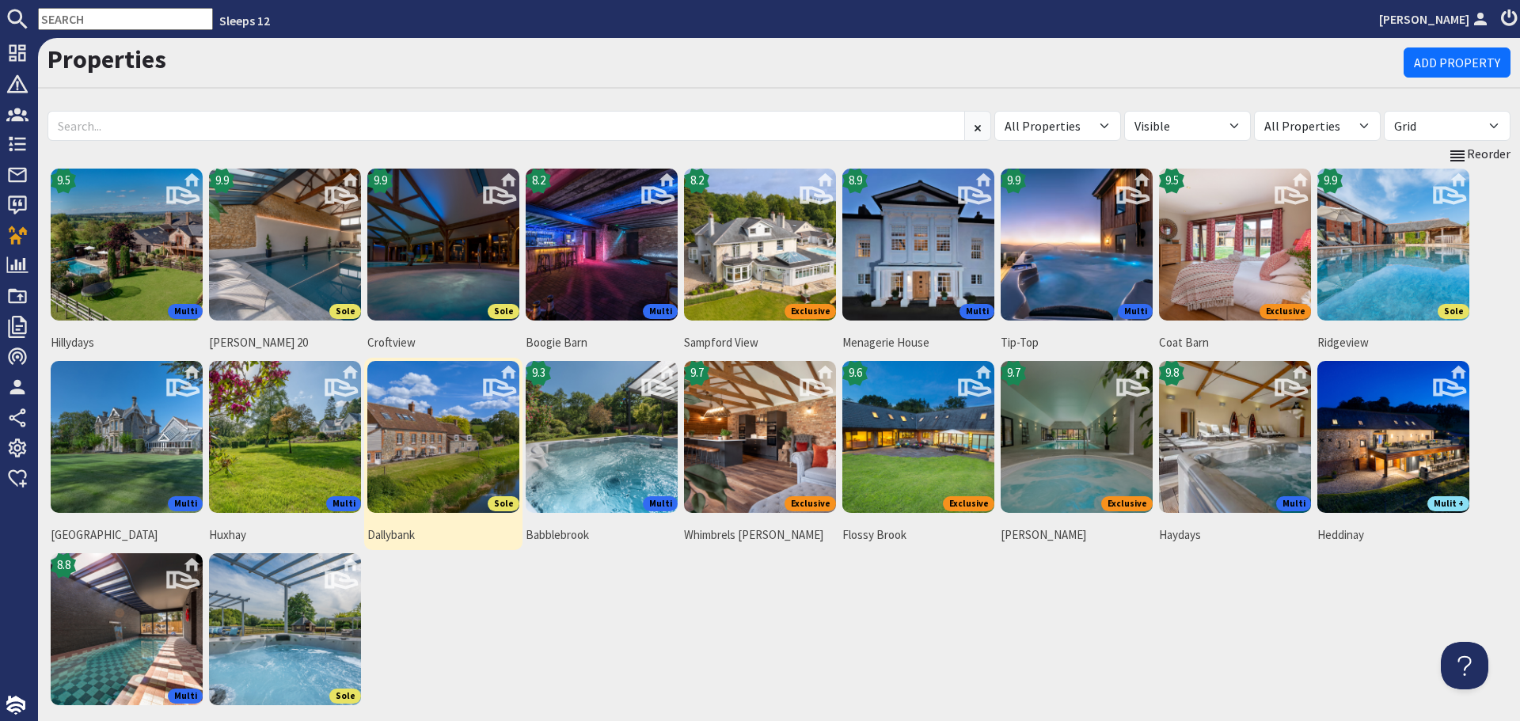
click at [457, 443] on img at bounding box center [443, 437] width 152 height 152
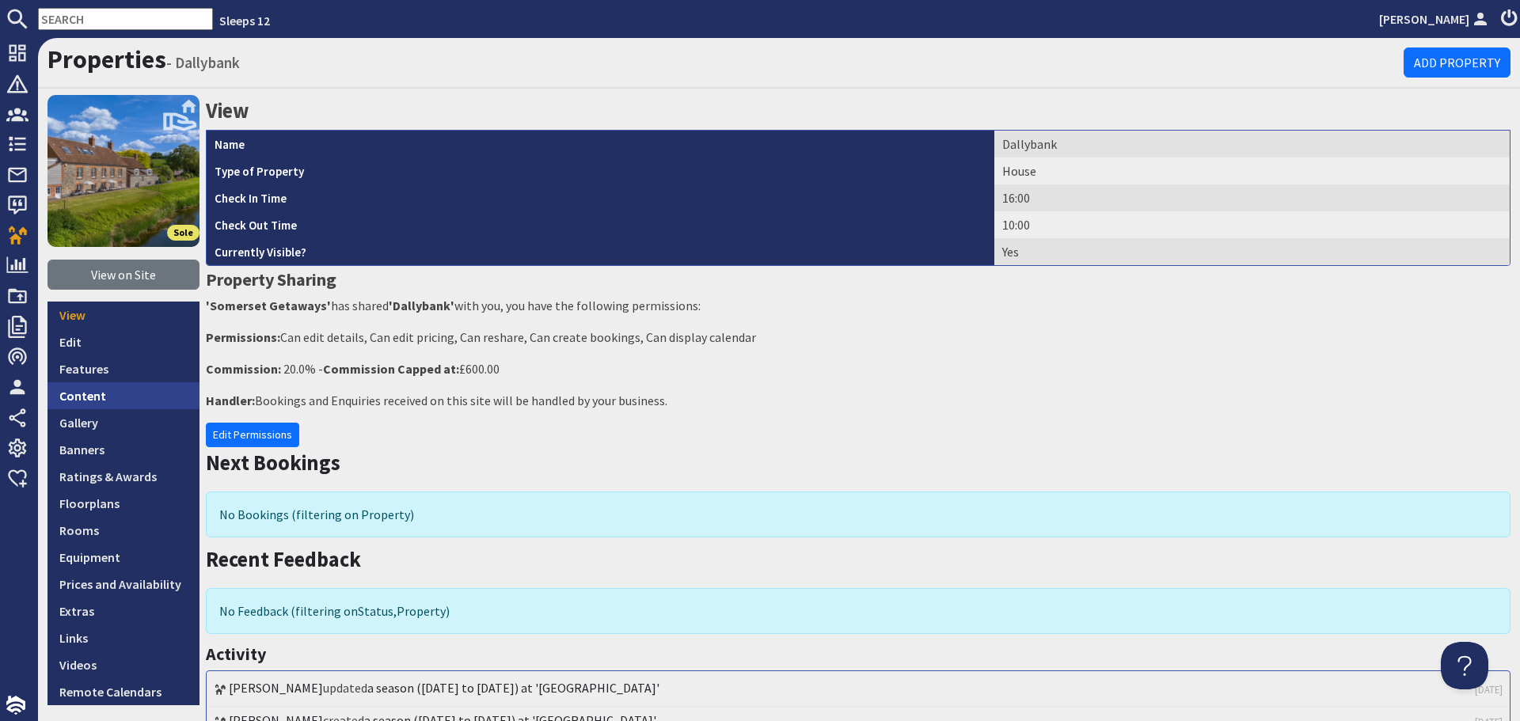
click at [89, 394] on link "Content" at bounding box center [124, 395] width 152 height 27
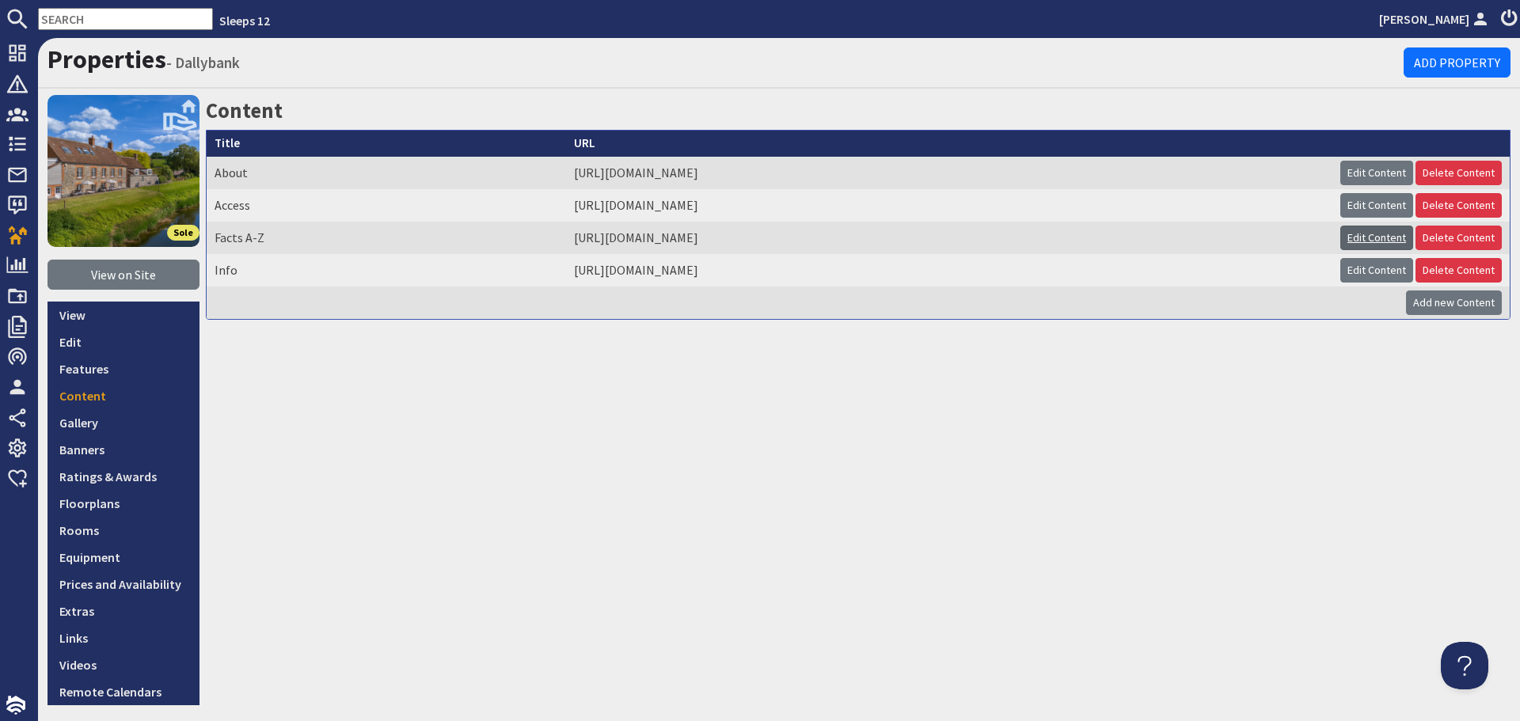
click at [1345, 239] on link "Edit Content" at bounding box center [1376, 238] width 73 height 25
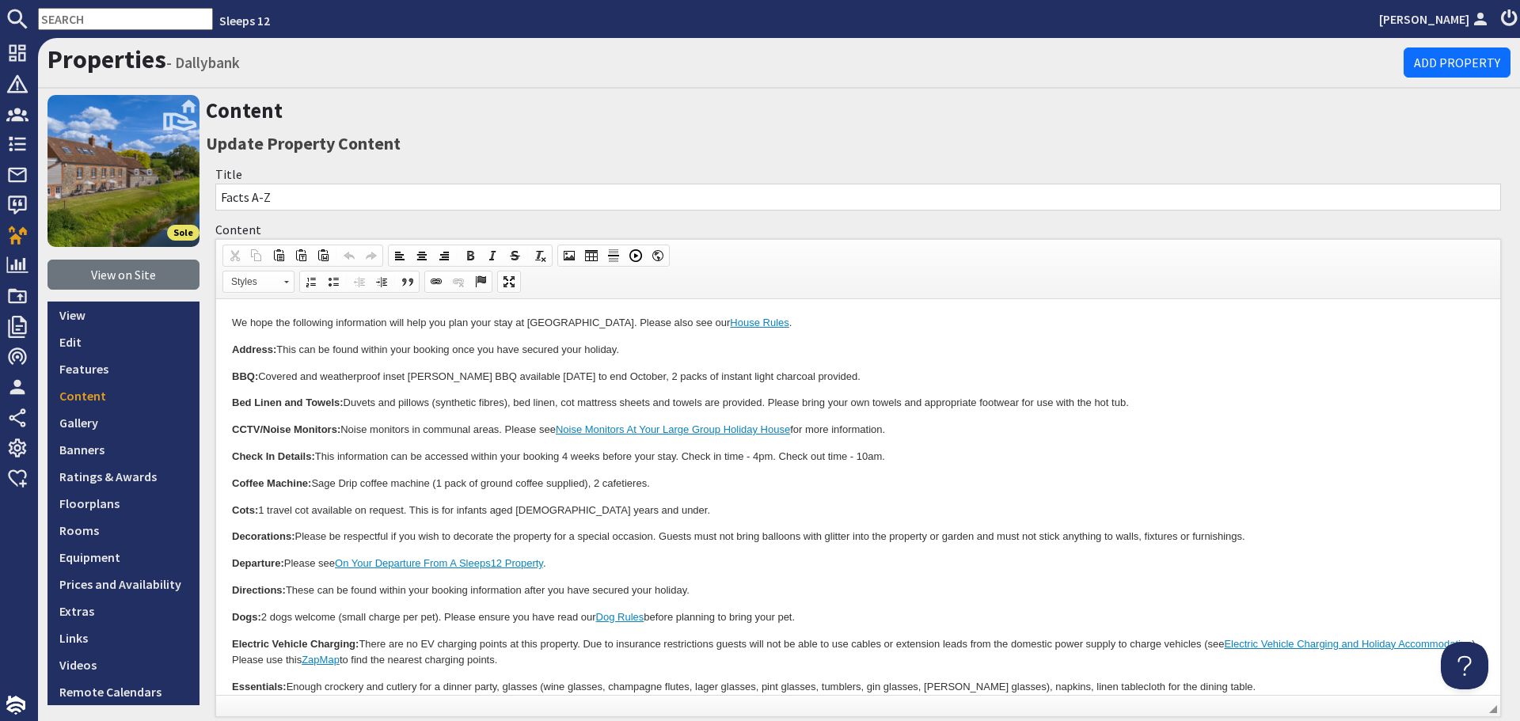
click at [705, 395] on p "Bed Linen and Towels: Duvets and pillows (synthetic fibres), bed linen, cot mat…" at bounding box center [858, 403] width 1253 height 17
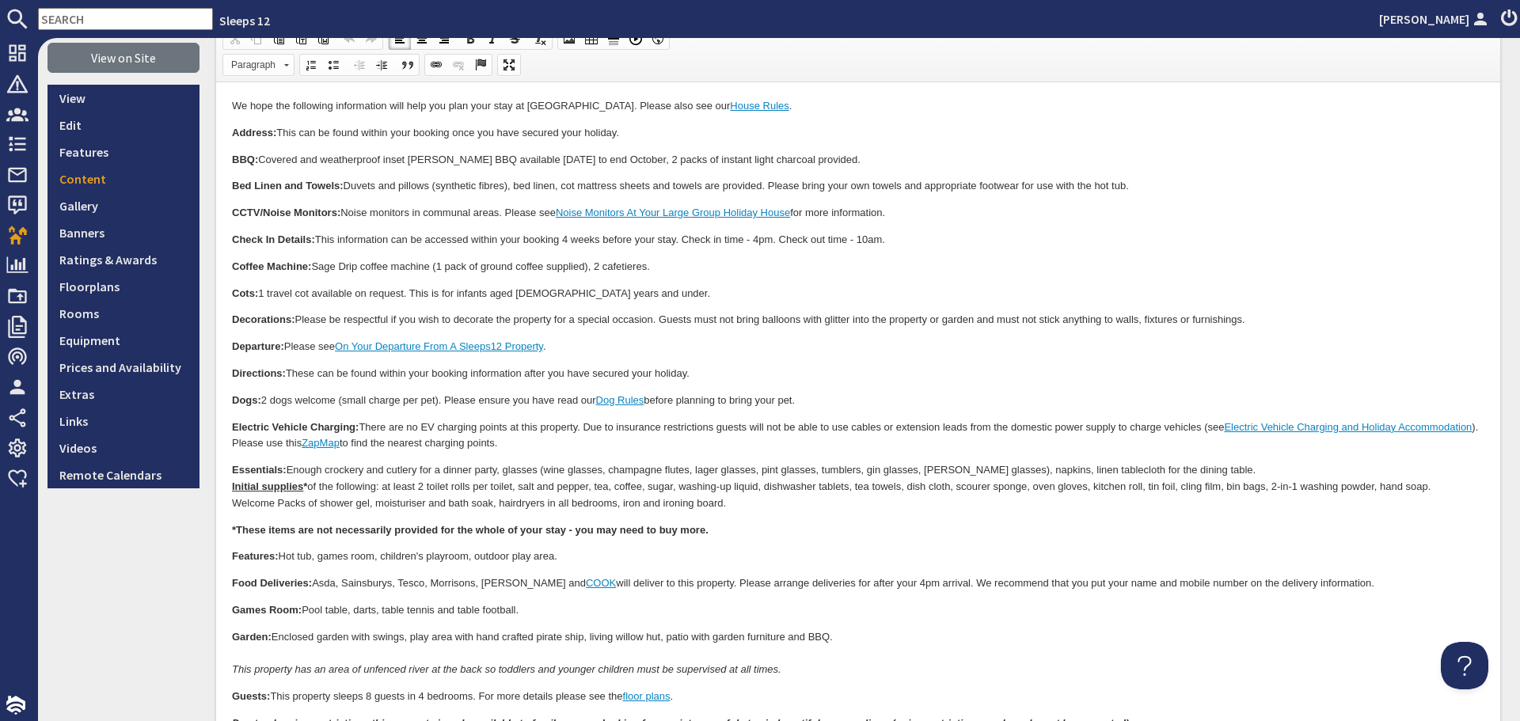
scroll to position [238, 0]
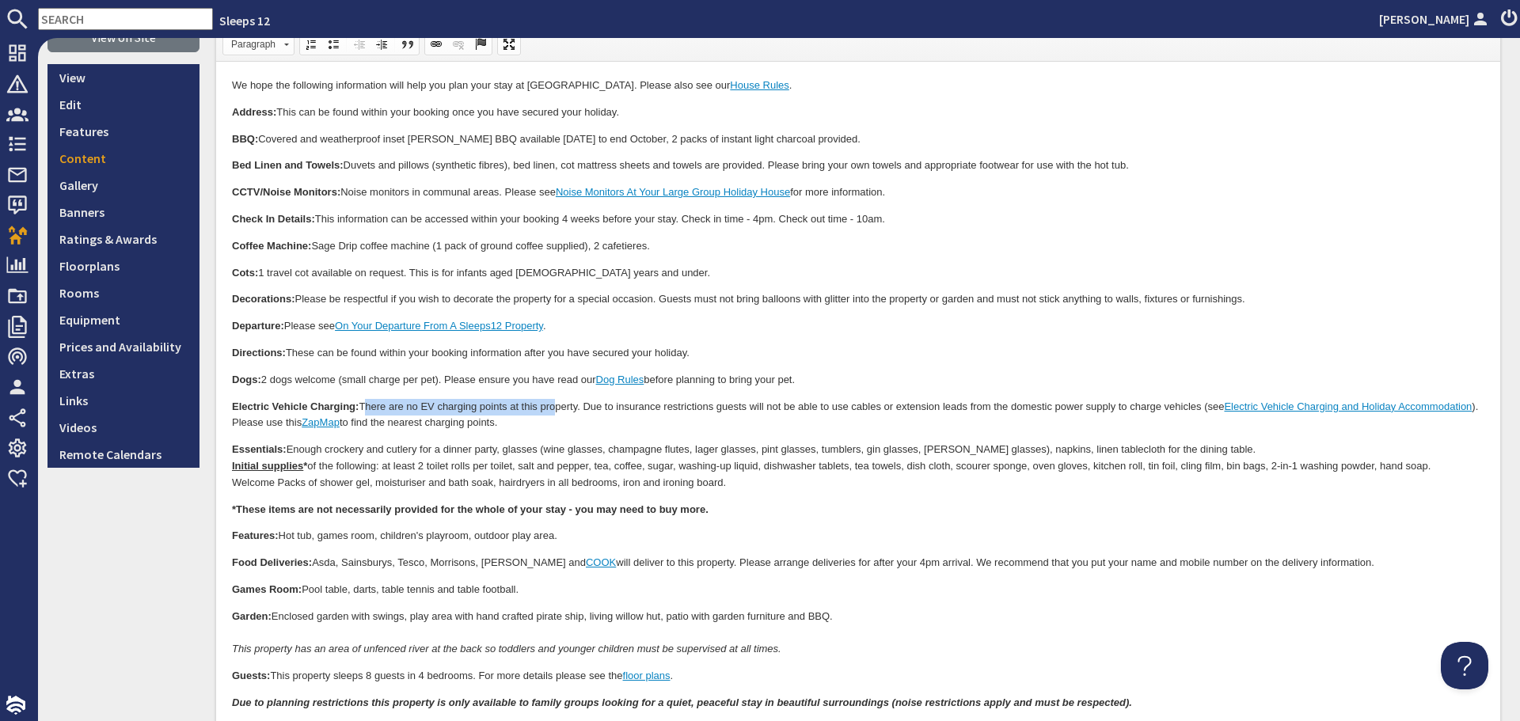
drag, startPoint x: 363, startPoint y: 406, endPoint x: 554, endPoint y: 410, distance: 191.6
click at [554, 410] on p "Electric Vehicle Charging: There are no EV charging points at this property. Du…" at bounding box center [858, 415] width 1253 height 33
click at [695, 429] on p "Electric Vehicle Charging: There are no EV charging points at this property. Du…" at bounding box center [858, 415] width 1253 height 33
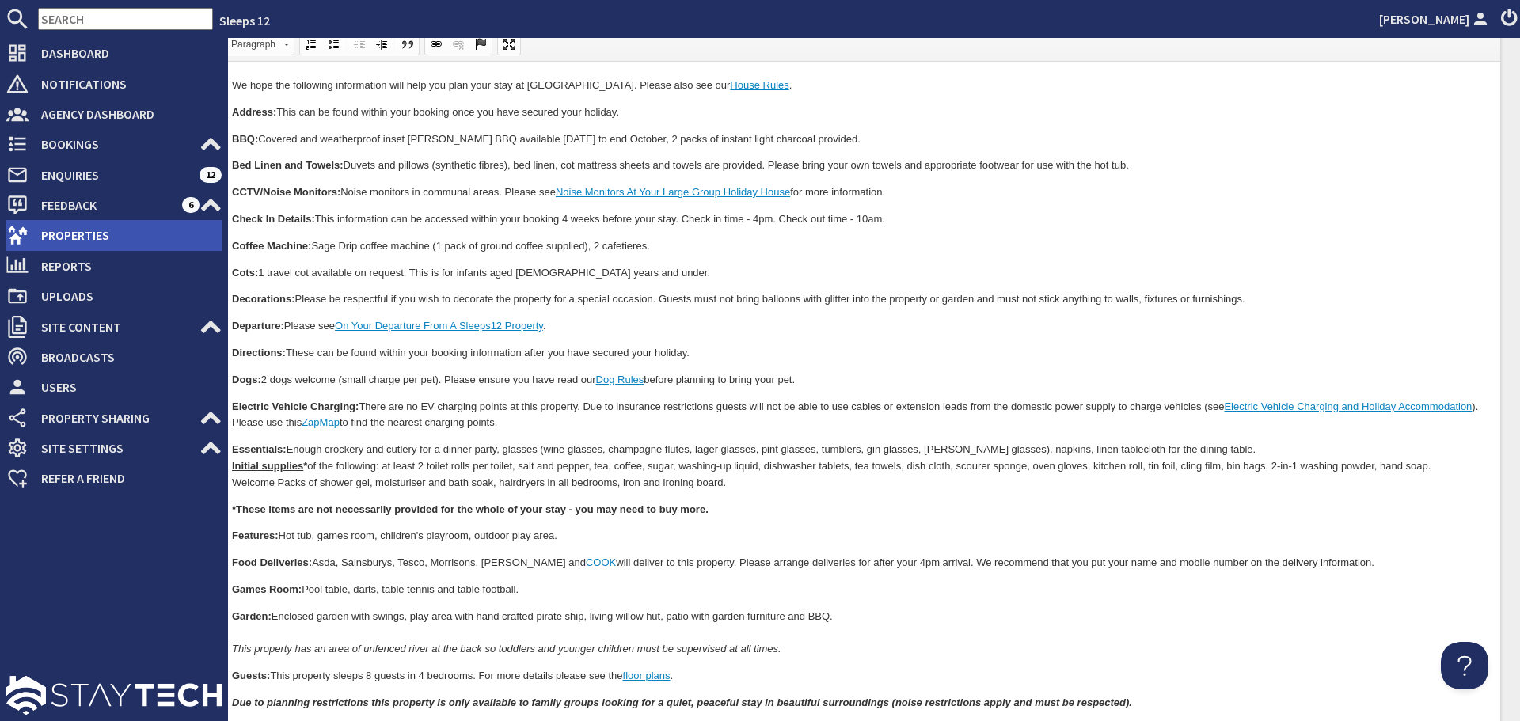
click at [25, 230] on use at bounding box center [18, 235] width 20 height 18
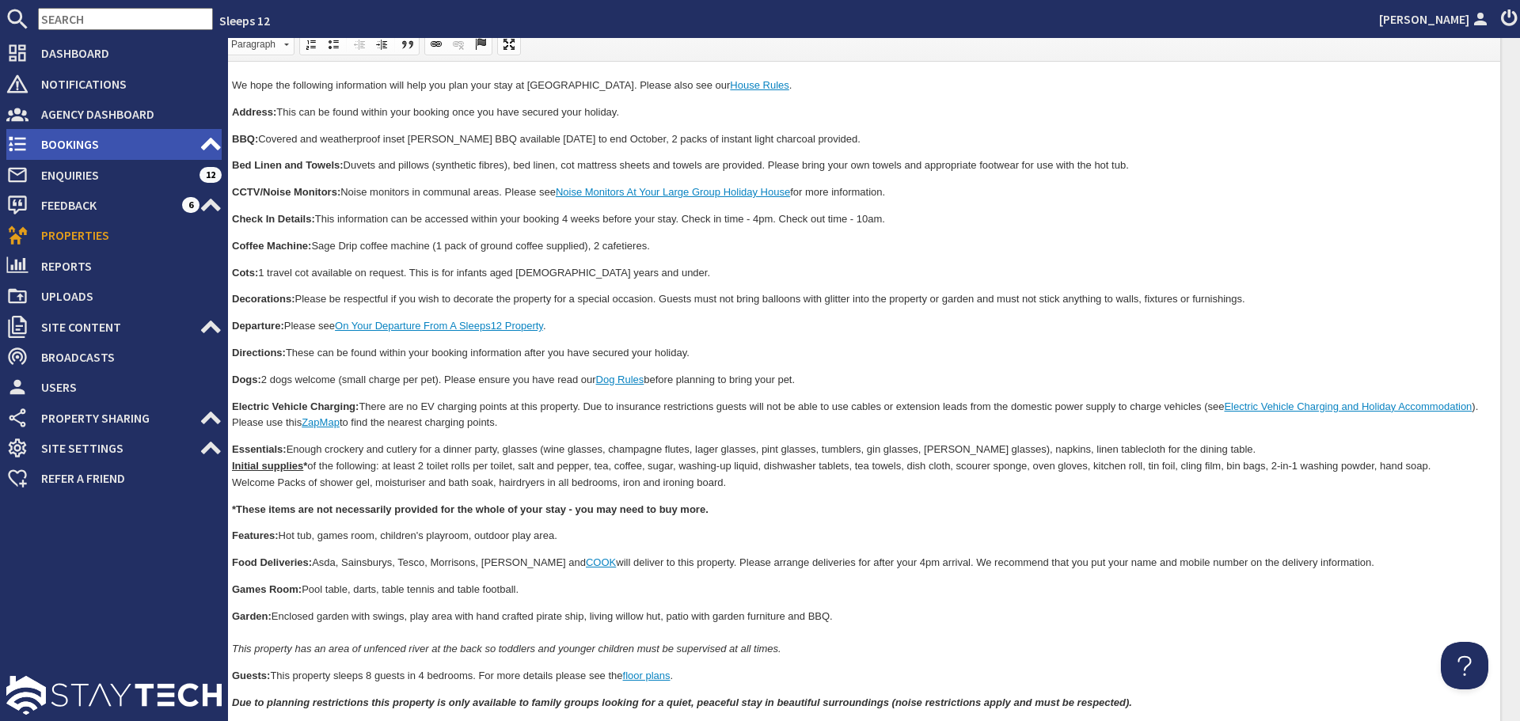
scroll to position [202, 0]
